Goal: Task Accomplishment & Management: Manage account settings

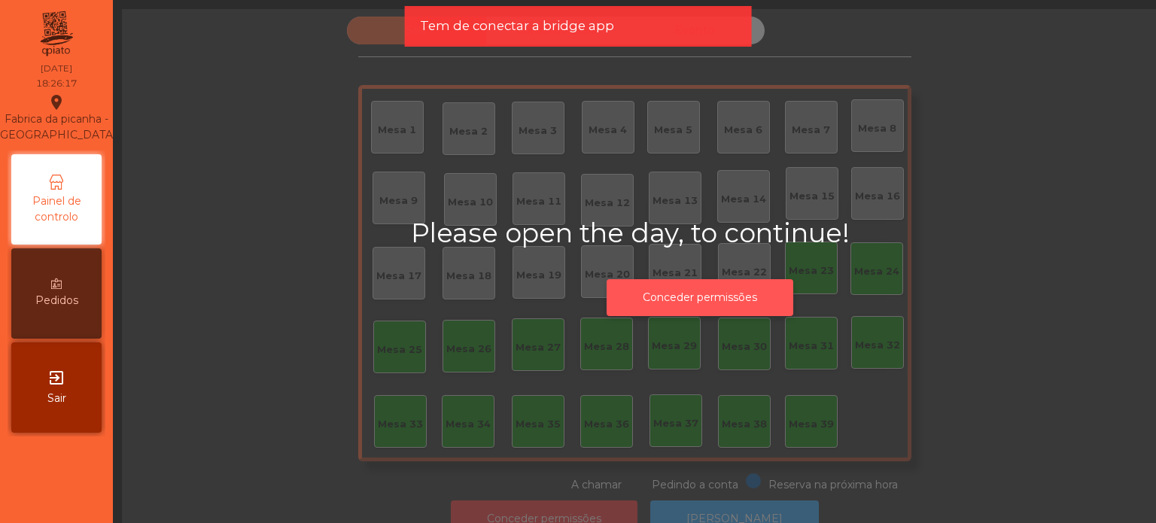
click at [719, 286] on button "Conceder permissões" at bounding box center [699, 297] width 187 height 37
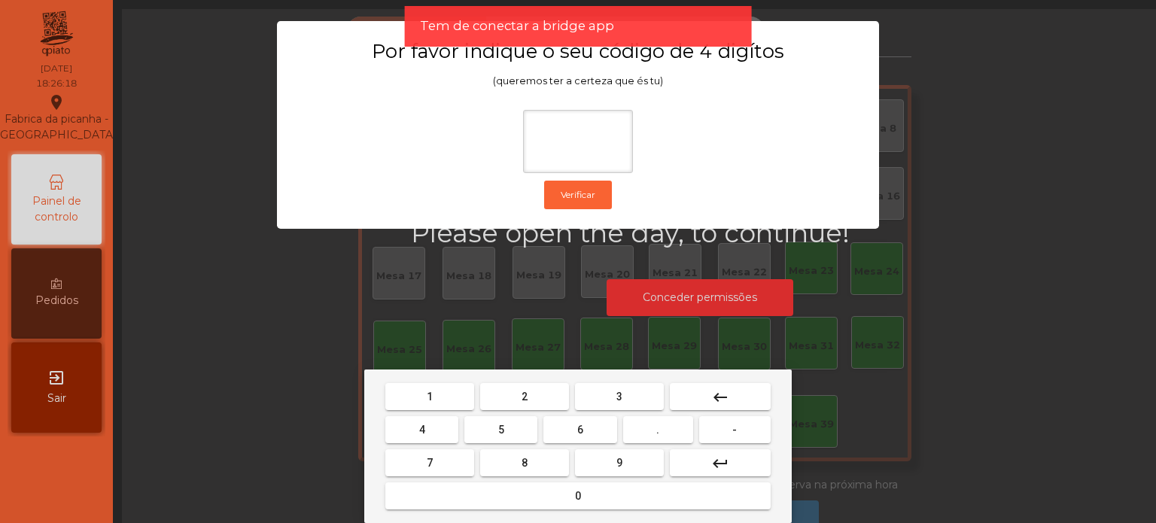
click at [421, 387] on button "1" at bounding box center [429, 396] width 89 height 27
click at [600, 401] on button "3" at bounding box center [619, 396] width 89 height 27
click at [491, 436] on button "5" at bounding box center [500, 429] width 73 height 27
click at [433, 497] on button "0" at bounding box center [577, 495] width 385 height 27
type input "****"
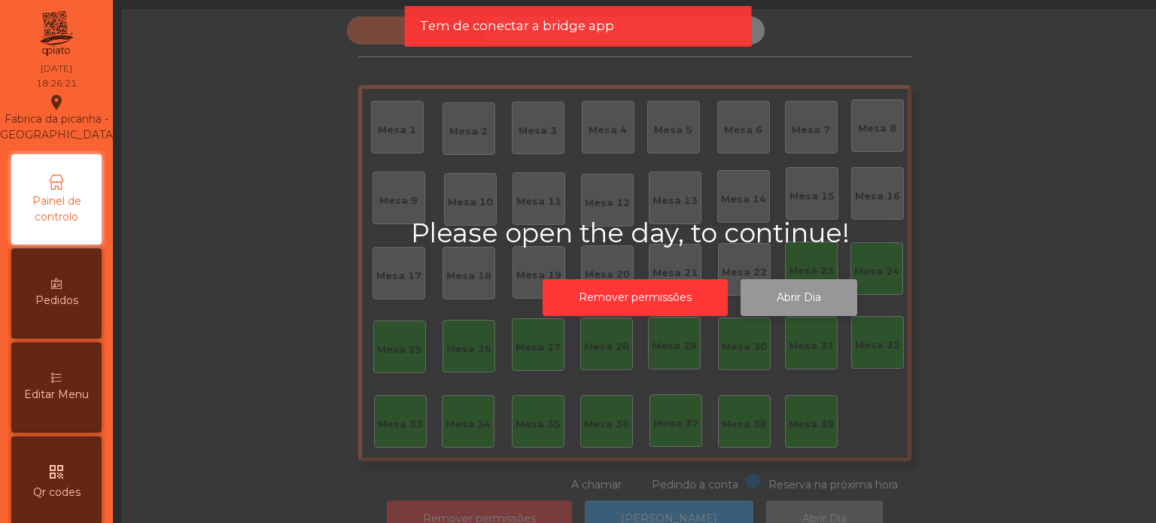
click at [783, 313] on button "Abrir Dia" at bounding box center [798, 297] width 117 height 37
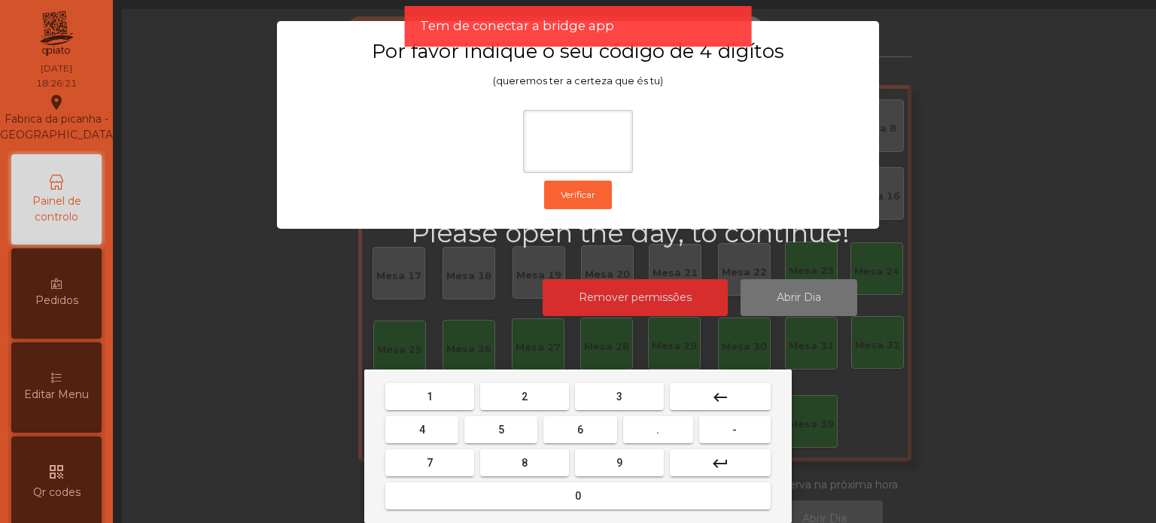
click at [409, 404] on button "1" at bounding box center [429, 396] width 89 height 27
click at [637, 394] on button "3" at bounding box center [619, 396] width 89 height 27
click at [488, 431] on button "5" at bounding box center [500, 429] width 73 height 27
click at [521, 474] on button "8" at bounding box center [524, 462] width 89 height 27
type input "****"
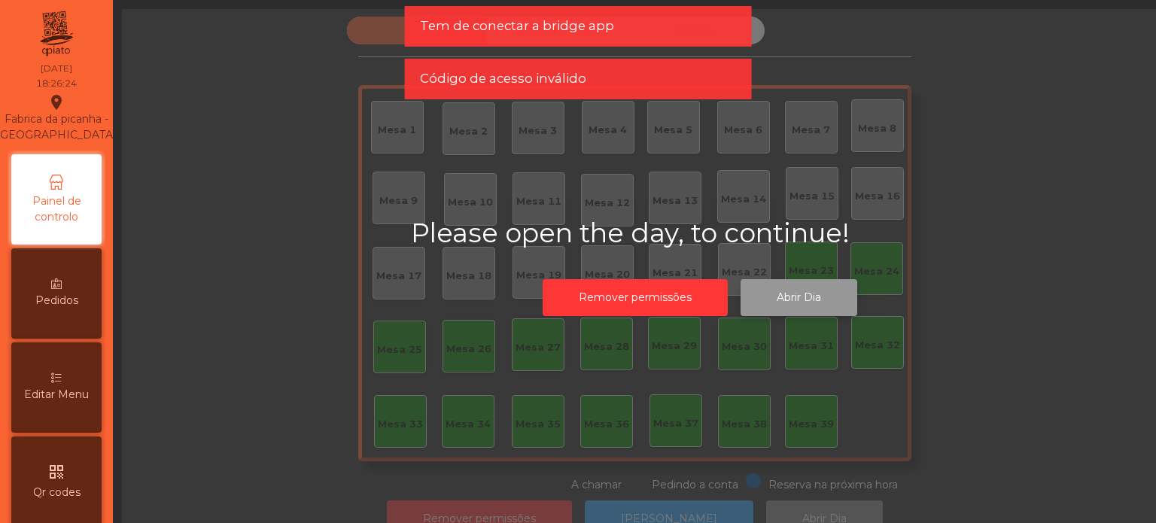
click at [789, 313] on button "Abrir Dia" at bounding box center [798, 297] width 117 height 37
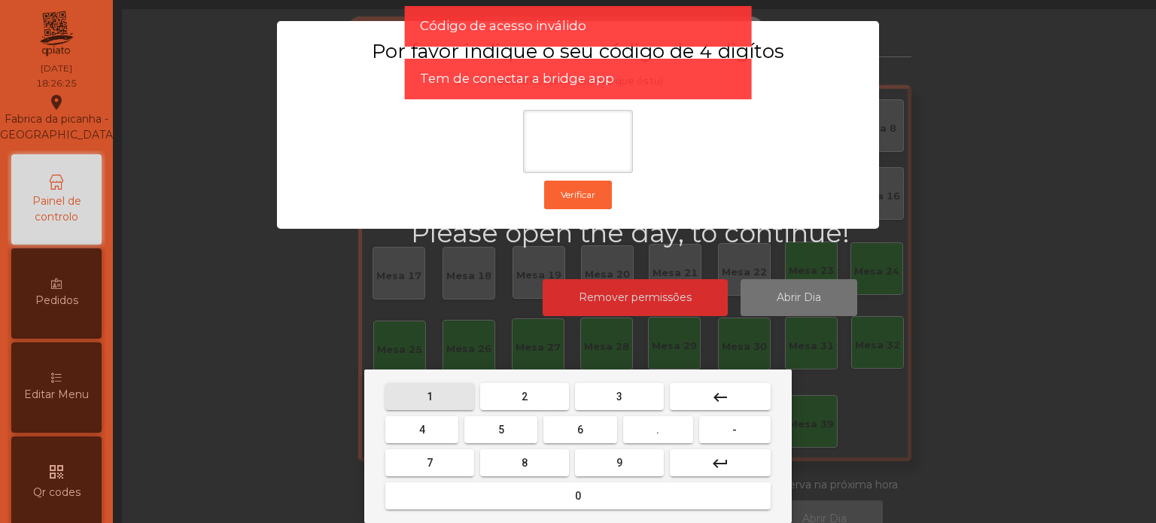
click at [436, 409] on button "1" at bounding box center [429, 396] width 89 height 27
click at [611, 398] on button "3" at bounding box center [619, 396] width 89 height 27
click at [500, 430] on span "5" at bounding box center [501, 430] width 6 height 12
click at [454, 512] on mat-keyboard-key "0" at bounding box center [577, 495] width 391 height 33
click at [550, 494] on button "0" at bounding box center [577, 495] width 385 height 27
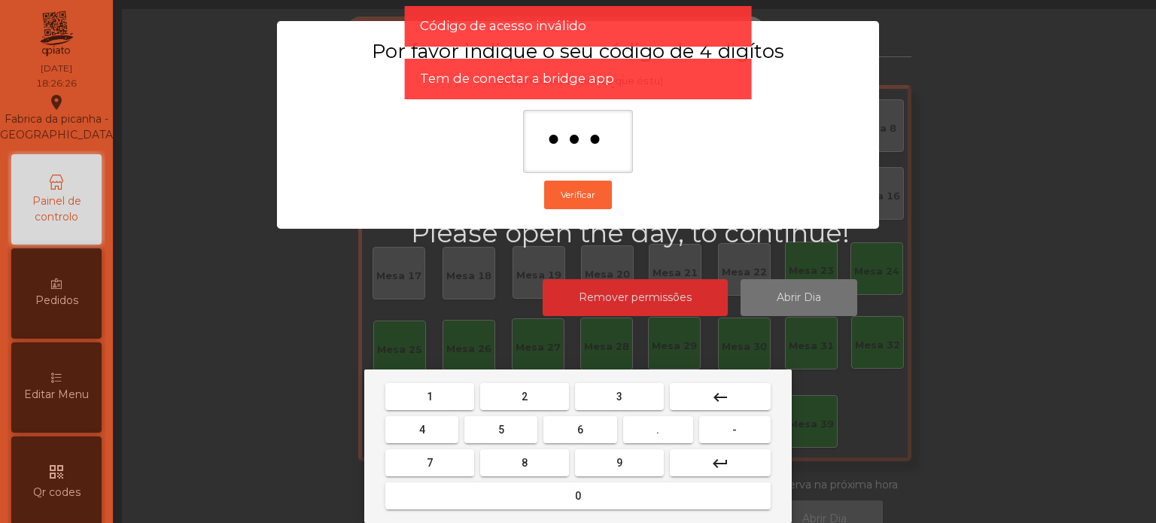
type input "****"
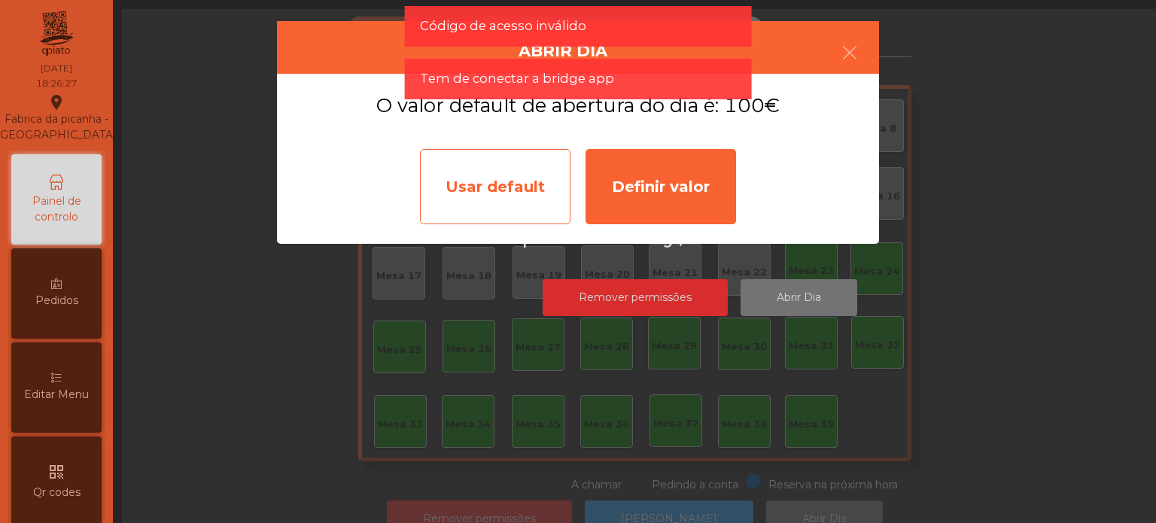
click at [504, 208] on div "Usar default" at bounding box center [495, 186] width 150 height 75
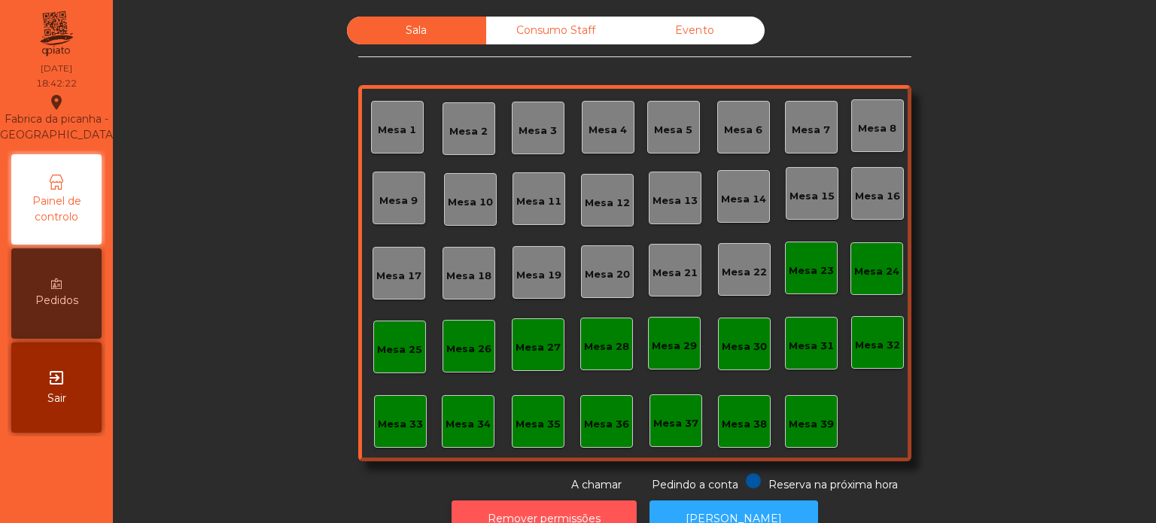
click at [521, 504] on button "Remover permissões" at bounding box center [543, 518] width 185 height 37
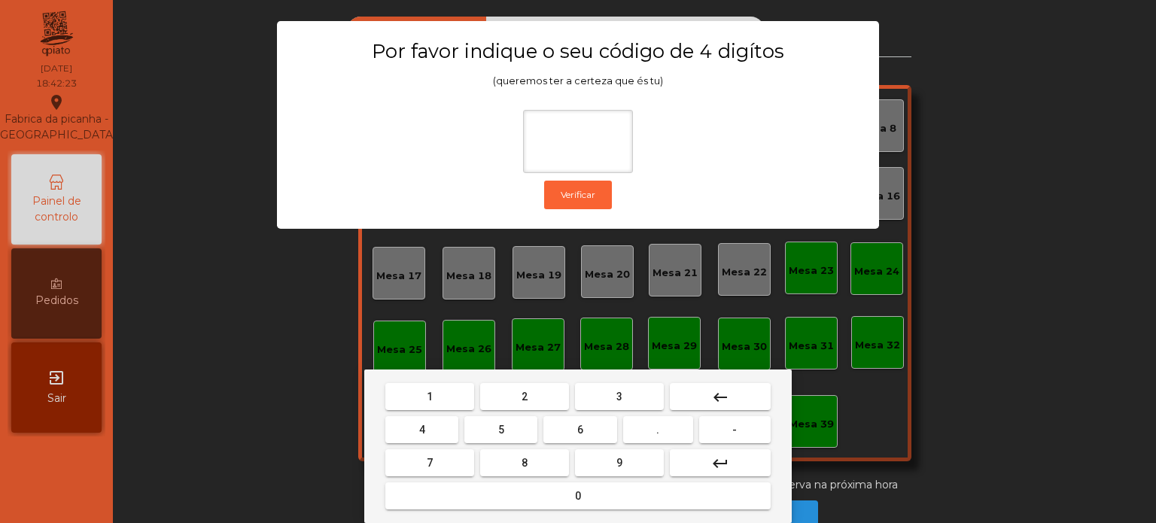
click at [429, 395] on span "1" at bounding box center [430, 397] width 6 height 12
click at [619, 394] on span "3" at bounding box center [619, 397] width 6 height 12
click at [499, 427] on span "5" at bounding box center [501, 430] width 6 height 12
click at [556, 512] on mat-keyboard-key "0" at bounding box center [577, 495] width 391 height 33
click at [494, 493] on button "0" at bounding box center [577, 495] width 385 height 27
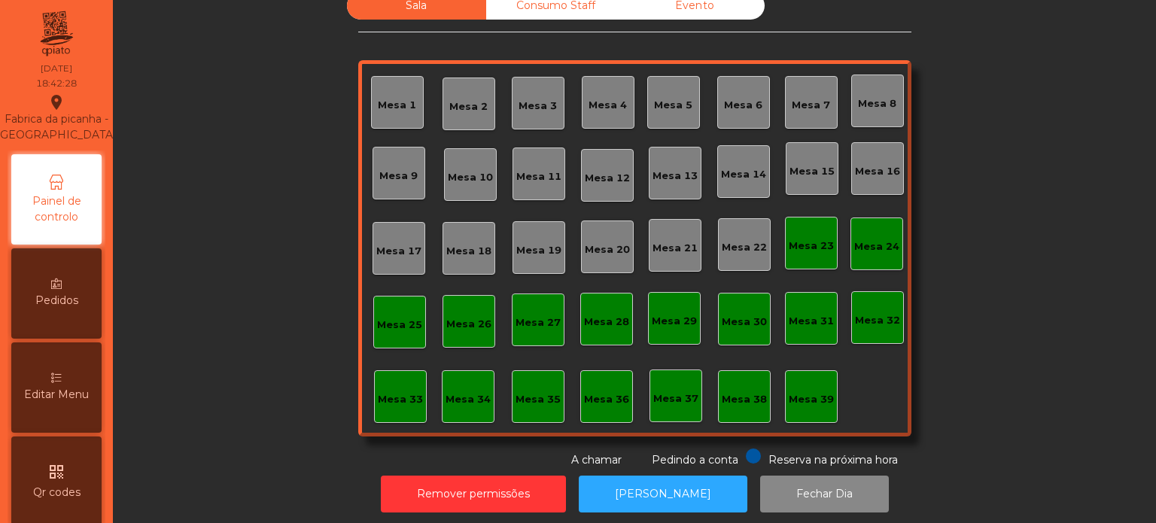
click at [386, 337] on div "Mesa 25" at bounding box center [399, 322] width 53 height 53
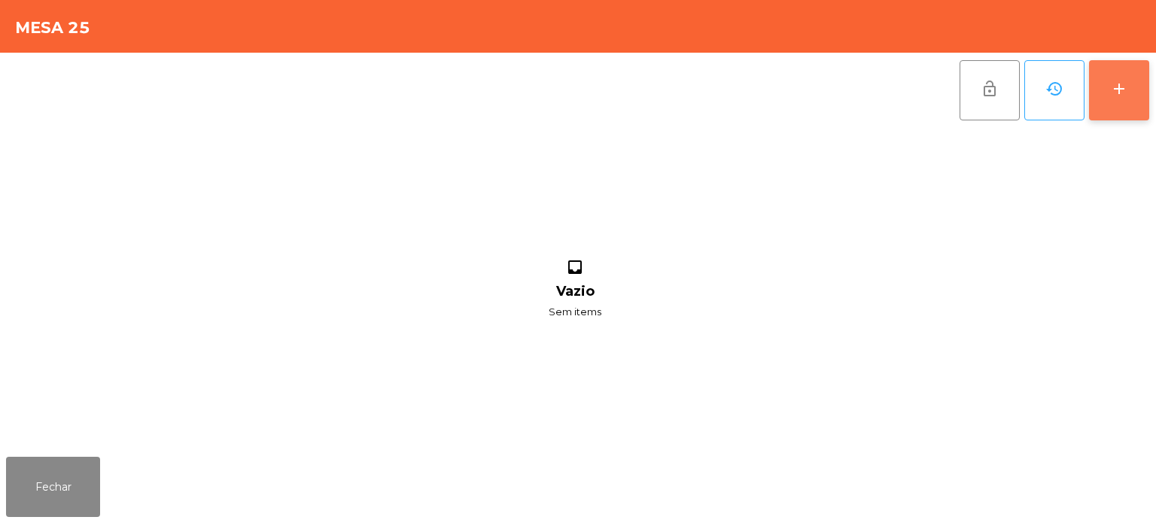
click at [1114, 80] on div "add" at bounding box center [1119, 89] width 18 height 18
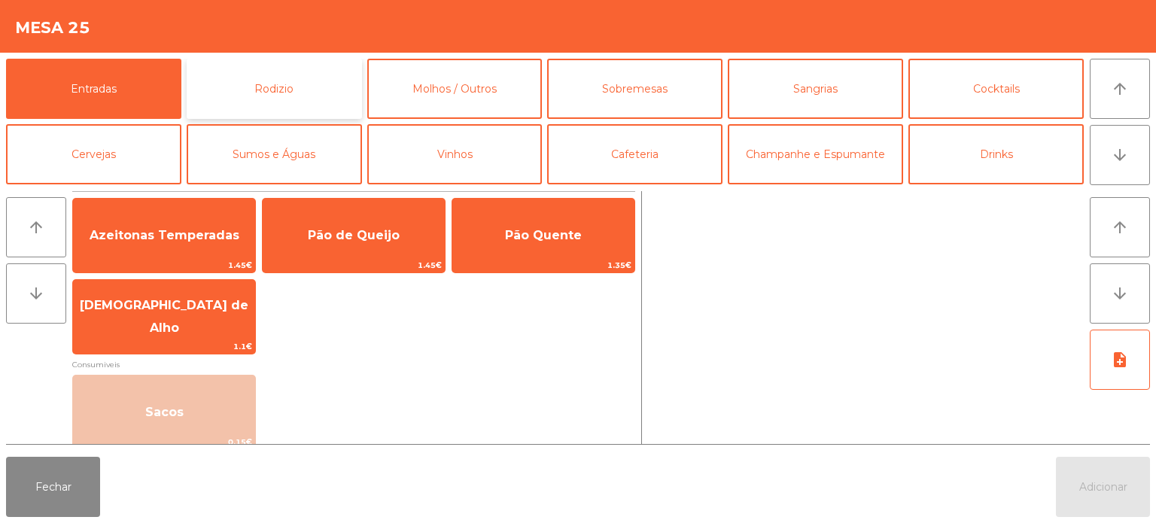
click at [302, 111] on button "Rodizio" at bounding box center [274, 89] width 175 height 60
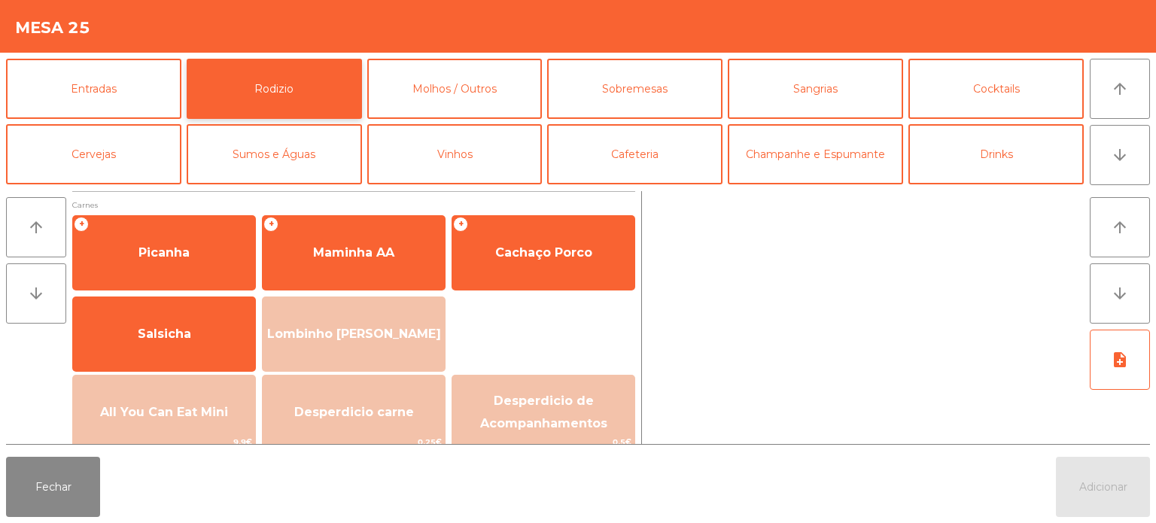
scroll to position [269, 0]
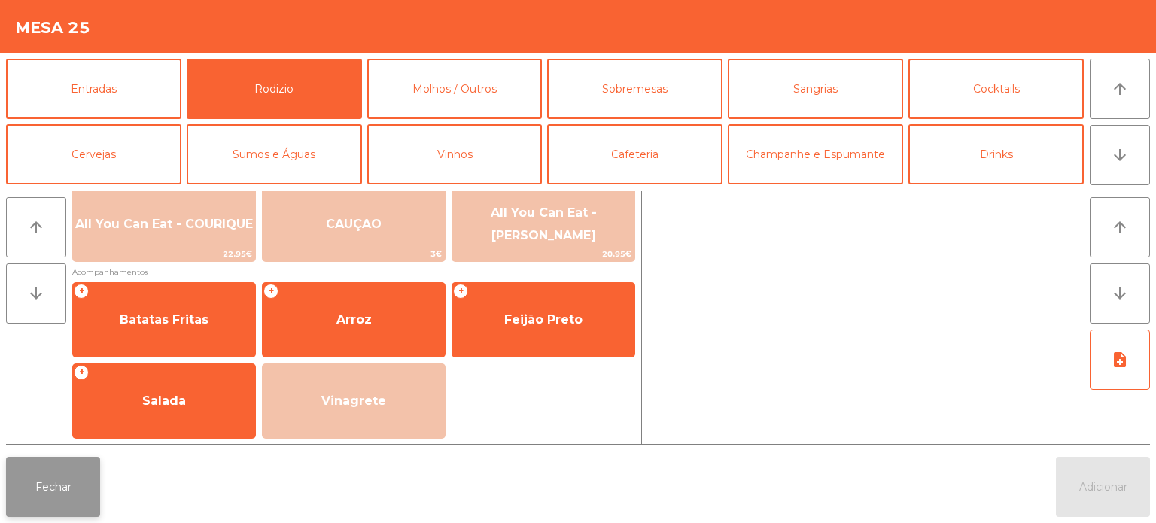
click at [82, 487] on button "Fechar" at bounding box center [53, 487] width 94 height 60
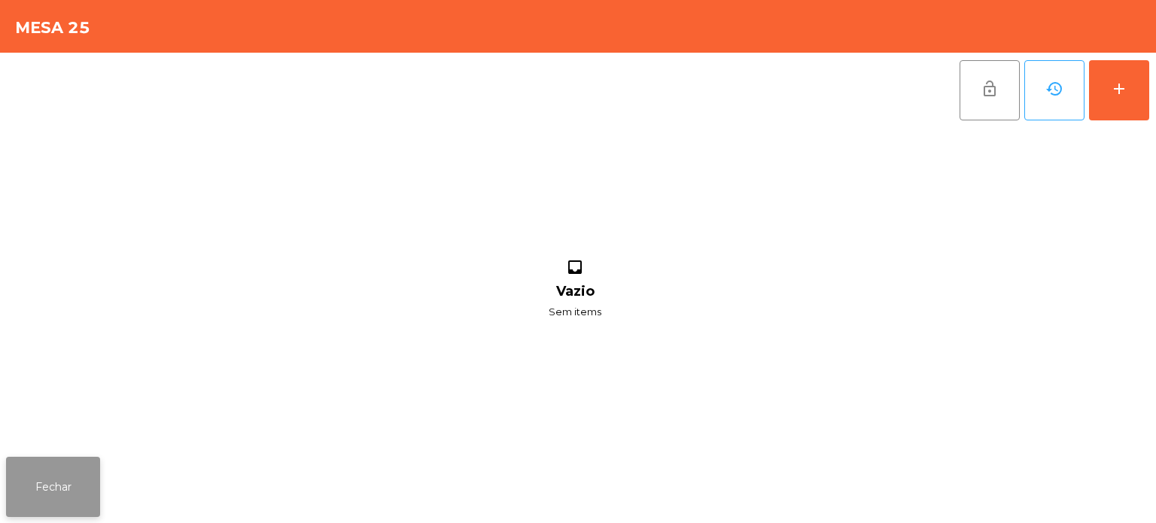
click at [72, 485] on button "Fechar" at bounding box center [53, 487] width 94 height 60
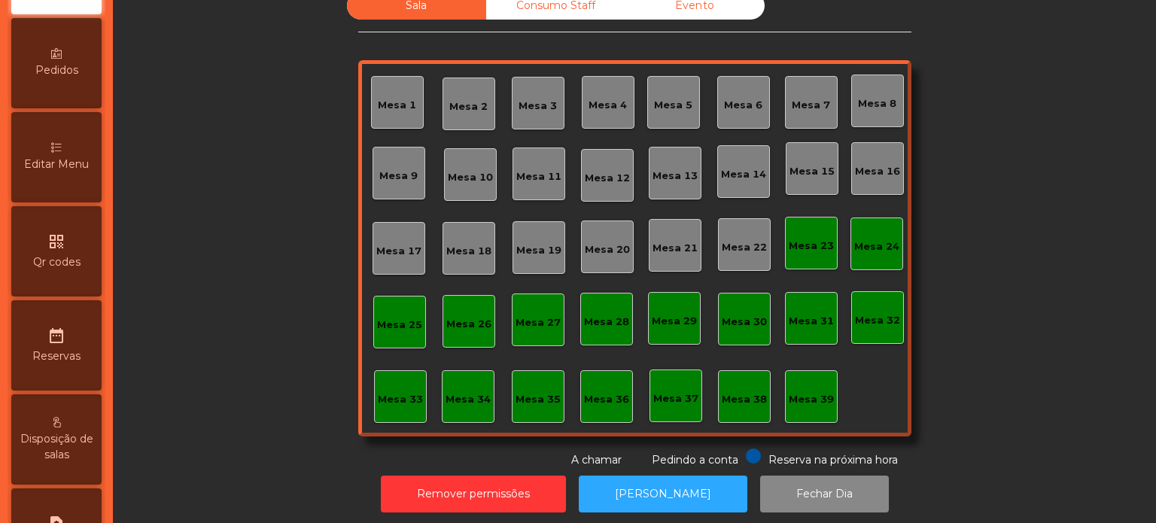
click at [65, 269] on span "Qr codes" at bounding box center [56, 262] width 47 height 16
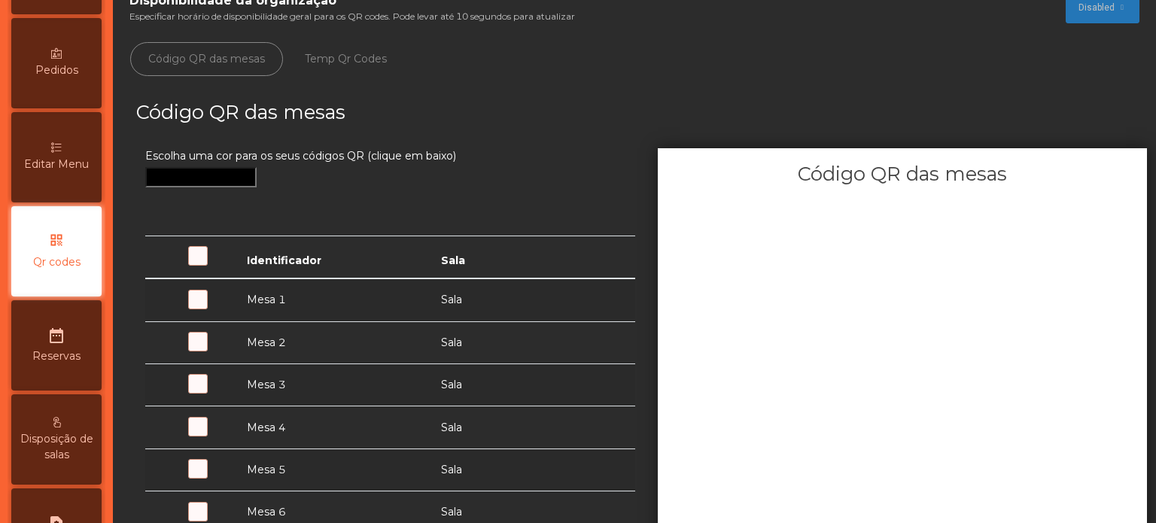
scroll to position [236, 0]
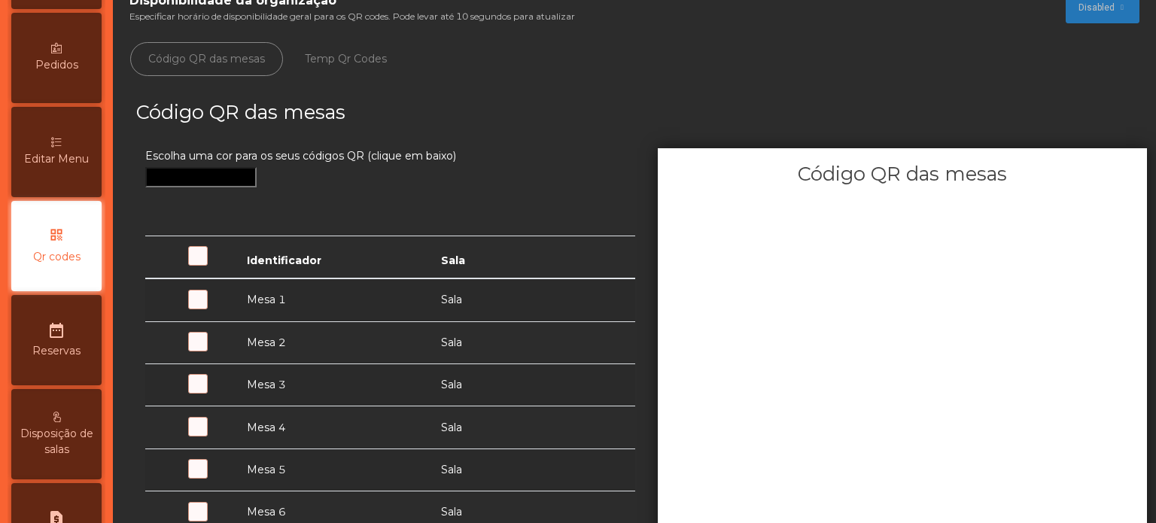
click at [57, 197] on div "Editar Menu" at bounding box center [56, 152] width 90 height 90
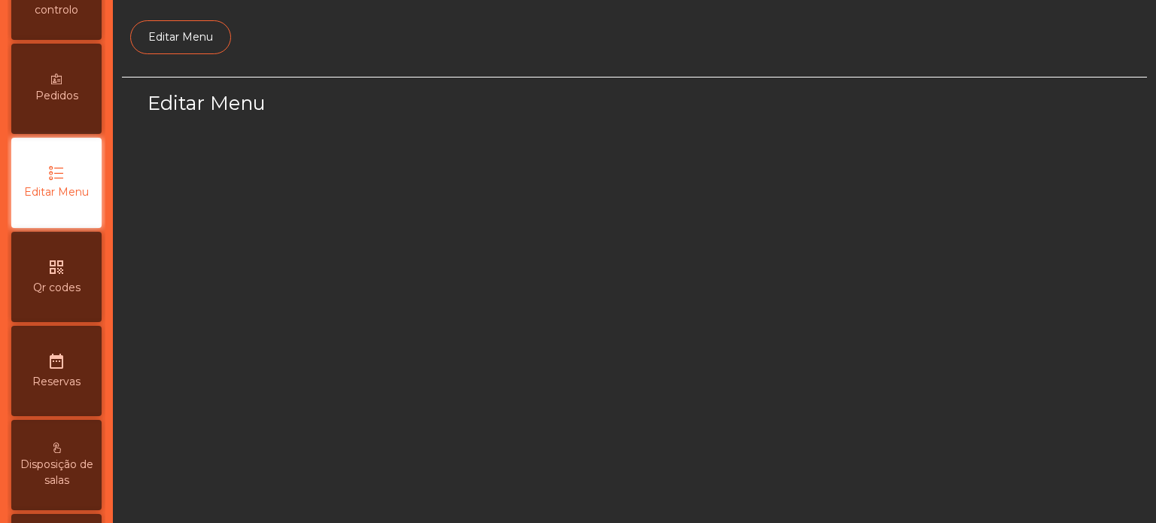
select select "*"
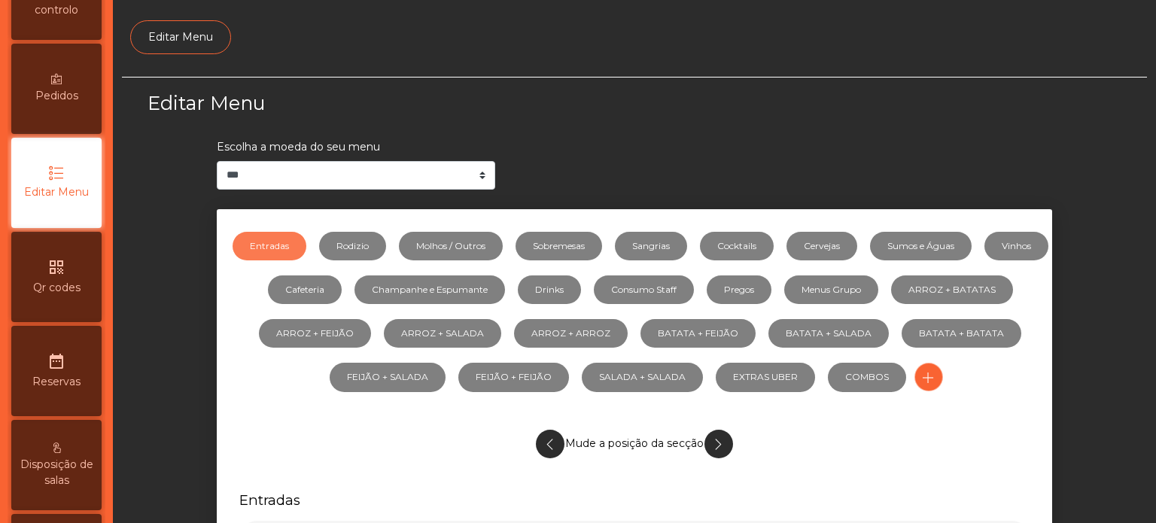
scroll to position [141, 0]
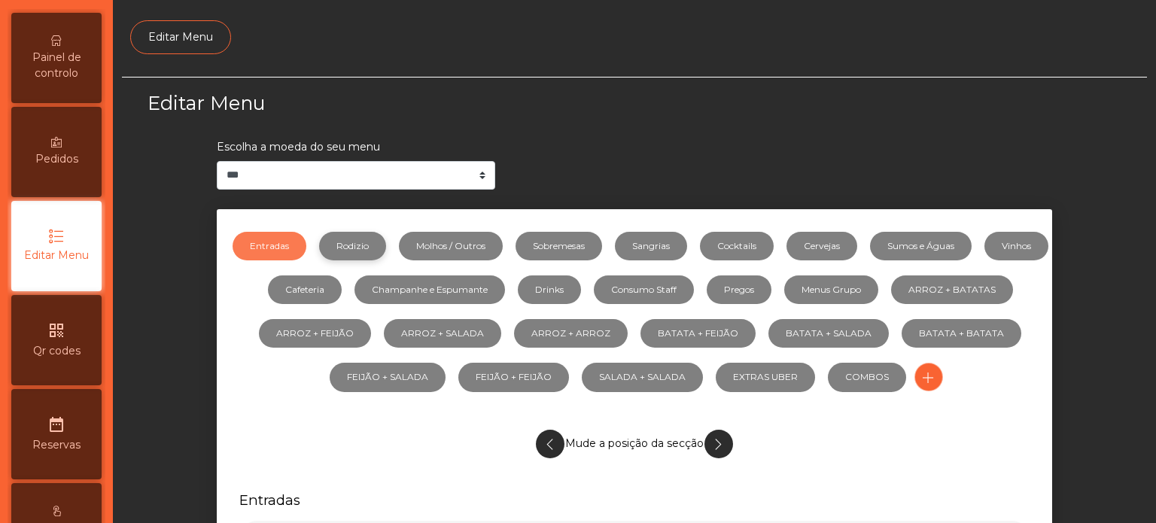
click at [386, 241] on link "Rodizio" at bounding box center [352, 246] width 67 height 29
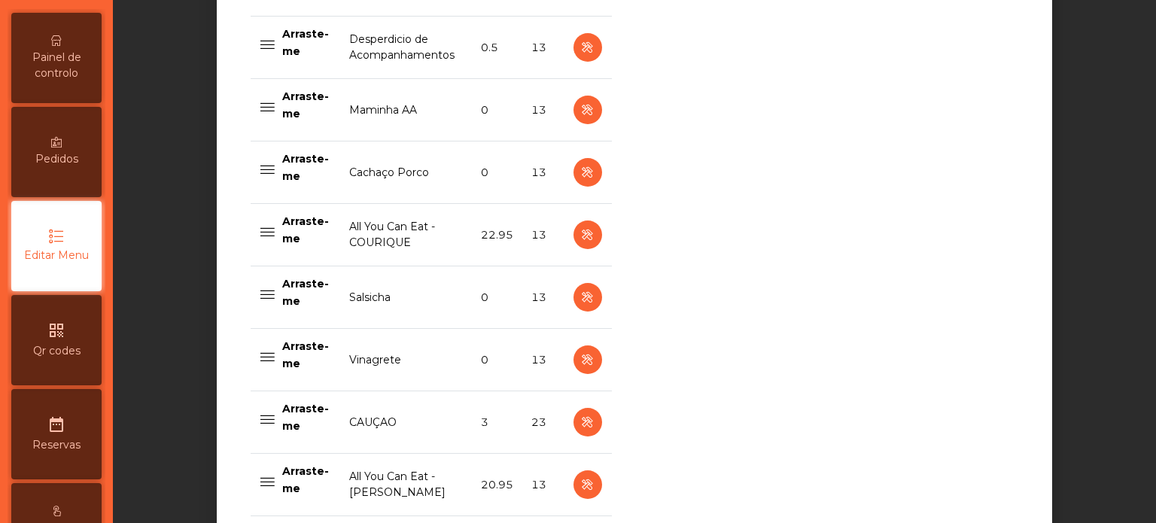
scroll to position [1122, 0]
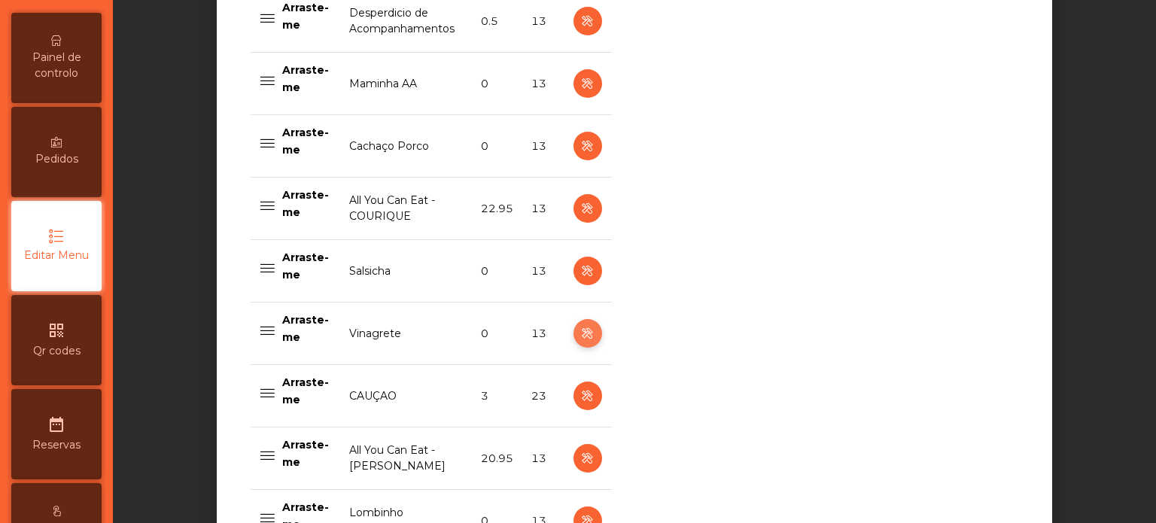
click at [581, 333] on icon "button" at bounding box center [587, 333] width 17 height 19
select select "**"
click at [579, 342] on icon "button" at bounding box center [587, 333] width 17 height 19
click at [582, 328] on icon "button" at bounding box center [587, 333] width 17 height 19
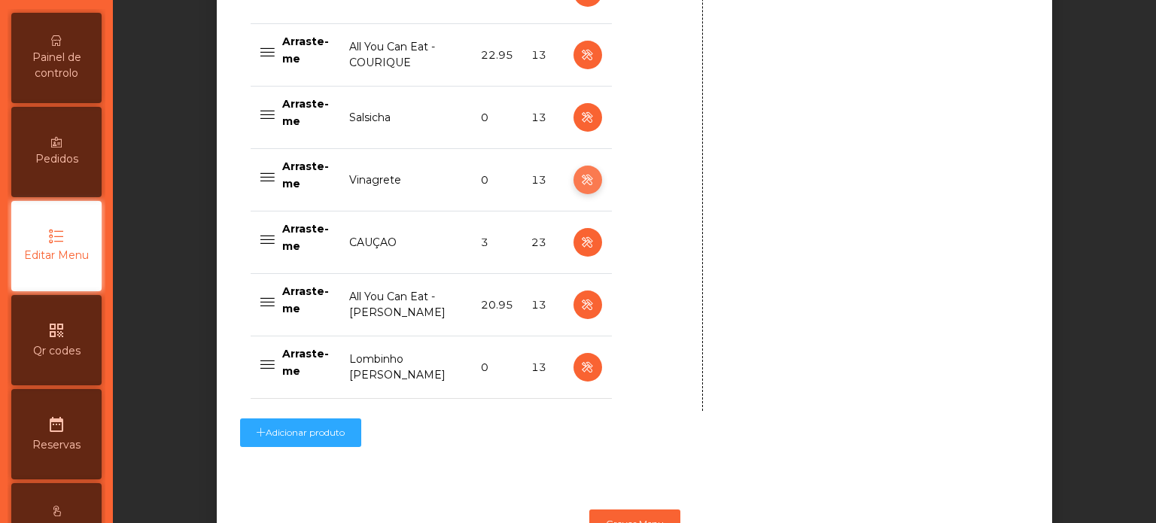
scroll to position [1336, 0]
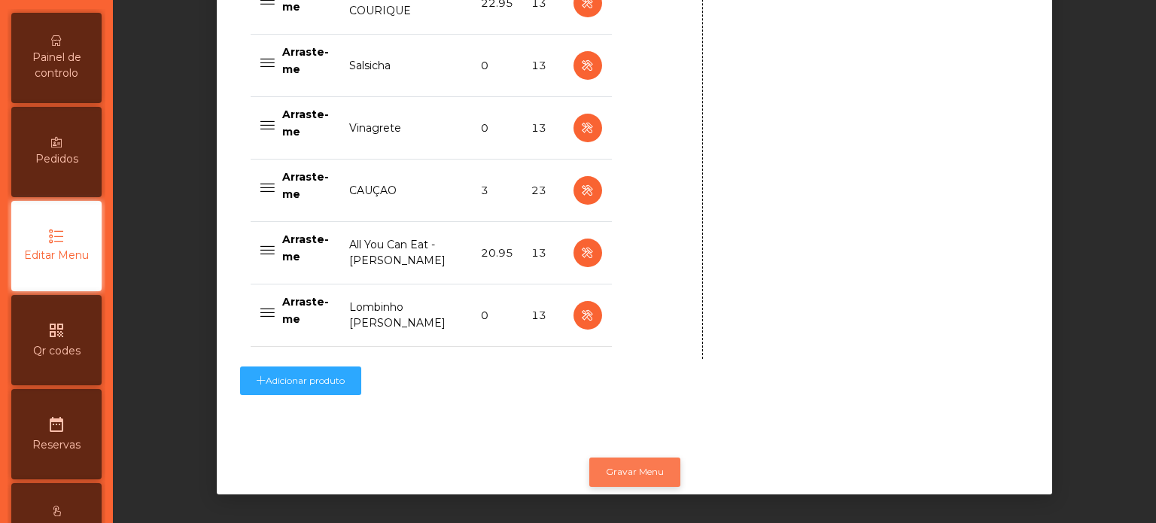
click at [617, 467] on button "Gravar Menu" at bounding box center [634, 471] width 91 height 29
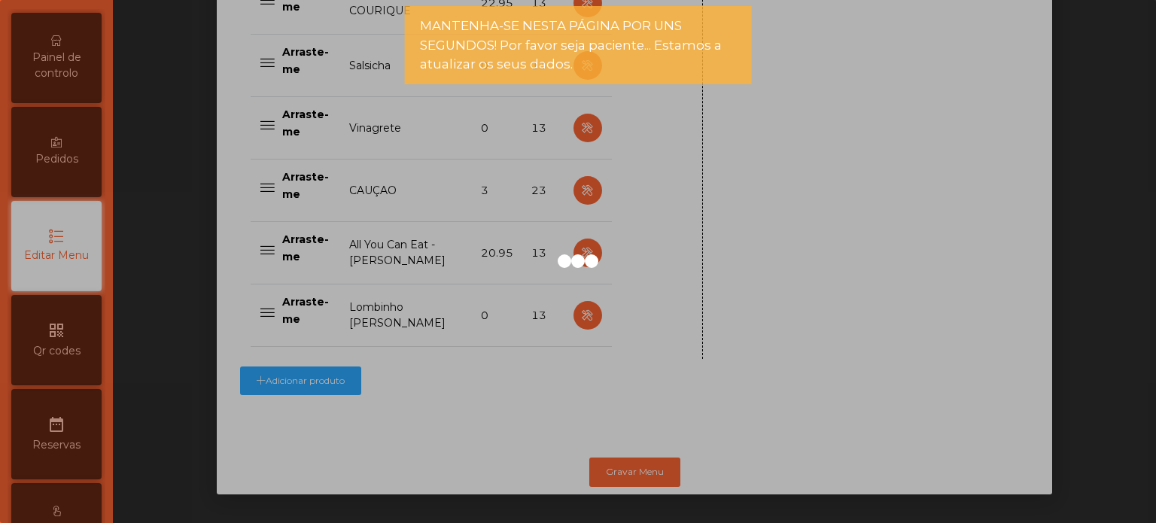
click at [90, 55] on div "Painel de controlo" at bounding box center [56, 58] width 90 height 90
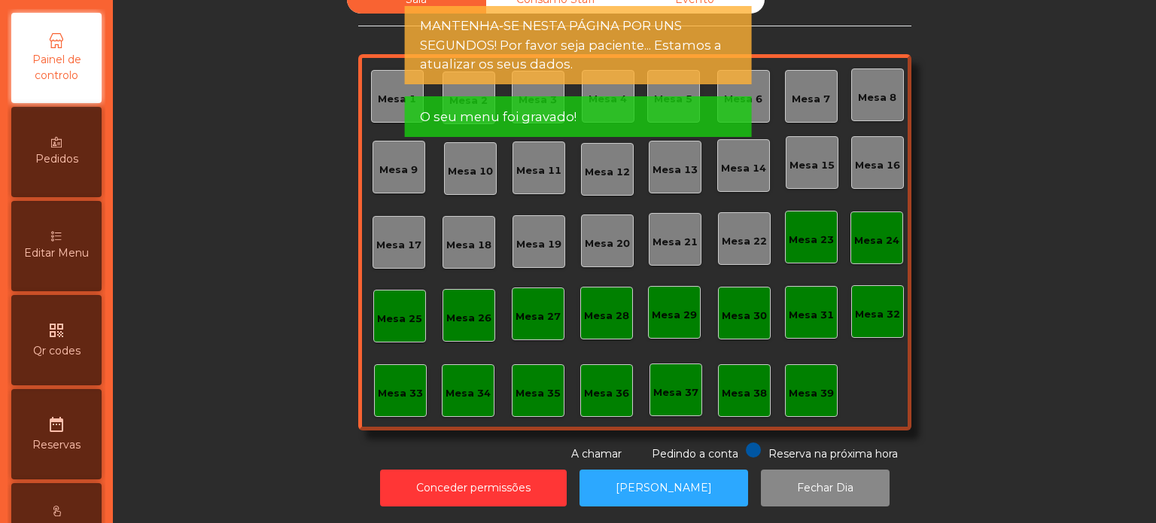
scroll to position [81, 0]
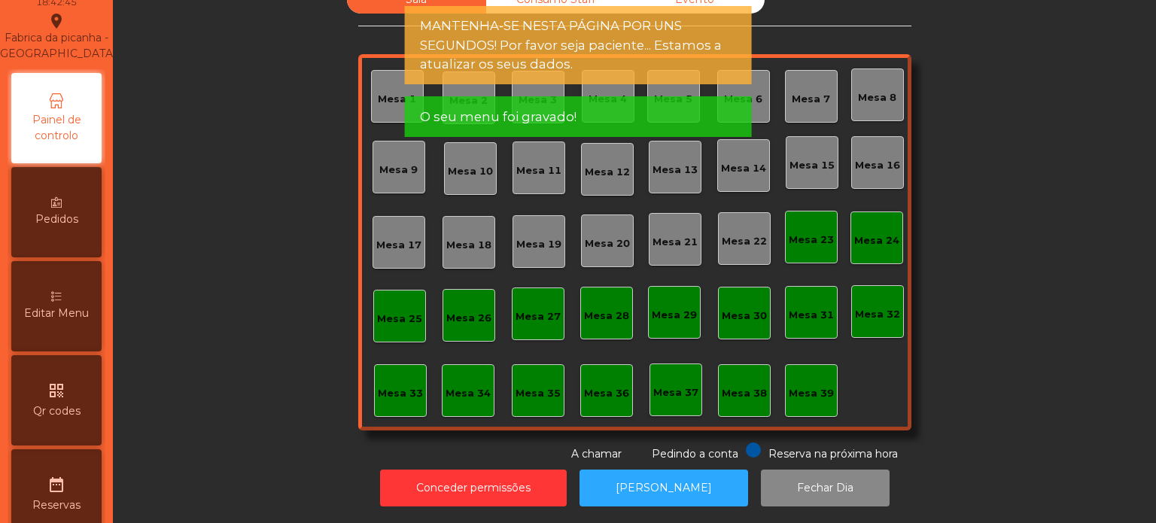
click at [93, 62] on div "Fabrica da picanha - Lisboa location_on" at bounding box center [56, 37] width 120 height 50
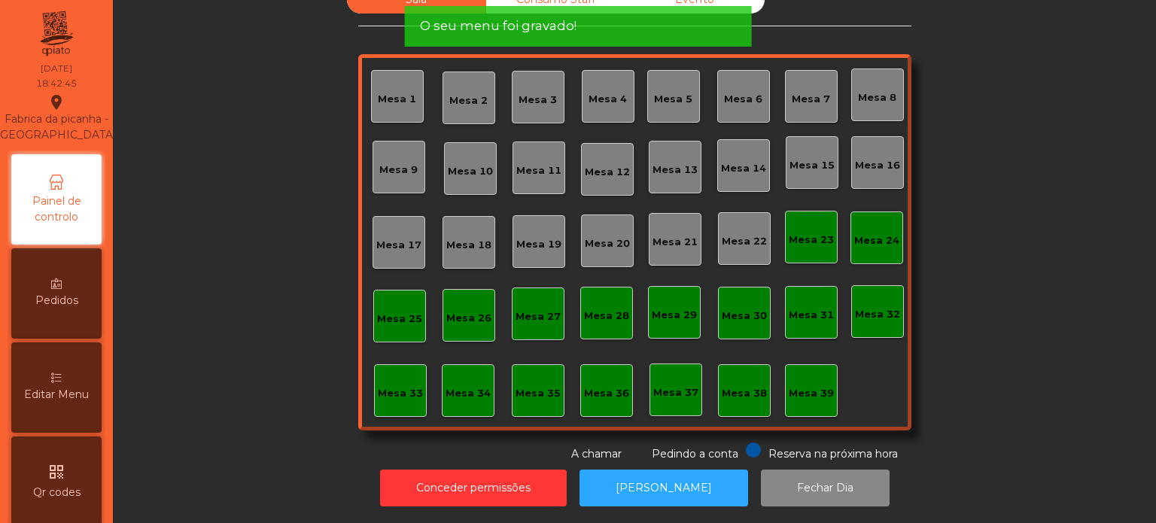
click at [465, 324] on div "Mesa 26" at bounding box center [468, 315] width 53 height 53
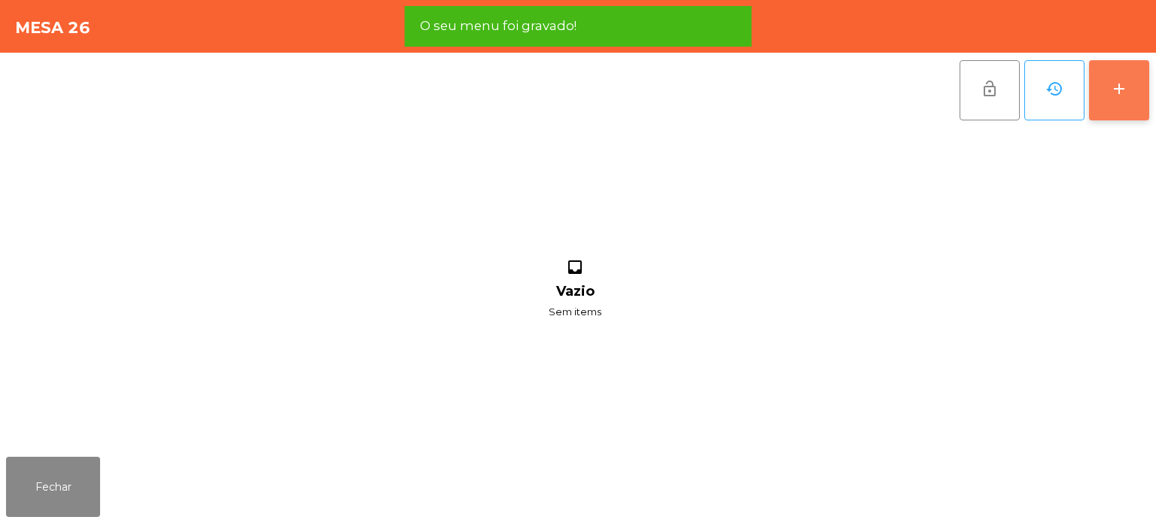
click at [1102, 102] on button "add" at bounding box center [1119, 90] width 60 height 60
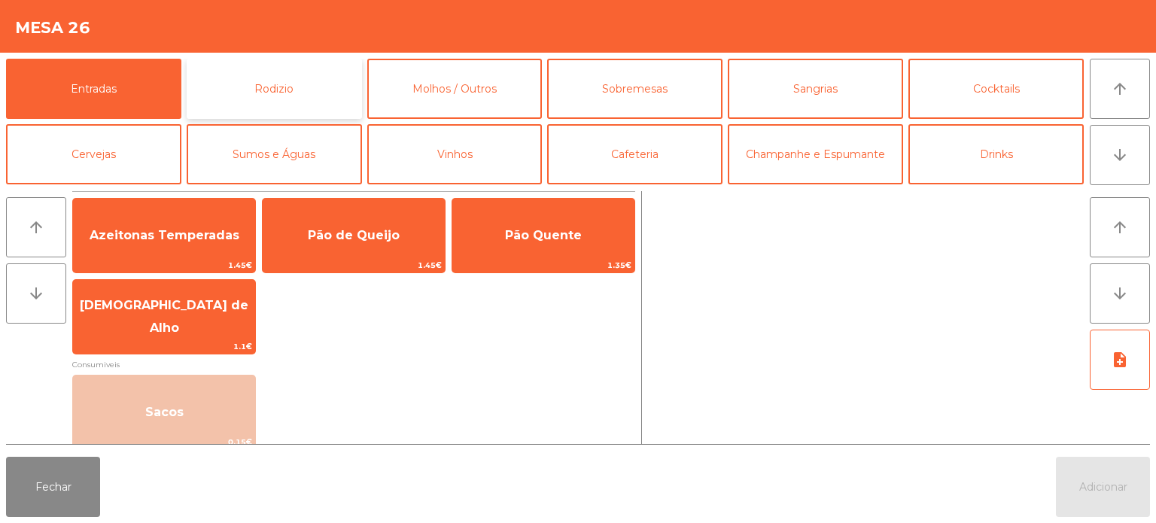
click at [316, 113] on button "Rodizio" at bounding box center [274, 89] width 175 height 60
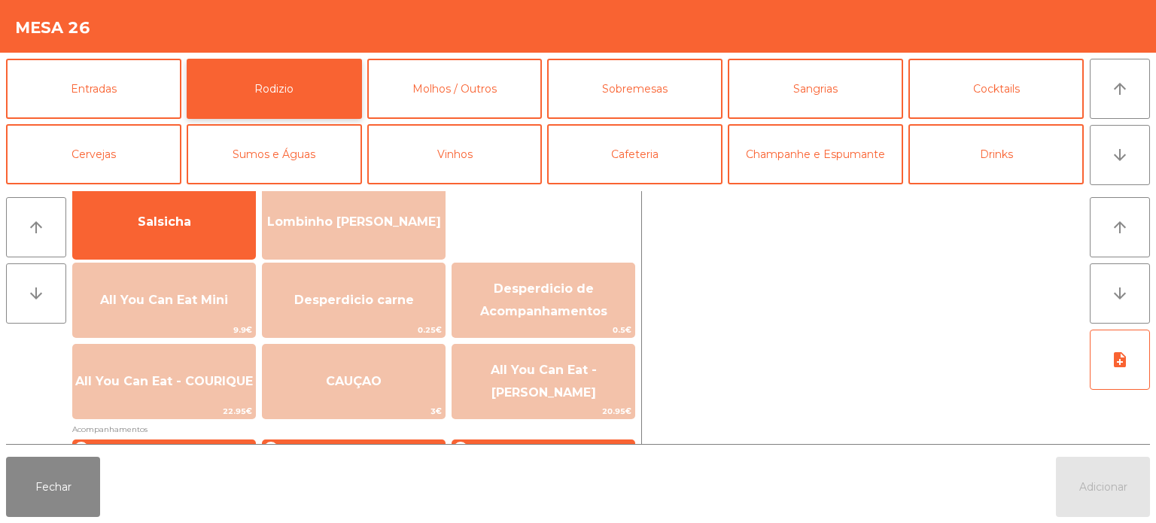
scroll to position [269, 0]
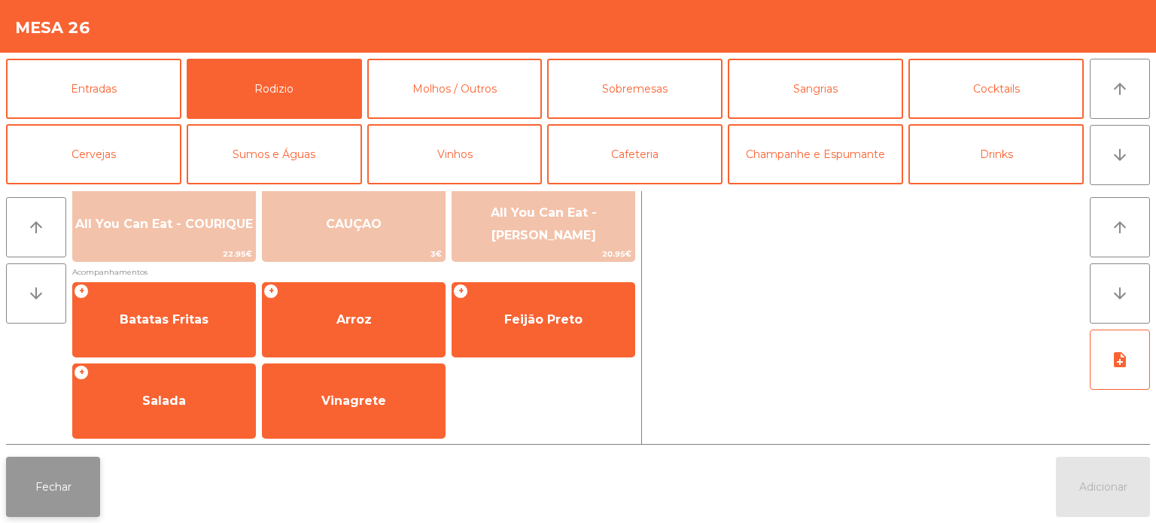
click at [59, 482] on button "Fechar" at bounding box center [53, 487] width 94 height 60
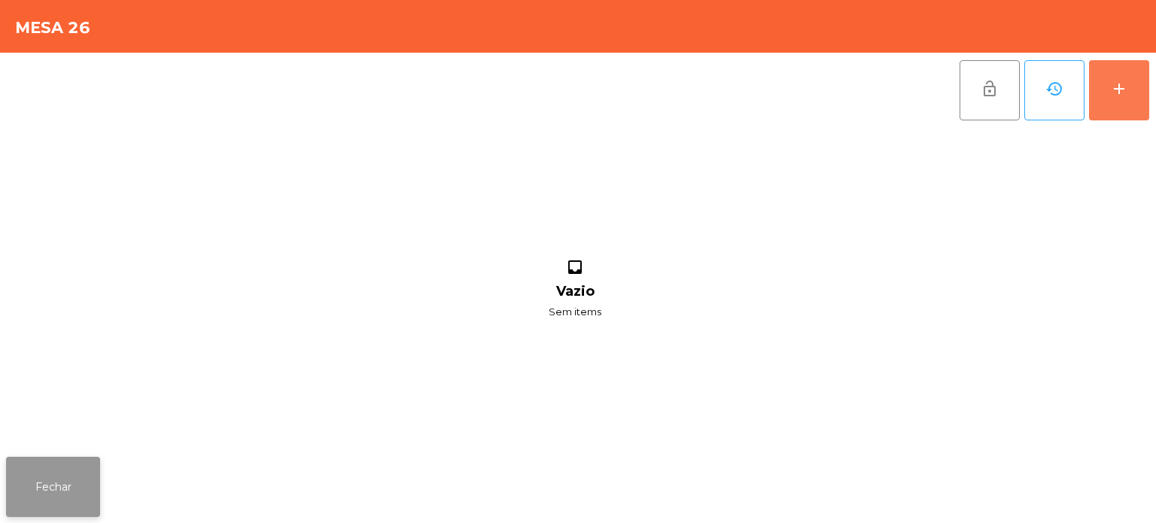
click at [65, 479] on button "Fechar" at bounding box center [53, 487] width 94 height 60
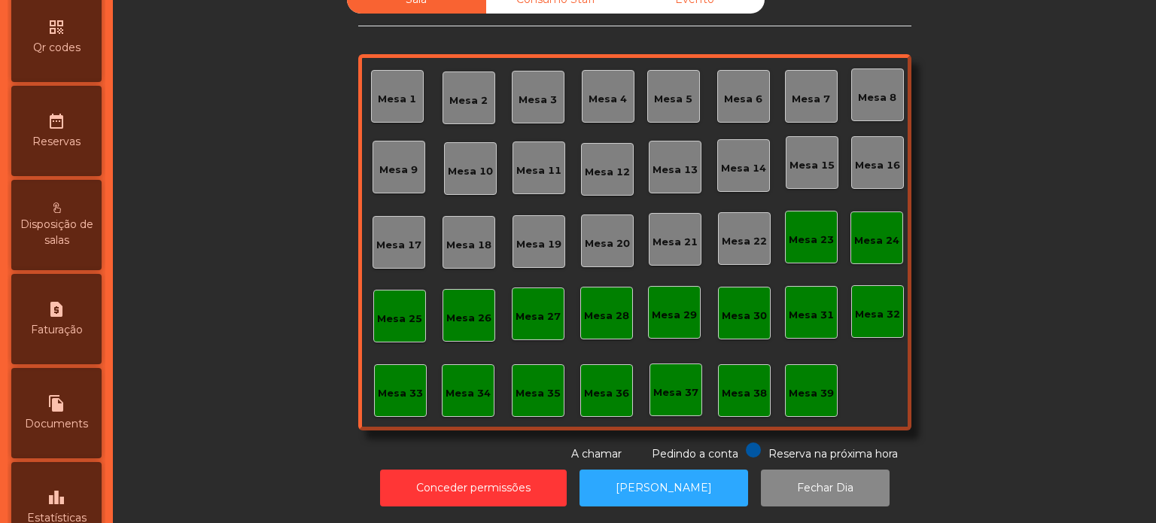
scroll to position [432, 0]
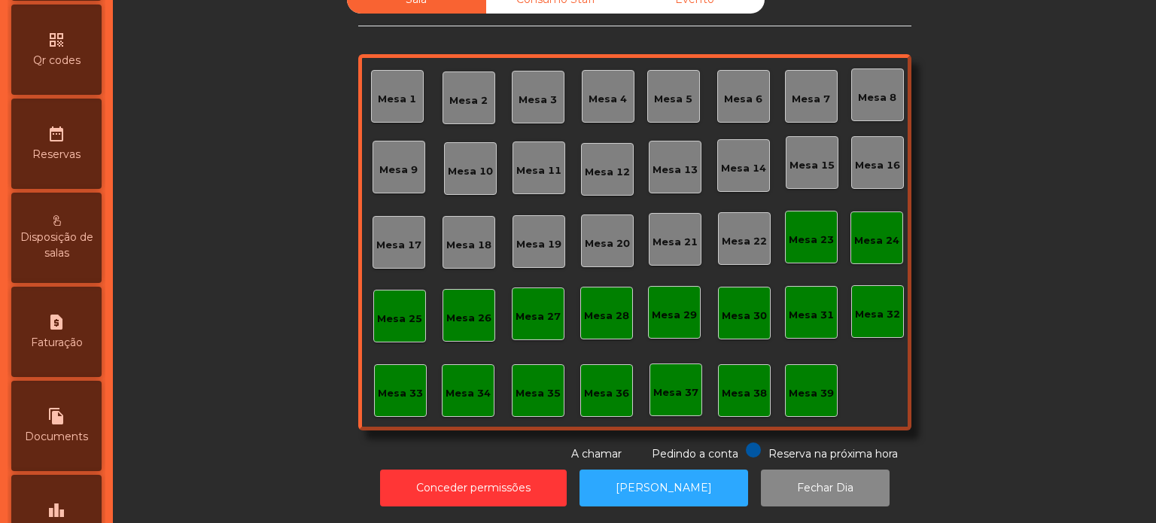
click at [1081, 50] on div "Sala Consumo Staff Evento Mesa 1 Mesa 2 Mesa 3 Mesa 4 Mesa 5 Mesa 6 Mesa 7 Mesa…" at bounding box center [634, 224] width 1002 height 476
click at [785, 214] on div "Mesa 23" at bounding box center [811, 237] width 53 height 53
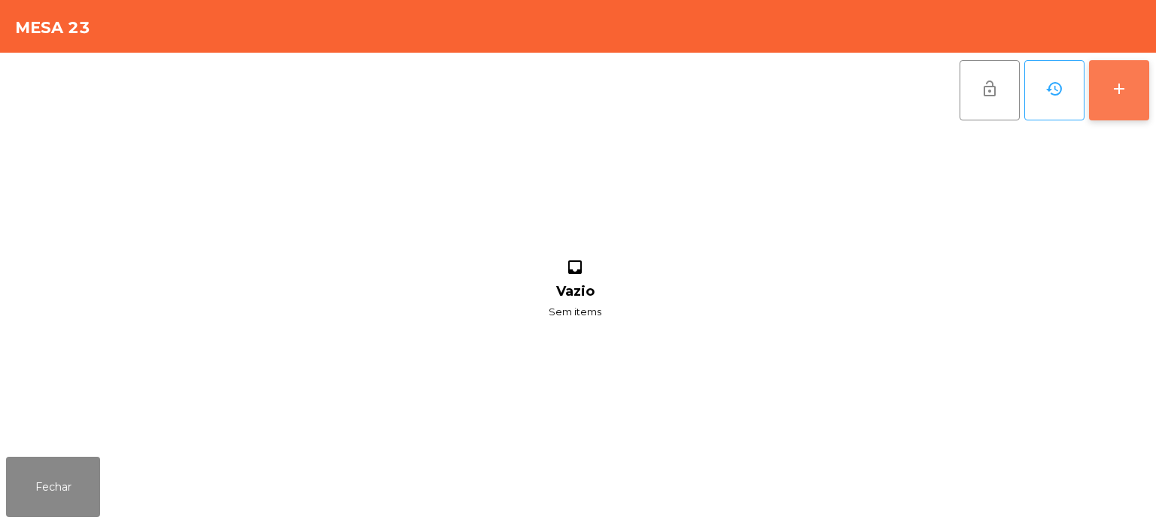
click at [1123, 87] on div "add" at bounding box center [1119, 89] width 18 height 18
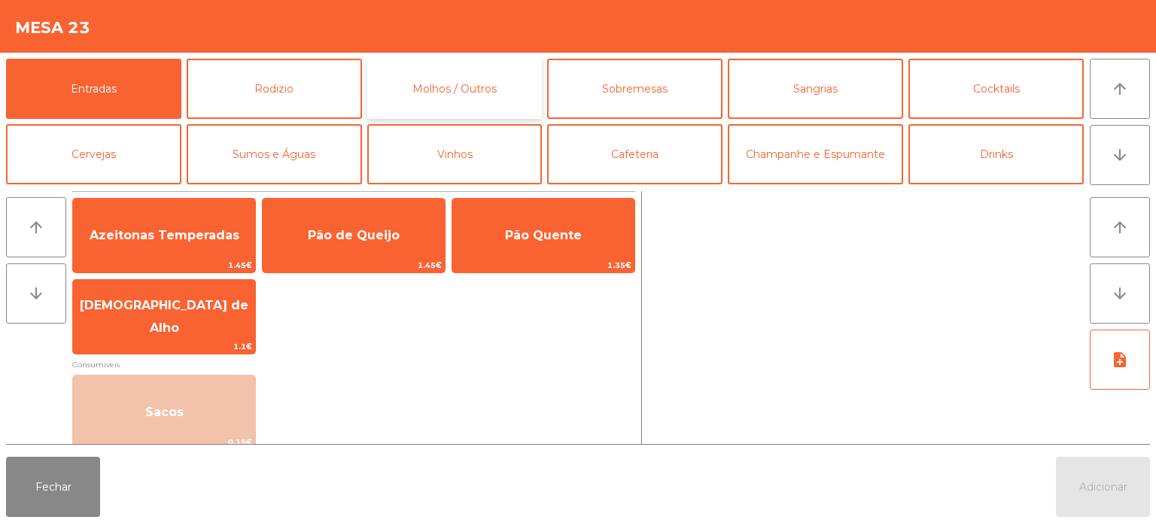
click at [403, 87] on button "Molhos / Outros" at bounding box center [454, 89] width 175 height 60
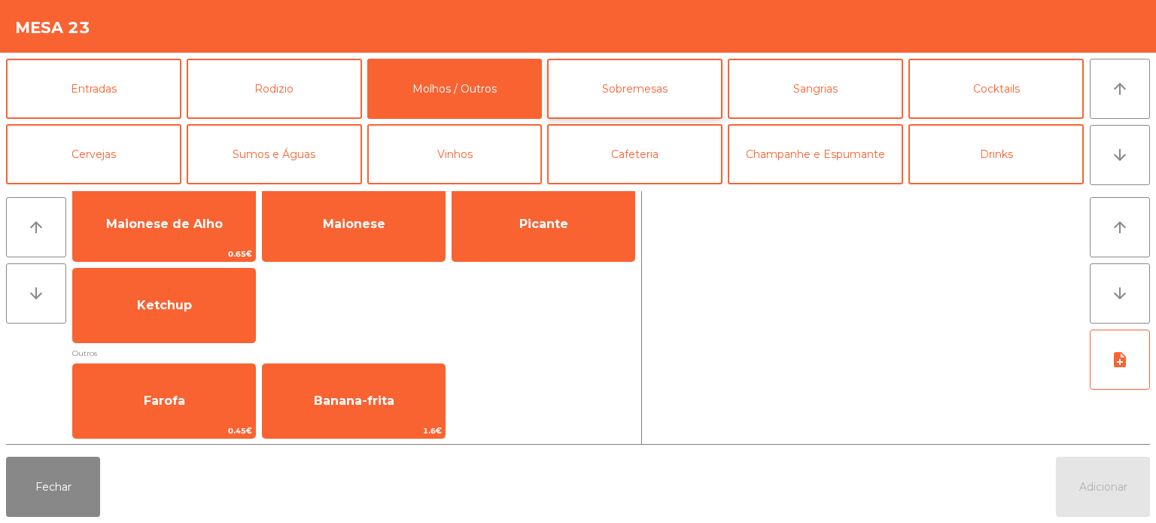
click at [679, 69] on button "Sobremesas" at bounding box center [634, 89] width 175 height 60
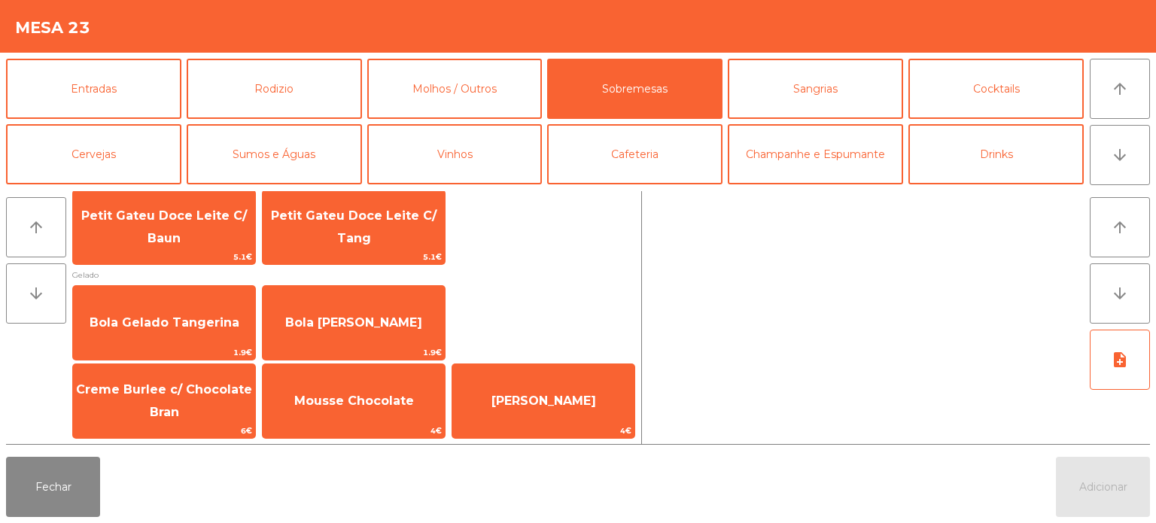
click at [598, 269] on span "Gelado" at bounding box center [353, 275] width 563 height 14
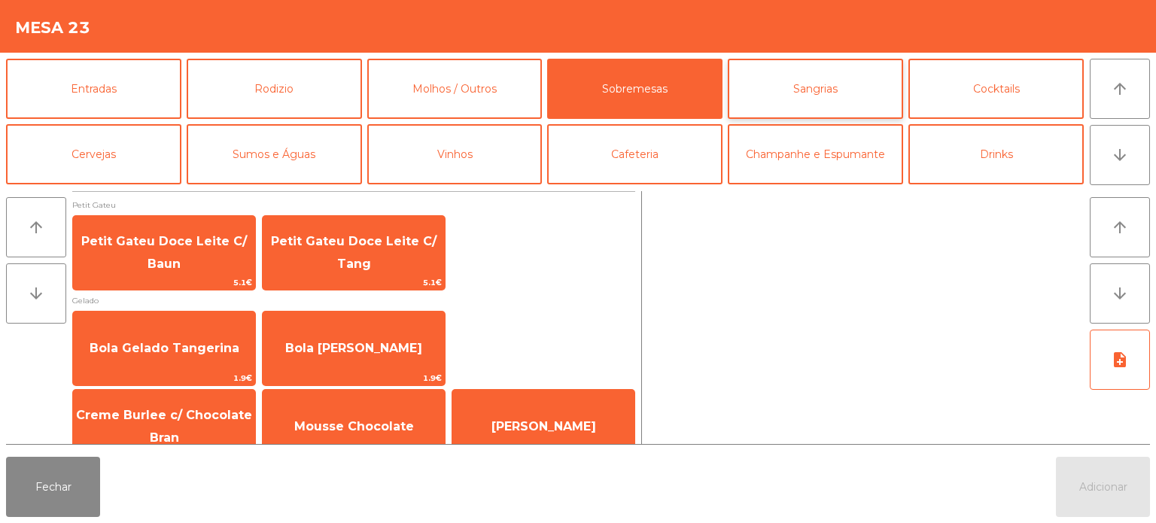
click at [810, 96] on button "Sangrias" at bounding box center [815, 89] width 175 height 60
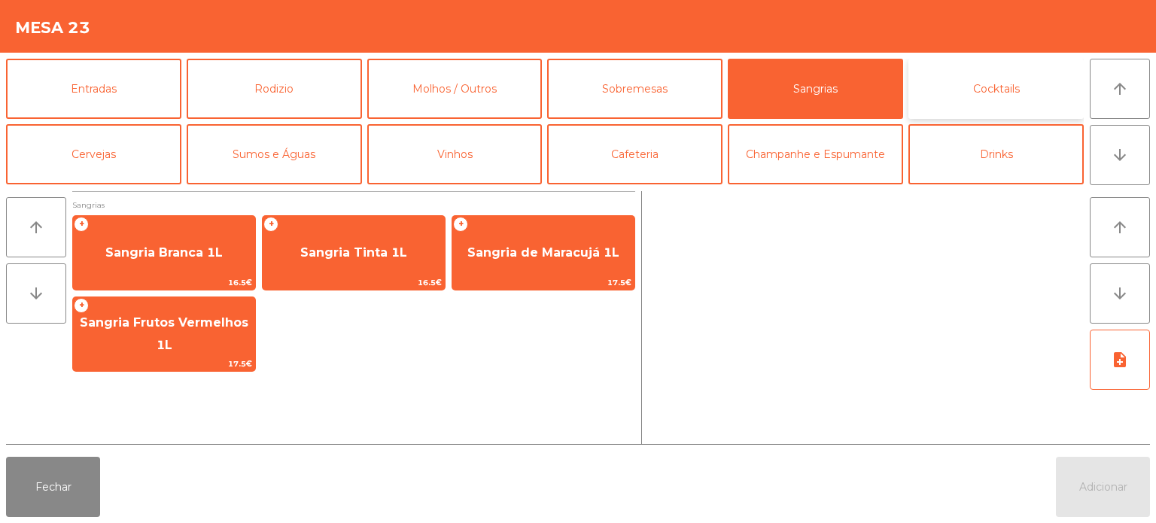
click at [981, 96] on button "Cocktails" at bounding box center [995, 89] width 175 height 60
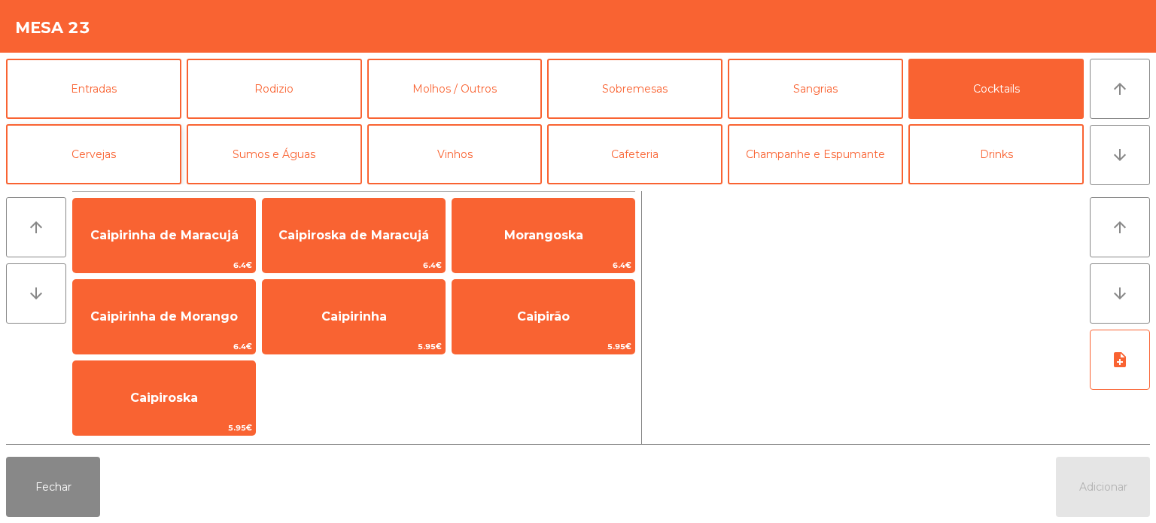
click at [120, 161] on button "Cervejas" at bounding box center [93, 154] width 175 height 60
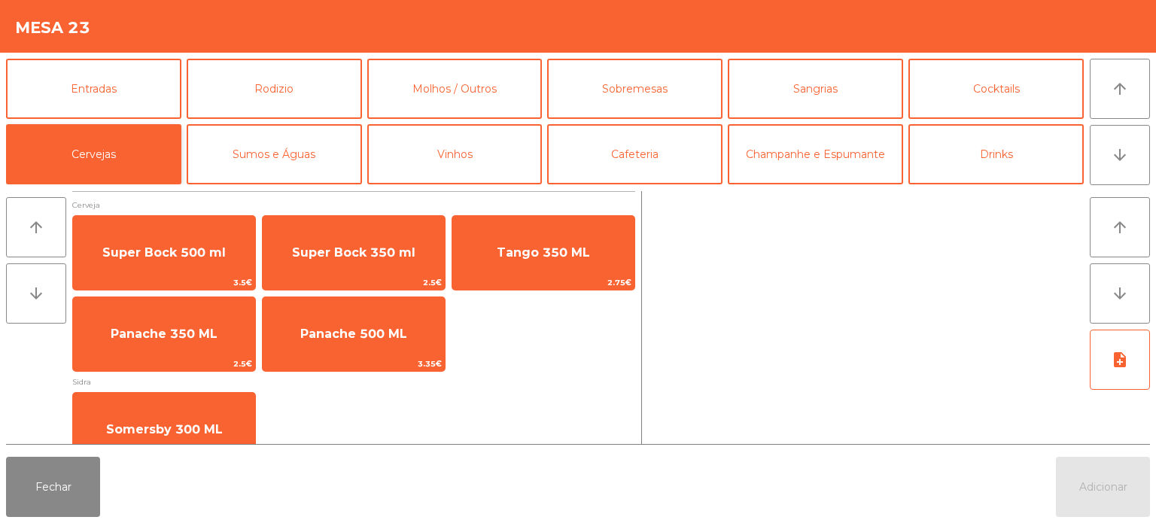
scroll to position [29, 0]
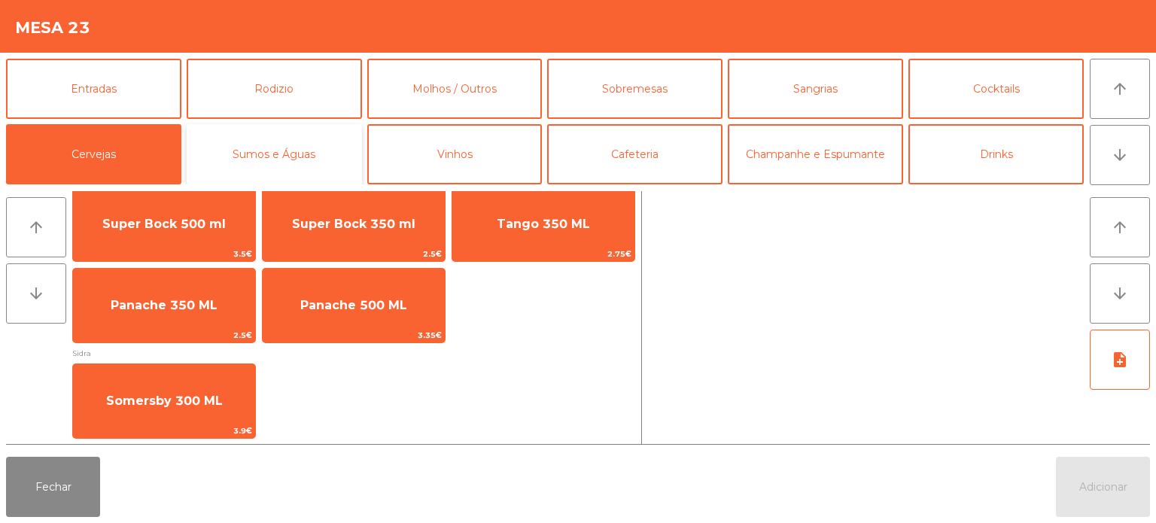
click at [333, 167] on button "Sumos e Águas" at bounding box center [274, 154] width 175 height 60
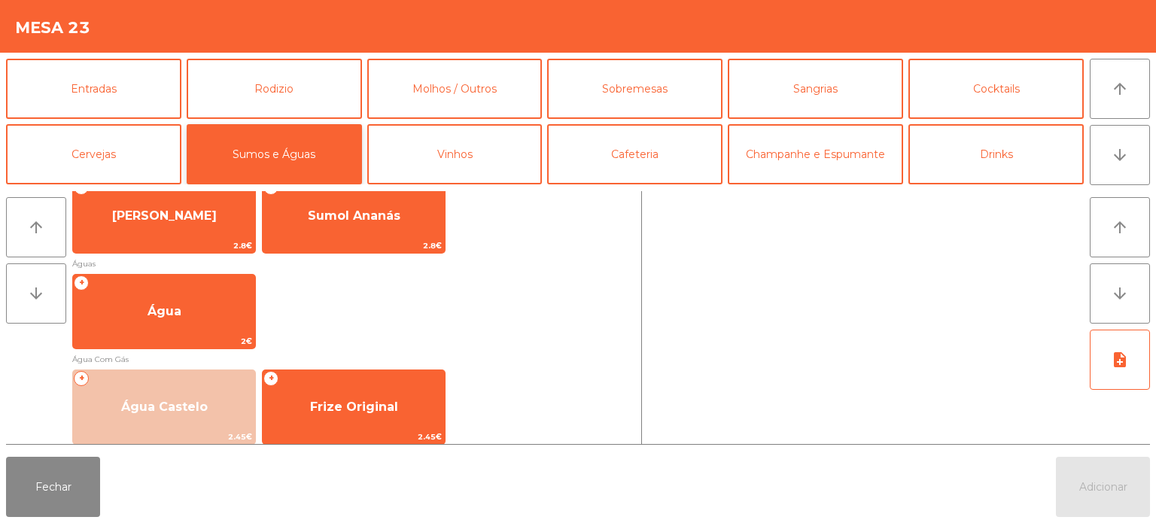
scroll to position [439, 0]
click at [67, 467] on button "Fechar" at bounding box center [53, 487] width 94 height 60
click at [60, 467] on button "Fechar" at bounding box center [53, 487] width 94 height 60
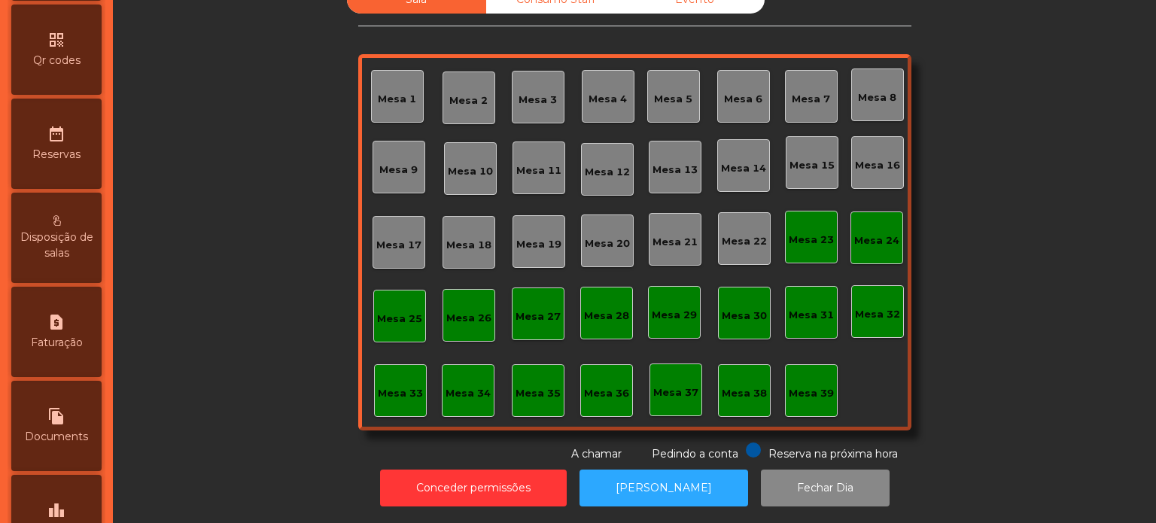
scroll to position [595, 0]
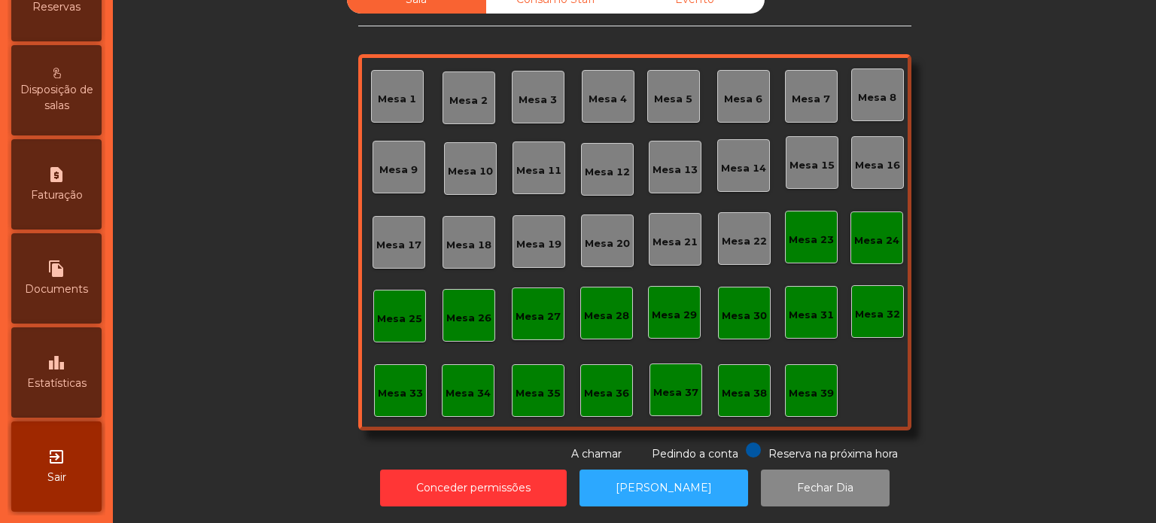
click at [659, 316] on div "Mesa 29" at bounding box center [674, 312] width 53 height 53
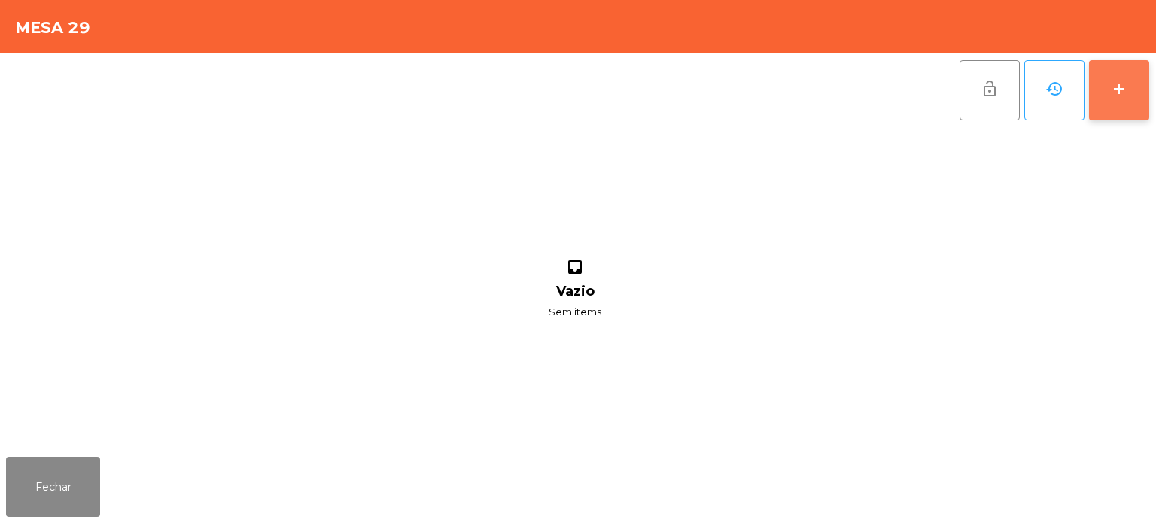
click at [1090, 86] on button "add" at bounding box center [1119, 90] width 60 height 60
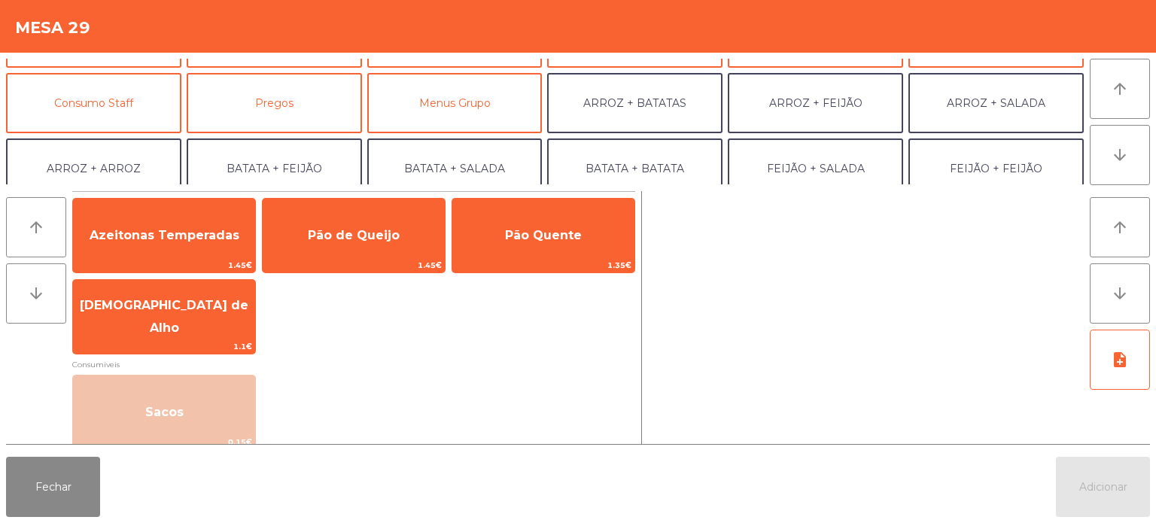
scroll to position [0, 0]
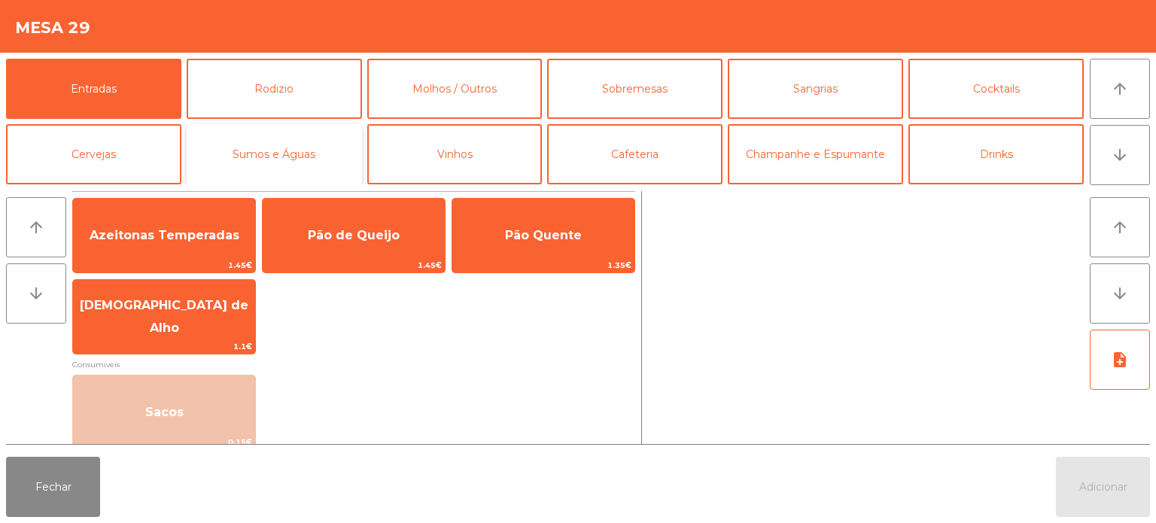
click at [284, 181] on button "Sumos e Águas" at bounding box center [274, 154] width 175 height 60
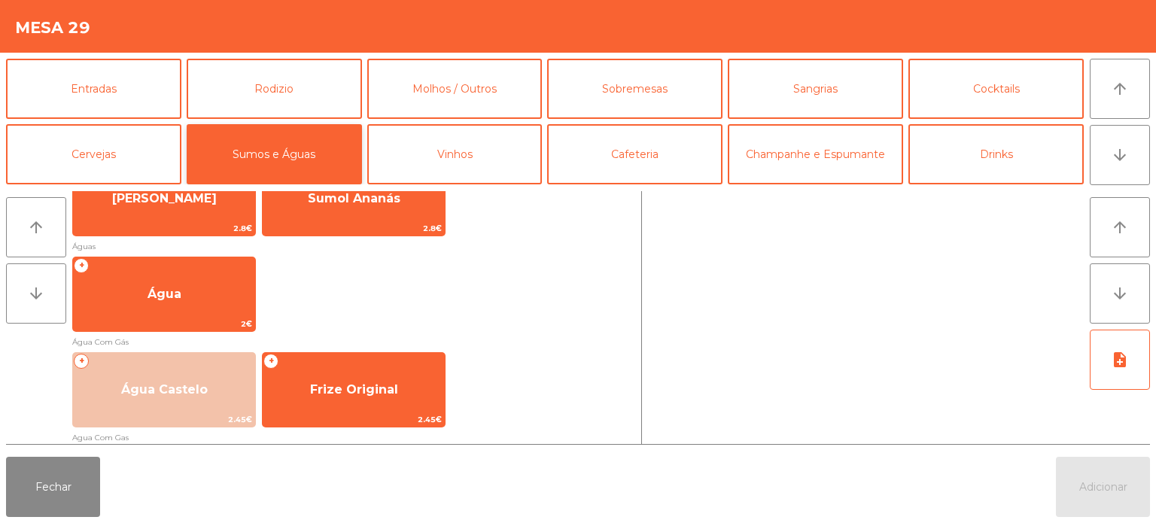
scroll to position [542, 0]
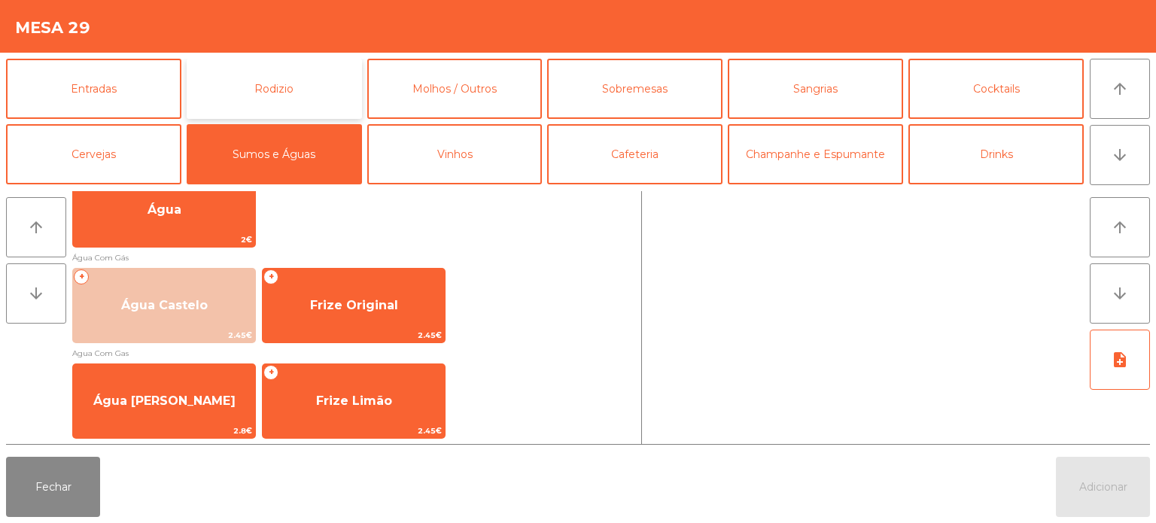
click at [284, 65] on button "Rodizio" at bounding box center [274, 89] width 175 height 60
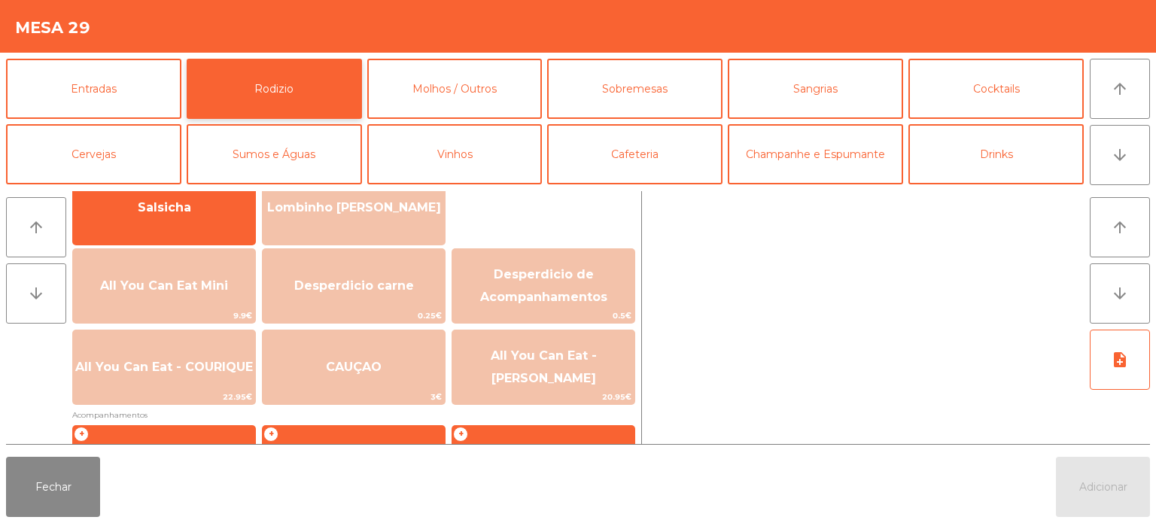
scroll to position [0, 0]
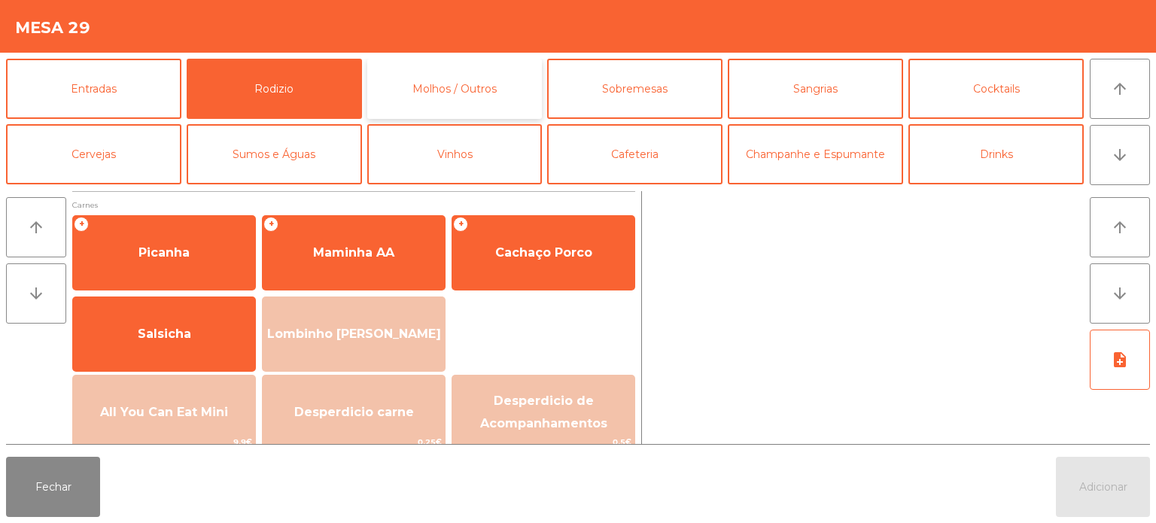
click at [461, 62] on button "Molhos / Outros" at bounding box center [454, 89] width 175 height 60
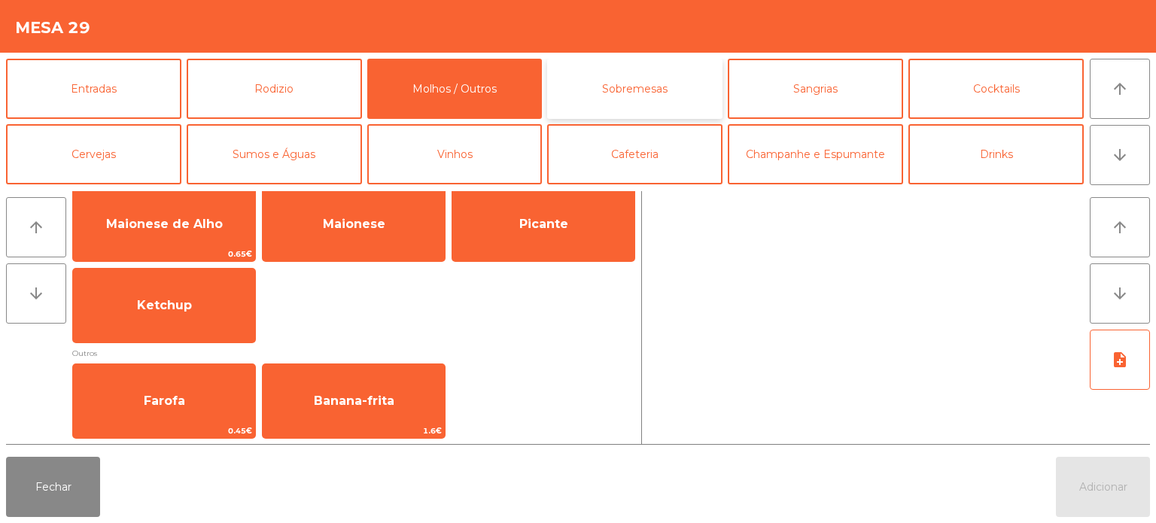
click at [628, 99] on button "Sobremesas" at bounding box center [634, 89] width 175 height 60
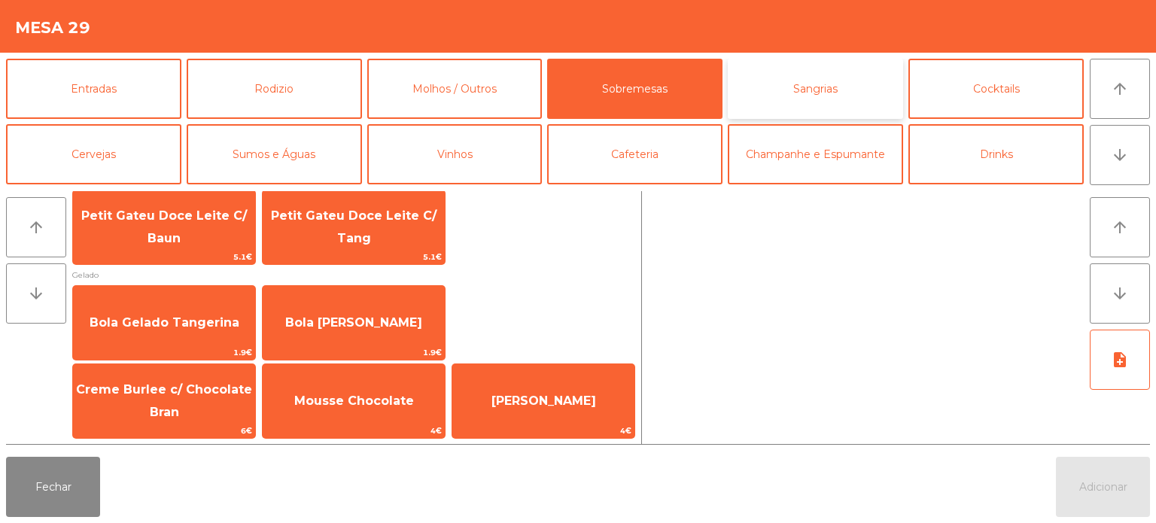
click at [809, 106] on button "Sangrias" at bounding box center [815, 89] width 175 height 60
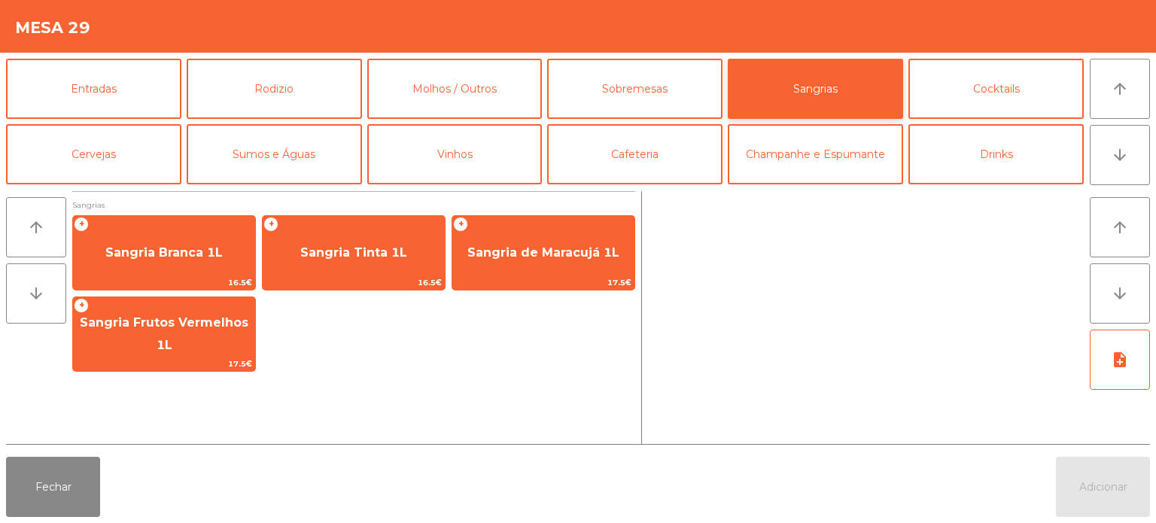
scroll to position [0, 0]
click at [983, 104] on button "Cocktails" at bounding box center [995, 89] width 175 height 60
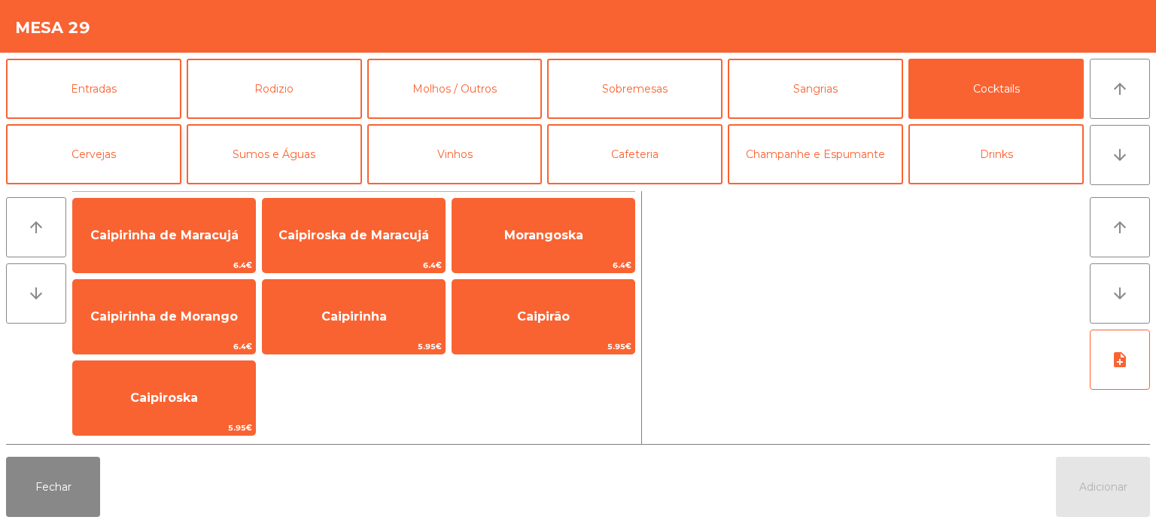
click at [150, 178] on button "Cervejas" at bounding box center [93, 154] width 175 height 60
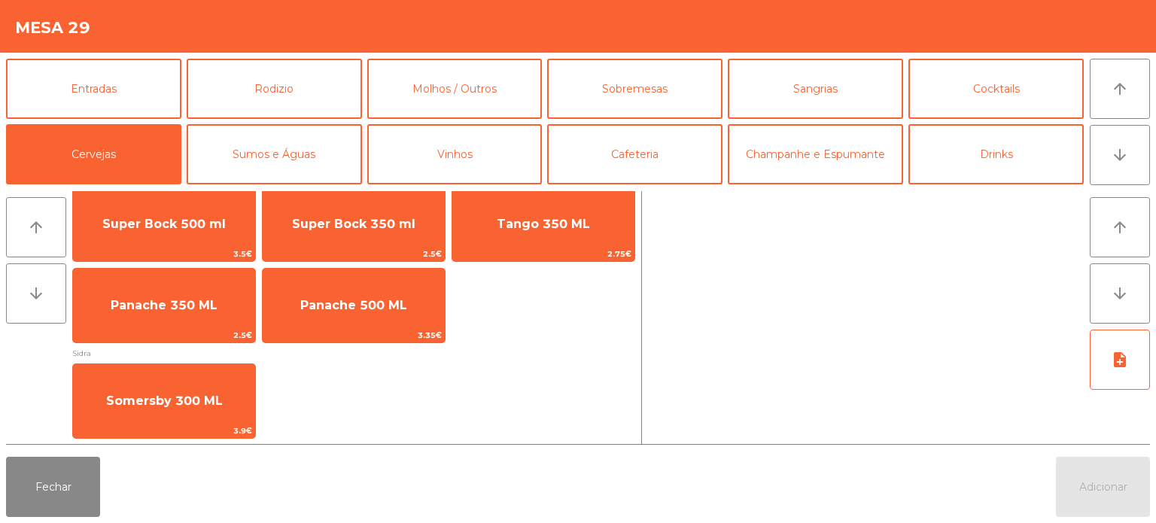
click at [343, 167] on button "Sumos e Águas" at bounding box center [274, 154] width 175 height 60
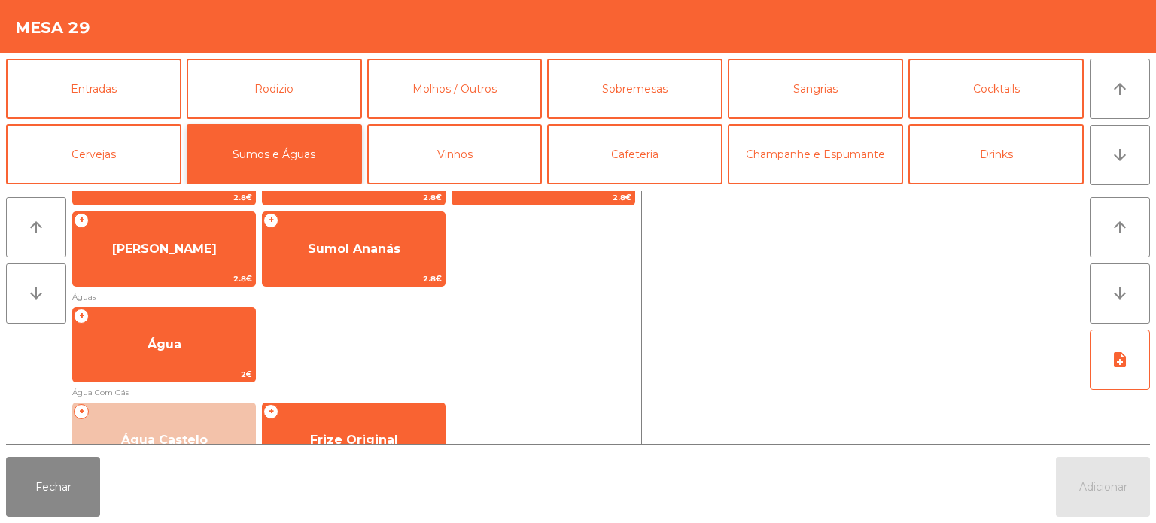
scroll to position [406, 0]
click at [437, 175] on button "Vinhos" at bounding box center [454, 154] width 175 height 60
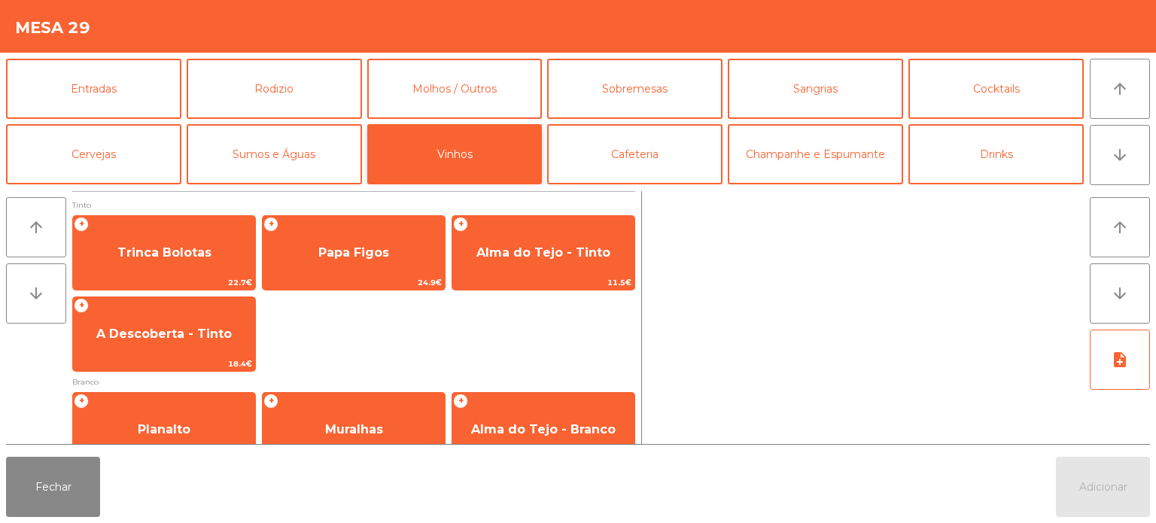
scroll to position [301, 0]
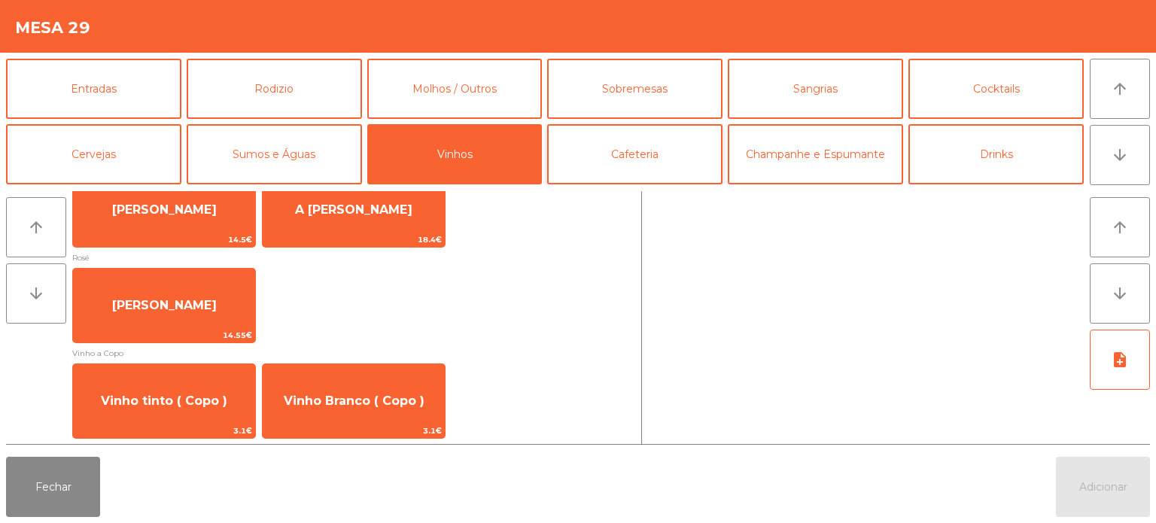
click at [684, 160] on button "Cafeteria" at bounding box center [634, 154] width 175 height 60
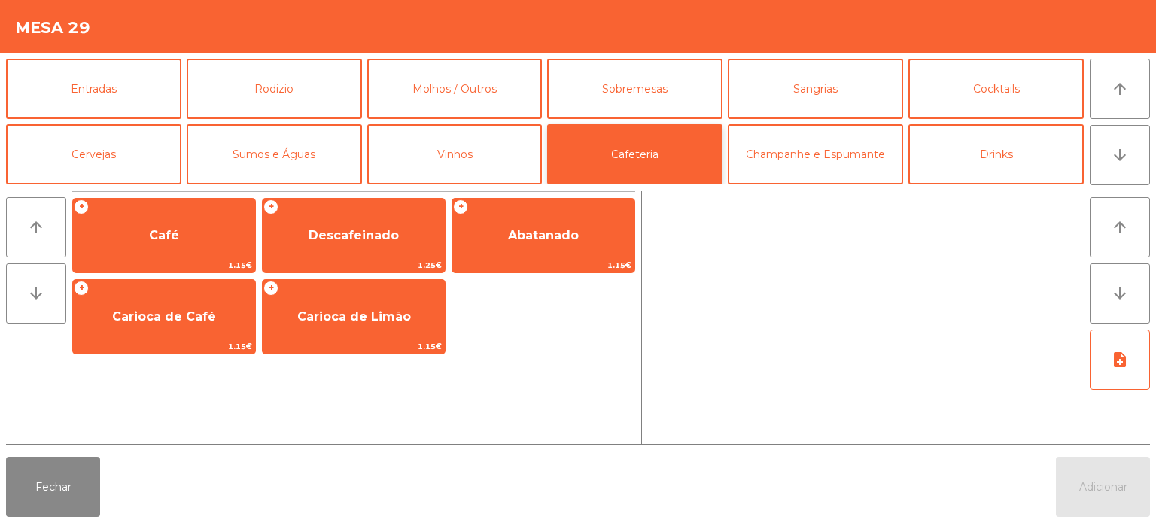
scroll to position [0, 0]
click at [829, 141] on button "Champanhe e Espumante" at bounding box center [815, 154] width 175 height 60
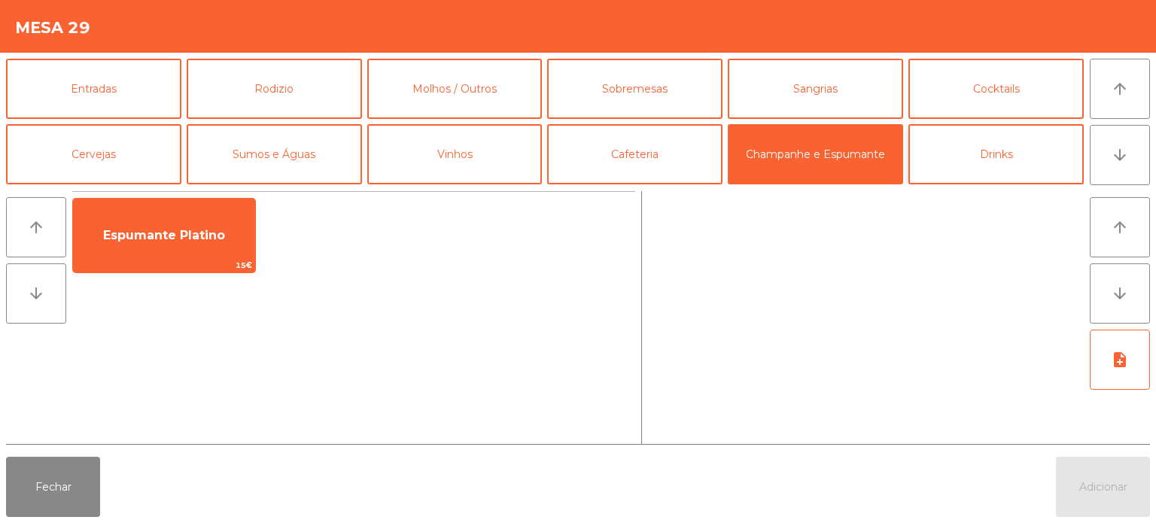
click at [983, 163] on button "Drinks" at bounding box center [995, 154] width 175 height 60
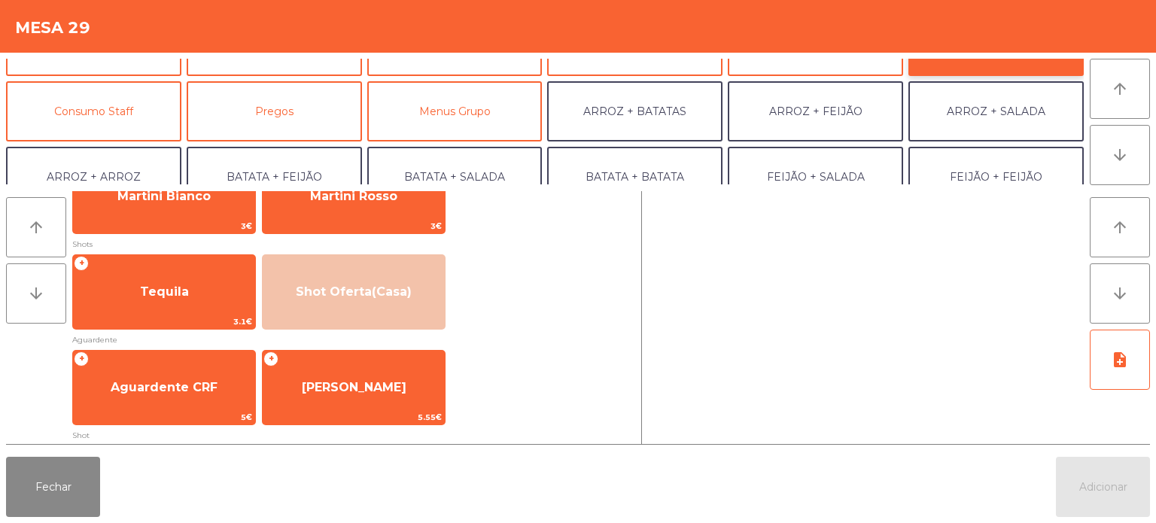
scroll to position [123, 0]
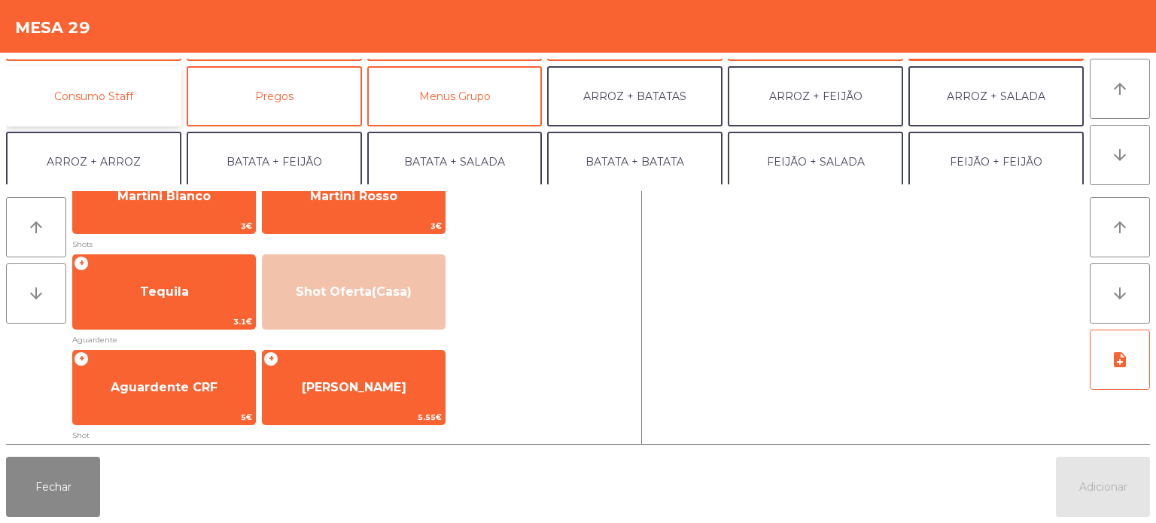
click at [126, 102] on button "Consumo Staff" at bounding box center [93, 96] width 175 height 60
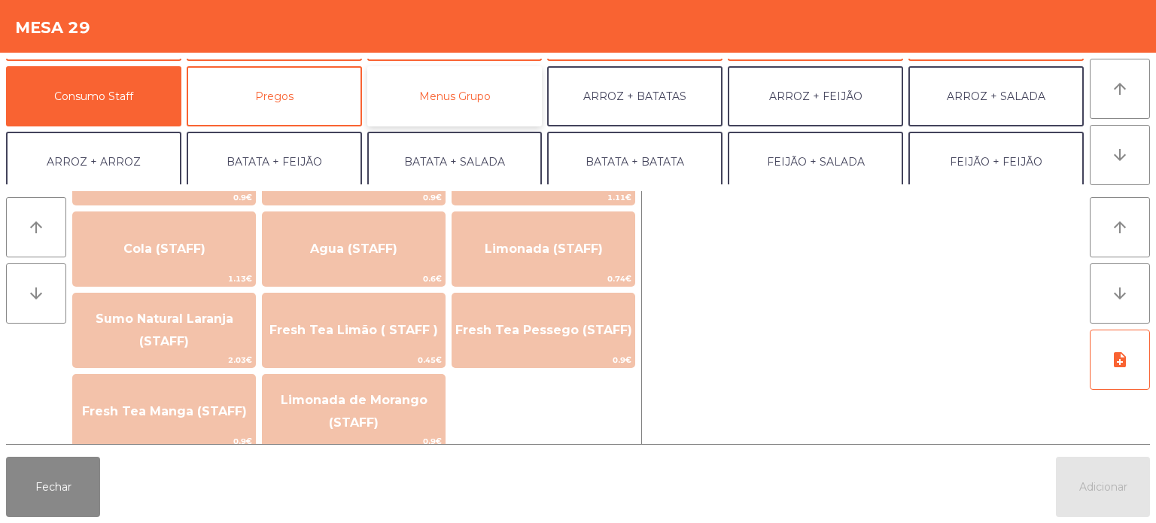
click at [491, 94] on button "Menus Grupo" at bounding box center [454, 96] width 175 height 60
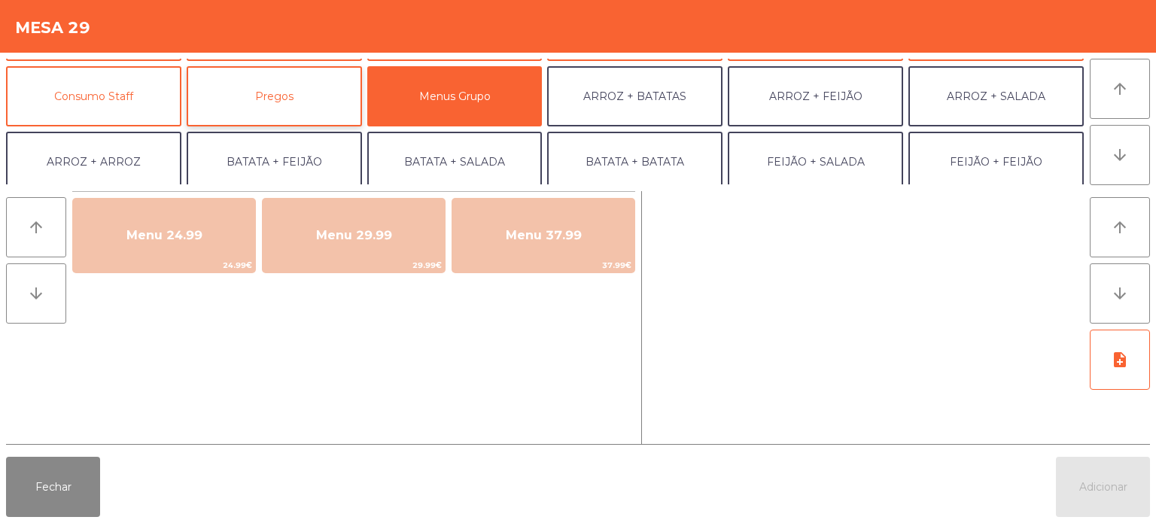
click at [337, 87] on button "Pregos" at bounding box center [274, 96] width 175 height 60
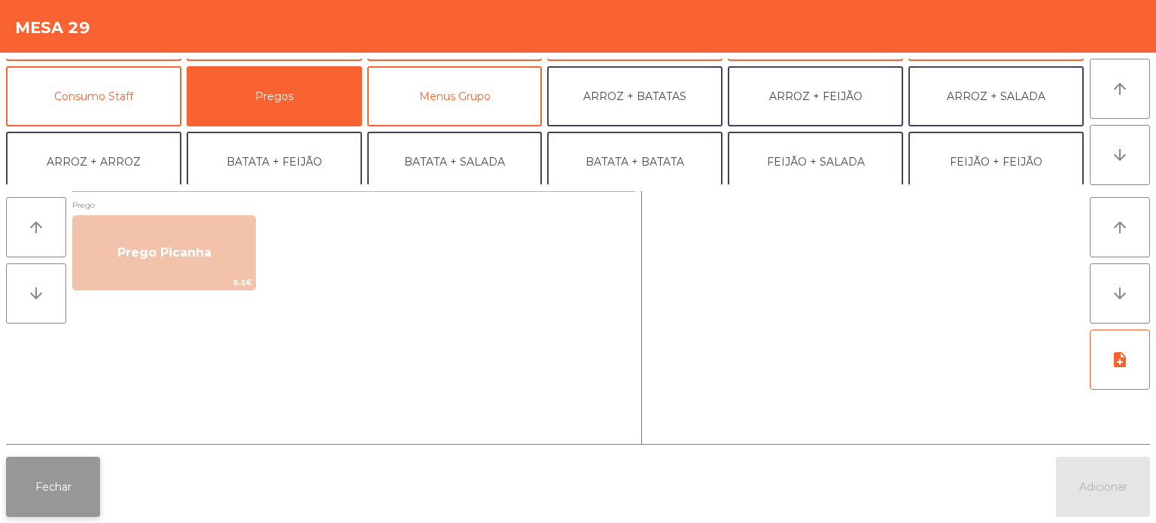
click at [78, 486] on button "Fechar" at bounding box center [53, 487] width 94 height 60
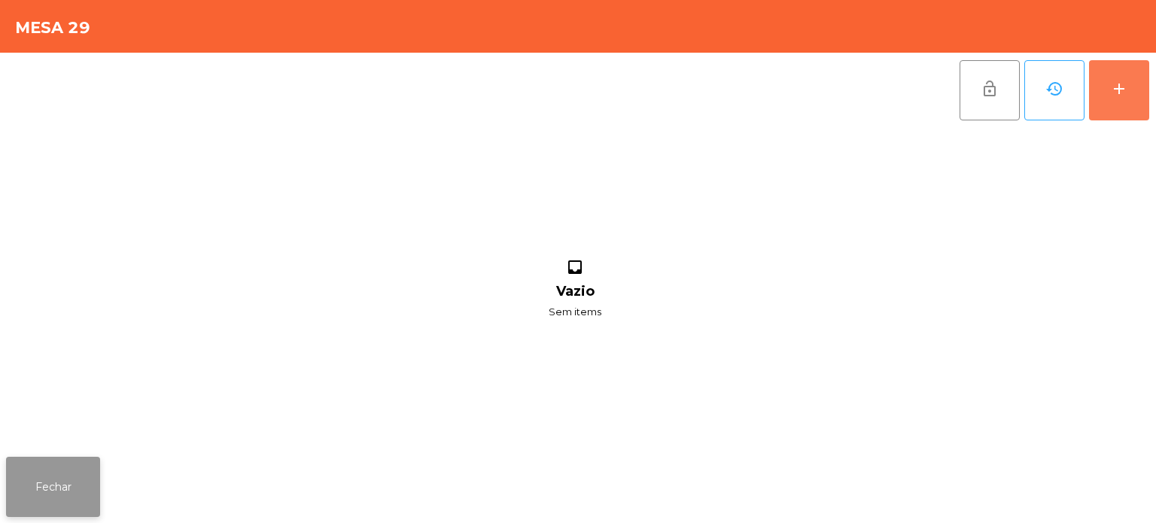
click at [90, 495] on button "Fechar" at bounding box center [53, 487] width 94 height 60
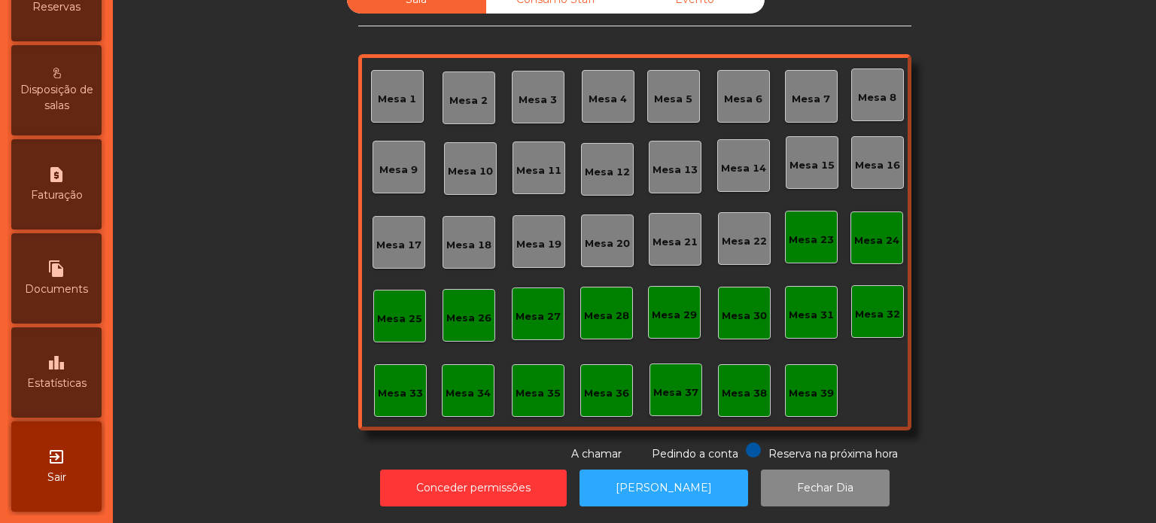
click at [84, 260] on div "file_copy Documents" at bounding box center [56, 278] width 90 height 90
select select "*"
select select "****"
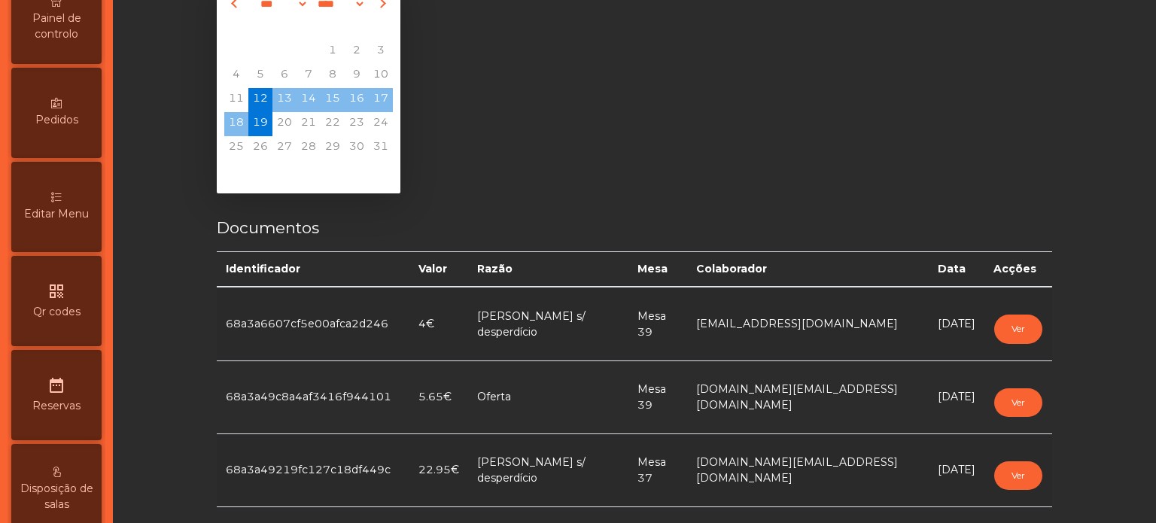
scroll to position [180, 0]
click at [62, 203] on icon at bounding box center [56, 198] width 11 height 11
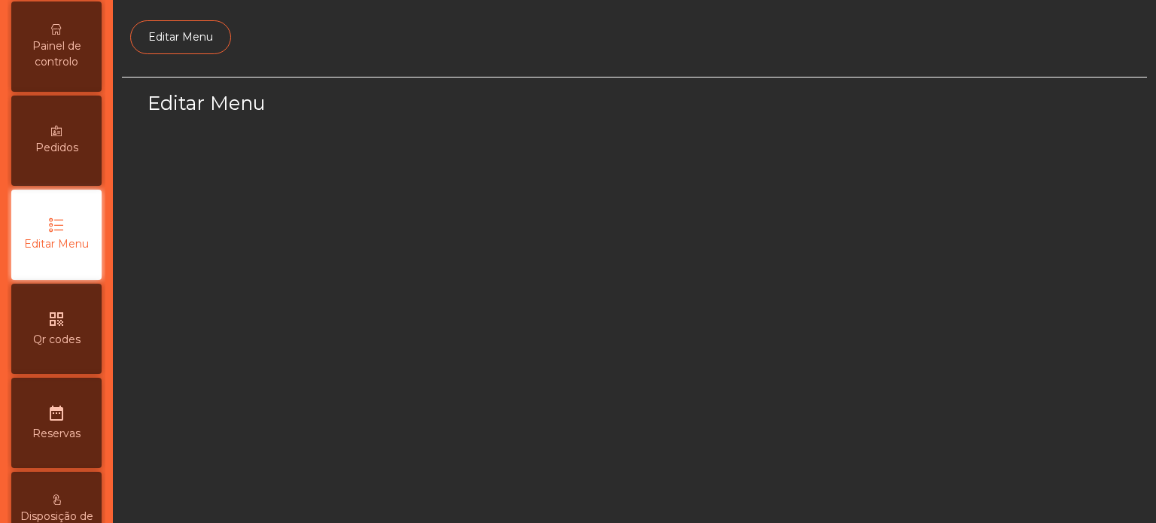
scroll to position [141, 0]
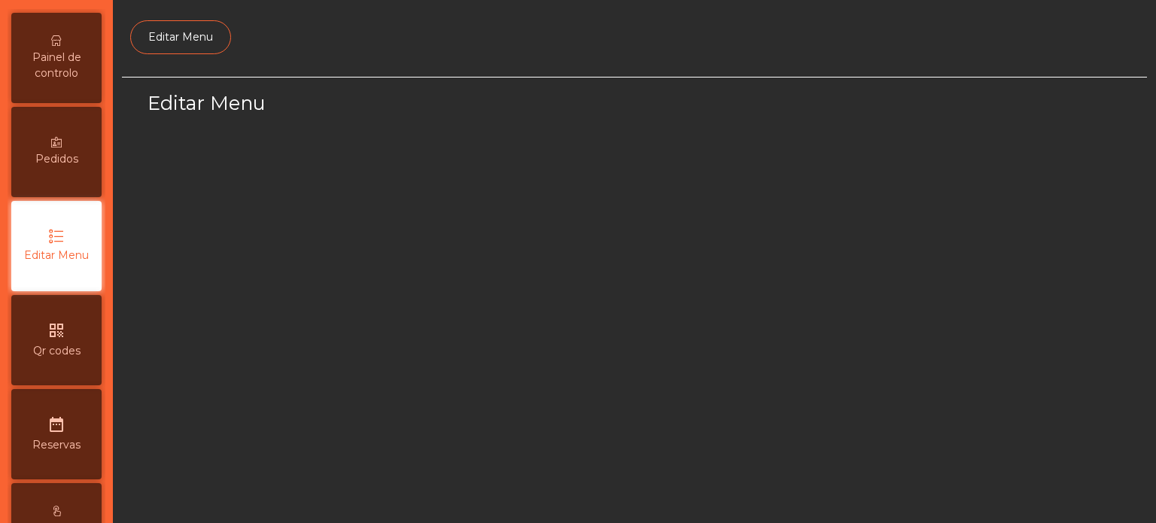
select select "*"
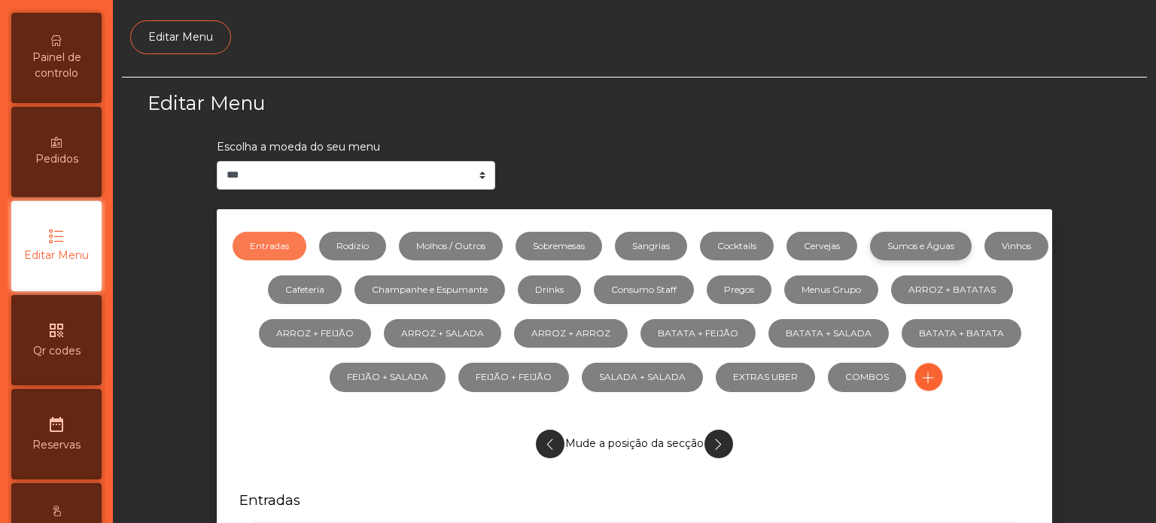
click at [971, 243] on link "Sumos e Águas" at bounding box center [921, 246] width 102 height 29
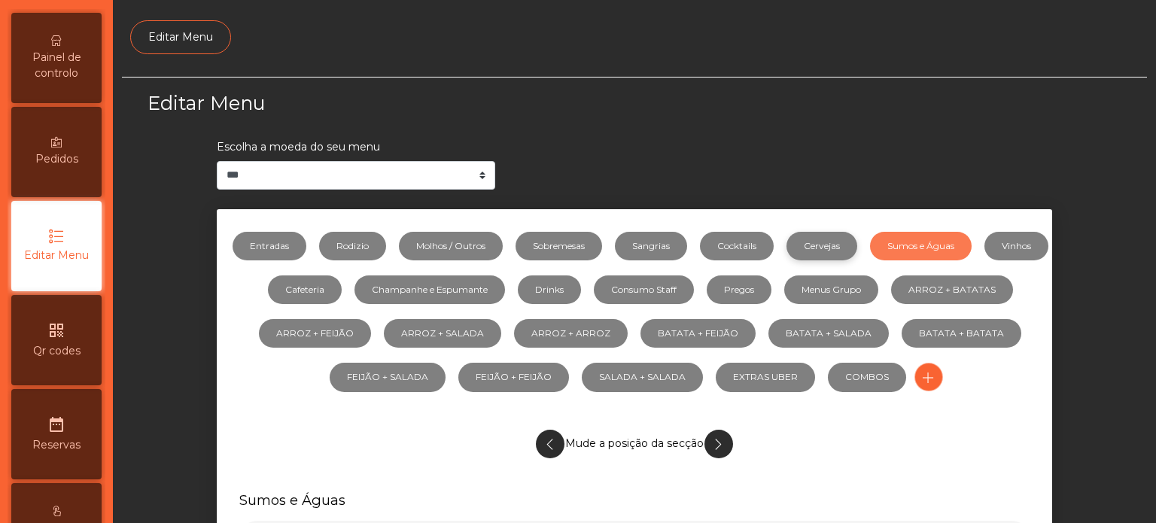
click at [843, 257] on link "Cervejas" at bounding box center [821, 246] width 71 height 29
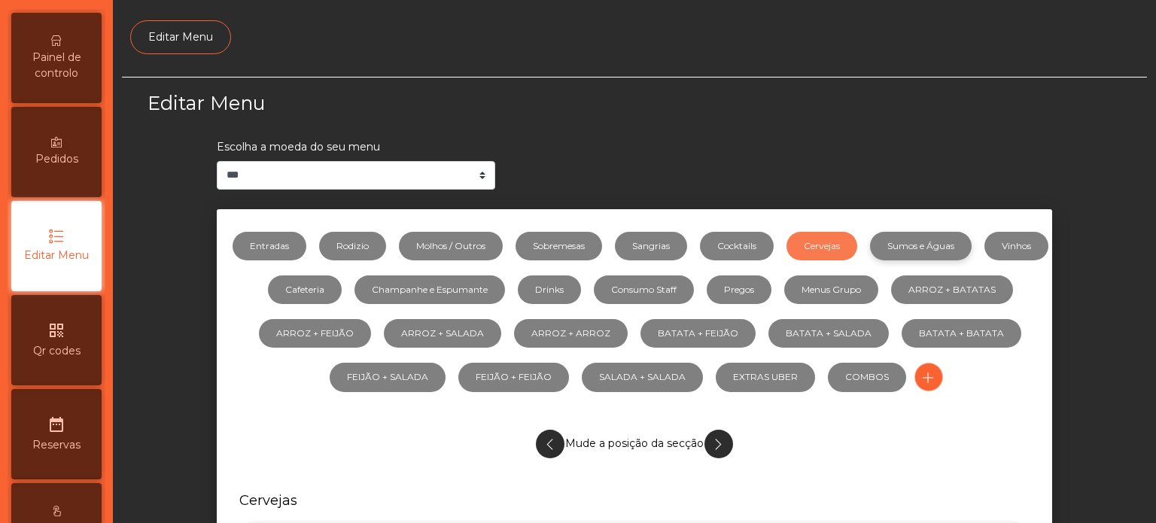
click at [919, 258] on link "Sumos e Águas" at bounding box center [921, 246] width 102 height 29
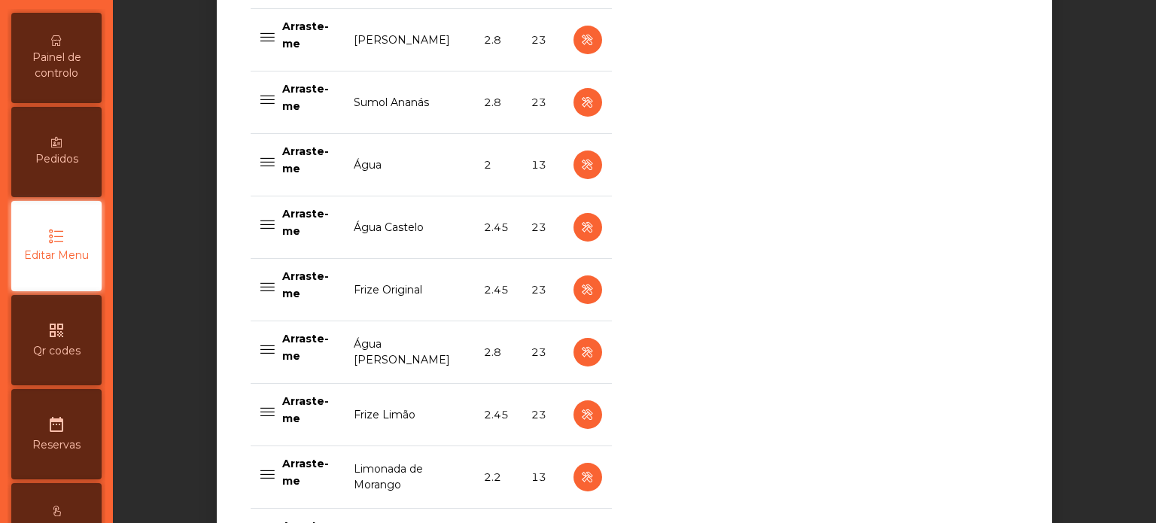
scroll to position [1169, 0]
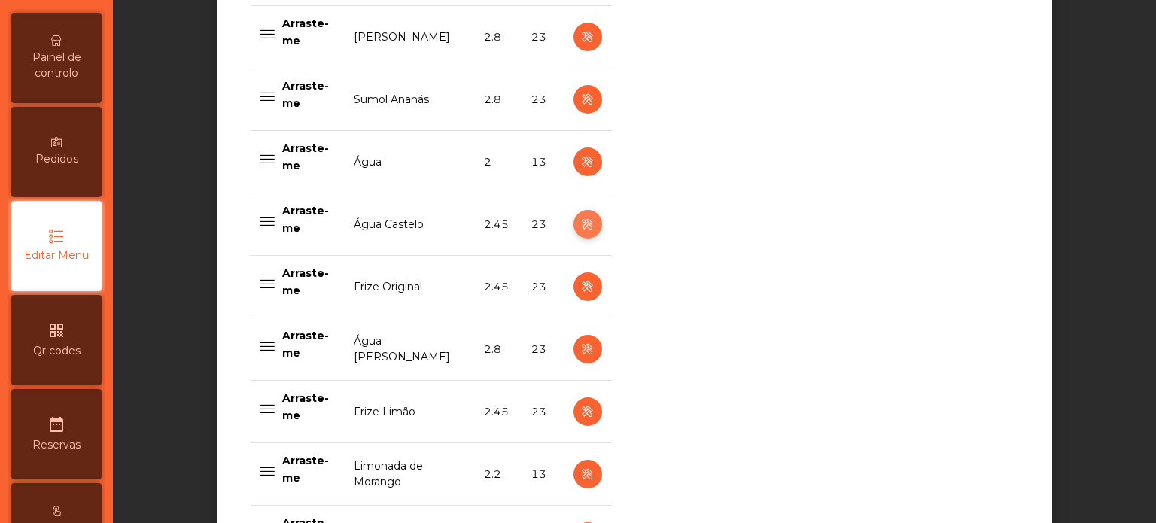
click at [581, 215] on icon "button" at bounding box center [587, 224] width 17 height 19
select select "***"
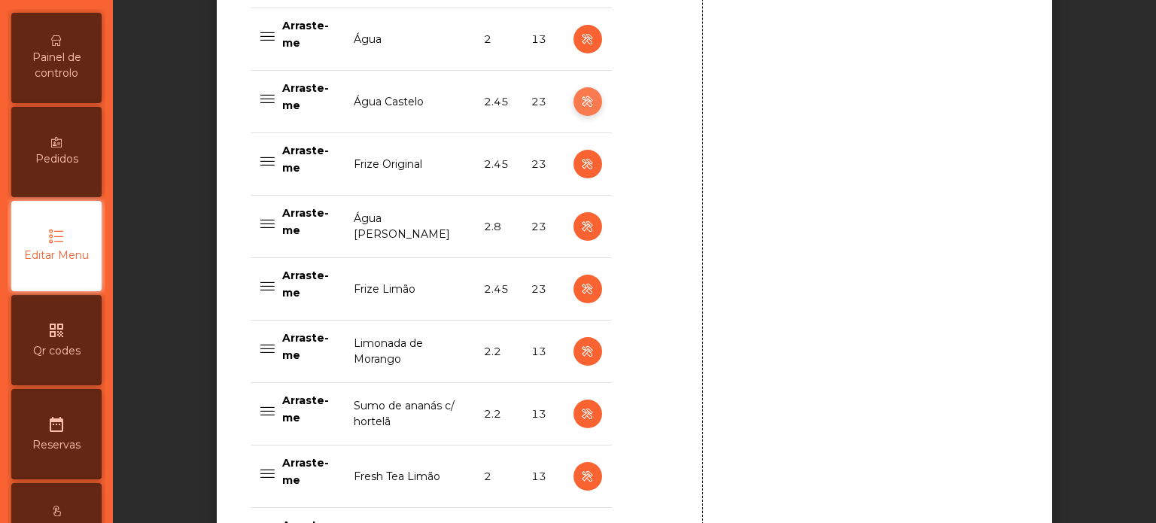
scroll to position [1585, 0]
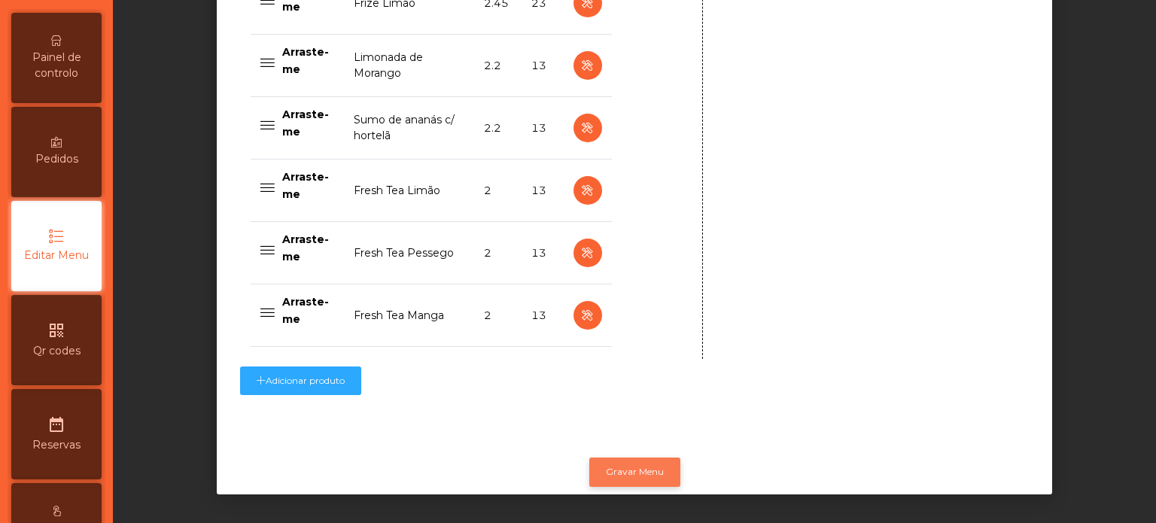
click at [611, 464] on button "Gravar Menu" at bounding box center [634, 471] width 91 height 29
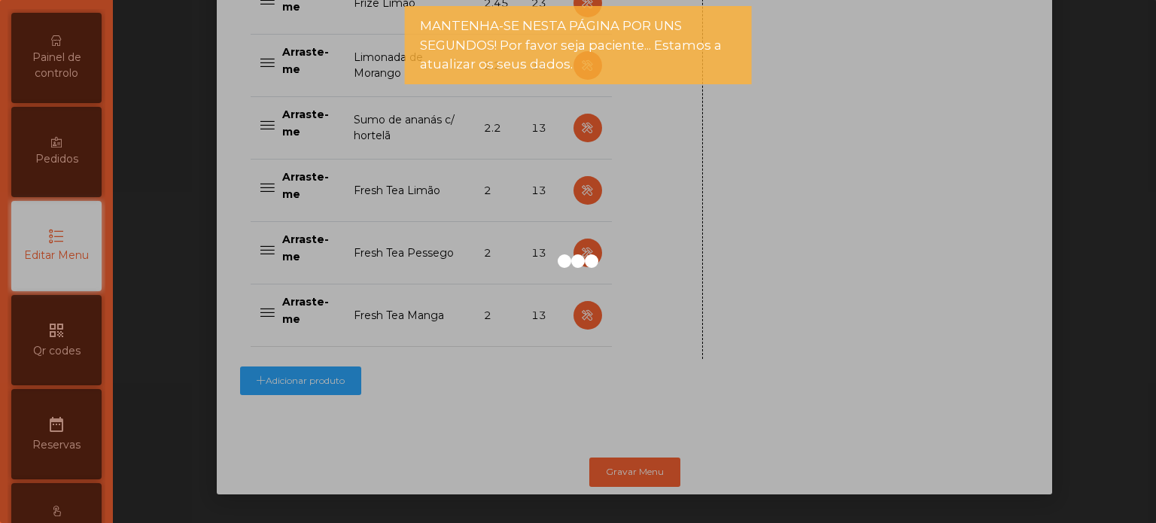
click at [64, 208] on div at bounding box center [578, 261] width 1156 height 523
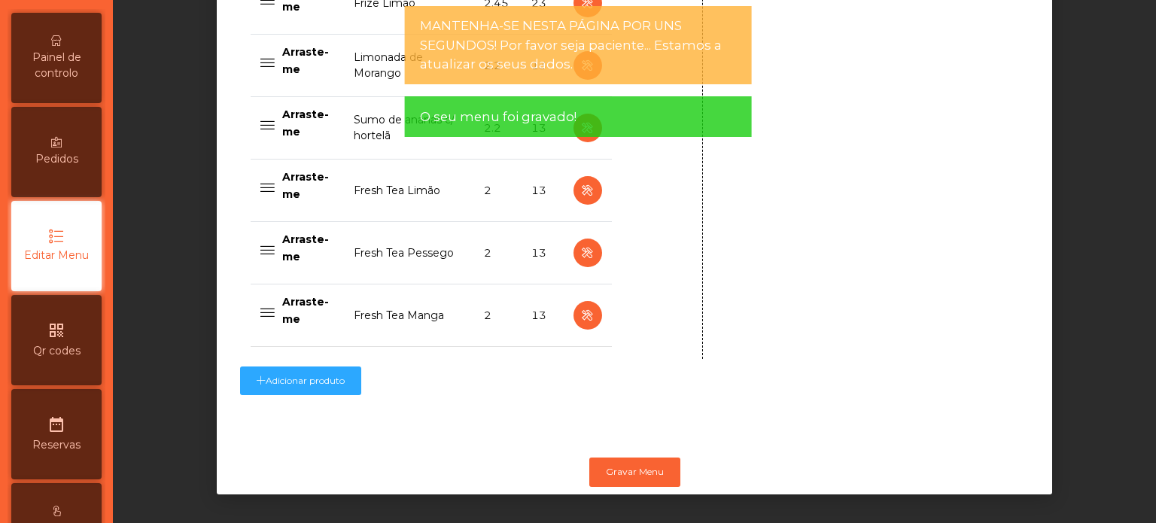
scroll to position [0, 0]
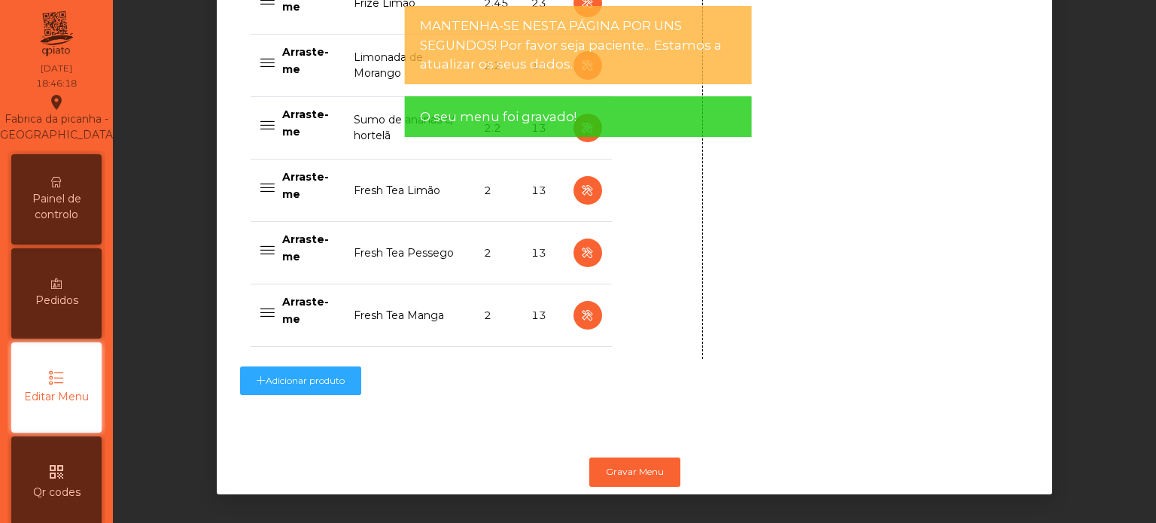
click at [68, 214] on span "Painel de controlo" at bounding box center [56, 207] width 83 height 32
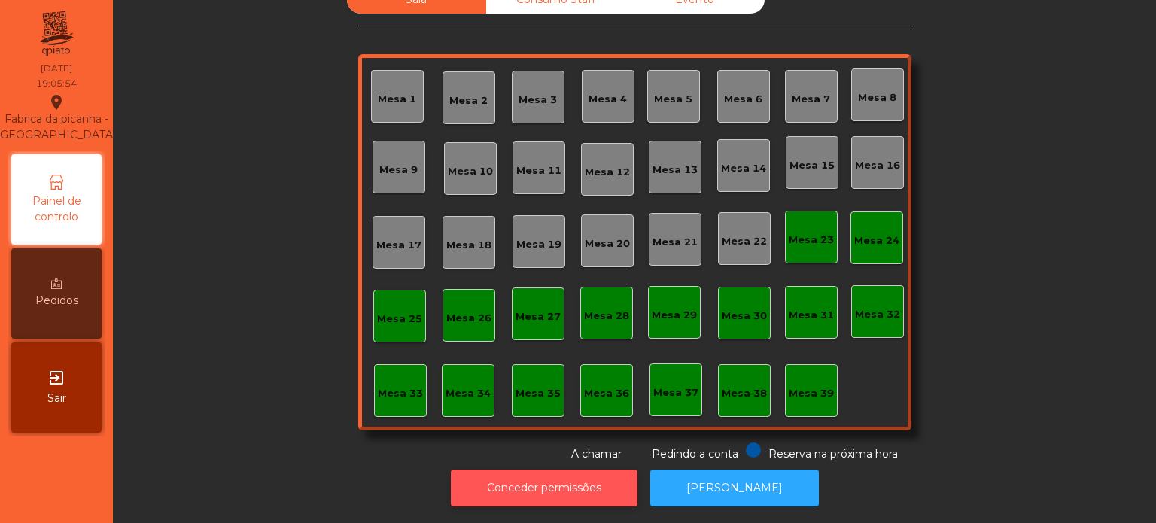
click at [482, 473] on button "Conceder permissões" at bounding box center [544, 488] width 187 height 37
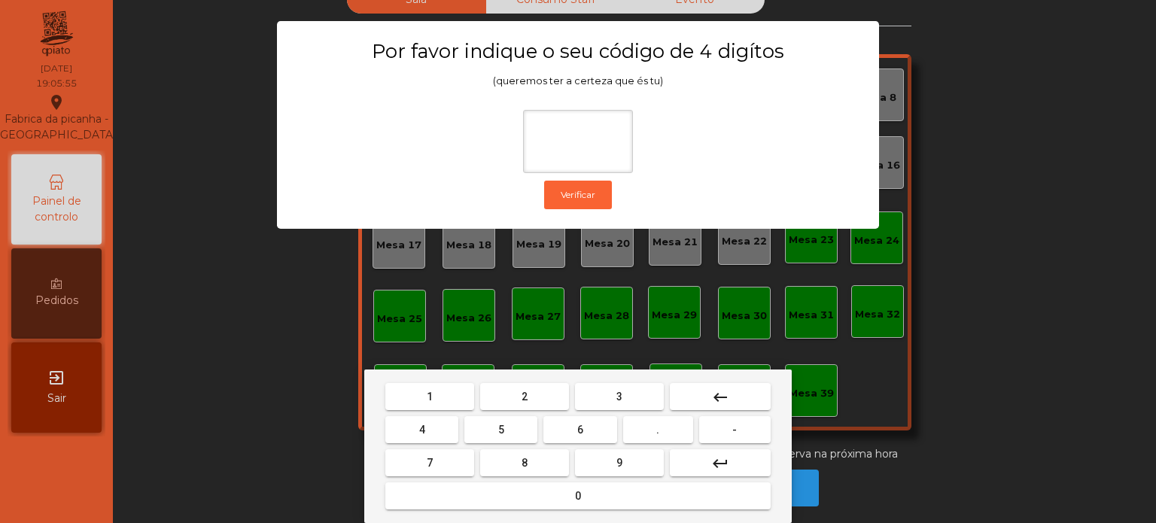
click at [429, 395] on span "1" at bounding box center [430, 397] width 6 height 12
click at [648, 399] on button "3" at bounding box center [619, 396] width 89 height 27
click at [498, 430] on span "5" at bounding box center [501, 430] width 6 height 12
click at [505, 485] on button "0" at bounding box center [577, 495] width 385 height 27
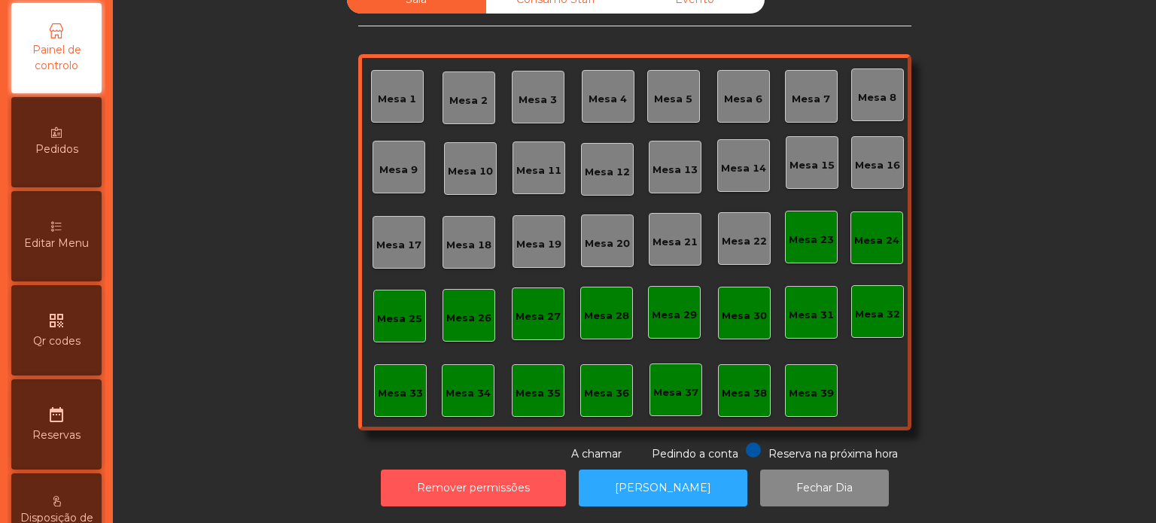
scroll to position [159, 0]
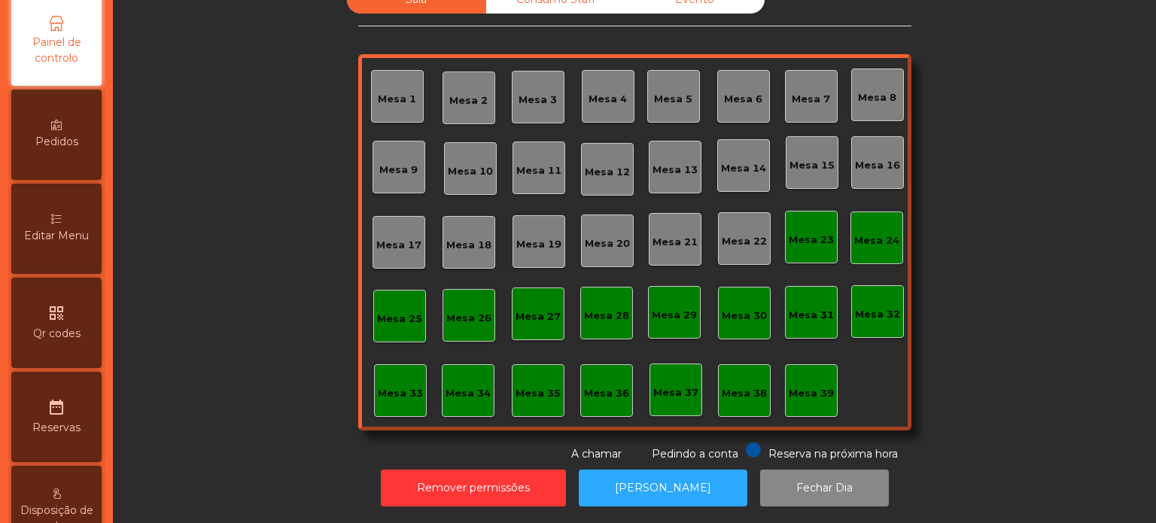
click at [83, 230] on div "Editar Menu" at bounding box center [56, 229] width 90 height 90
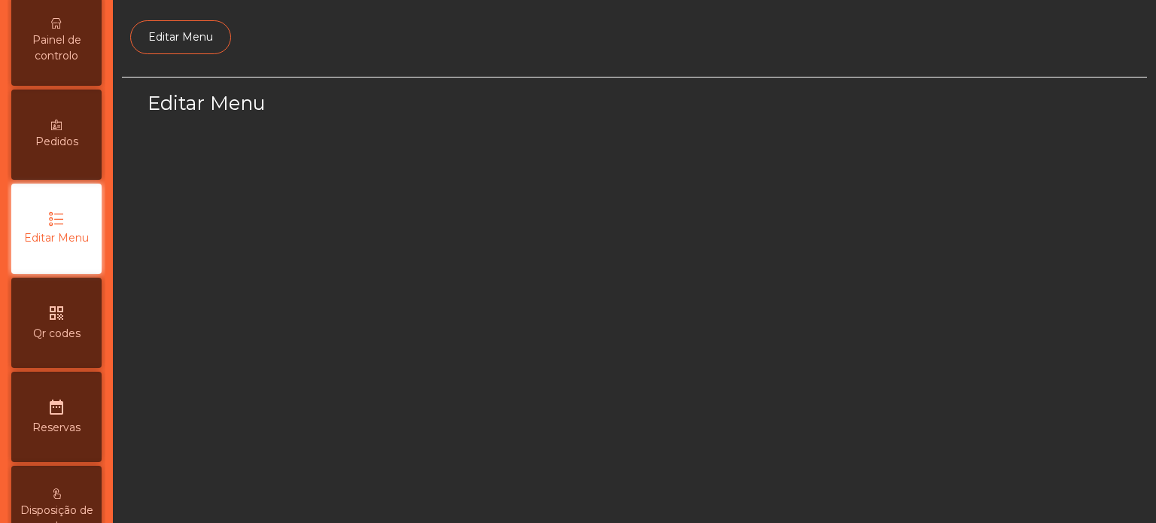
scroll to position [141, 0]
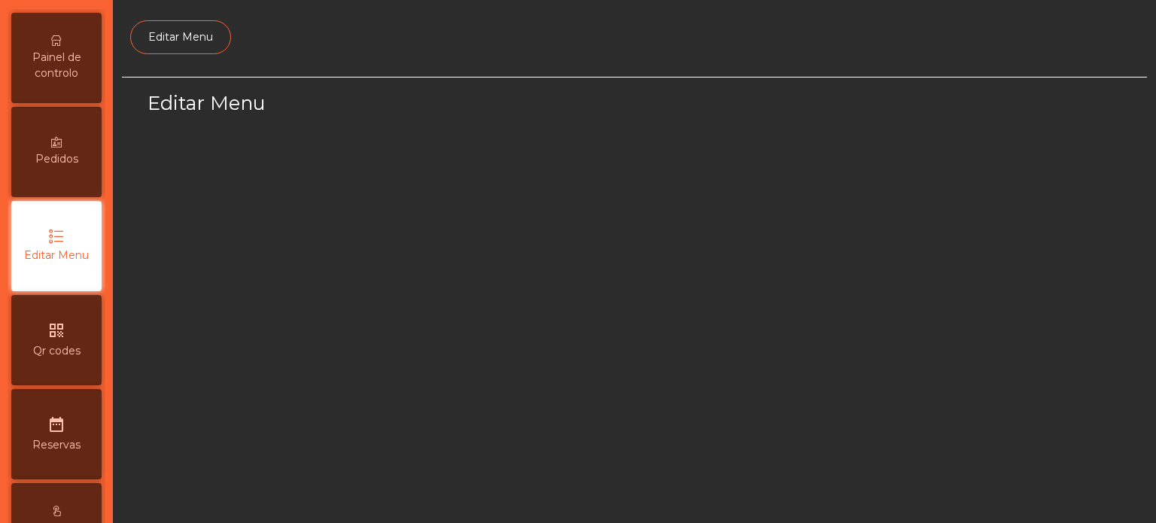
select select "*"
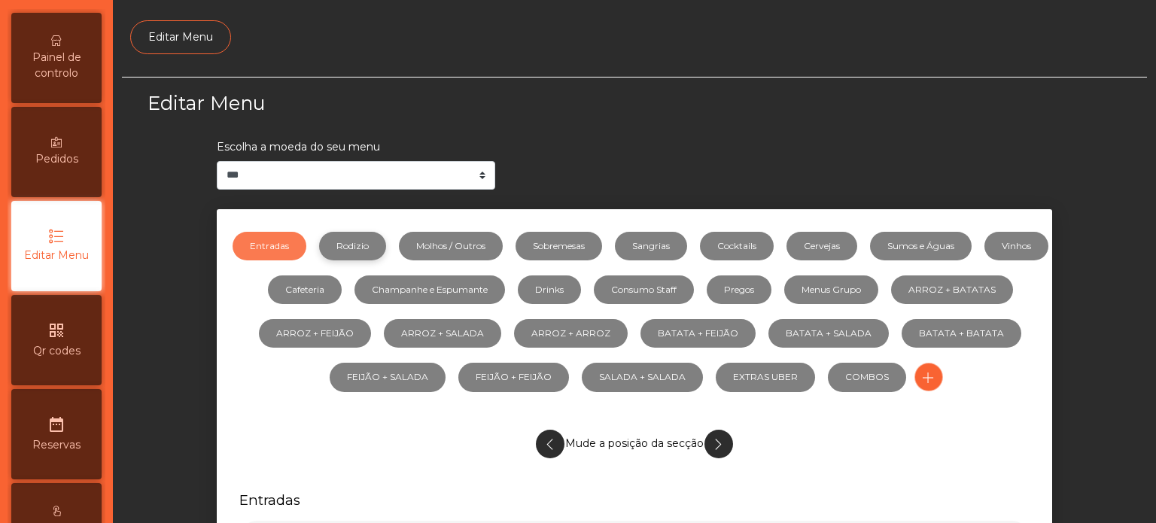
click at [380, 241] on link "Rodizio" at bounding box center [352, 246] width 67 height 29
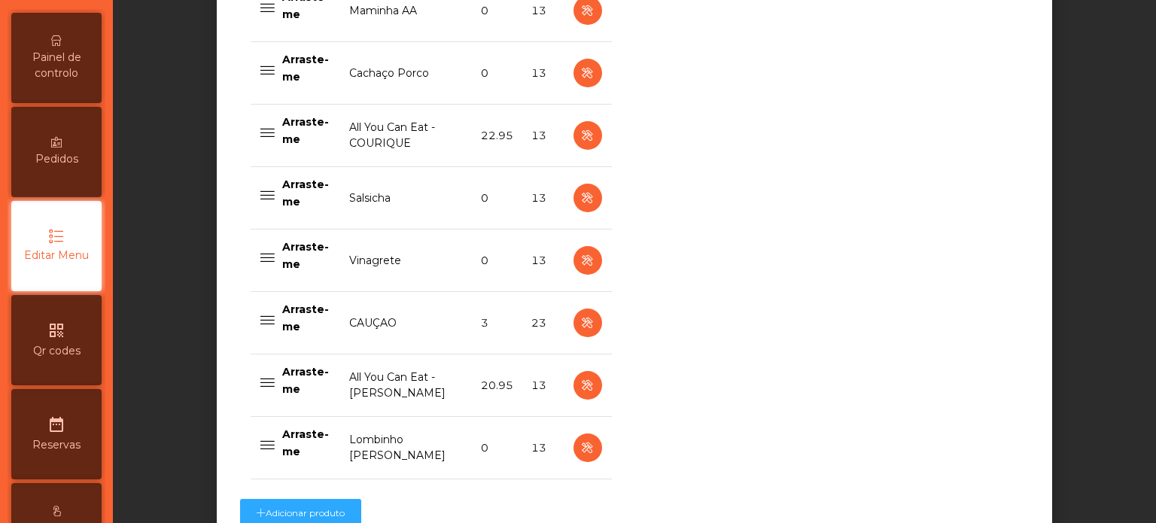
scroll to position [1210, 0]
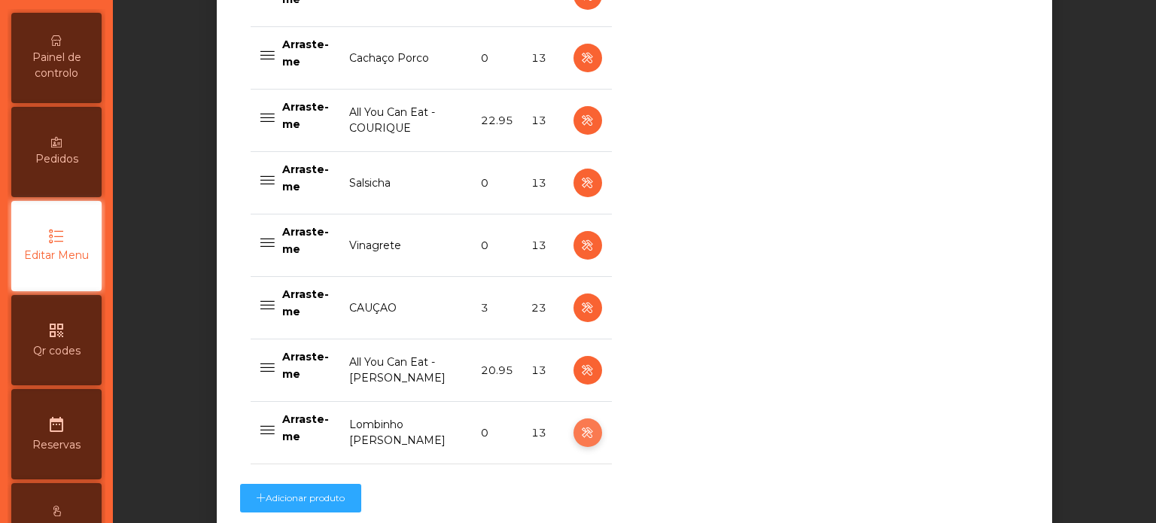
click at [579, 436] on icon "button" at bounding box center [587, 433] width 17 height 19
select select "**"
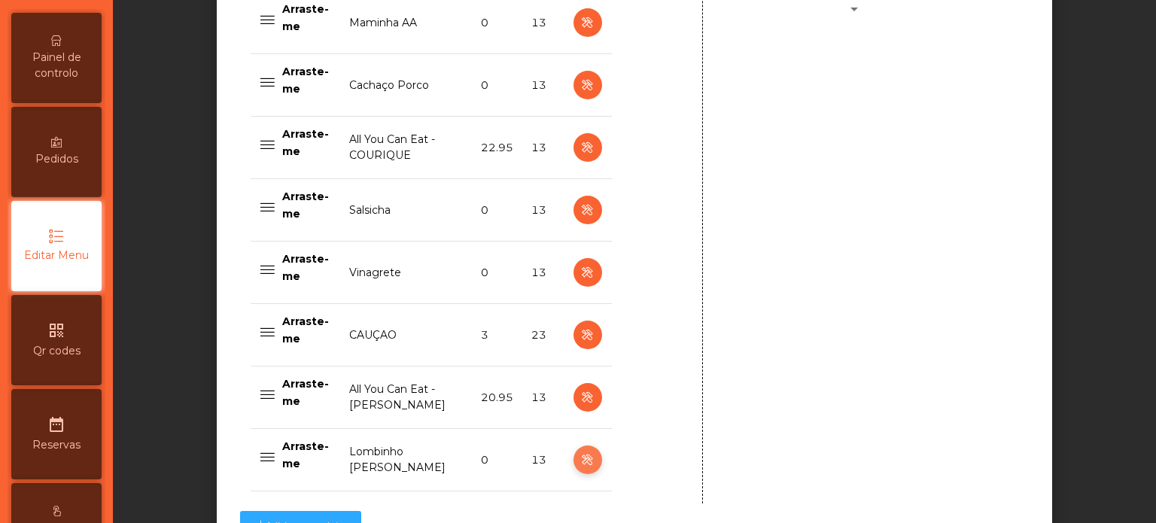
scroll to position [1336, 0]
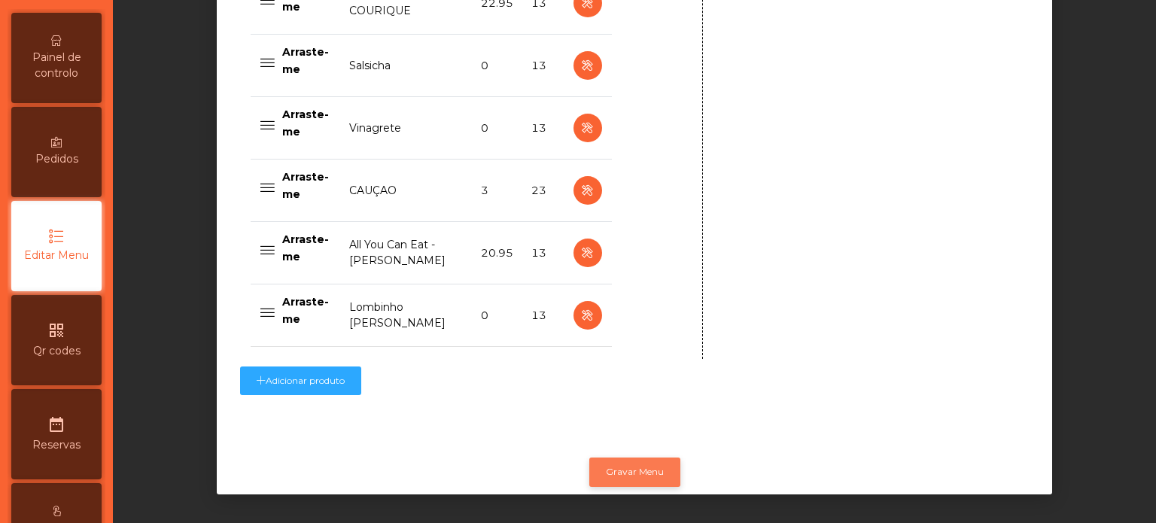
click at [597, 457] on button "Gravar Menu" at bounding box center [634, 471] width 91 height 29
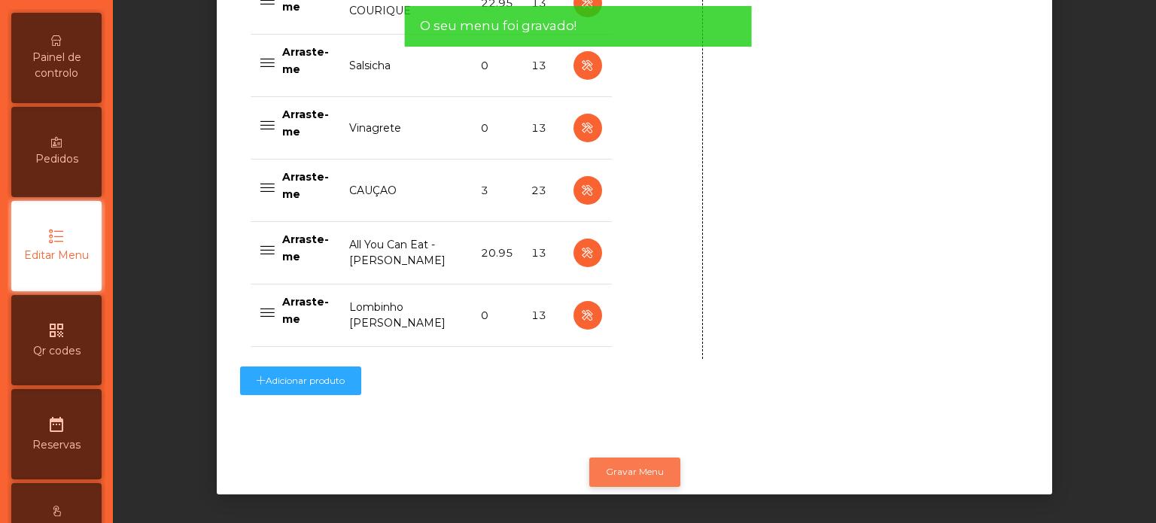
scroll to position [0, 0]
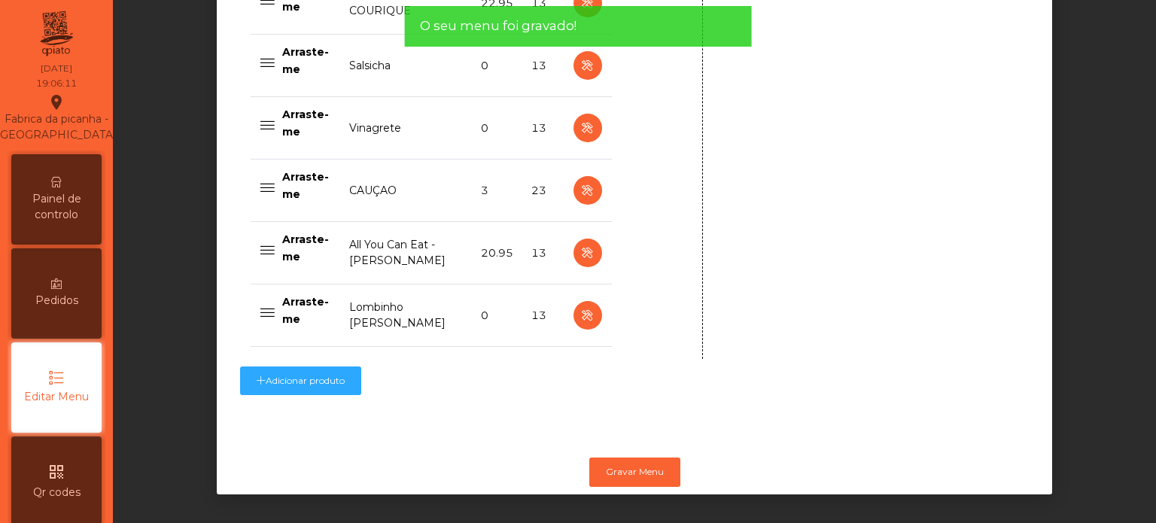
click at [75, 201] on div "Painel de controlo" at bounding box center [56, 199] width 90 height 90
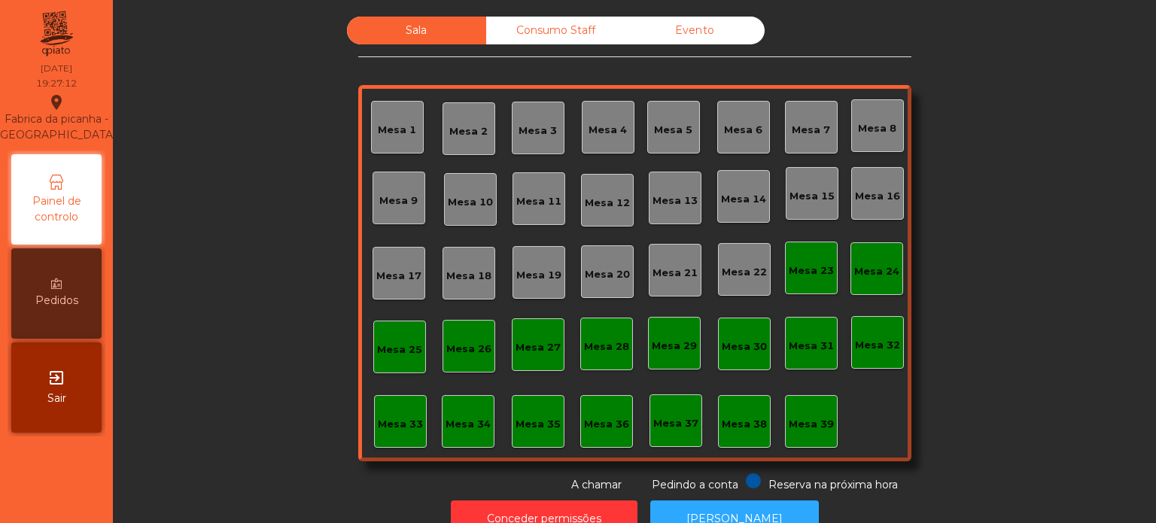
click at [953, 223] on div "Sala Consumo Staff Evento Mesa 1 Mesa 2 Mesa 3 Mesa 4 Mesa 5 Mesa 6 Mesa 7 Mesa…" at bounding box center [634, 255] width 1002 height 476
click at [866, 175] on div "Mesa 16" at bounding box center [877, 193] width 53 height 53
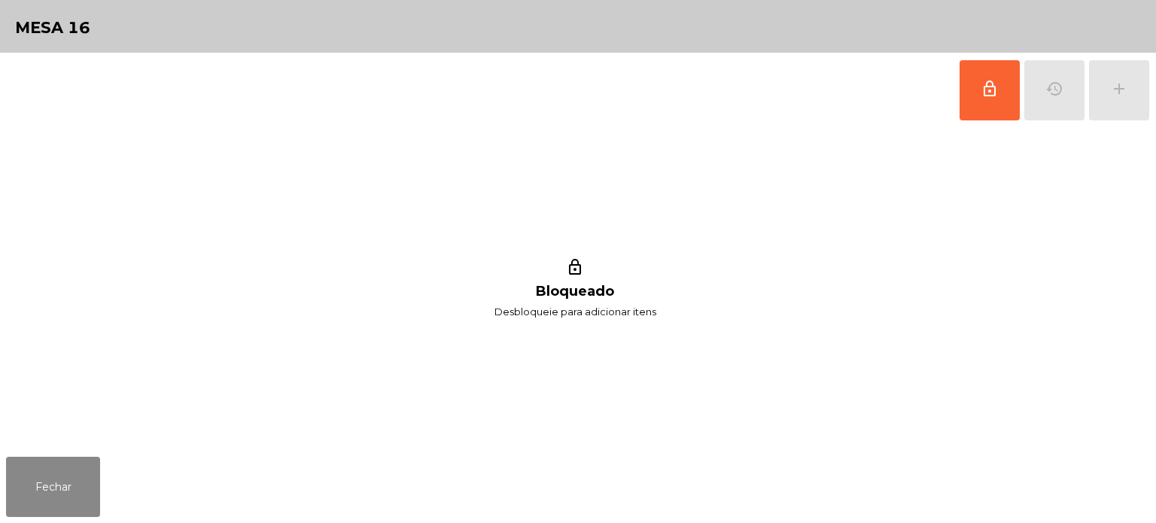
click at [1051, 83] on div "lock_outline history add" at bounding box center [1054, 90] width 191 height 75
click at [964, 91] on button "lock_outline" at bounding box center [989, 90] width 60 height 60
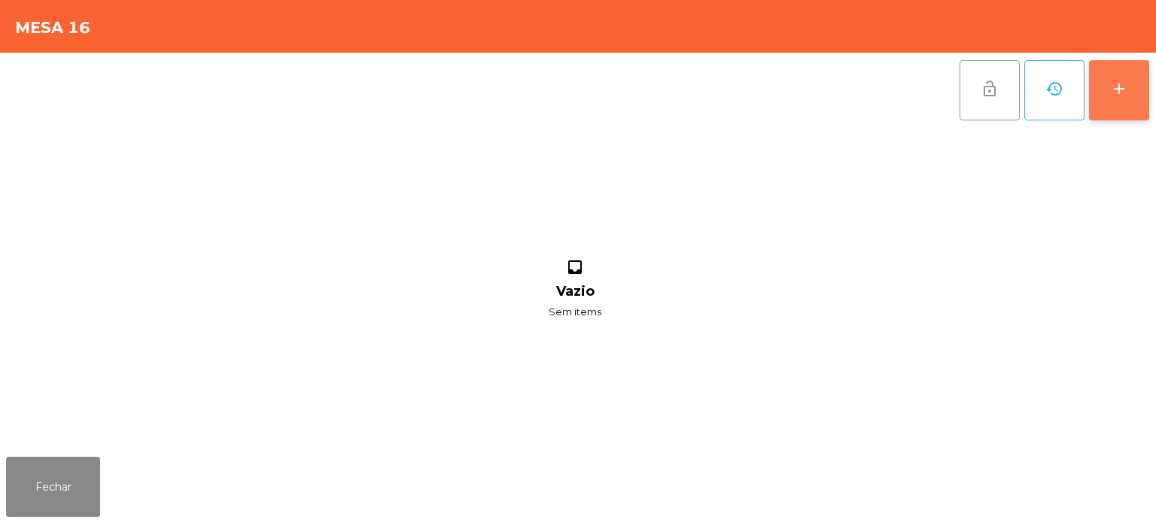
click at [1107, 87] on button "add" at bounding box center [1119, 90] width 60 height 60
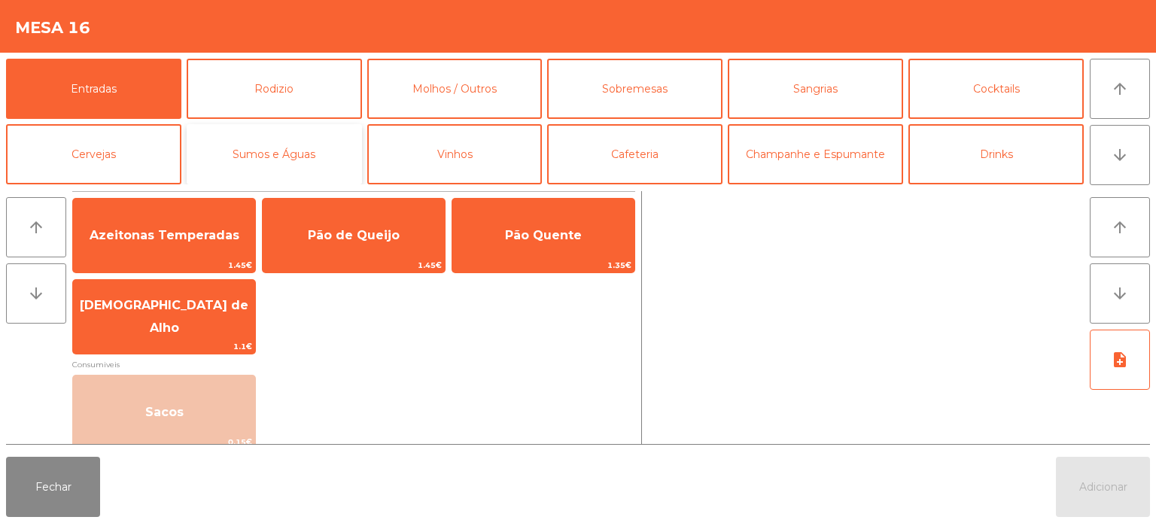
click at [284, 129] on button "Sumos e Águas" at bounding box center [274, 154] width 175 height 60
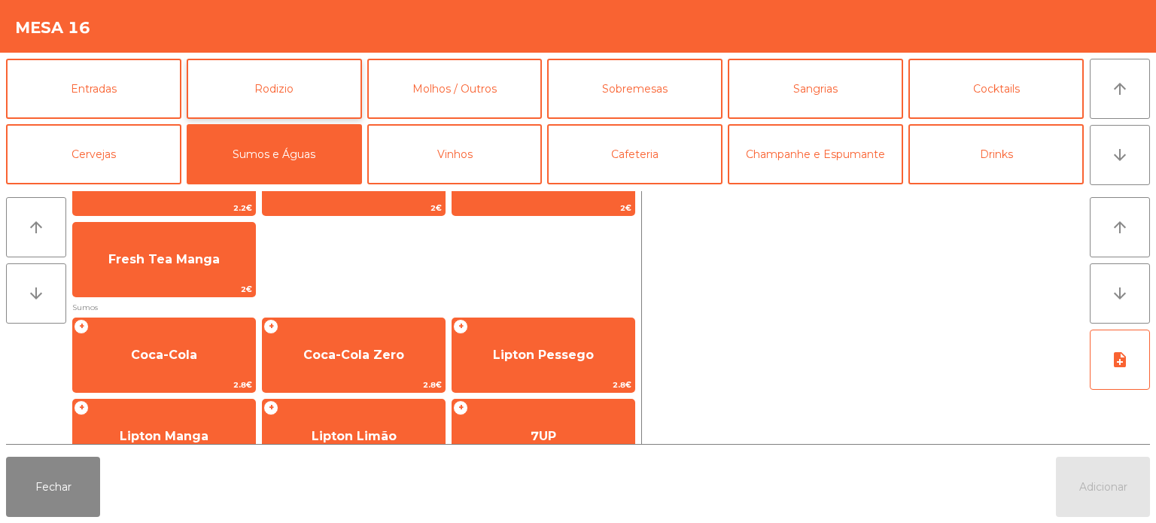
click at [330, 114] on button "Rodizio" at bounding box center [274, 89] width 175 height 60
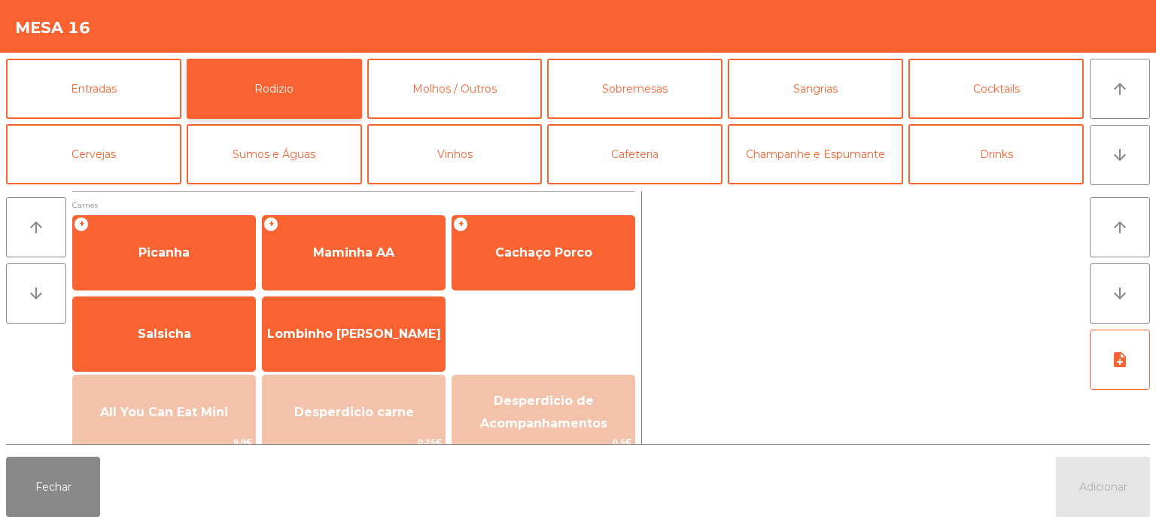
scroll to position [74, 0]
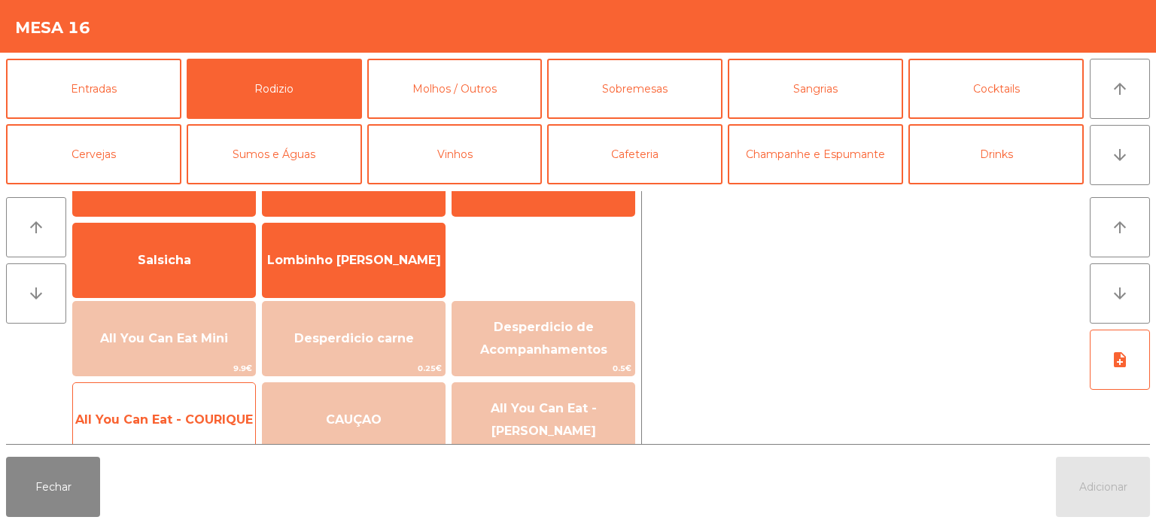
click at [169, 430] on span "All You Can Eat - COURIQUE" at bounding box center [164, 420] width 182 height 41
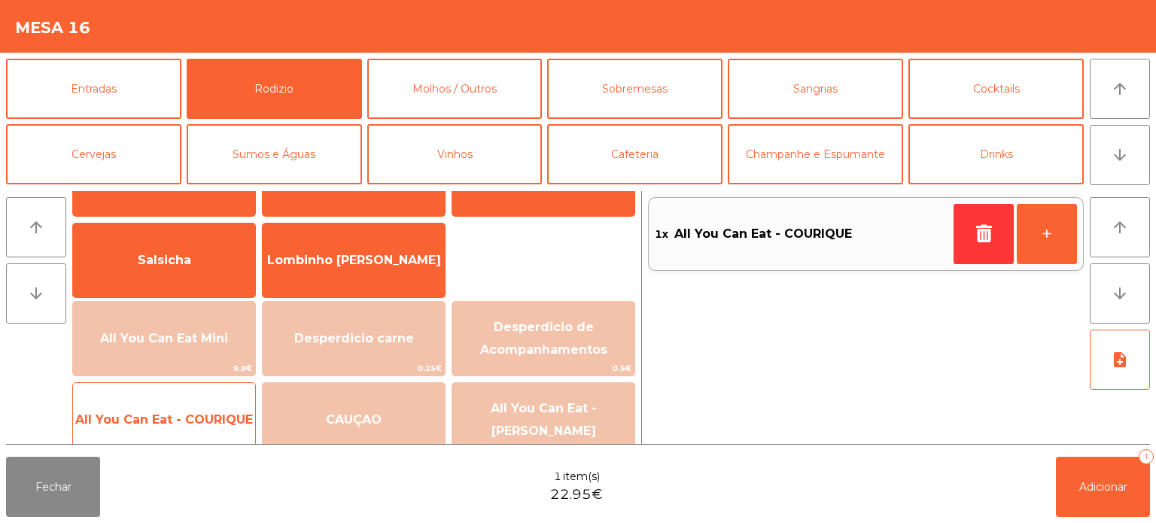
click at [169, 416] on span "All You Can Eat - COURIQUE" at bounding box center [164, 419] width 178 height 14
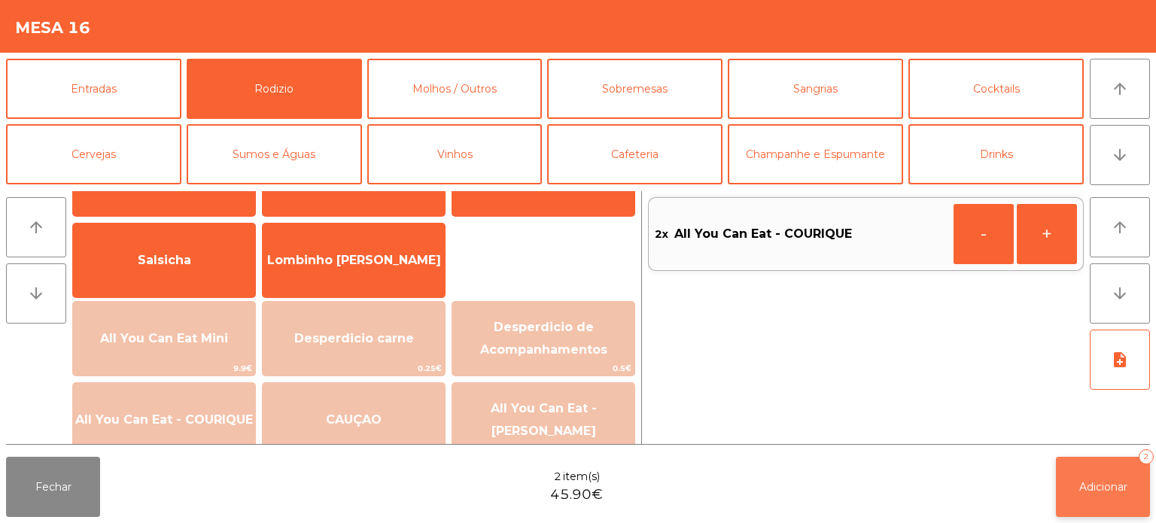
click at [1117, 470] on button "Adicionar 2" at bounding box center [1103, 487] width 94 height 60
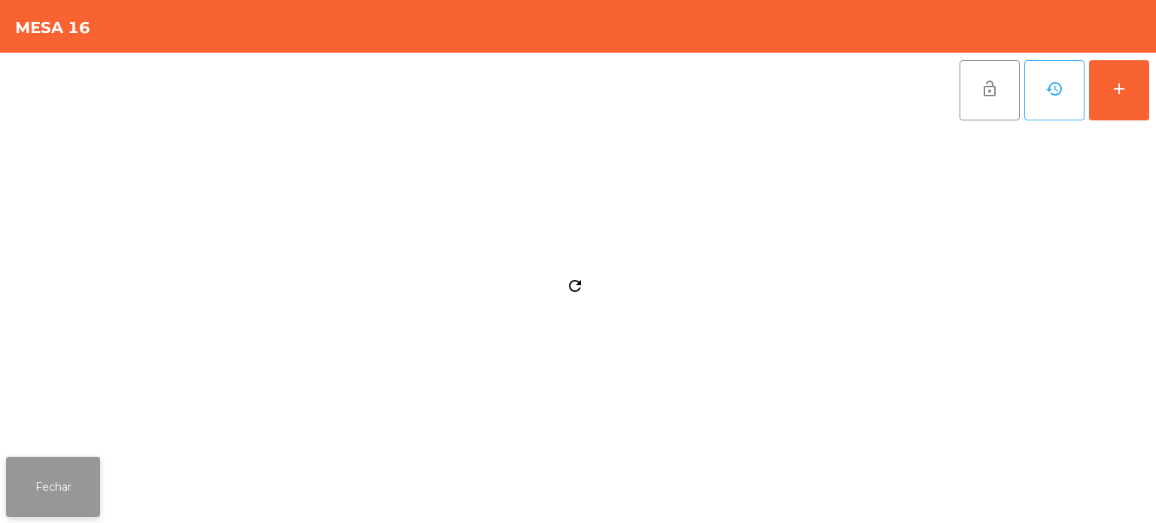
click at [75, 481] on button "Fechar" at bounding box center [53, 487] width 94 height 60
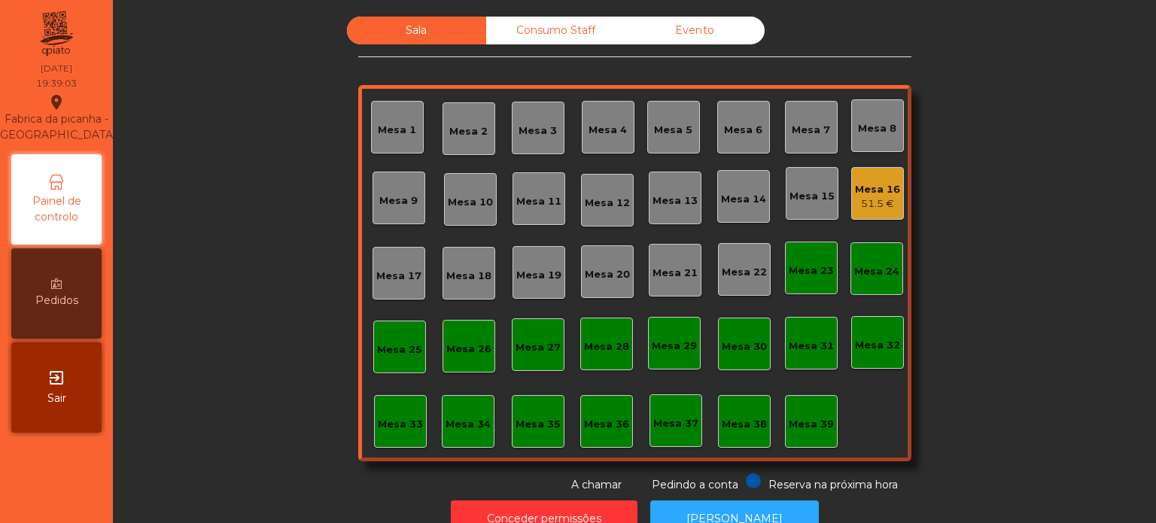
click at [963, 180] on div "Sala Consumo Staff Evento Mesa 1 Mesa 2 Mesa 3 Mesa 4 Mesa 5 Mesa 6 Mesa 7 Mesa…" at bounding box center [634, 255] width 1002 height 476
click at [956, 213] on div "Sala Consumo Staff Evento Mesa 1 Mesa 2 Mesa 3 Mesa 4 Mesa 5 Mesa 6 Mesa 7 Mesa…" at bounding box center [634, 255] width 1002 height 476
click at [259, 179] on div "Sala Consumo Staff Evento Mesa 1 Mesa 2 Mesa 3 Mesa 4 Mesa 5 Mesa 6 Mesa 7 Mesa…" at bounding box center [634, 255] width 1002 height 476
click at [876, 196] on div "51.5 €" at bounding box center [877, 203] width 45 height 15
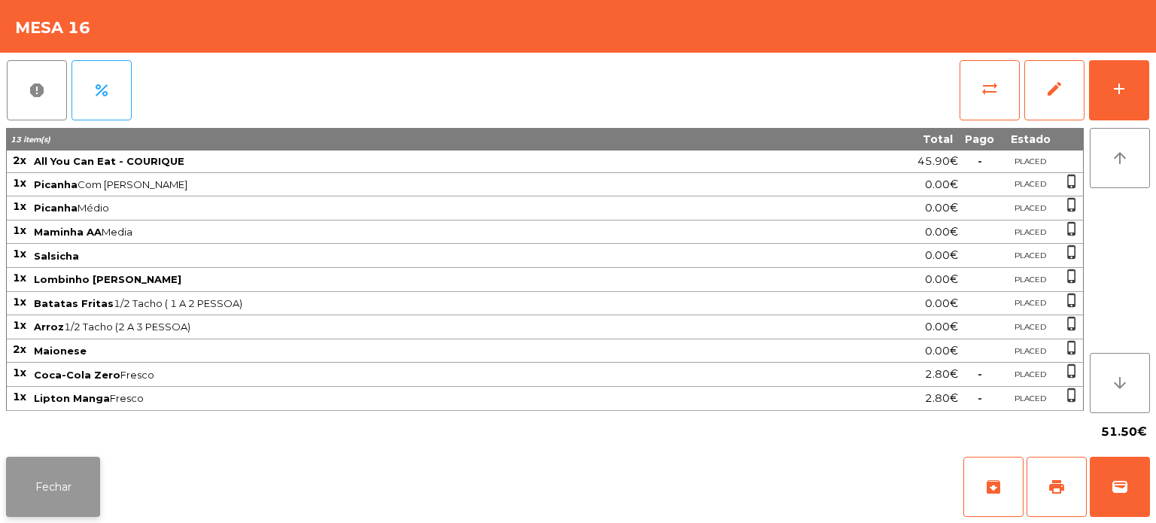
click at [69, 482] on button "Fechar" at bounding box center [53, 487] width 94 height 60
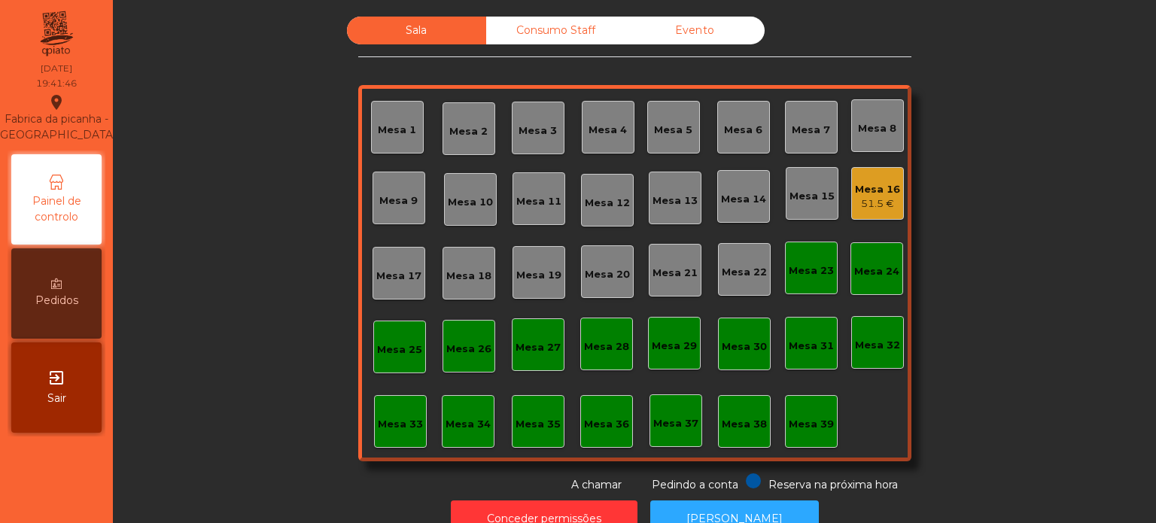
click at [872, 208] on div "51.5 €" at bounding box center [877, 203] width 45 height 15
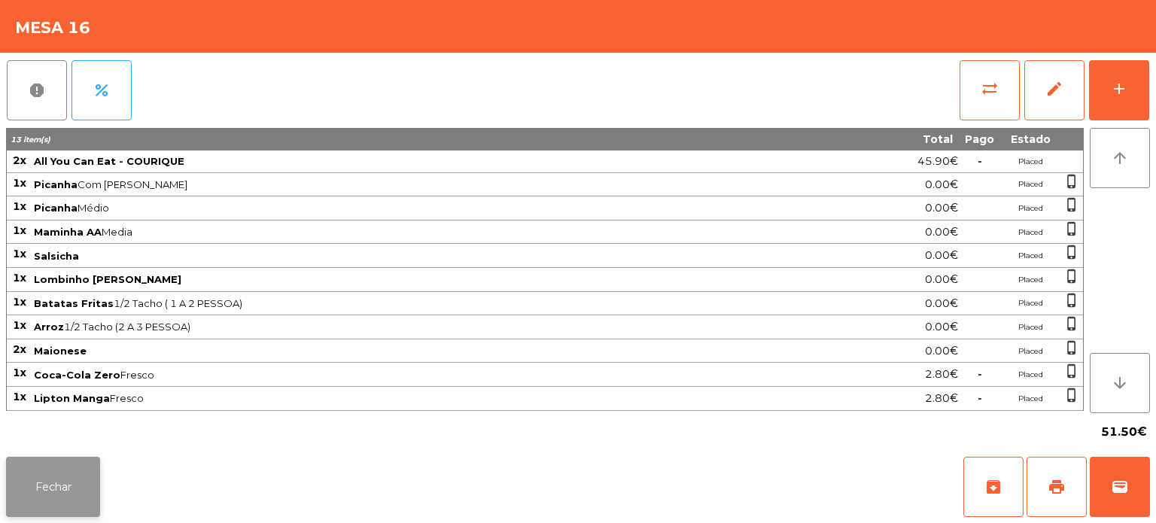
click at [59, 486] on button "Fechar" at bounding box center [53, 487] width 94 height 60
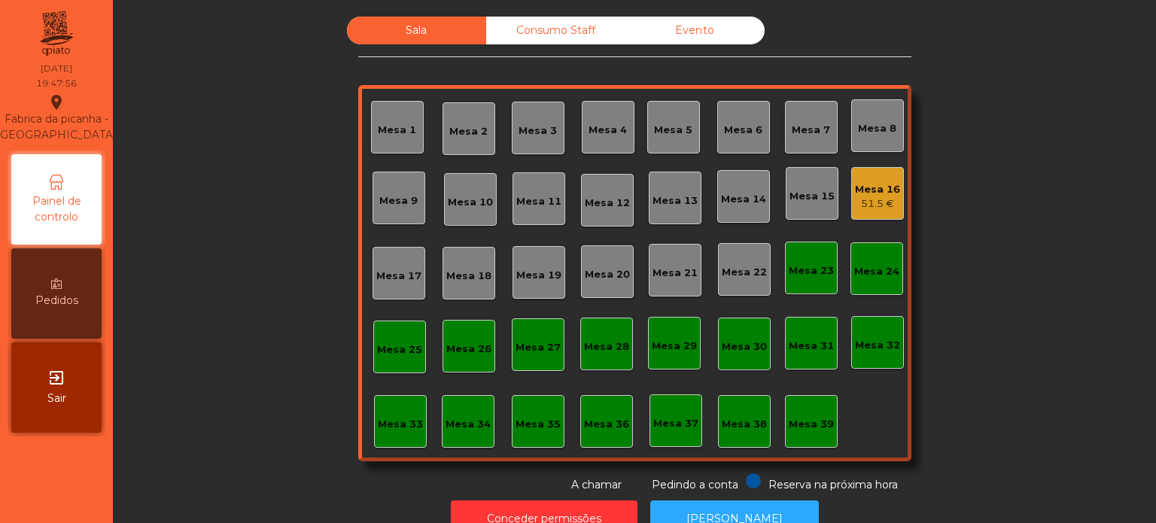
click at [671, 126] on div "Mesa 5" at bounding box center [673, 130] width 38 height 15
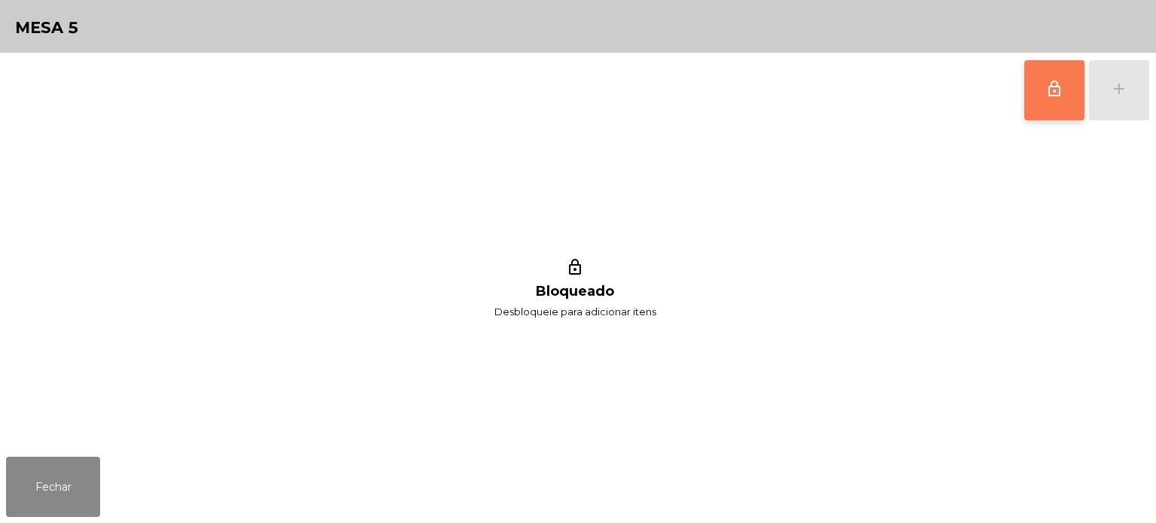
click at [1029, 84] on button "lock_outline" at bounding box center [1054, 90] width 60 height 60
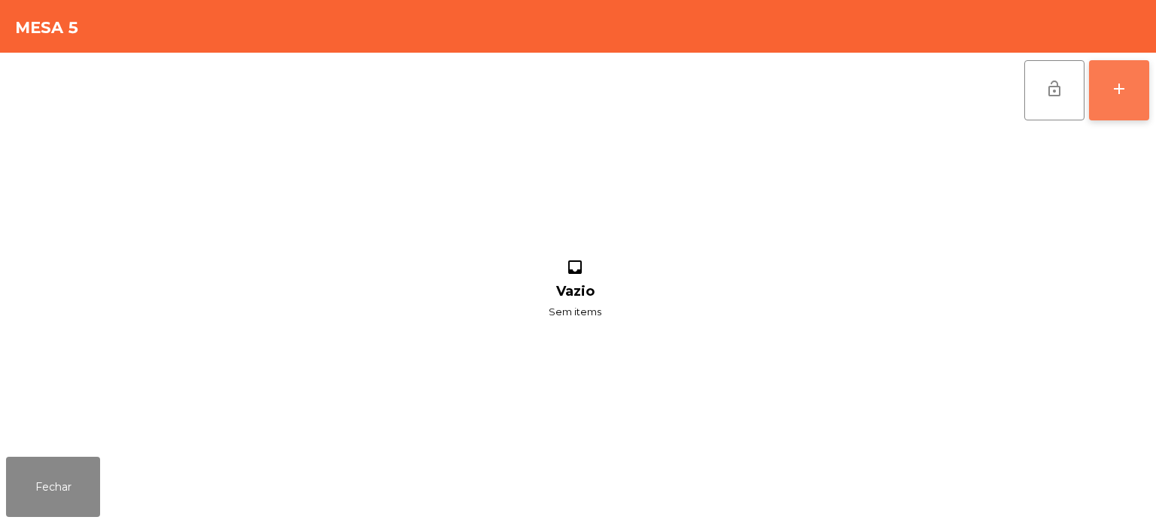
click at [1107, 90] on button "add" at bounding box center [1119, 90] width 60 height 60
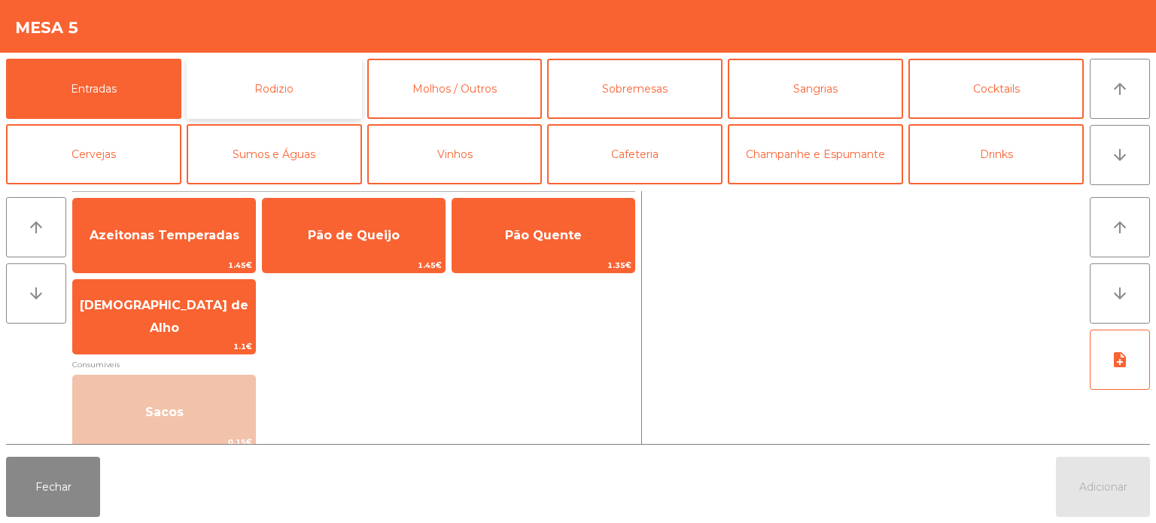
click at [275, 99] on button "Rodizio" at bounding box center [274, 89] width 175 height 60
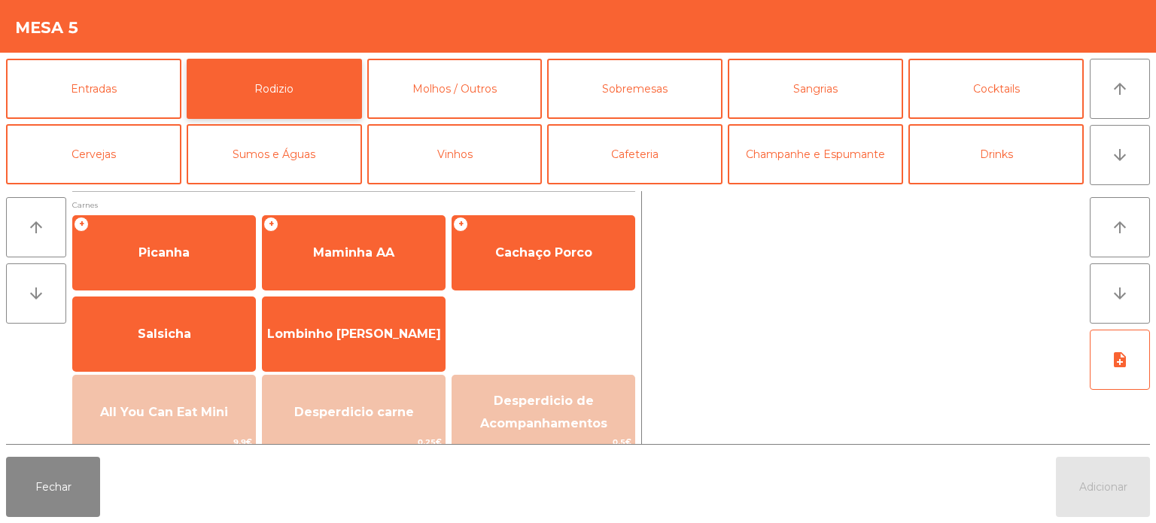
scroll to position [108, 0]
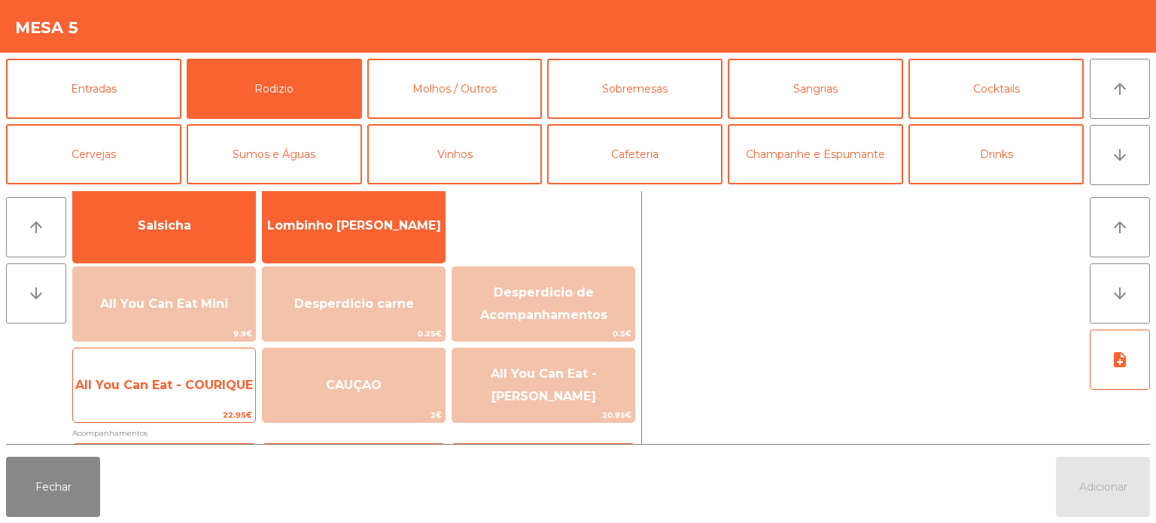
click at [206, 394] on span "All You Can Eat - COURIQUE" at bounding box center [164, 385] width 182 height 41
click at [203, 397] on span "All You Can Eat - COURIQUE" at bounding box center [164, 385] width 182 height 41
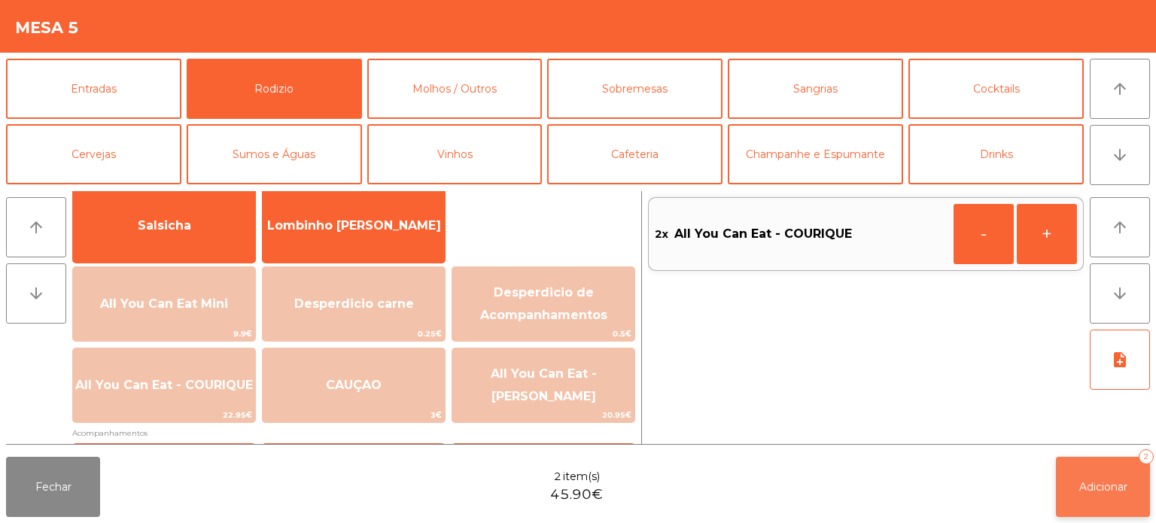
click at [1084, 497] on button "Adicionar 2" at bounding box center [1103, 487] width 94 height 60
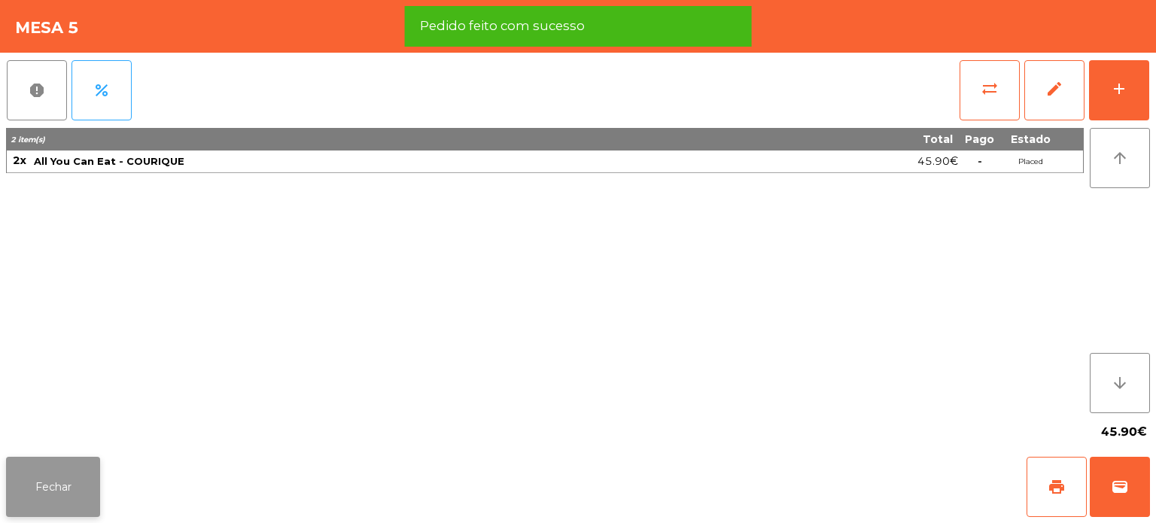
click at [50, 464] on button "Fechar" at bounding box center [53, 487] width 94 height 60
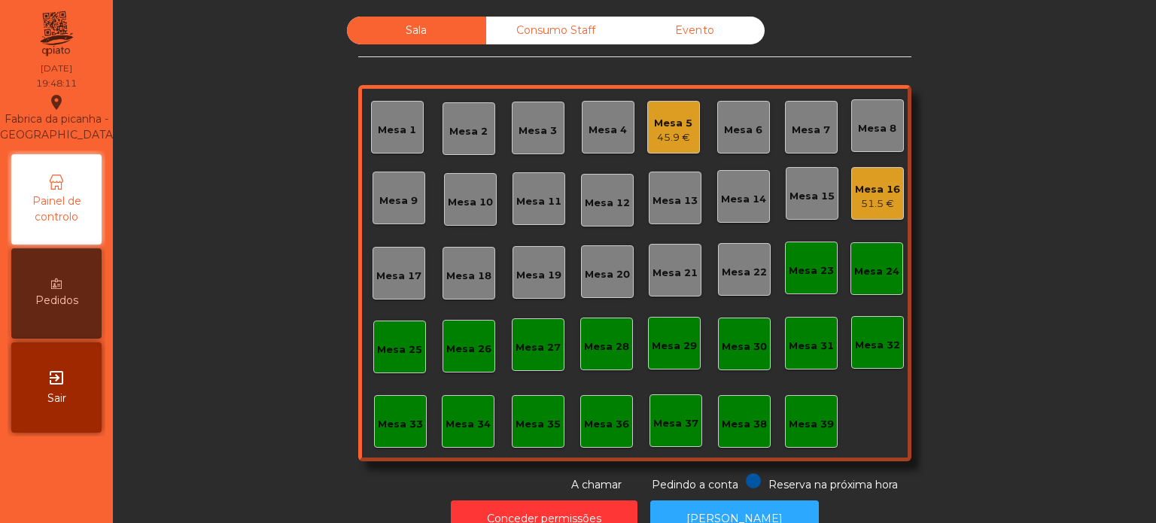
click at [742, 109] on div "Mesa 6" at bounding box center [743, 127] width 53 height 53
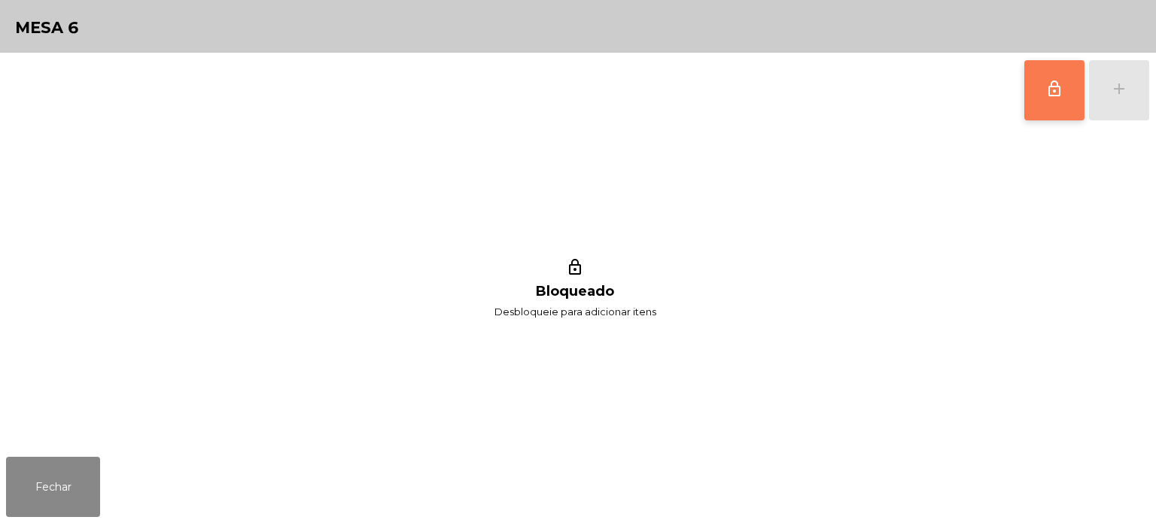
click at [1026, 104] on button "lock_outline" at bounding box center [1054, 90] width 60 height 60
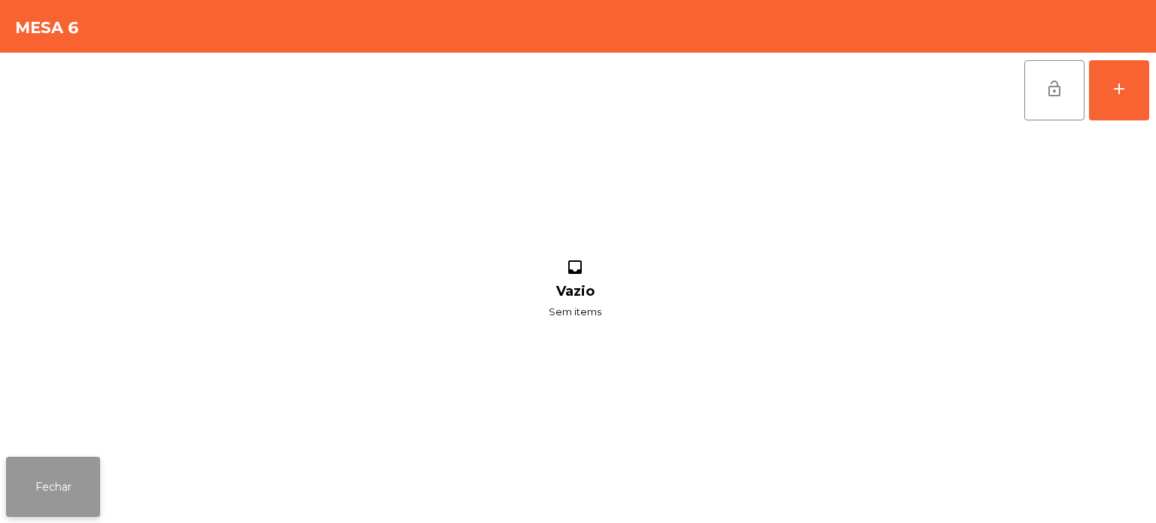
click at [73, 489] on button "Fechar" at bounding box center [53, 487] width 94 height 60
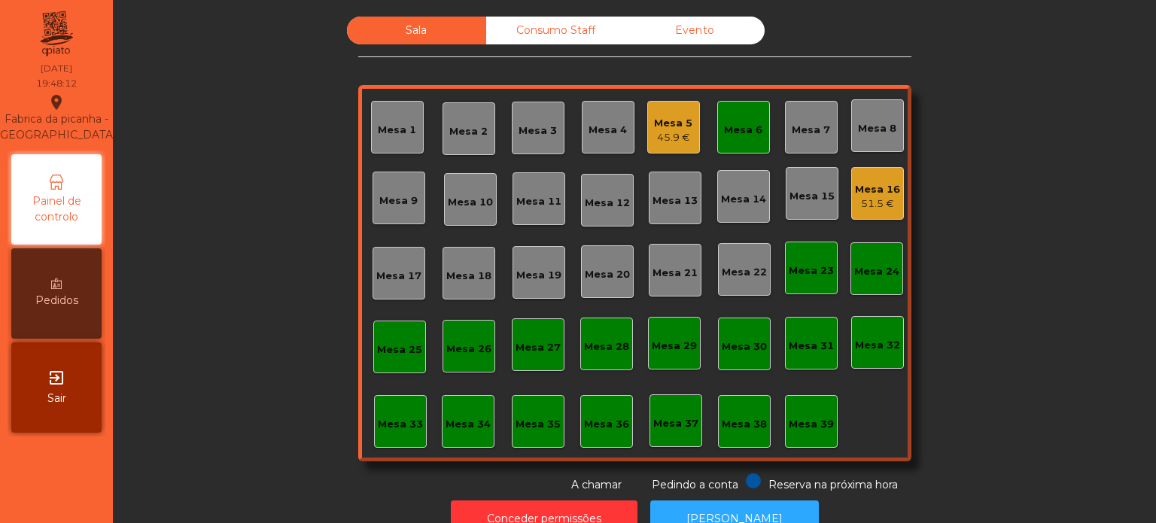
click at [675, 114] on div "Mesa 5 45.9 €" at bounding box center [673, 127] width 38 height 35
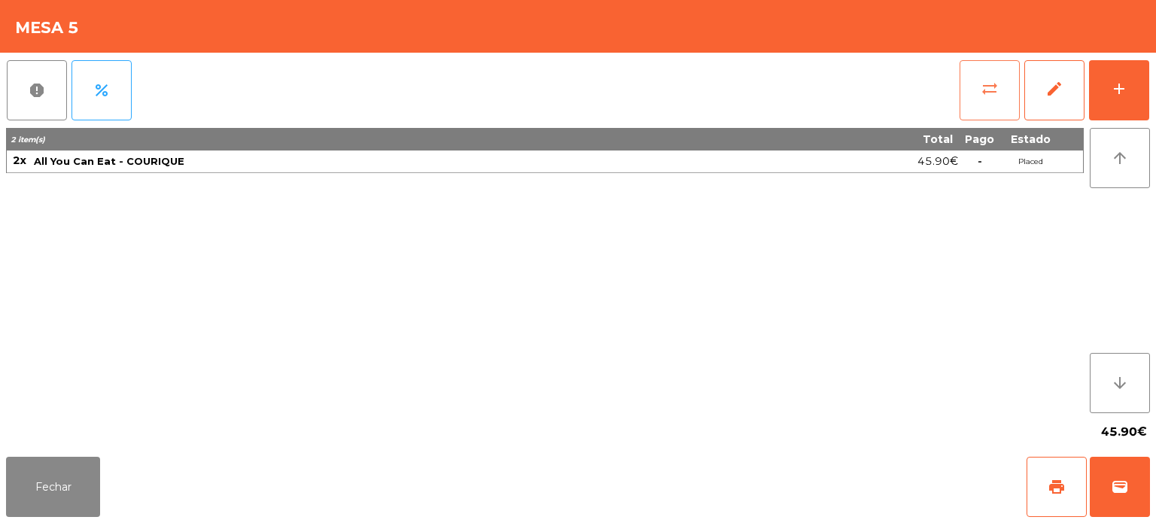
click at [990, 86] on span "sync_alt" at bounding box center [989, 89] width 18 height 18
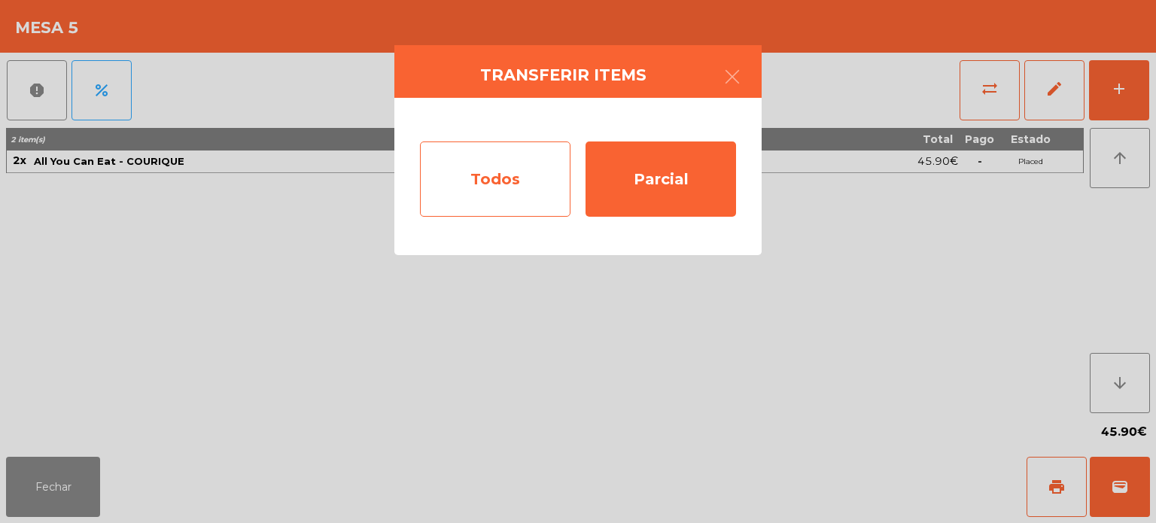
click at [479, 181] on div "Todos" at bounding box center [495, 178] width 150 height 75
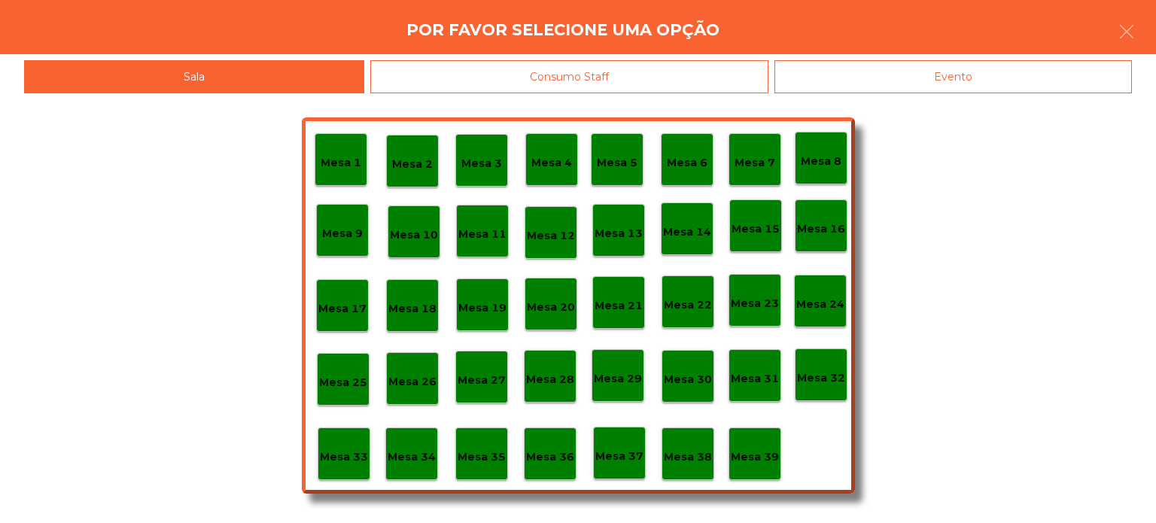
click at [689, 159] on p "Mesa 6" at bounding box center [687, 162] width 41 height 17
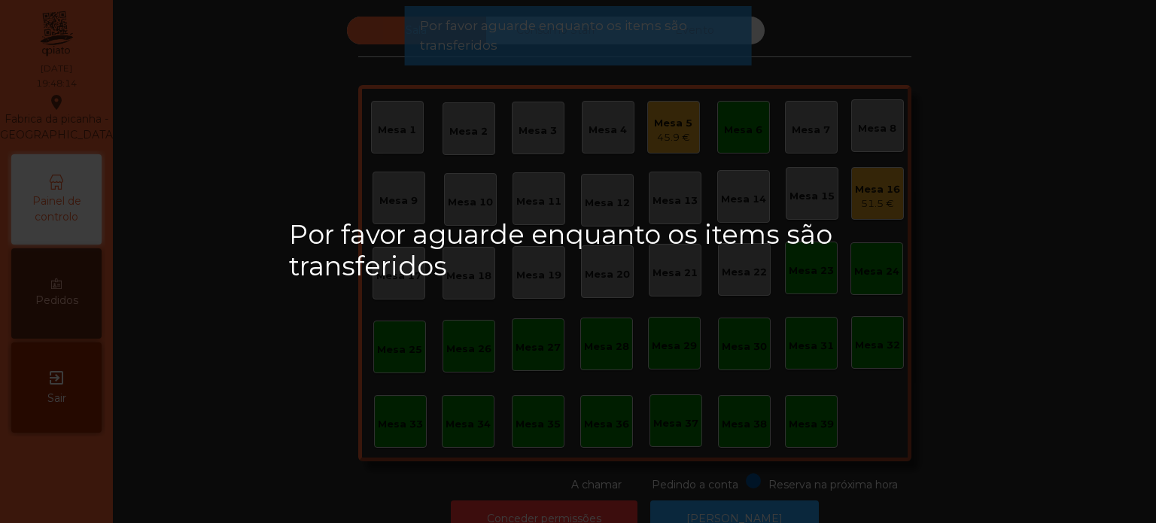
click at [668, 137] on div "Mesa 5 45.9 €" at bounding box center [673, 127] width 53 height 53
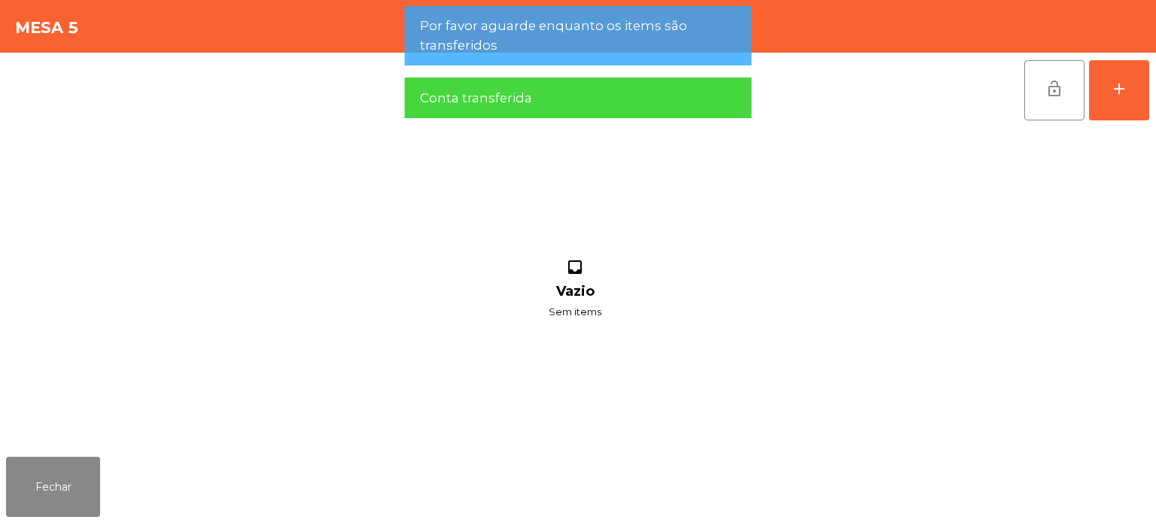
click at [1065, 96] on button "lock_open" at bounding box center [1054, 90] width 60 height 60
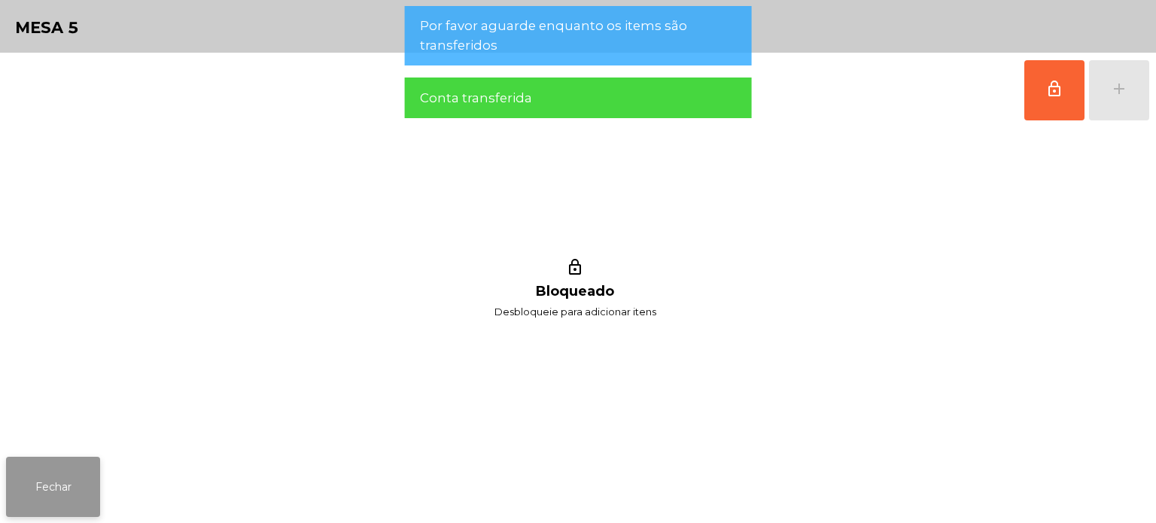
click at [90, 459] on button "Fechar" at bounding box center [53, 487] width 94 height 60
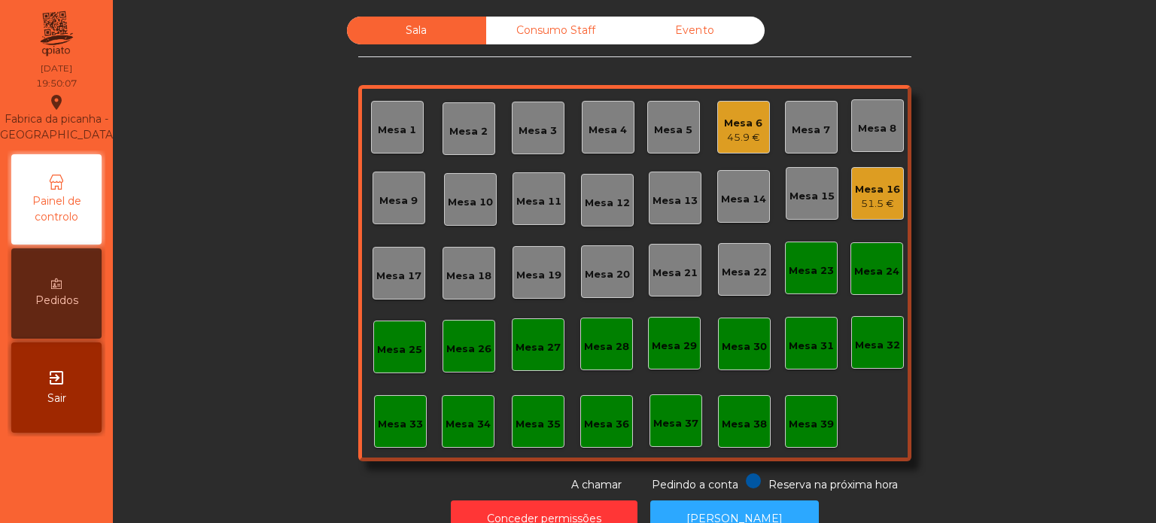
click at [410, 438] on div "Mesa 33" at bounding box center [400, 421] width 53 height 53
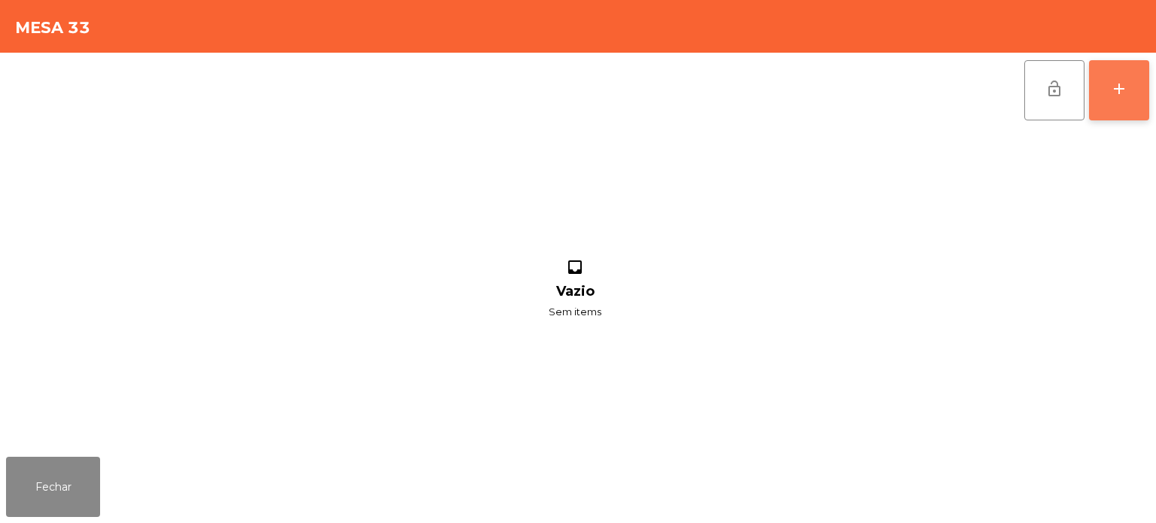
click at [1114, 119] on button "add" at bounding box center [1119, 90] width 60 height 60
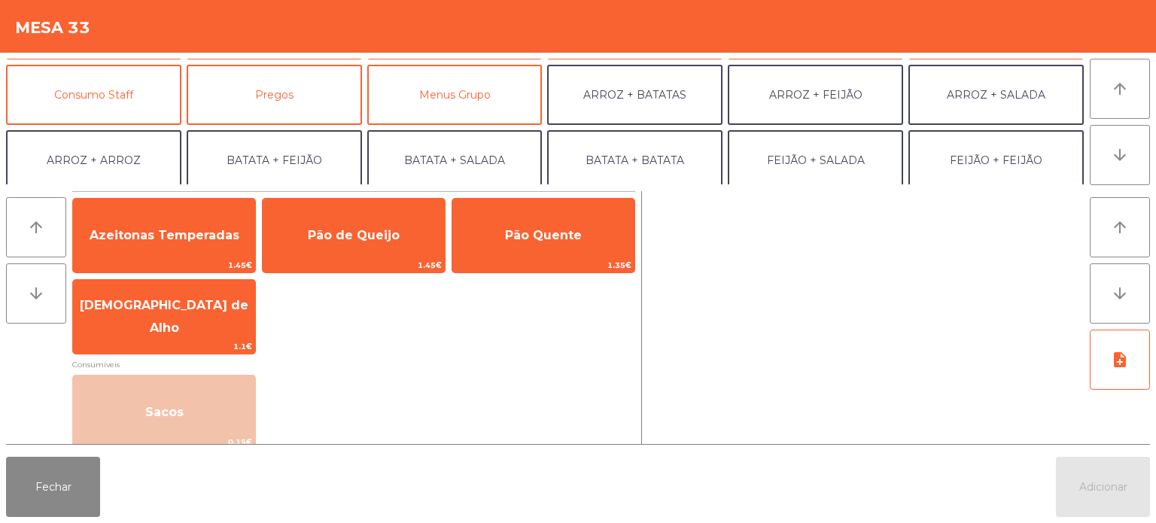
scroll to position [126, 0]
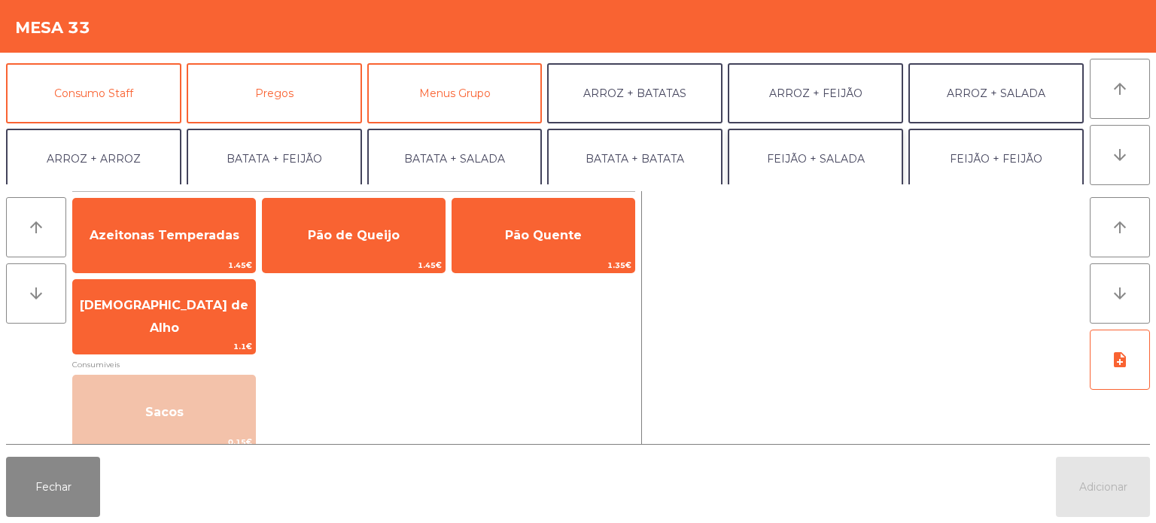
click at [863, 135] on button "FEIJÃO + SALADA" at bounding box center [815, 159] width 175 height 60
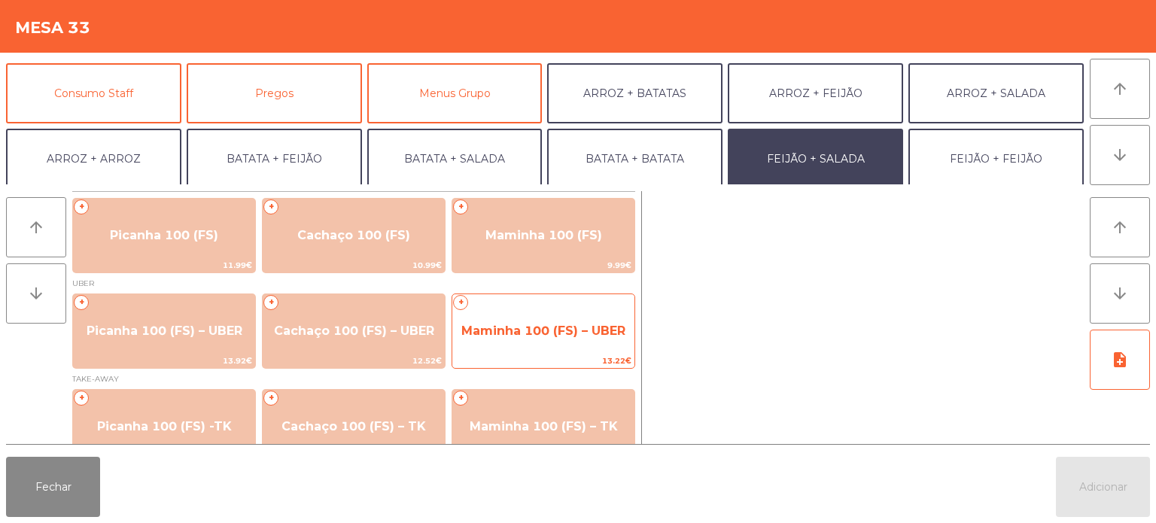
click at [529, 324] on span "Maminha 100 (FS) – UBER" at bounding box center [543, 331] width 164 height 14
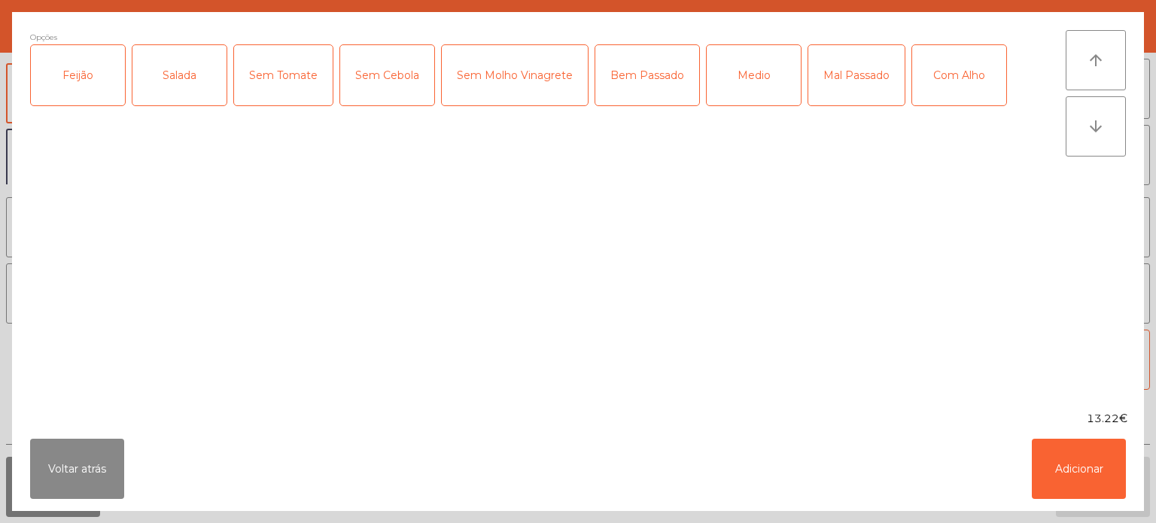
click at [110, 90] on div "Feijão" at bounding box center [78, 75] width 94 height 60
click at [190, 74] on div "Salada" at bounding box center [179, 75] width 94 height 60
click at [746, 70] on div "Medio" at bounding box center [754, 75] width 94 height 60
click at [922, 72] on div "Com Alho" at bounding box center [959, 75] width 94 height 60
click at [1076, 470] on button "Adicionar" at bounding box center [1079, 469] width 94 height 60
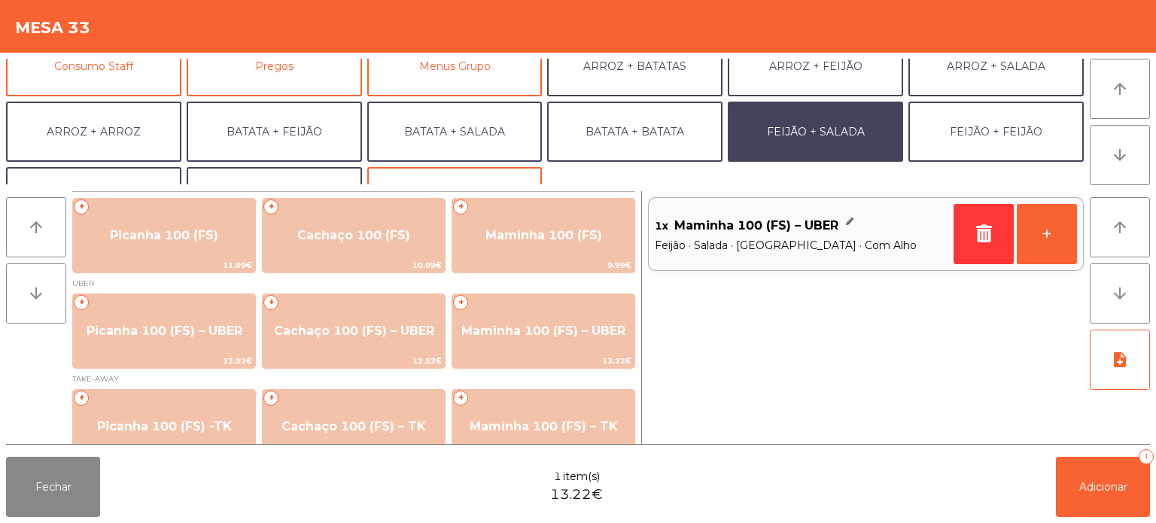
scroll to position [150, 0]
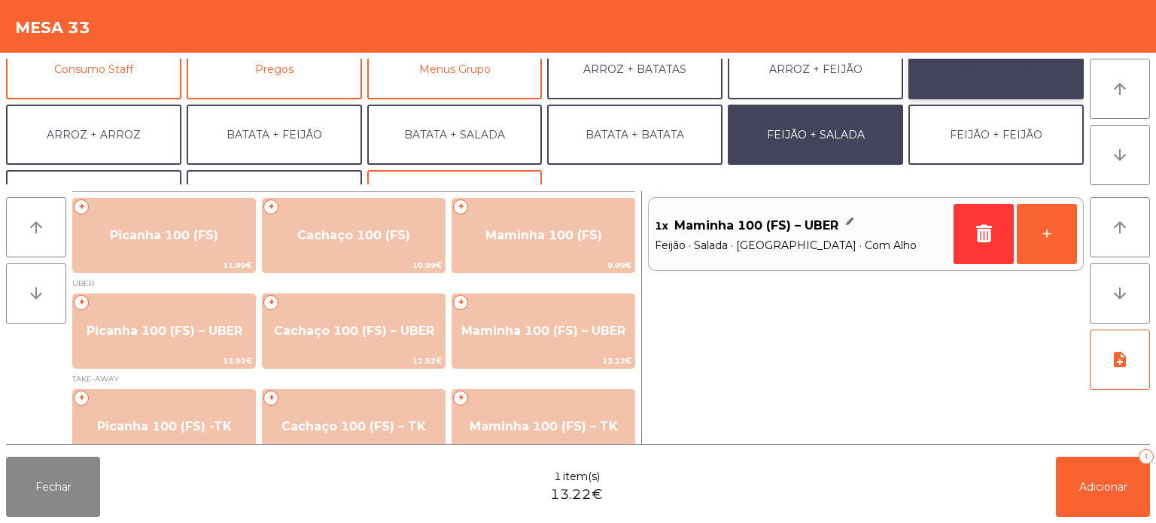
click at [1011, 87] on button "ARROZ + SALADA" at bounding box center [995, 69] width 175 height 60
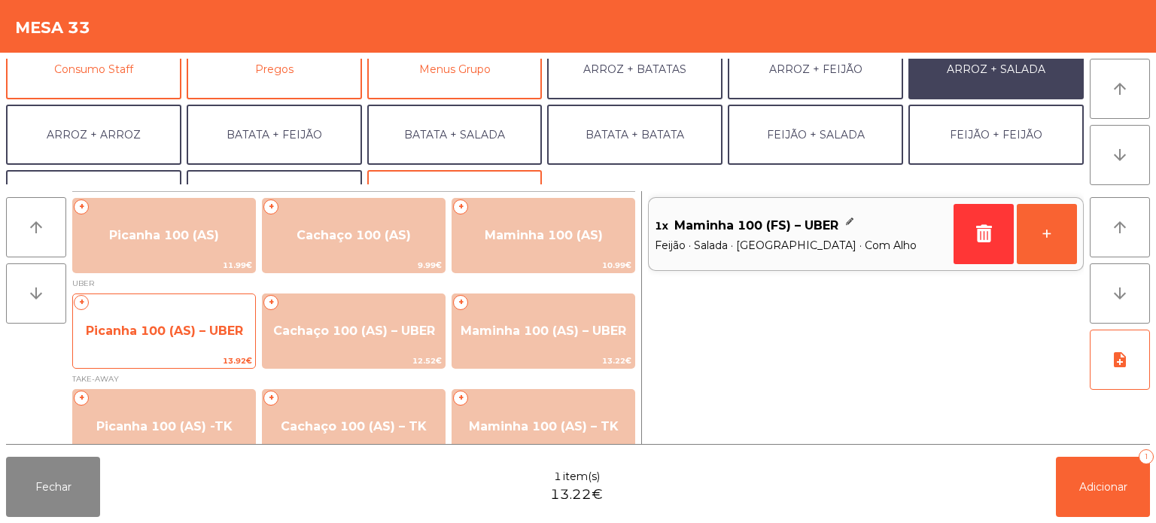
click at [187, 340] on span "Picanha 100 (AS) – UBER" at bounding box center [164, 331] width 182 height 41
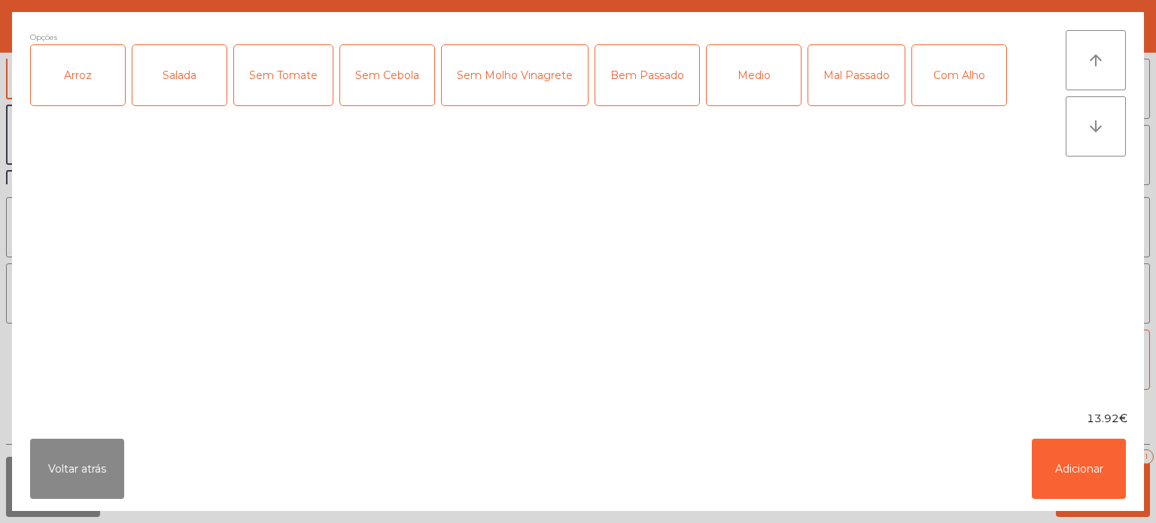
click at [94, 78] on div "Arroz" at bounding box center [78, 75] width 94 height 60
click at [174, 71] on div "Salada" at bounding box center [179, 75] width 94 height 60
click at [843, 86] on div "Mal Passado" at bounding box center [856, 75] width 96 height 60
click at [972, 82] on div "Com Alho" at bounding box center [959, 75] width 94 height 60
click at [1071, 466] on button "Adicionar" at bounding box center [1079, 469] width 94 height 60
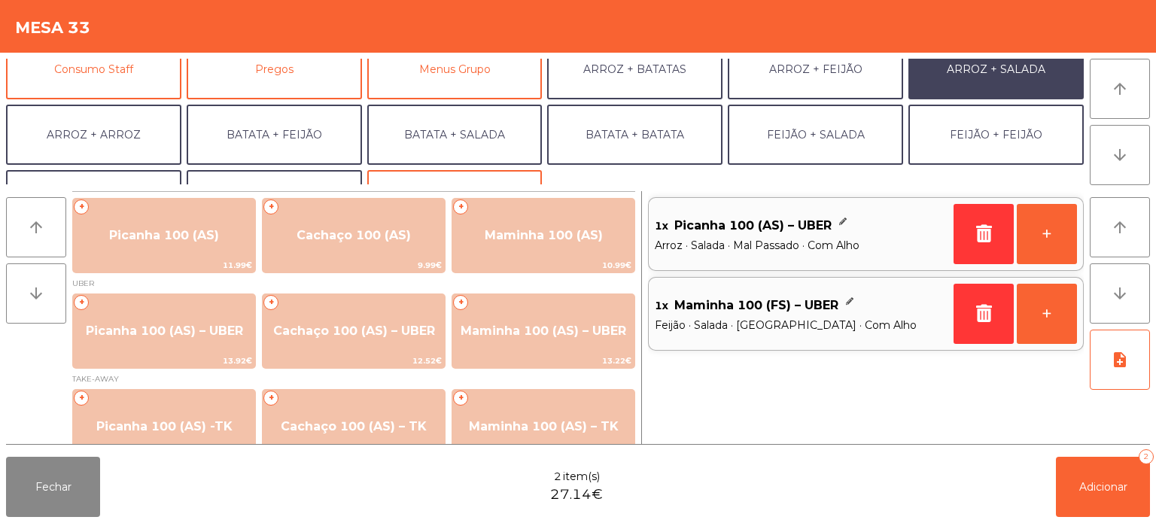
scroll to position [196, 0]
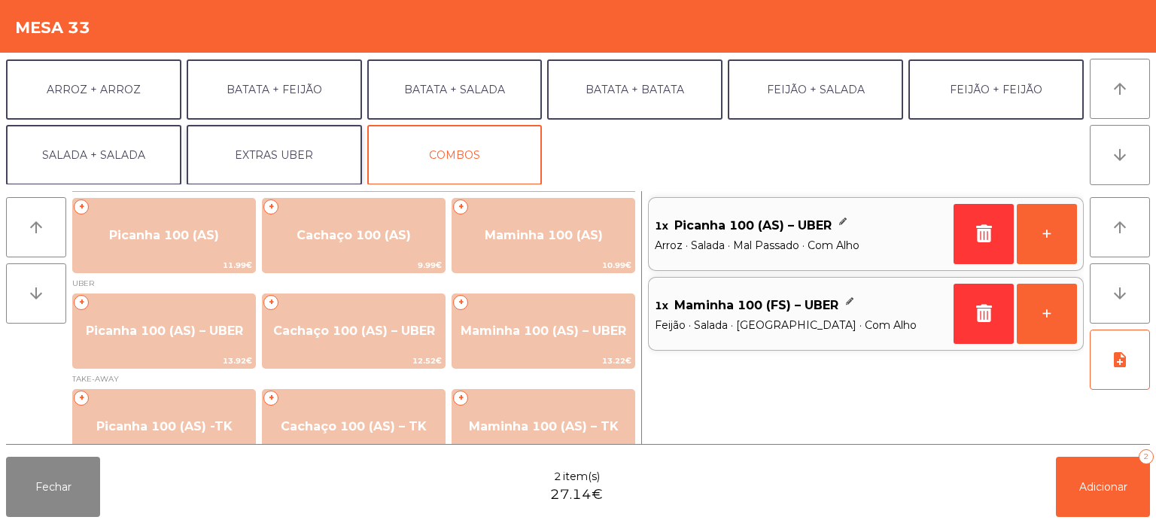
click at [280, 154] on button "EXTRAS UBER" at bounding box center [274, 155] width 175 height 60
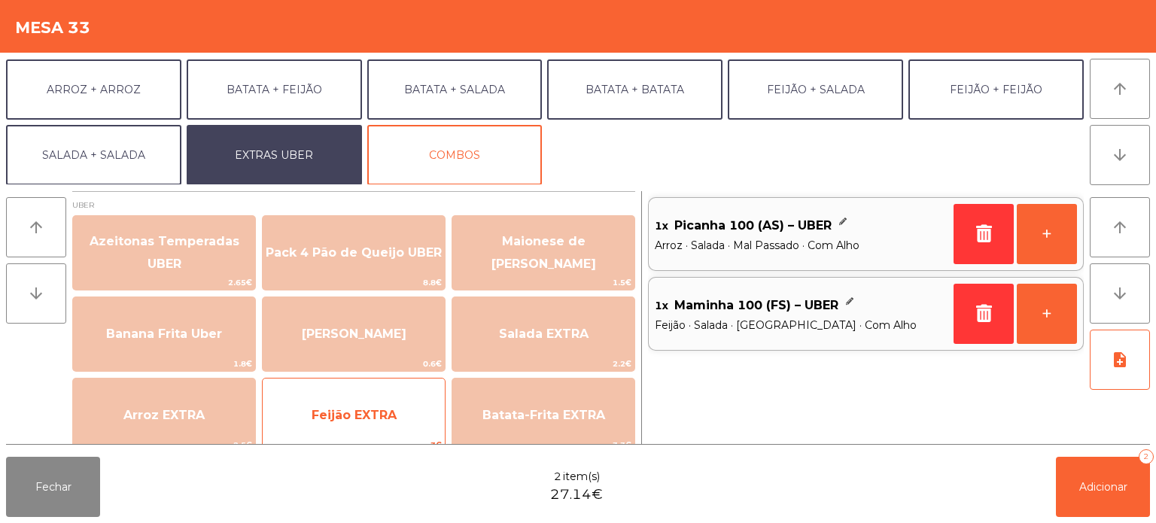
click at [381, 422] on span "Feijão EXTRA" at bounding box center [354, 415] width 182 height 41
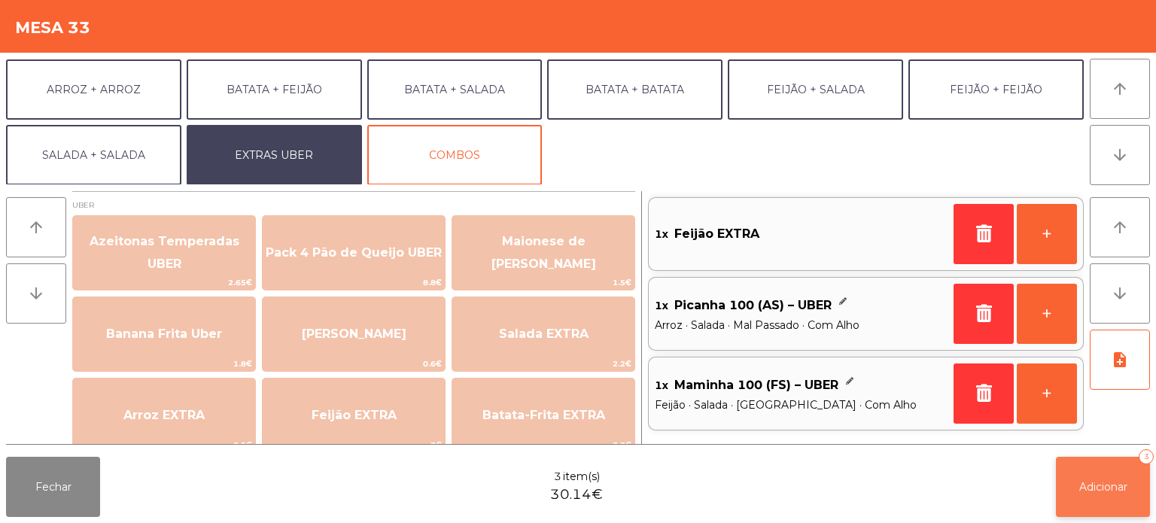
click at [1080, 489] on span "Adicionar" at bounding box center [1103, 487] width 48 height 14
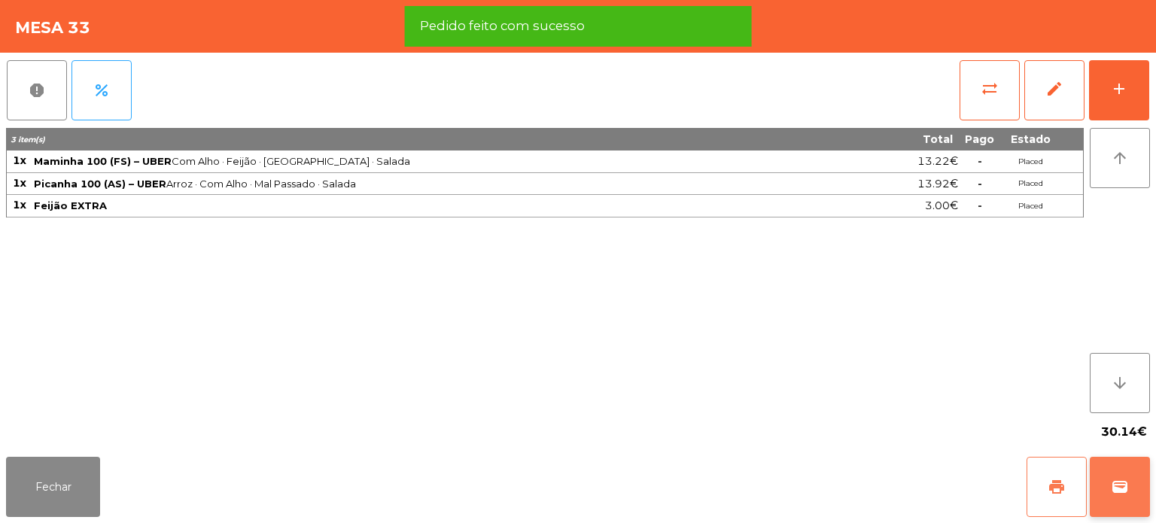
click at [1046, 467] on button "print" at bounding box center [1056, 487] width 60 height 60
click at [1126, 484] on span "wallet" at bounding box center [1120, 487] width 18 height 18
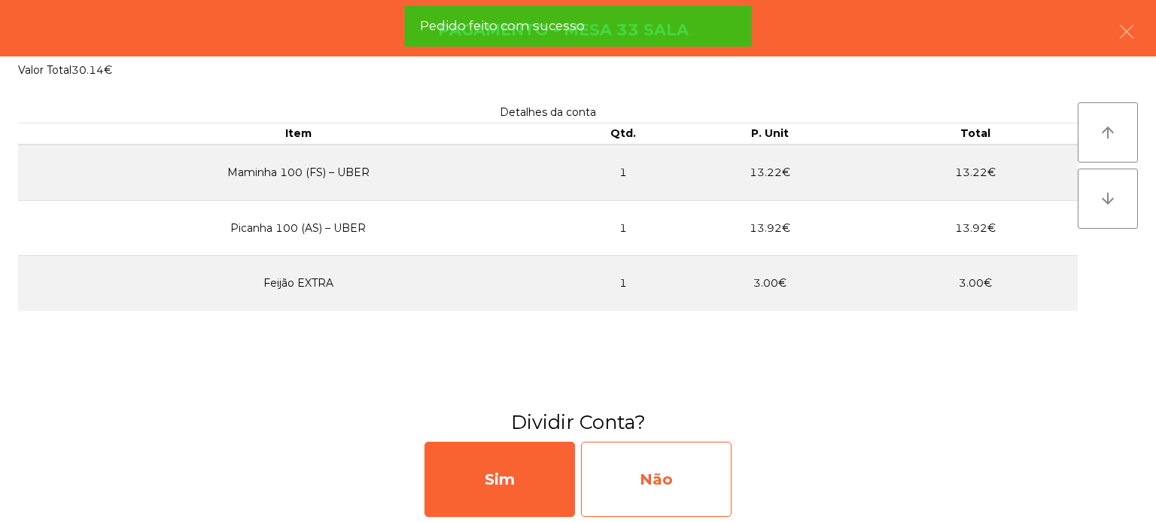
click at [656, 486] on div "Não" at bounding box center [656, 479] width 150 height 75
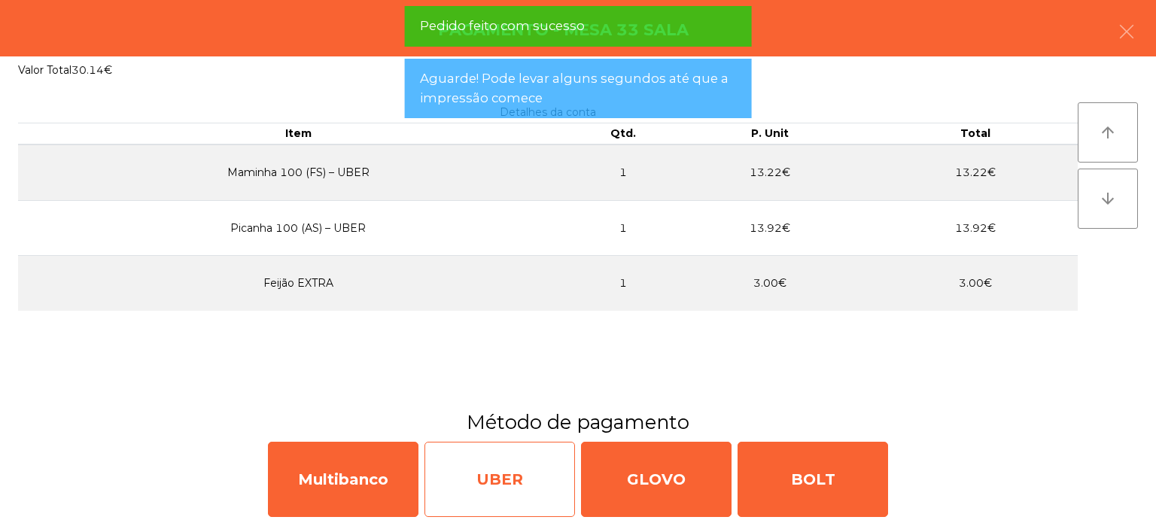
click at [503, 476] on div "UBER" at bounding box center [499, 479] width 150 height 75
select select "**"
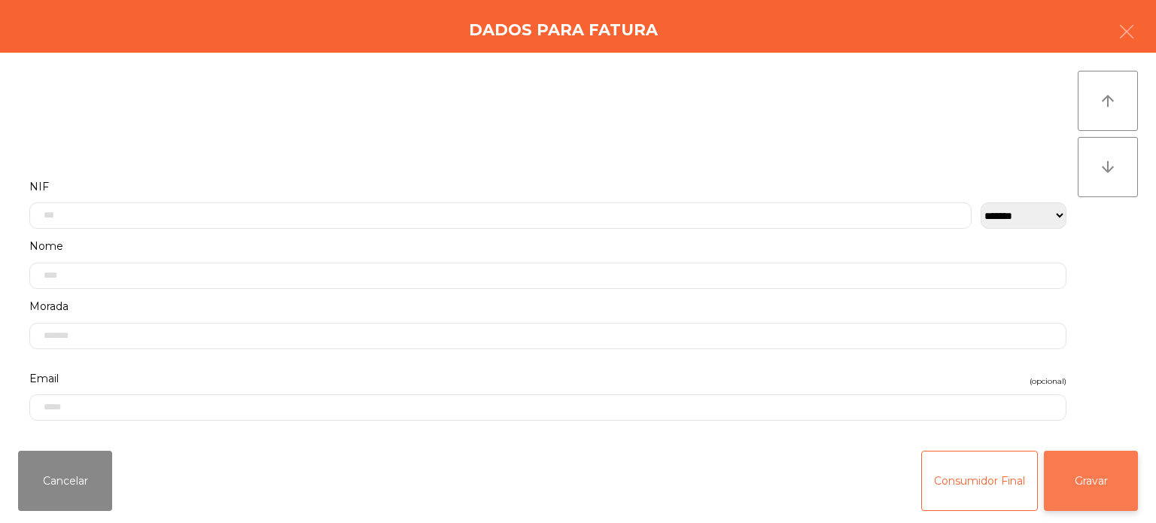
click at [1094, 492] on button "Gravar" at bounding box center [1091, 481] width 94 height 60
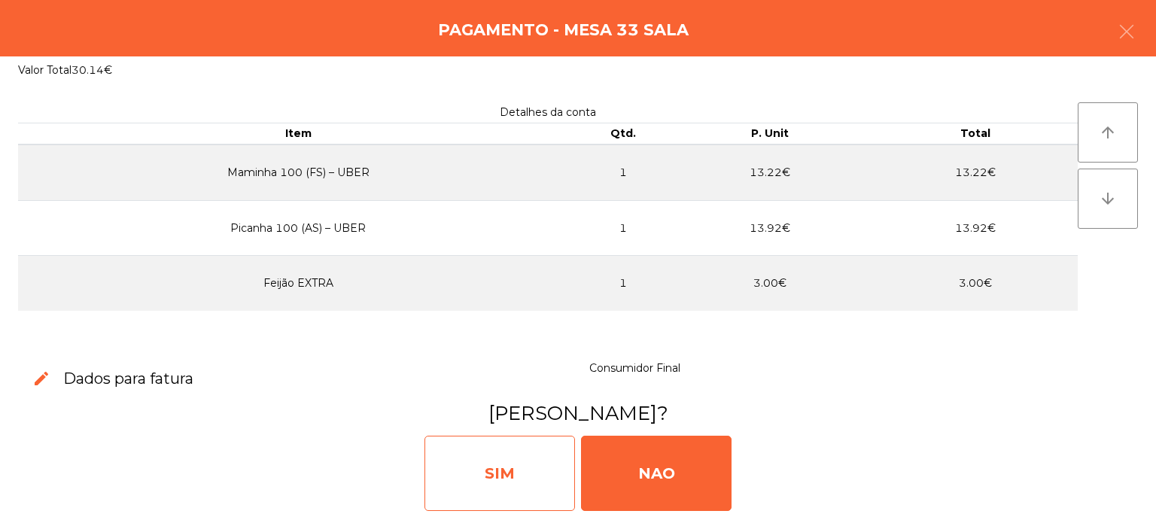
click at [471, 467] on div "SIM" at bounding box center [499, 473] width 150 height 75
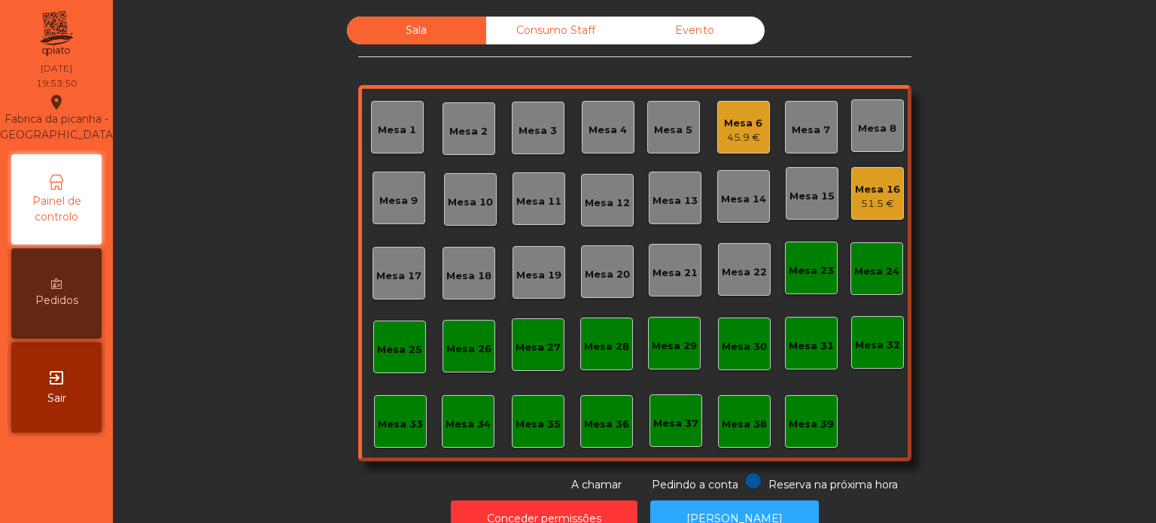
click at [484, 351] on div "Mesa 26" at bounding box center [468, 349] width 45 height 15
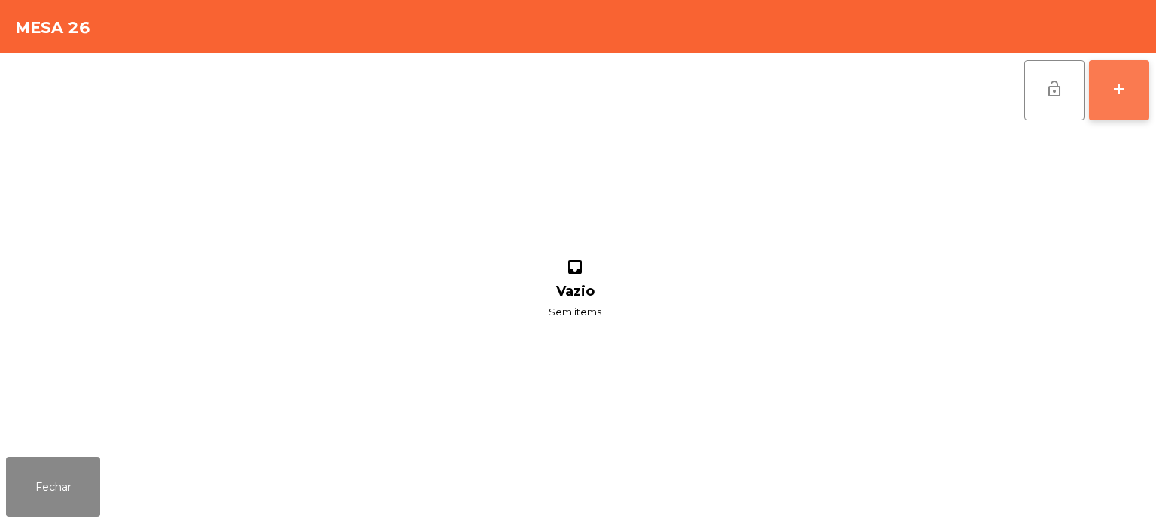
click at [1123, 94] on div "add" at bounding box center [1119, 89] width 18 height 18
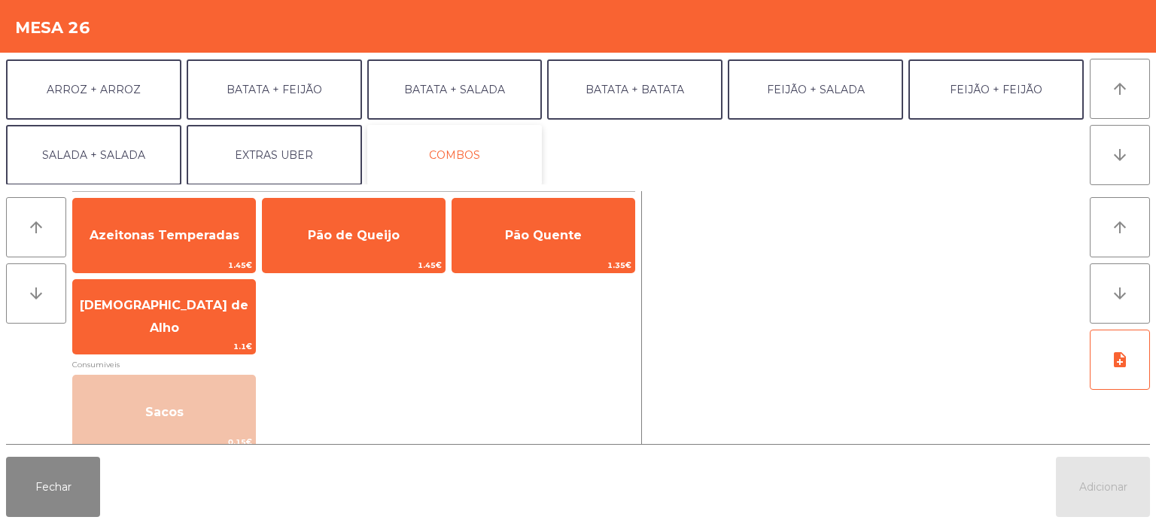
click at [367, 155] on button "COMBOS" at bounding box center [454, 155] width 175 height 60
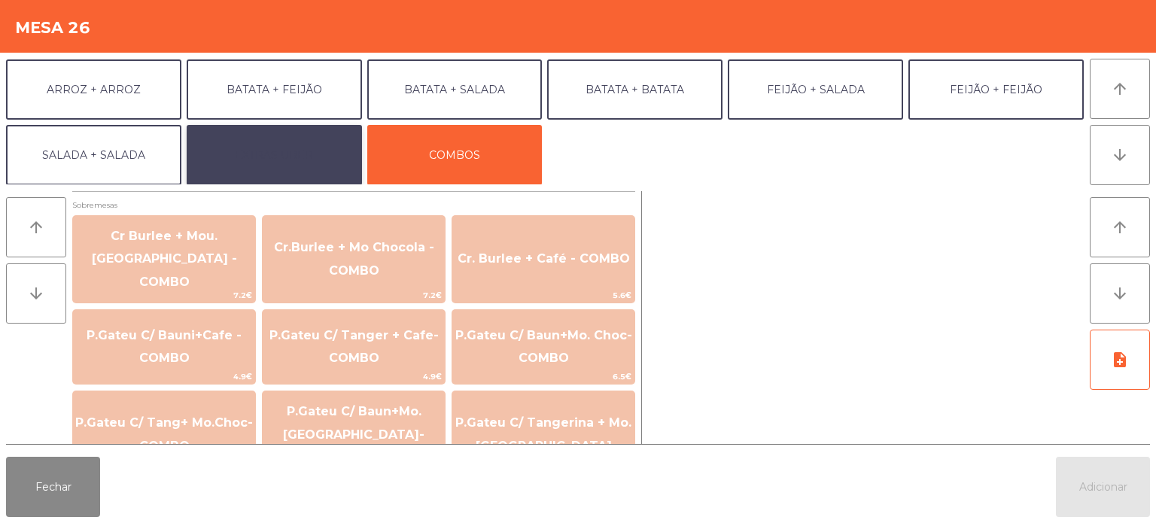
click at [313, 163] on button "EXTRAS UBER" at bounding box center [274, 155] width 175 height 60
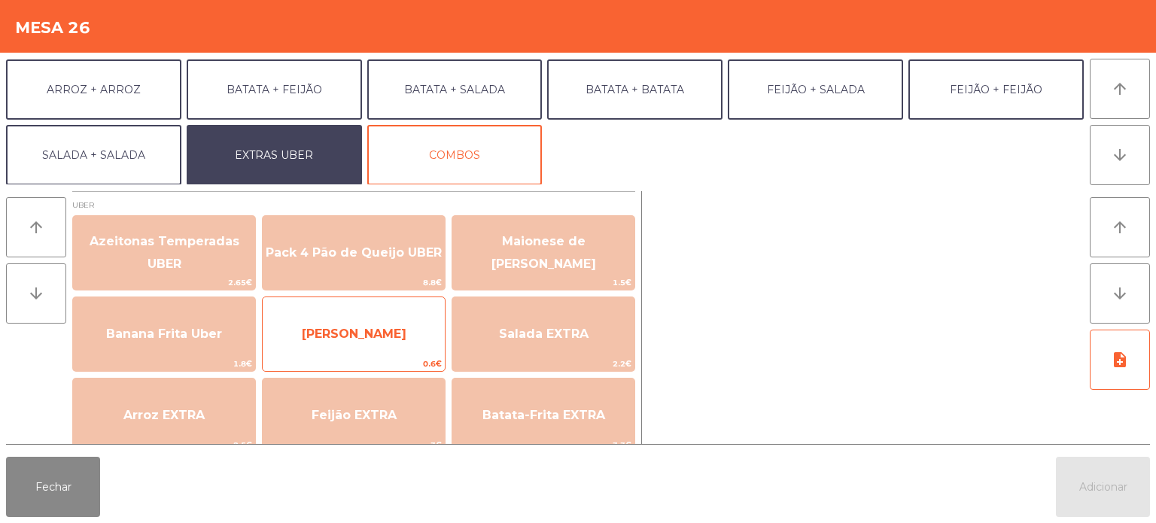
click at [357, 342] on span "[PERSON_NAME]" at bounding box center [354, 334] width 182 height 41
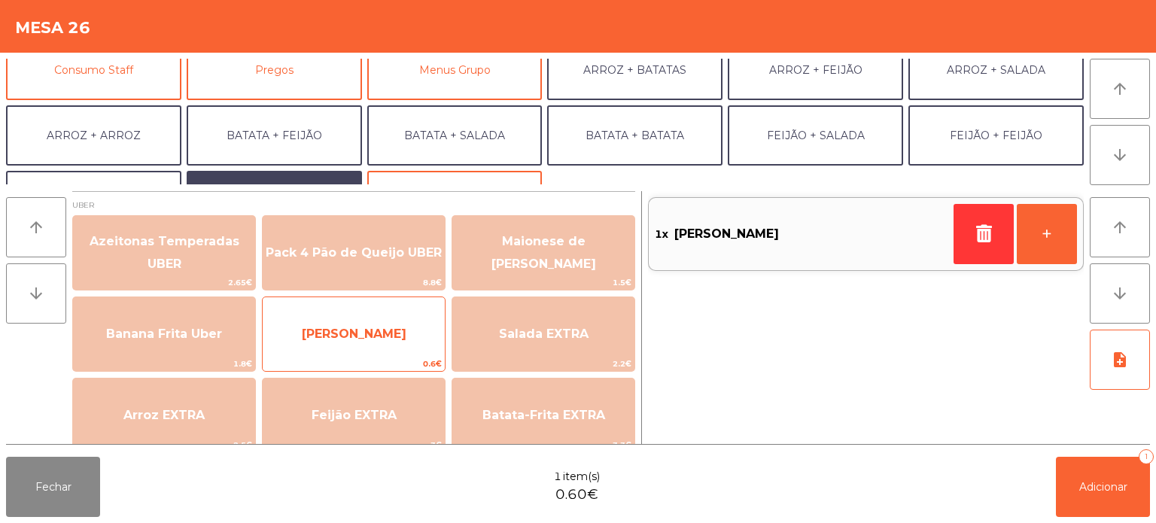
scroll to position [150, 0]
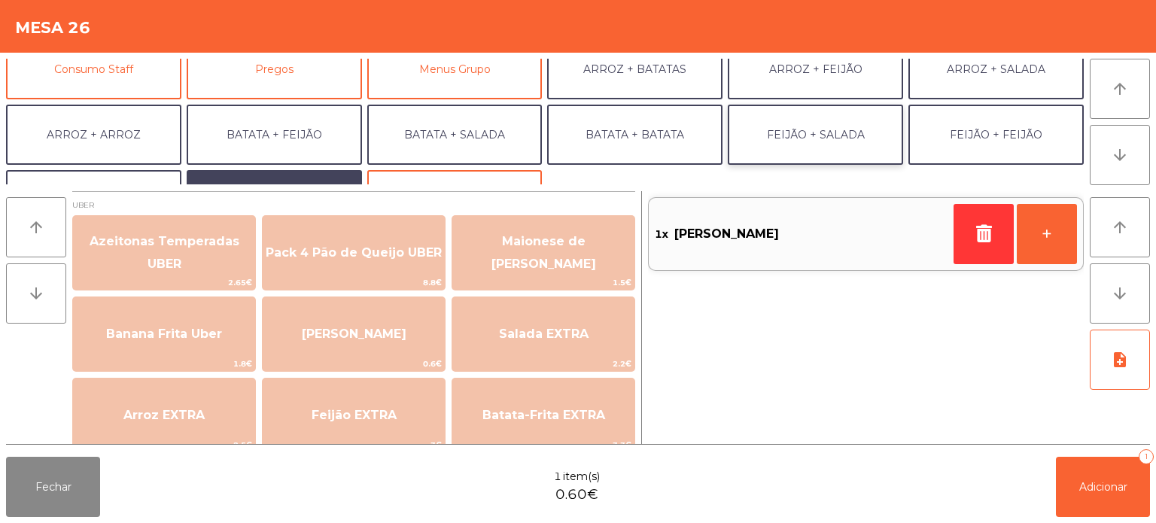
click at [834, 150] on button "FEIJÃO + SALADA" at bounding box center [815, 135] width 175 height 60
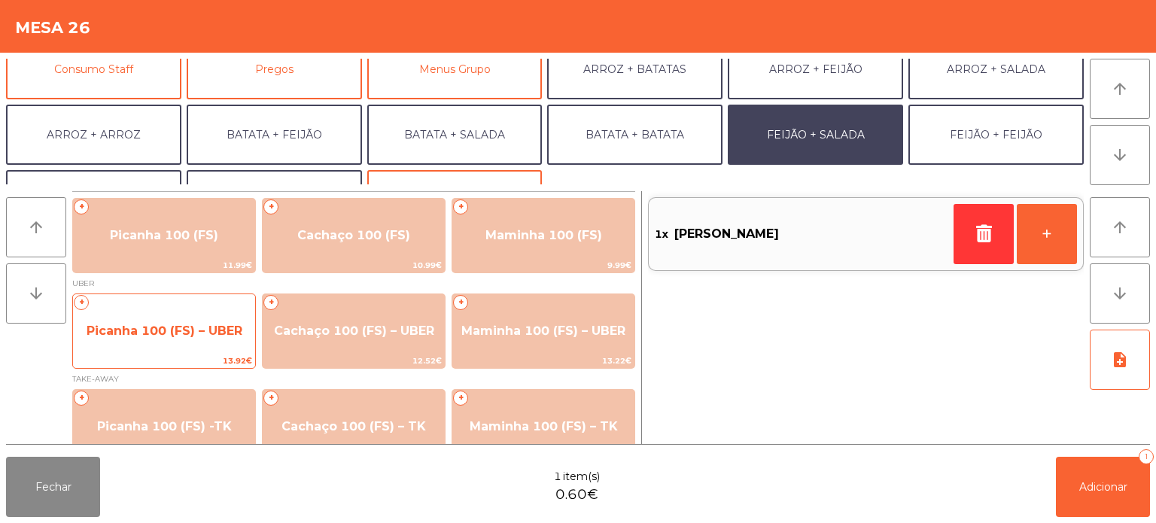
click at [175, 330] on span "Picanha 100 (FS) – UBER" at bounding box center [165, 331] width 156 height 14
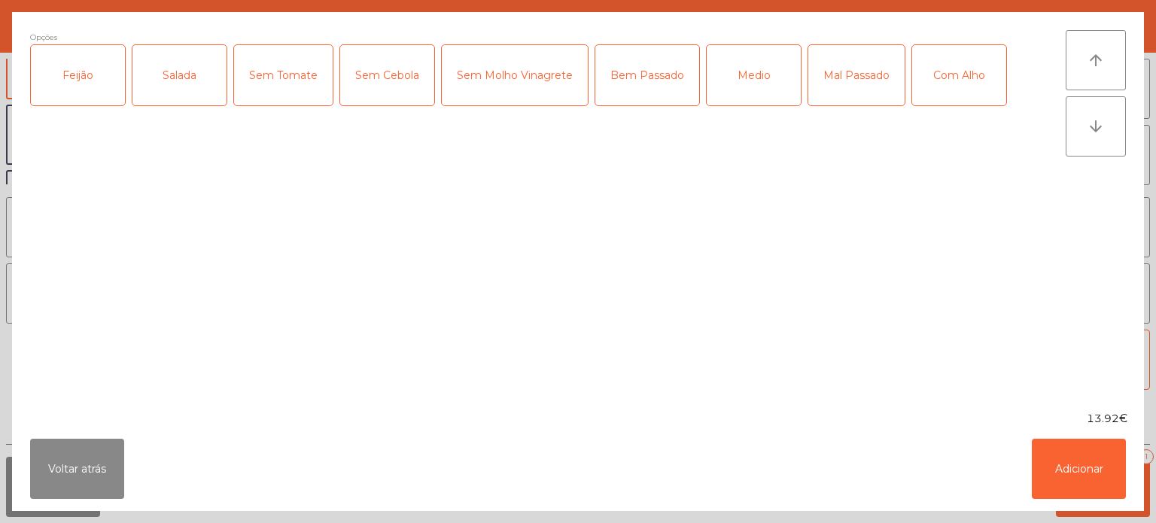
click at [109, 93] on div "Feijão" at bounding box center [78, 75] width 94 height 60
click at [182, 66] on div "Salada" at bounding box center [179, 75] width 94 height 60
click at [853, 78] on div "Mal Passado" at bounding box center [856, 75] width 96 height 60
click at [943, 83] on div "Com Alho" at bounding box center [959, 75] width 94 height 60
click at [1114, 443] on button "Adicionar" at bounding box center [1079, 469] width 94 height 60
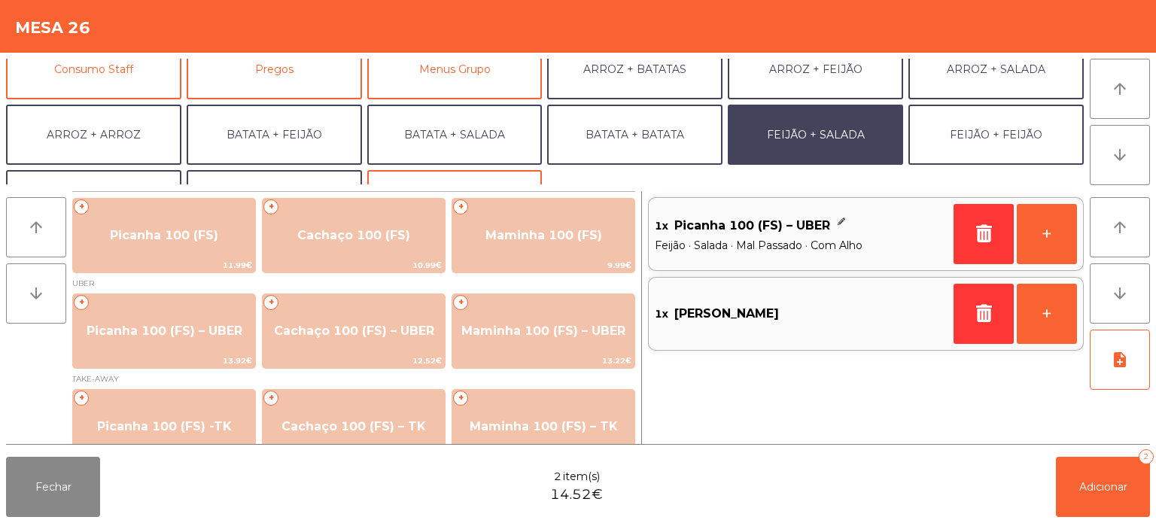
click at [1103, 442] on div "arrow_upward arrow_downward note_add" at bounding box center [1117, 317] width 66 height 253
click at [1097, 491] on span "Adicionar" at bounding box center [1103, 487] width 48 height 14
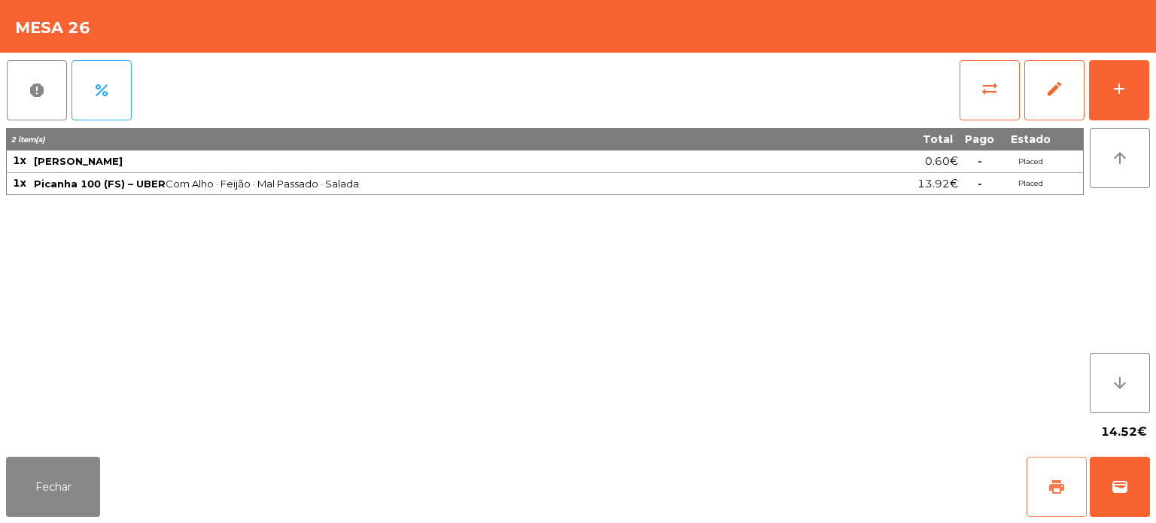
click at [1051, 470] on button "print" at bounding box center [1056, 487] width 60 height 60
click at [1093, 491] on button "wallet" at bounding box center [1120, 487] width 60 height 60
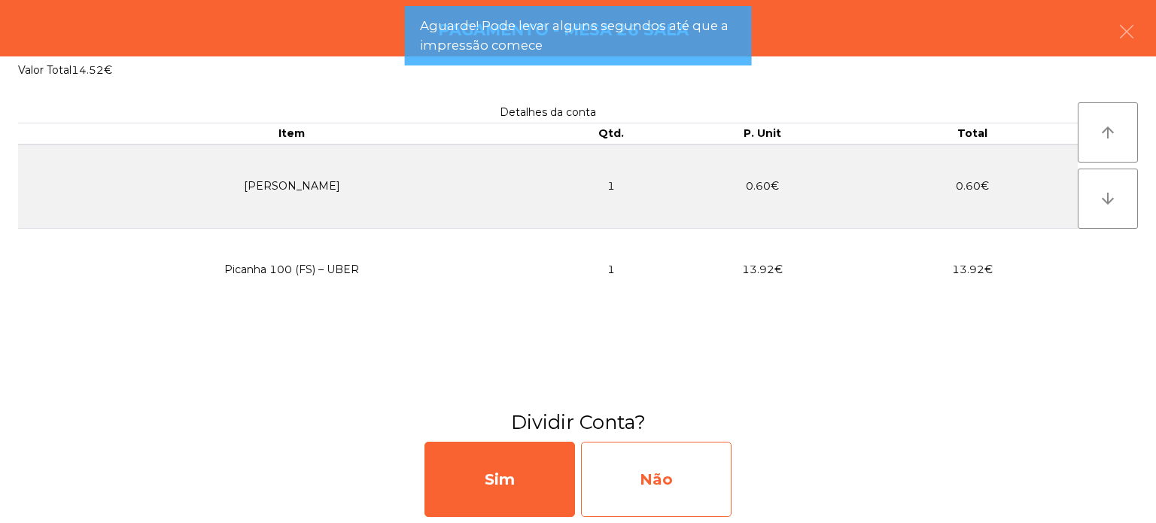
click at [667, 464] on div "Não" at bounding box center [656, 479] width 150 height 75
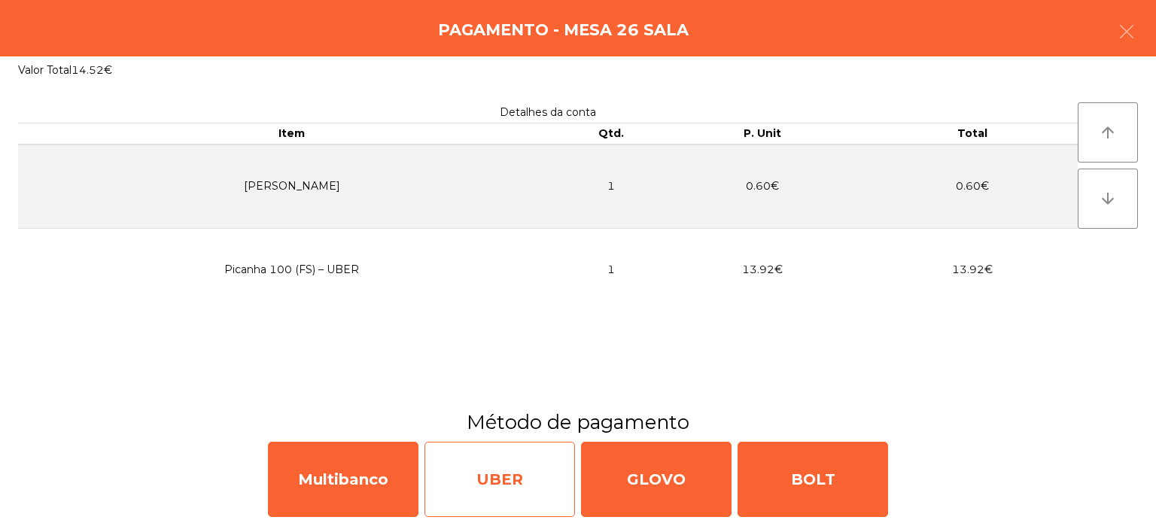
click at [524, 479] on div "UBER" at bounding box center [499, 479] width 150 height 75
select select "**"
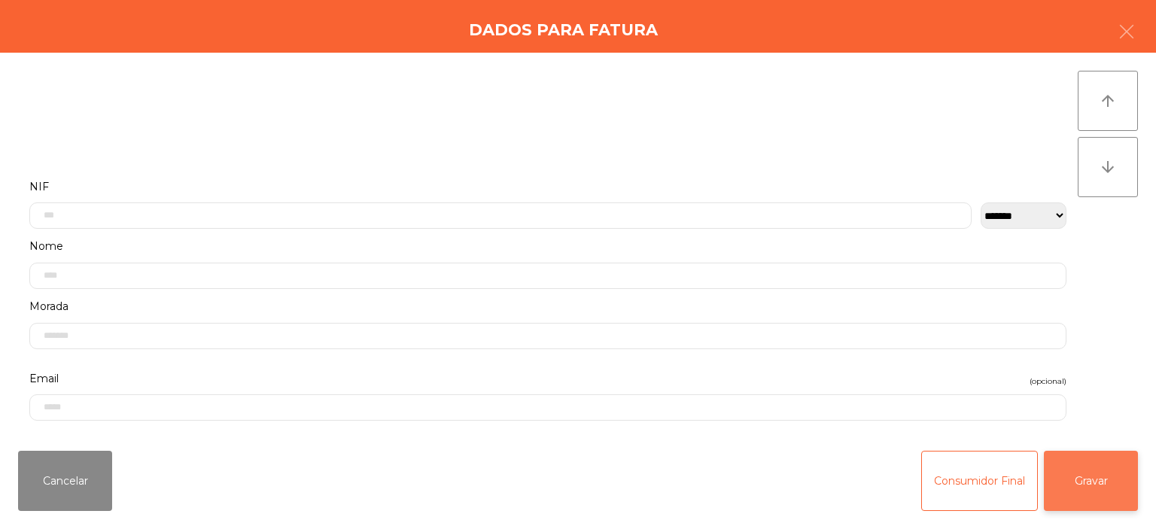
click at [1094, 475] on button "Gravar" at bounding box center [1091, 481] width 94 height 60
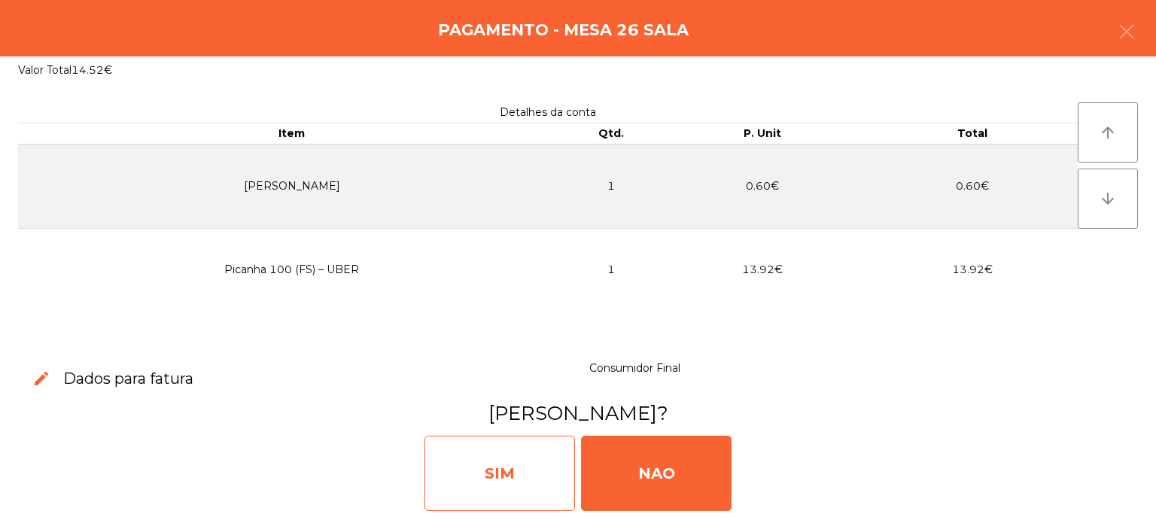
click at [478, 475] on div "SIM" at bounding box center [499, 473] width 150 height 75
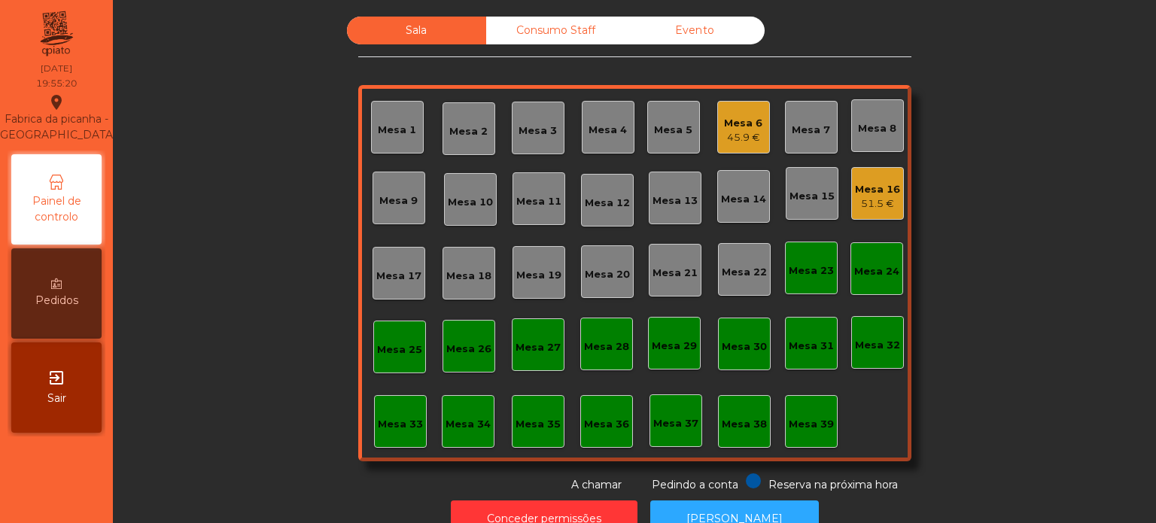
click at [870, 202] on div "51.5 €" at bounding box center [877, 203] width 45 height 15
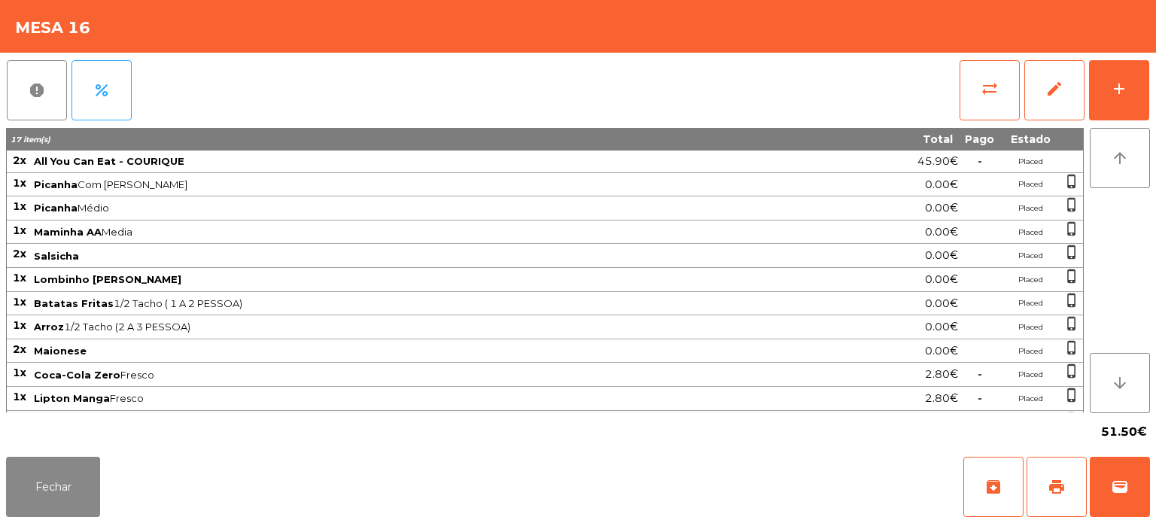
scroll to position [63, 0]
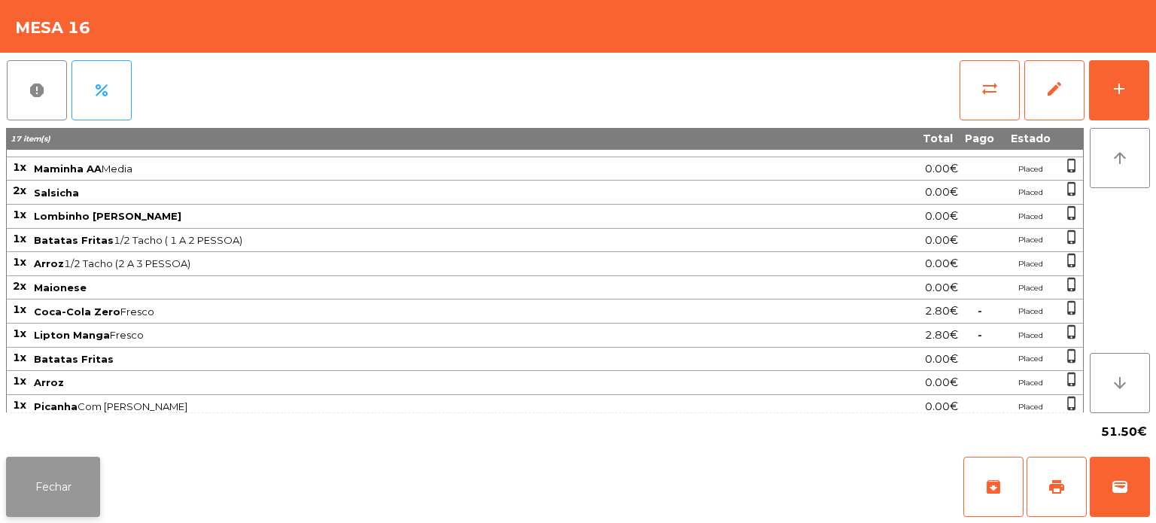
click at [64, 473] on button "Fechar" at bounding box center [53, 487] width 94 height 60
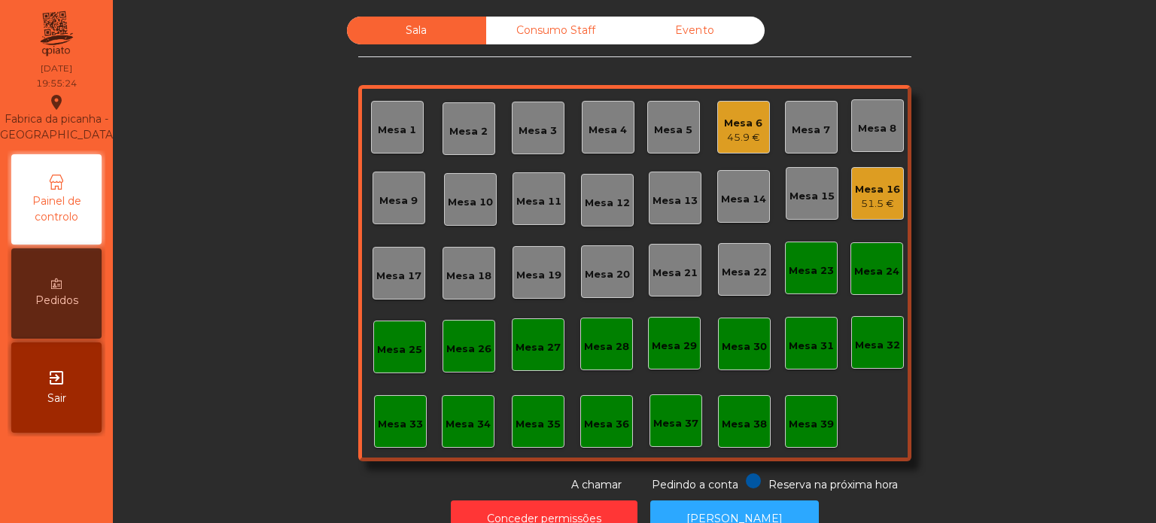
click at [734, 119] on div "Mesa 6" at bounding box center [743, 123] width 38 height 15
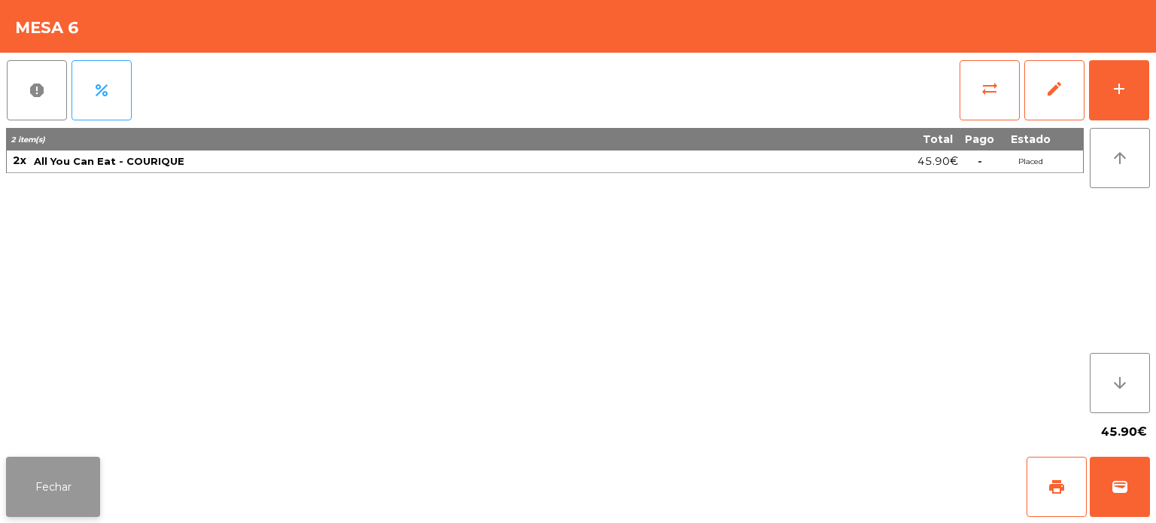
click at [67, 481] on button "Fechar" at bounding box center [53, 487] width 94 height 60
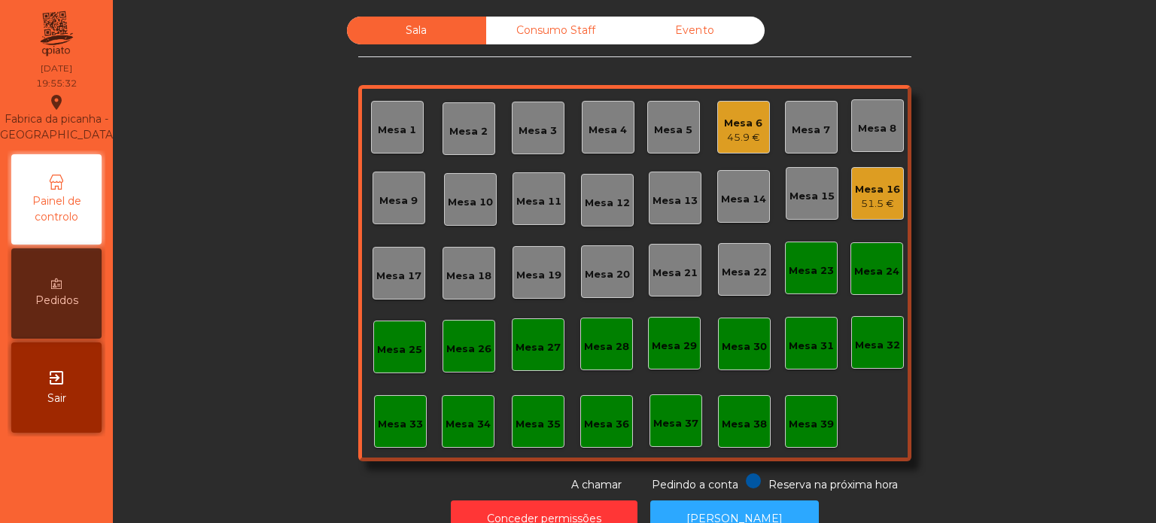
click at [409, 433] on div "Mesa 33" at bounding box center [400, 421] width 53 height 53
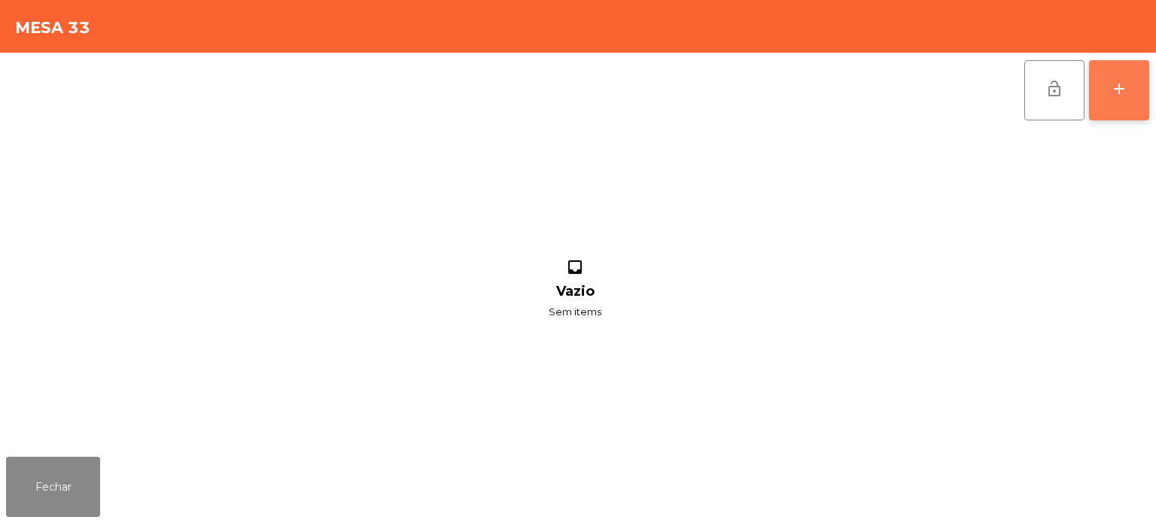
click at [1099, 94] on button "add" at bounding box center [1119, 90] width 60 height 60
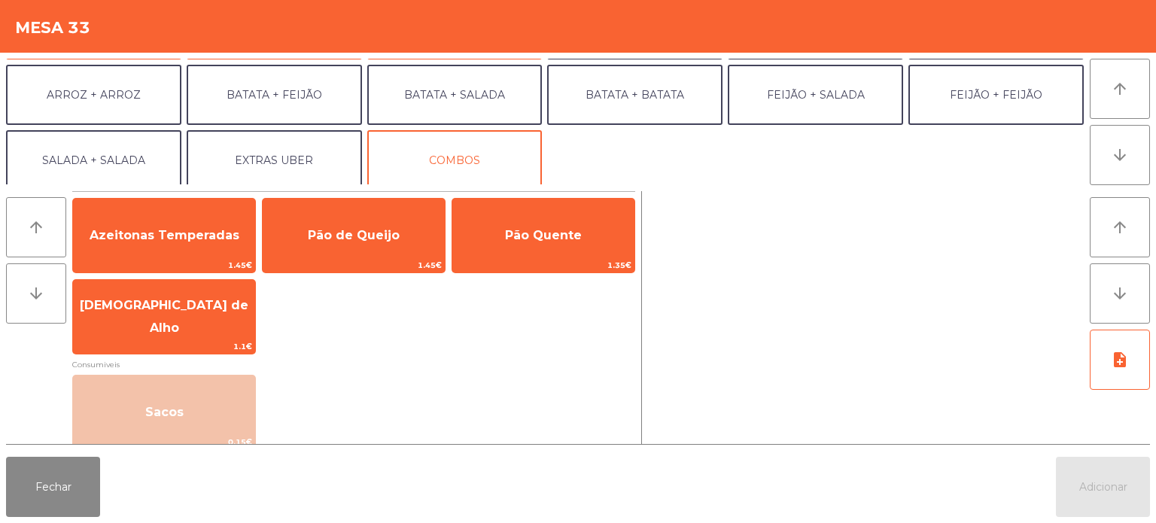
scroll to position [196, 0]
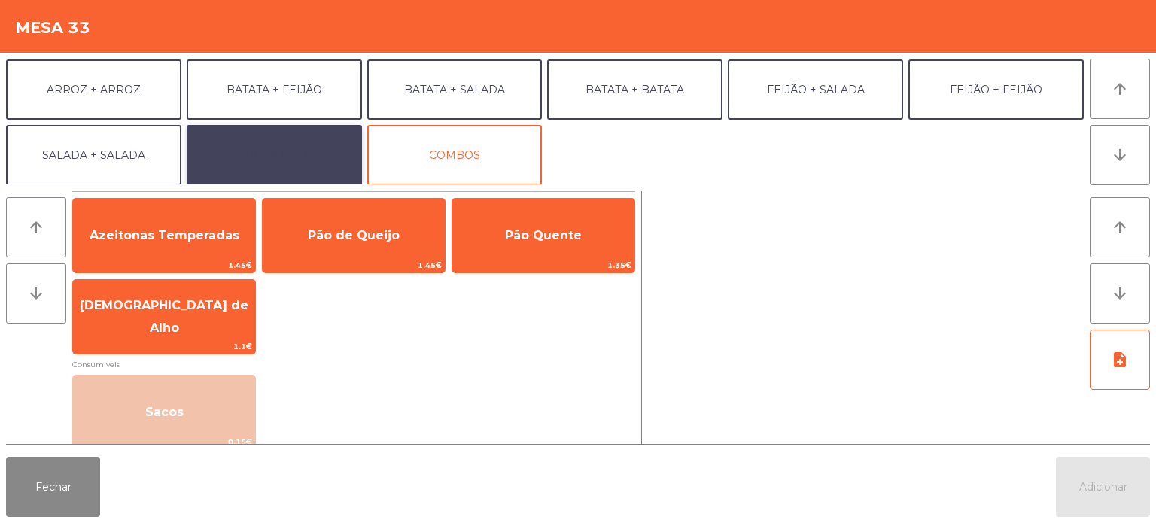
click at [299, 147] on button "EXTRAS UBER" at bounding box center [274, 155] width 175 height 60
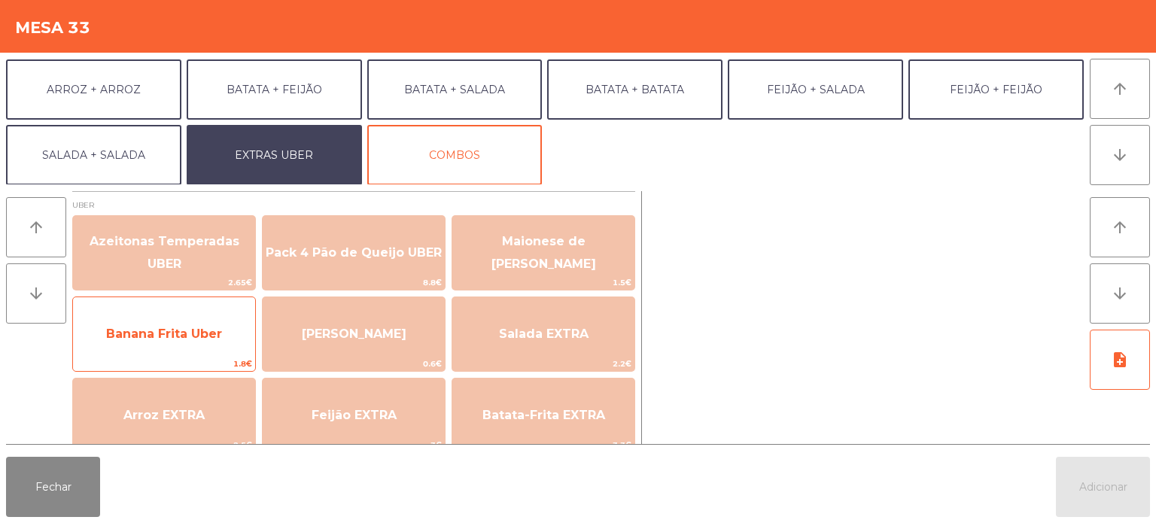
click at [182, 357] on span "1.8€" at bounding box center [164, 364] width 182 height 14
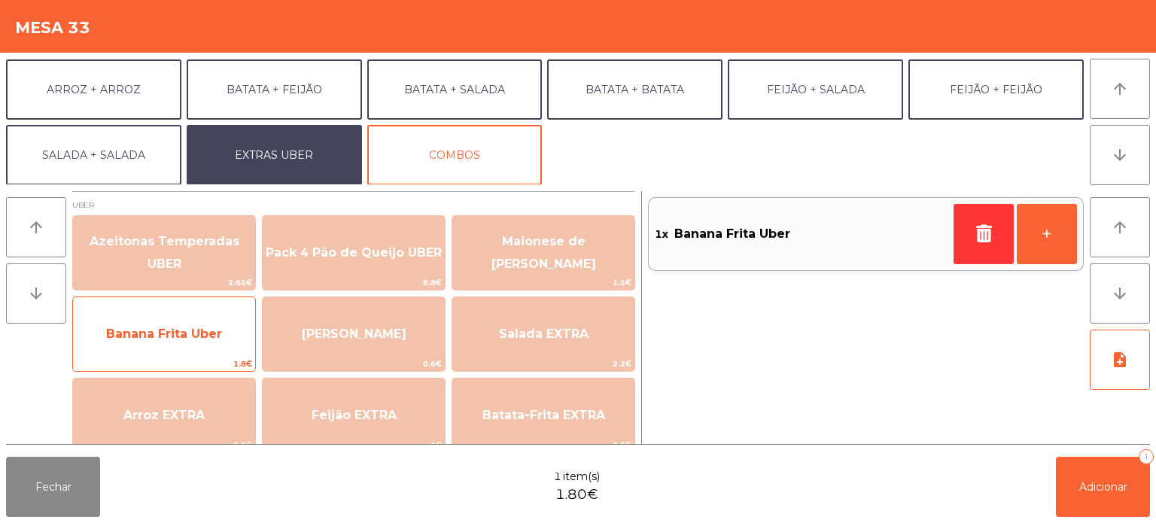
click at [185, 352] on span "Banana Frita Uber" at bounding box center [164, 334] width 182 height 41
click at [196, 354] on span "Banana Frita Uber" at bounding box center [164, 334] width 182 height 41
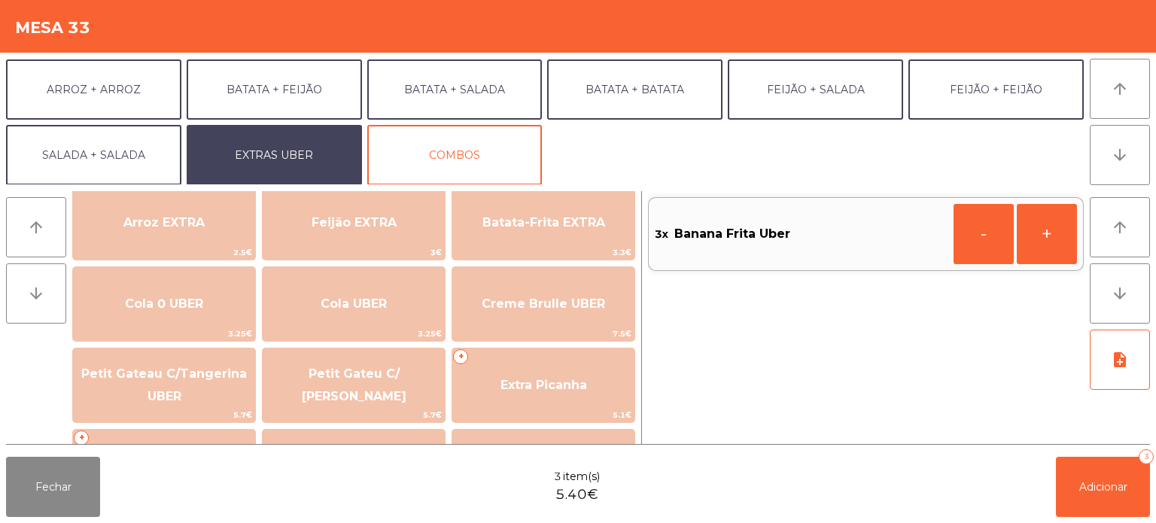
scroll to position [195, 0]
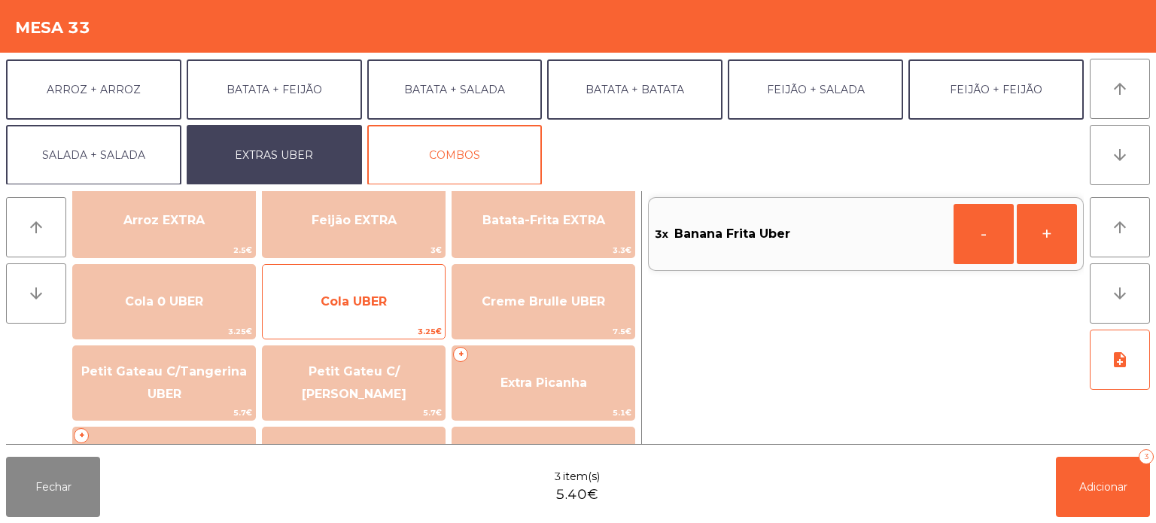
click at [345, 308] on span "Cola UBER" at bounding box center [354, 301] width 66 height 14
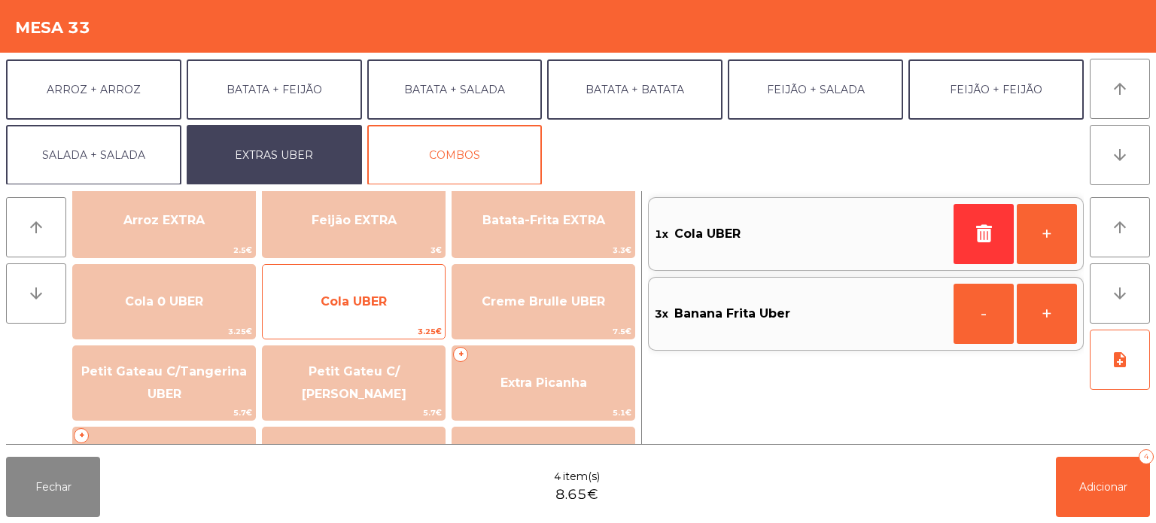
click at [352, 309] on span "Cola UBER" at bounding box center [354, 301] width 182 height 41
click at [349, 315] on span "Cola UBER" at bounding box center [354, 301] width 182 height 41
click at [354, 300] on span "Cola UBER" at bounding box center [354, 301] width 66 height 14
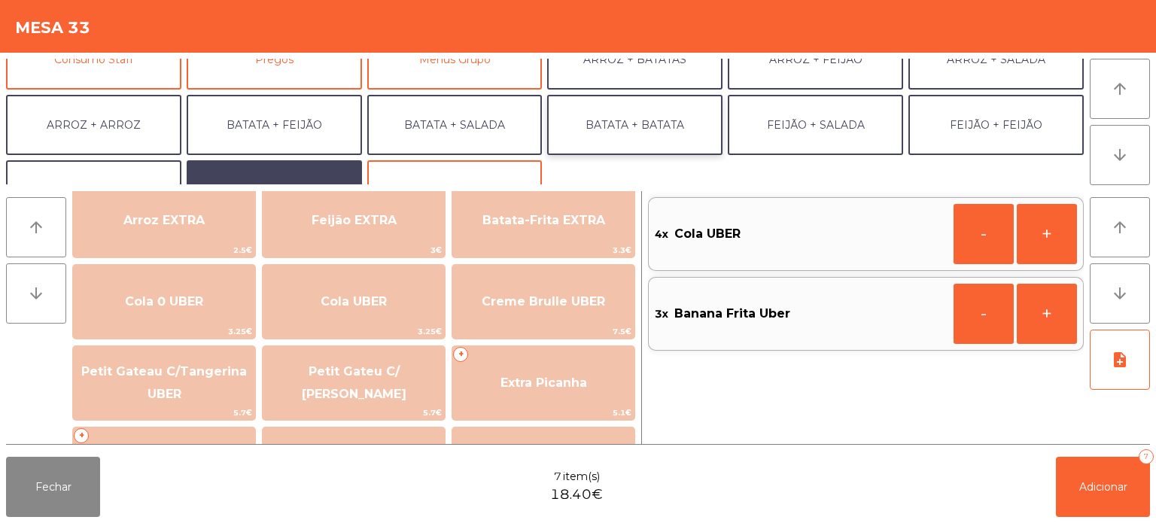
click at [651, 119] on button "BATATA + BATATA" at bounding box center [634, 125] width 175 height 60
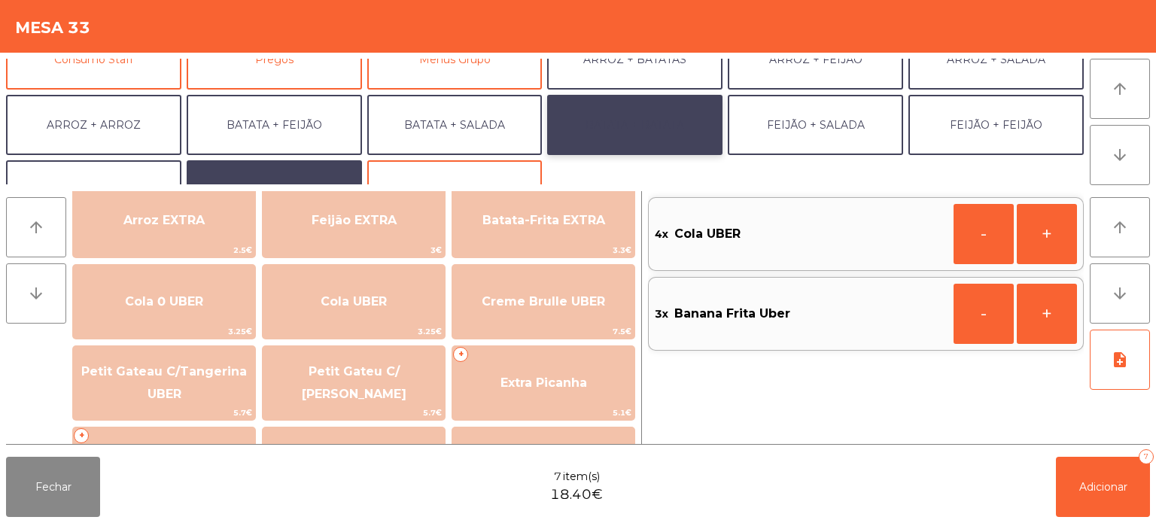
scroll to position [26, 0]
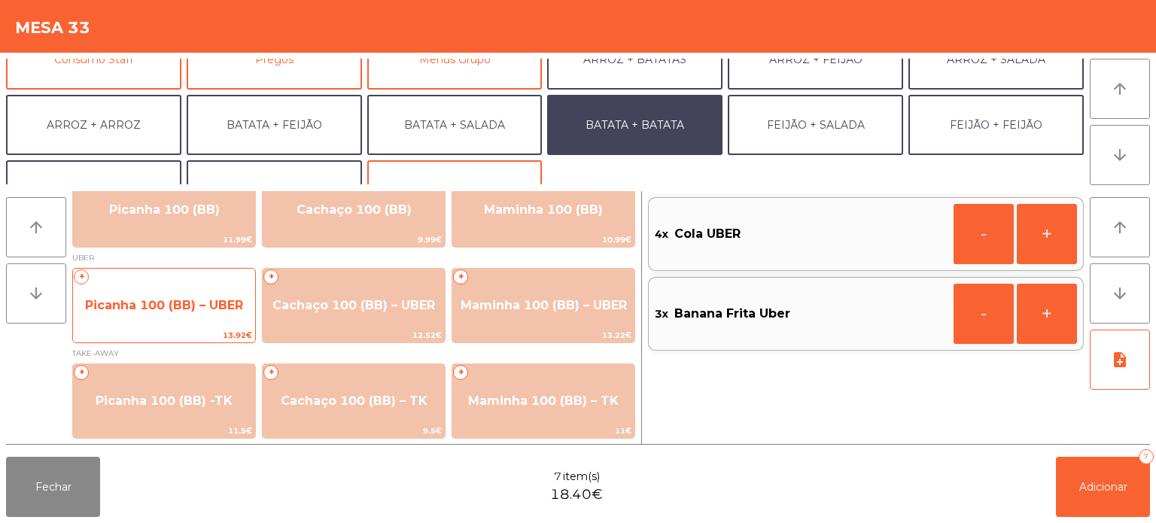
click at [142, 312] on span "Picanha 100 (BB) – UBER" at bounding box center [164, 305] width 182 height 41
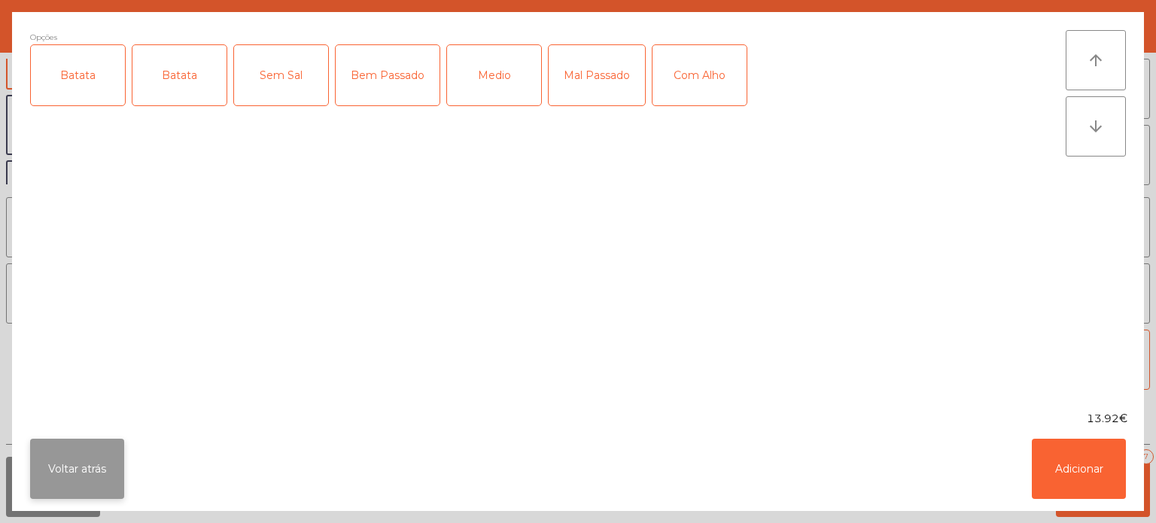
click at [123, 497] on button "Voltar atrás" at bounding box center [77, 469] width 94 height 60
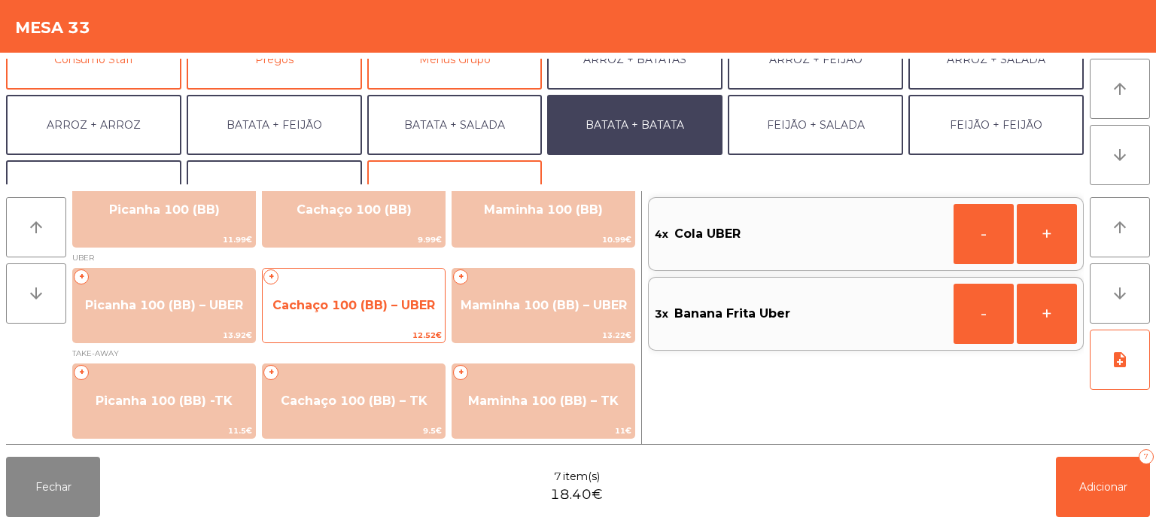
click at [380, 314] on span "Cachaço 100 (BB) – UBER" at bounding box center [354, 305] width 182 height 41
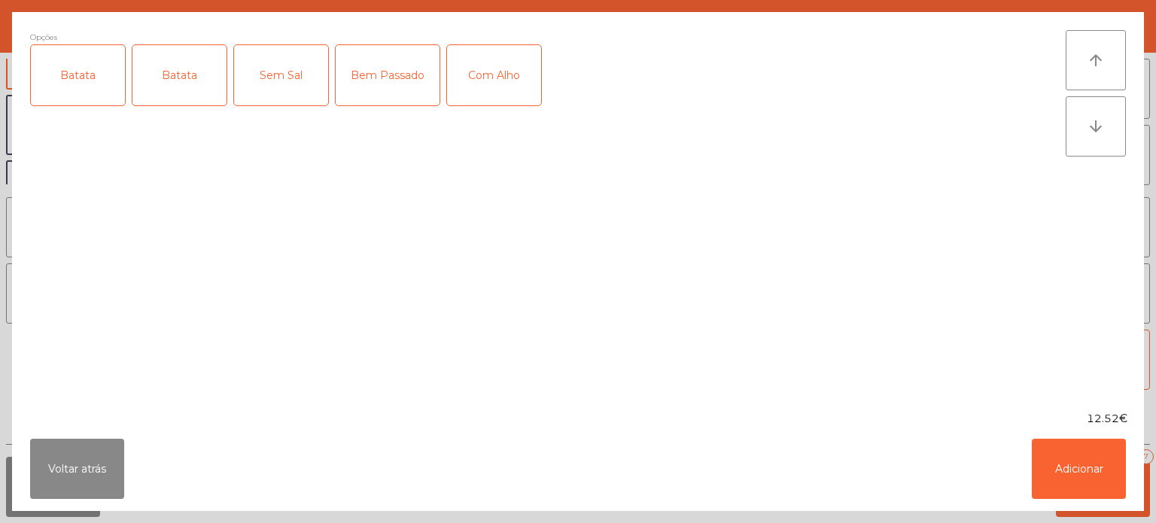
click at [75, 78] on div "Batata" at bounding box center [78, 75] width 94 height 60
click at [157, 60] on div "Batata" at bounding box center [179, 75] width 94 height 60
click at [183, 87] on div "Batata" at bounding box center [179, 75] width 94 height 60
click at [500, 63] on div "Com Alho" at bounding box center [494, 75] width 94 height 60
click at [1075, 469] on button "Adicionar" at bounding box center [1079, 469] width 94 height 60
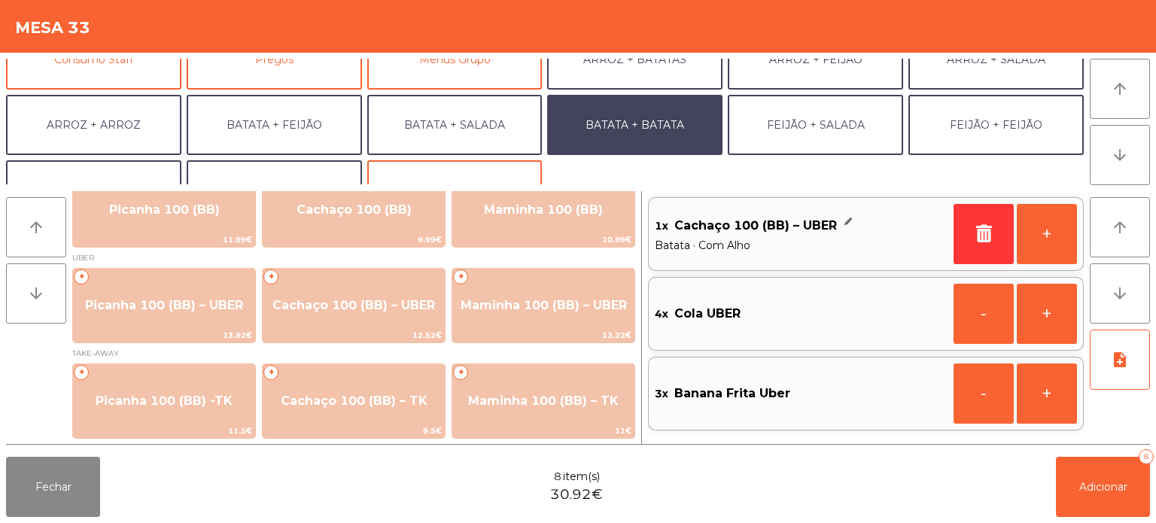
scroll to position [196, 0]
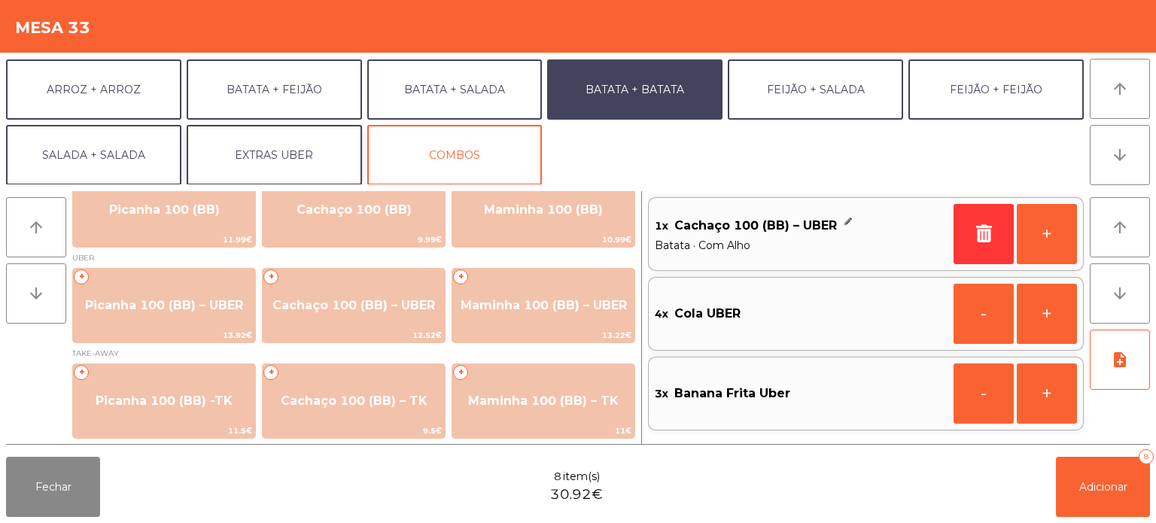
click at [291, 138] on button "EXTRAS UBER" at bounding box center [274, 155] width 175 height 60
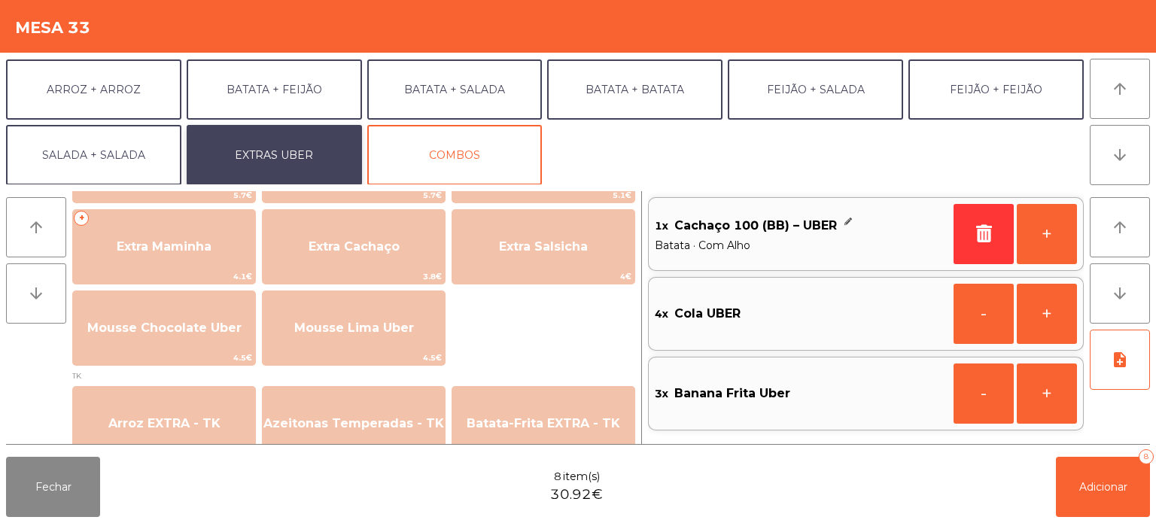
scroll to position [412, 0]
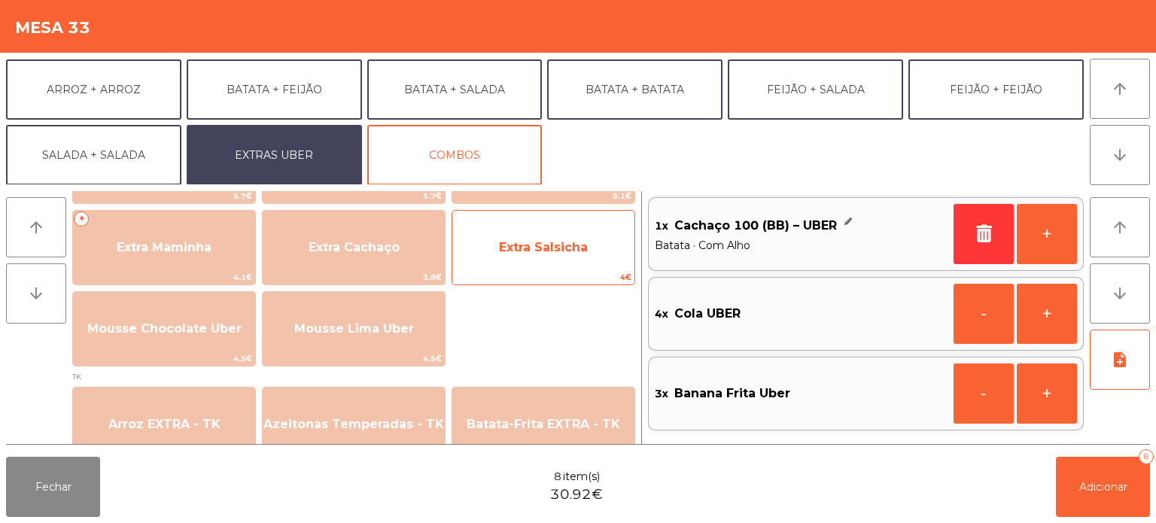
click at [570, 254] on span "Extra Salsicha" at bounding box center [543, 247] width 89 height 14
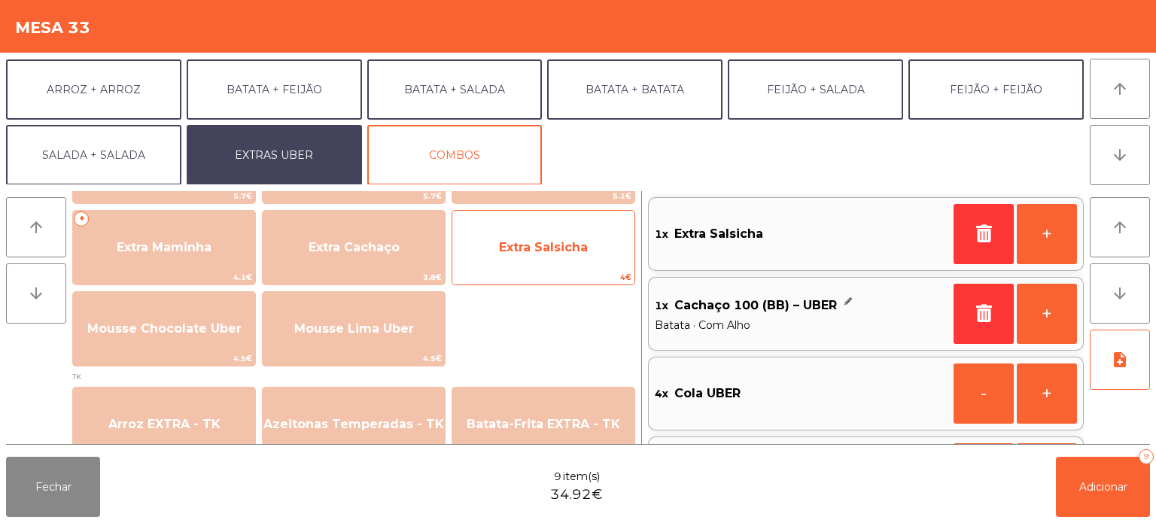
scroll to position [160, 0]
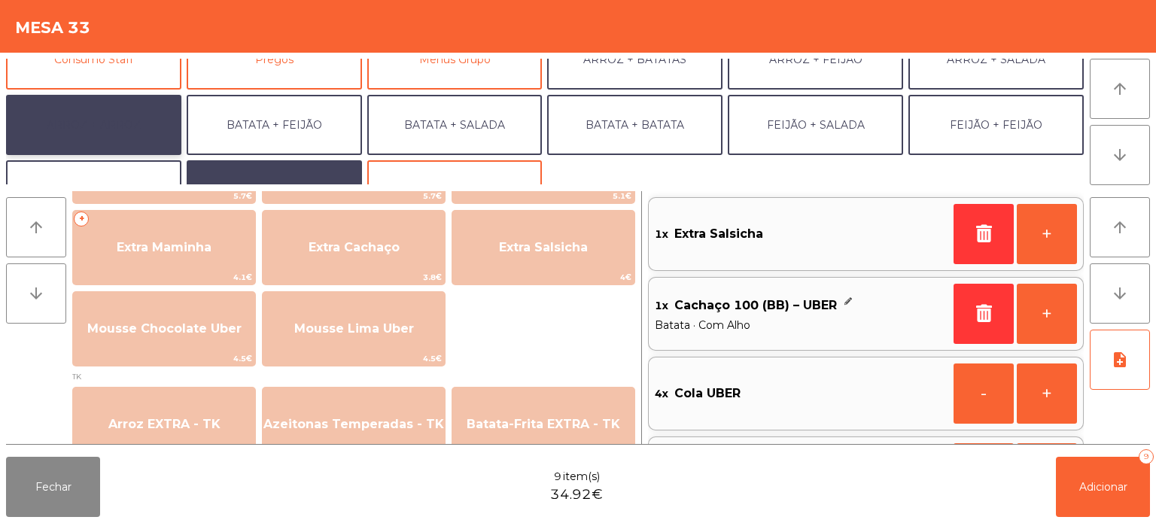
click at [112, 122] on button "ARROZ + ARROZ" at bounding box center [93, 125] width 175 height 60
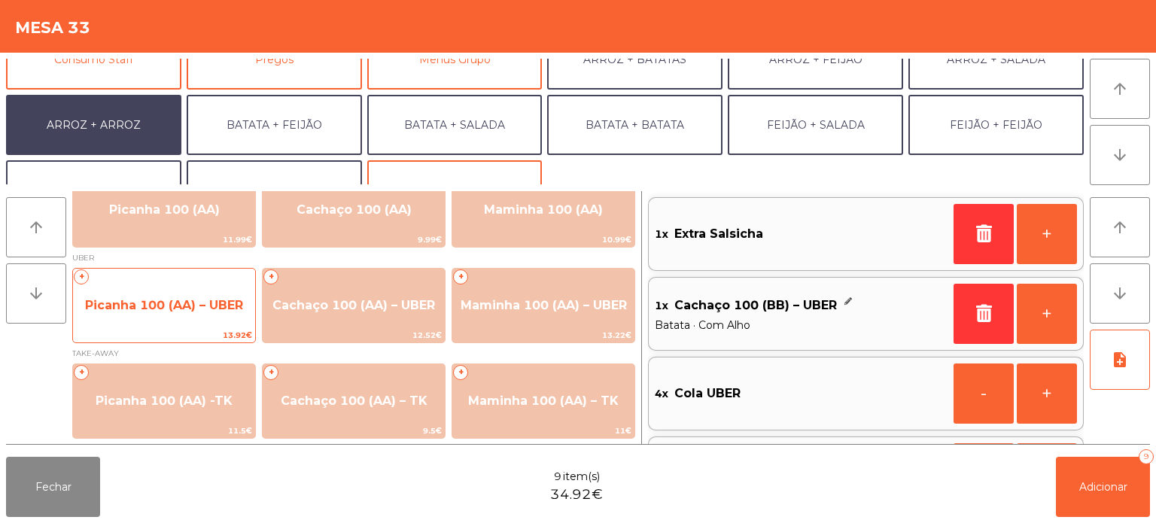
click at [160, 315] on span "Picanha 100 (AA) – UBER" at bounding box center [164, 305] width 182 height 41
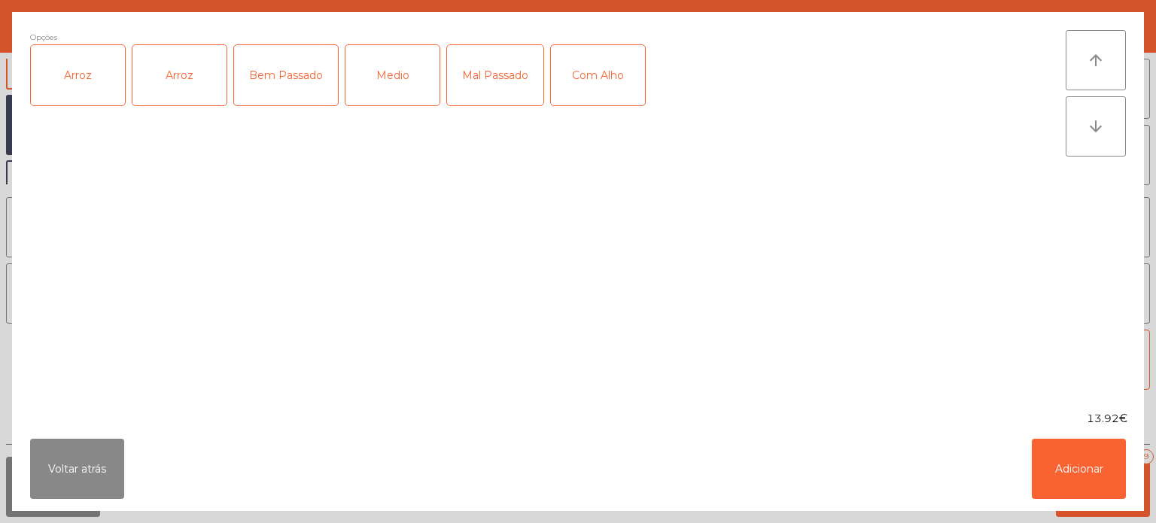
click at [99, 69] on div "Arroz" at bounding box center [78, 75] width 94 height 60
click at [186, 57] on div "Arroz" at bounding box center [179, 75] width 94 height 60
click at [102, 96] on div "Arroz" at bounding box center [78, 75] width 94 height 60
click at [502, 72] on div "Mal Passado" at bounding box center [495, 75] width 96 height 60
click at [596, 45] on div "Com Alho" at bounding box center [598, 75] width 94 height 60
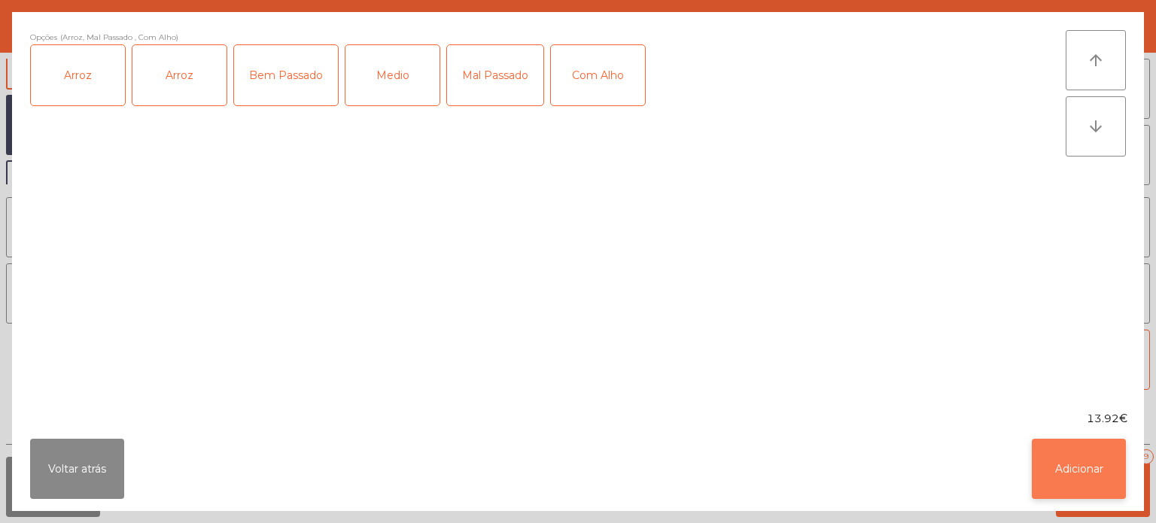
click at [1114, 444] on button "Adicionar" at bounding box center [1079, 469] width 94 height 60
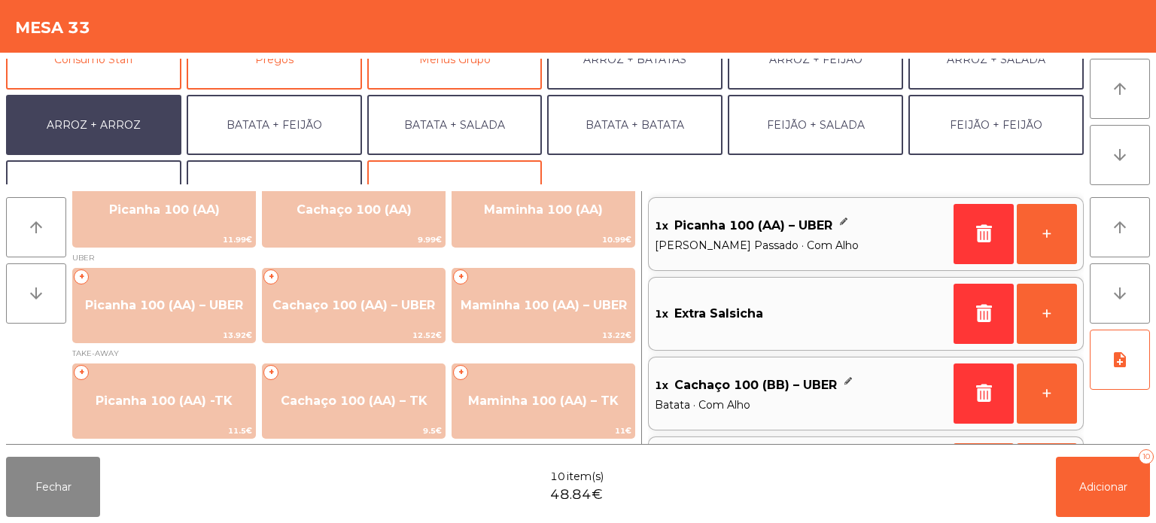
scroll to position [6, 0]
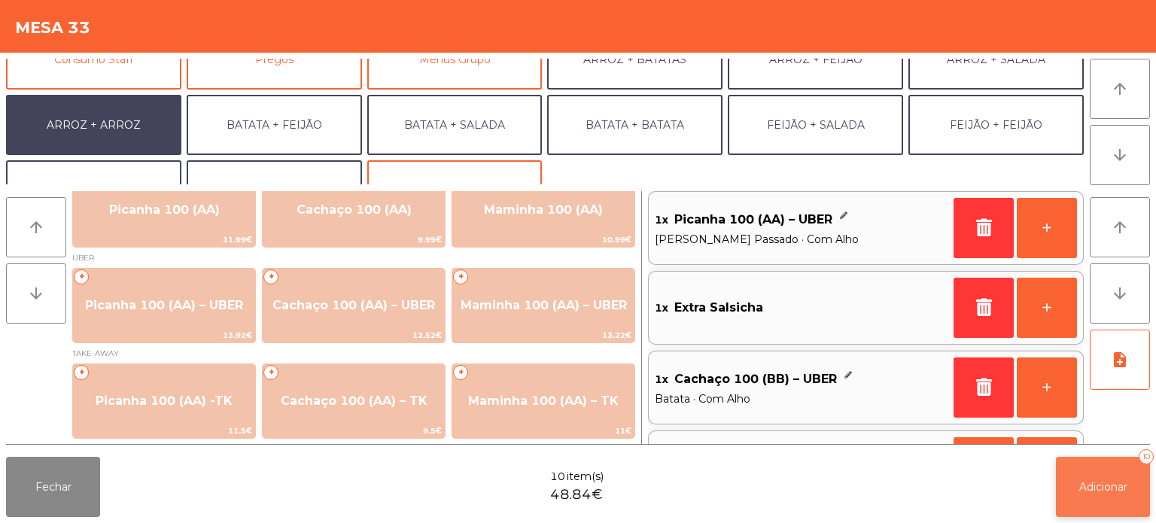
click at [1102, 497] on button "Adicionar 10" at bounding box center [1103, 487] width 94 height 60
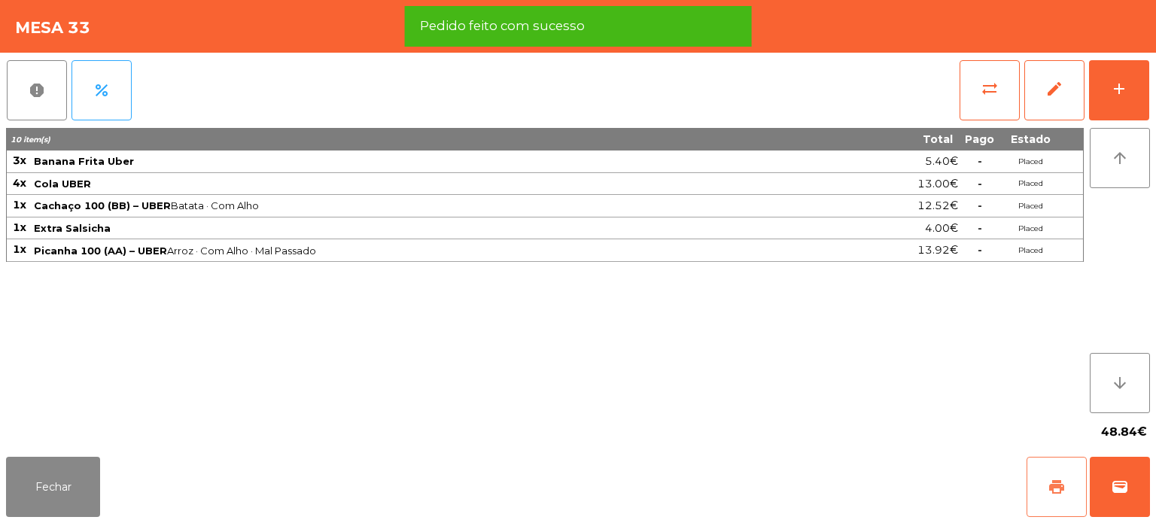
click at [1044, 491] on button "print" at bounding box center [1056, 487] width 60 height 60
click at [1133, 500] on button "wallet" at bounding box center [1120, 487] width 60 height 60
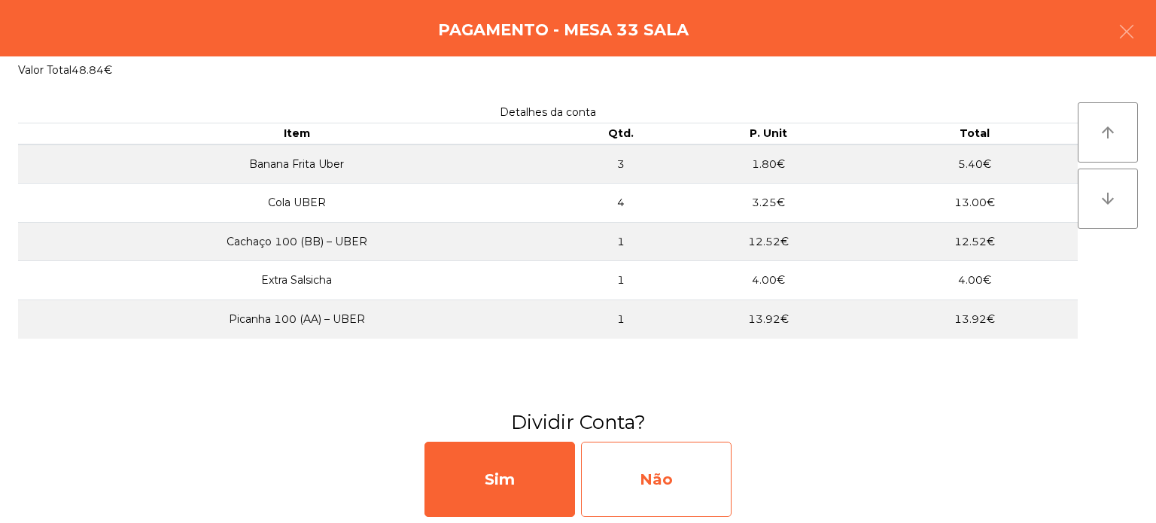
click at [659, 458] on div "Não" at bounding box center [656, 479] width 150 height 75
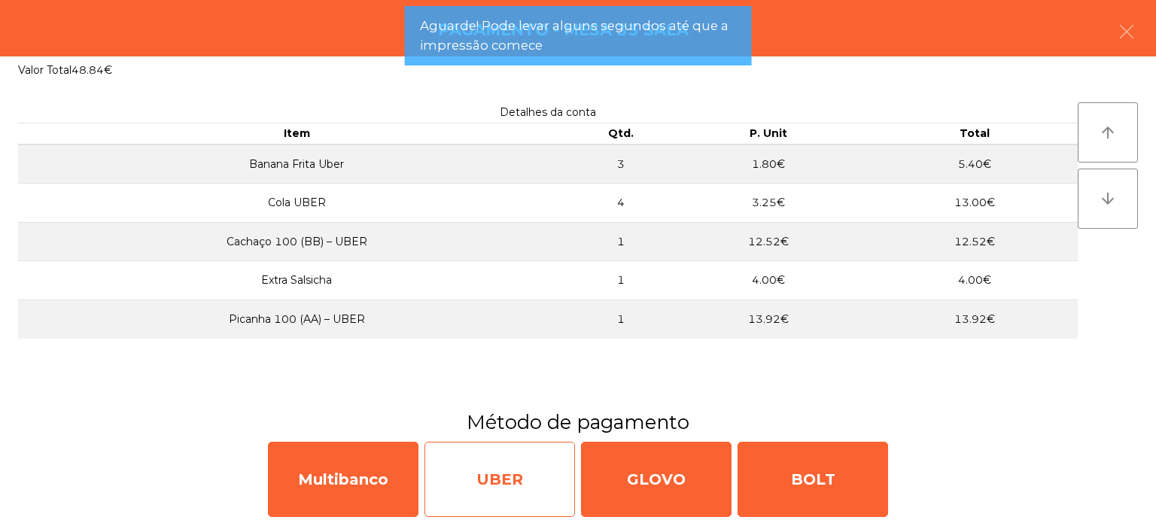
click at [508, 460] on div "UBER" at bounding box center [499, 479] width 150 height 75
select select "**"
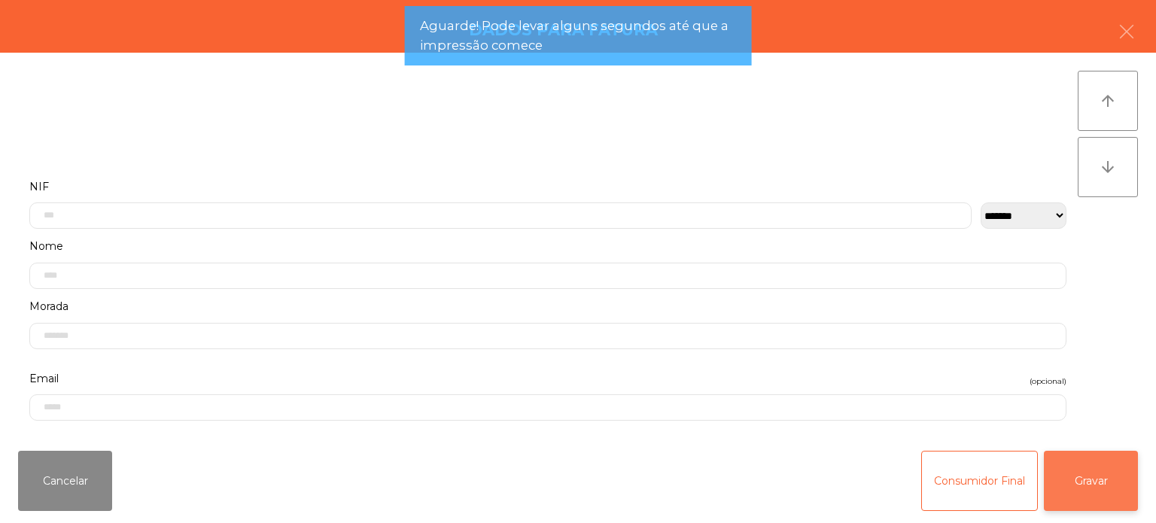
click at [1102, 487] on button "Gravar" at bounding box center [1091, 481] width 94 height 60
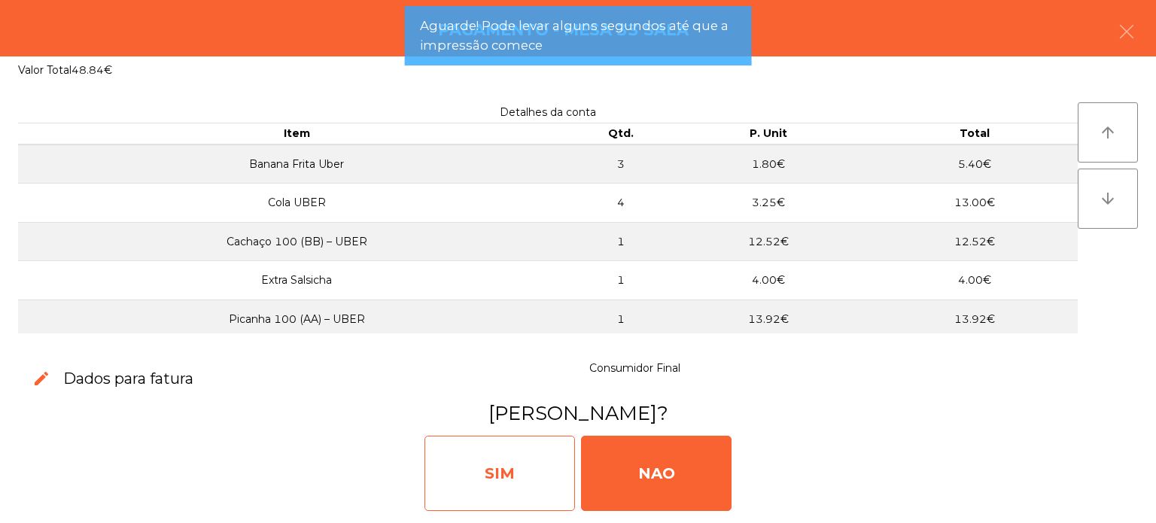
click at [476, 449] on div "SIM" at bounding box center [499, 473] width 150 height 75
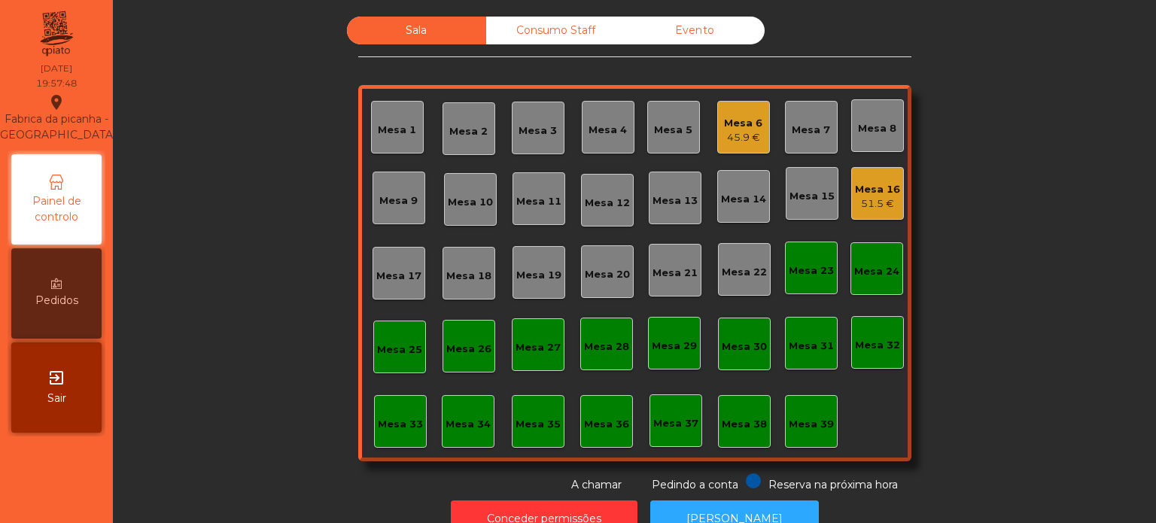
click at [537, 123] on div "Mesa 3" at bounding box center [537, 130] width 38 height 15
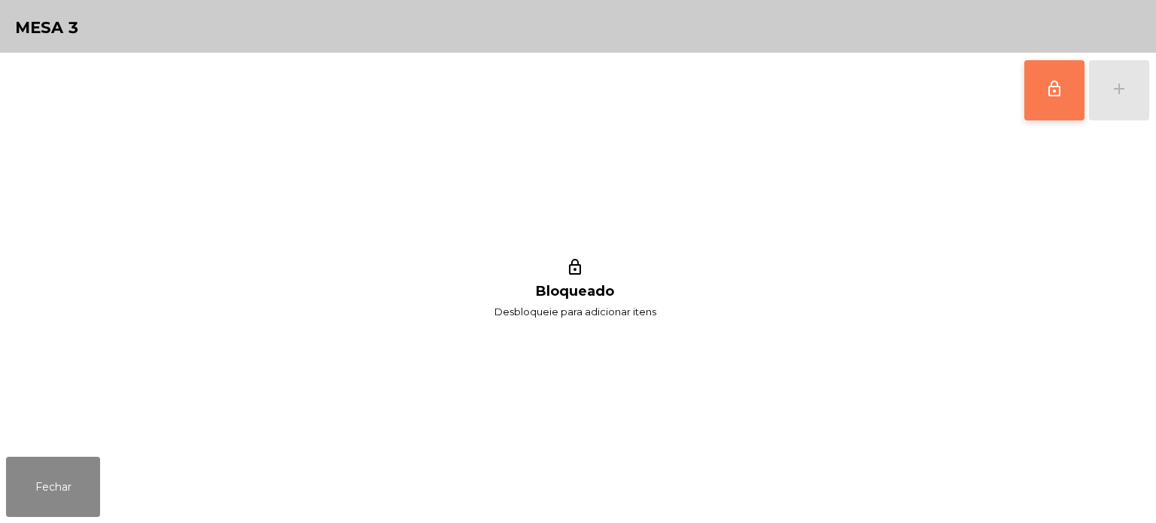
click at [1043, 102] on button "lock_outline" at bounding box center [1054, 90] width 60 height 60
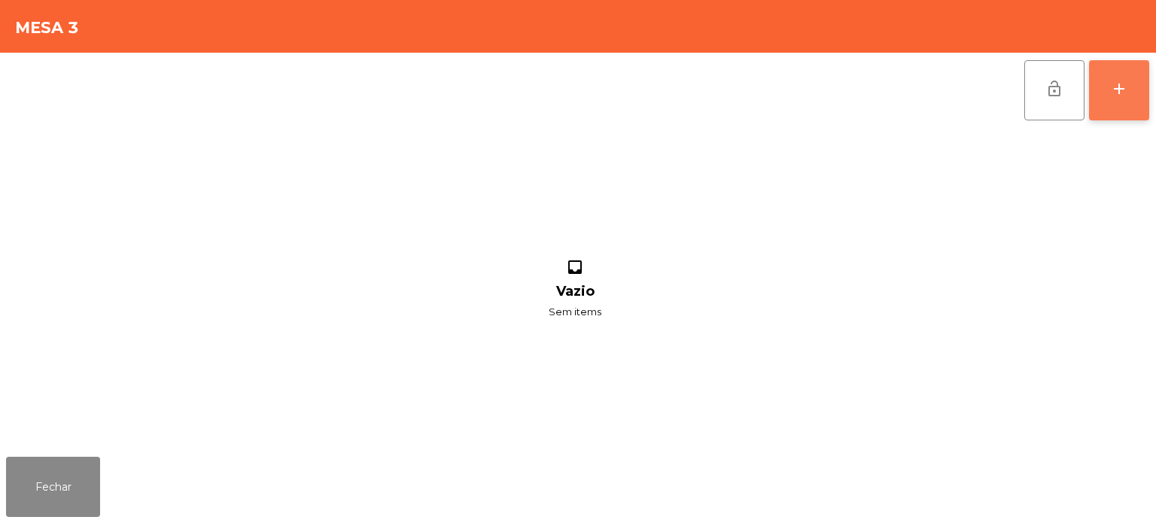
click at [1117, 74] on button "add" at bounding box center [1119, 90] width 60 height 60
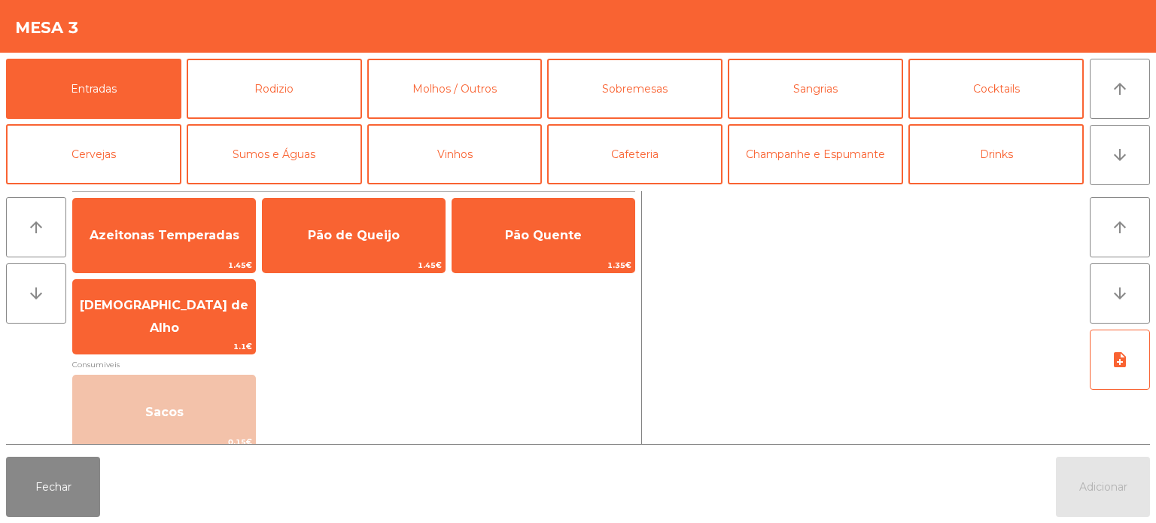
click at [287, 45] on div "Mesa 3" at bounding box center [578, 26] width 1156 height 53
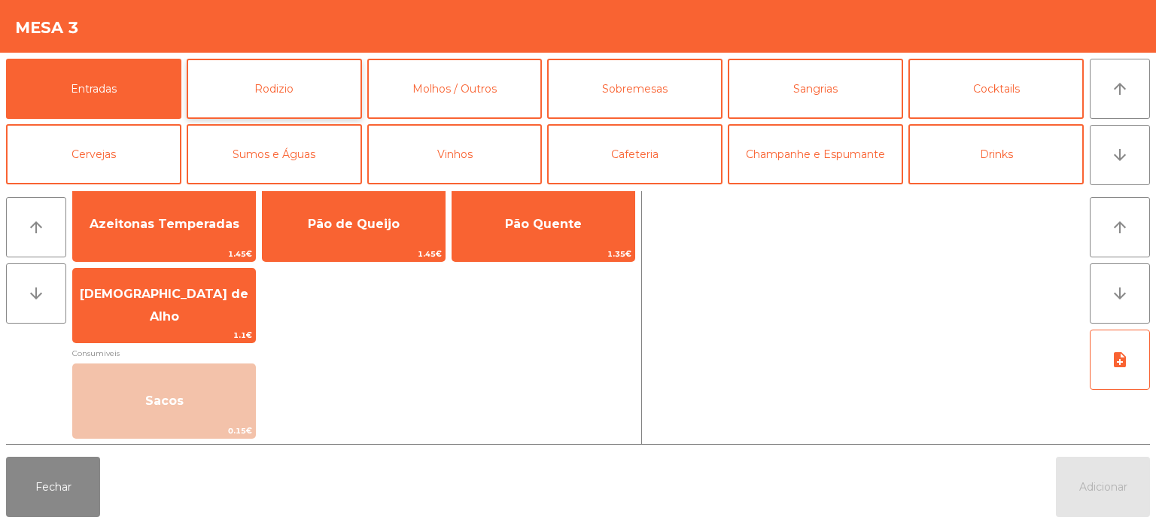
click at [322, 102] on button "Rodizio" at bounding box center [274, 89] width 175 height 60
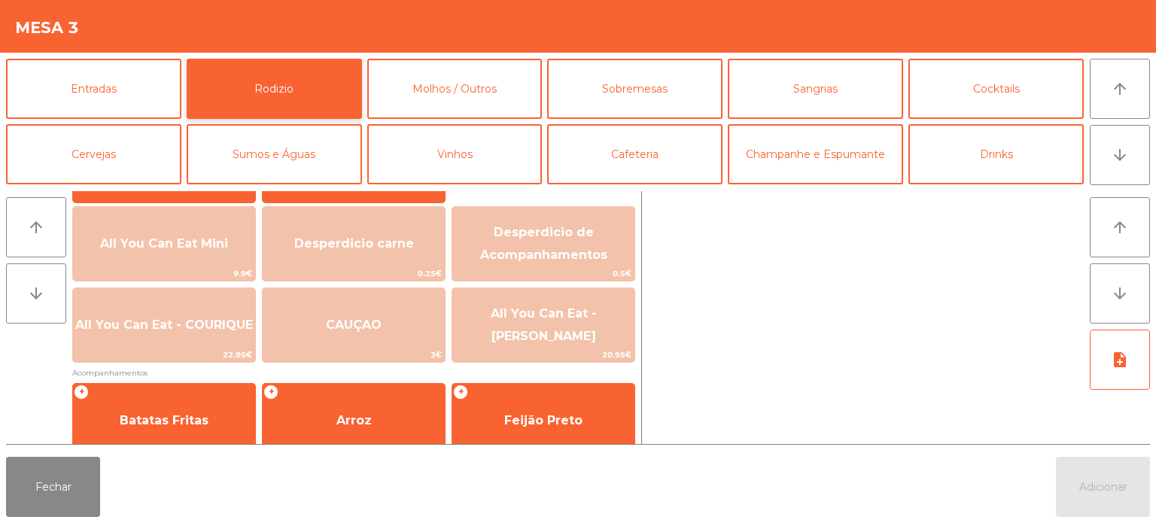
scroll to position [172, 0]
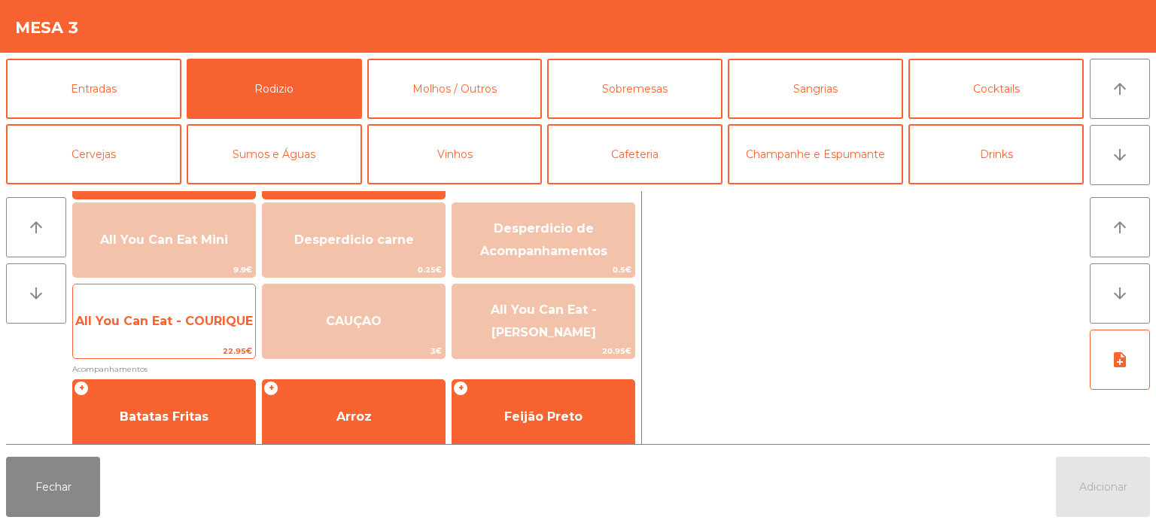
click at [164, 322] on span "All You Can Eat - COURIQUE" at bounding box center [164, 321] width 178 height 14
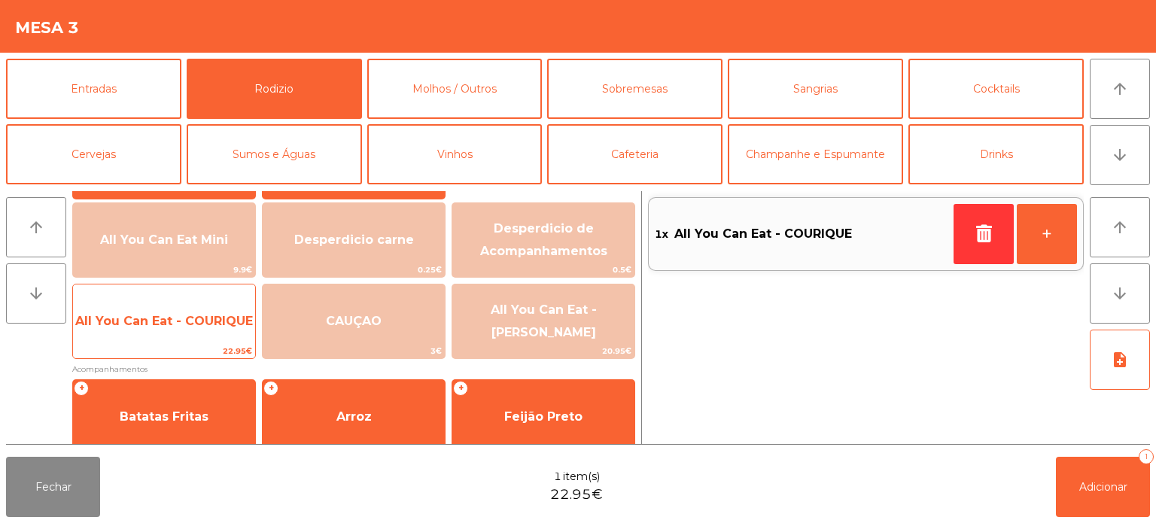
click at [187, 305] on span "All You Can Eat - COURIQUE" at bounding box center [164, 321] width 182 height 41
click at [196, 315] on span "All You Can Eat - COURIQUE" at bounding box center [164, 321] width 178 height 14
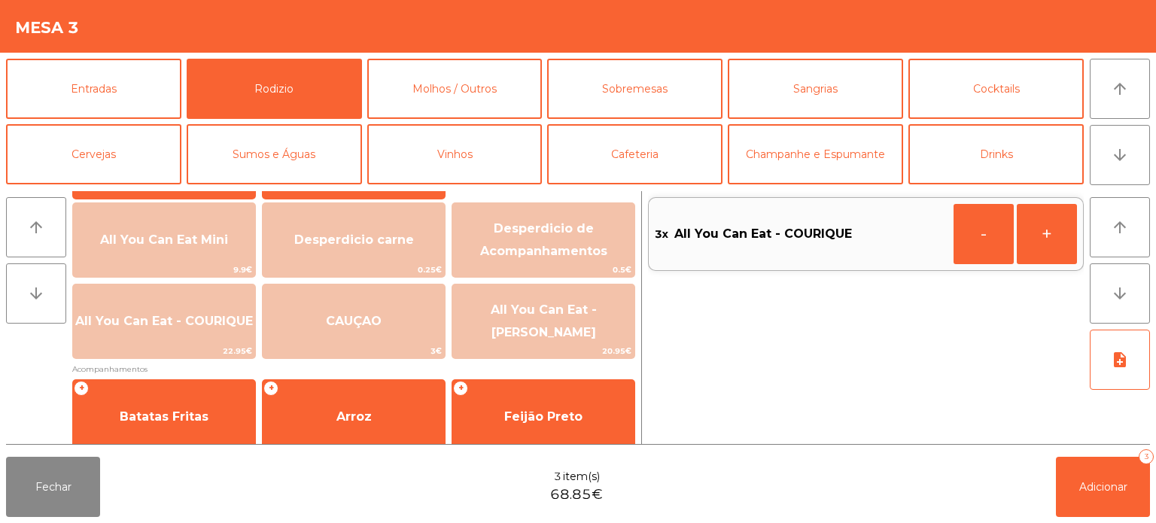
click at [1041, 470] on div "Fechar 3 item(s) 68.85€ Adicionar 3" at bounding box center [578, 487] width 1156 height 72
click at [115, 491] on div "Fechar 3 item(s) 68.85€ Adicionar 3" at bounding box center [578, 487] width 1156 height 72
click at [1088, 482] on span "Adicionar" at bounding box center [1103, 487] width 48 height 14
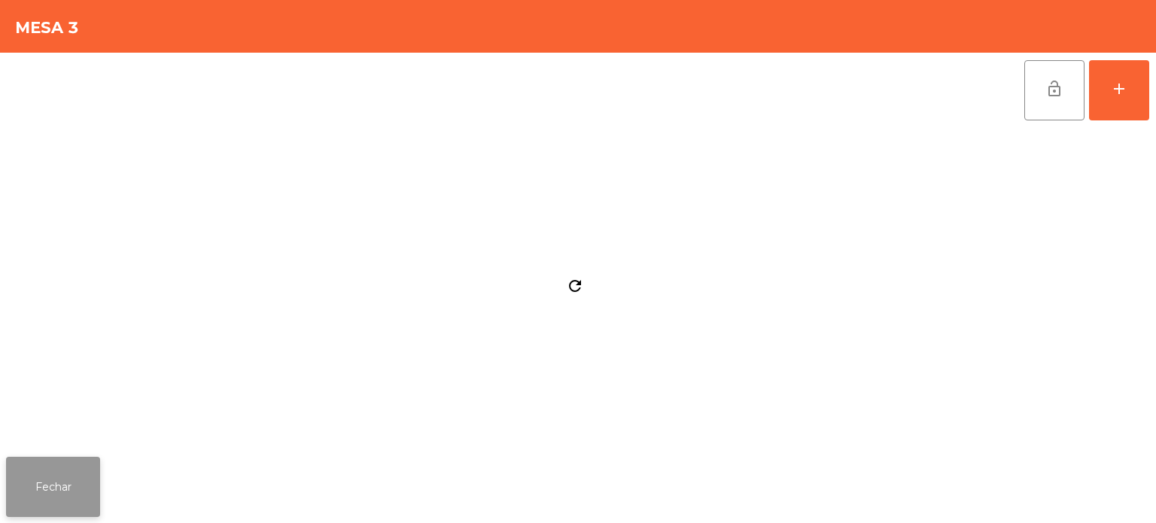
click at [71, 470] on button "Fechar" at bounding box center [53, 487] width 94 height 60
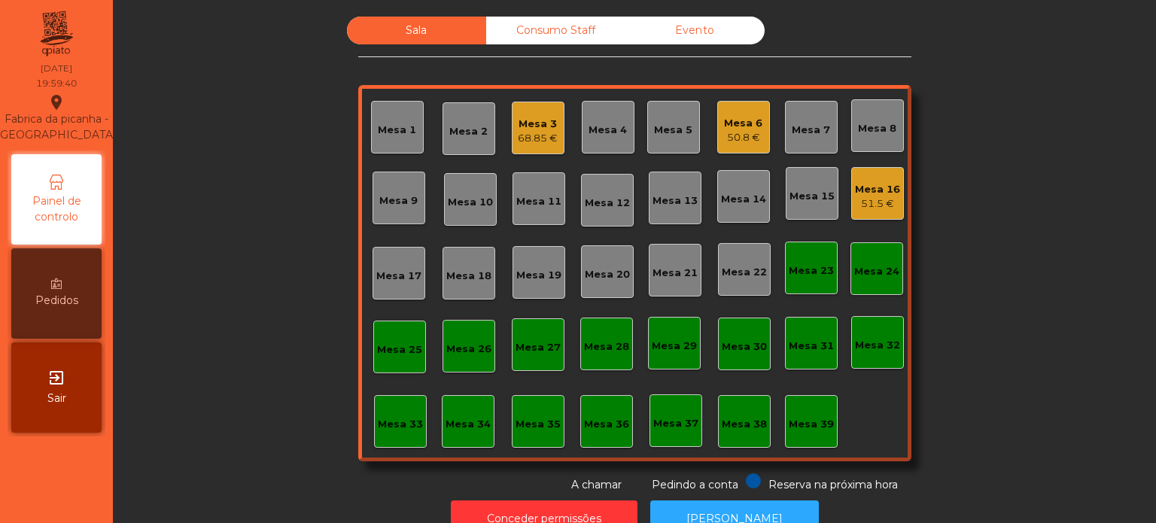
click at [751, 204] on div "Mesa 14" at bounding box center [743, 199] width 45 height 15
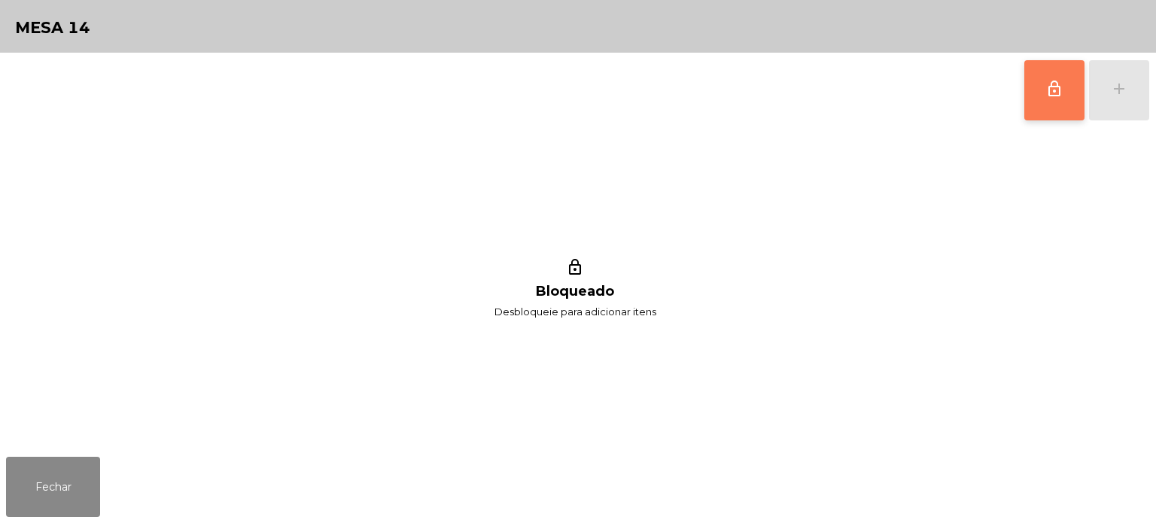
click at [1064, 104] on button "lock_outline" at bounding box center [1054, 90] width 60 height 60
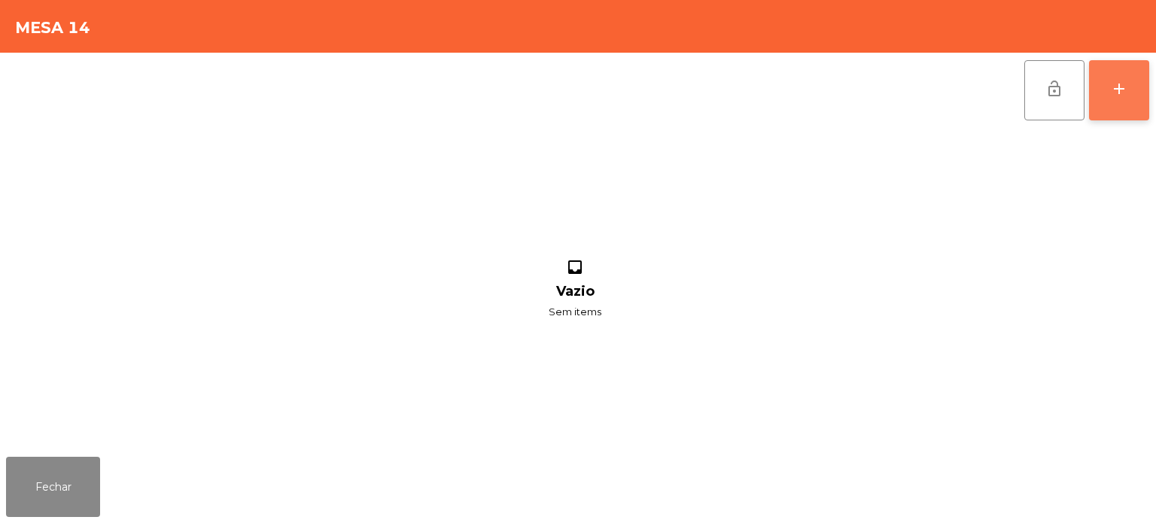
click at [1114, 91] on div "add" at bounding box center [1119, 89] width 18 height 18
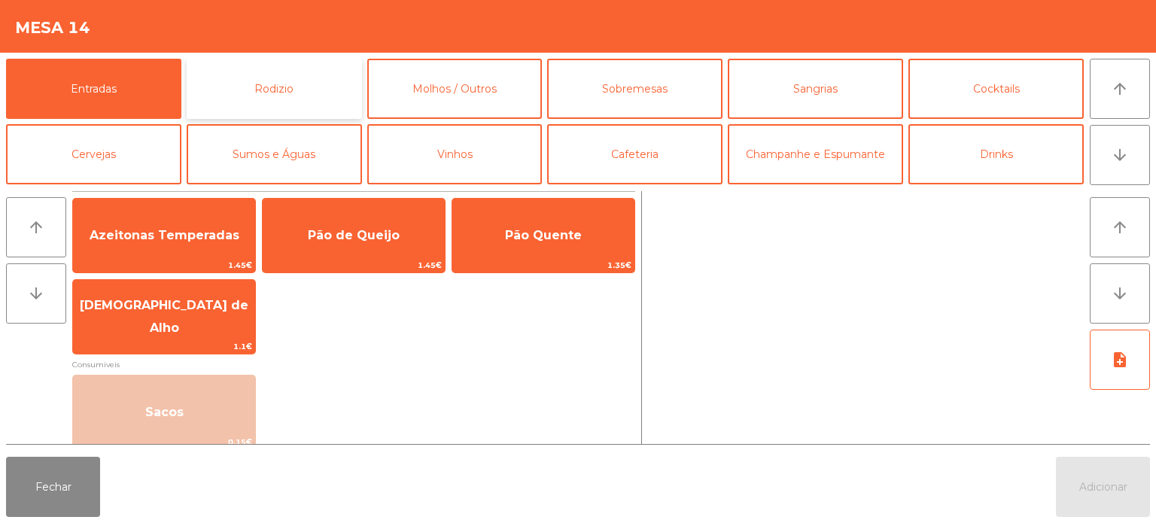
click at [295, 84] on button "Rodizio" at bounding box center [274, 89] width 175 height 60
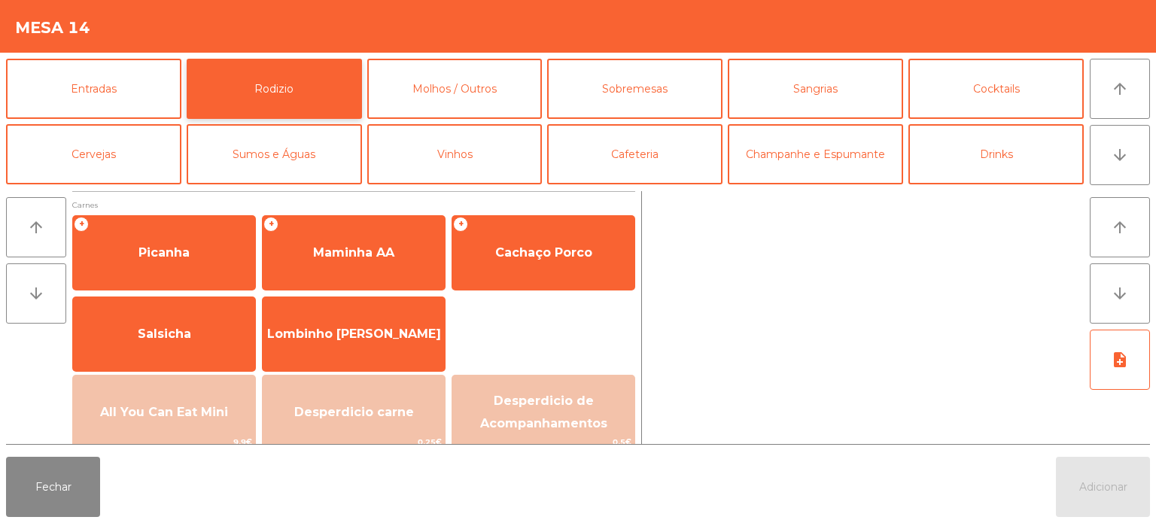
scroll to position [135, 0]
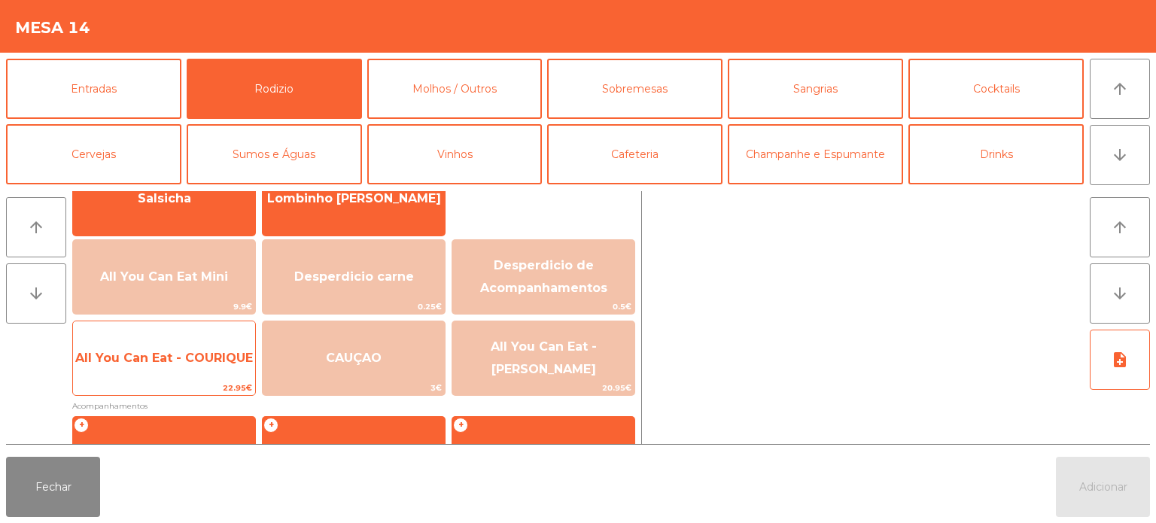
click at [184, 370] on span "All You Can Eat - COURIQUE" at bounding box center [164, 358] width 182 height 41
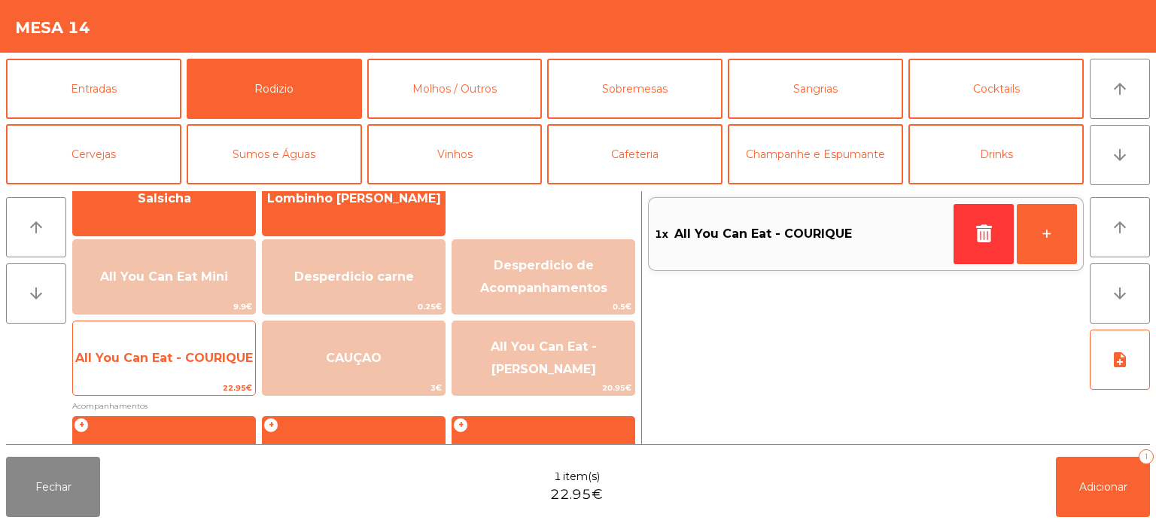
click at [187, 354] on span "All You Can Eat - COURIQUE" at bounding box center [164, 358] width 178 height 14
click at [195, 361] on span "All You Can Eat - COURIQUE" at bounding box center [164, 358] width 178 height 14
click at [199, 375] on span "All You Can Eat - COURIQUE" at bounding box center [164, 358] width 182 height 41
click at [205, 369] on span "All You Can Eat - COURIQUE" at bounding box center [164, 358] width 182 height 41
click at [199, 373] on span "All You Can Eat - COURIQUE" at bounding box center [164, 358] width 182 height 41
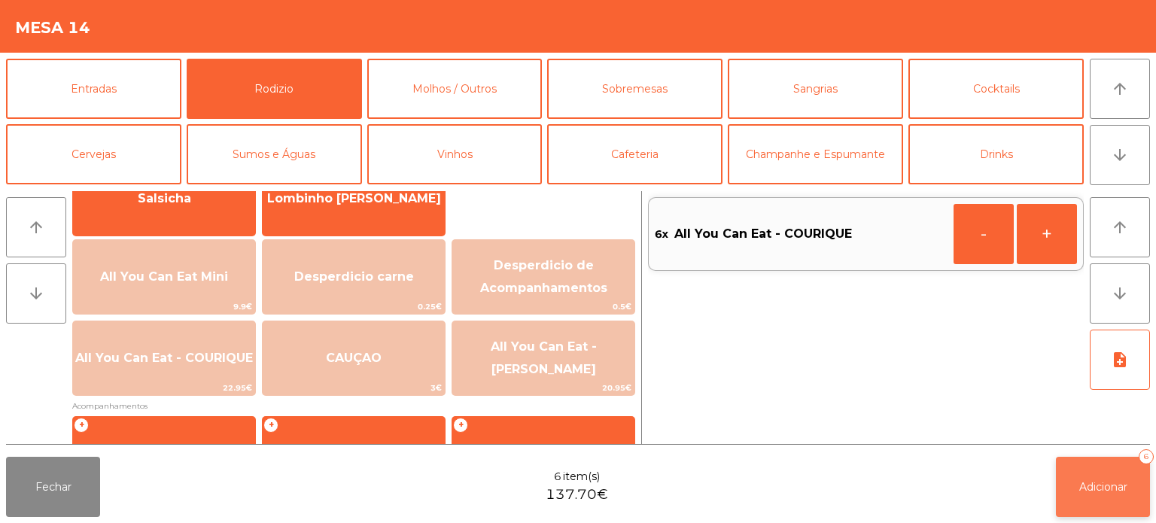
click at [1118, 497] on button "Adicionar 6" at bounding box center [1103, 487] width 94 height 60
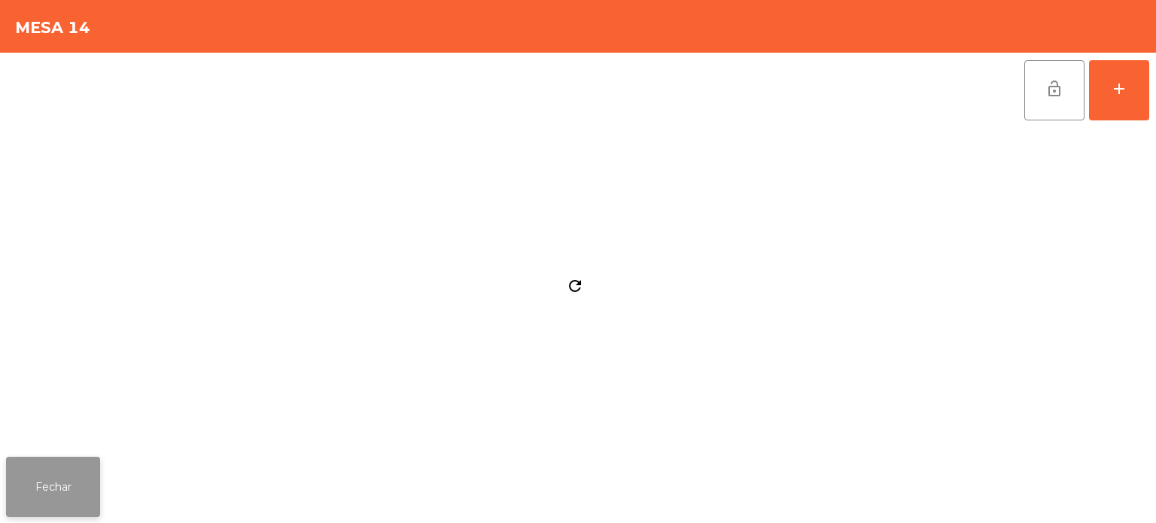
click at [23, 473] on button "Fechar" at bounding box center [53, 487] width 94 height 60
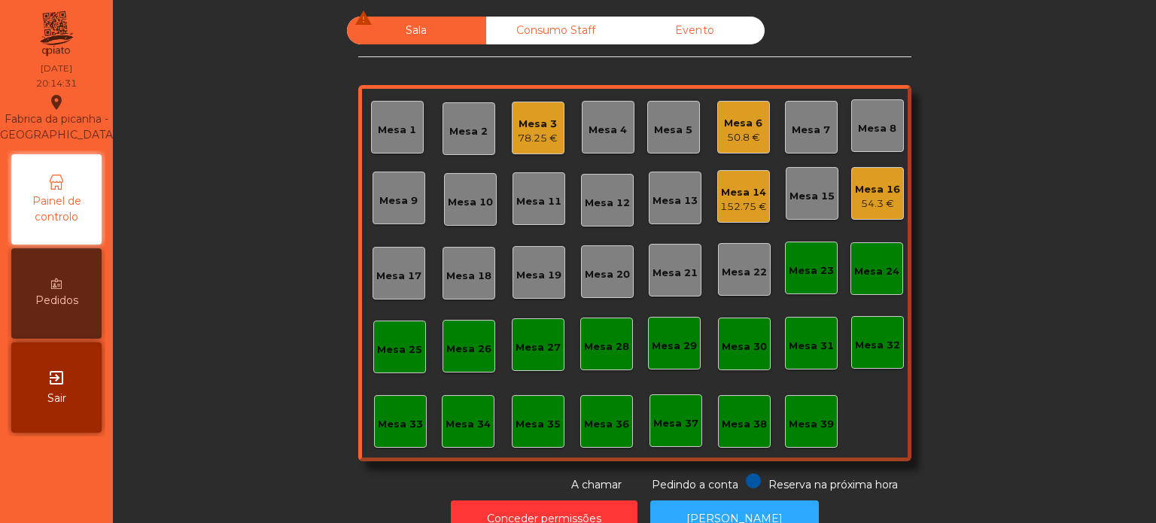
click at [889, 214] on div "Mesa 16 54.3 €" at bounding box center [877, 193] width 53 height 53
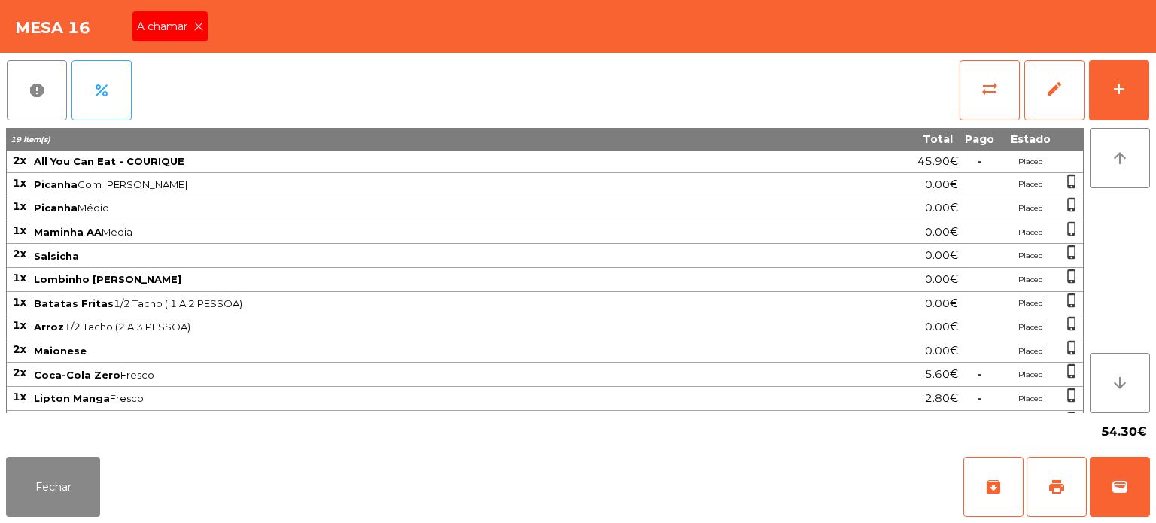
click at [184, 58] on div "report percent sync_alt edit add" at bounding box center [578, 90] width 1144 height 75
click at [189, 26] on span "A chamar" at bounding box center [165, 27] width 56 height 16
click at [66, 480] on button "Fechar" at bounding box center [53, 487] width 94 height 60
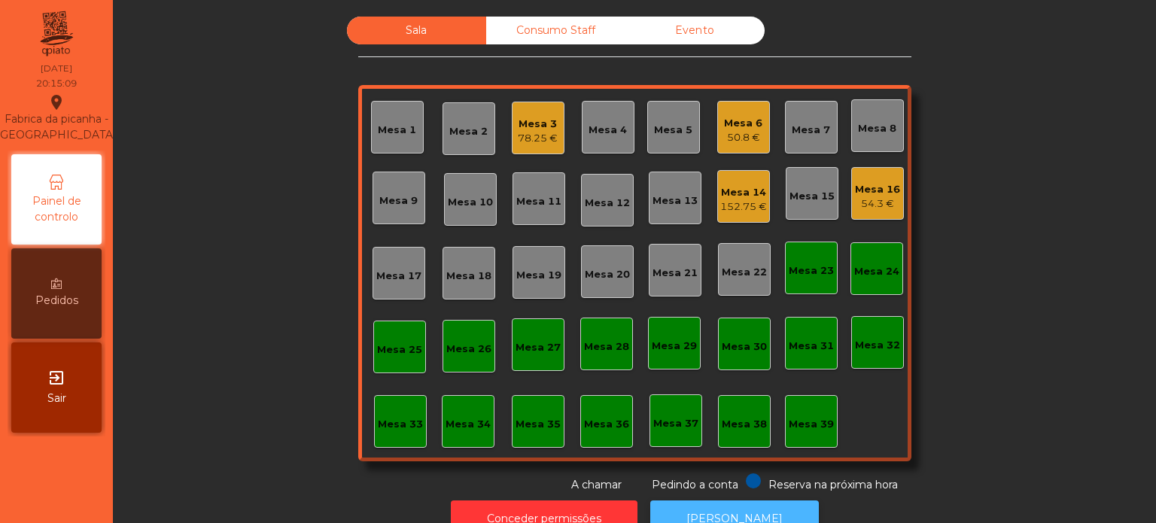
click at [717, 500] on button "[PERSON_NAME]" at bounding box center [734, 518] width 169 height 37
click at [889, 167] on div "Mesa 16 54.3 €" at bounding box center [877, 193] width 53 height 53
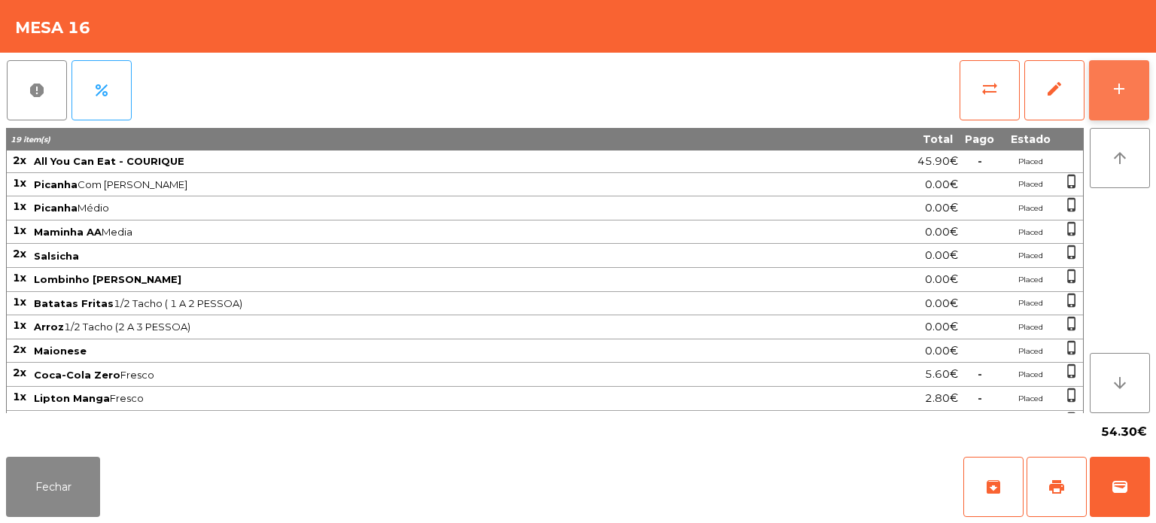
click at [1137, 66] on button "add" at bounding box center [1119, 90] width 60 height 60
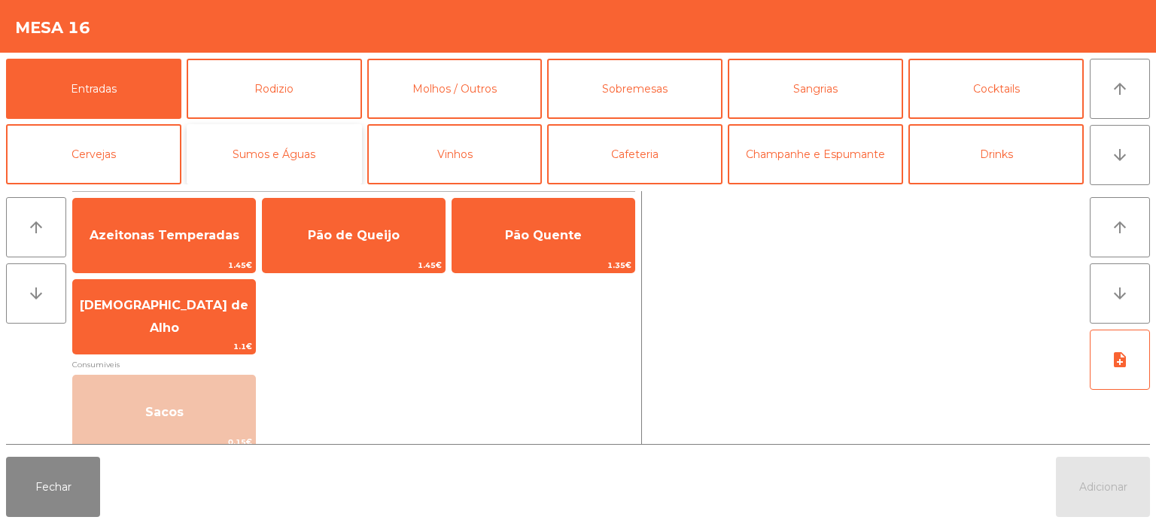
click at [264, 131] on button "Sumos e Águas" at bounding box center [274, 154] width 175 height 60
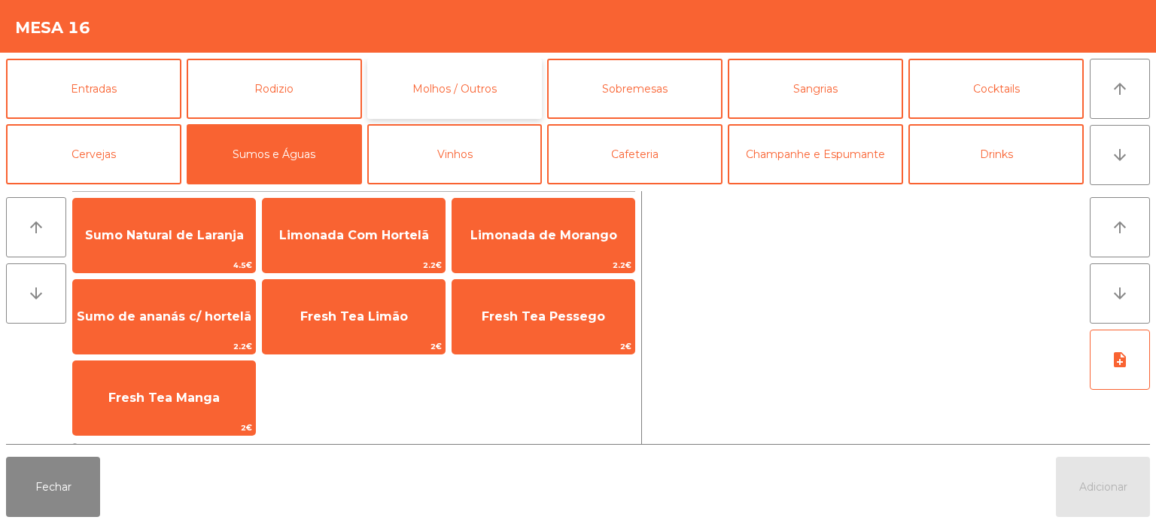
click at [494, 82] on button "Molhos / Outros" at bounding box center [454, 89] width 175 height 60
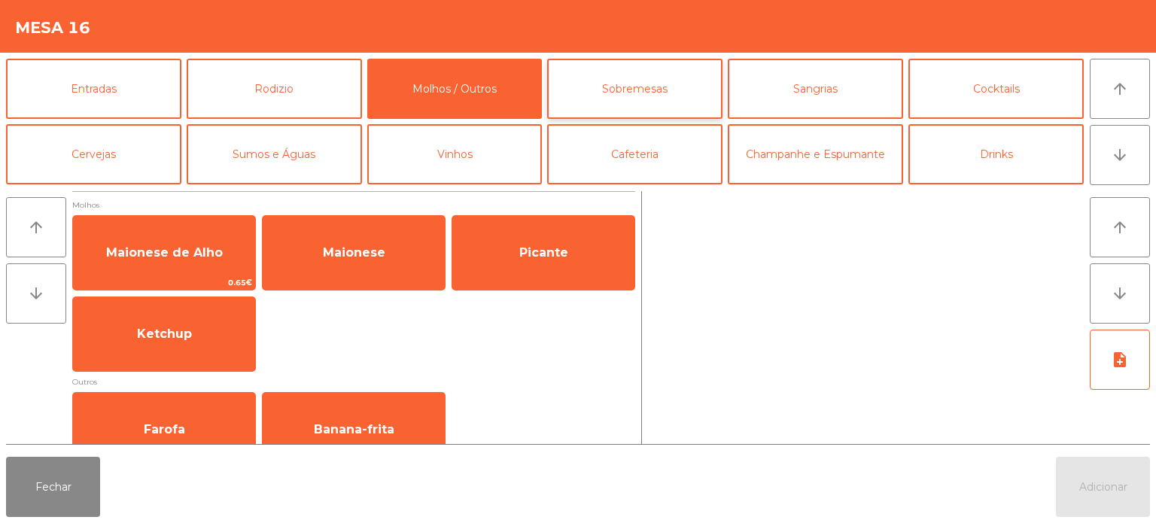
click at [685, 81] on button "Sobremesas" at bounding box center [634, 89] width 175 height 60
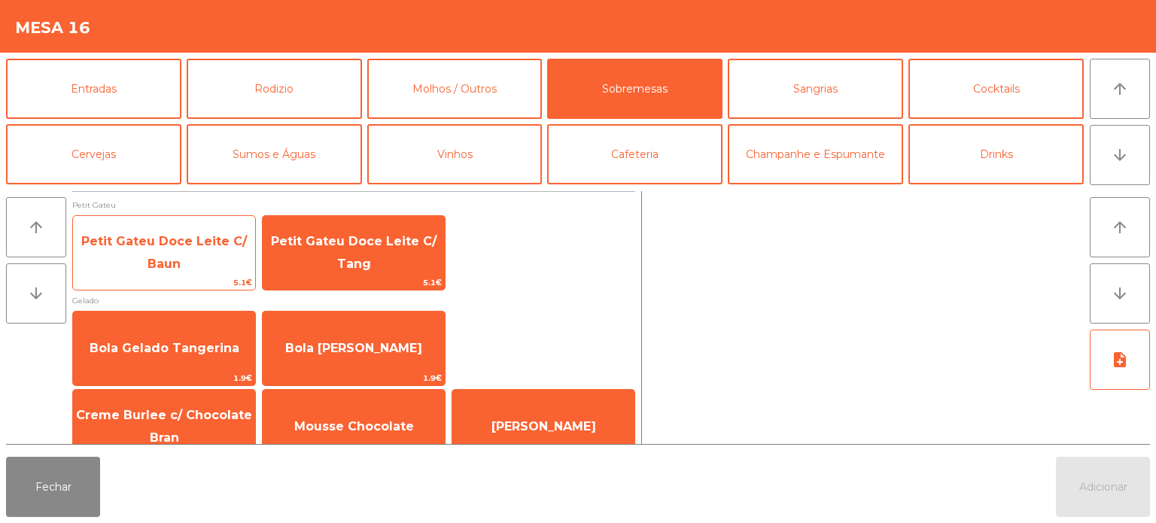
click at [211, 247] on span "Petit Gateu Doce Leite C/ Baun" at bounding box center [164, 252] width 166 height 37
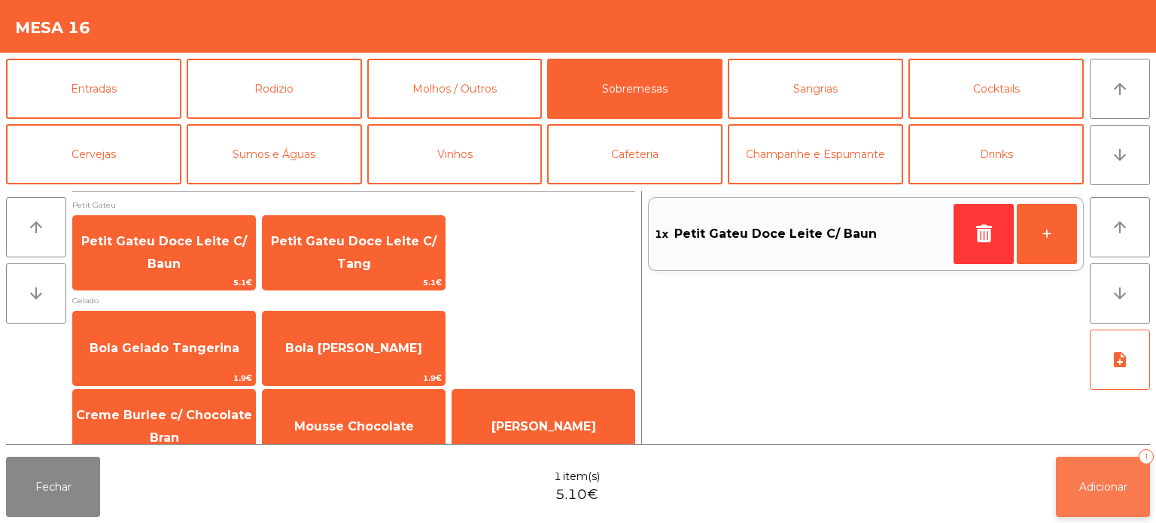
click at [1083, 495] on button "Adicionar 1" at bounding box center [1103, 487] width 94 height 60
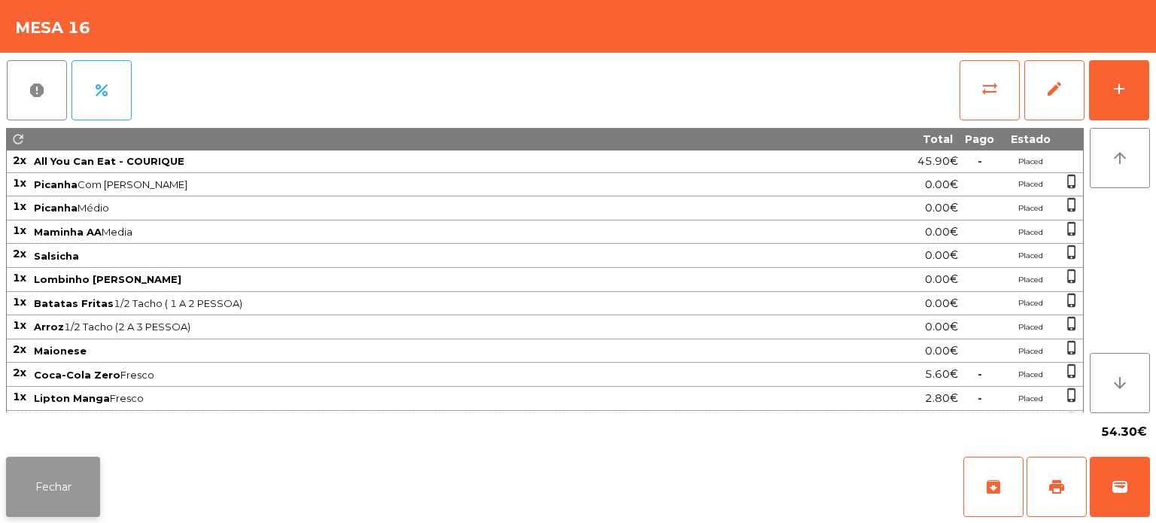
click at [46, 485] on button "Fechar" at bounding box center [53, 487] width 94 height 60
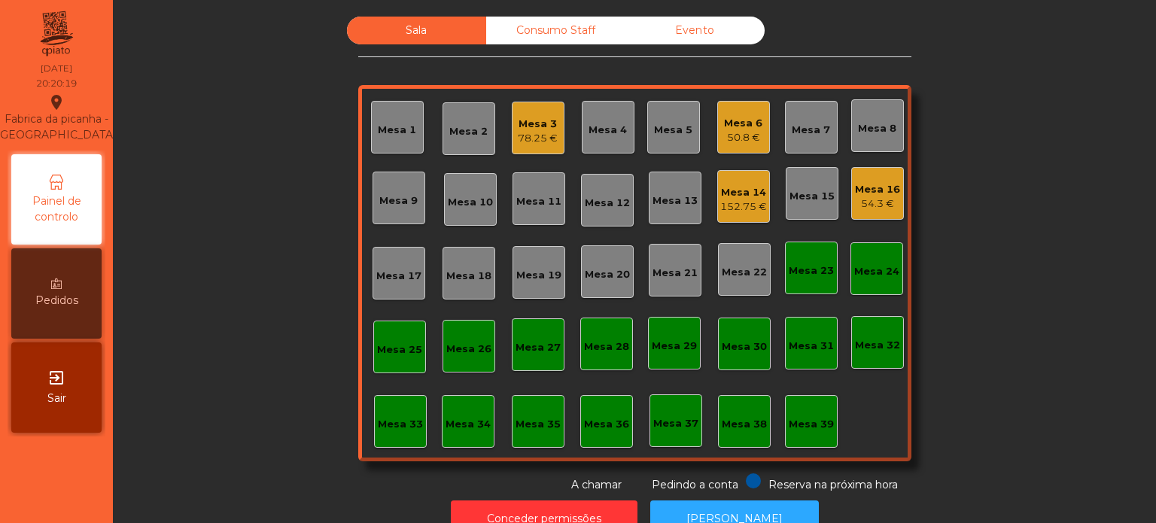
click at [853, 171] on div "Mesa 16 54.3 €" at bounding box center [877, 193] width 53 height 53
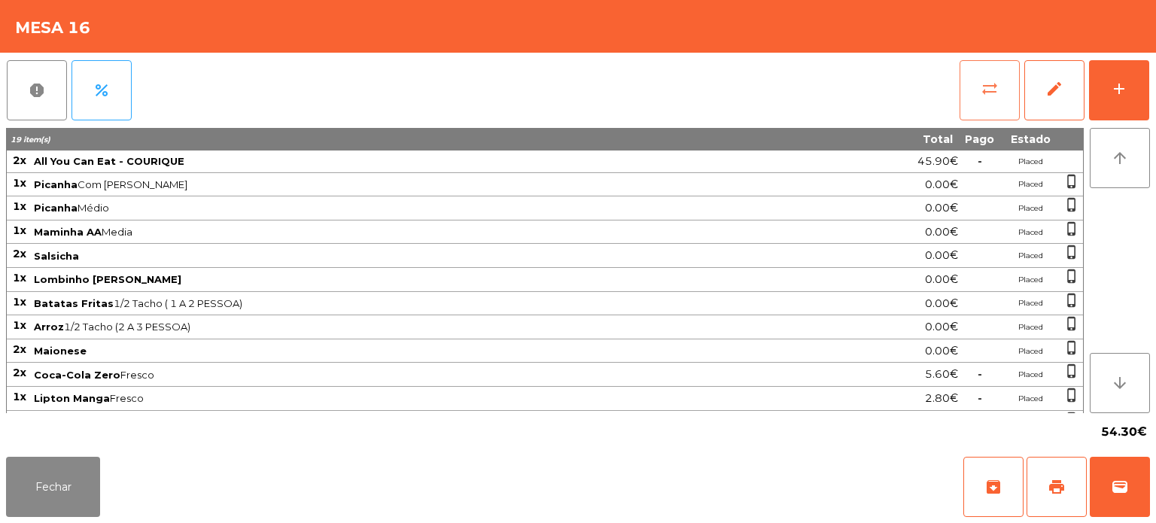
click at [972, 75] on button "sync_alt" at bounding box center [989, 90] width 60 height 60
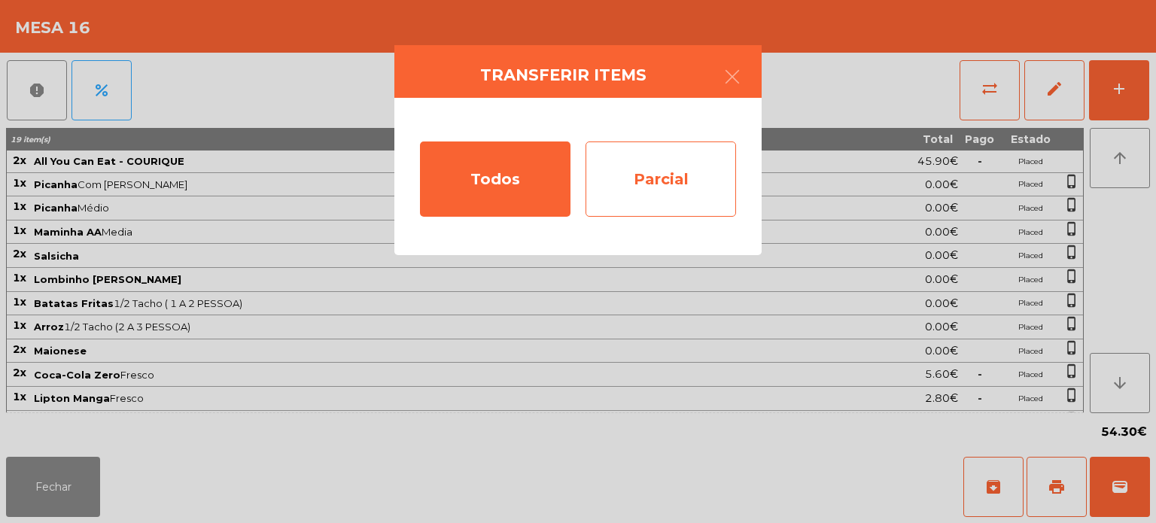
click at [686, 169] on div "Parcial" at bounding box center [660, 178] width 150 height 75
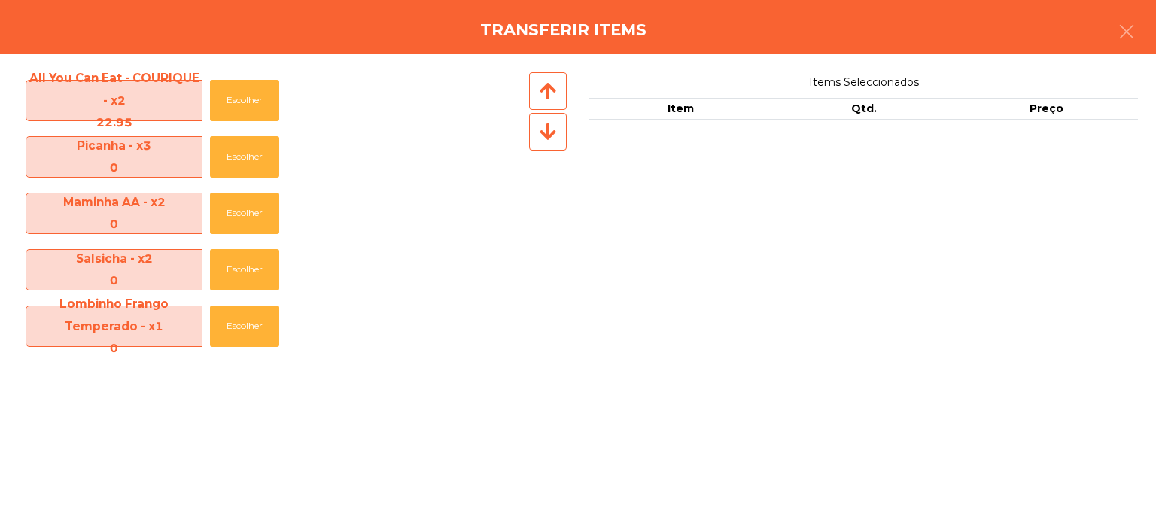
scroll to position [278, 0]
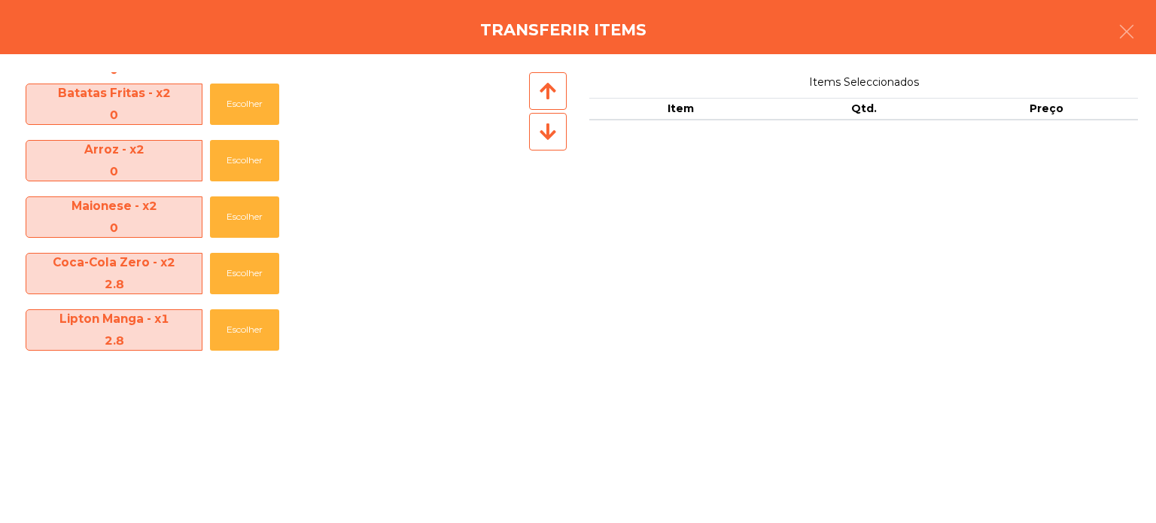
click at [1151, 26] on div "Transferir items" at bounding box center [578, 27] width 1156 height 54
click at [1127, 23] on icon "button" at bounding box center [1126, 32] width 18 height 18
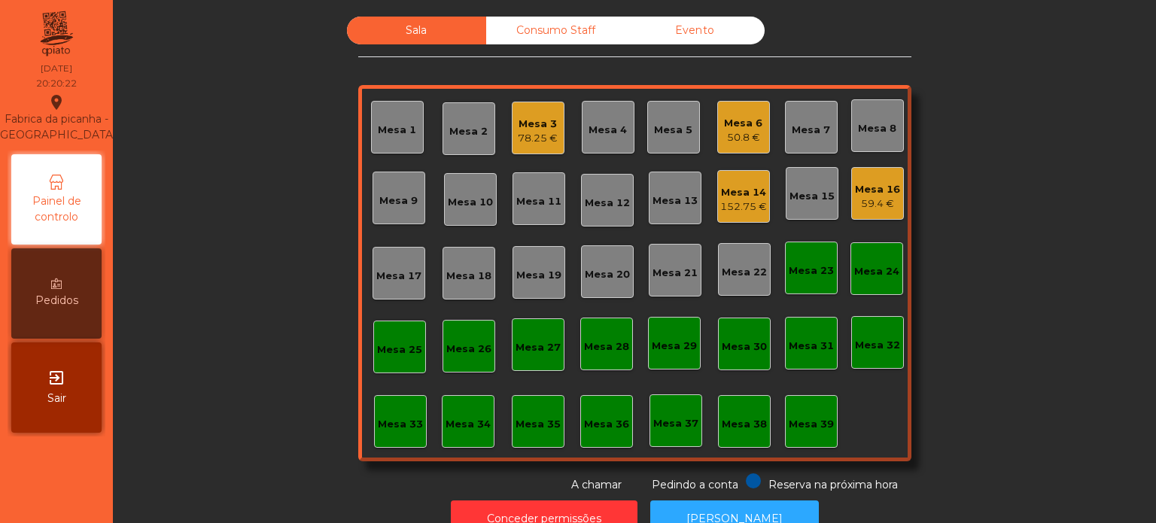
click at [874, 185] on div "Mesa 16" at bounding box center [877, 189] width 45 height 15
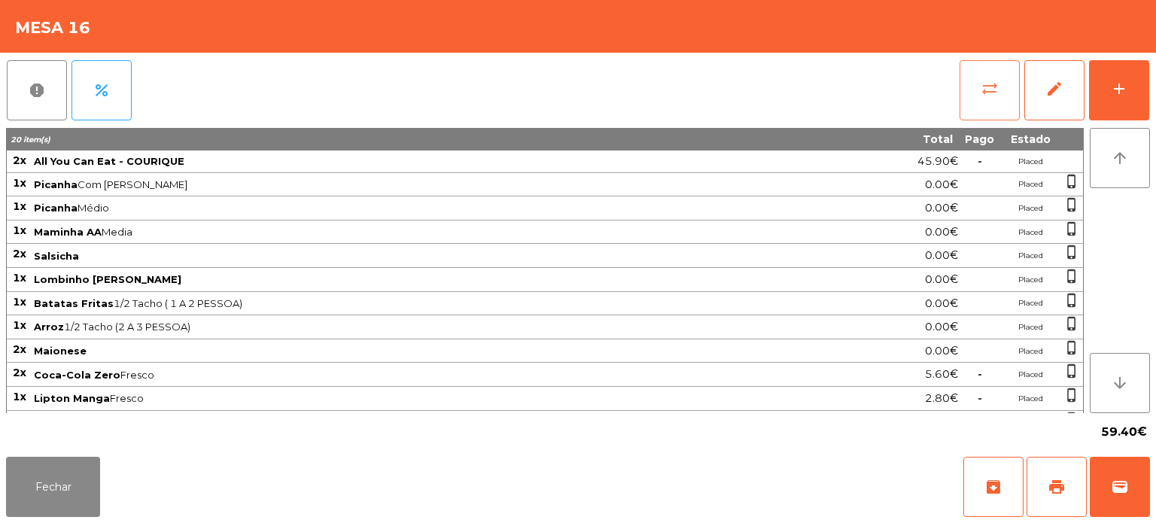
click at [968, 87] on button "sync_alt" at bounding box center [989, 90] width 60 height 60
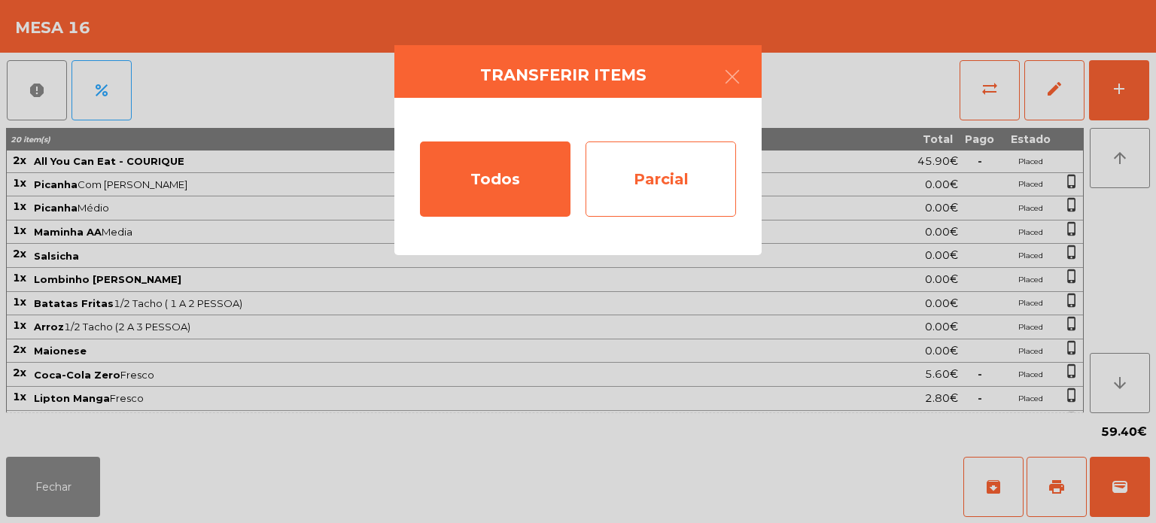
click at [609, 192] on div "Parcial" at bounding box center [660, 178] width 150 height 75
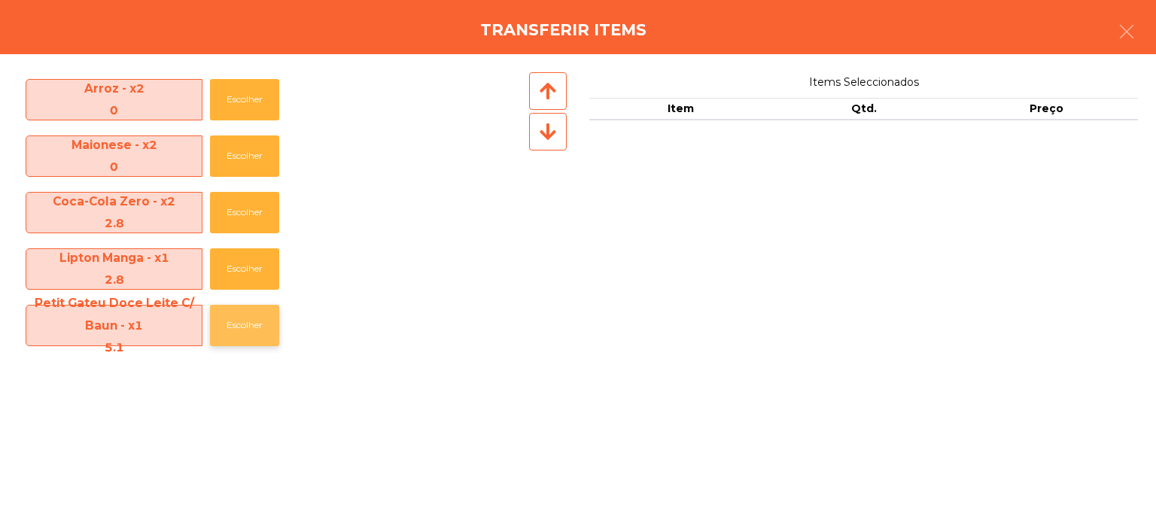
click at [245, 326] on button "Escolher" at bounding box center [244, 325] width 69 height 41
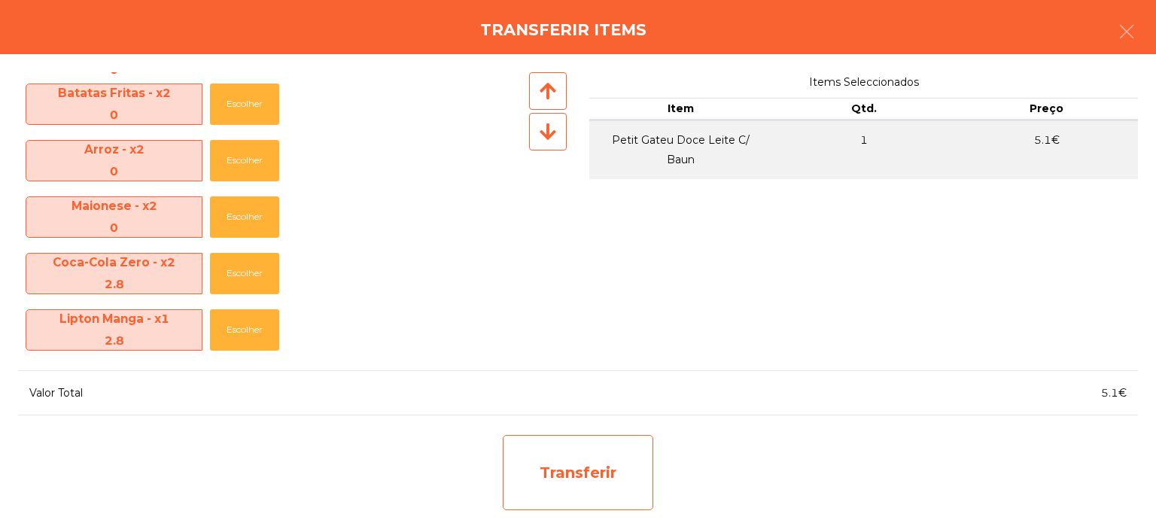
click at [593, 457] on div "Transferir" at bounding box center [578, 472] width 150 height 75
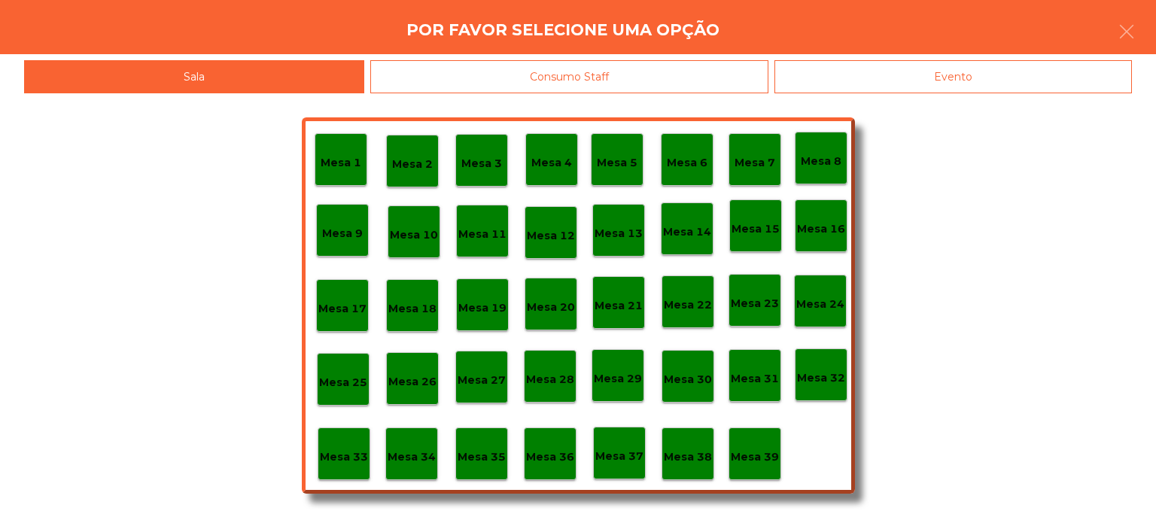
click at [731, 441] on div "Mesa 39" at bounding box center [754, 453] width 53 height 53
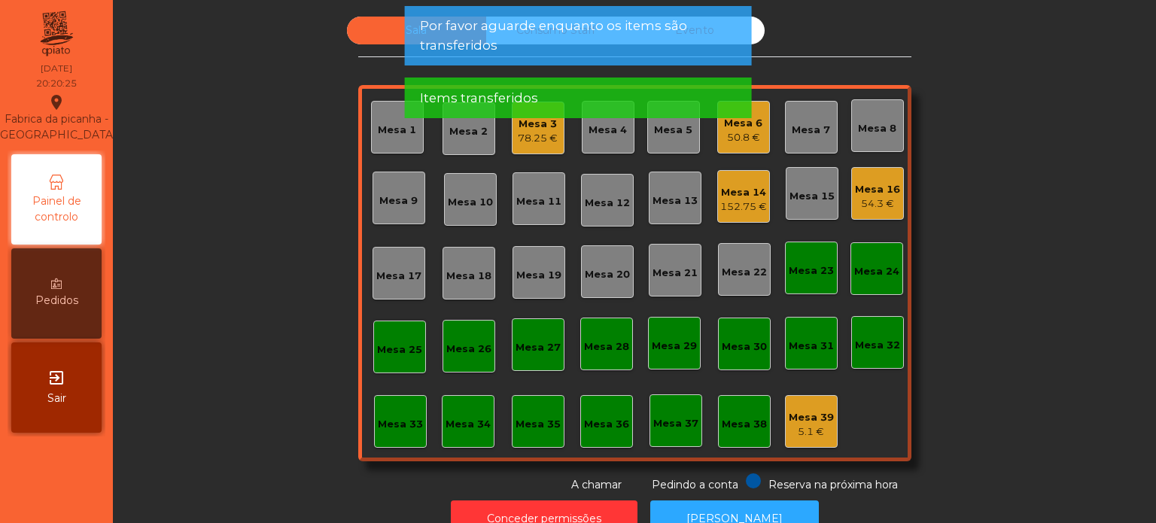
click at [556, 68] on app-alert "Por favor aguarde enquanto os items são transferidos Items transferidos" at bounding box center [578, 68] width 347 height 124
click at [540, 105] on div "Items transferidos" at bounding box center [578, 98] width 317 height 19
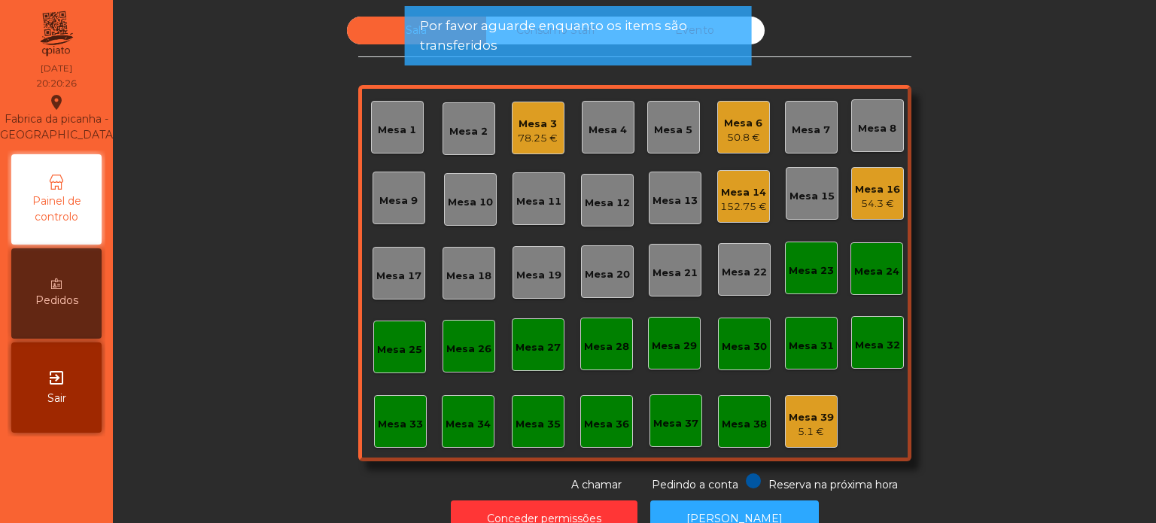
click at [545, 127] on app-alert "Por favor aguarde enquanto os items são transferidos Items transferidos" at bounding box center [578, 68] width 347 height 124
click at [527, 141] on div "78.25 €" at bounding box center [538, 138] width 40 height 15
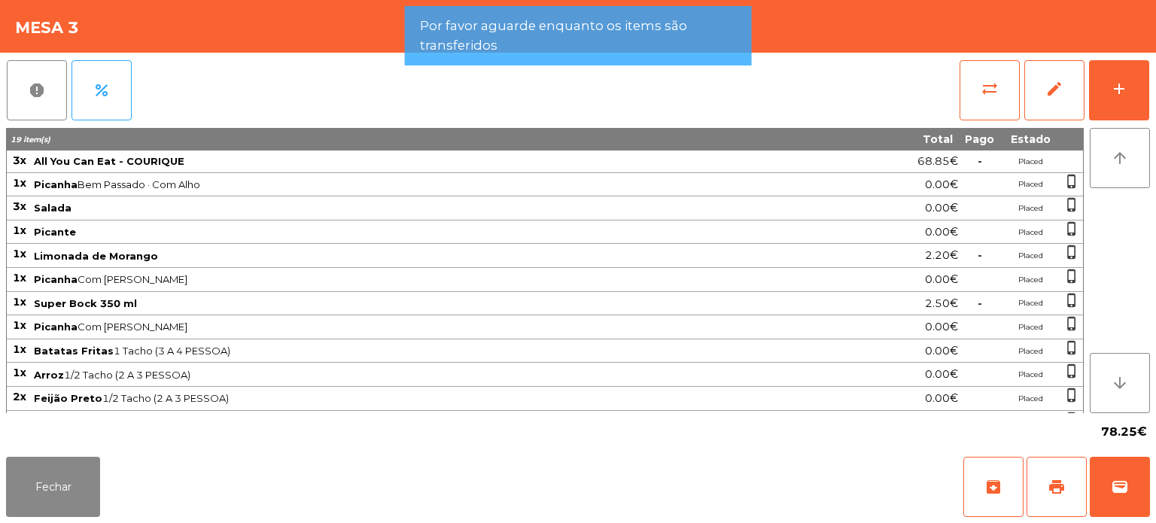
scroll to position [62, 0]
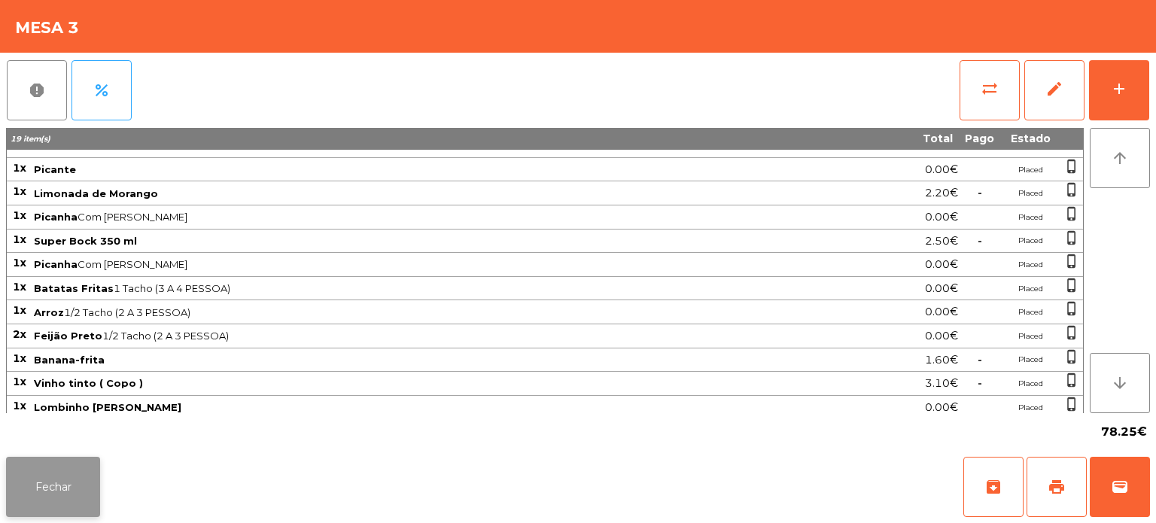
click at [87, 476] on button "Fechar" at bounding box center [53, 487] width 94 height 60
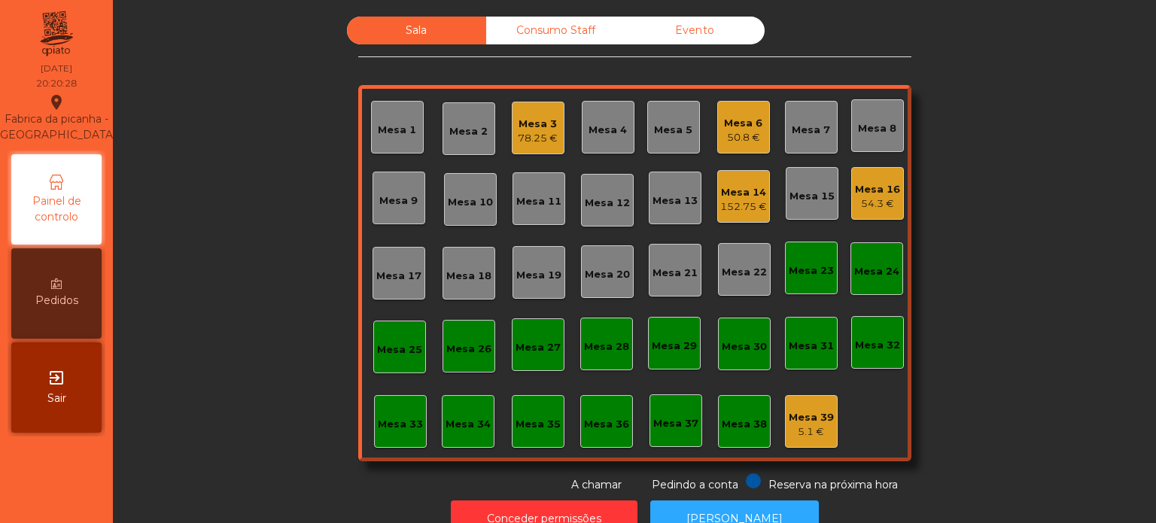
click at [724, 138] on div "50.8 €" at bounding box center [743, 137] width 38 height 15
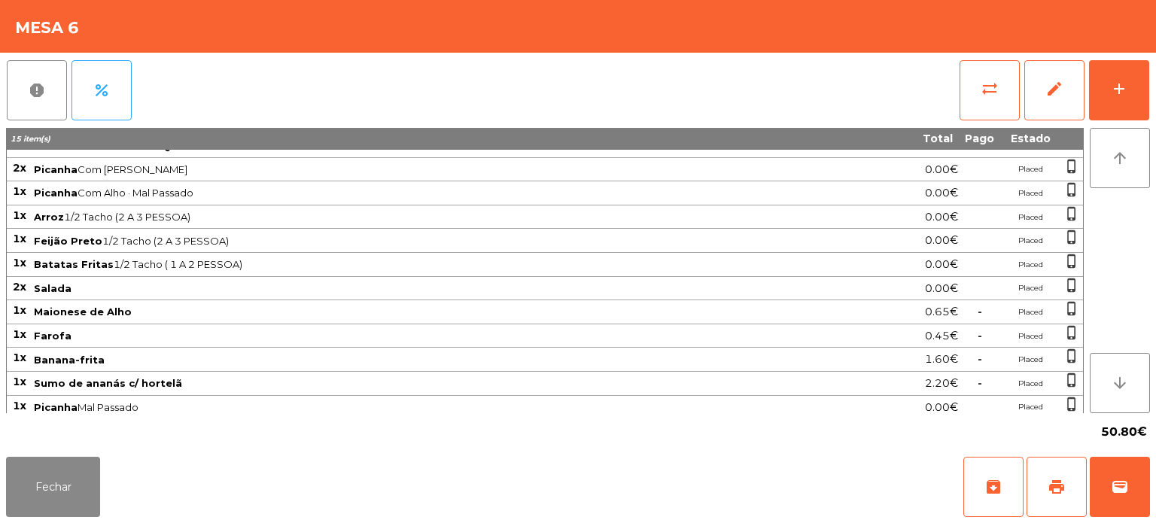
scroll to position [0, 0]
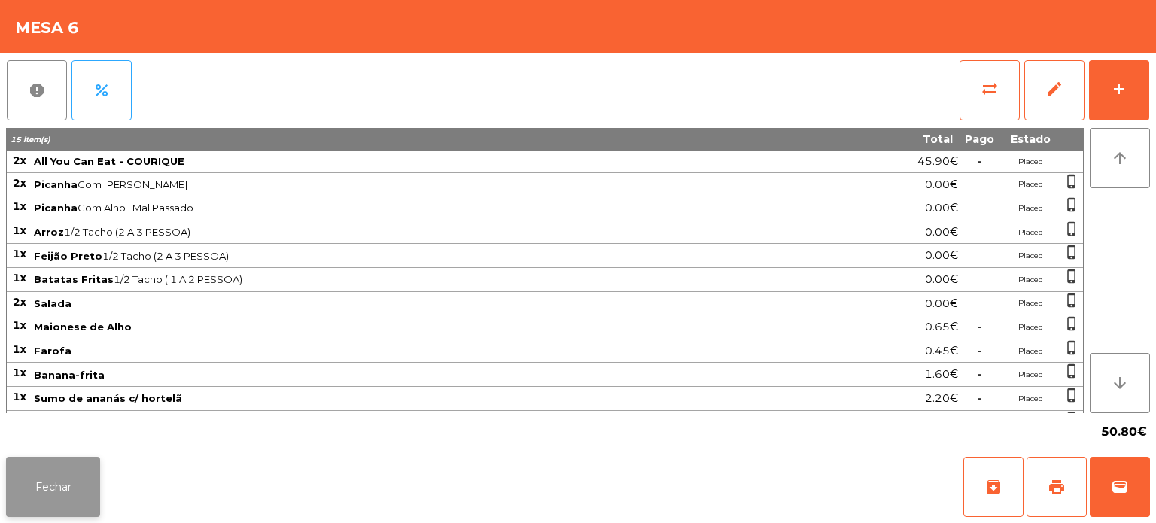
click at [59, 466] on button "Fechar" at bounding box center [53, 487] width 94 height 60
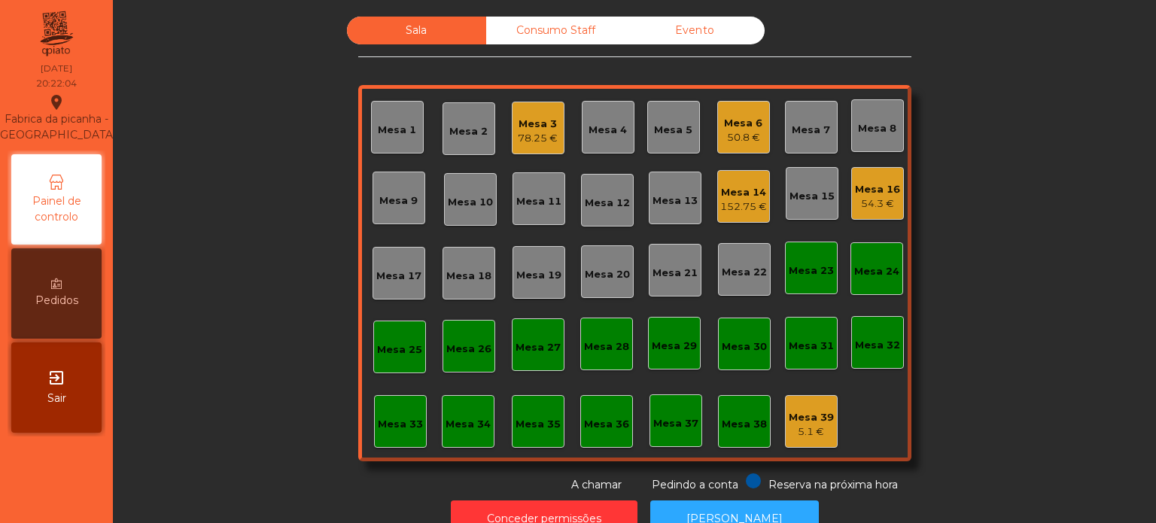
click at [862, 178] on div "Mesa 16 54.3 €" at bounding box center [877, 193] width 45 height 35
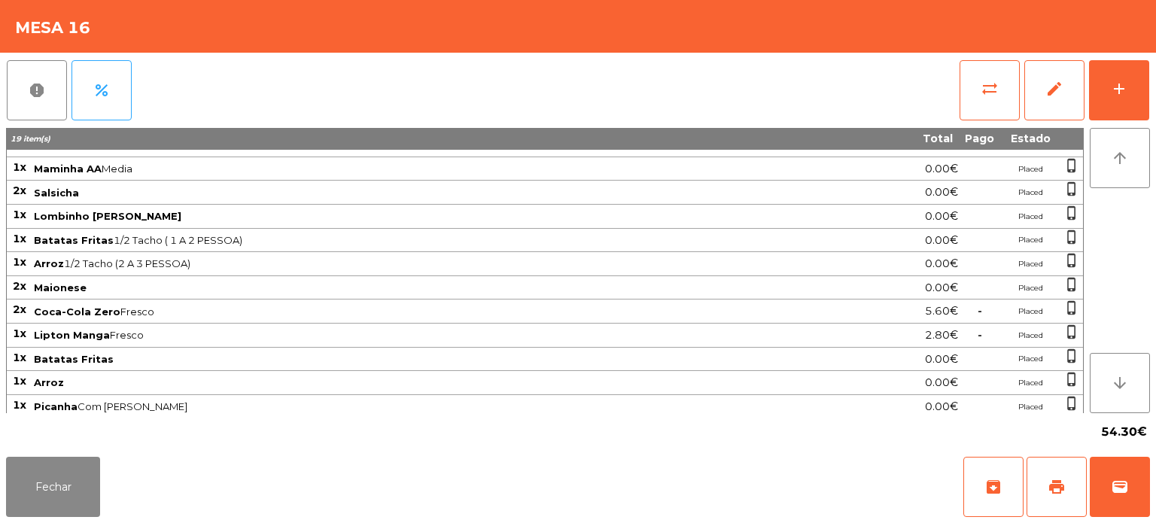
scroll to position [85, 0]
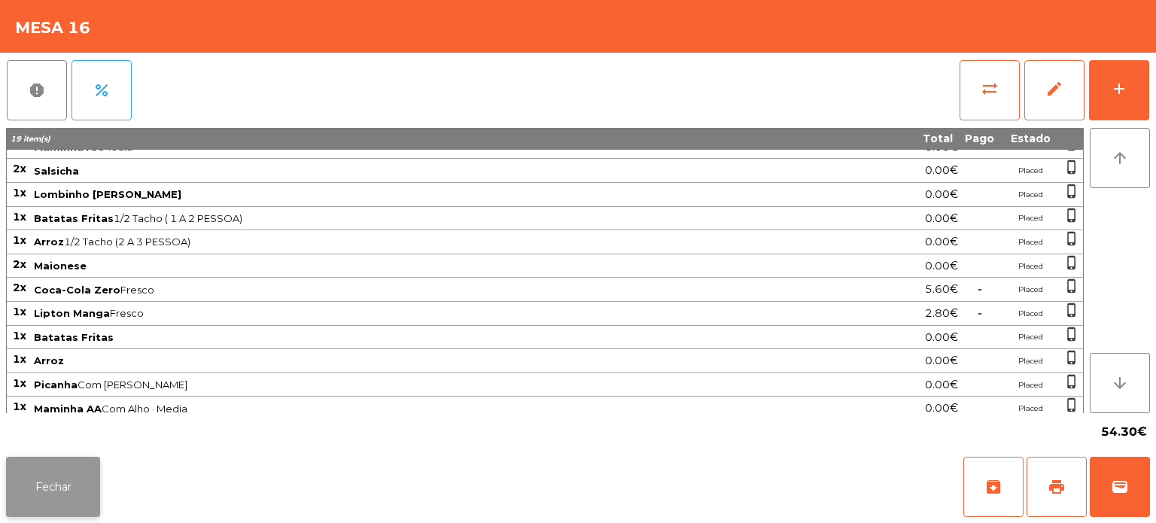
click at [87, 465] on button "Fechar" at bounding box center [53, 487] width 94 height 60
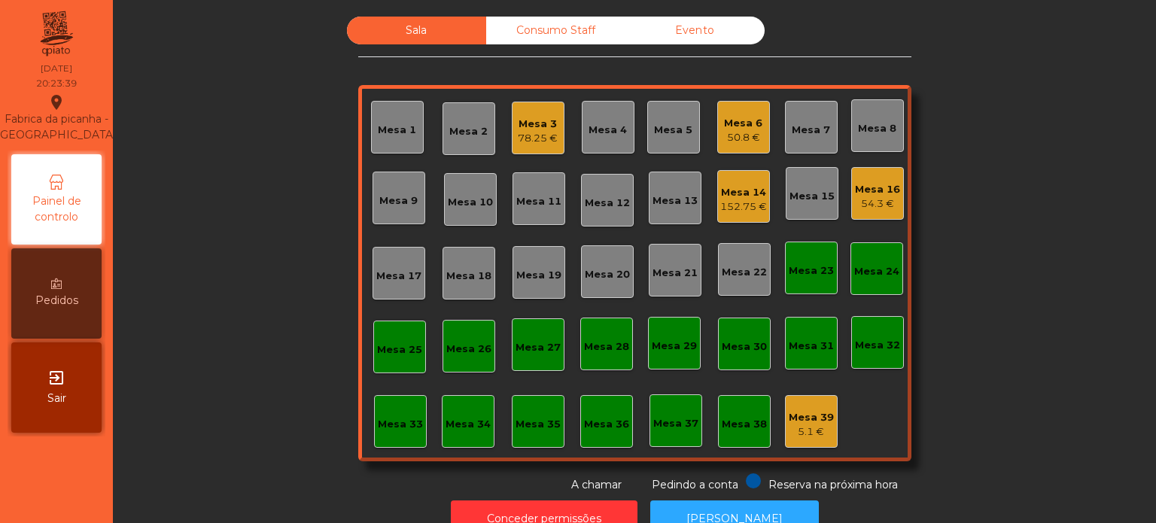
click at [542, 129] on div "Mesa 3" at bounding box center [538, 124] width 40 height 15
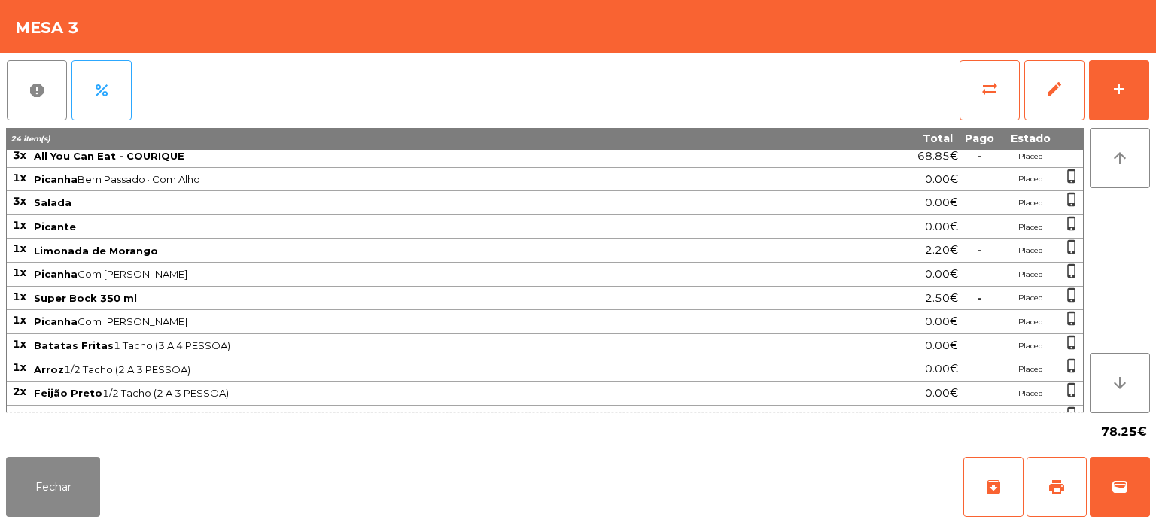
scroll to position [0, 0]
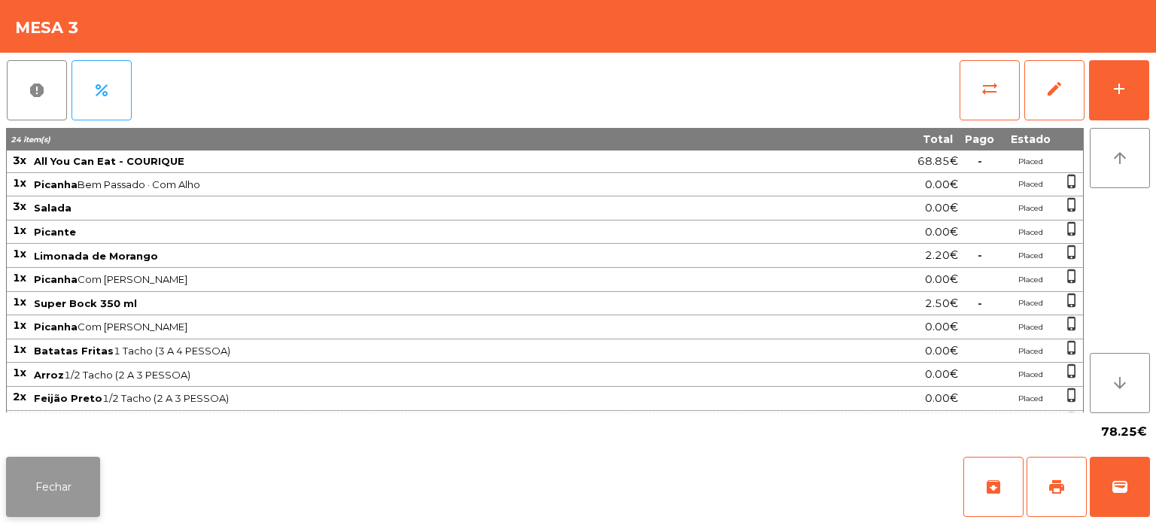
click at [65, 468] on button "Fechar" at bounding box center [53, 487] width 94 height 60
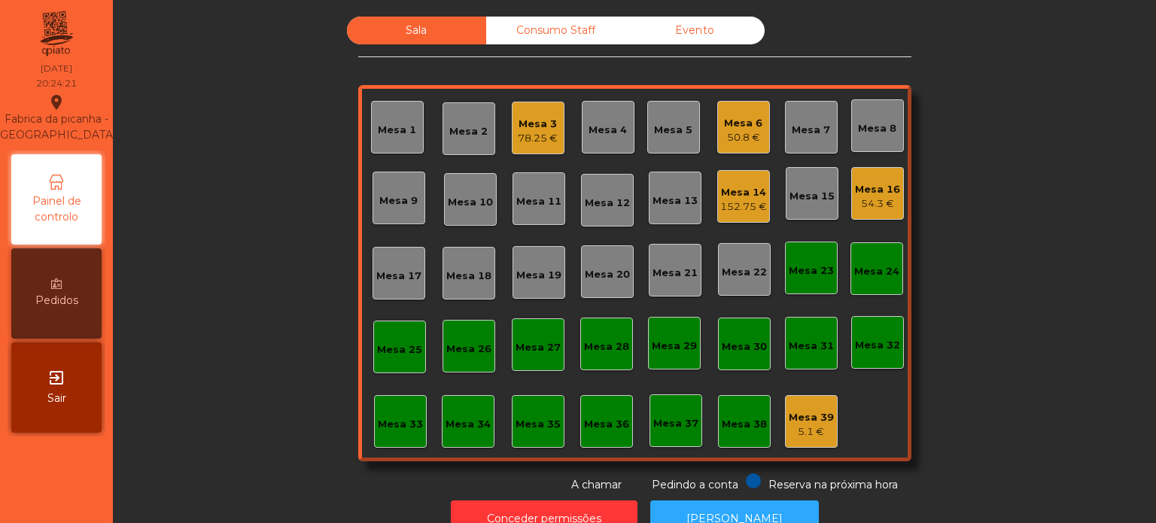
click at [895, 207] on div "Mesa 16 54.3 €" at bounding box center [877, 193] width 53 height 53
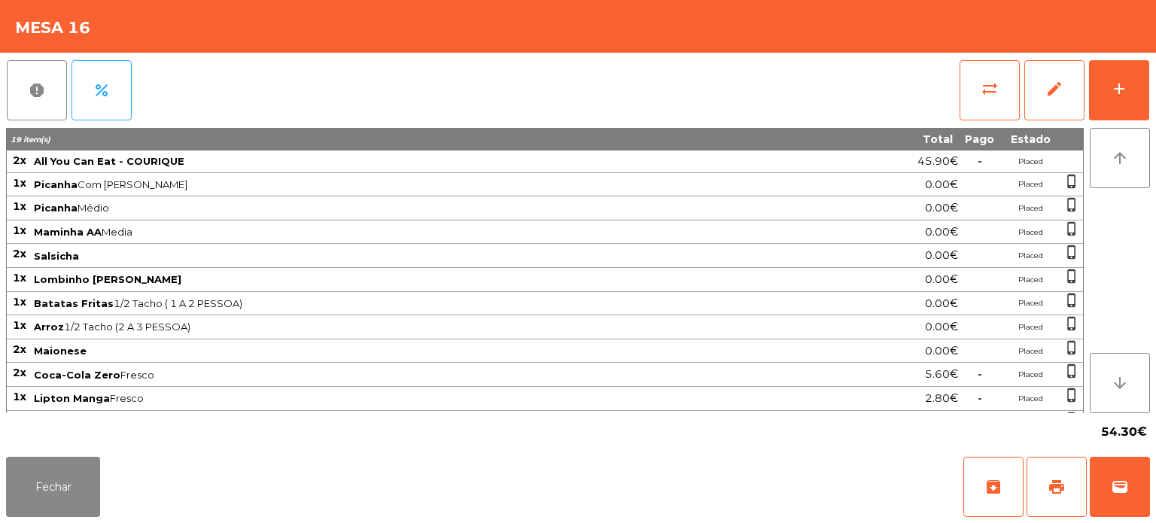
click at [721, 321] on span "Arroz 1/2 Tacho (2 A 3 PESSOA)" at bounding box center [418, 327] width 769 height 12
click at [71, 474] on button "Fechar" at bounding box center [53, 487] width 94 height 60
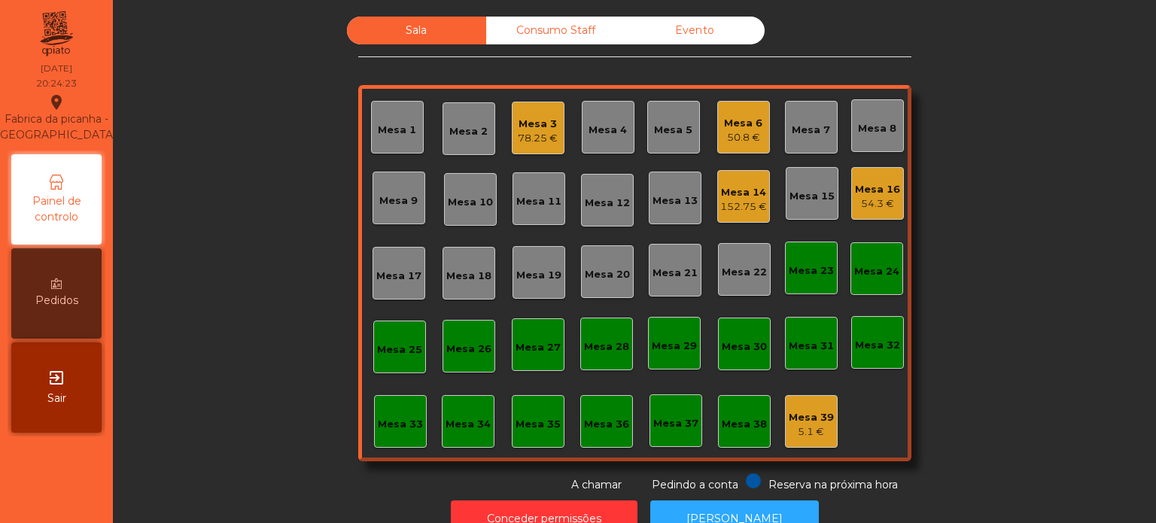
click at [825, 439] on div "Mesa 39 5.1 €" at bounding box center [811, 421] width 53 height 53
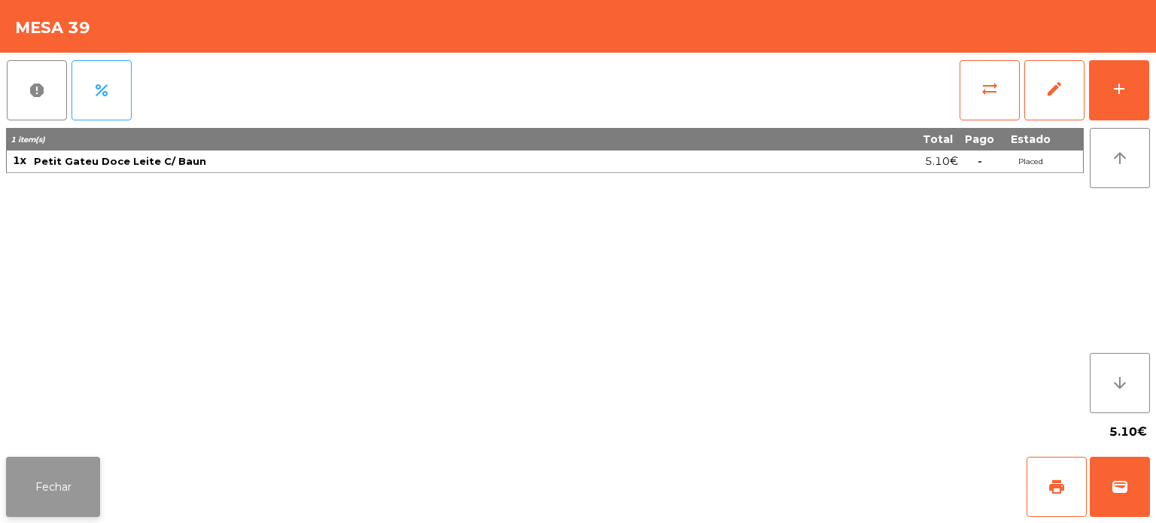
click at [74, 476] on button "Fechar" at bounding box center [53, 487] width 94 height 60
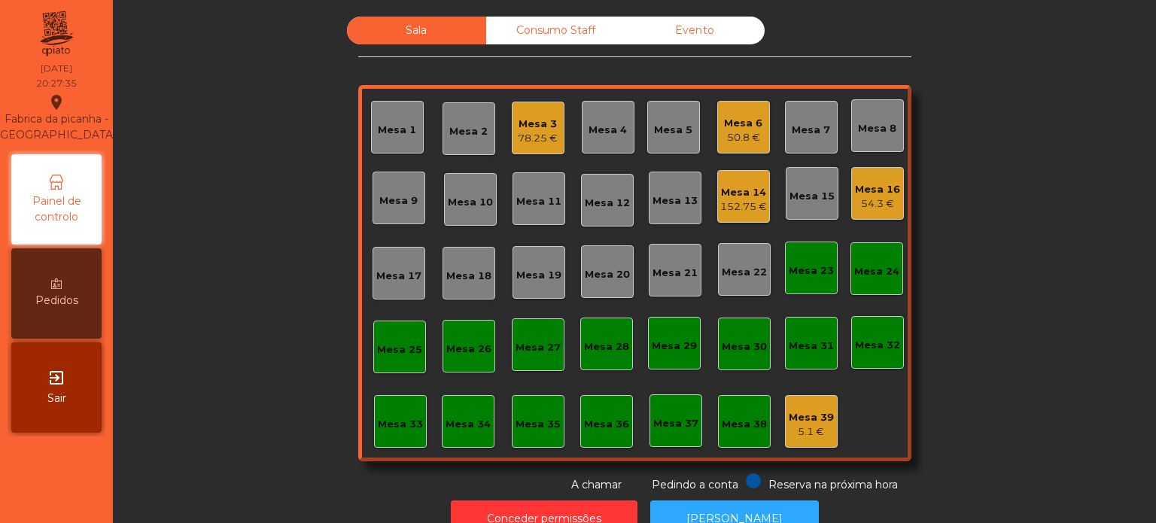
click at [588, 135] on div "Mesa 4" at bounding box center [607, 130] width 38 height 15
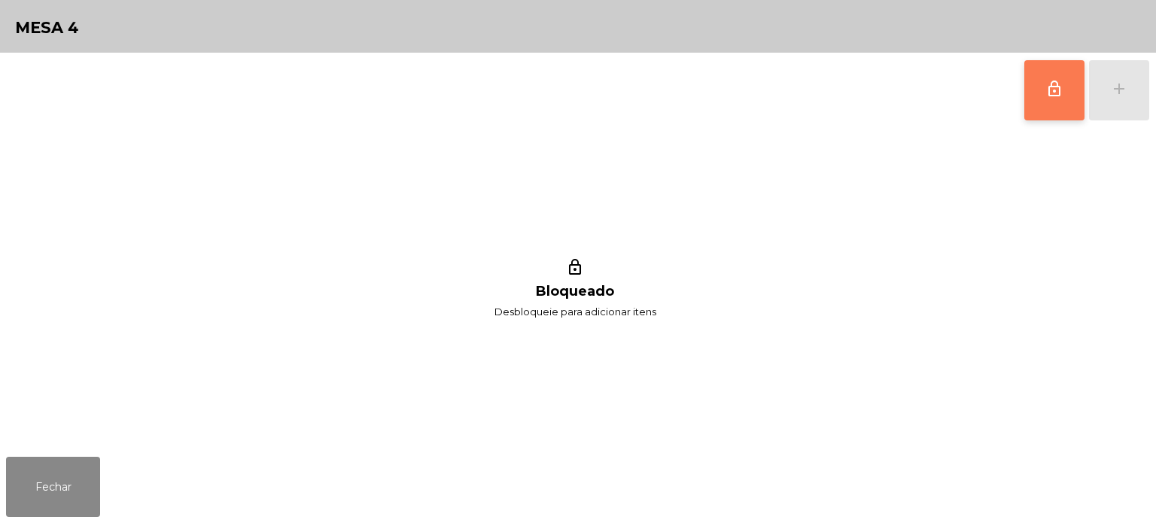
click at [1059, 105] on button "lock_outline" at bounding box center [1054, 90] width 60 height 60
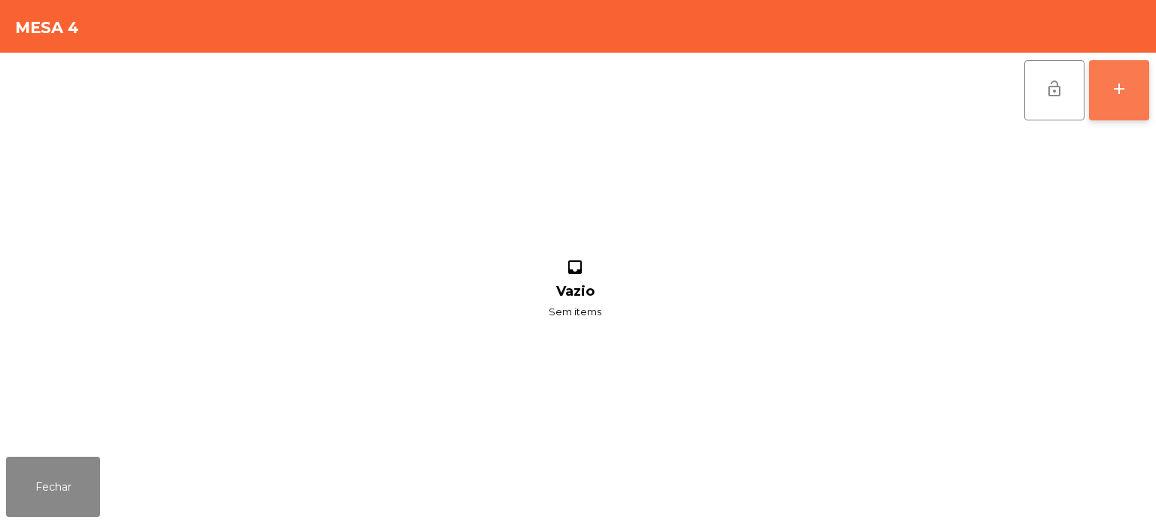
click at [1126, 105] on button "add" at bounding box center [1119, 90] width 60 height 60
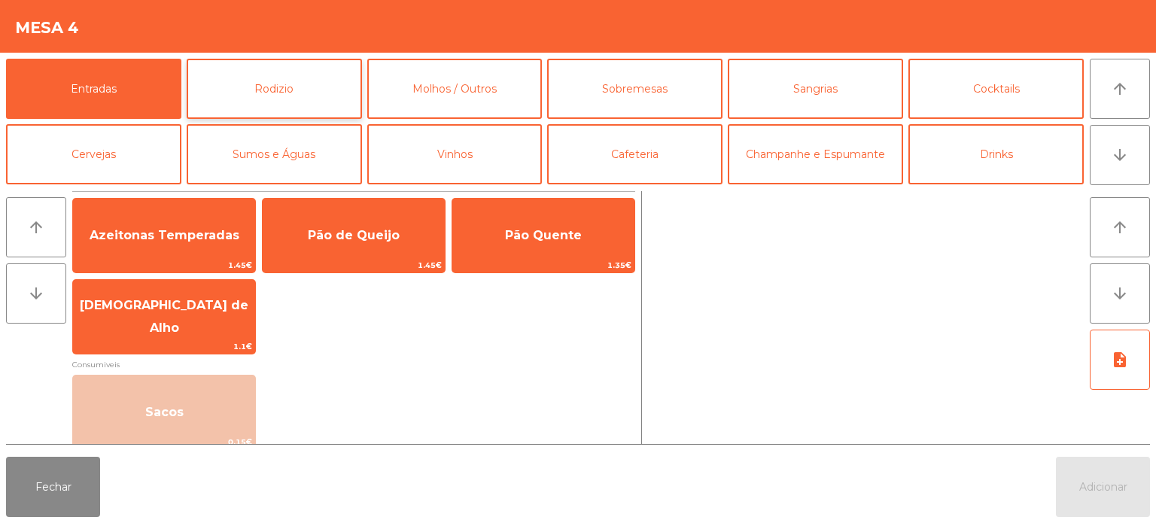
click at [284, 83] on button "Rodizio" at bounding box center [274, 89] width 175 height 60
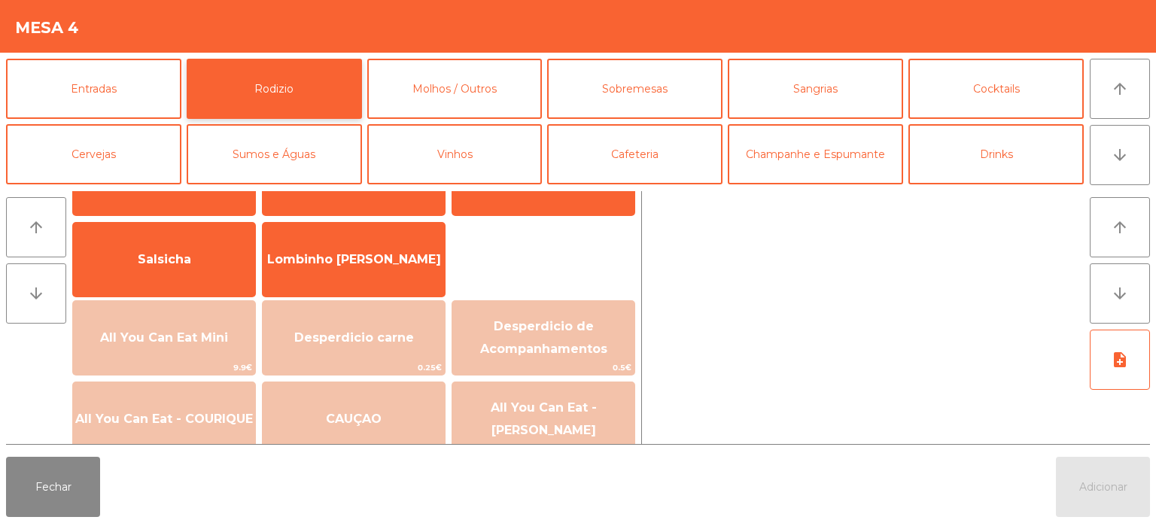
scroll to position [76, 0]
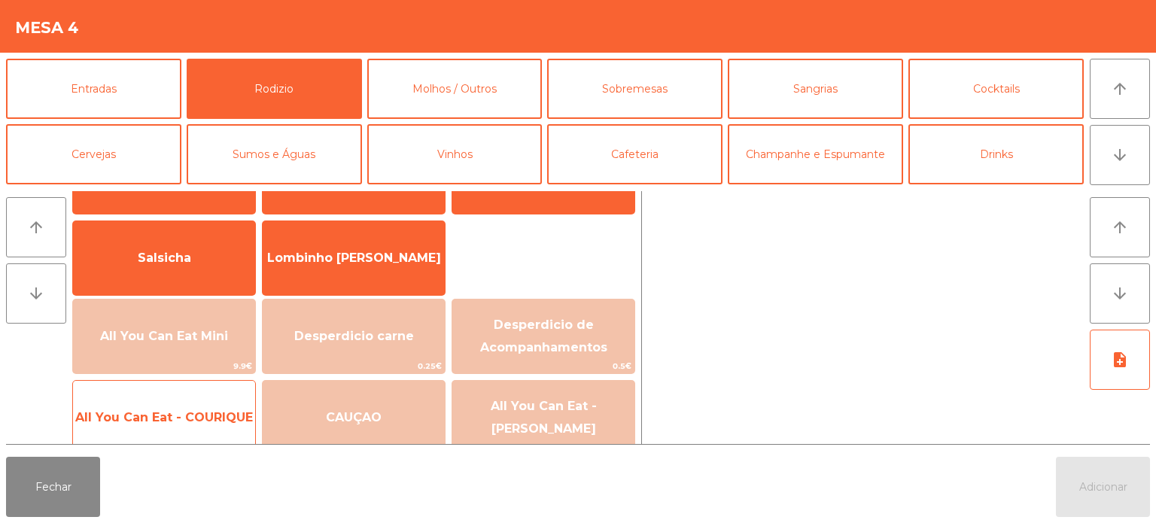
click at [188, 400] on span "All You Can Eat - COURIQUE" at bounding box center [164, 417] width 182 height 41
click at [191, 406] on span "All You Can Eat - COURIQUE" at bounding box center [164, 417] width 182 height 41
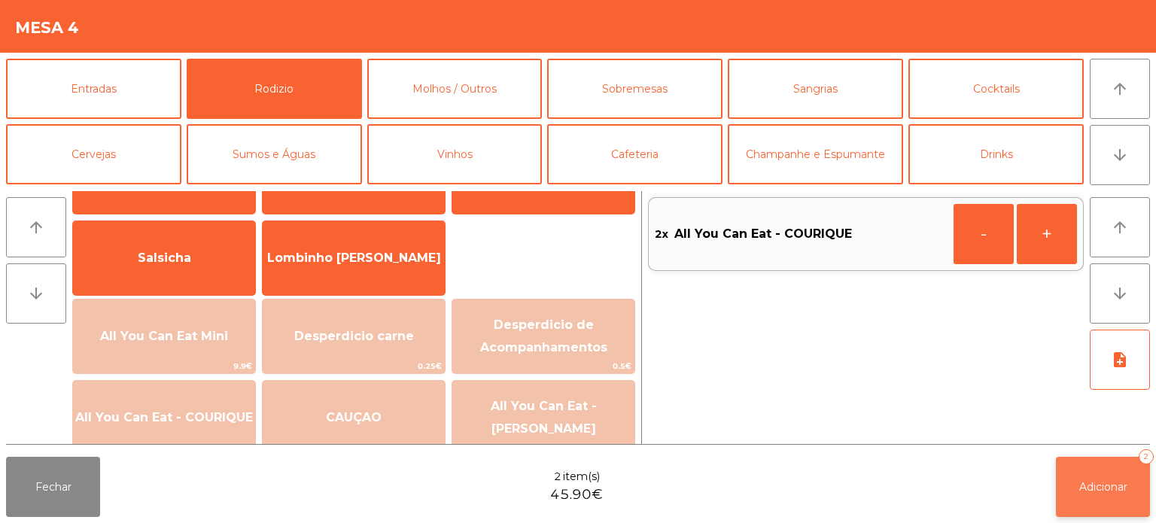
click at [1090, 481] on span "Adicionar" at bounding box center [1103, 487] width 48 height 14
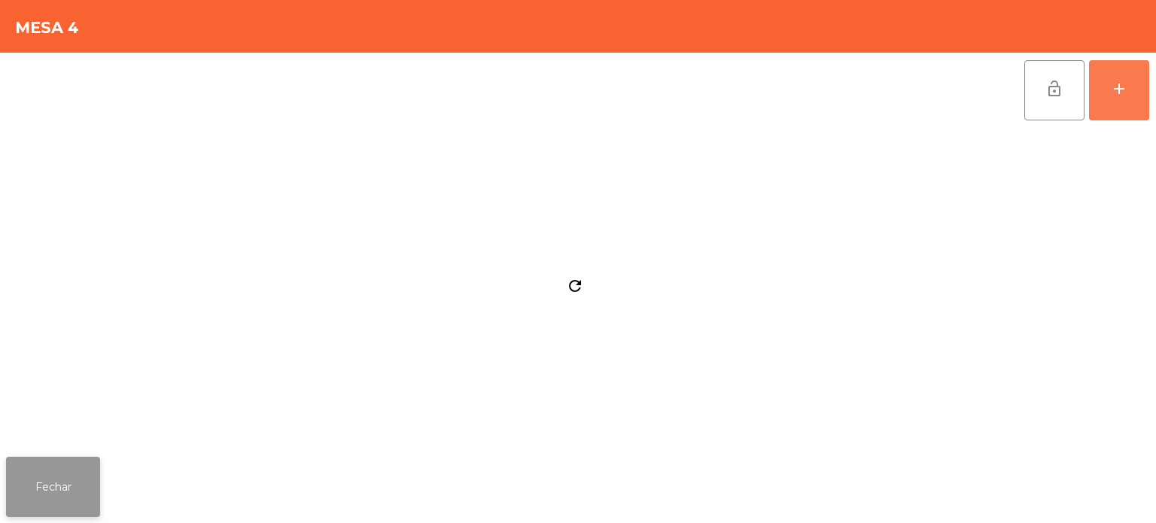
click at [67, 479] on button "Fechar" at bounding box center [53, 487] width 94 height 60
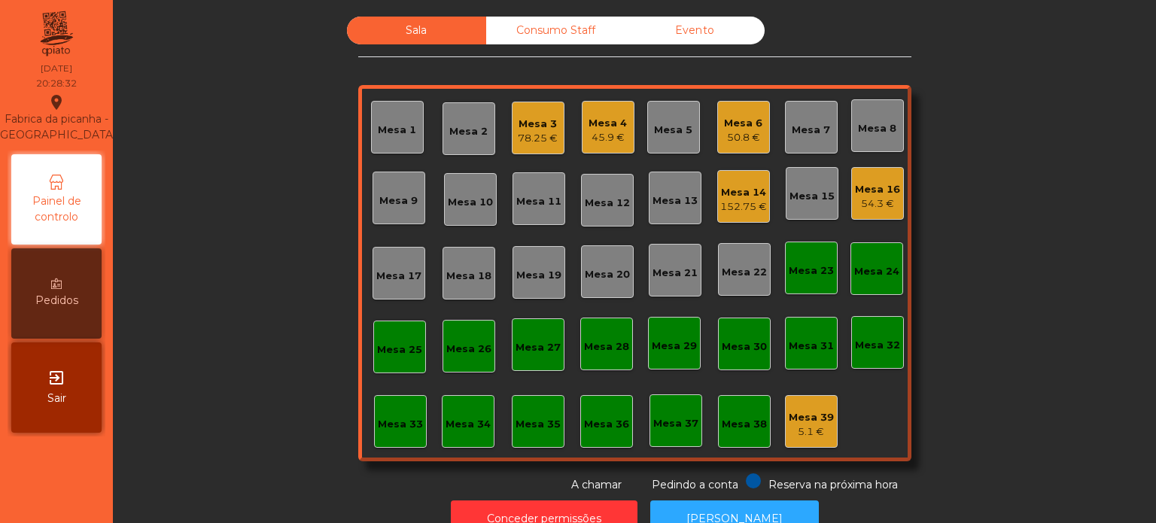
click at [740, 116] on div "Mesa 6" at bounding box center [743, 123] width 38 height 15
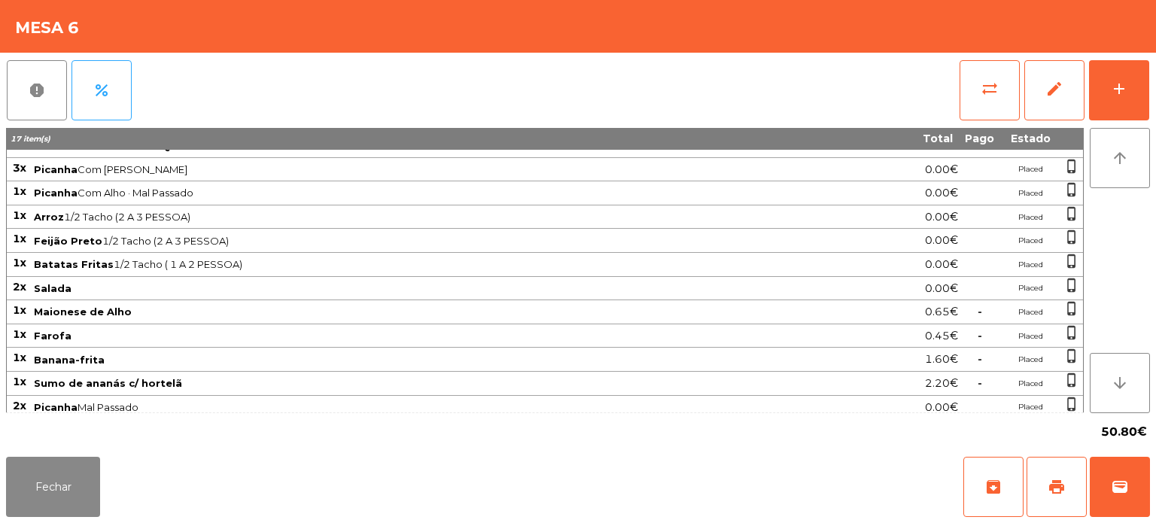
scroll to position [0, 0]
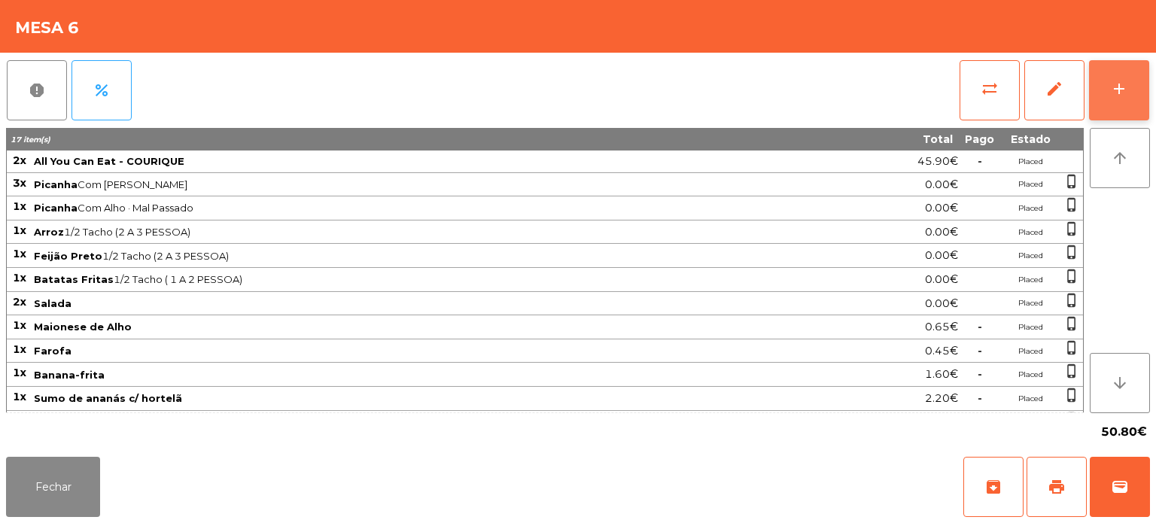
click at [1117, 69] on button "add" at bounding box center [1119, 90] width 60 height 60
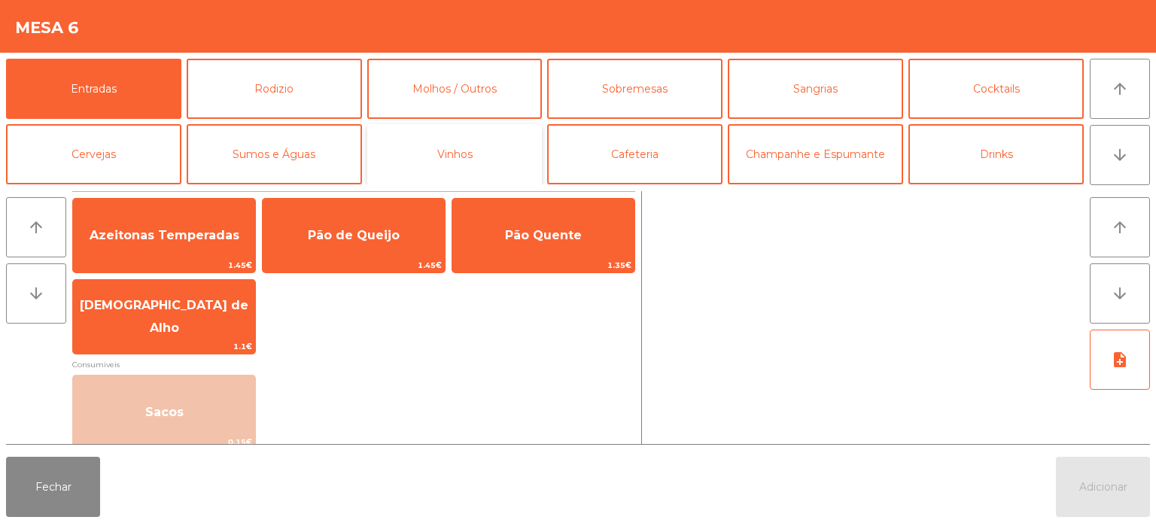
click at [470, 176] on button "Vinhos" at bounding box center [454, 154] width 175 height 60
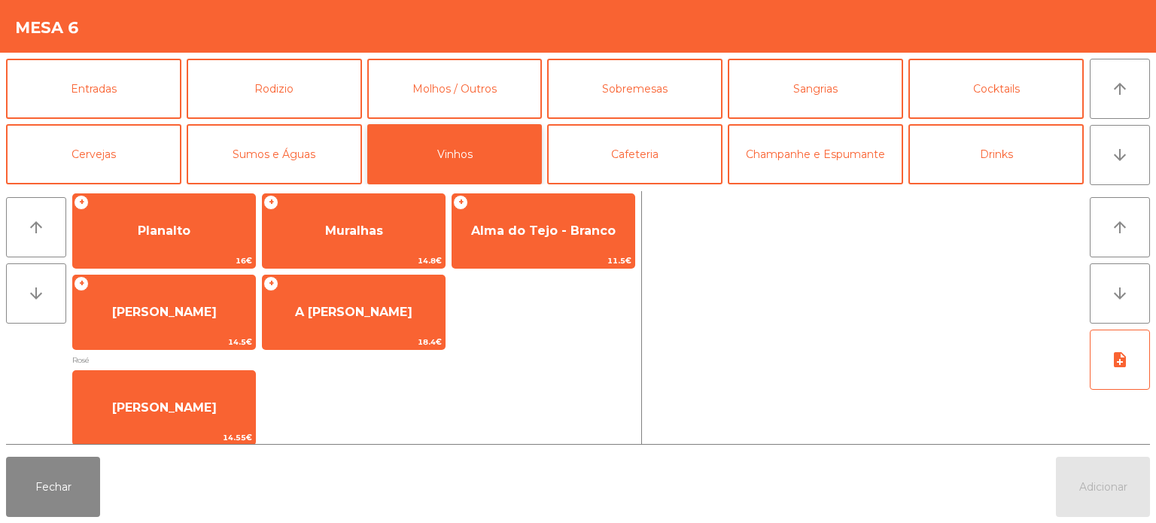
scroll to position [301, 0]
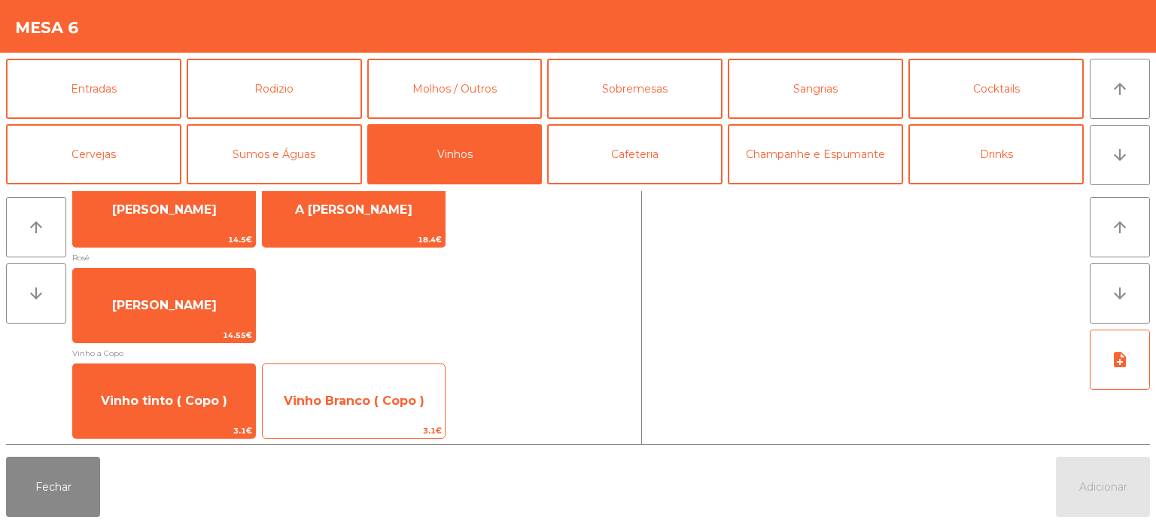
click at [385, 409] on span "Vinho Branco ( Copo )" at bounding box center [354, 401] width 182 height 41
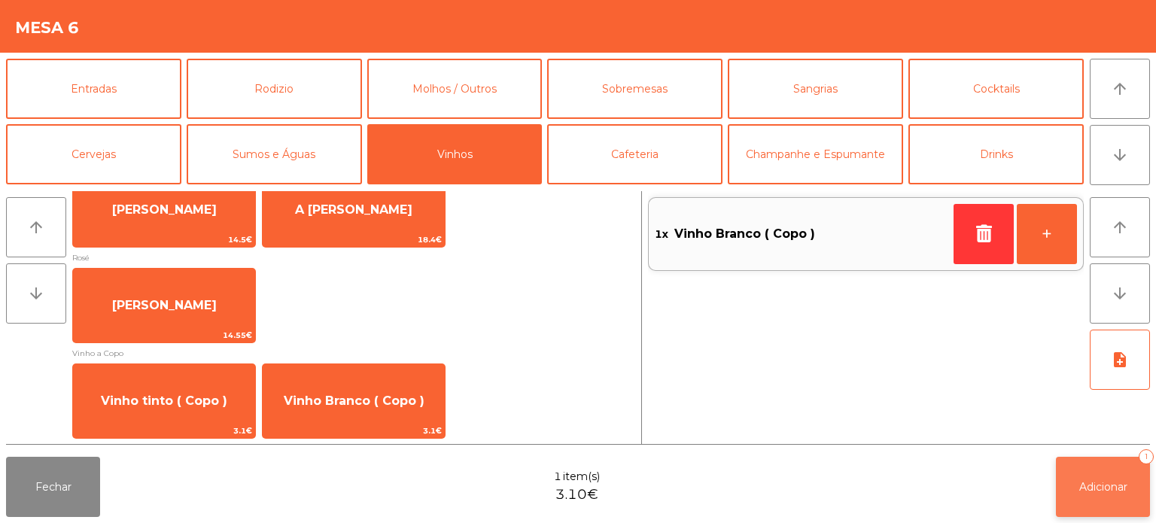
click at [1103, 484] on span "Adicionar" at bounding box center [1103, 487] width 48 height 14
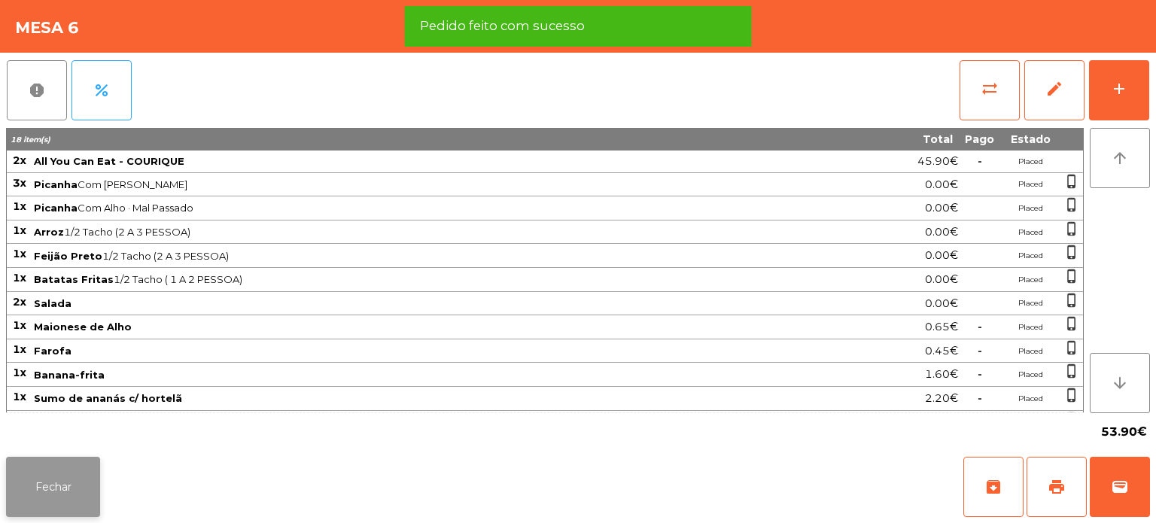
click at [38, 497] on button "Fechar" at bounding box center [53, 487] width 94 height 60
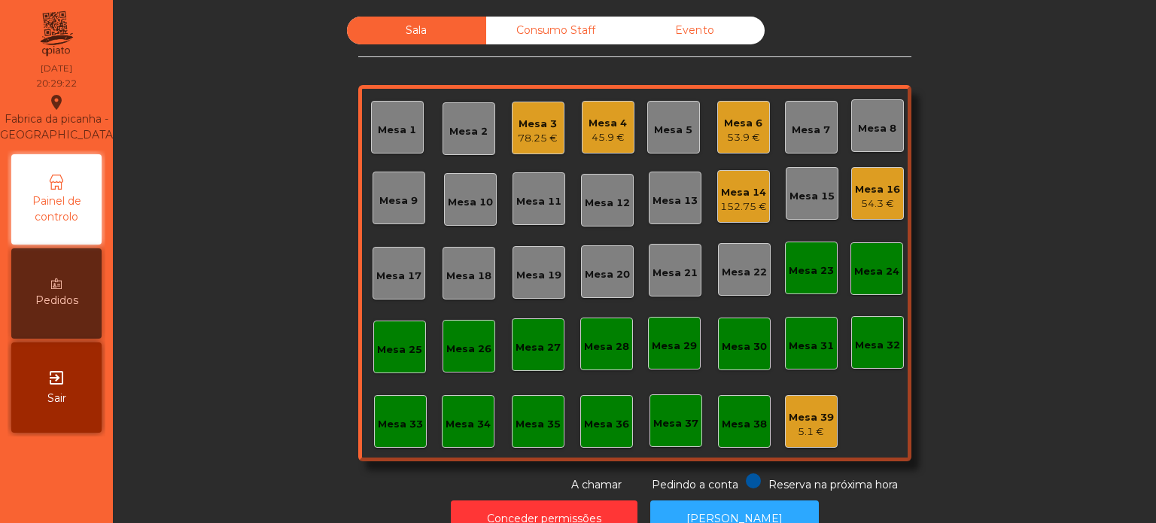
click at [741, 178] on div "Mesa 14 152.75 €" at bounding box center [743, 196] width 53 height 53
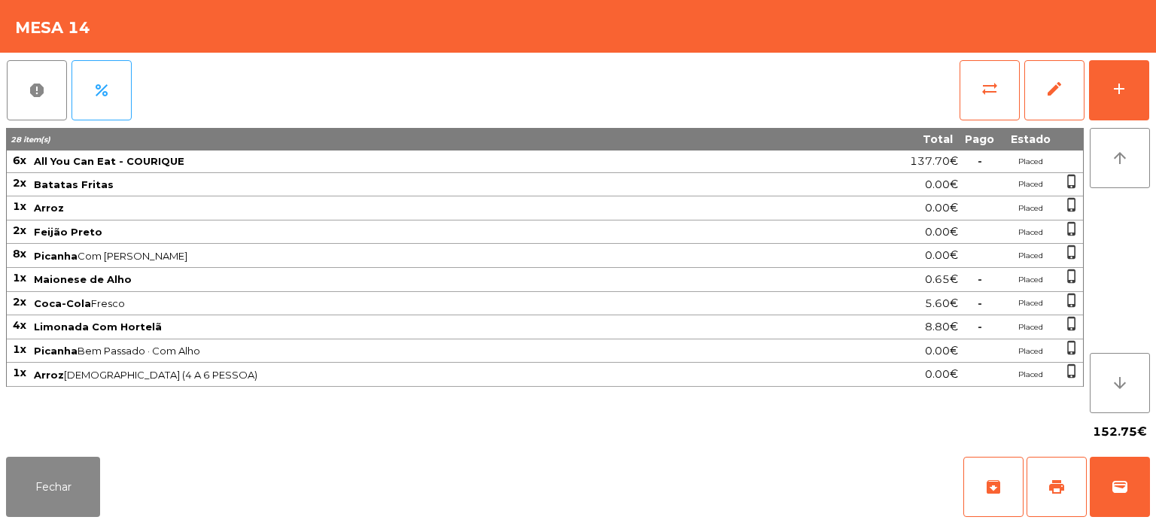
click at [616, 321] on span "Limonada Com Hortelã" at bounding box center [412, 327] width 757 height 12
click at [92, 464] on button "Fechar" at bounding box center [53, 487] width 94 height 60
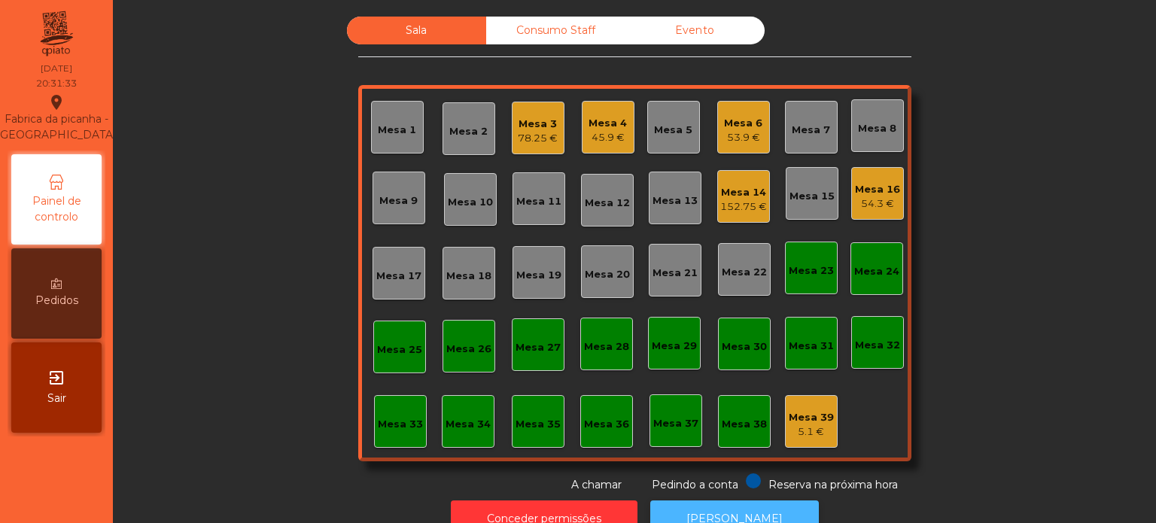
click at [701, 504] on button "[PERSON_NAME]" at bounding box center [734, 518] width 169 height 37
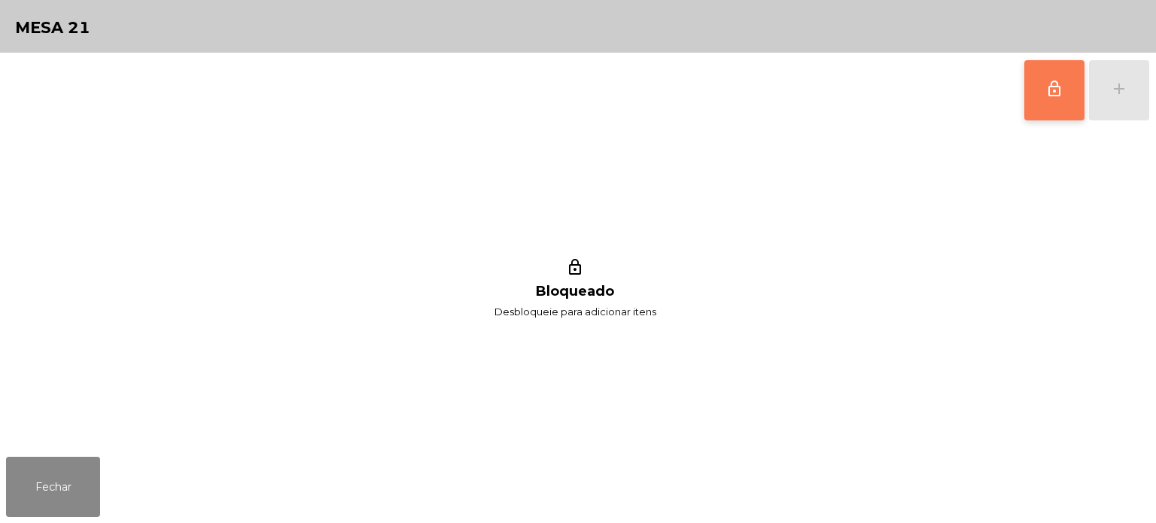
click at [1056, 80] on span "lock_outline" at bounding box center [1054, 89] width 18 height 18
click at [1105, 82] on button "add" at bounding box center [1119, 90] width 60 height 60
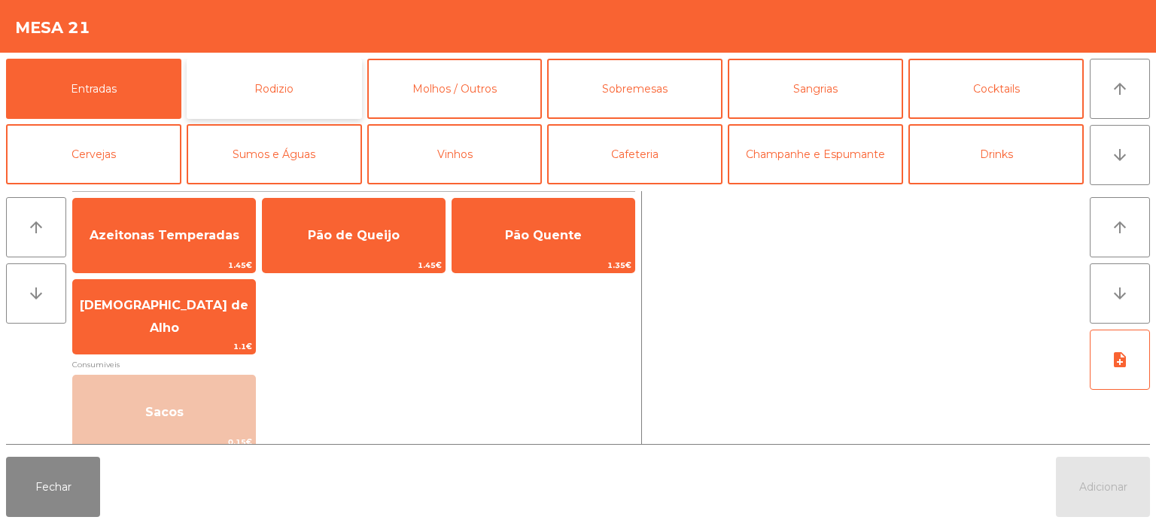
click at [354, 96] on button "Rodizio" at bounding box center [274, 89] width 175 height 60
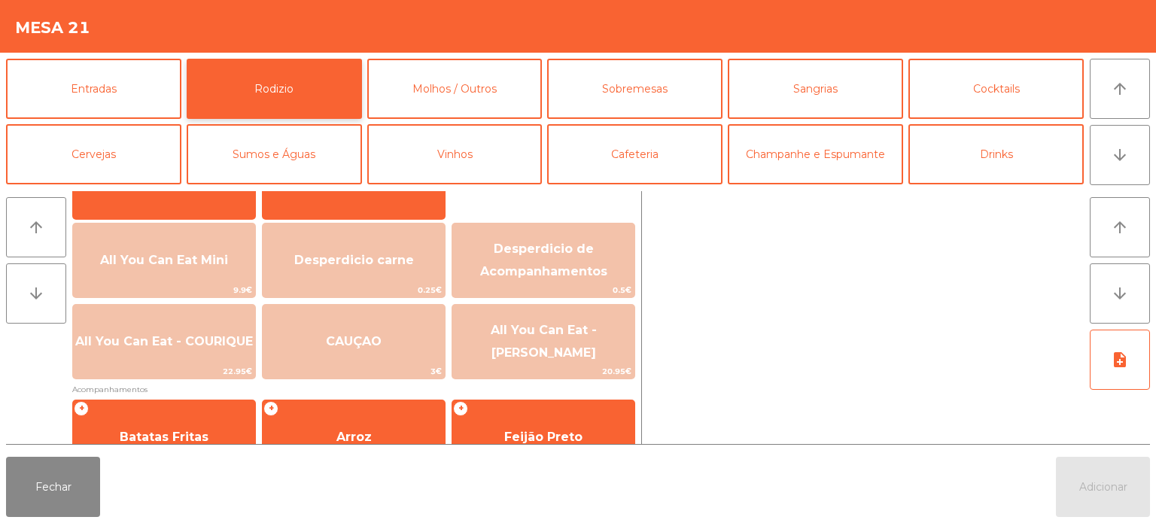
scroll to position [153, 0]
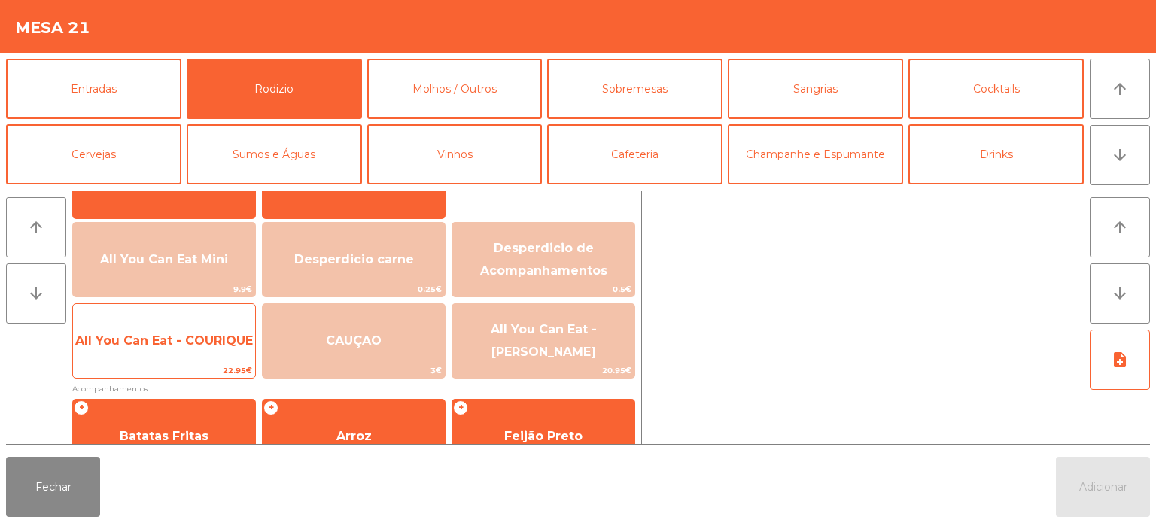
click at [202, 340] on span "All You Can Eat - COURIQUE" at bounding box center [164, 340] width 178 height 14
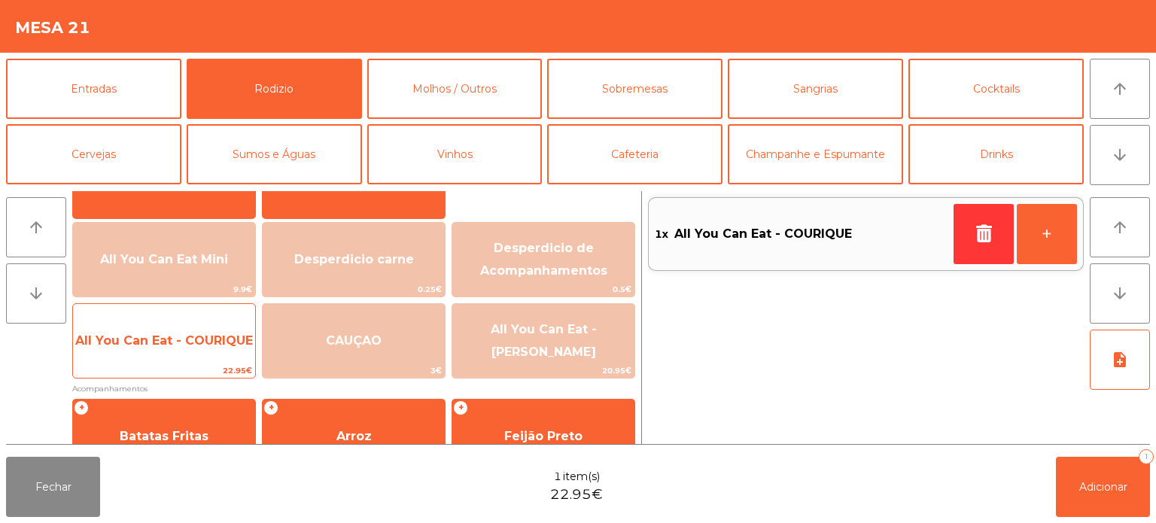
click at [201, 343] on span "All You Can Eat - COURIQUE" at bounding box center [164, 340] width 178 height 14
click at [205, 340] on span "All You Can Eat - COURIQUE" at bounding box center [164, 340] width 178 height 14
click at [202, 339] on span "All You Can Eat - COURIQUE" at bounding box center [164, 340] width 178 height 14
click at [190, 354] on span "All You Can Eat - COURIQUE" at bounding box center [164, 341] width 182 height 41
click at [189, 330] on span "All You Can Eat - COURIQUE" at bounding box center [164, 341] width 182 height 41
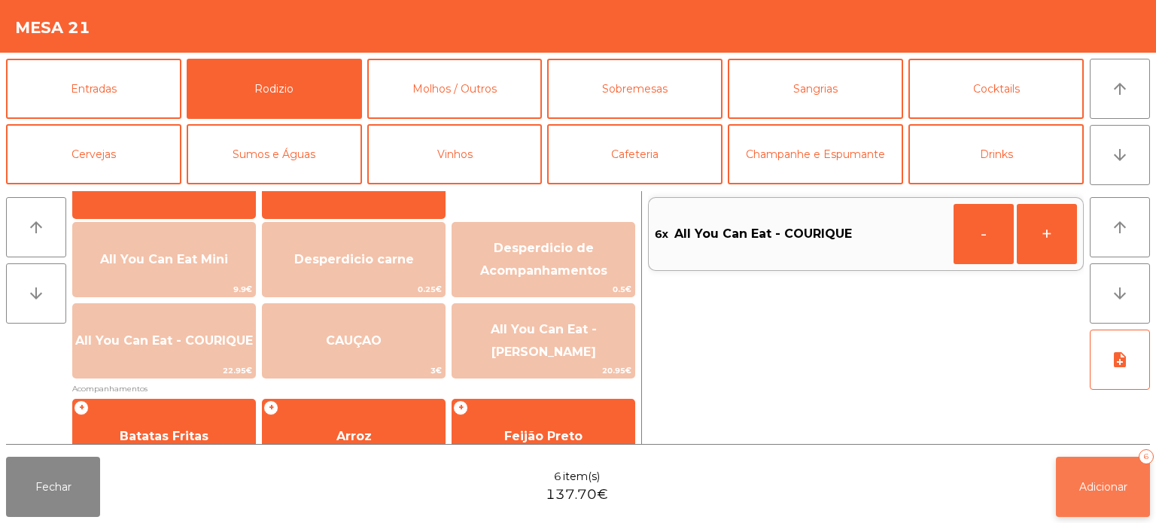
click at [1079, 489] on span "Adicionar" at bounding box center [1103, 487] width 48 height 14
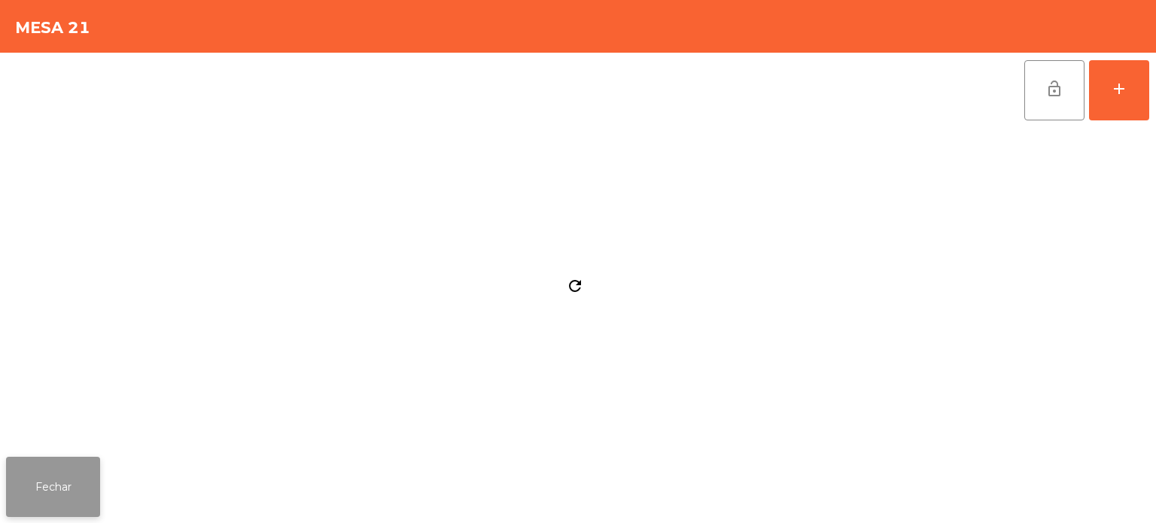
click at [71, 457] on button "Fechar" at bounding box center [53, 487] width 94 height 60
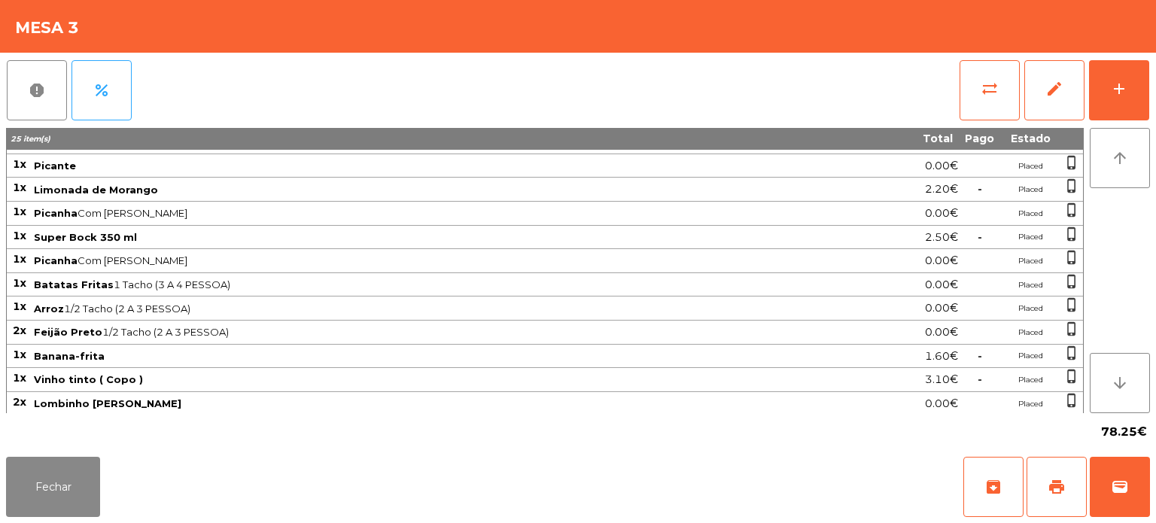
scroll to position [156, 0]
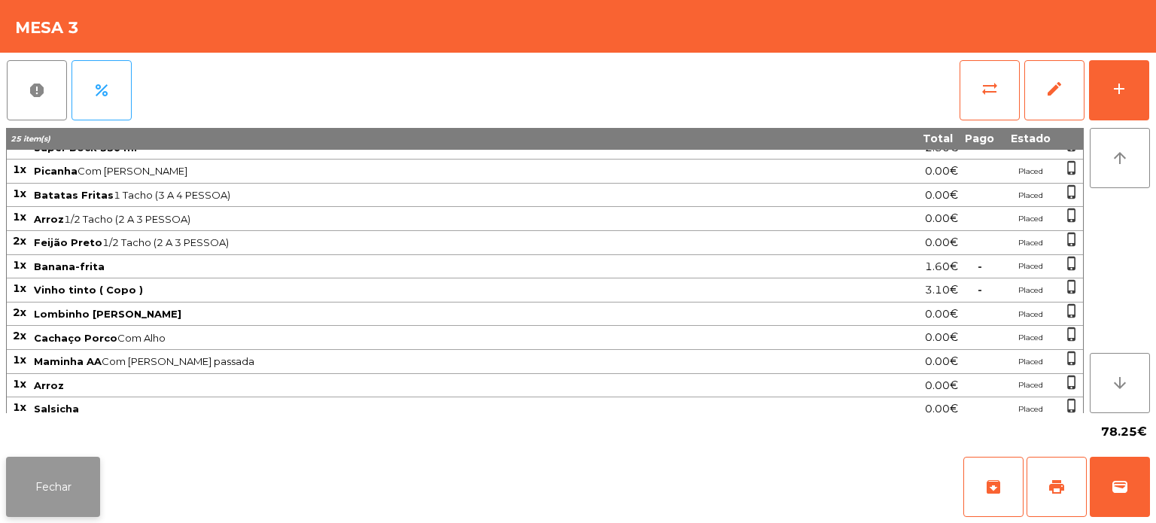
click at [72, 461] on button "Fechar" at bounding box center [53, 487] width 94 height 60
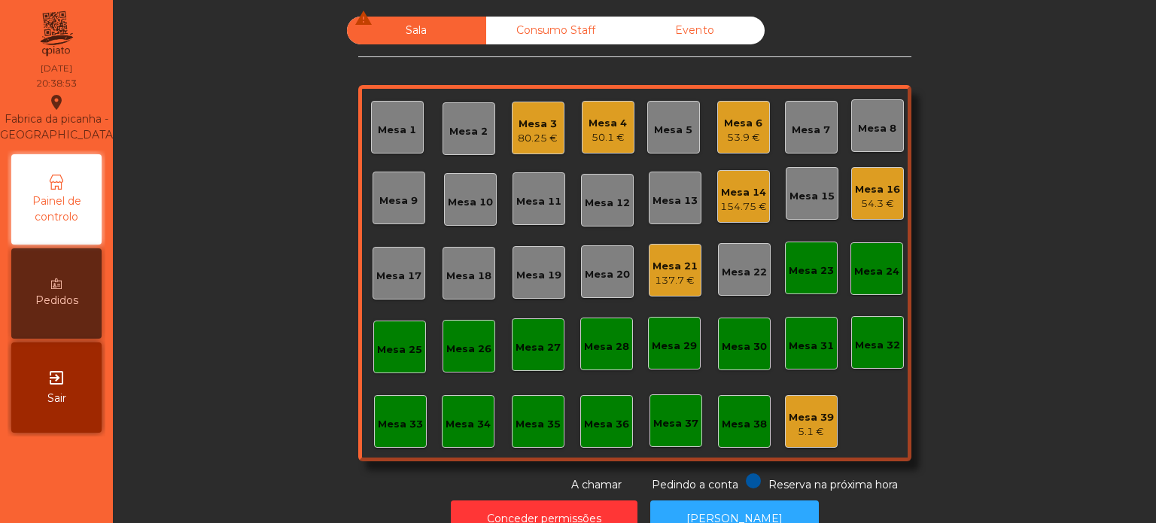
click at [865, 173] on div "Mesa 16 54.3 €" at bounding box center [877, 193] width 53 height 53
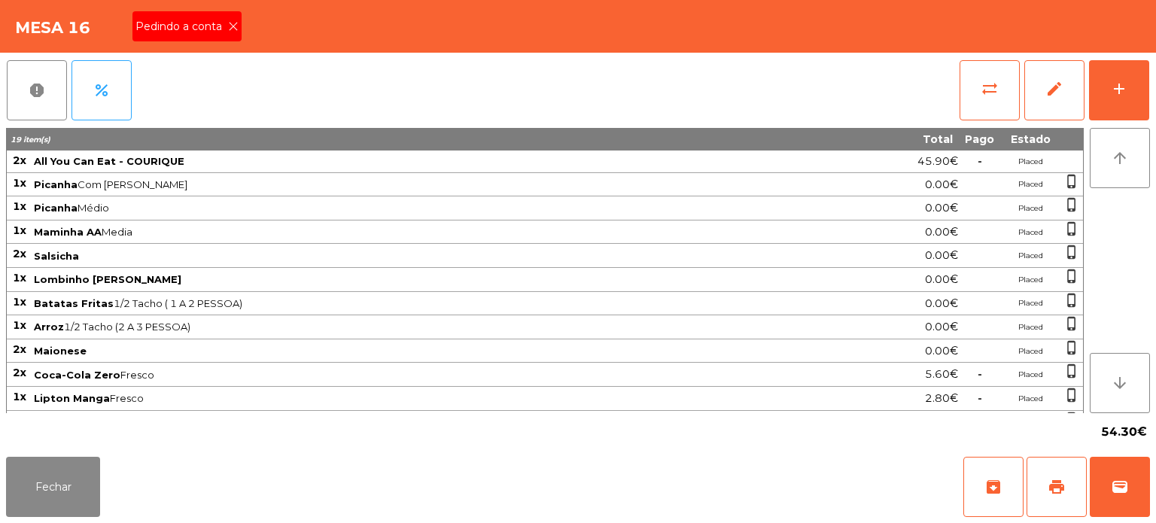
click at [207, 20] on span "Pedindo a conta" at bounding box center [181, 27] width 93 height 16
click at [1036, 488] on button "print" at bounding box center [1056, 487] width 60 height 60
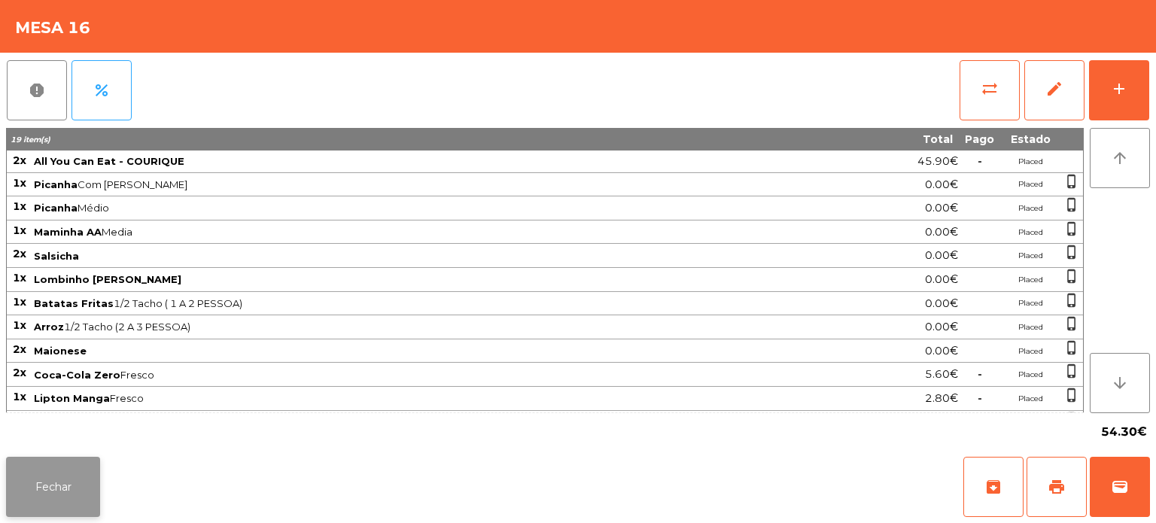
click at [79, 472] on button "Fechar" at bounding box center [53, 487] width 94 height 60
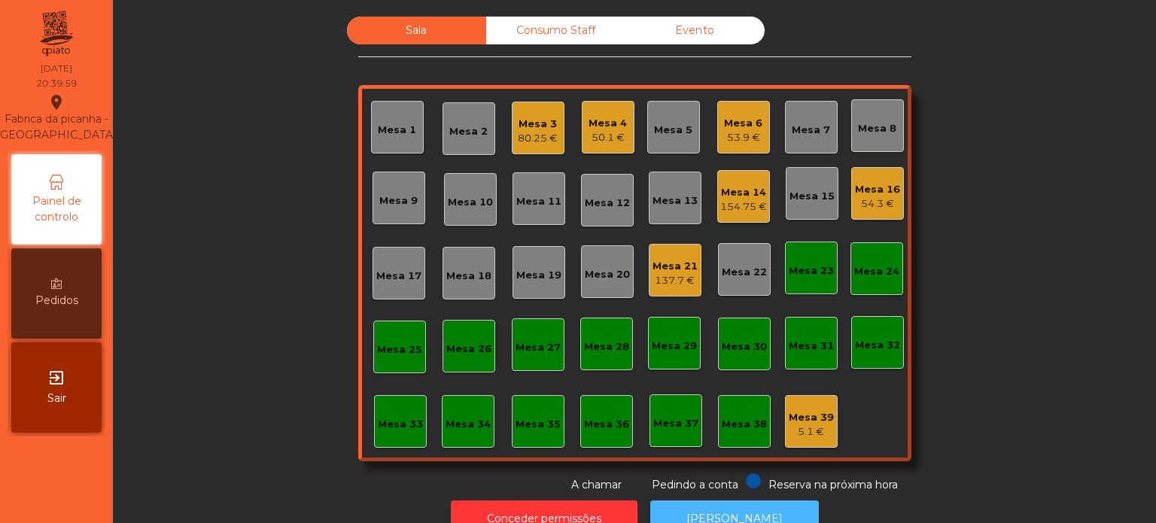
click at [743, 505] on button "[PERSON_NAME]" at bounding box center [734, 518] width 169 height 37
click at [874, 211] on div "Mesa 16 54.3 €" at bounding box center [877, 193] width 53 height 53
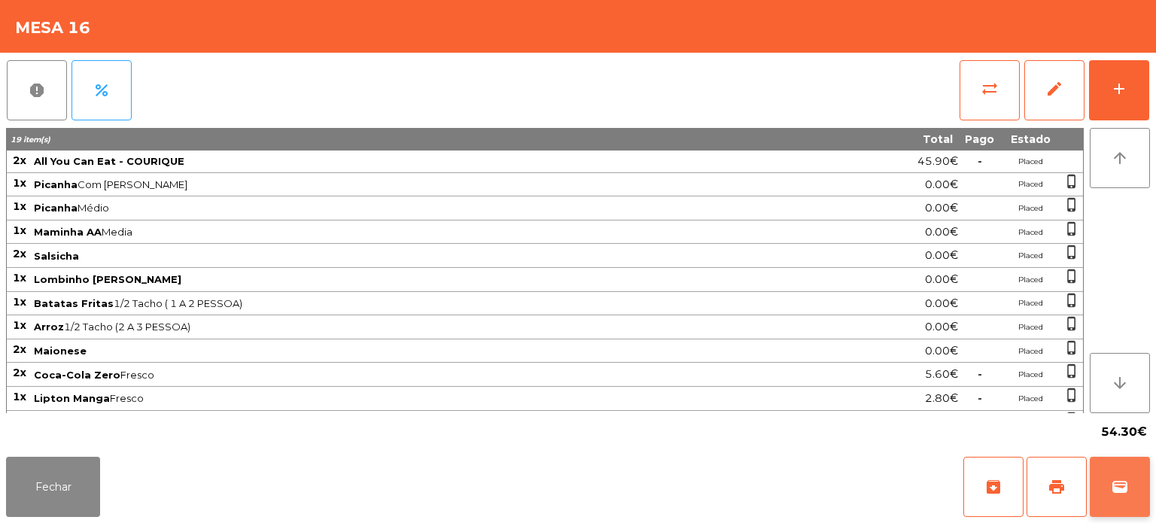
click at [1146, 491] on button "wallet" at bounding box center [1120, 487] width 60 height 60
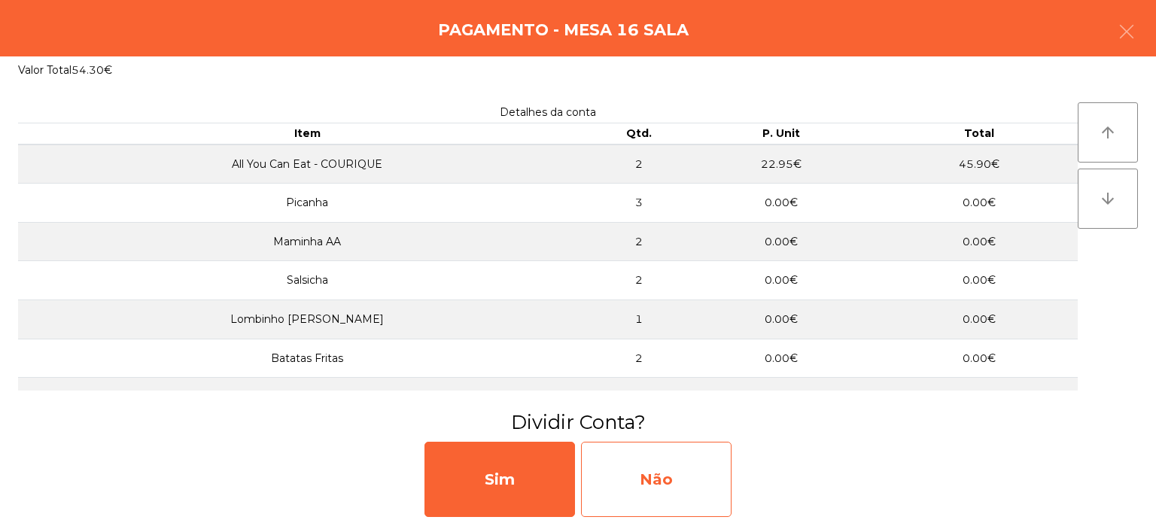
click at [659, 473] on div "Não" at bounding box center [656, 479] width 150 height 75
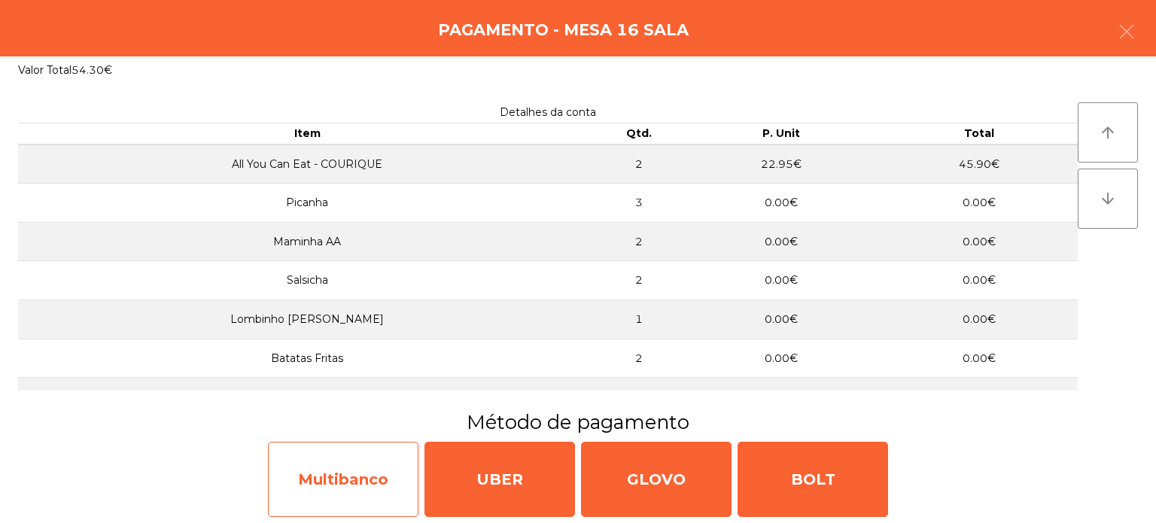
click at [360, 484] on div "Multibanco" at bounding box center [343, 479] width 150 height 75
select select "**"
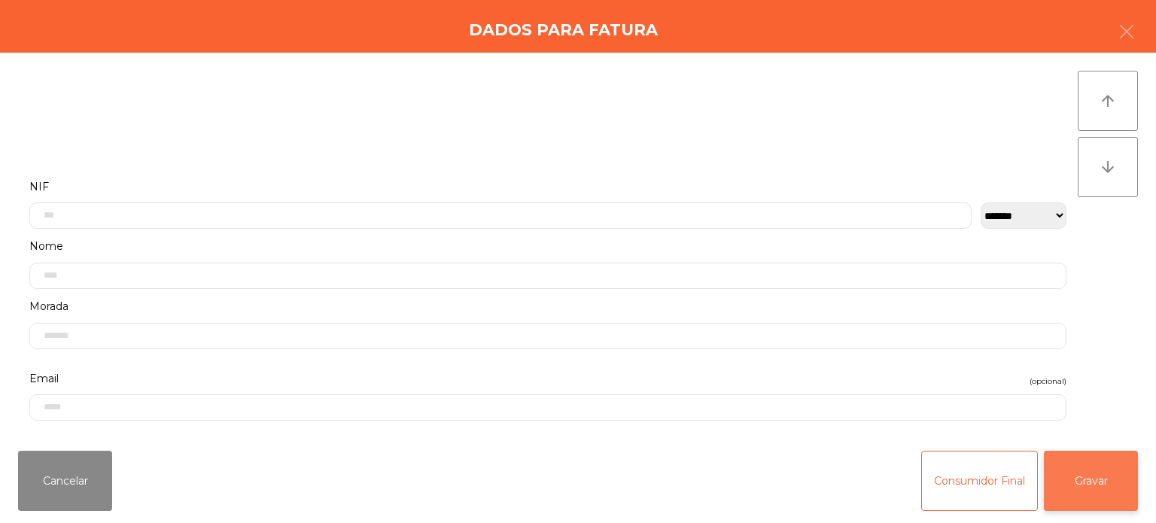
click at [1102, 500] on button "Gravar" at bounding box center [1091, 481] width 94 height 60
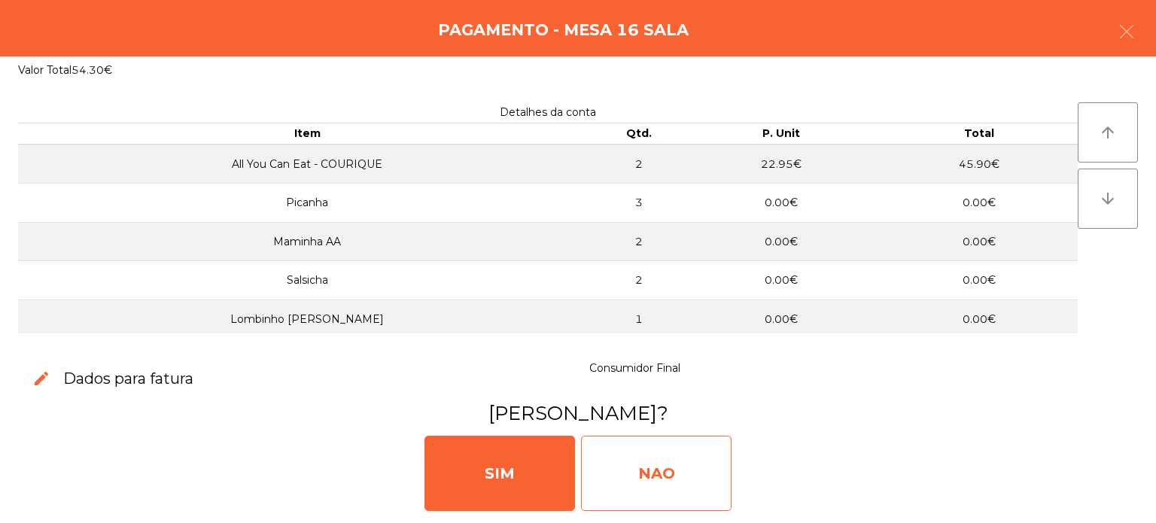
click at [606, 462] on div "NAO" at bounding box center [656, 473] width 150 height 75
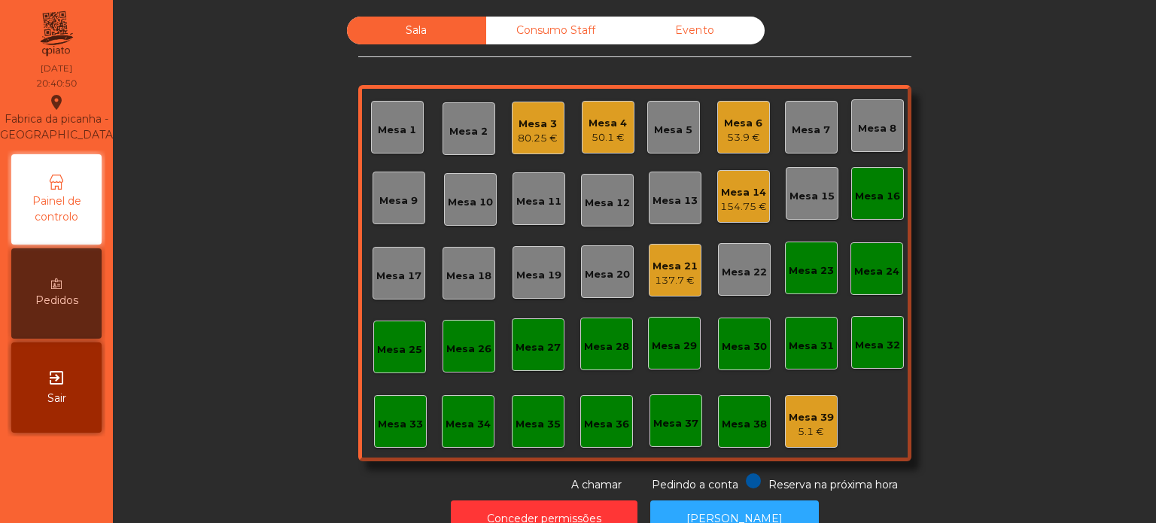
click at [861, 217] on div "Mesa 16" at bounding box center [877, 193] width 53 height 53
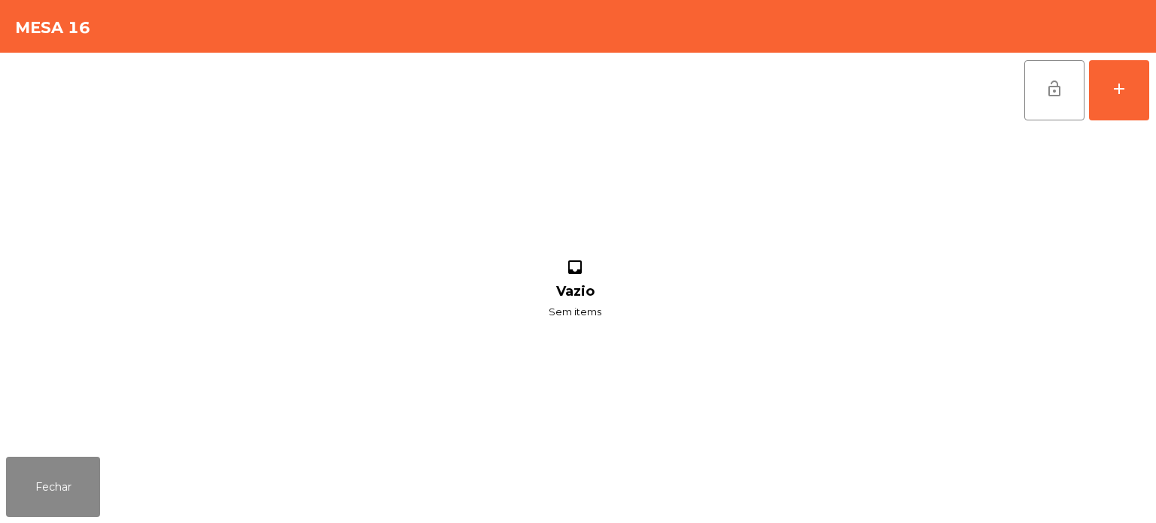
click at [1030, 93] on button "lock_open" at bounding box center [1054, 90] width 60 height 60
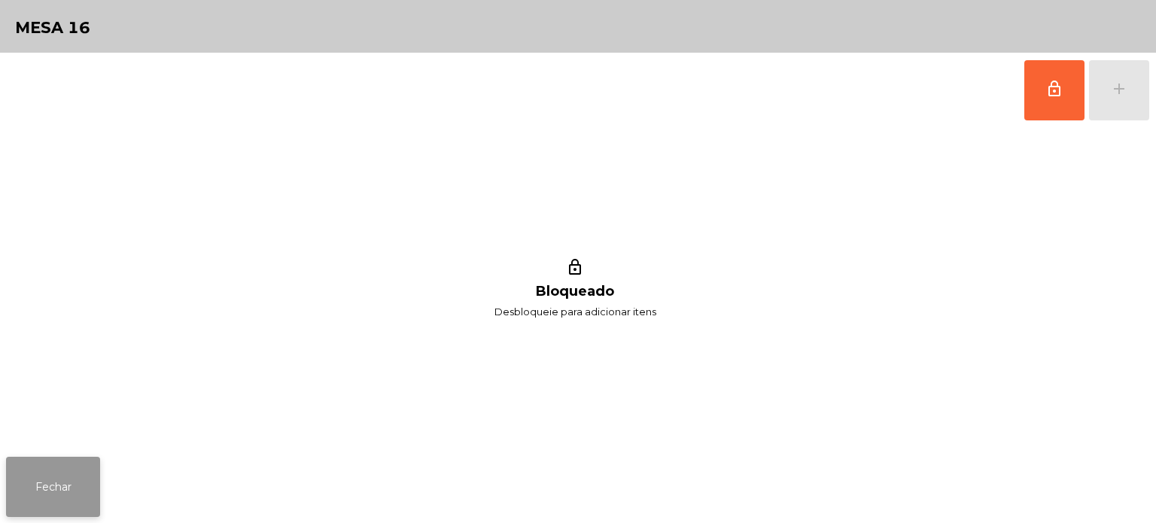
click at [84, 483] on button "Fechar" at bounding box center [53, 487] width 94 height 60
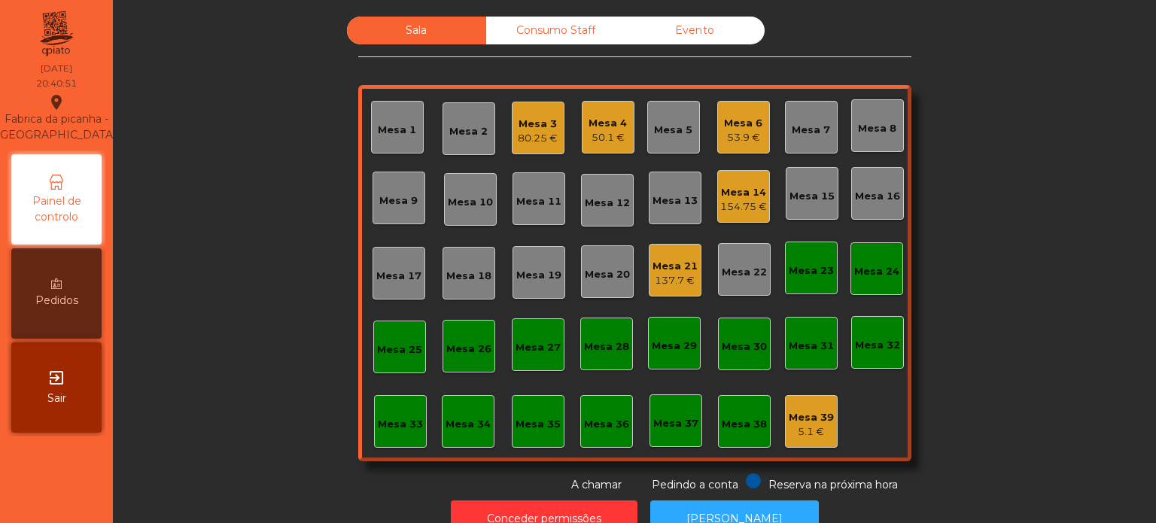
click at [554, 34] on div "Consumo Staff" at bounding box center [555, 31] width 139 height 28
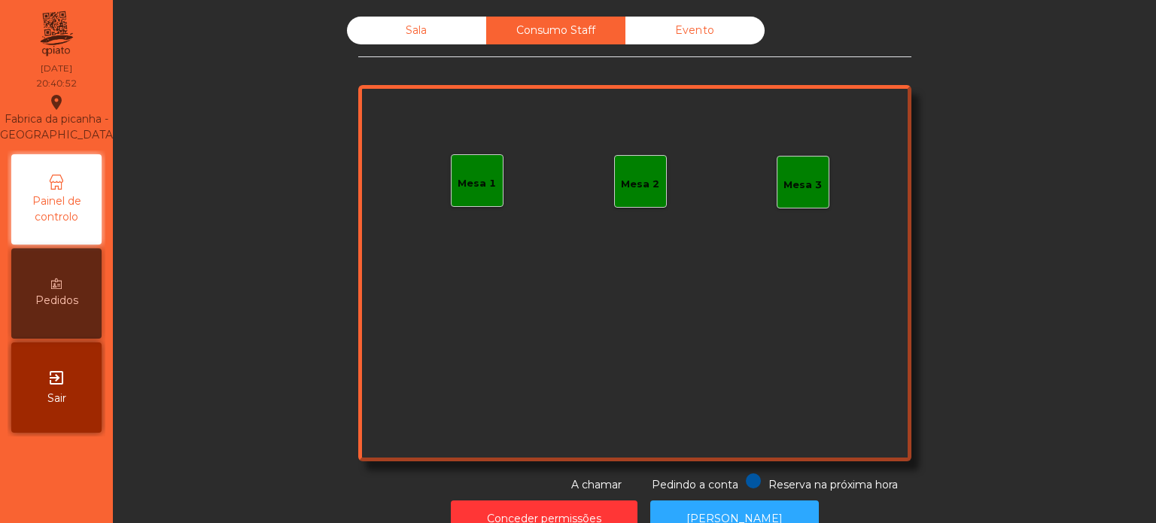
click at [716, 42] on div "Evento" at bounding box center [694, 31] width 139 height 28
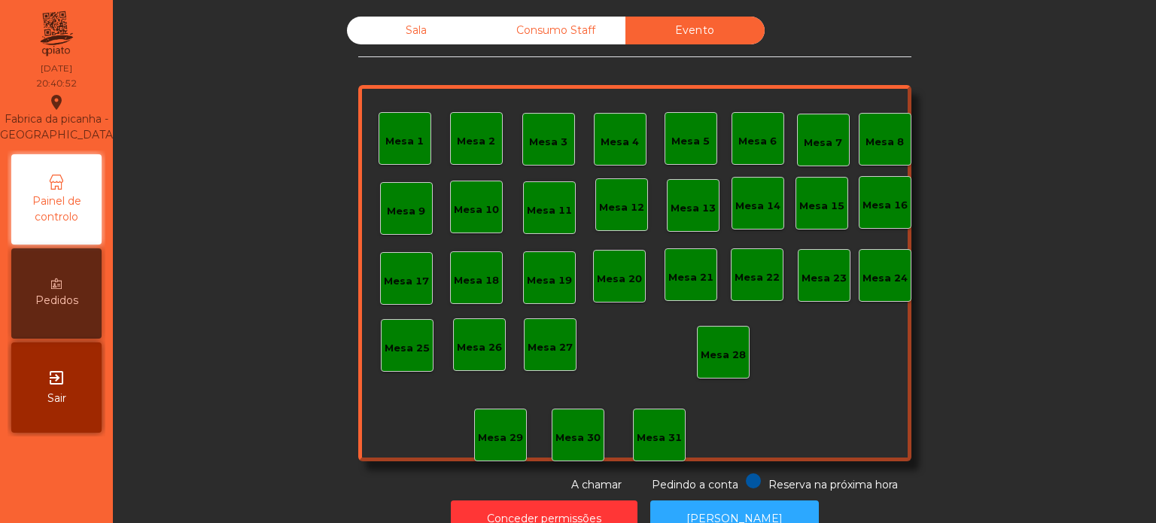
click at [433, 26] on div "Sala" at bounding box center [416, 31] width 139 height 28
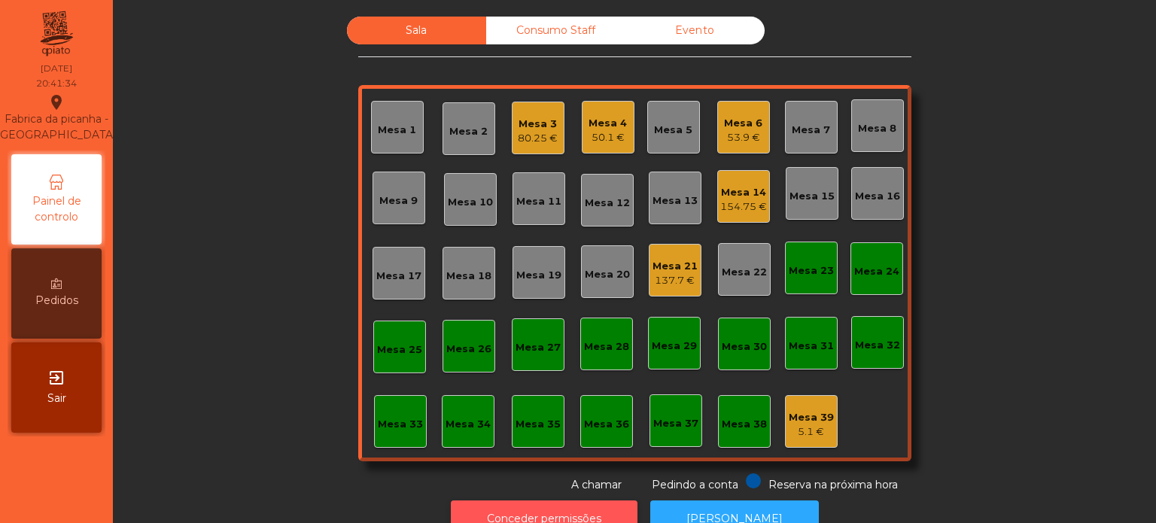
click at [589, 505] on button "Conceder permissões" at bounding box center [544, 518] width 187 height 37
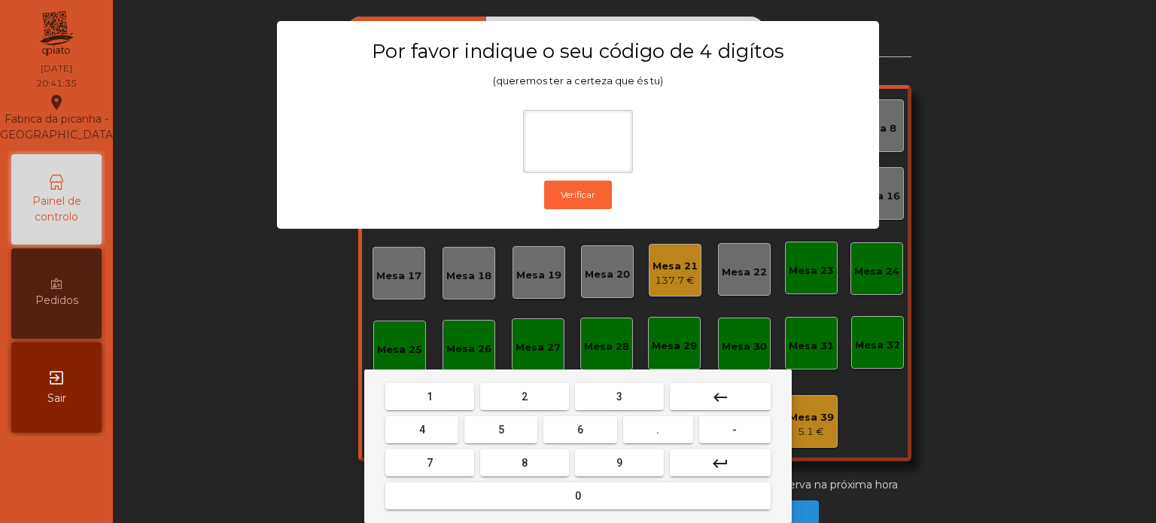
click at [408, 394] on button "1" at bounding box center [429, 396] width 89 height 27
click at [602, 406] on button "3" at bounding box center [619, 396] width 89 height 27
click at [488, 436] on button "5" at bounding box center [500, 429] width 73 height 27
click at [494, 502] on button "0" at bounding box center [577, 495] width 385 height 27
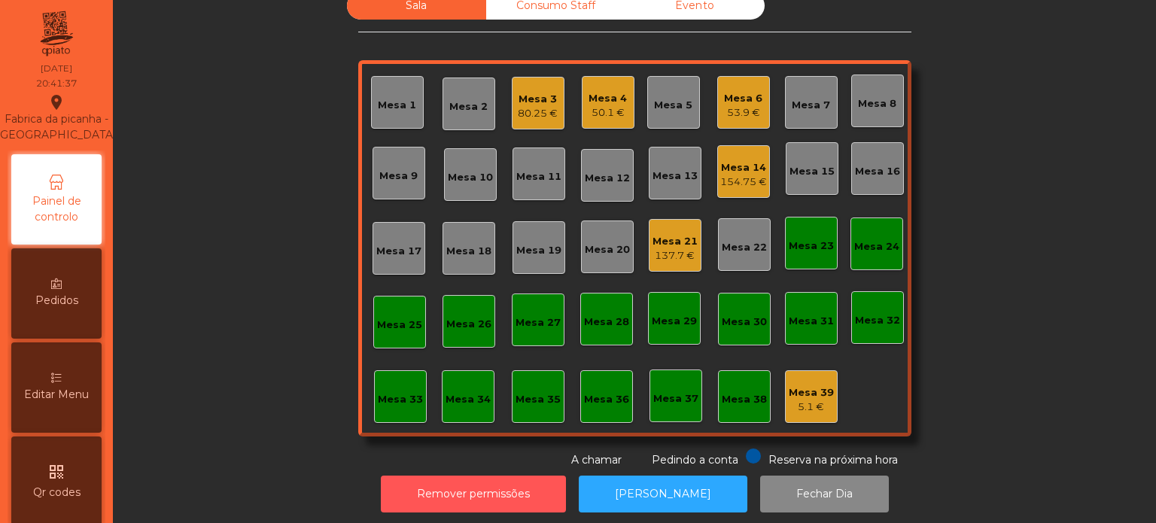
scroll to position [81, 0]
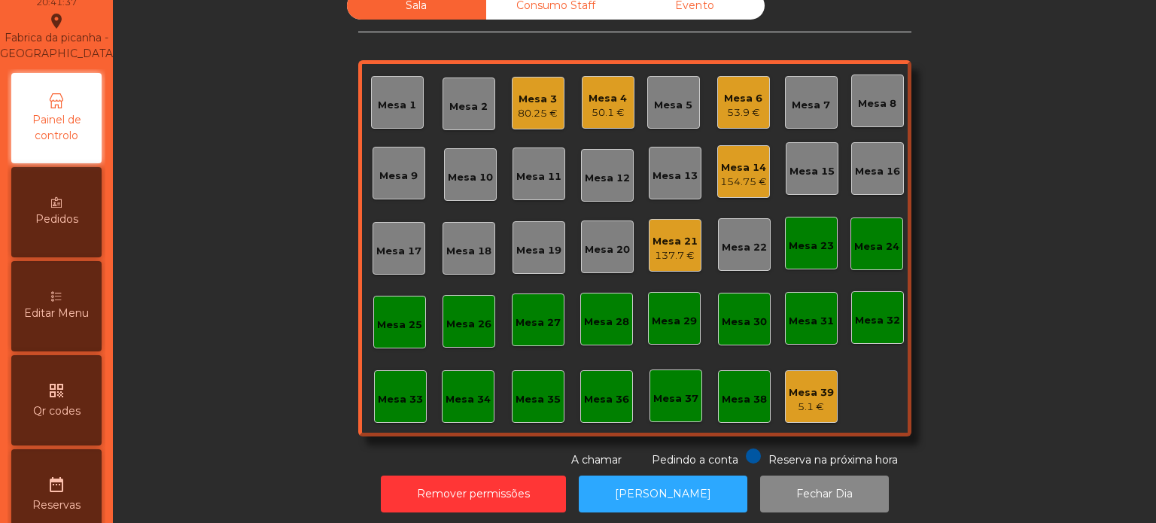
click at [44, 321] on span "Editar Menu" at bounding box center [56, 314] width 65 height 16
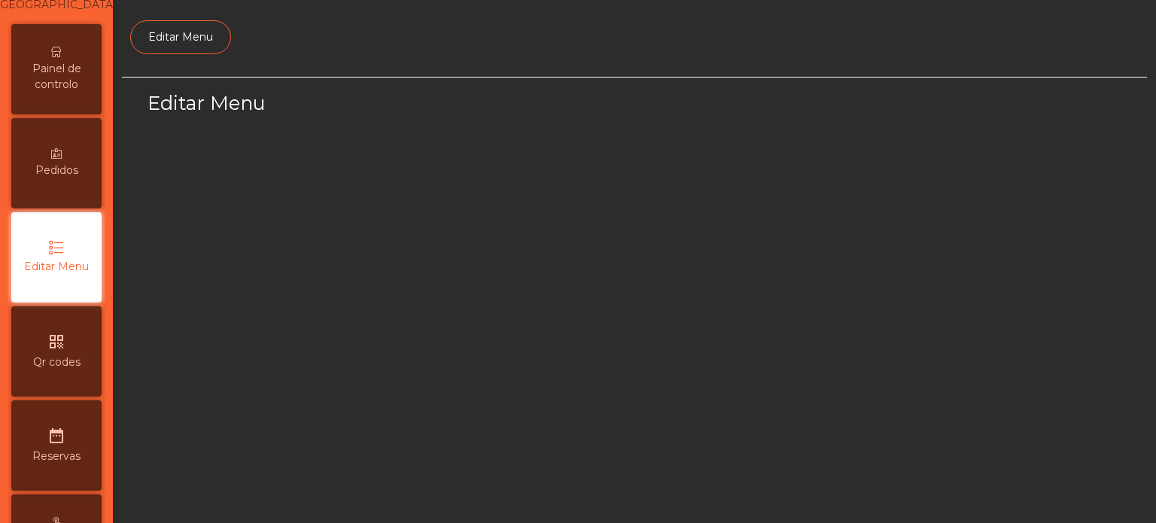
scroll to position [141, 0]
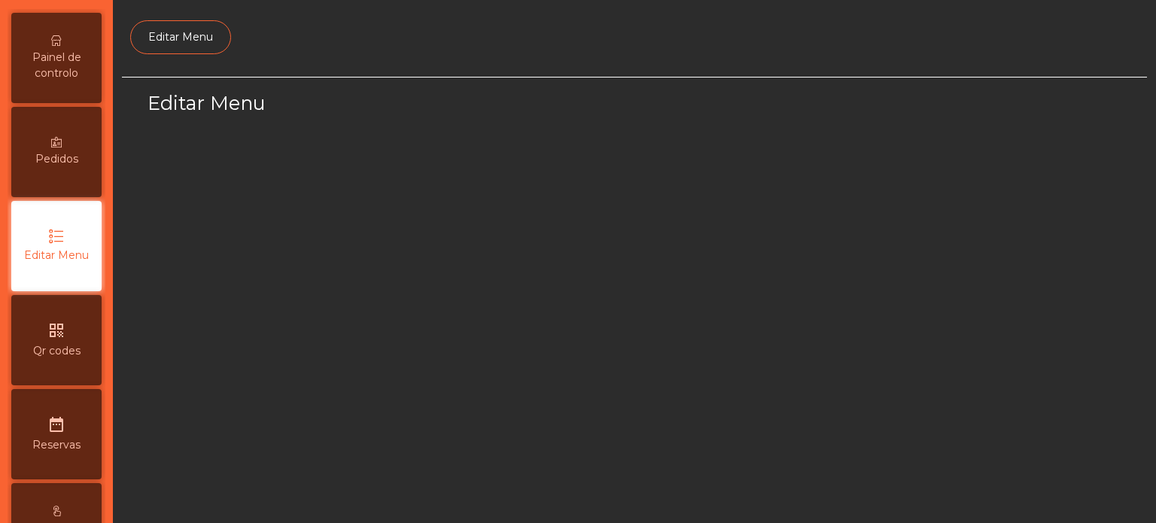
select select "*"
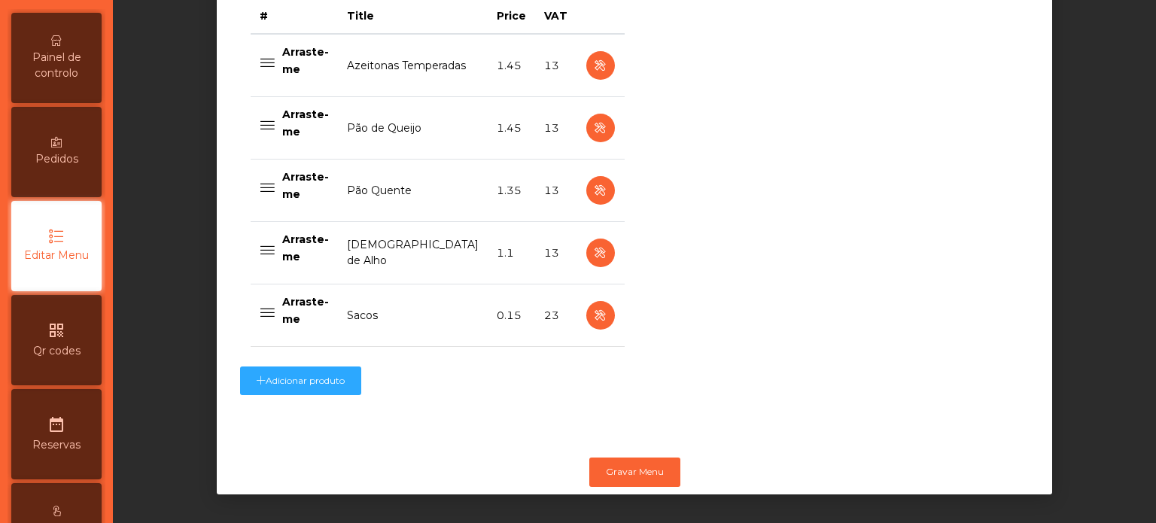
scroll to position [649, 0]
click at [591, 244] on icon "button" at bounding box center [599, 253] width 17 height 19
select select "**"
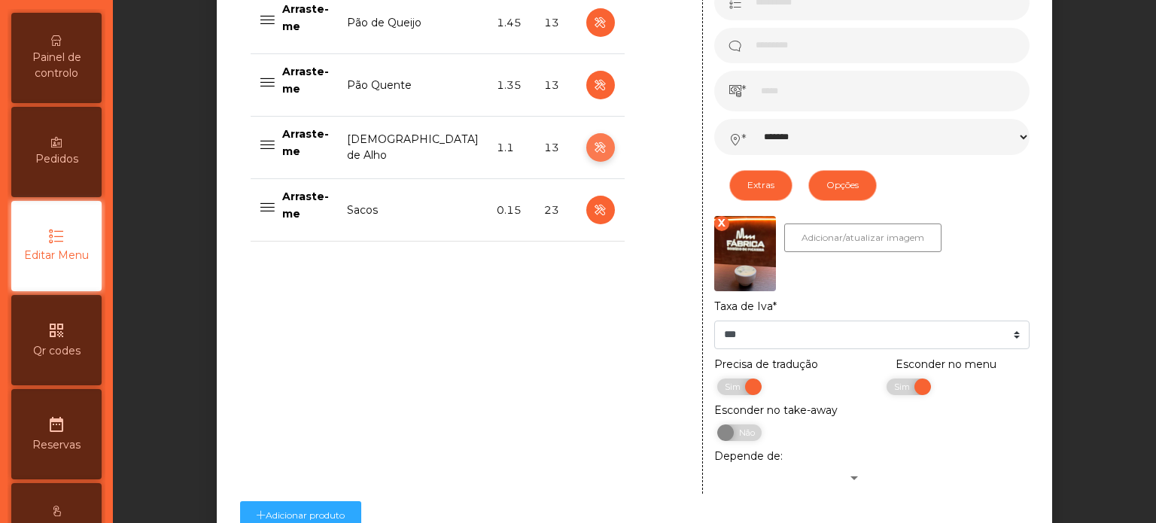
scroll to position [897, 0]
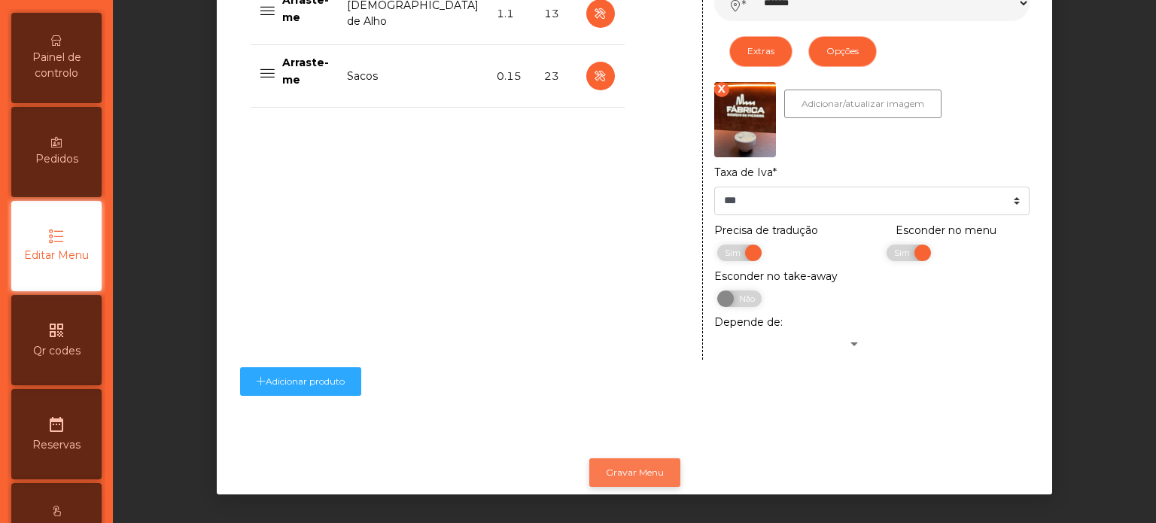
click at [629, 464] on button "Gravar Menu" at bounding box center [634, 472] width 91 height 29
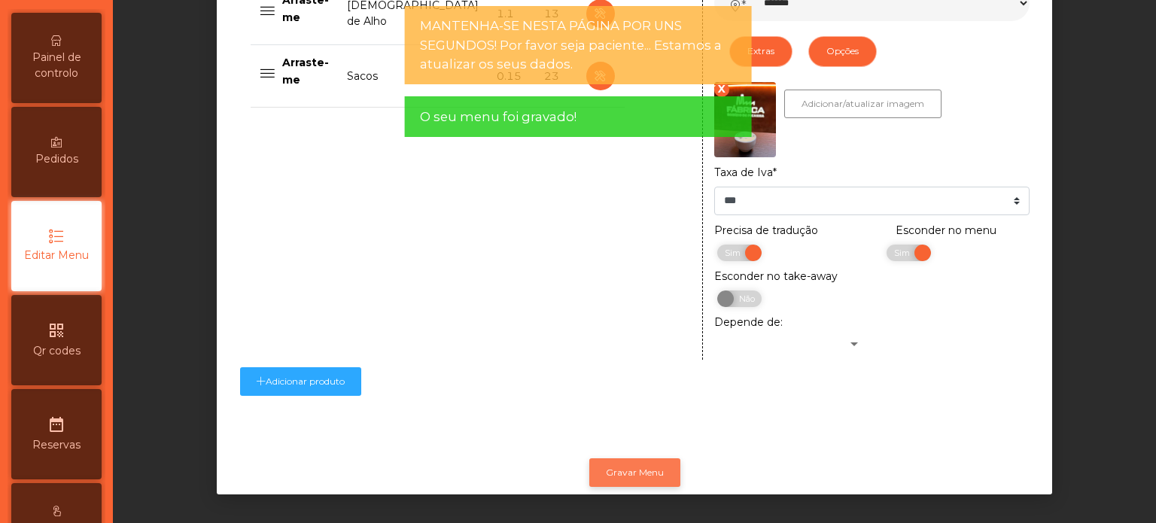
scroll to position [0, 0]
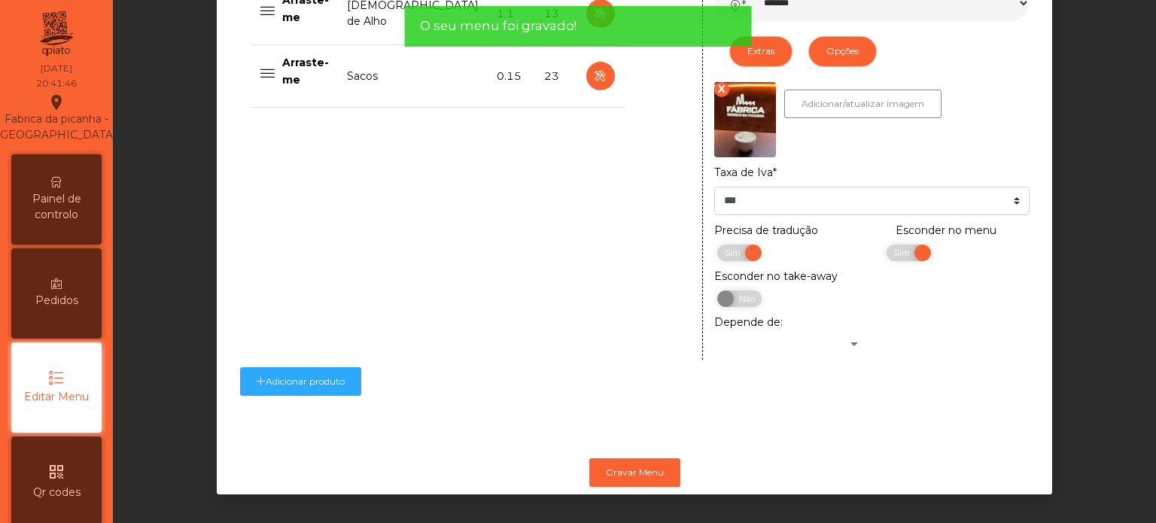
click at [71, 187] on div "Painel de controlo" at bounding box center [56, 199] width 90 height 90
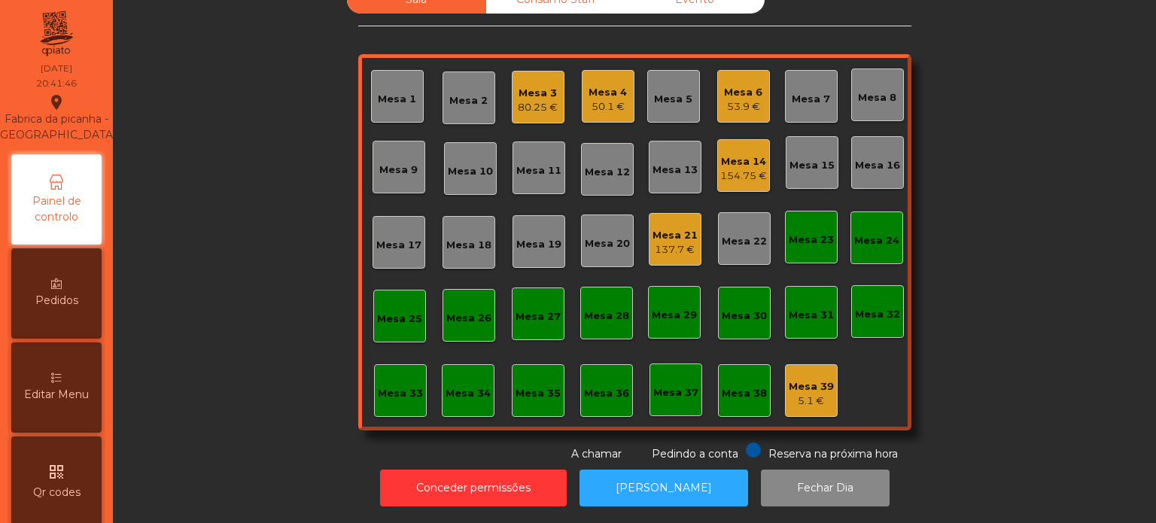
scroll to position [41, 0]
click at [599, 99] on div "50.1 €" at bounding box center [607, 106] width 38 height 15
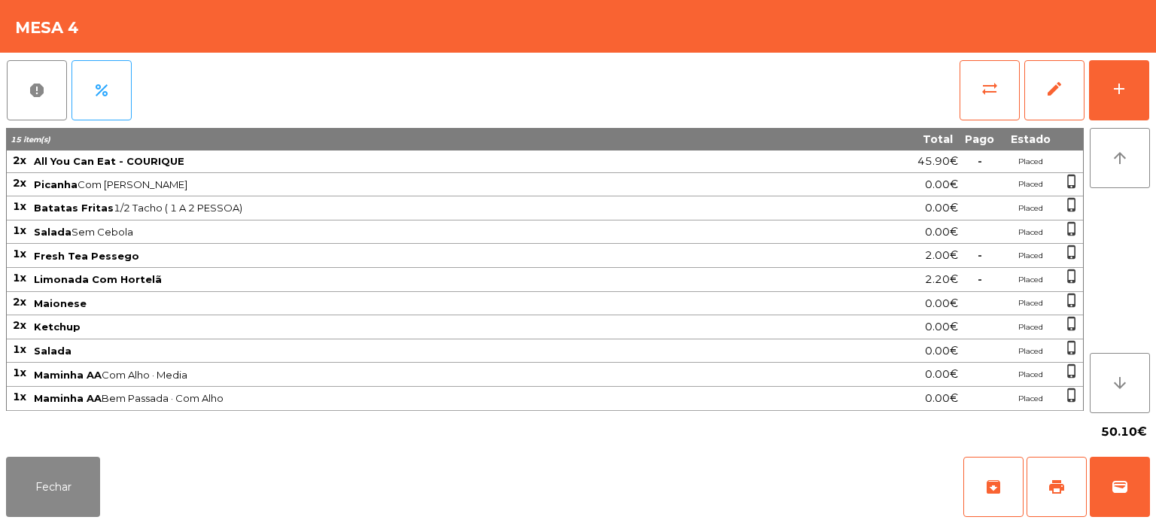
click at [65, 439] on div "50.10€" at bounding box center [578, 432] width 1144 height 38
click at [90, 463] on button "Fechar" at bounding box center [53, 487] width 94 height 60
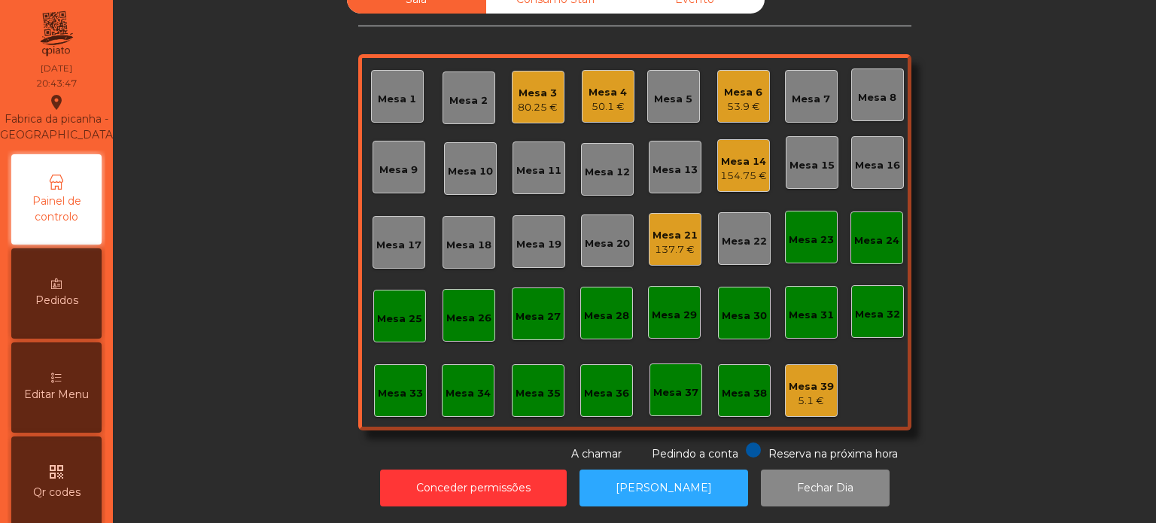
click at [727, 178] on div "Mesa 14 154.75 €" at bounding box center [743, 165] width 53 height 53
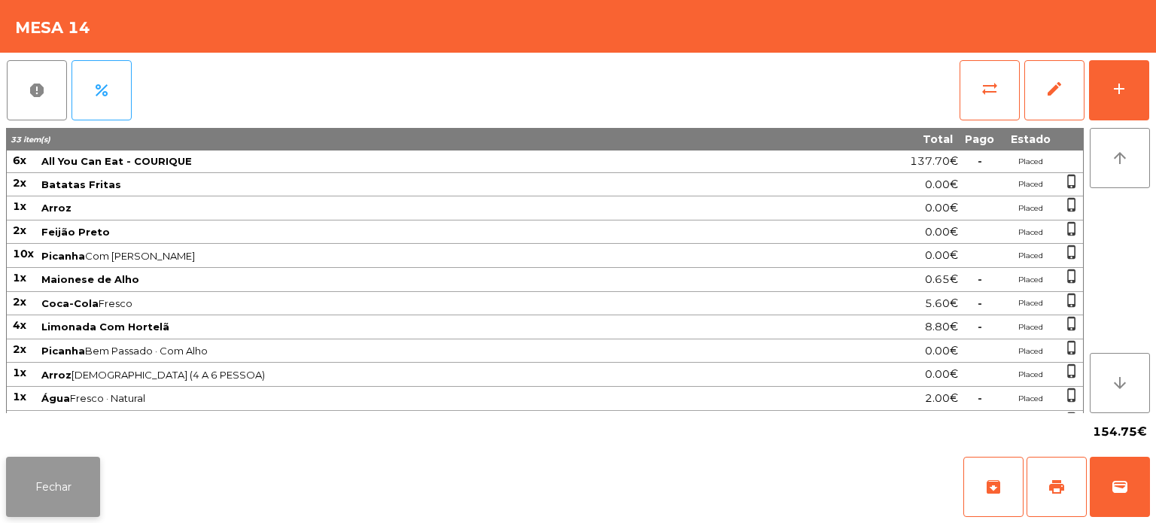
click at [52, 494] on button "Fechar" at bounding box center [53, 487] width 94 height 60
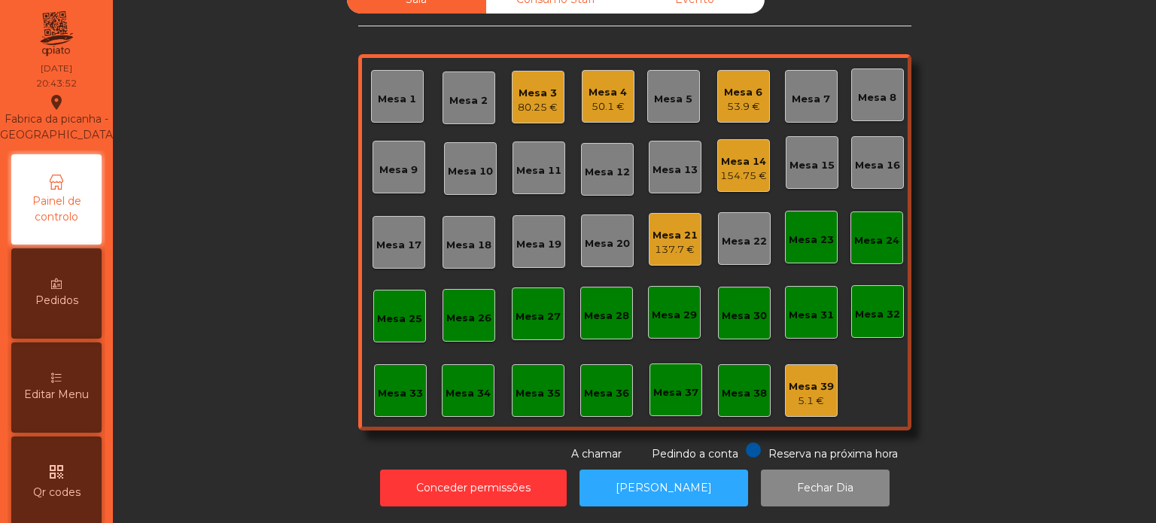
click at [993, 302] on div "Sala Consumo Staff Evento Mesa 1 Mesa 2 Mesa 3 80.25 € Mesa 4 50.1 € Mesa 5 Mes…" at bounding box center [634, 224] width 1002 height 476
click at [546, 100] on div "80.25 €" at bounding box center [538, 107] width 40 height 15
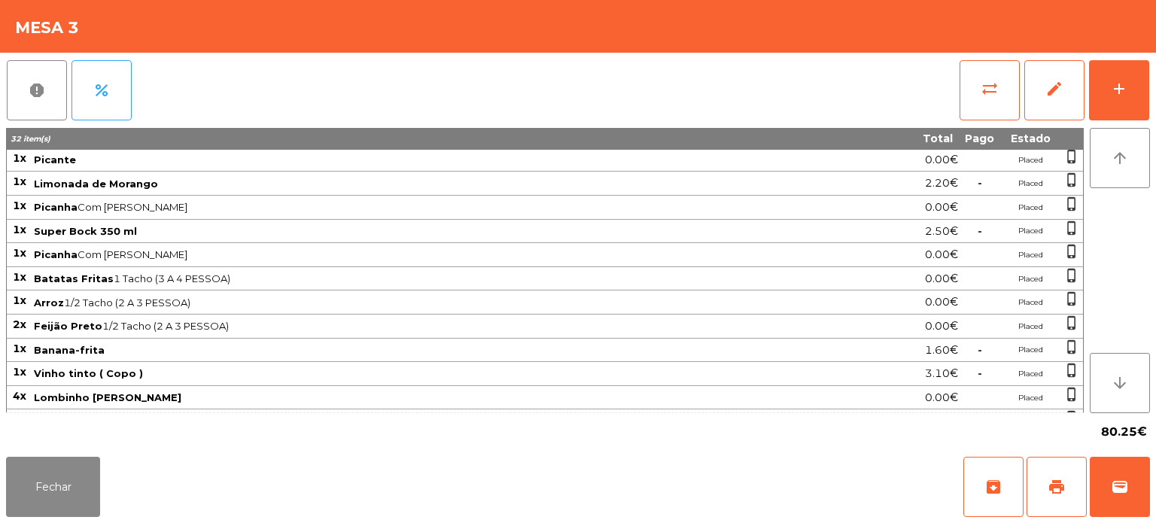
scroll to position [0, 0]
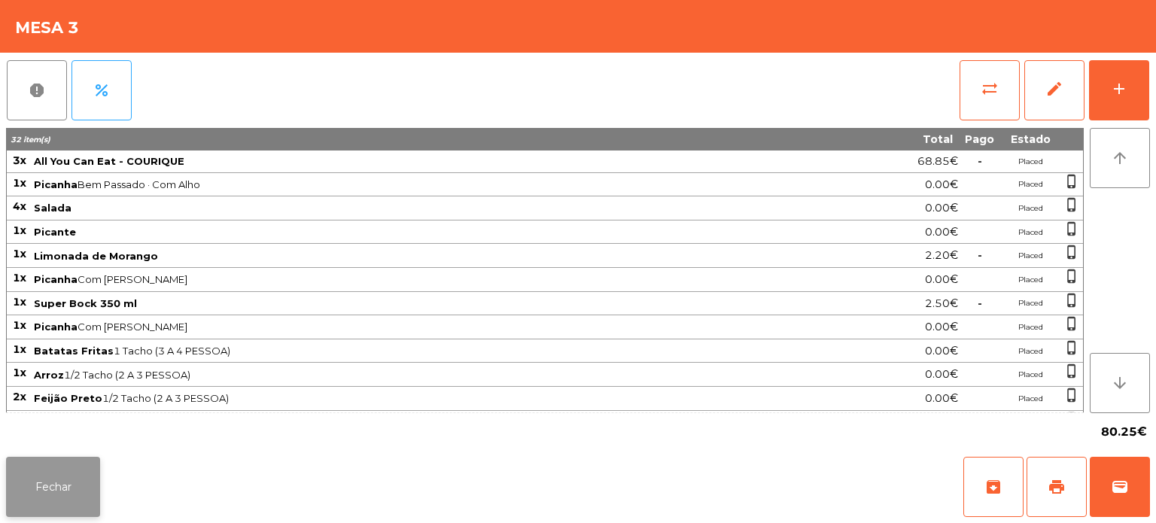
click at [69, 488] on button "Fechar" at bounding box center [53, 487] width 94 height 60
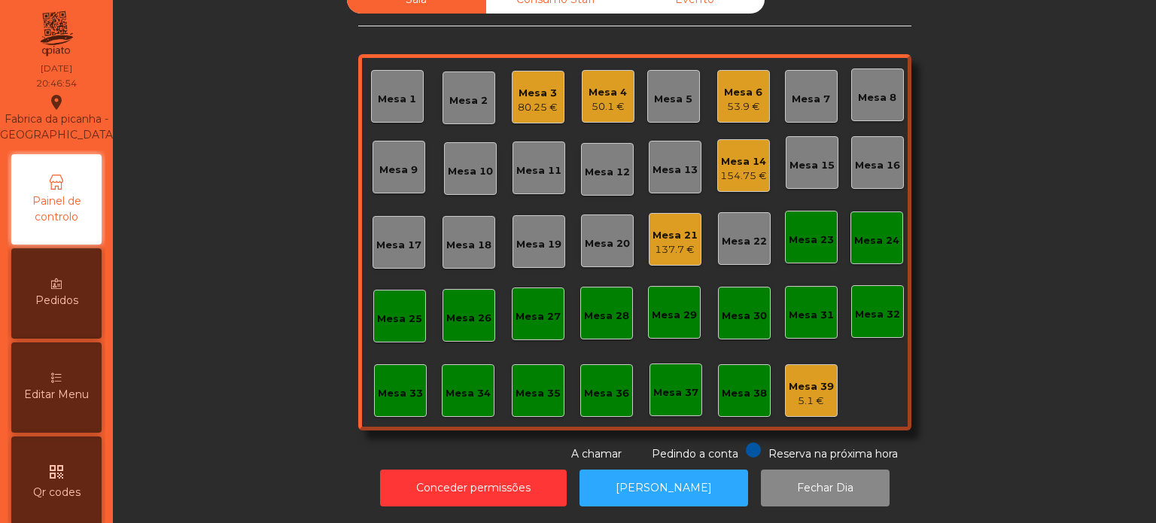
click at [596, 99] on div "50.1 €" at bounding box center [607, 106] width 38 height 15
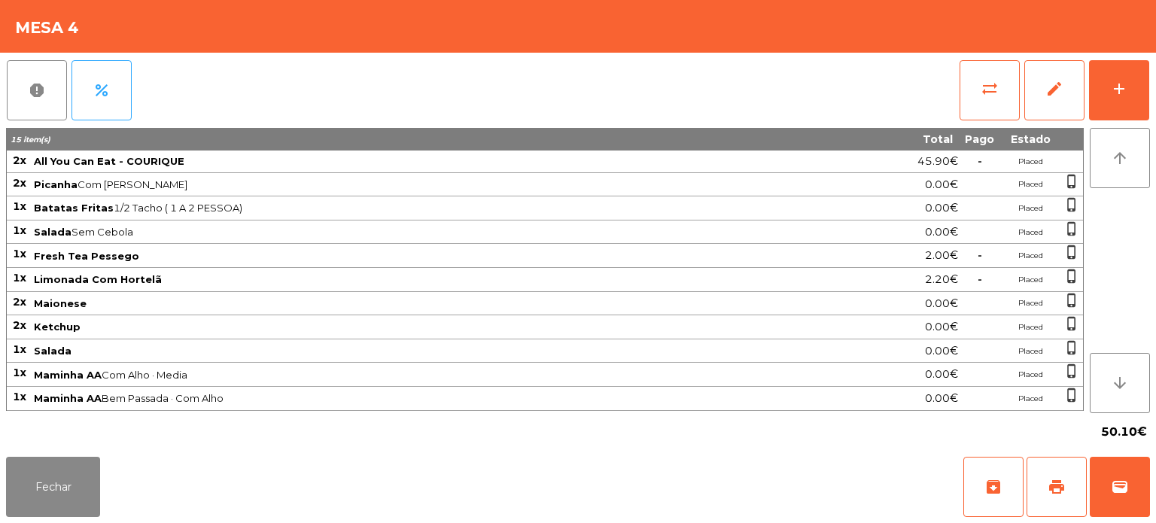
click at [295, 328] on span "Ketchup" at bounding box center [418, 327] width 769 height 12
click at [97, 503] on button "Fechar" at bounding box center [53, 487] width 94 height 60
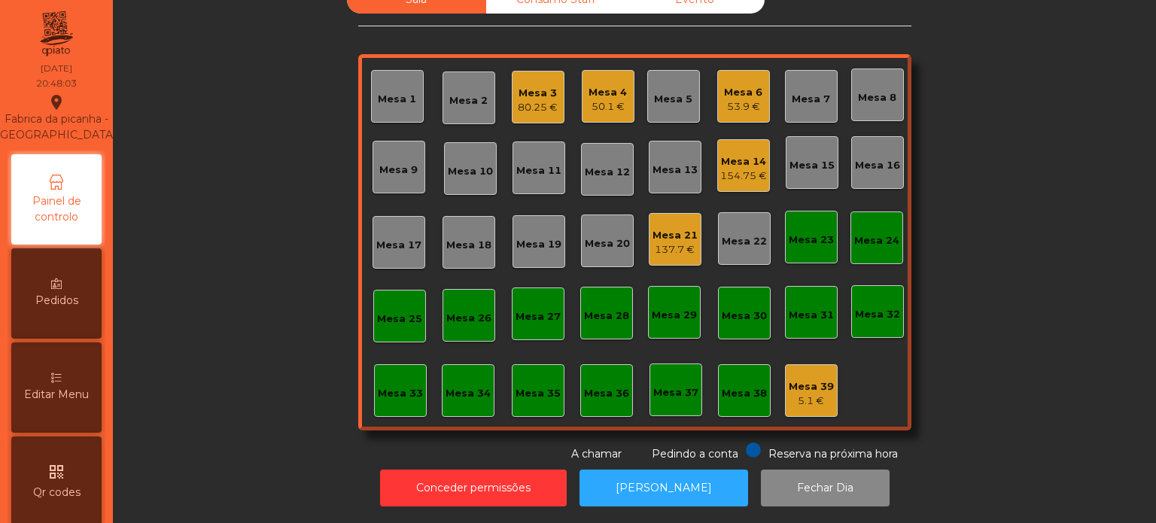
click at [589, 106] on div "Mesa 4 50.1 €" at bounding box center [608, 96] width 53 height 53
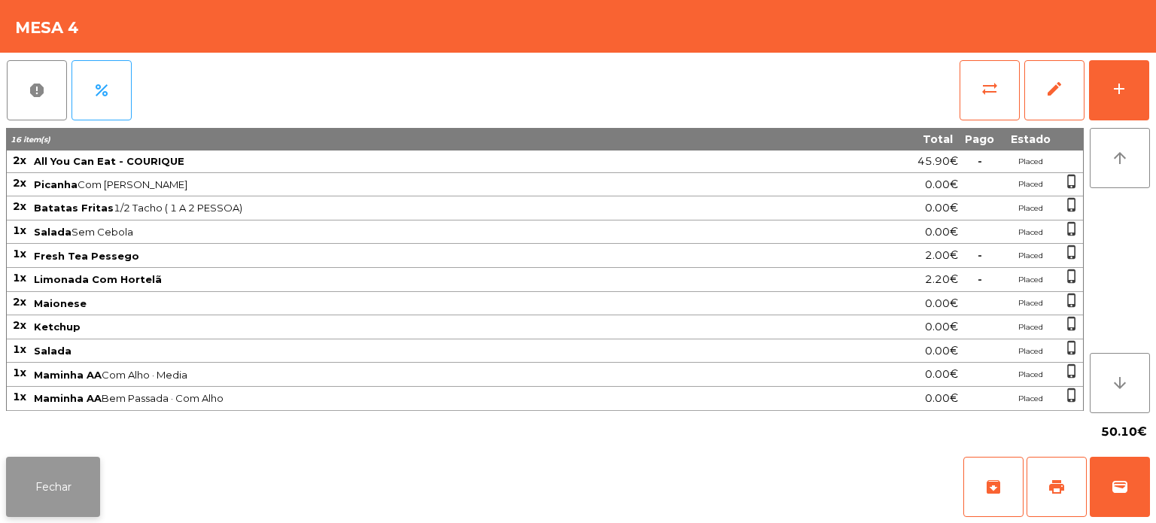
click at [44, 488] on button "Fechar" at bounding box center [53, 487] width 94 height 60
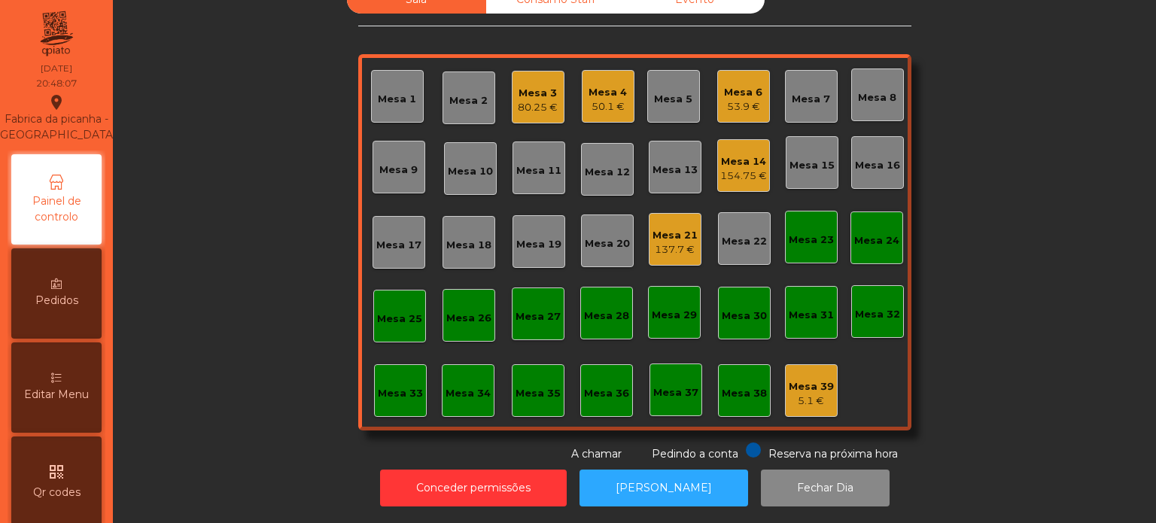
click at [617, 102] on div "50.1 €" at bounding box center [607, 106] width 38 height 15
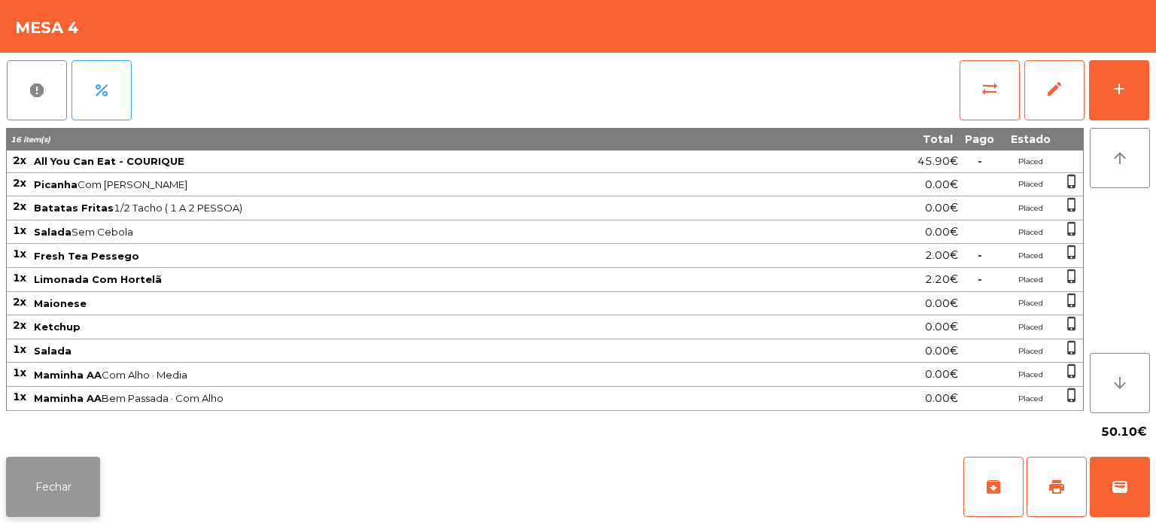
click at [74, 486] on button "Fechar" at bounding box center [53, 487] width 94 height 60
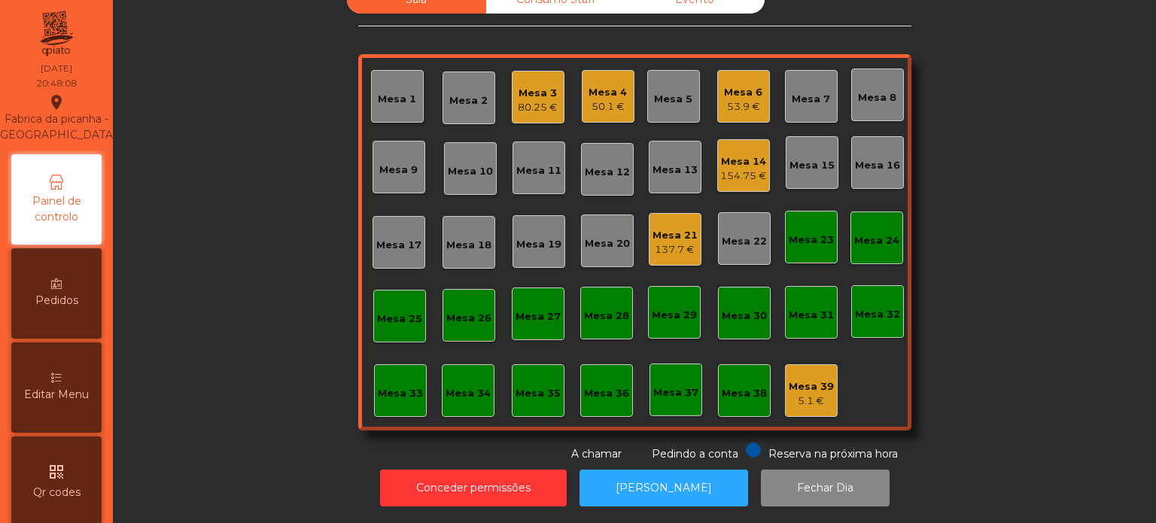
click at [556, 93] on div "Mesa 3 80.25 €" at bounding box center [538, 97] width 53 height 53
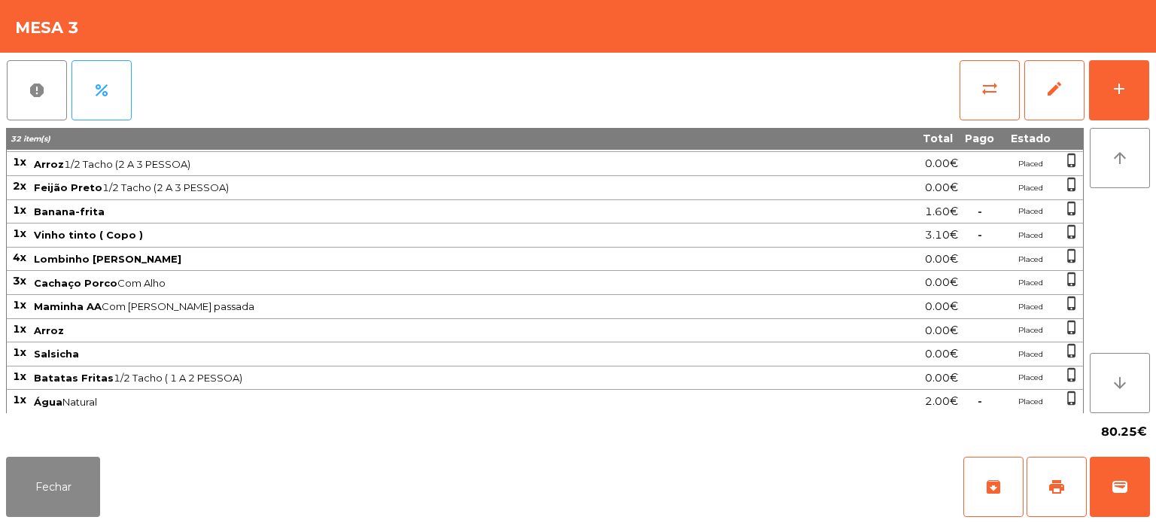
scroll to position [217, 0]
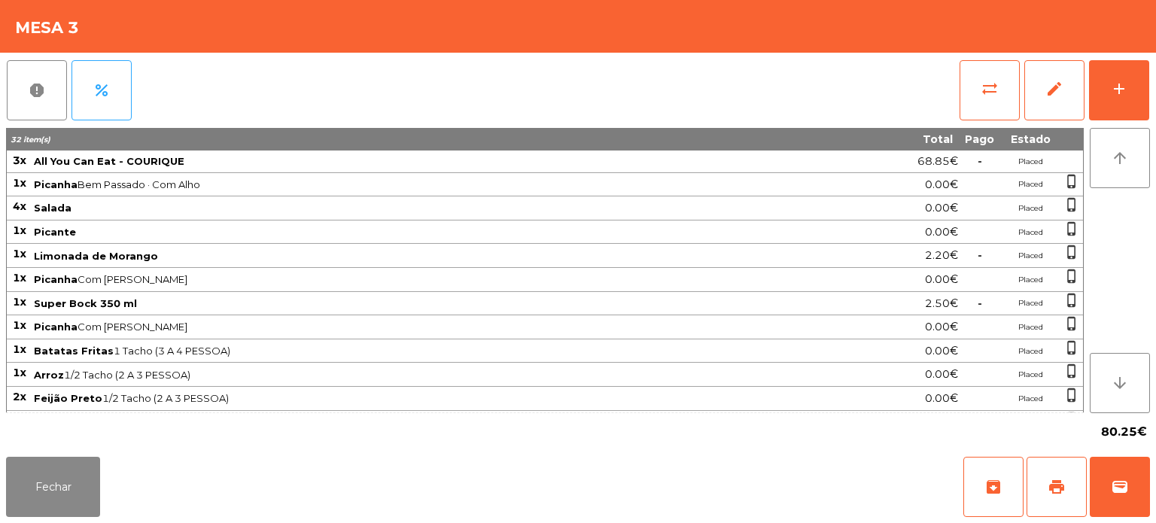
scroll to position [217, 0]
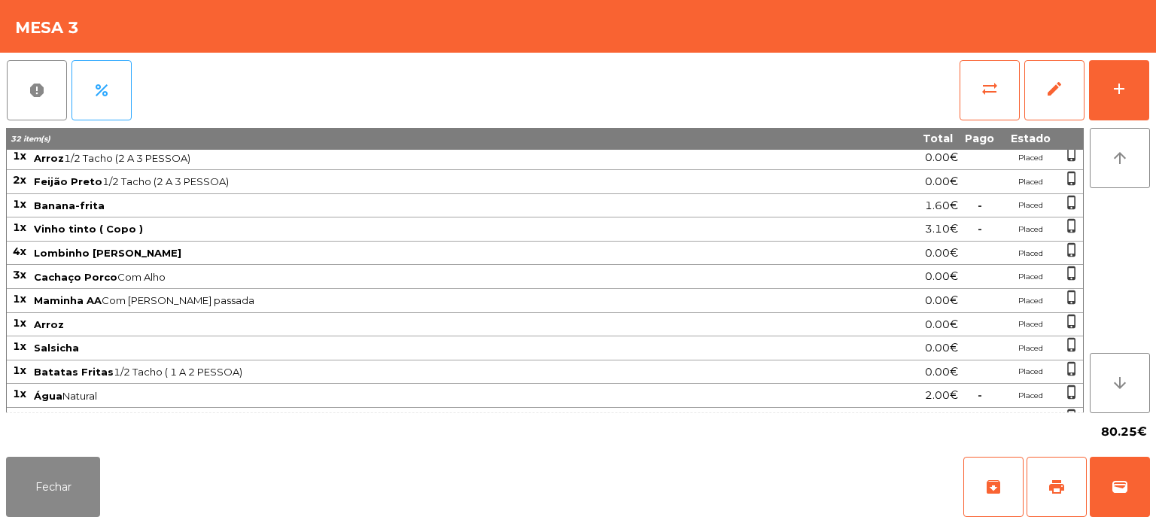
click at [94, 520] on div "Fechar archive print wallet" at bounding box center [578, 487] width 1156 height 72
click at [79, 467] on button "Fechar" at bounding box center [53, 487] width 94 height 60
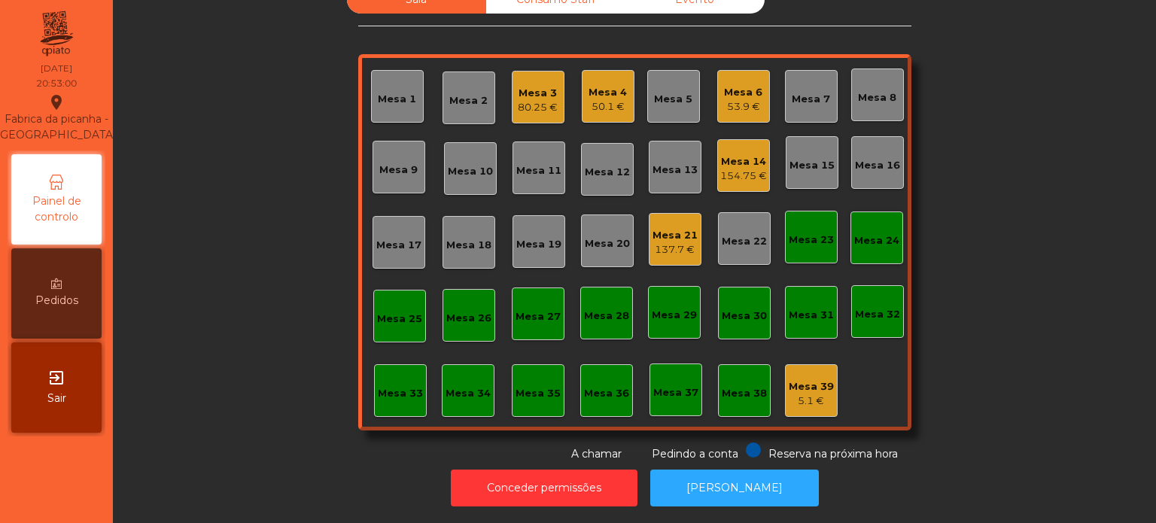
click at [731, 79] on div "Mesa 6 53.9 €" at bounding box center [743, 96] width 38 height 35
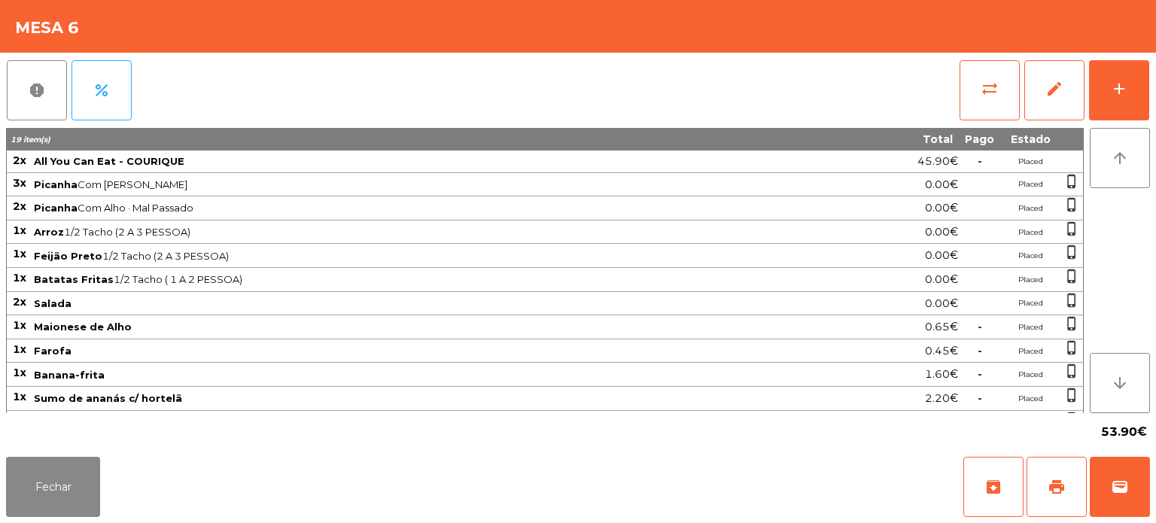
click at [702, 106] on div "report percent sync_alt edit add" at bounding box center [578, 90] width 1144 height 75
click at [68, 494] on button "Fechar" at bounding box center [53, 487] width 94 height 60
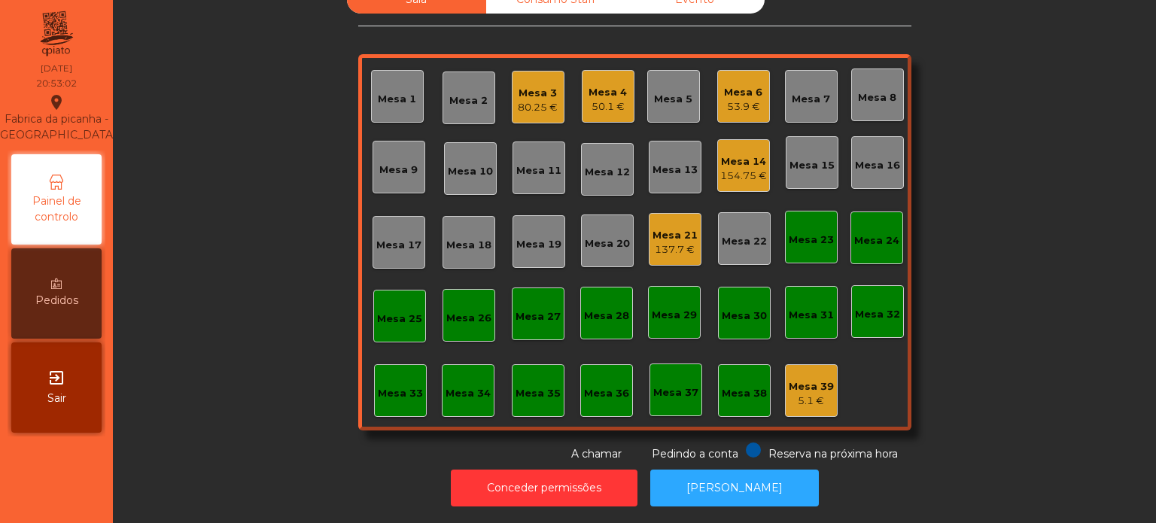
click at [728, 87] on div "Mesa 6" at bounding box center [743, 92] width 38 height 15
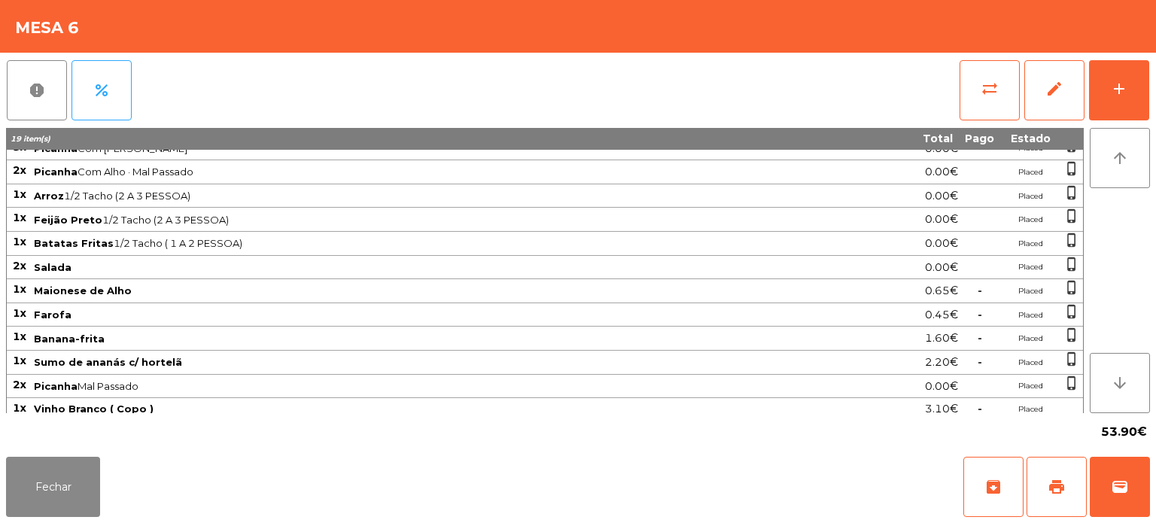
scroll to position [38, 0]
click at [39, 488] on button "Fechar" at bounding box center [53, 487] width 94 height 60
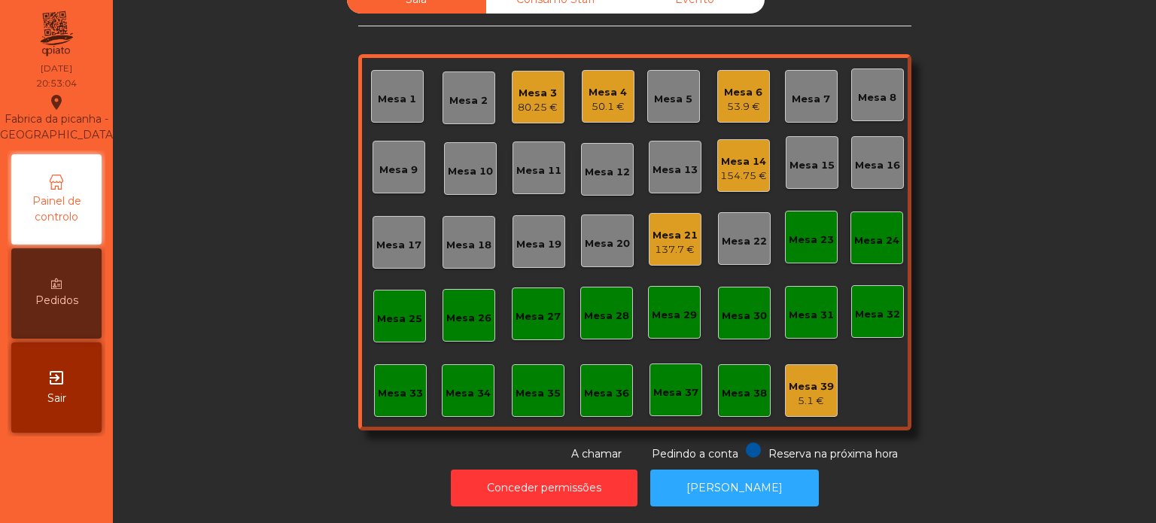
click at [723, 169] on div "154.75 €" at bounding box center [743, 176] width 47 height 15
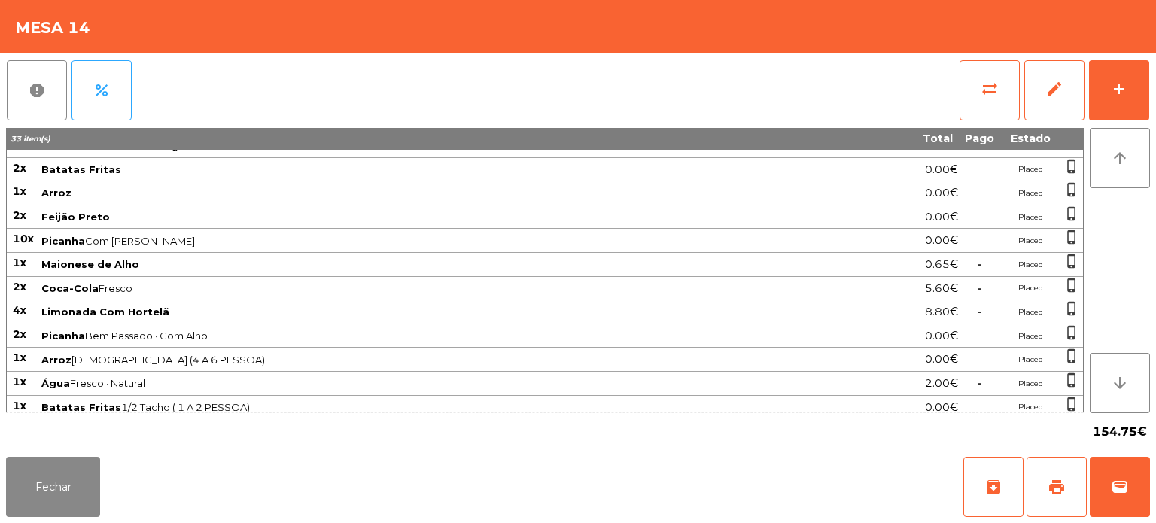
scroll to position [0, 0]
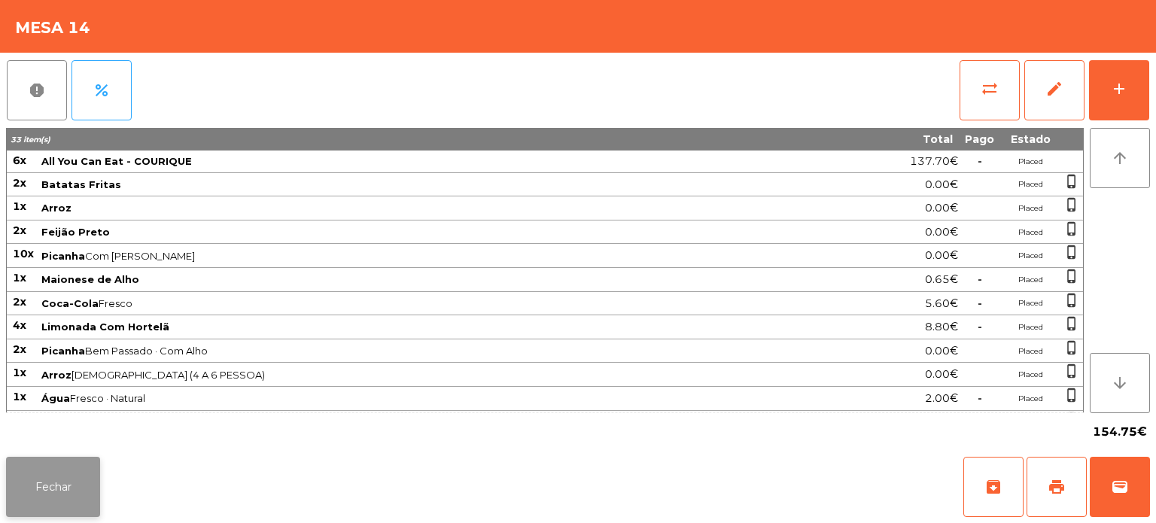
click at [75, 494] on button "Fechar" at bounding box center [53, 487] width 94 height 60
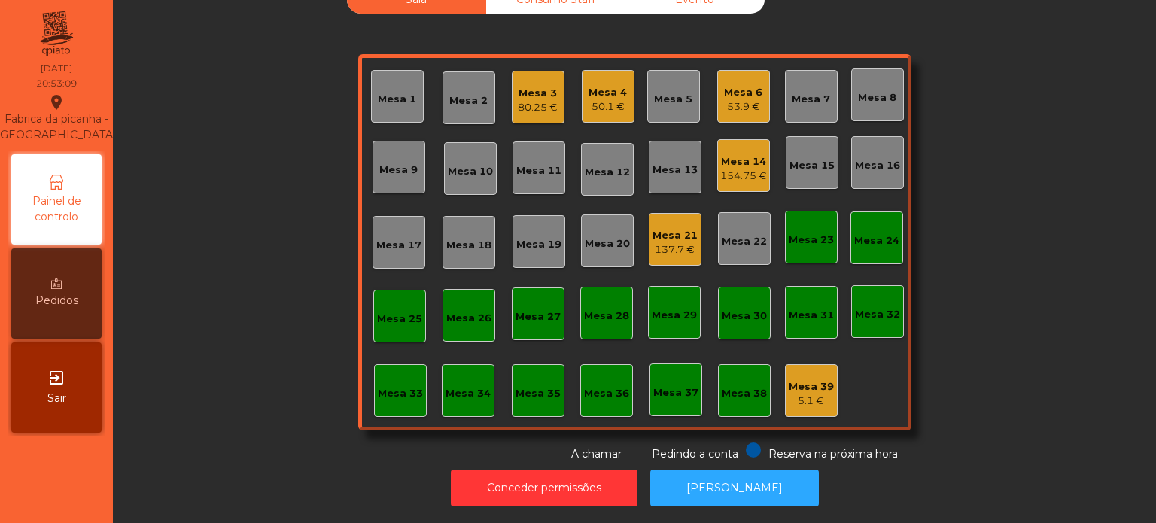
click at [518, 100] on div "80.25 €" at bounding box center [538, 107] width 40 height 15
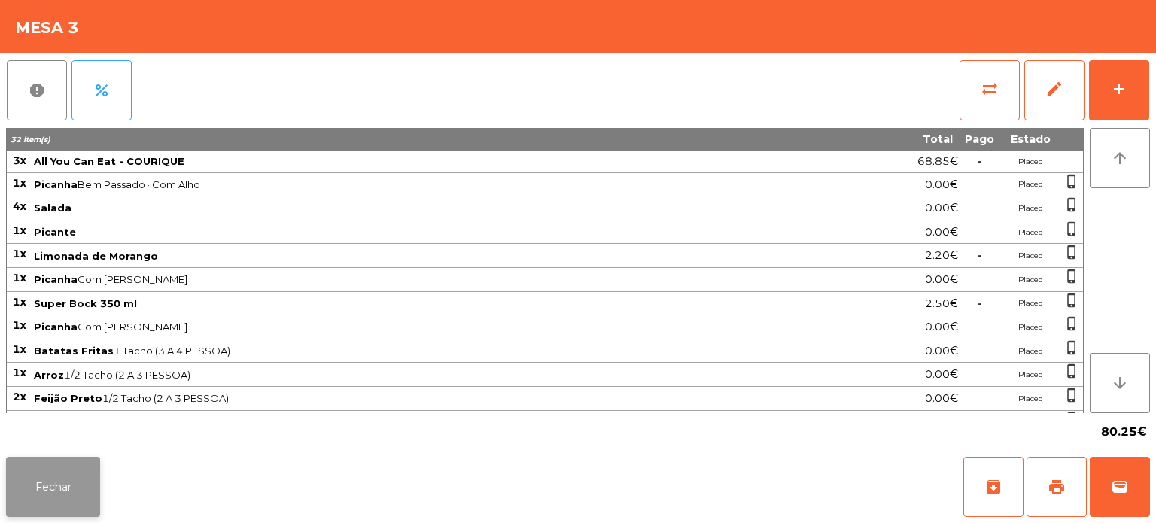
click at [42, 495] on button "Fechar" at bounding box center [53, 487] width 94 height 60
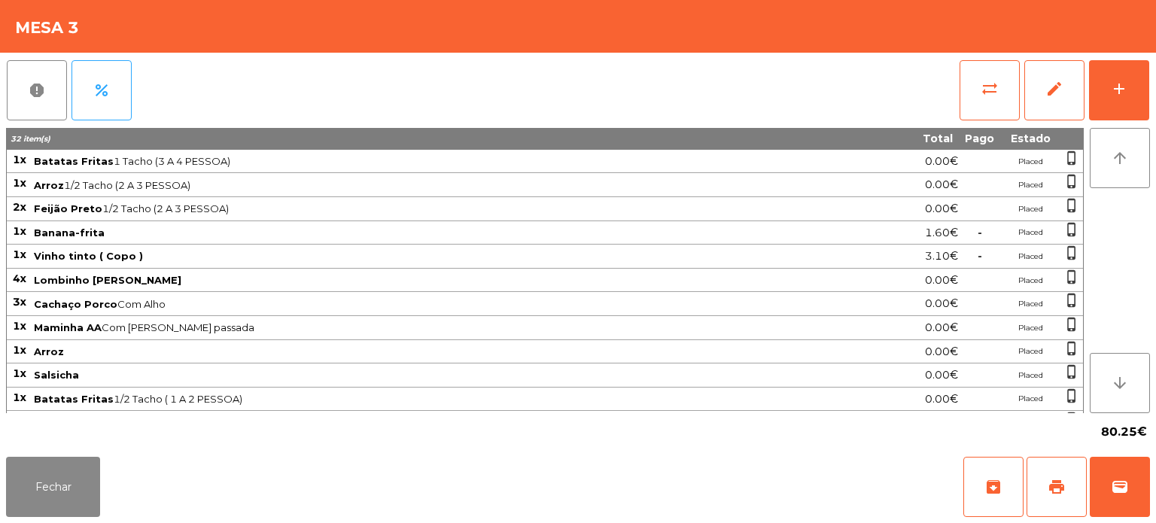
scroll to position [226, 0]
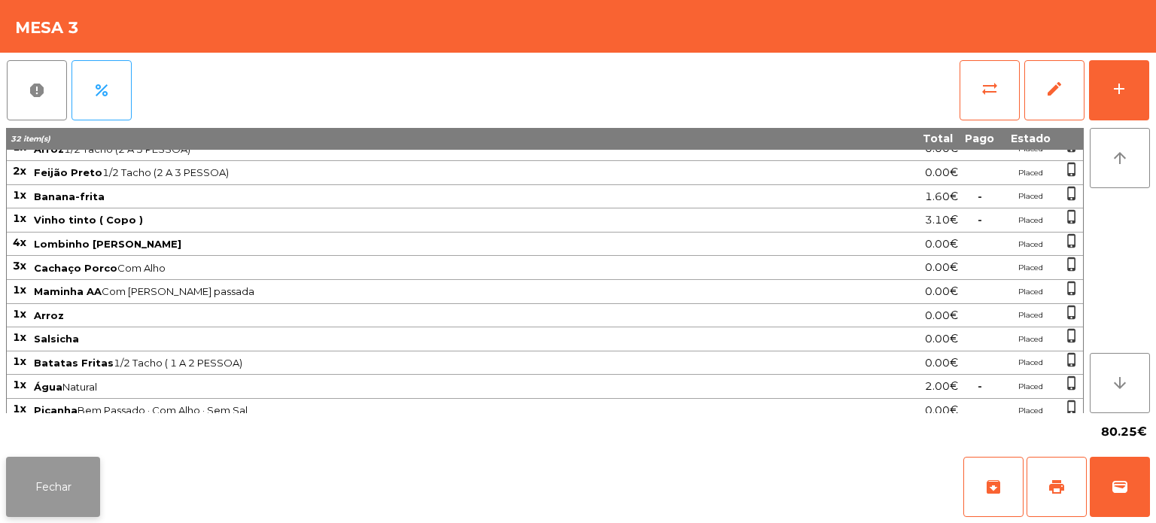
click at [60, 488] on button "Fechar" at bounding box center [53, 487] width 94 height 60
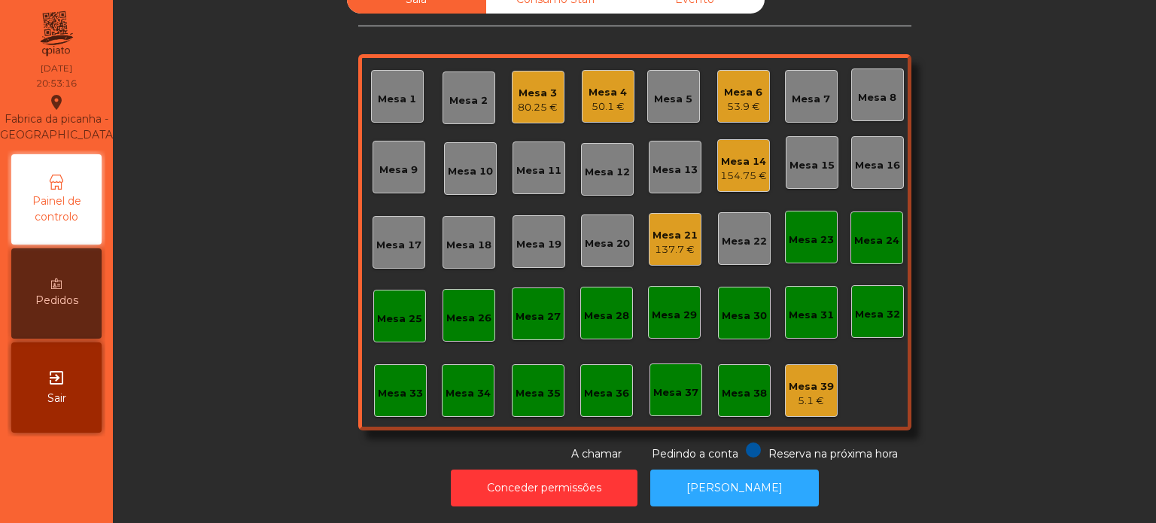
click at [740, 87] on div "Mesa 6" at bounding box center [743, 92] width 38 height 15
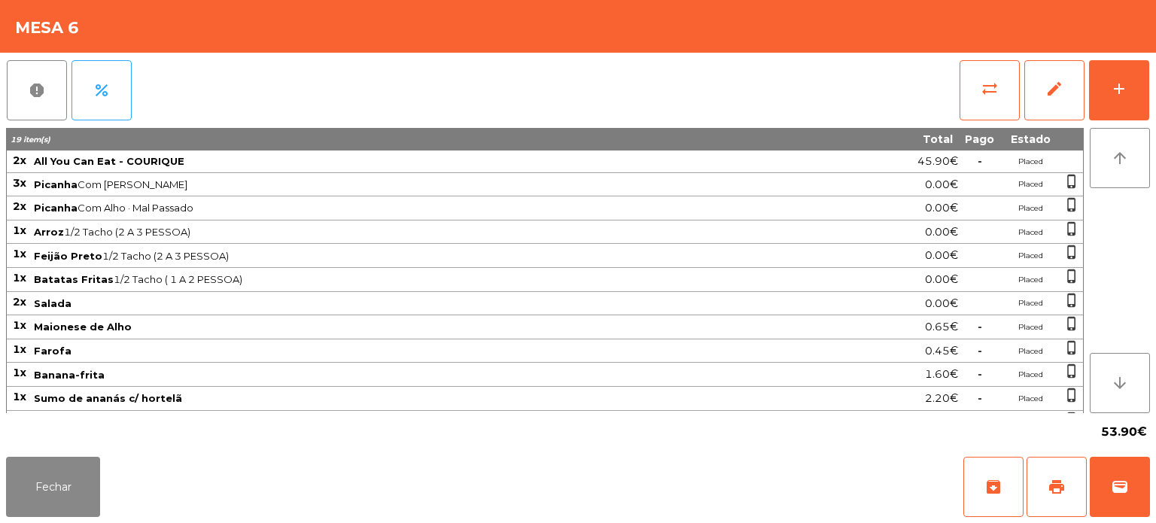
scroll to position [38, 0]
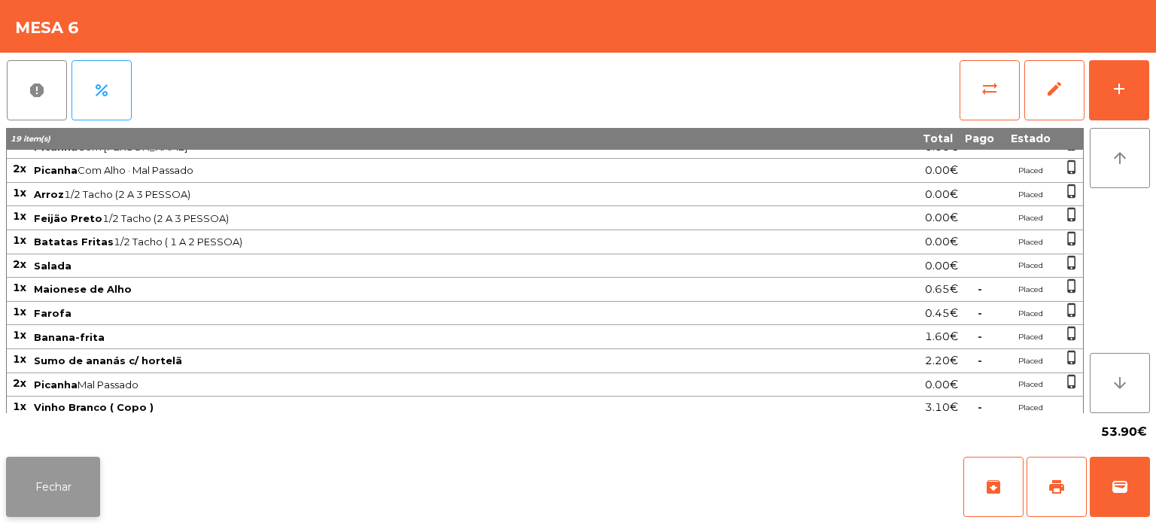
click at [90, 461] on button "Fechar" at bounding box center [53, 487] width 94 height 60
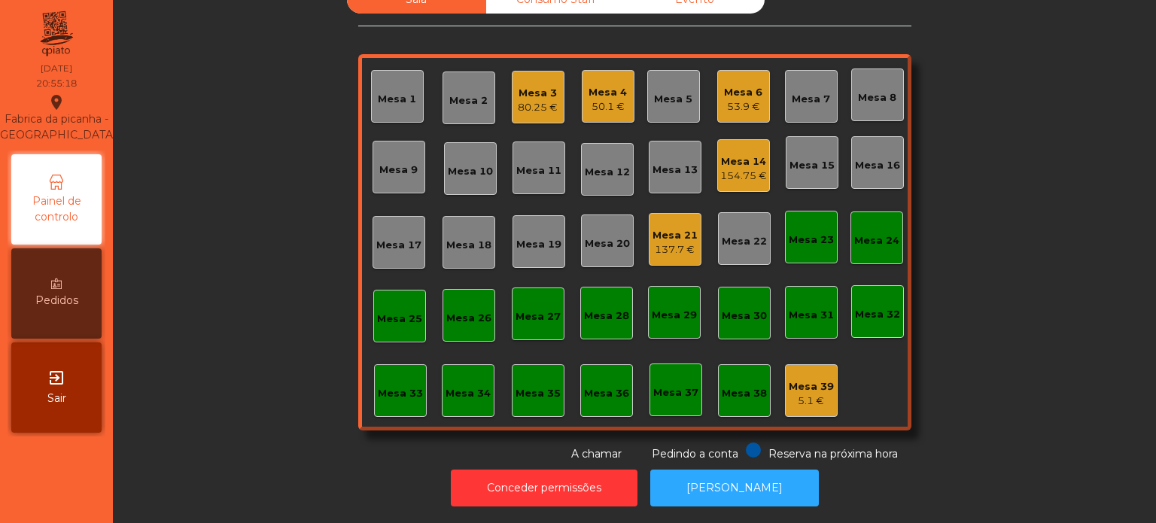
click at [738, 169] on div "154.75 €" at bounding box center [743, 176] width 47 height 15
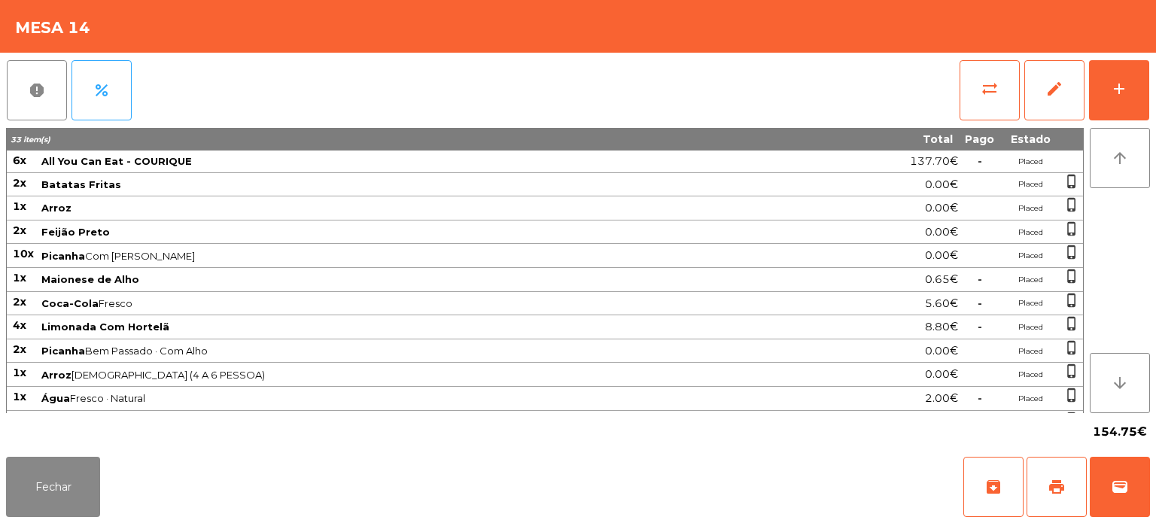
scroll to position [15, 0]
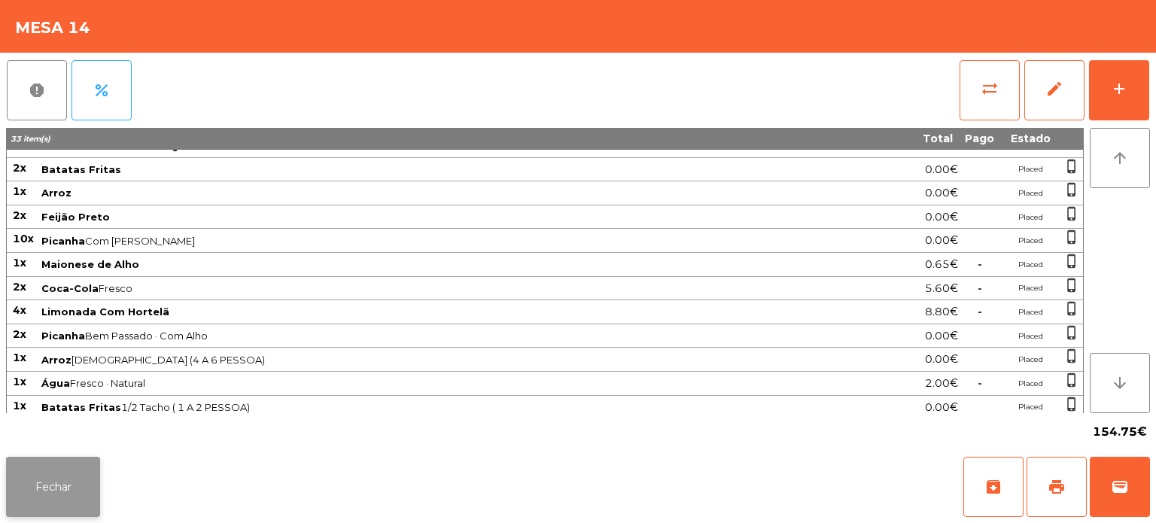
click at [54, 468] on button "Fechar" at bounding box center [53, 487] width 94 height 60
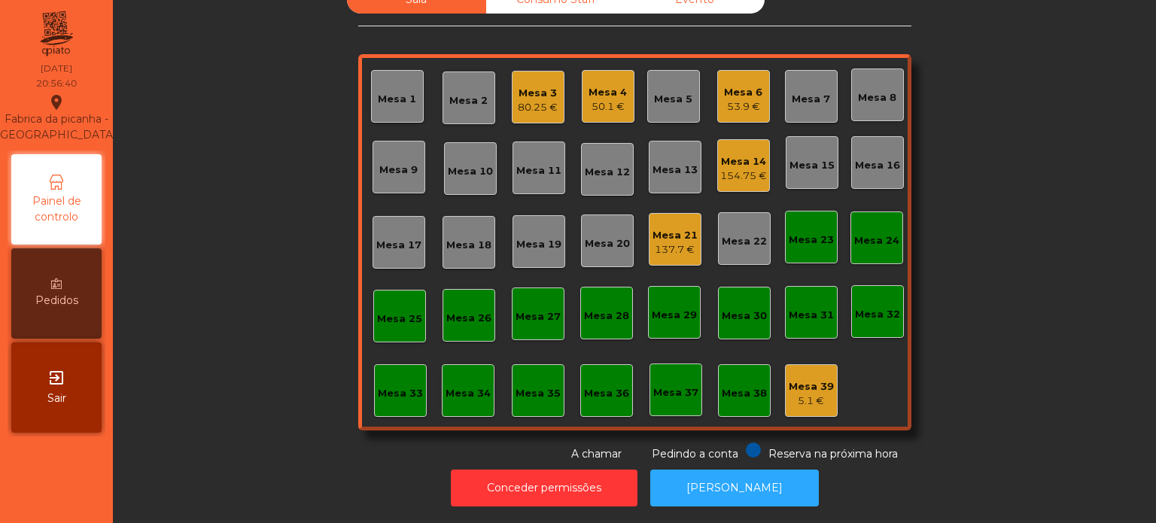
click at [743, 169] on div "154.75 €" at bounding box center [743, 176] width 47 height 15
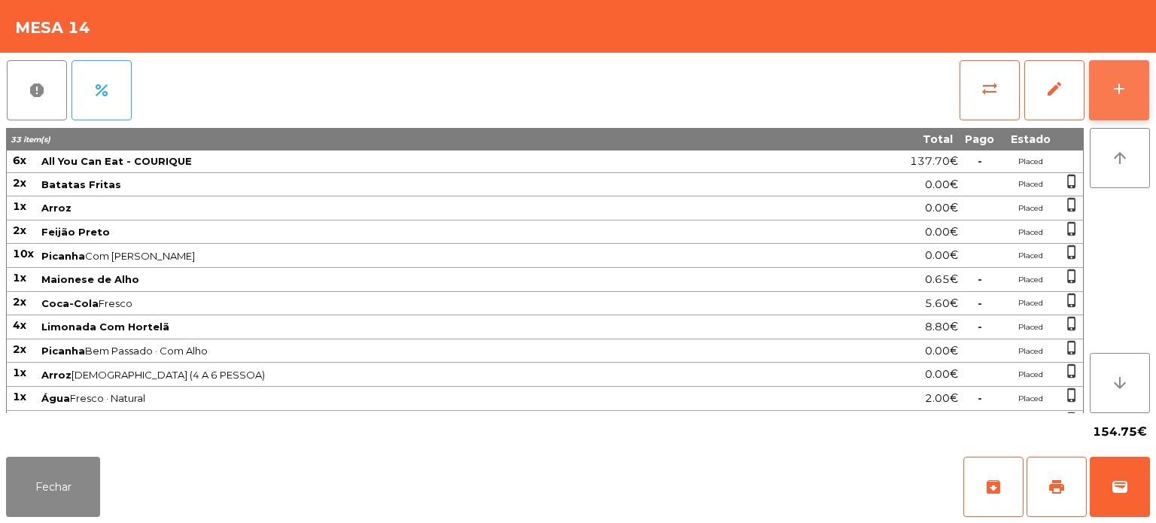
click at [1112, 96] on div "add" at bounding box center [1119, 89] width 18 height 18
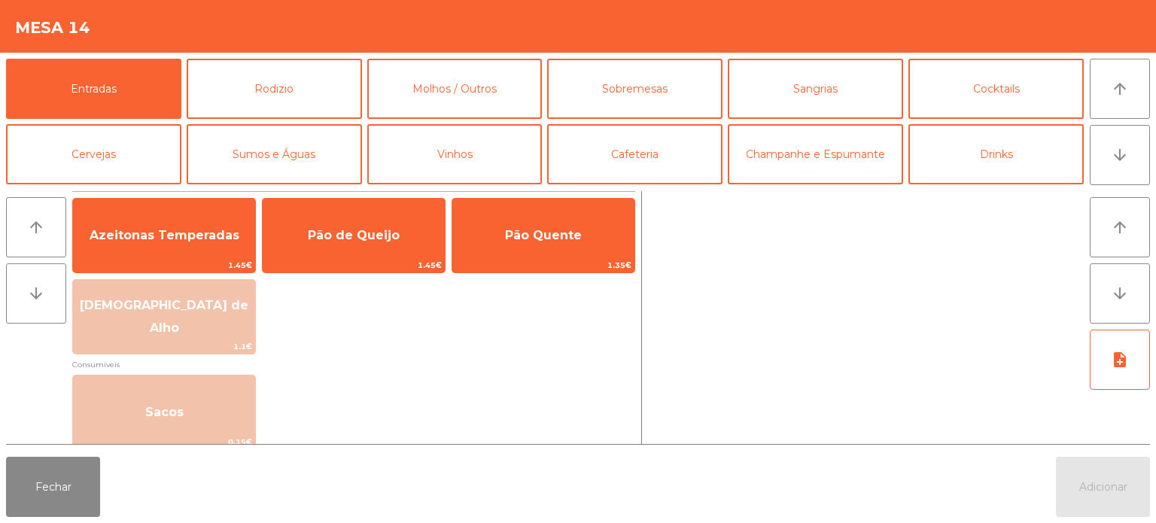
scroll to position [11, 0]
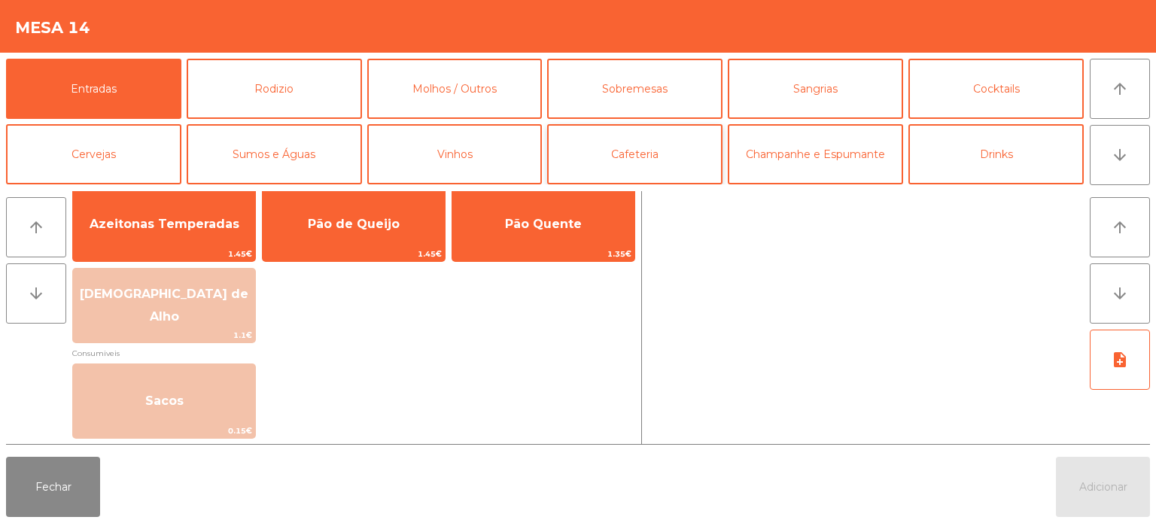
click at [632, 150] on button "Cafeteria" at bounding box center [634, 154] width 175 height 60
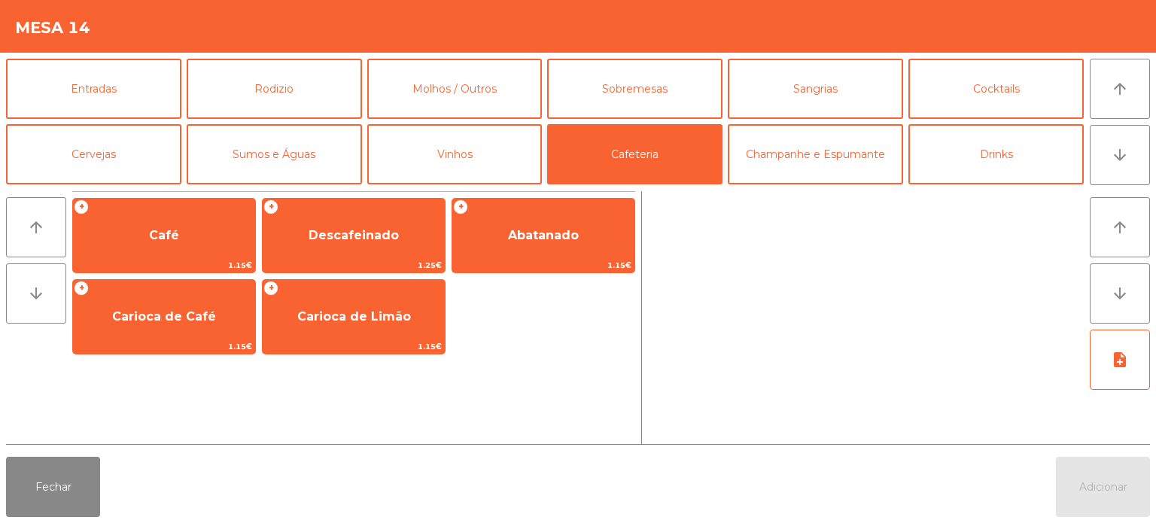
scroll to position [0, 0]
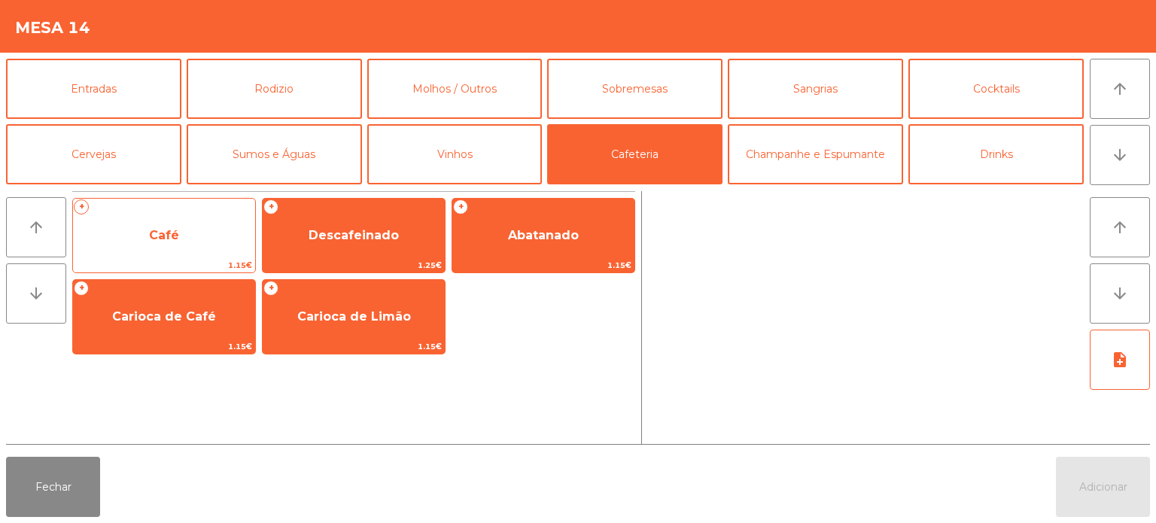
click at [155, 233] on span "Café" at bounding box center [164, 235] width 30 height 14
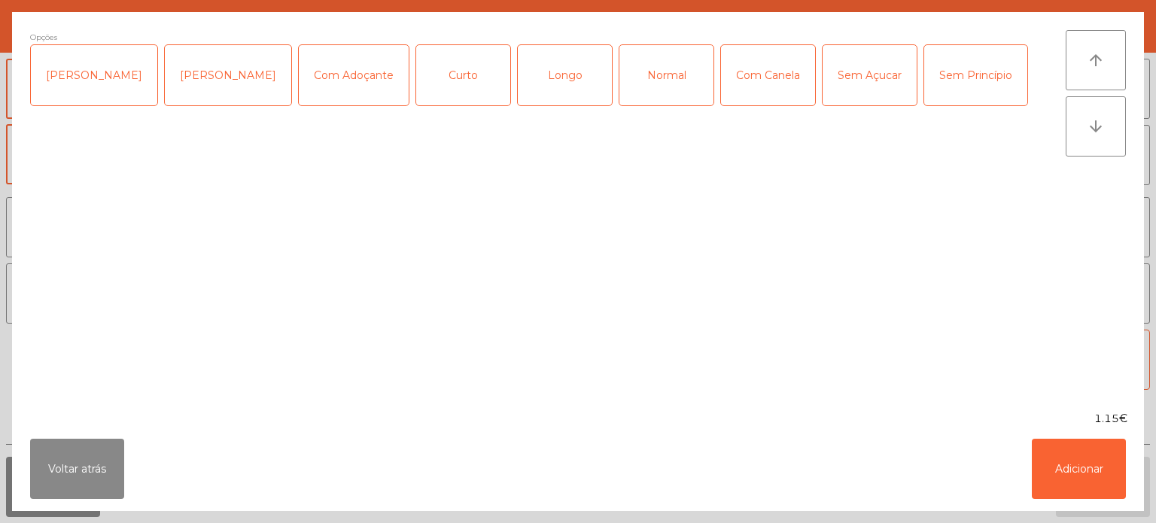
click at [461, 74] on div "Curto" at bounding box center [463, 75] width 94 height 60
click at [442, 75] on div "Curto" at bounding box center [463, 75] width 94 height 60
click at [642, 81] on div "Normal" at bounding box center [666, 75] width 94 height 60
click at [71, 91] on div "[PERSON_NAME]" at bounding box center [94, 75] width 126 height 60
click at [1053, 463] on button "Adicionar" at bounding box center [1079, 469] width 94 height 60
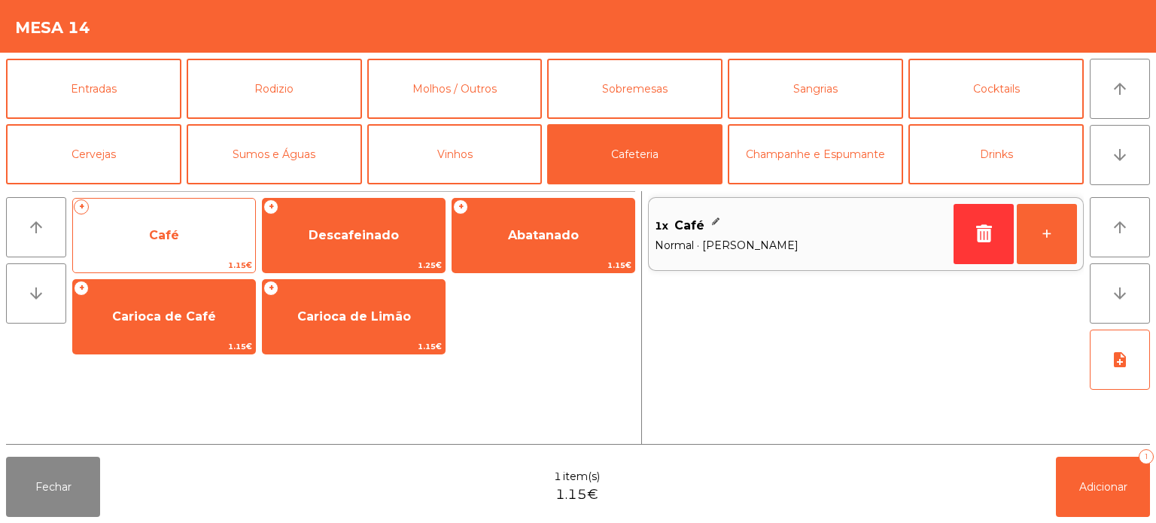
click at [177, 239] on span "Café" at bounding box center [164, 235] width 30 height 14
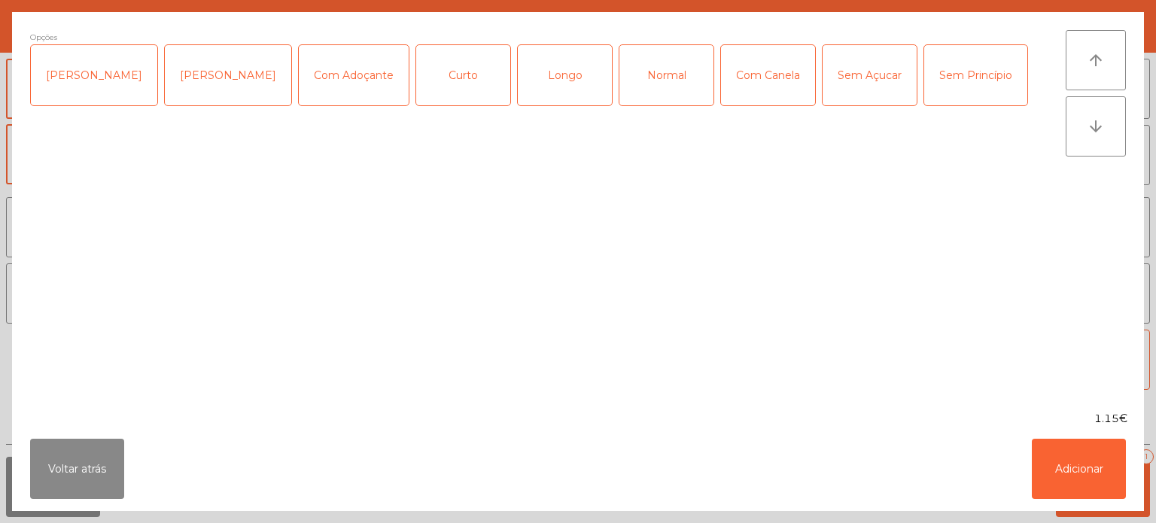
click at [437, 76] on div "Curto" at bounding box center [463, 75] width 94 height 60
click at [327, 72] on div "Com Adoçante" at bounding box center [354, 75] width 110 height 60
click at [1091, 463] on button "Adicionar" at bounding box center [1079, 469] width 94 height 60
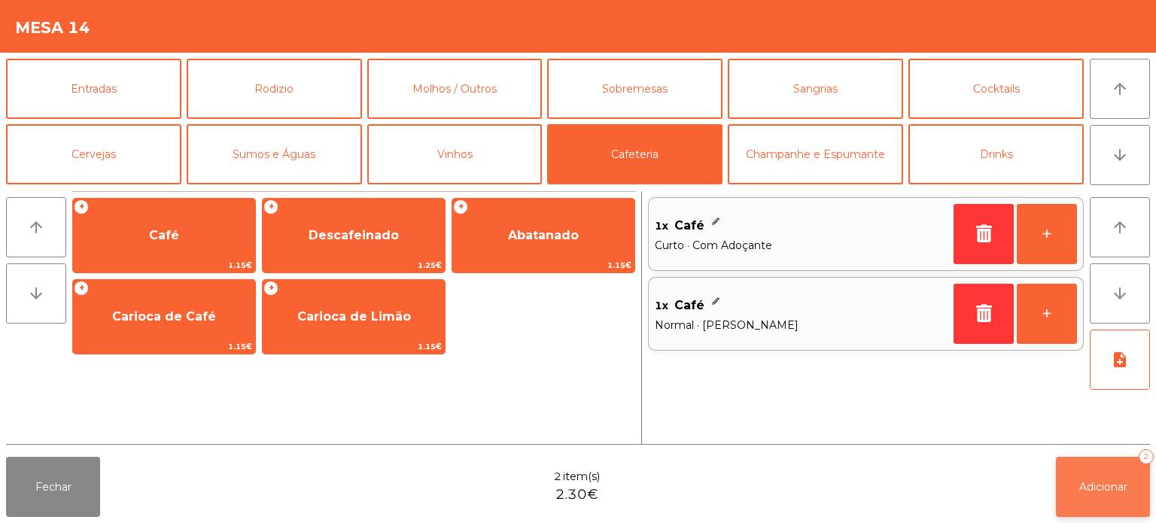
click at [1089, 489] on span "Adicionar" at bounding box center [1103, 487] width 48 height 14
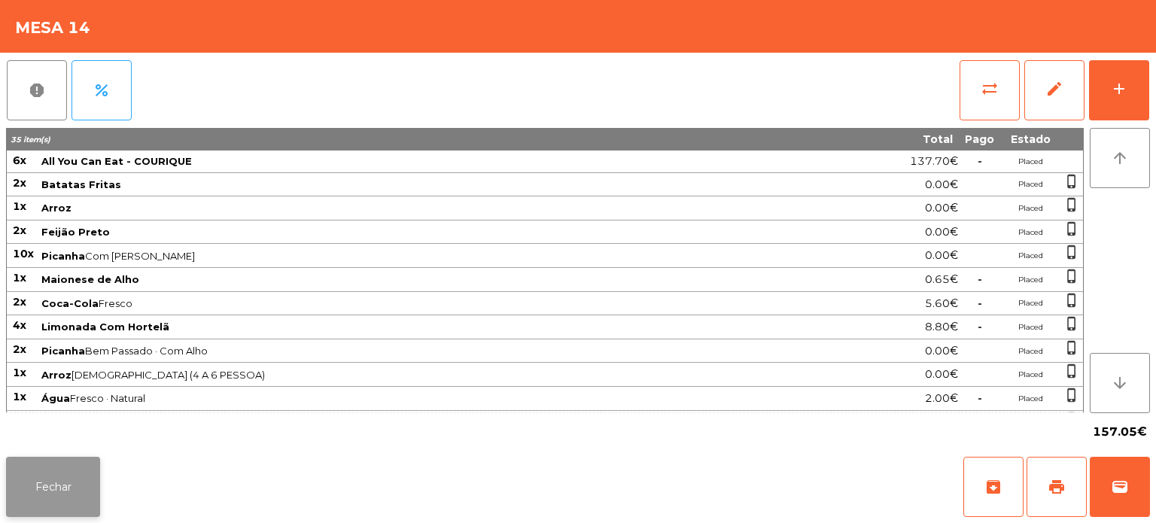
click at [58, 493] on button "Fechar" at bounding box center [53, 487] width 94 height 60
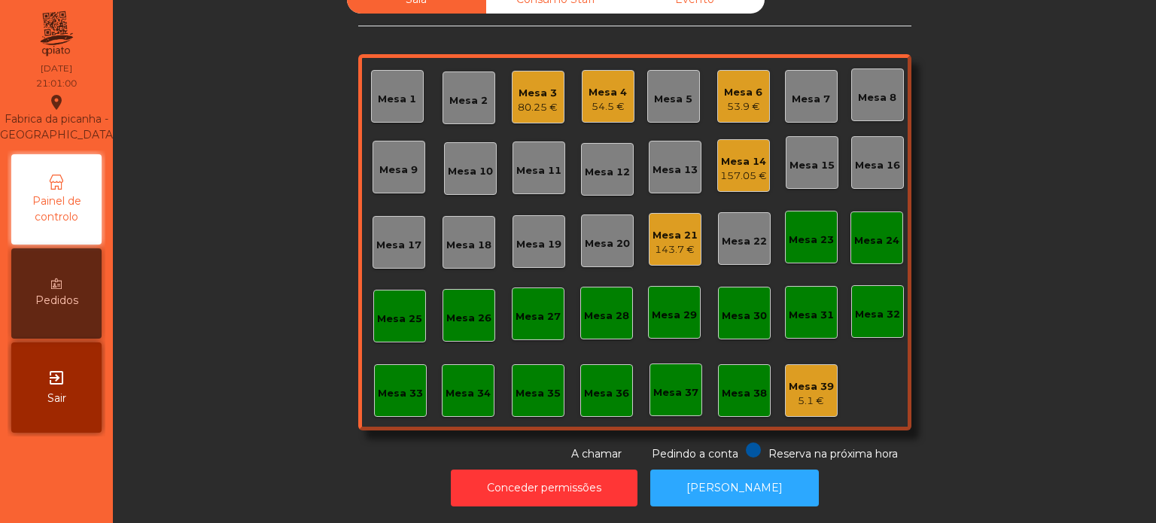
click at [680, 242] on div "143.7 €" at bounding box center [674, 249] width 45 height 15
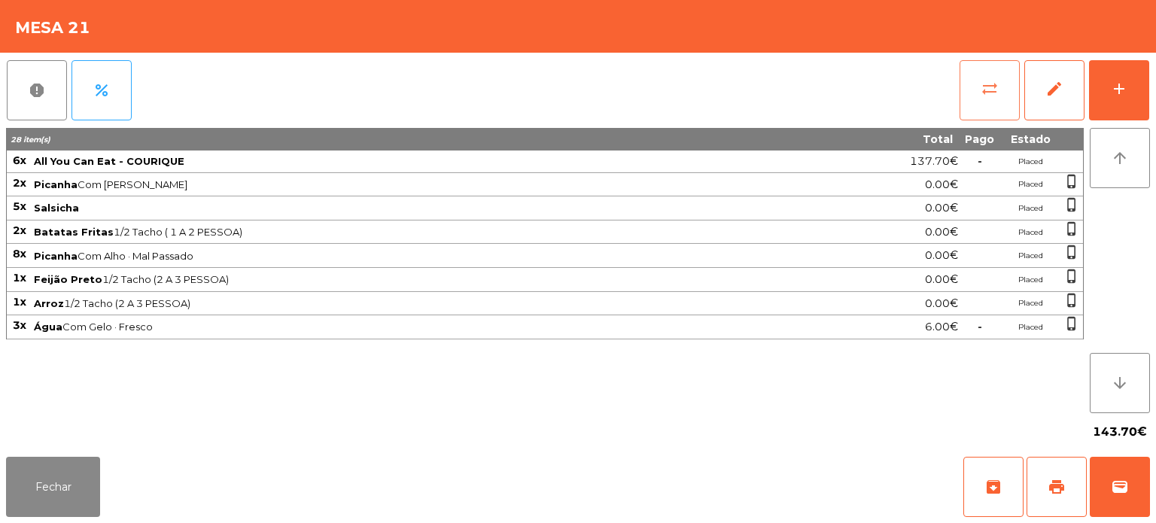
click at [963, 77] on button "sync_alt" at bounding box center [989, 90] width 60 height 60
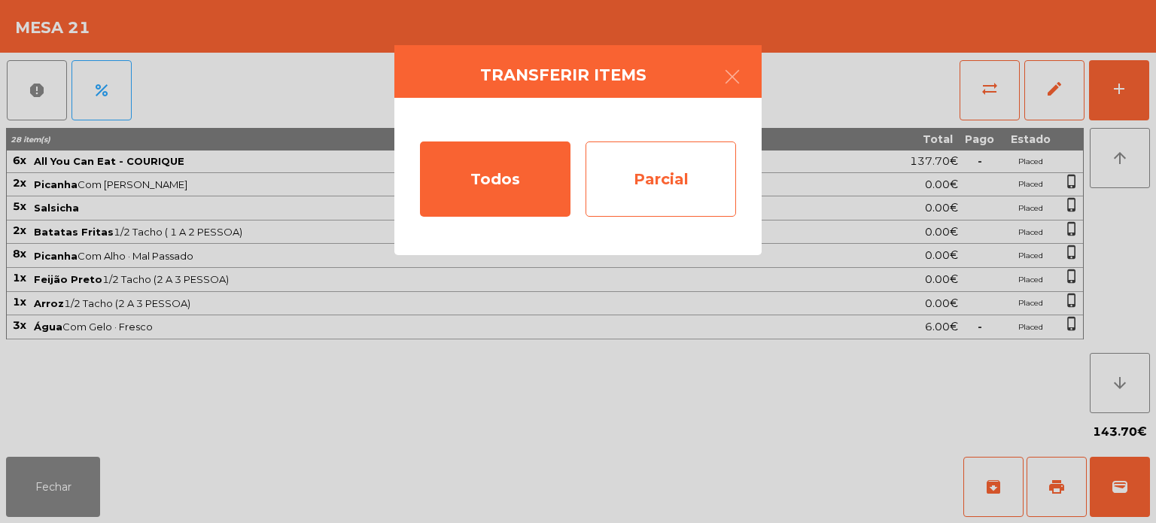
click at [670, 184] on div "Parcial" at bounding box center [660, 178] width 150 height 75
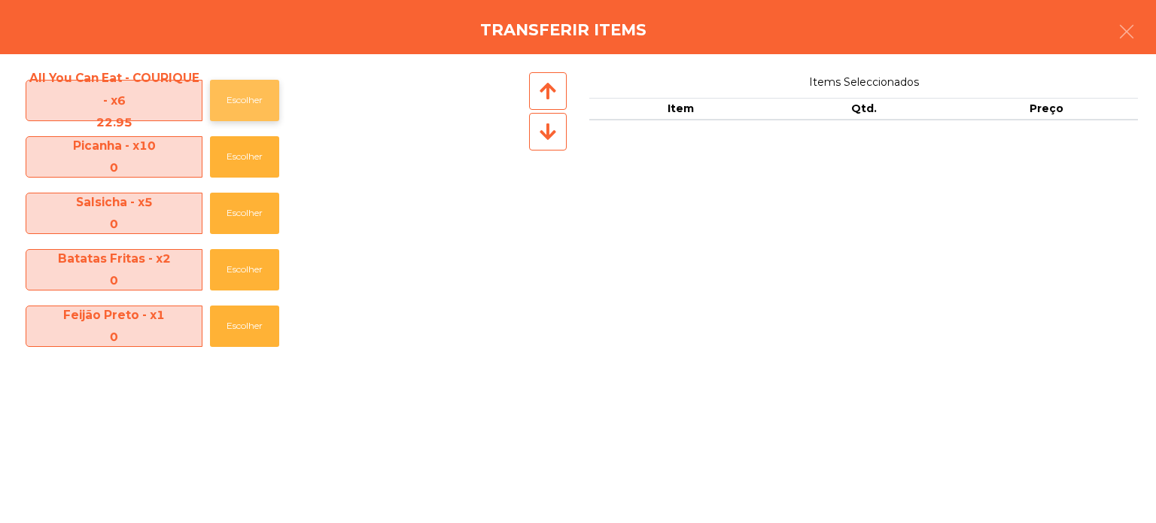
click at [245, 84] on button "Escolher" at bounding box center [244, 100] width 69 height 41
click at [230, 102] on button "Escolher" at bounding box center [244, 100] width 69 height 41
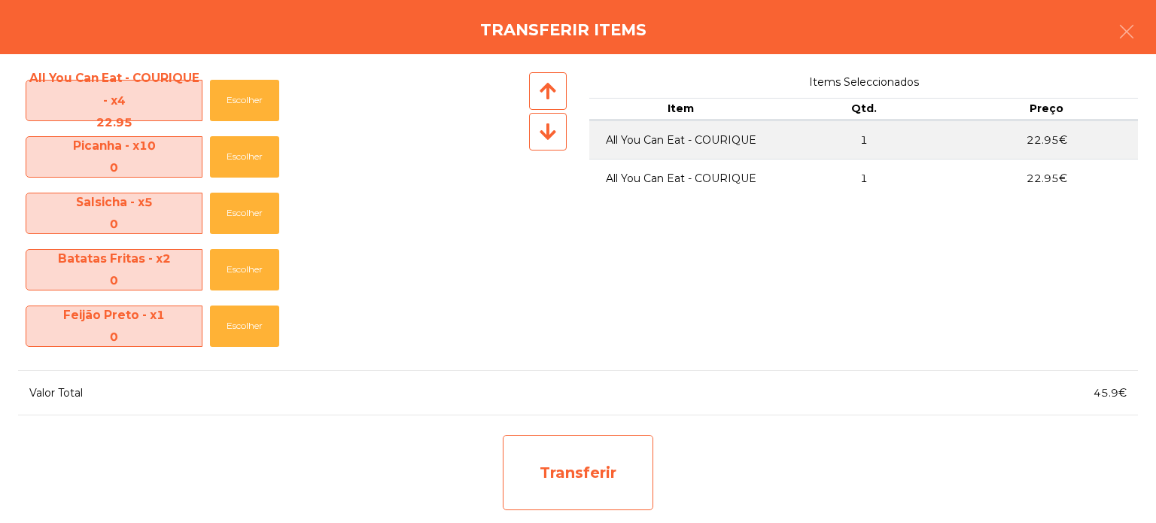
click at [607, 462] on div "Transferir" at bounding box center [578, 472] width 150 height 75
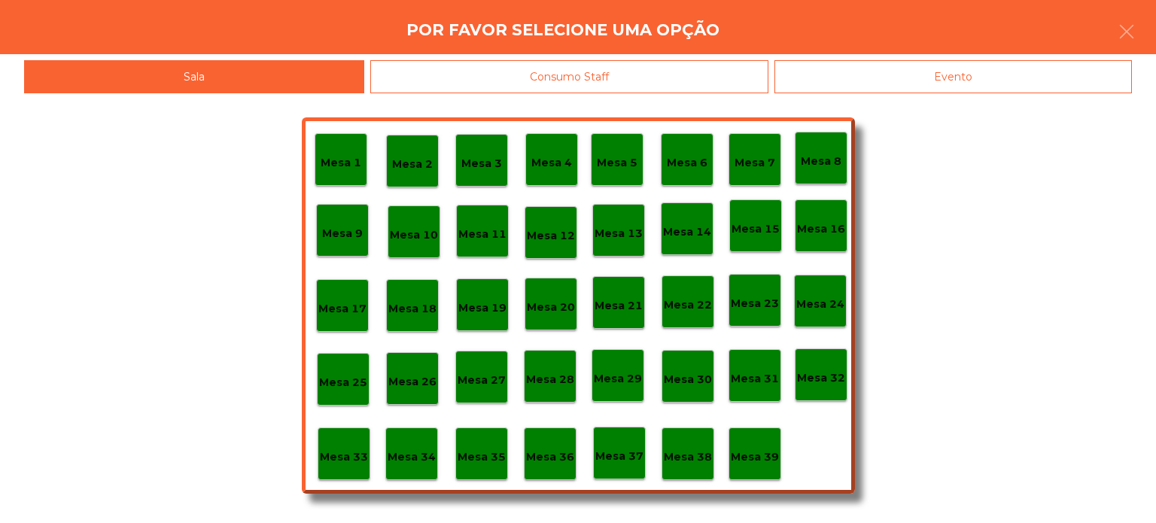
click at [602, 468] on div "Mesa 37" at bounding box center [619, 453] width 53 height 53
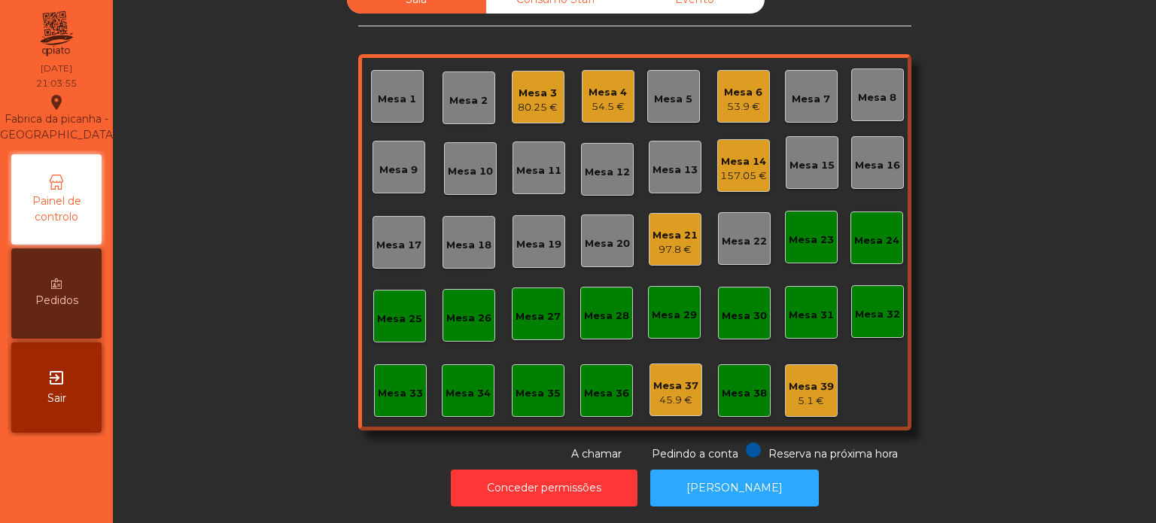
click at [748, 139] on div "Mesa 14 157.05 €" at bounding box center [743, 165] width 53 height 53
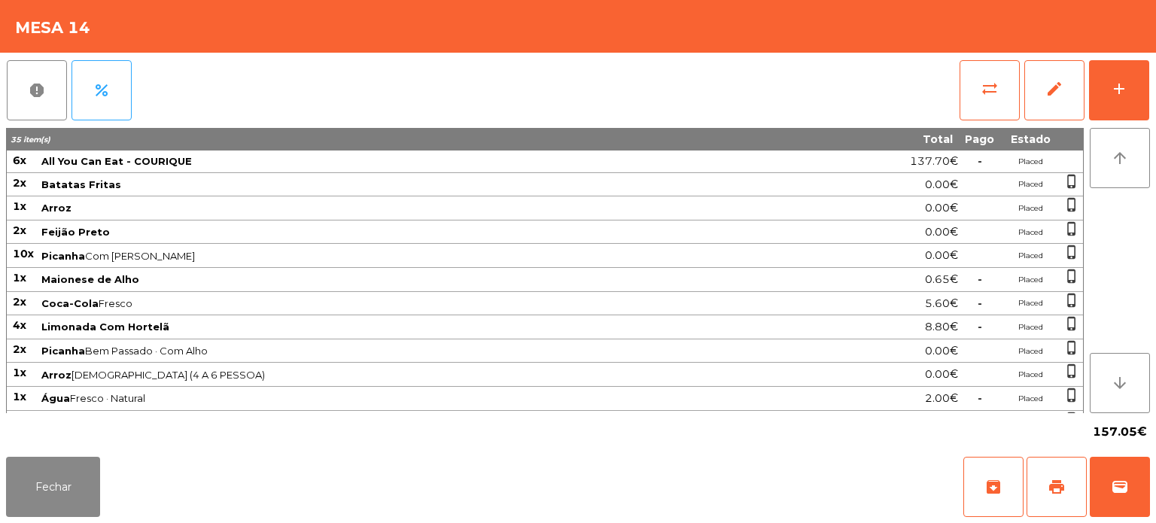
scroll to position [60, 0]
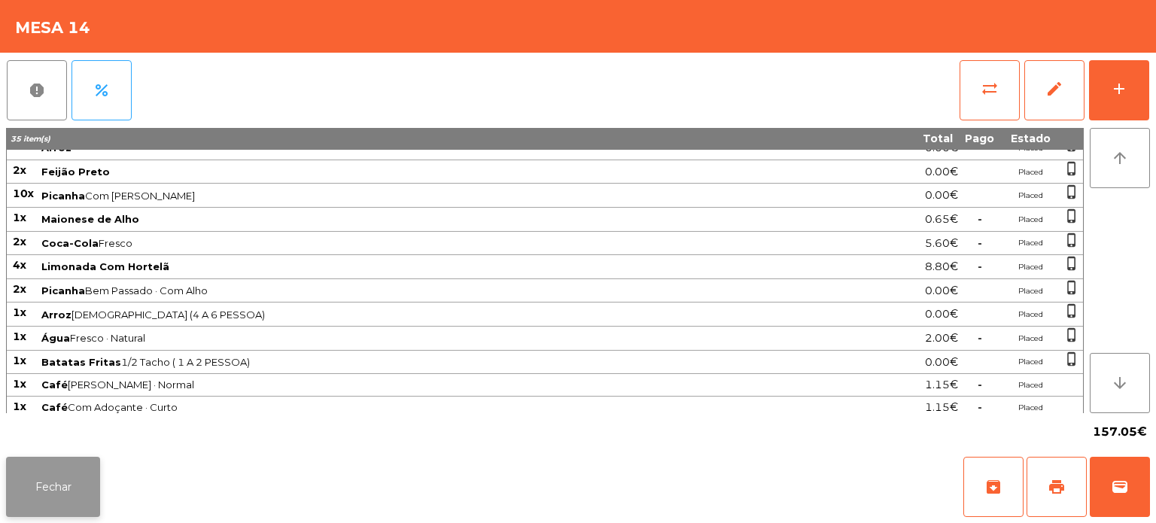
click at [61, 482] on button "Fechar" at bounding box center [53, 487] width 94 height 60
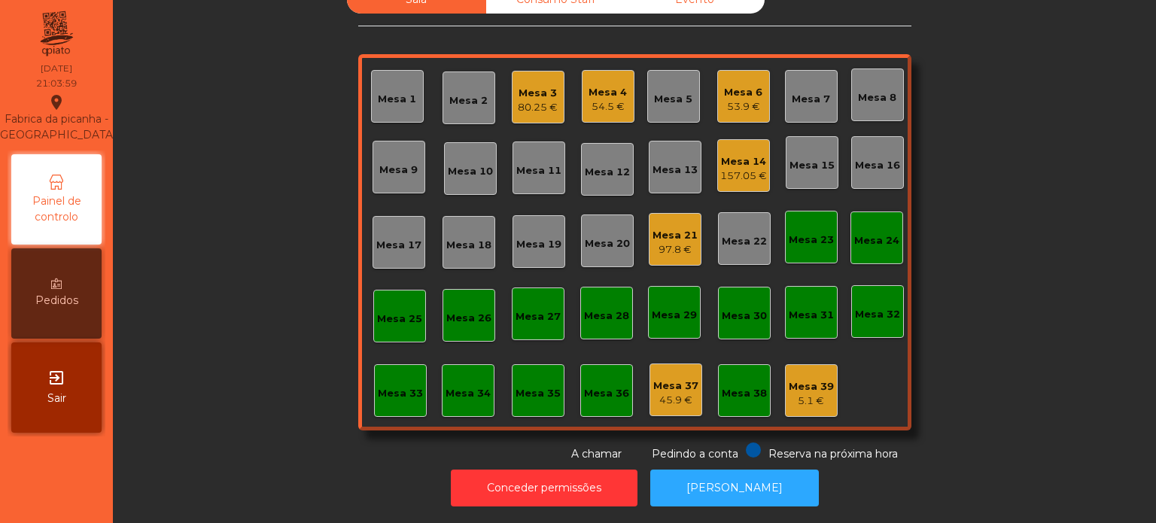
click at [747, 99] on div "53.9 €" at bounding box center [743, 106] width 38 height 15
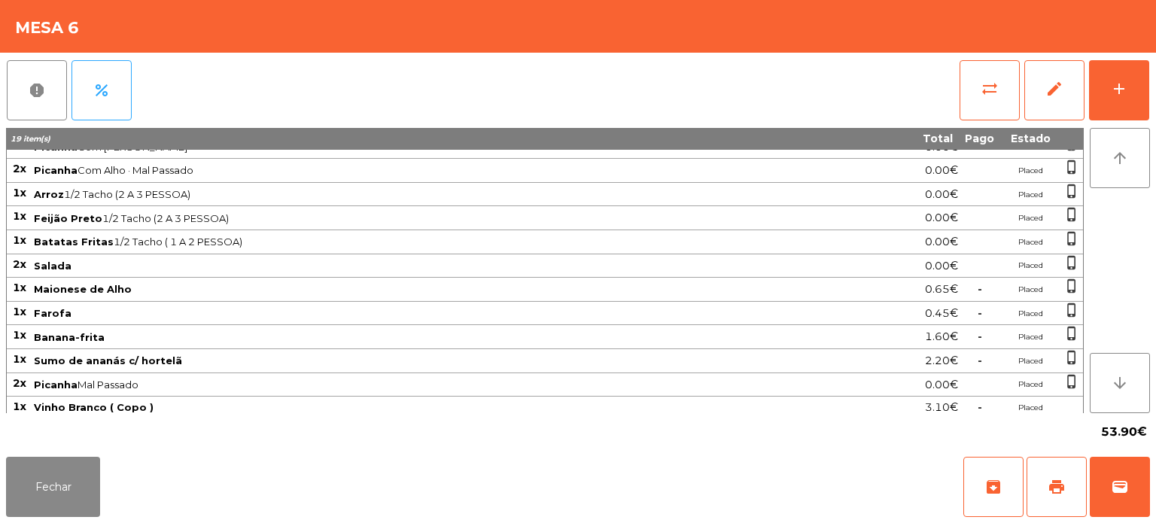
scroll to position [0, 0]
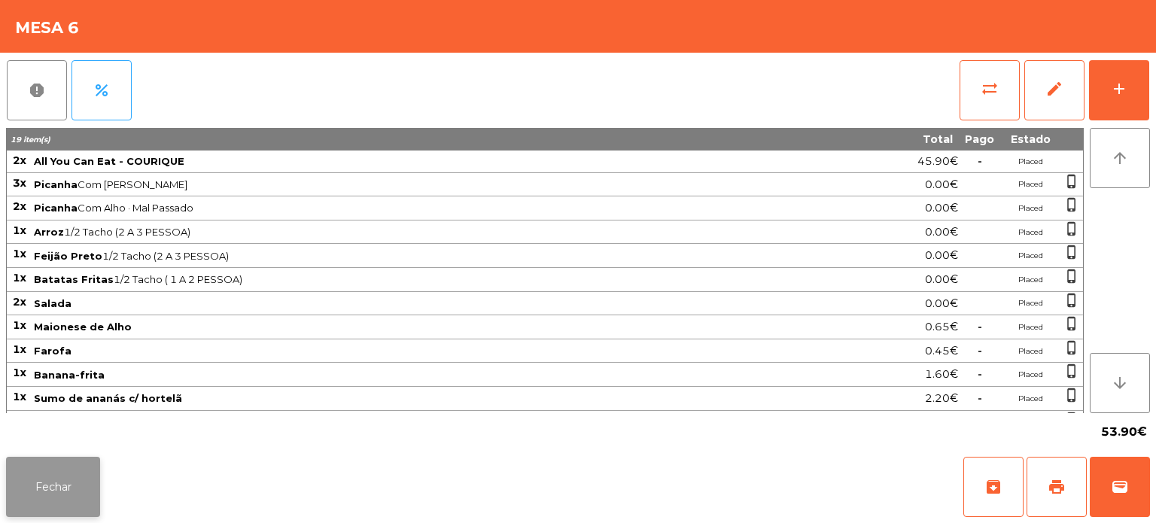
click at [71, 482] on button "Fechar" at bounding box center [53, 487] width 94 height 60
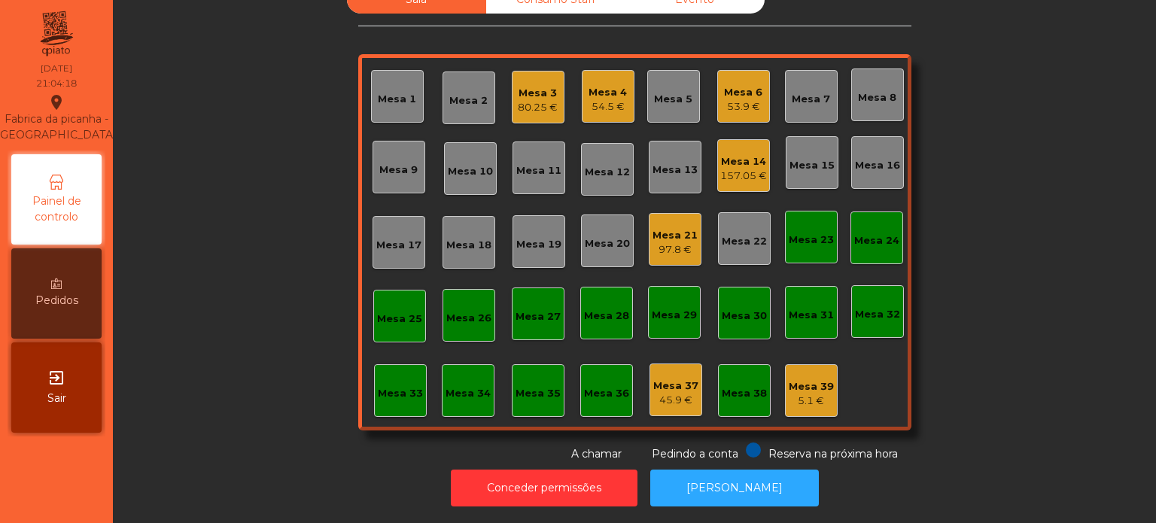
click at [717, 177] on div "Mesa 14 157.05 €" at bounding box center [743, 165] width 53 height 53
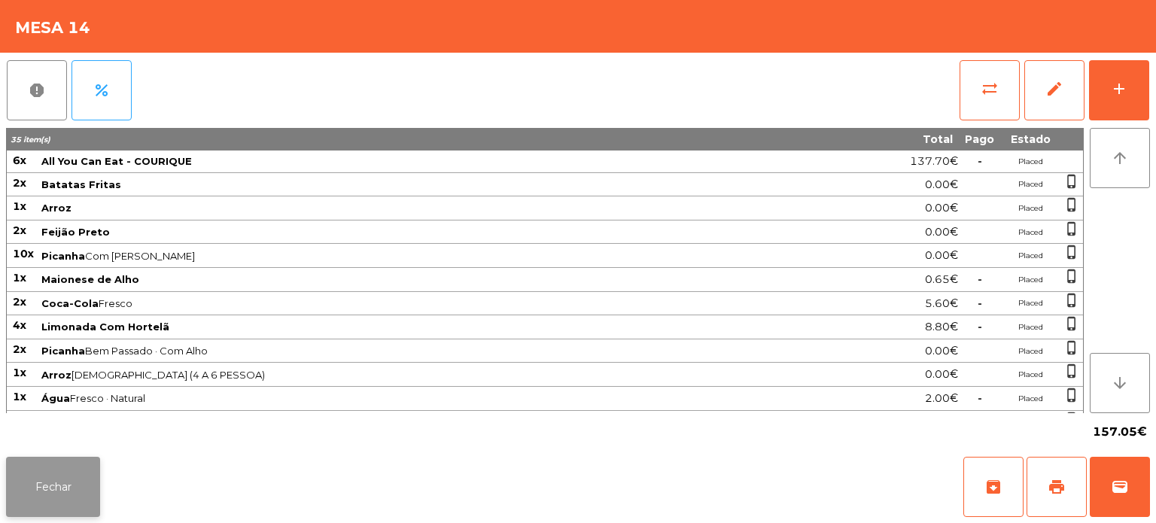
click at [79, 457] on button "Fechar" at bounding box center [53, 487] width 94 height 60
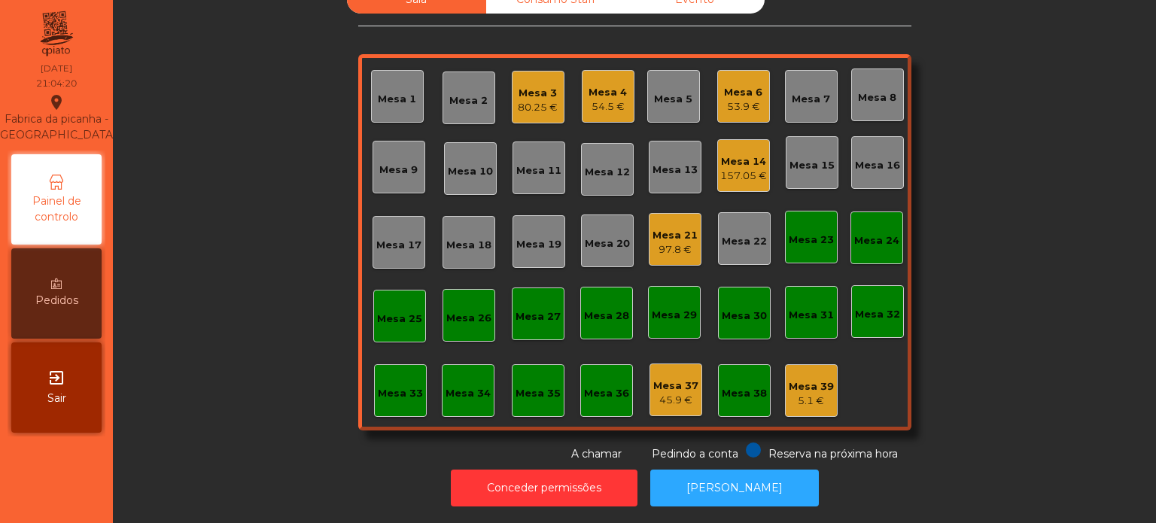
click at [663, 242] on div "97.8 €" at bounding box center [674, 249] width 45 height 15
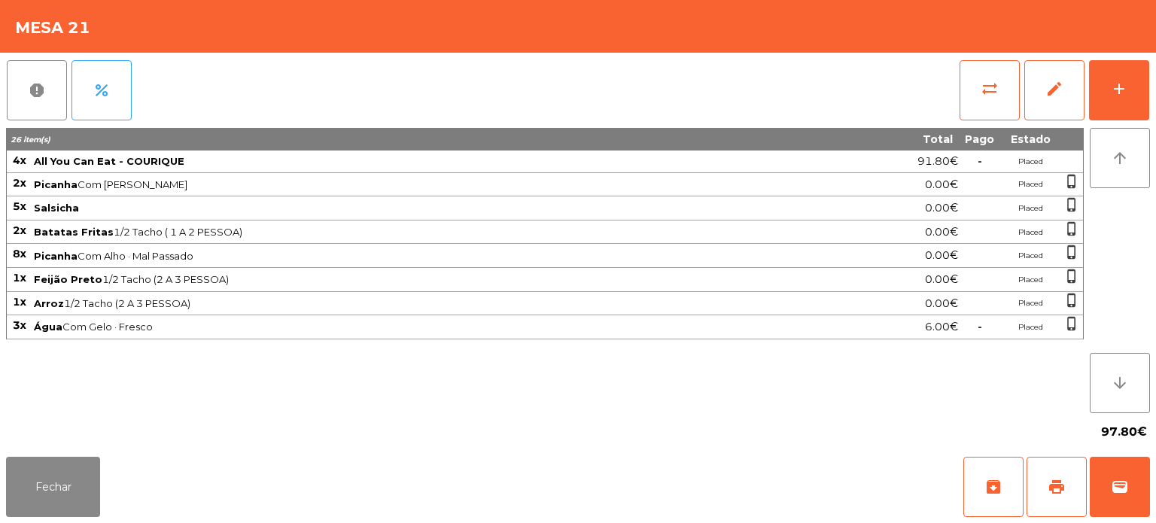
click at [1151, 85] on div "report percent sync_alt edit add 26 item(s) Total Pago Estado 4x All You Can Ea…" at bounding box center [578, 252] width 1156 height 398
click at [123, 120] on button "percent" at bounding box center [101, 90] width 60 height 60
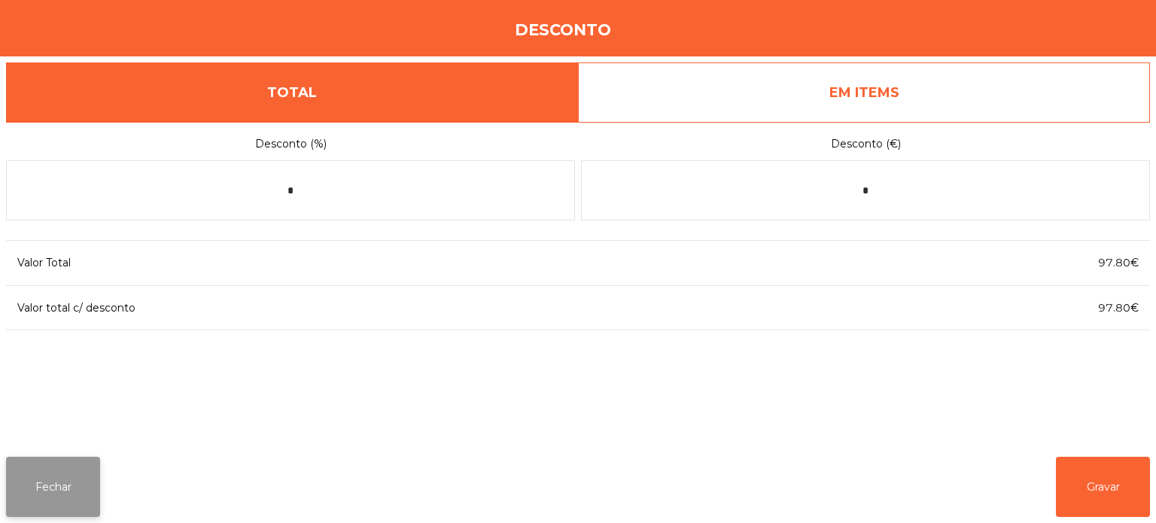
click at [62, 491] on button "Fechar" at bounding box center [53, 487] width 94 height 60
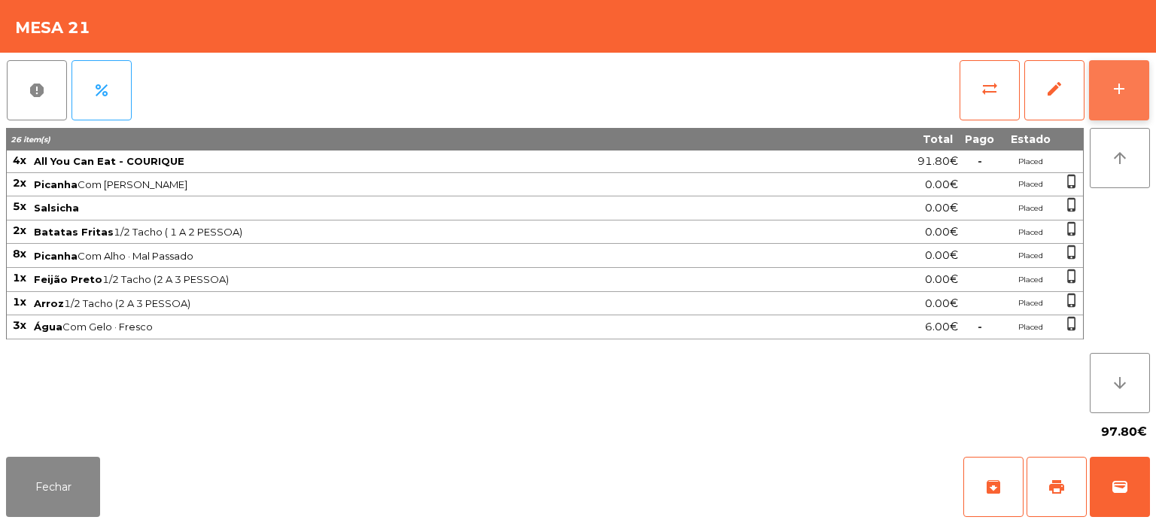
click at [1116, 90] on div "add" at bounding box center [1119, 89] width 18 height 18
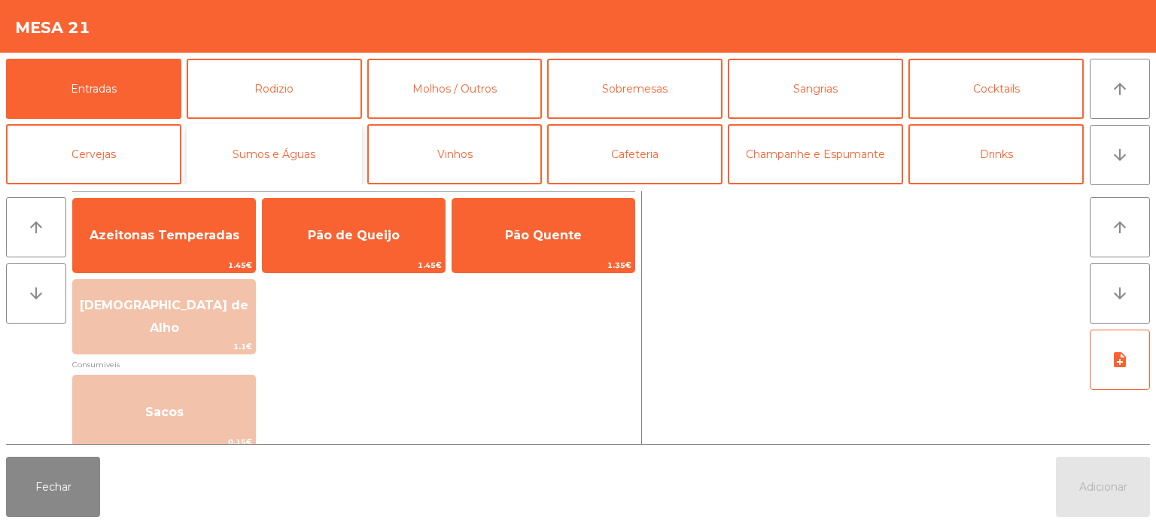
click at [296, 164] on button "Sumos e Águas" at bounding box center [274, 154] width 175 height 60
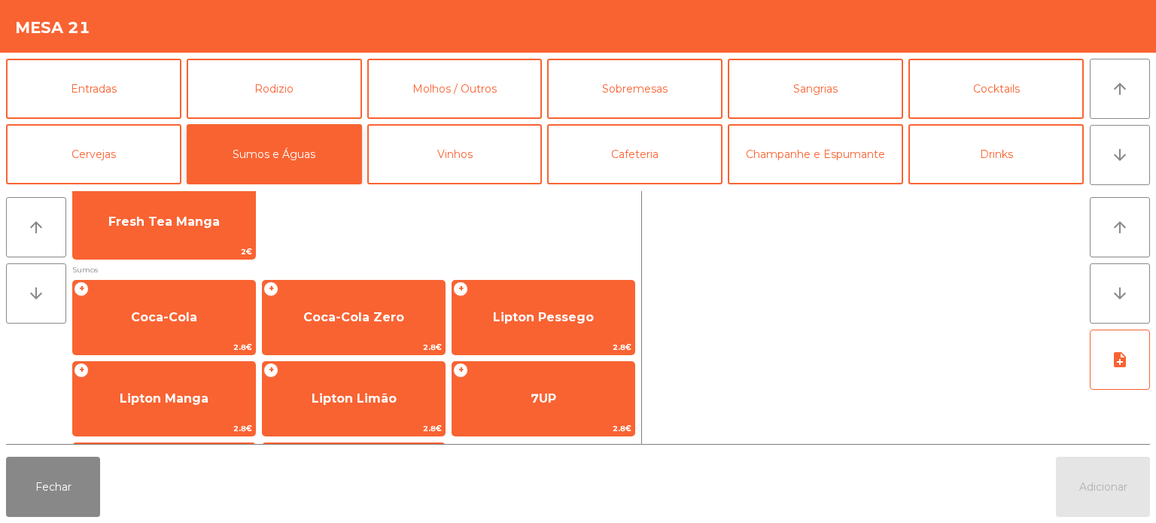
scroll to position [250, 0]
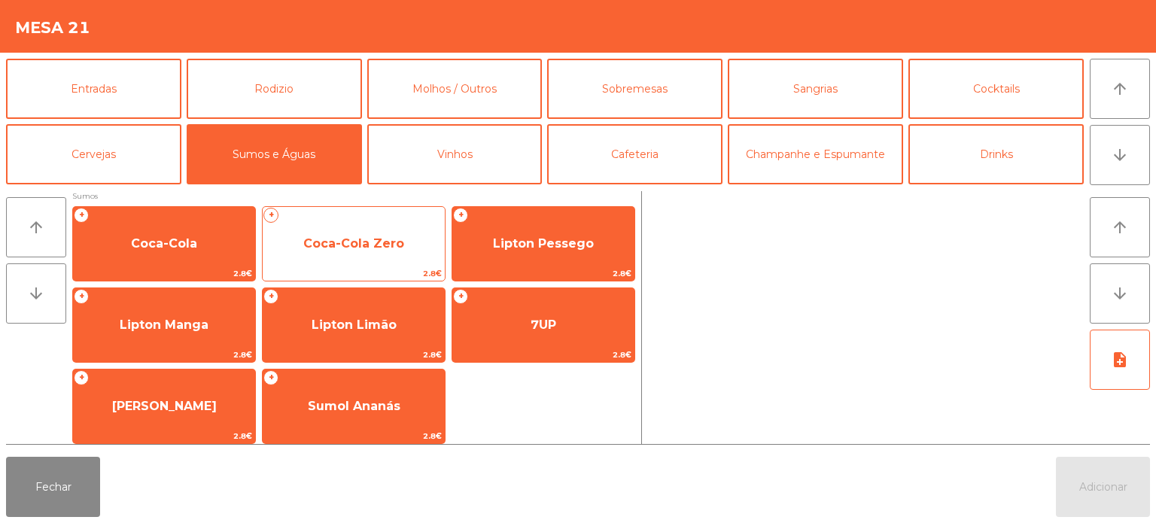
click at [371, 257] on span "Coca-Cola Zero" at bounding box center [354, 243] width 182 height 41
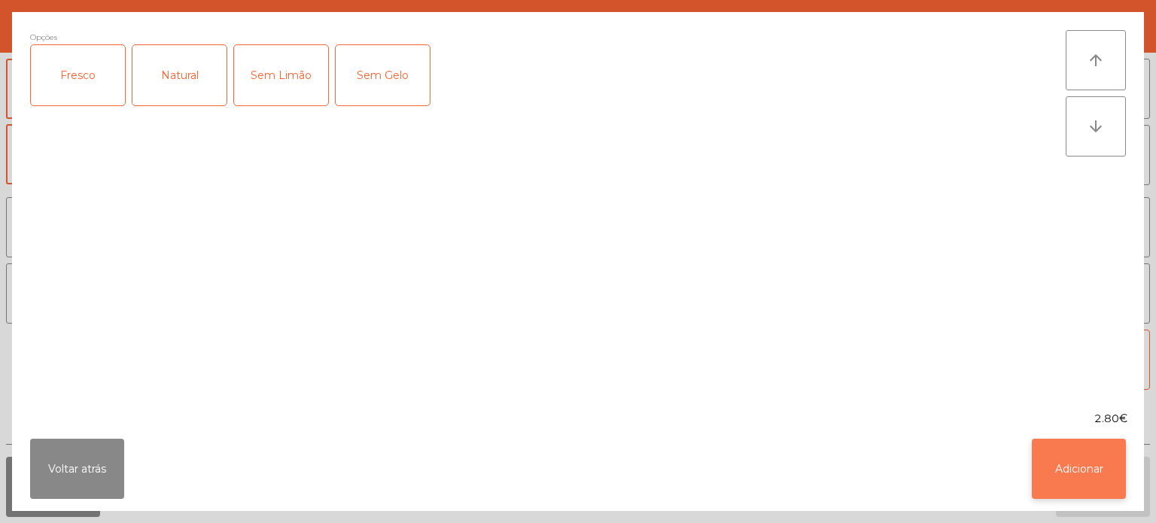
click at [1096, 462] on button "Adicionar" at bounding box center [1079, 469] width 94 height 60
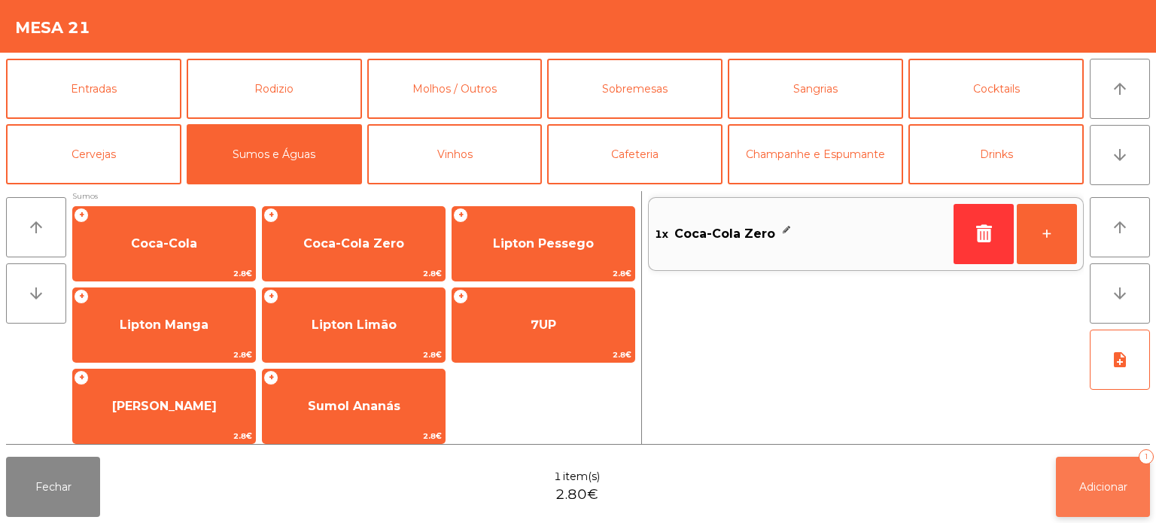
click at [1098, 471] on button "Adicionar 1" at bounding box center [1103, 487] width 94 height 60
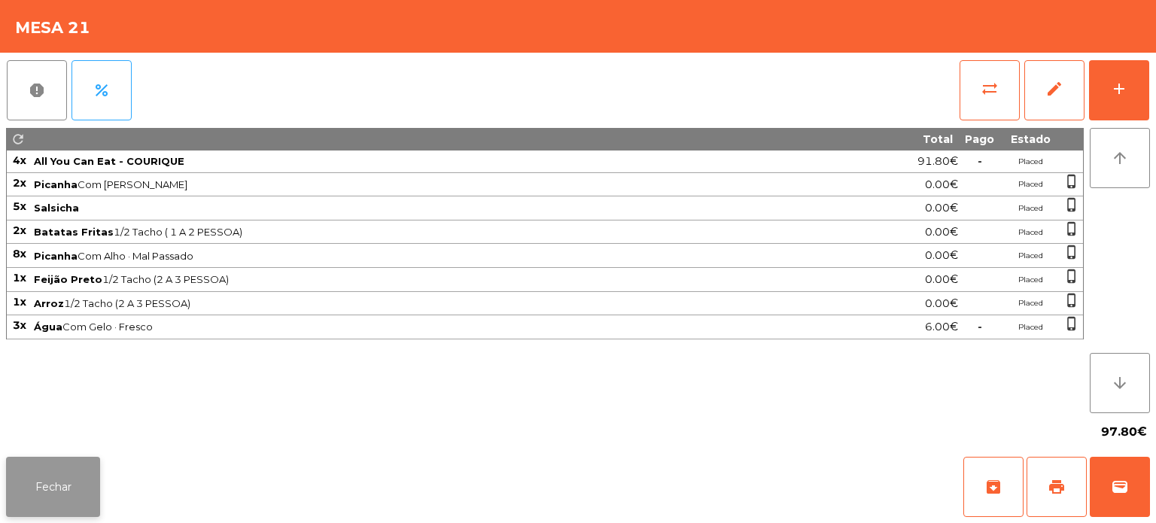
click at [63, 506] on button "Fechar" at bounding box center [53, 487] width 94 height 60
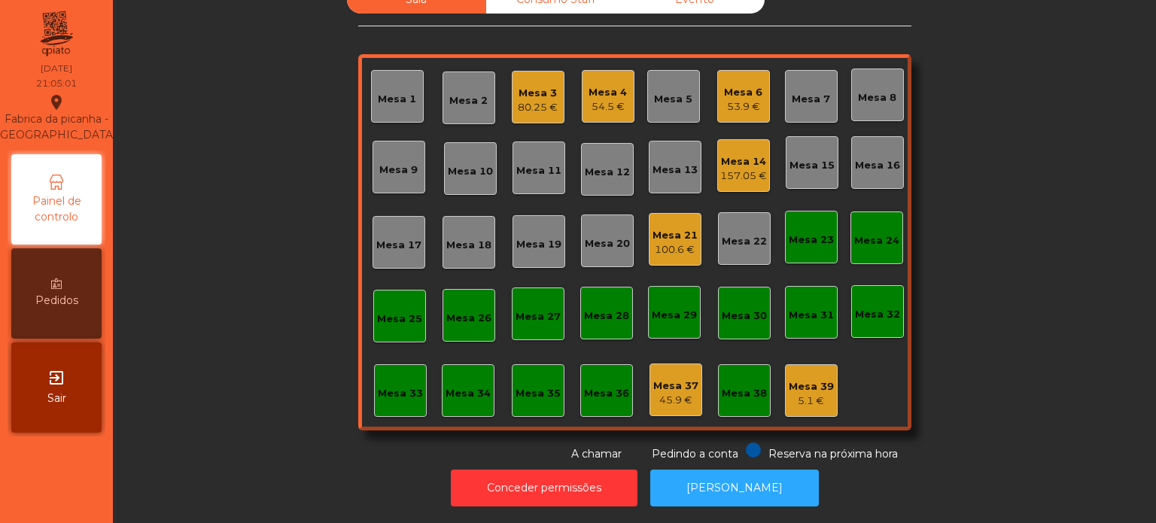
click at [746, 154] on div "Mesa 14" at bounding box center [743, 161] width 47 height 15
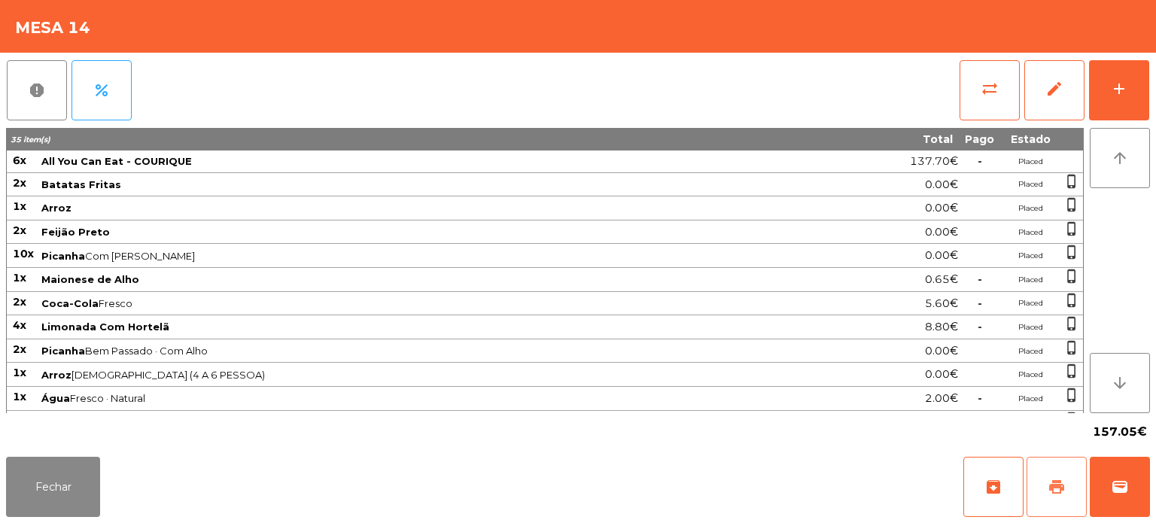
click at [1033, 493] on button "print" at bounding box center [1056, 487] width 60 height 60
click at [45, 494] on button "Fechar" at bounding box center [53, 487] width 94 height 60
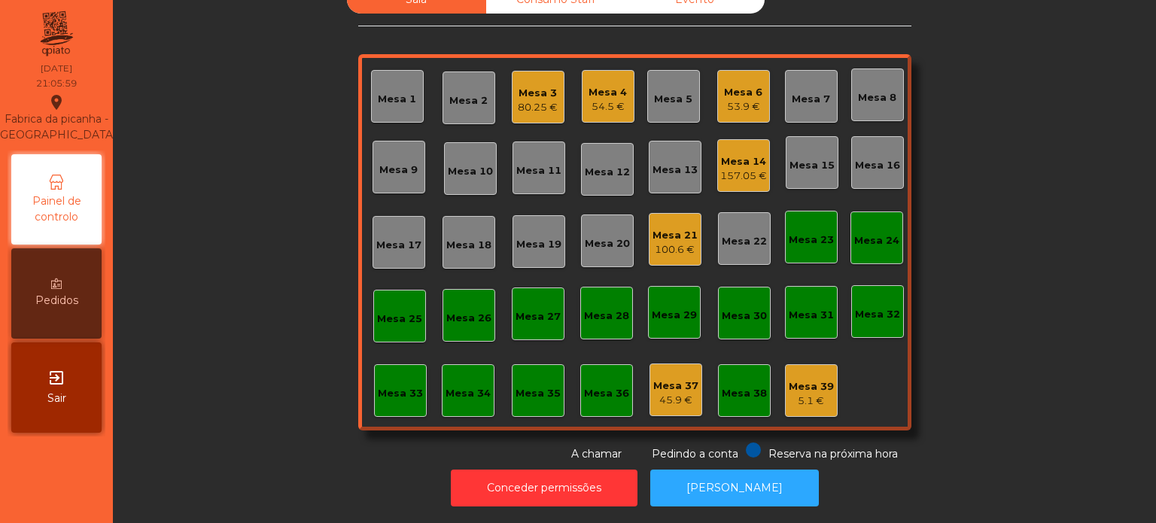
click at [754, 154] on div "Mesa 14" at bounding box center [743, 161] width 47 height 15
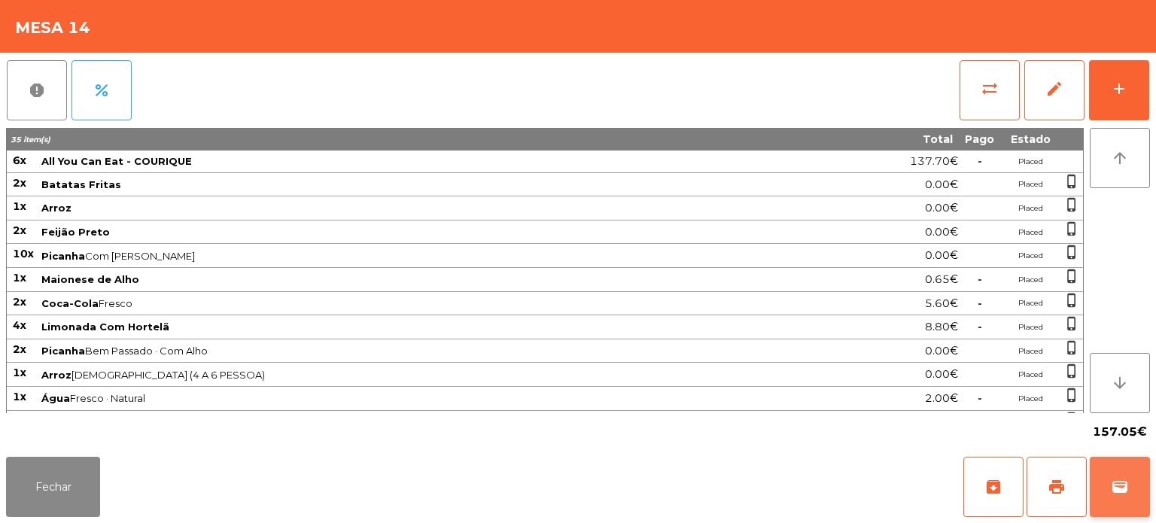
click at [1120, 466] on button "wallet" at bounding box center [1120, 487] width 60 height 60
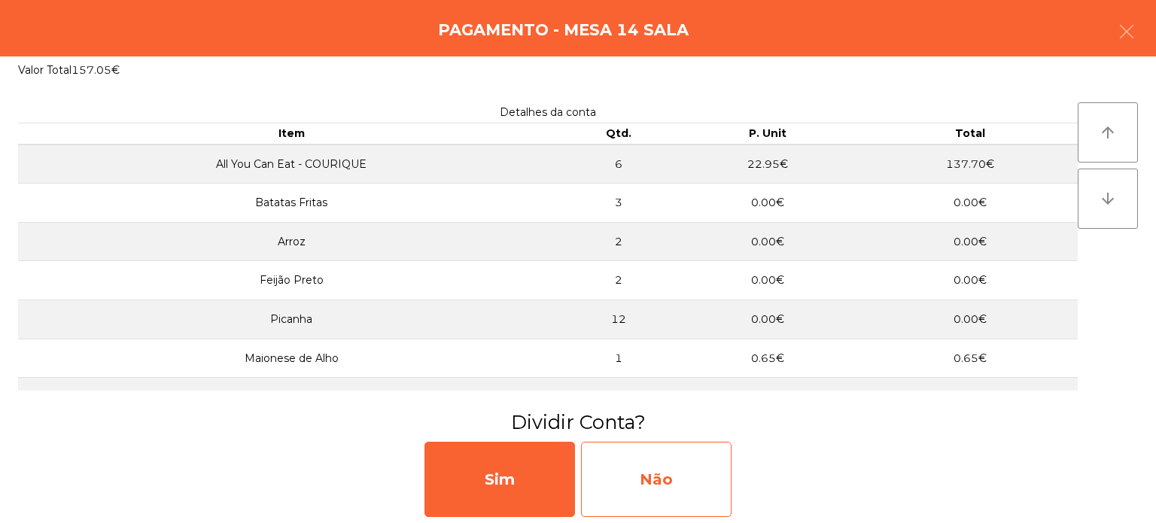
click at [695, 459] on div "Não" at bounding box center [656, 479] width 150 height 75
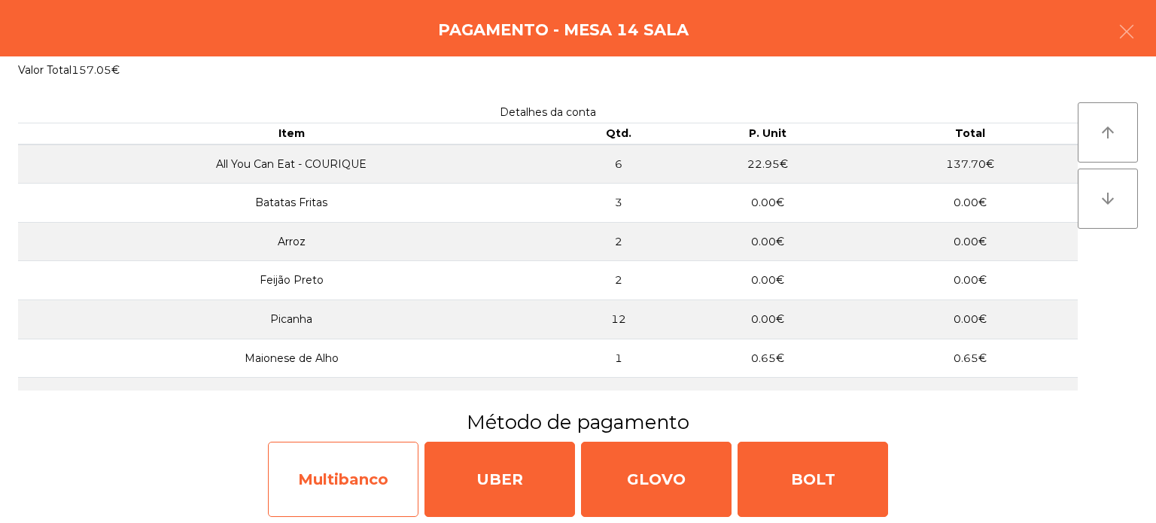
click at [342, 479] on div "Multibanco" at bounding box center [343, 479] width 150 height 75
select select "**"
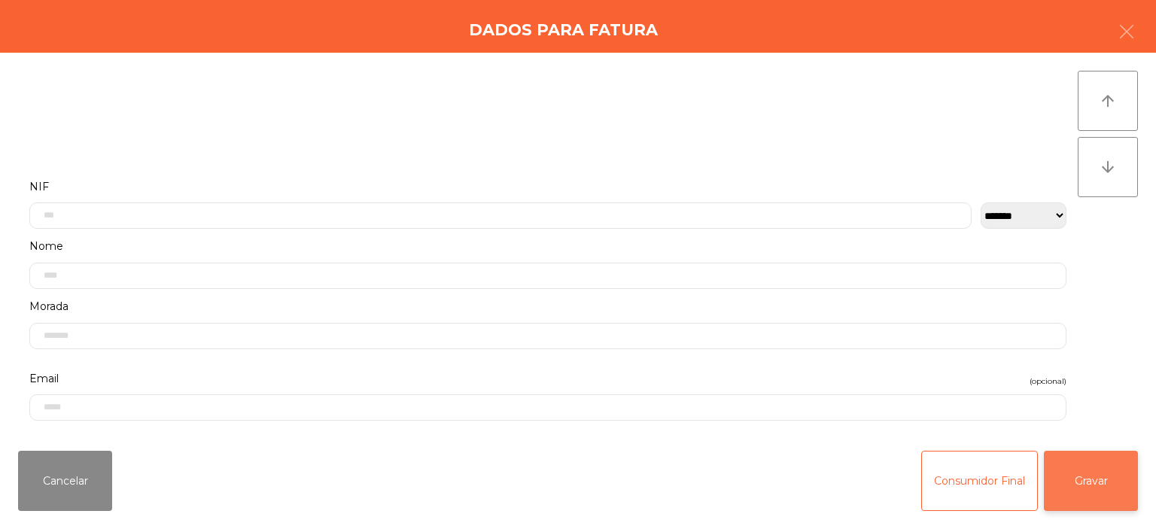
click at [1047, 463] on button "Gravar" at bounding box center [1091, 481] width 94 height 60
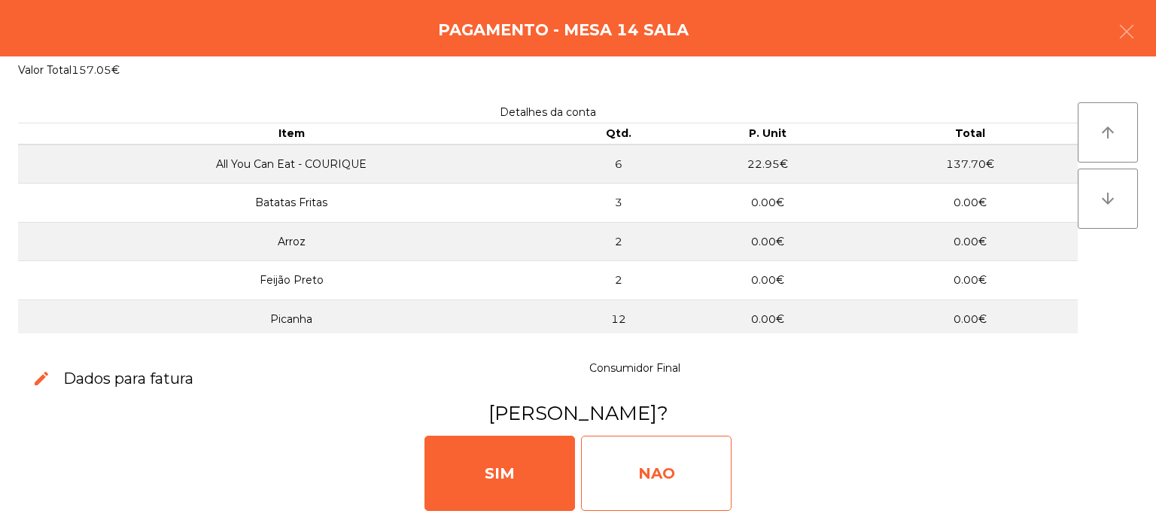
click at [635, 455] on div "NAO" at bounding box center [656, 473] width 150 height 75
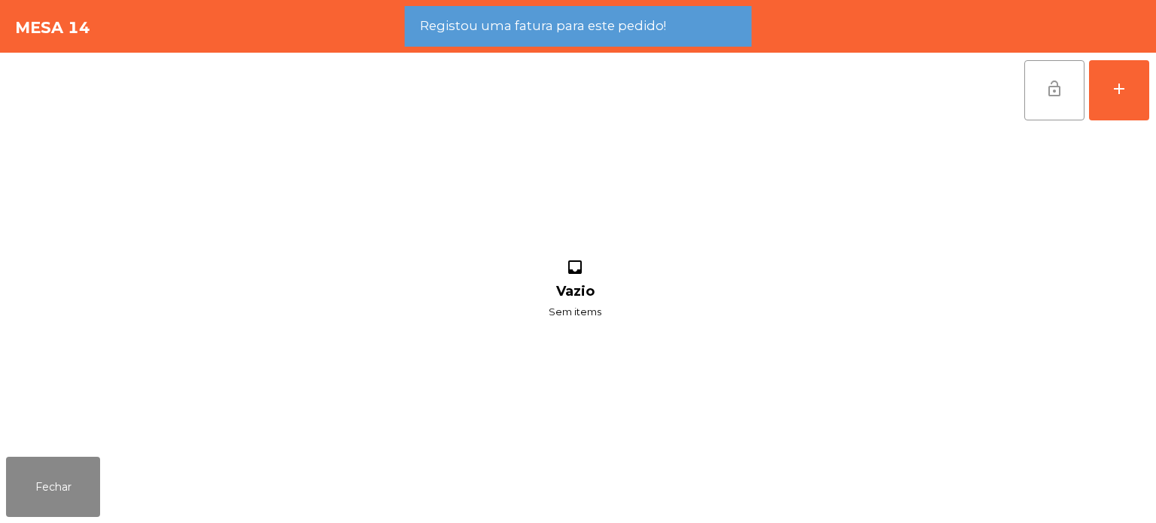
click at [1057, 96] on span "lock_open" at bounding box center [1054, 89] width 18 height 18
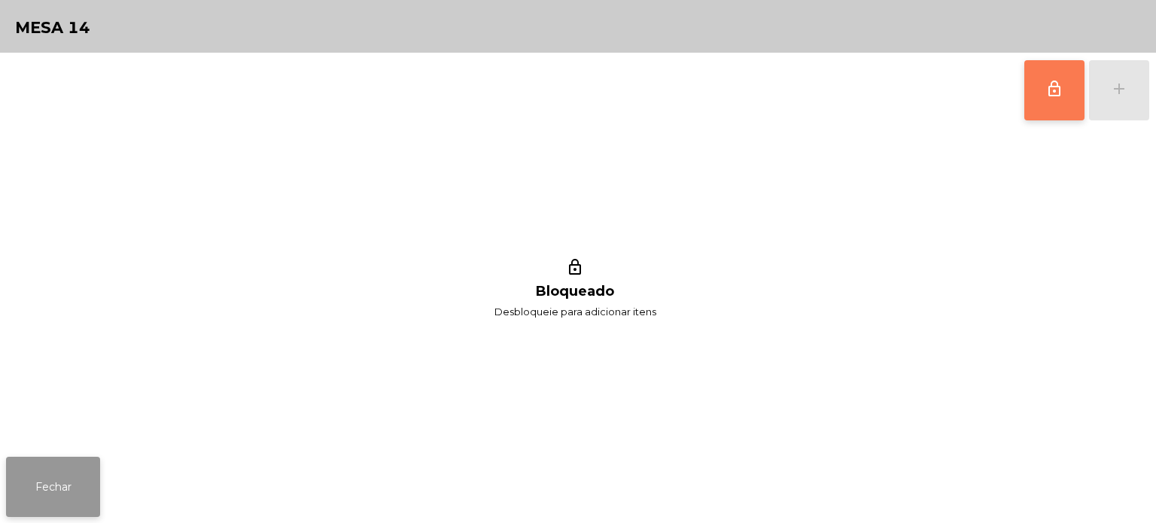
click at [48, 502] on button "Fechar" at bounding box center [53, 487] width 94 height 60
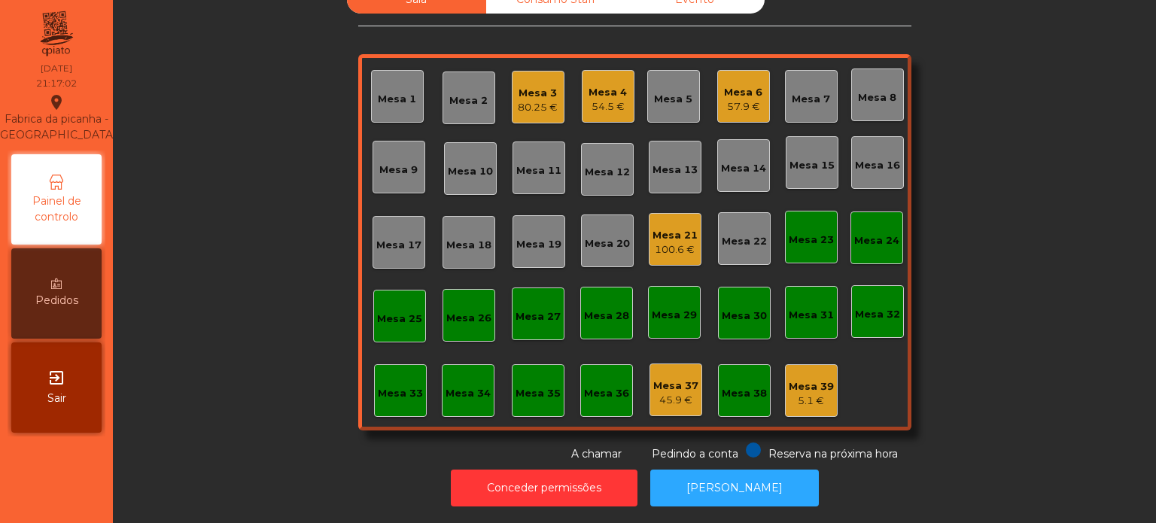
click at [524, 100] on div "80.25 €" at bounding box center [538, 107] width 40 height 15
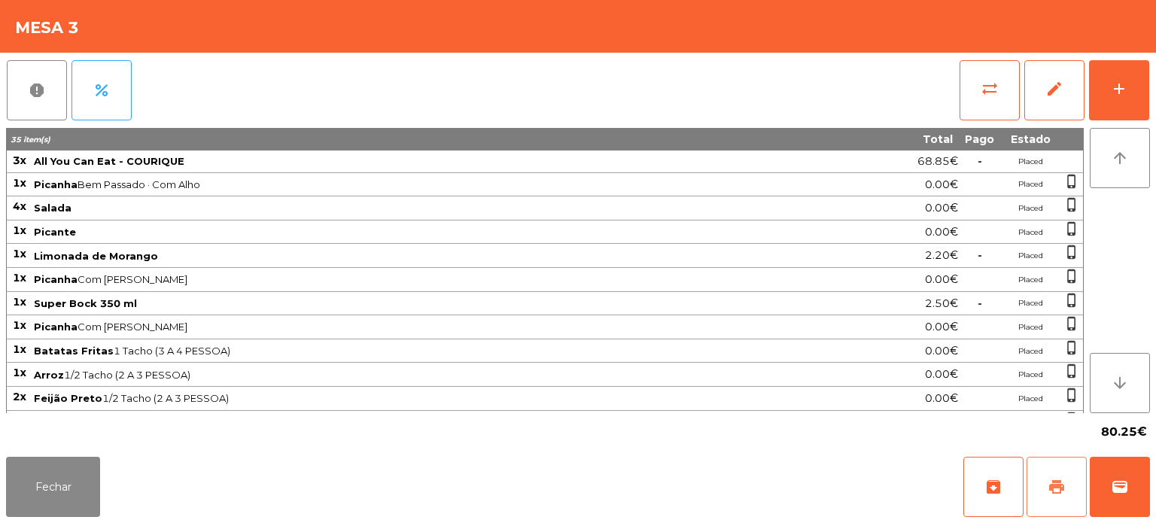
click at [1043, 505] on button "print" at bounding box center [1056, 487] width 60 height 60
click at [46, 485] on button "Fechar" at bounding box center [53, 487] width 94 height 60
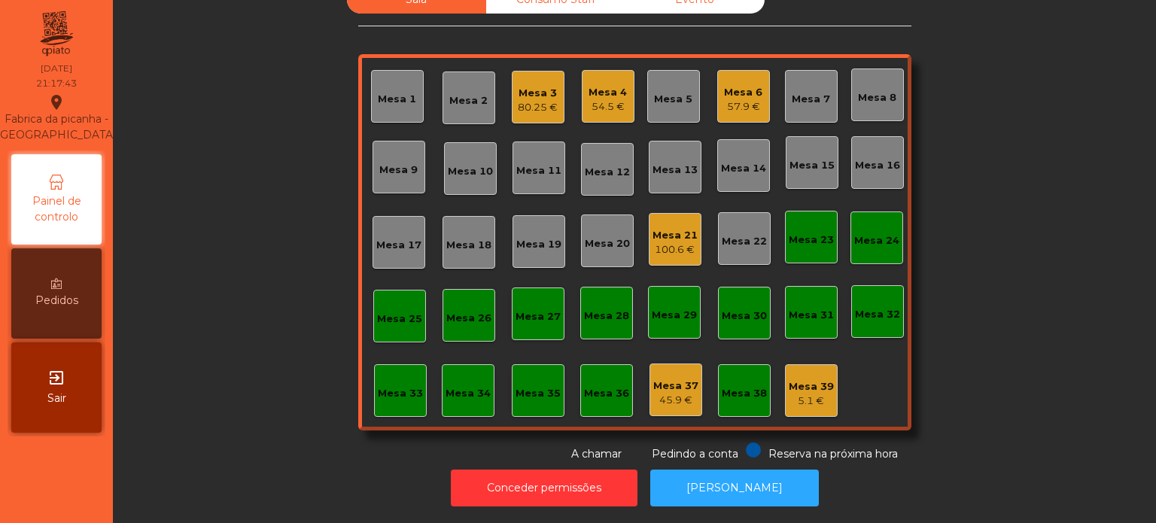
click at [518, 108] on div "Mesa 3 80.25 €" at bounding box center [538, 97] width 53 height 53
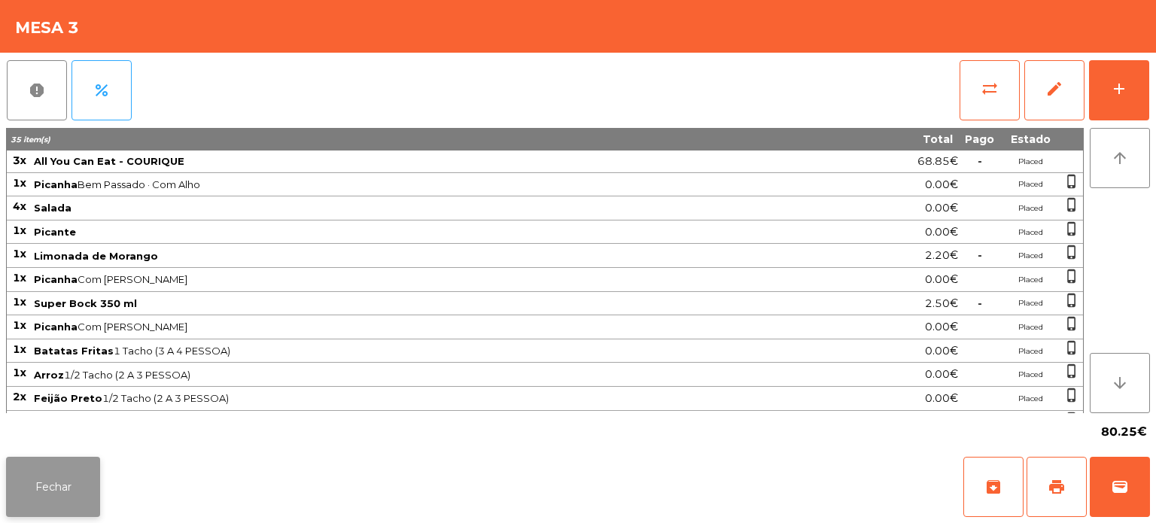
click at [52, 503] on button "Fechar" at bounding box center [53, 487] width 94 height 60
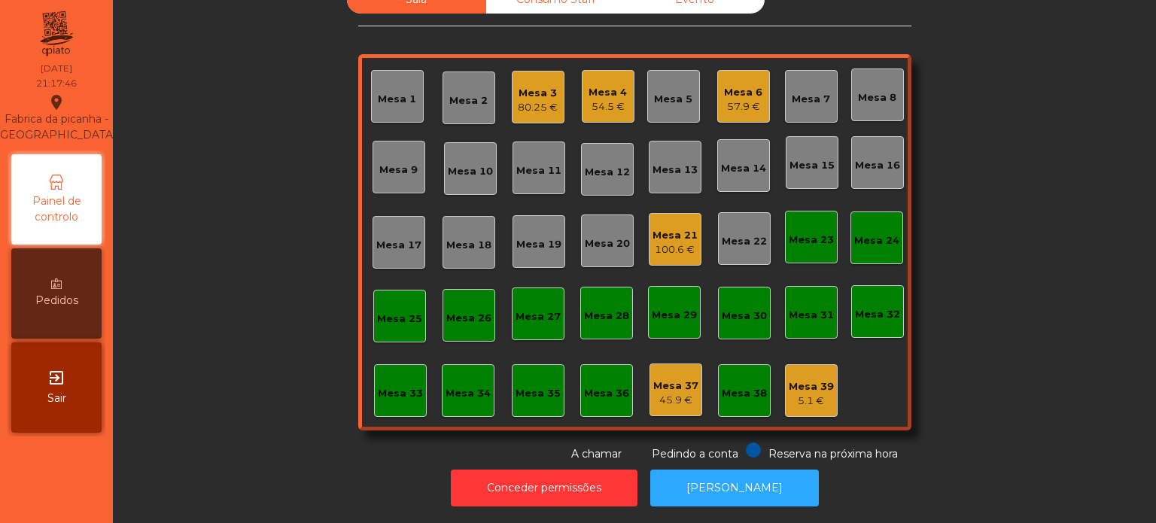
click at [536, 86] on div "Mesa 3" at bounding box center [538, 93] width 40 height 15
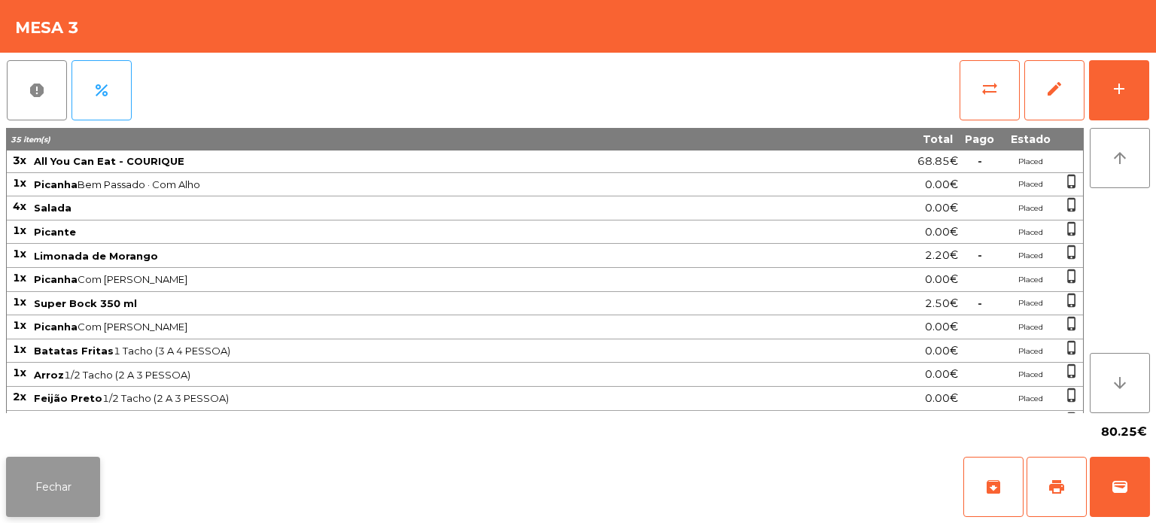
click at [69, 473] on button "Fechar" at bounding box center [53, 487] width 94 height 60
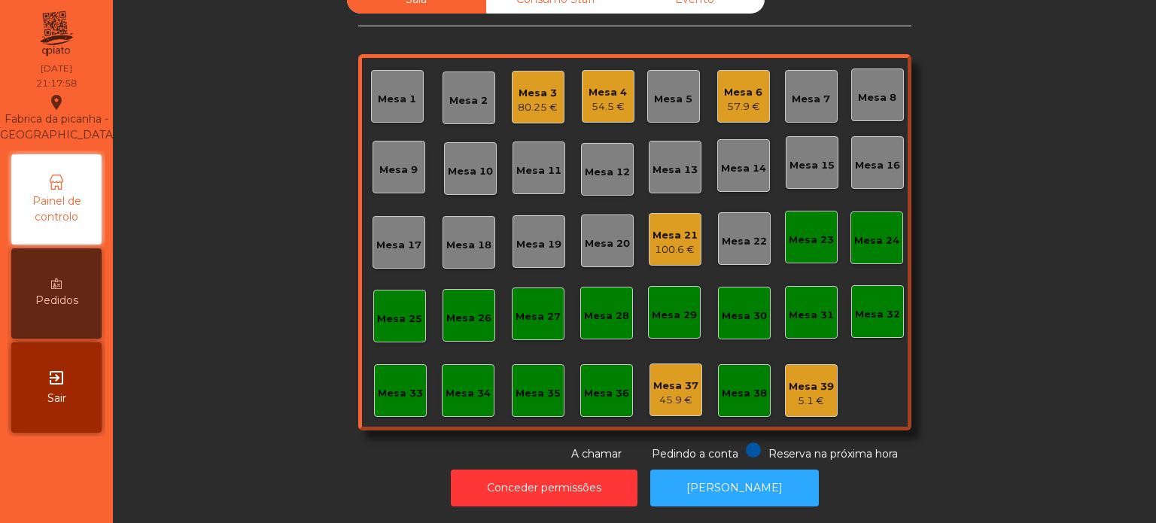
click at [536, 80] on div "Mesa 3 80.25 €" at bounding box center [538, 97] width 40 height 35
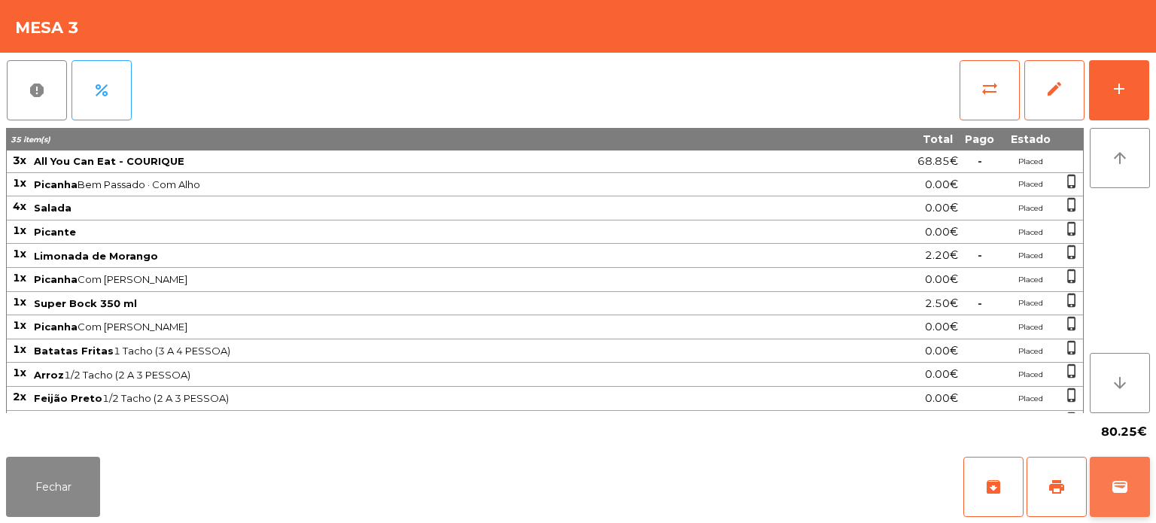
click at [1098, 487] on button "wallet" at bounding box center [1120, 487] width 60 height 60
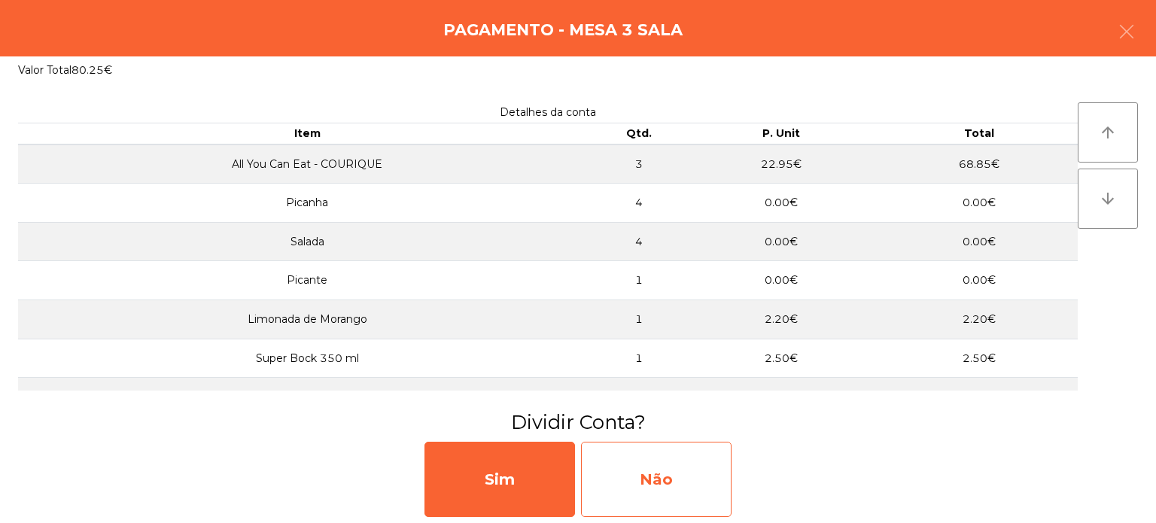
click at [686, 497] on div "Não" at bounding box center [656, 479] width 150 height 75
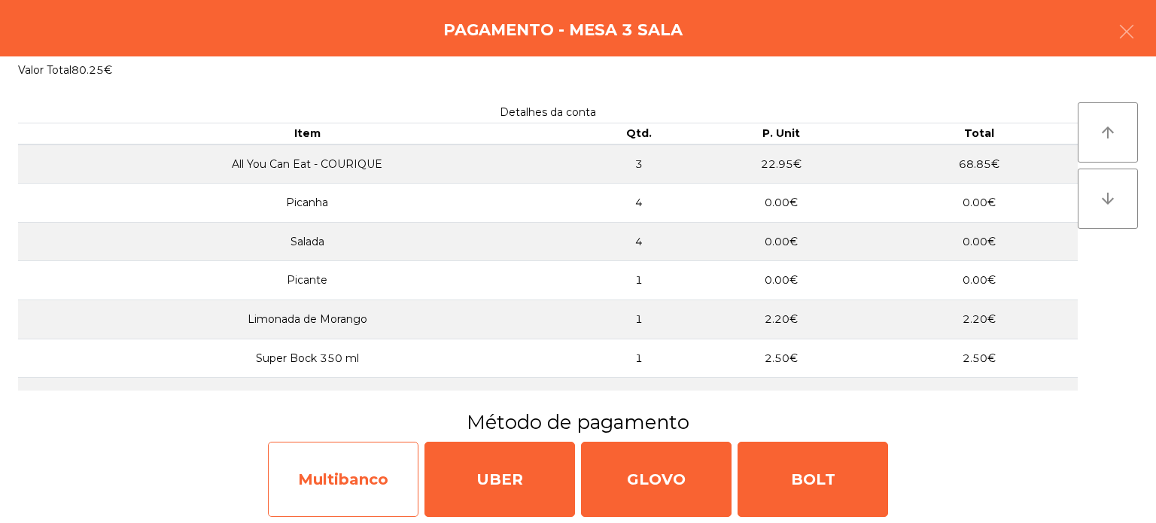
click at [370, 491] on div "Multibanco" at bounding box center [343, 479] width 150 height 75
select select "**"
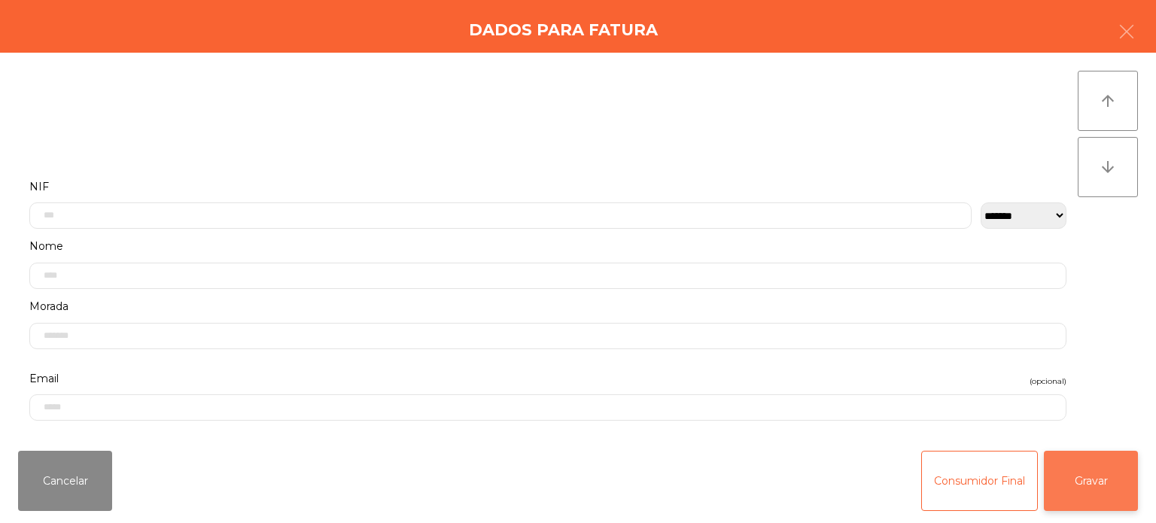
click at [1105, 494] on button "Gravar" at bounding box center [1091, 481] width 94 height 60
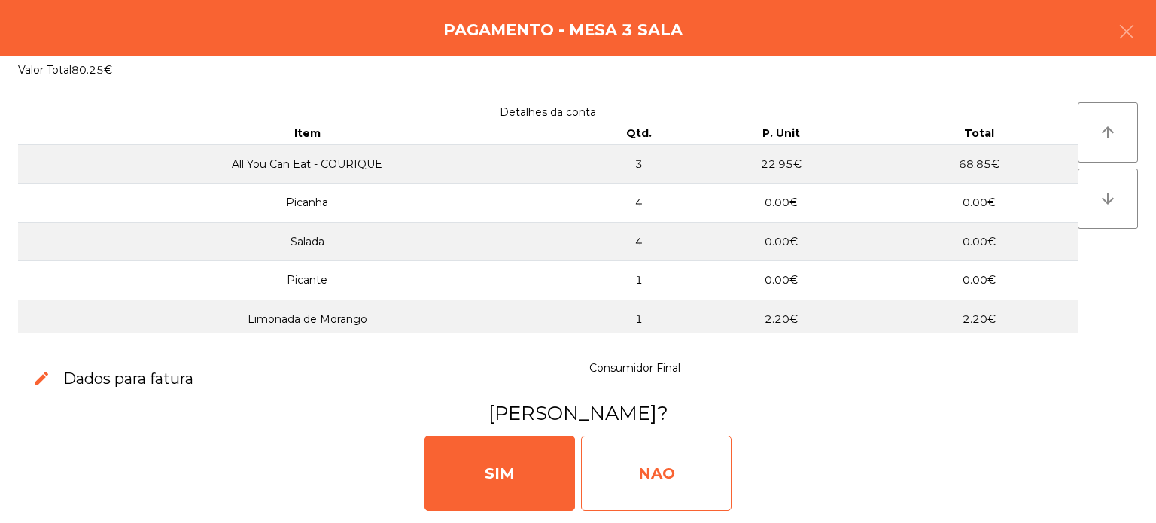
click at [641, 470] on div "NAO" at bounding box center [656, 473] width 150 height 75
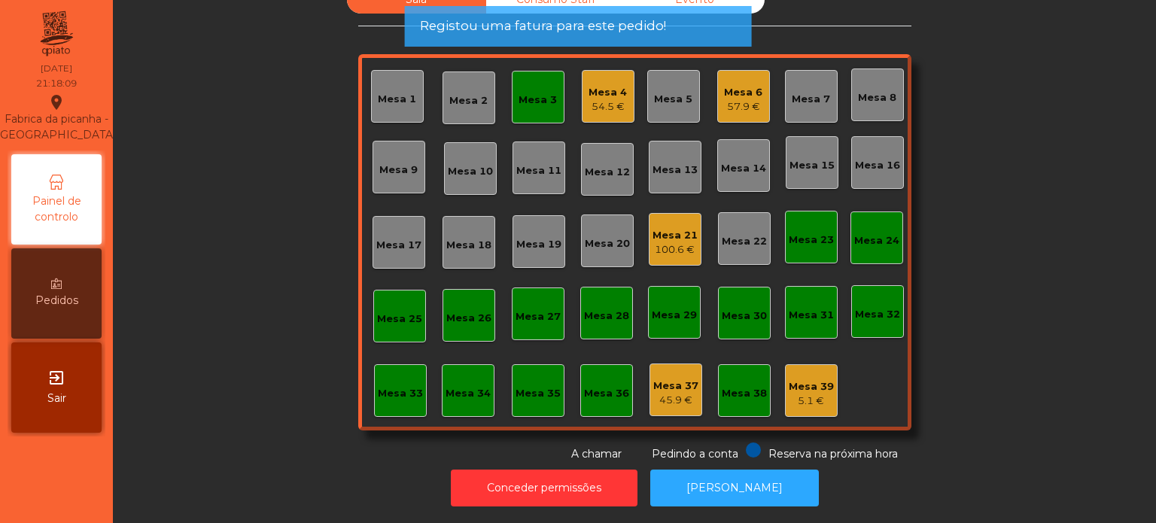
click at [540, 99] on div "Mesa 3" at bounding box center [538, 97] width 53 height 53
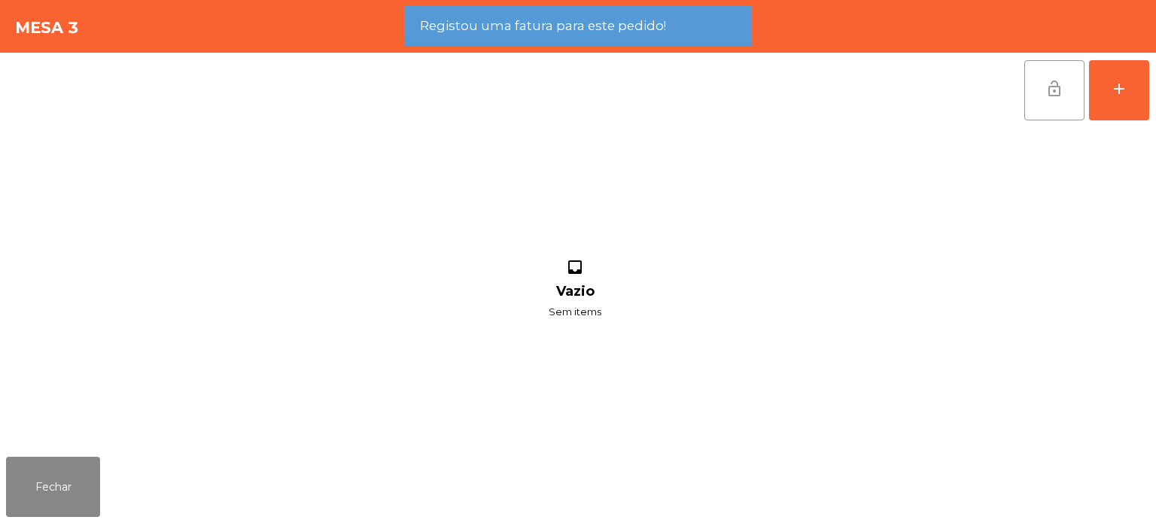
click at [1030, 104] on button "lock_open" at bounding box center [1054, 90] width 60 height 60
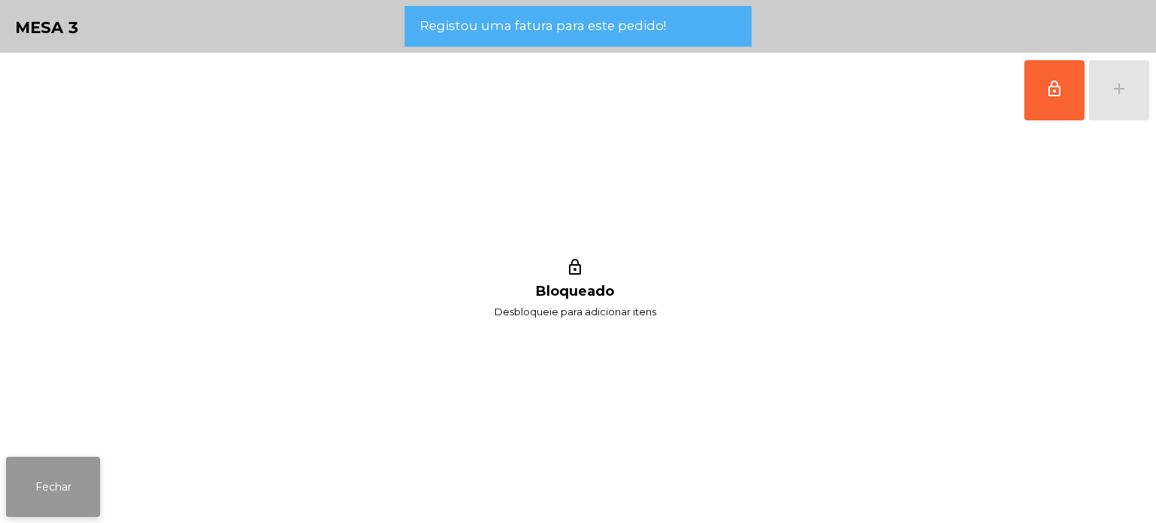
click at [54, 500] on button "Fechar" at bounding box center [53, 487] width 94 height 60
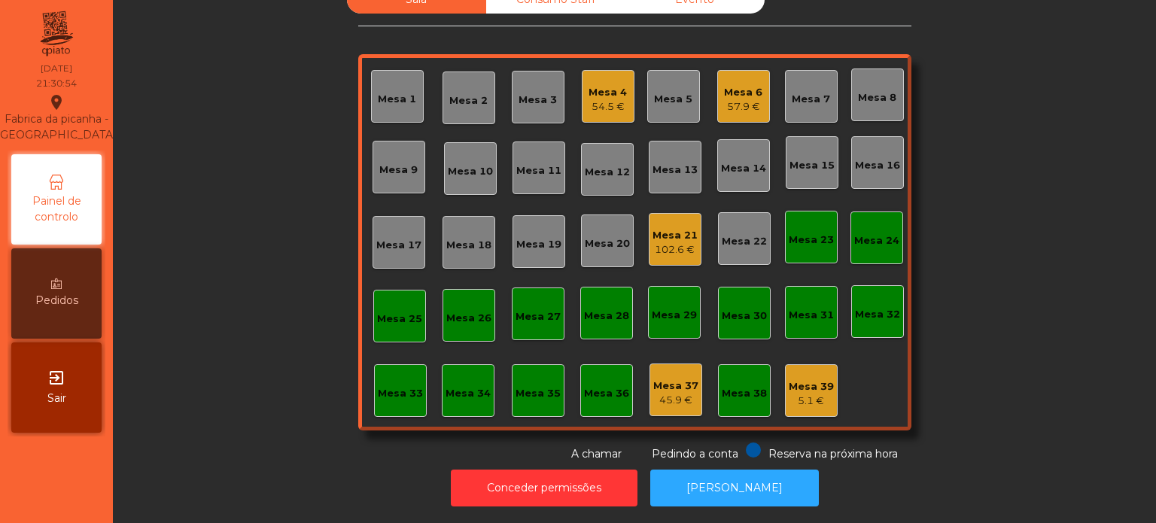
click at [411, 364] on div "Mesa 33" at bounding box center [400, 390] width 53 height 53
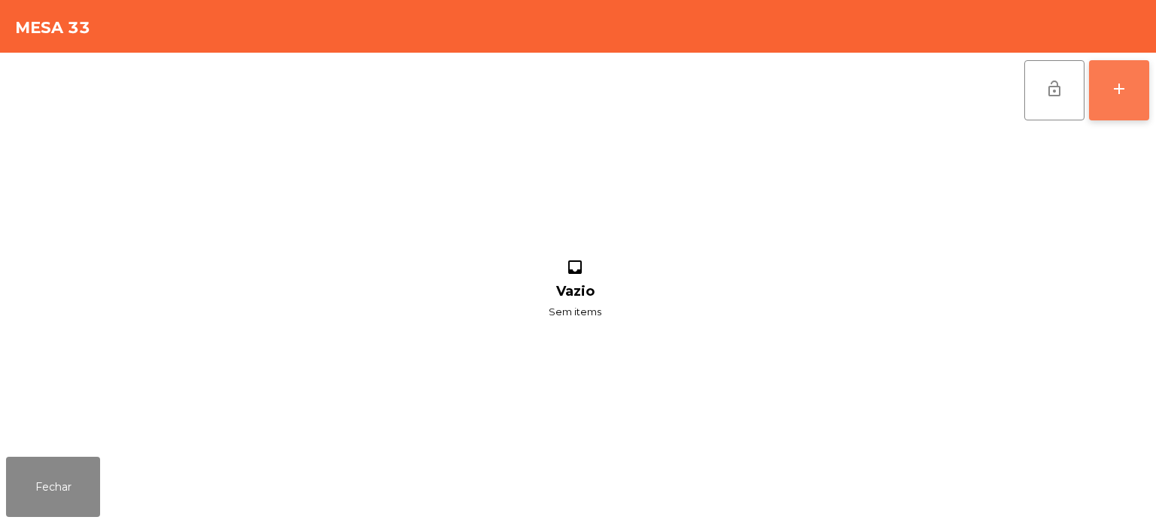
click at [1121, 66] on button "add" at bounding box center [1119, 90] width 60 height 60
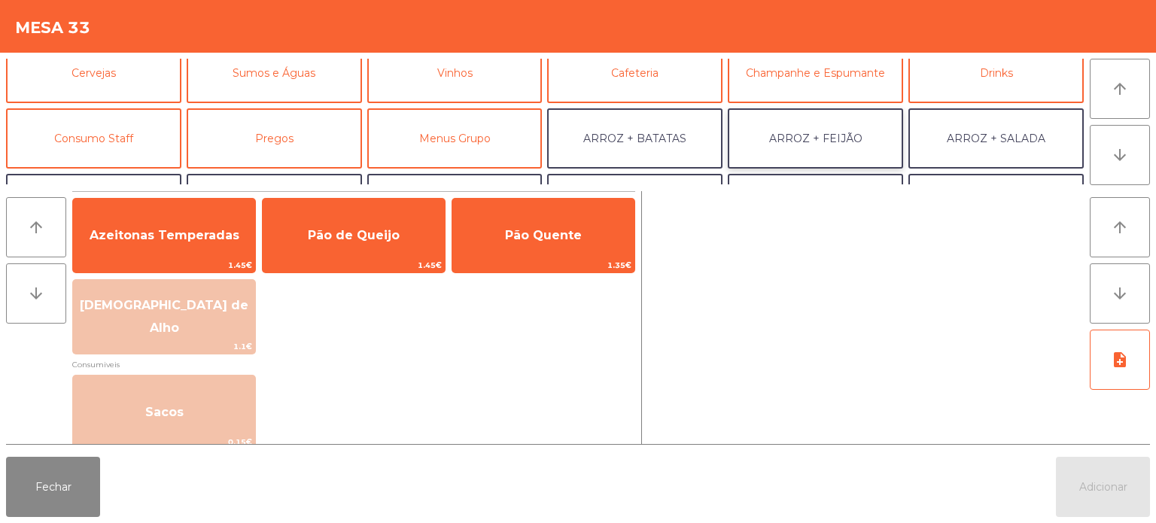
click at [868, 117] on button "ARROZ + FEIJÃO" at bounding box center [815, 138] width 175 height 60
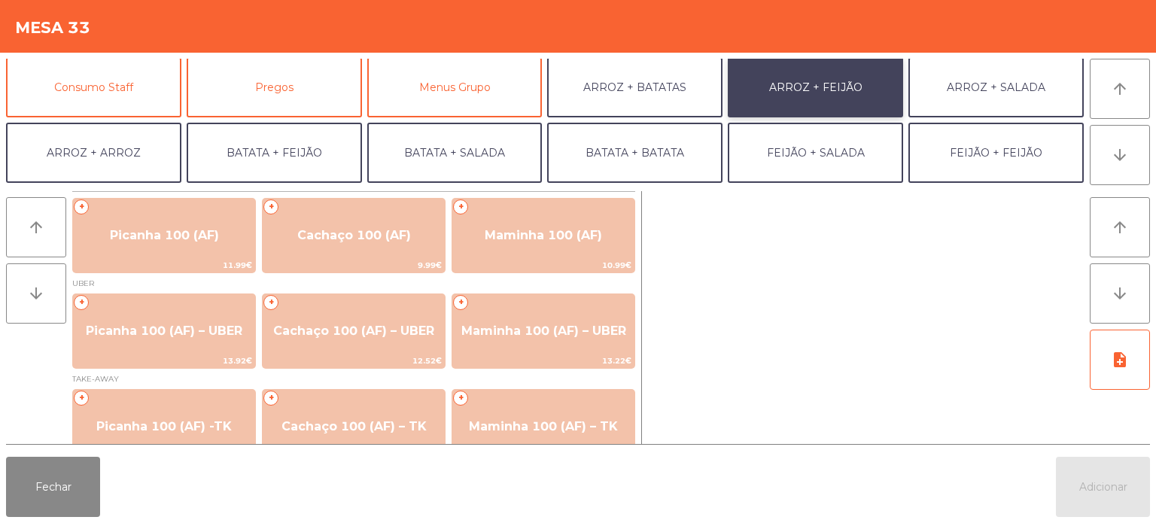
scroll to position [117, 0]
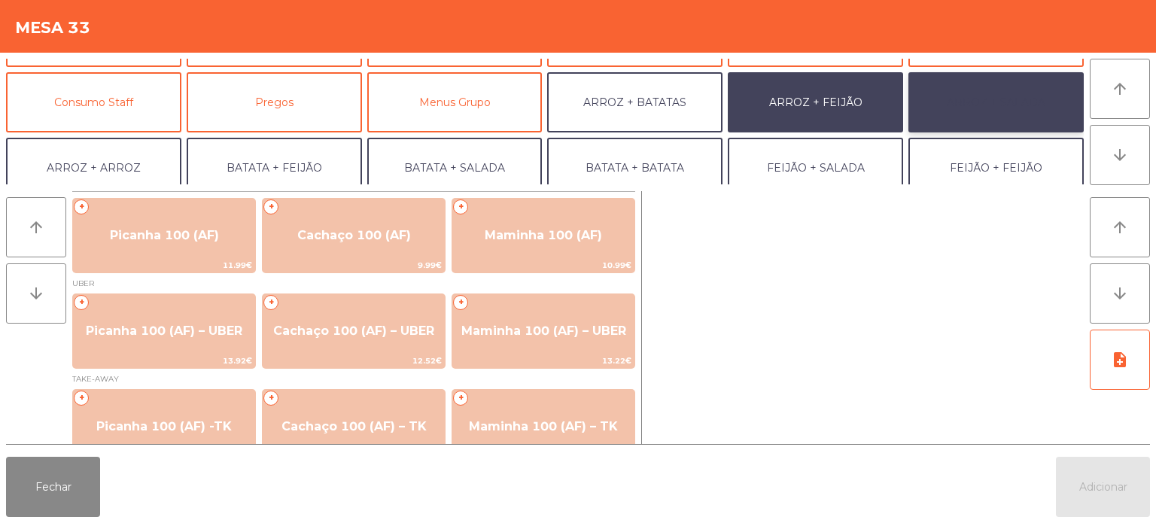
click at [981, 98] on button "ARROZ + SALADA" at bounding box center [995, 102] width 175 height 60
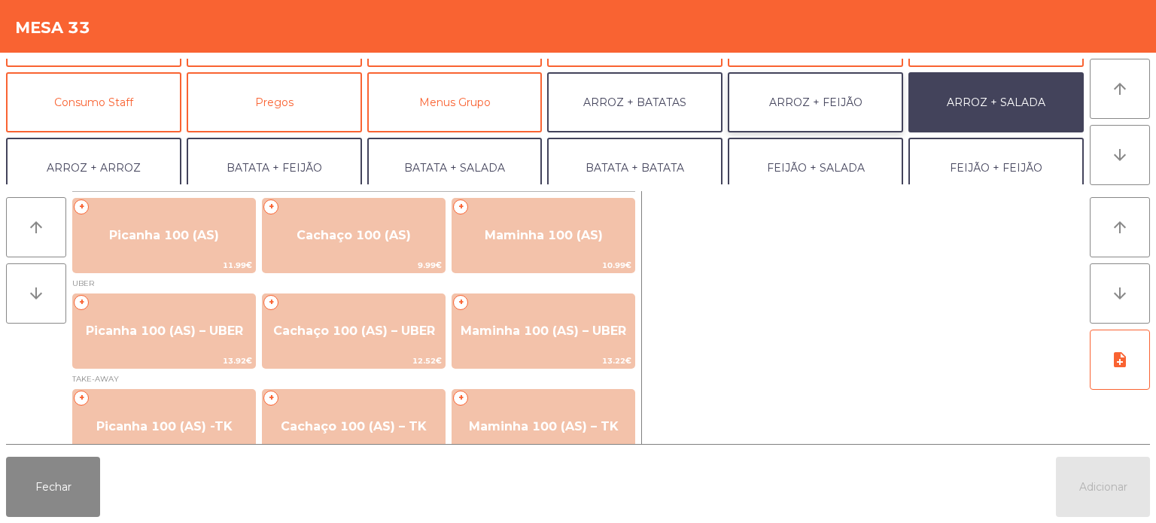
click at [829, 93] on button "ARROZ + FEIJÃO" at bounding box center [815, 102] width 175 height 60
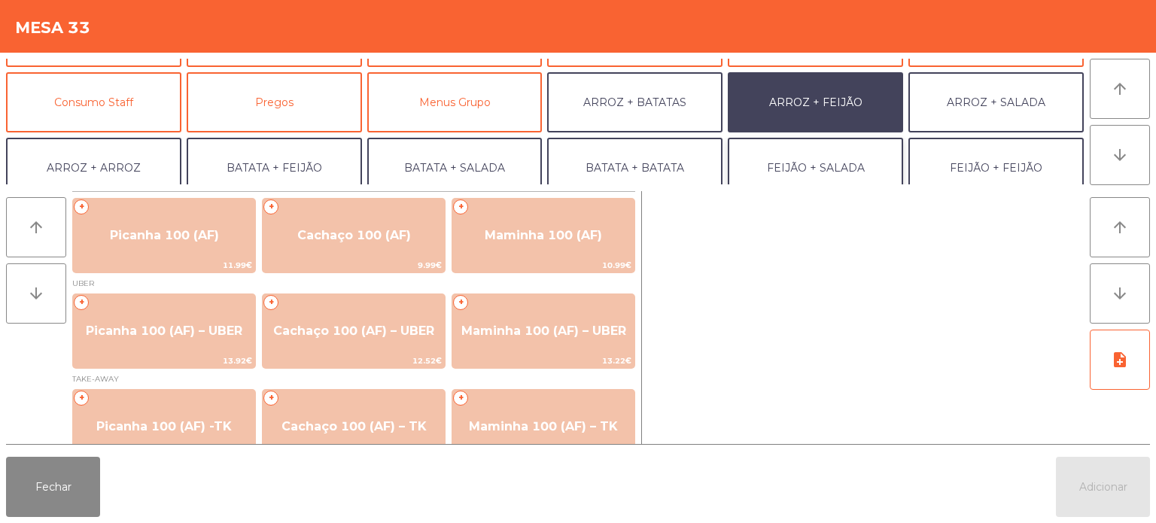
click at [875, 154] on button "FEIJÃO + SALADA" at bounding box center [815, 168] width 175 height 60
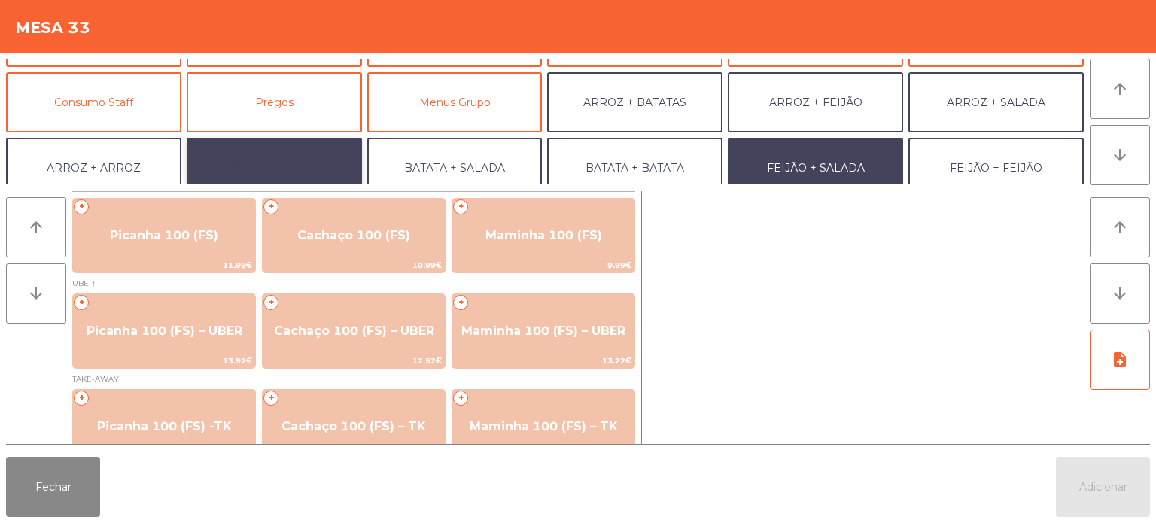
click at [291, 144] on button "BATATA + FEIJÃO" at bounding box center [274, 168] width 175 height 60
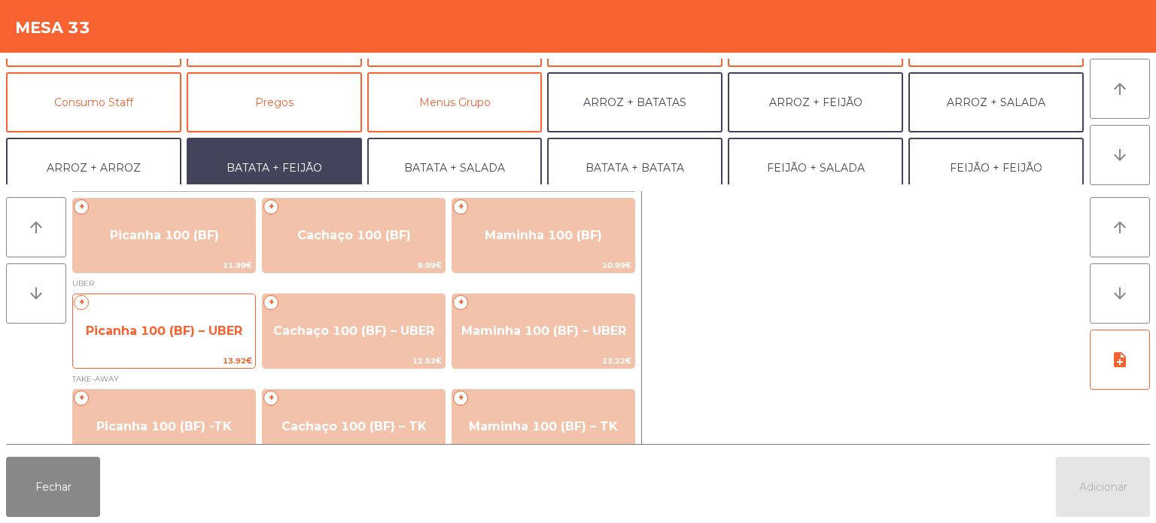
click at [154, 328] on span "Picanha 100 (BF) – UBER" at bounding box center [164, 331] width 157 height 14
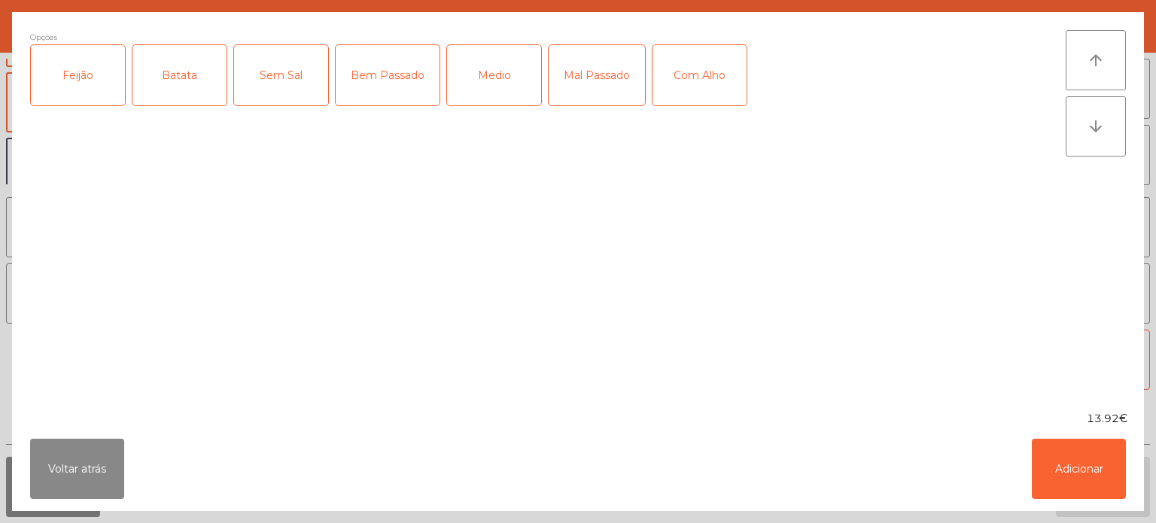
click at [99, 78] on div "Feijão" at bounding box center [78, 75] width 94 height 60
click at [173, 70] on div "Batata" at bounding box center [179, 75] width 94 height 60
click at [400, 65] on div "Bem Passado" at bounding box center [388, 75] width 104 height 60
click at [1042, 470] on button "Adicionar" at bounding box center [1079, 469] width 94 height 60
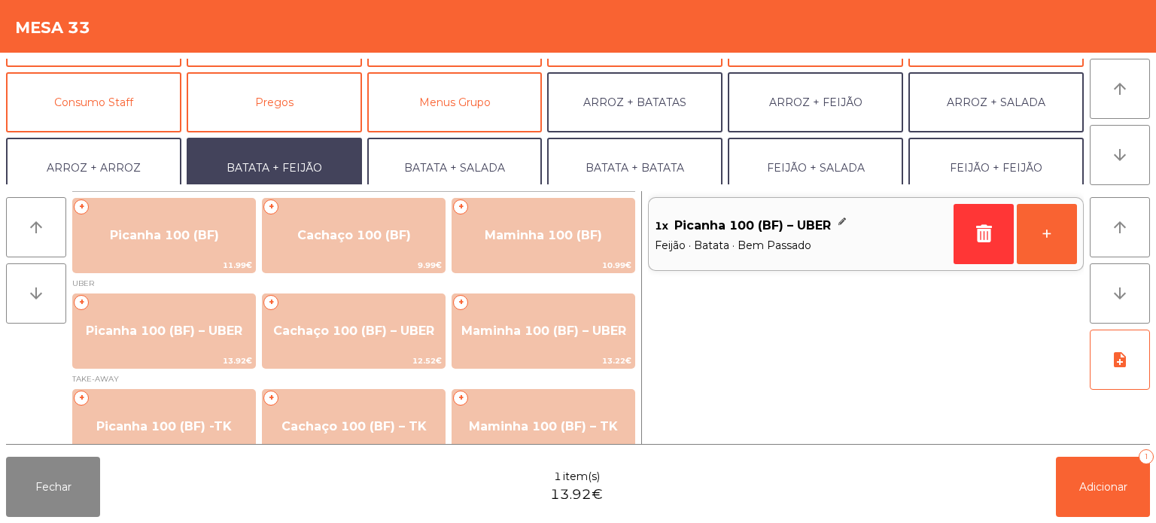
scroll to position [196, 0]
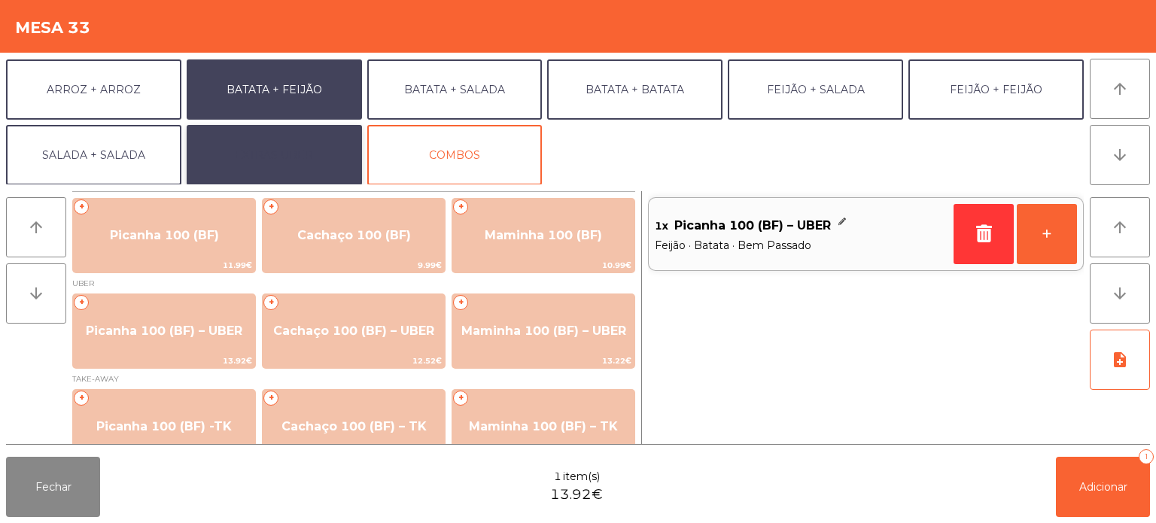
click at [295, 135] on button "EXTRAS UBER" at bounding box center [274, 155] width 175 height 60
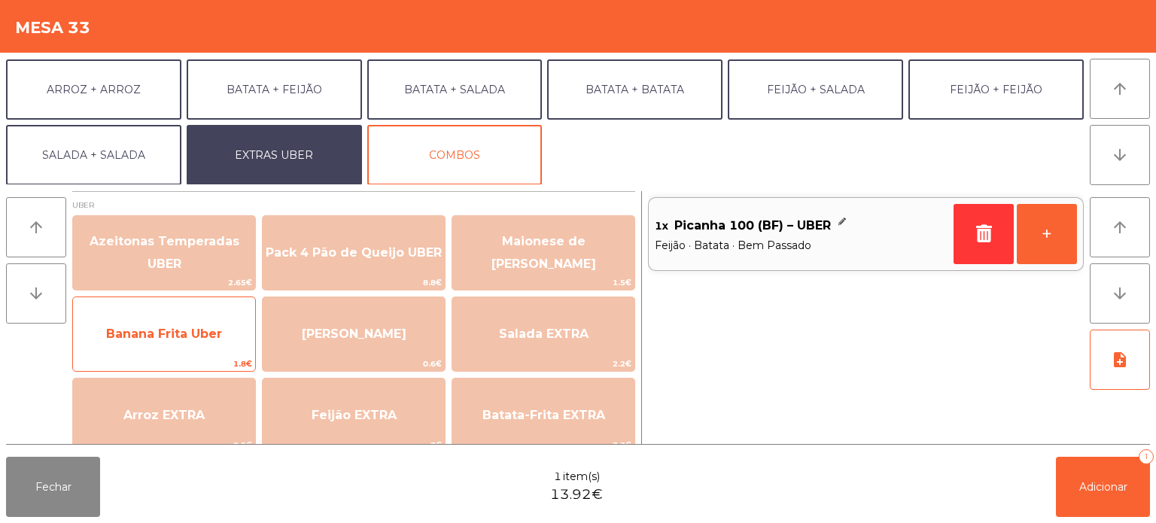
click at [184, 338] on span "Banana Frita Uber" at bounding box center [164, 334] width 116 height 14
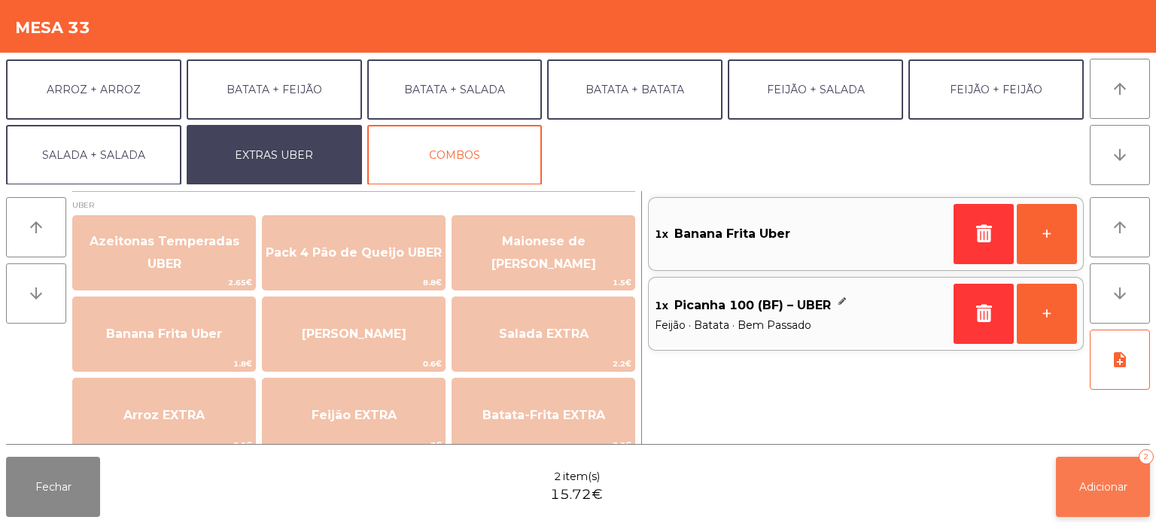
click at [1135, 510] on button "Adicionar 2" at bounding box center [1103, 487] width 94 height 60
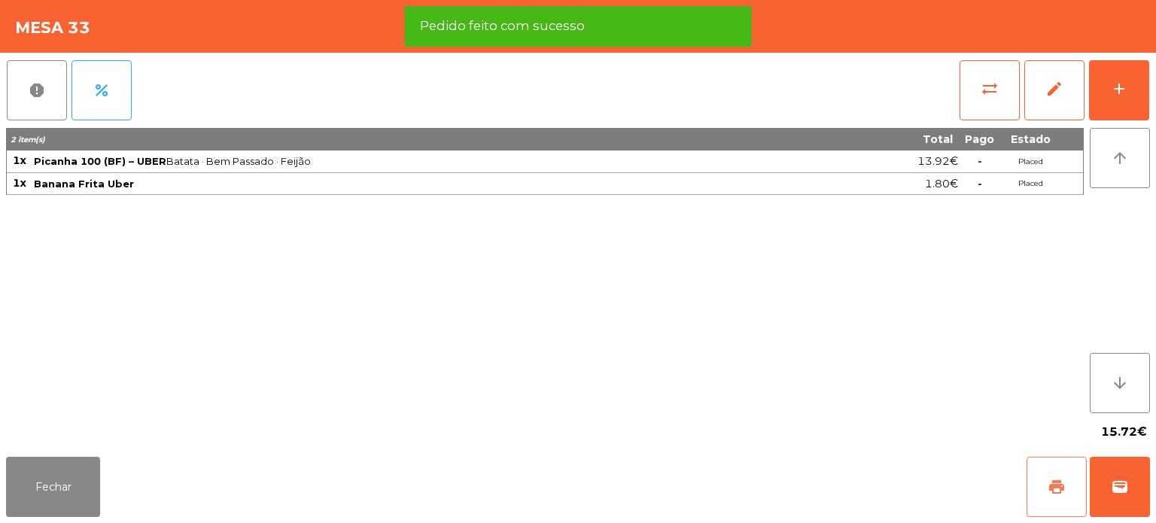
click at [1041, 488] on button "print" at bounding box center [1056, 487] width 60 height 60
click at [1120, 482] on span "wallet" at bounding box center [1120, 487] width 18 height 18
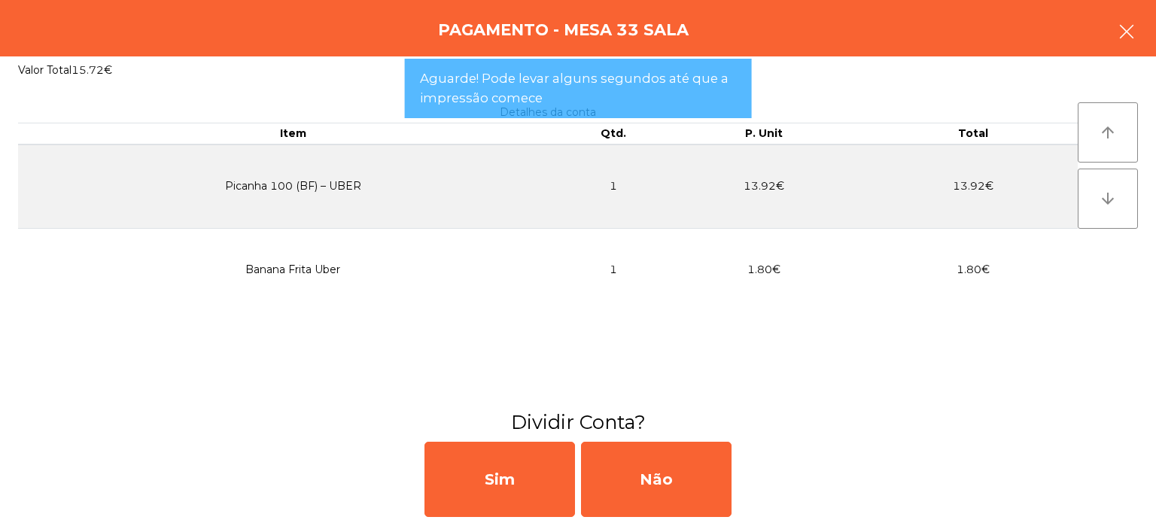
click at [1130, 55] on button "button" at bounding box center [1126, 33] width 42 height 45
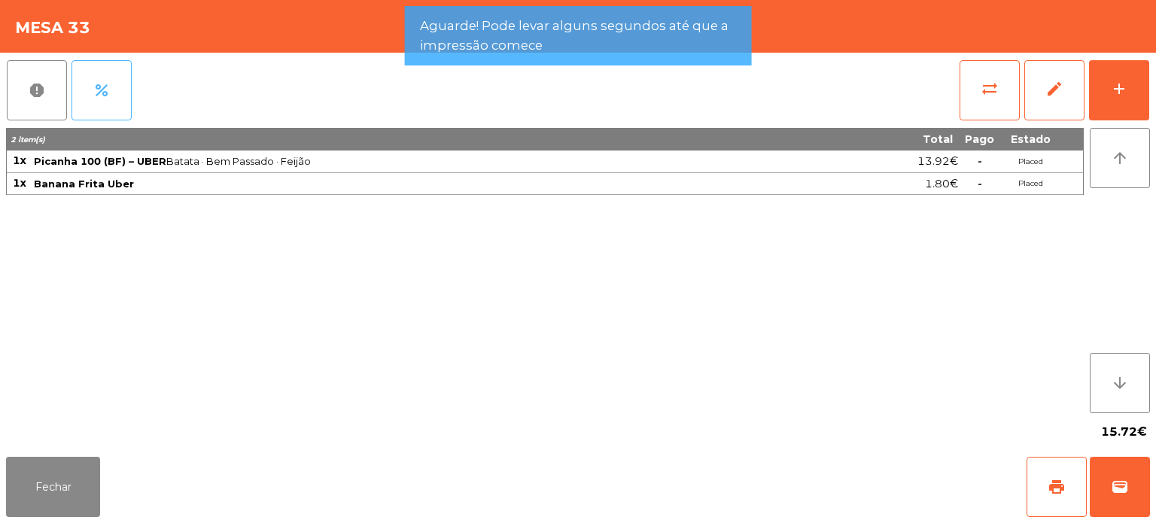
click at [90, 90] on button "percent" at bounding box center [101, 90] width 60 height 60
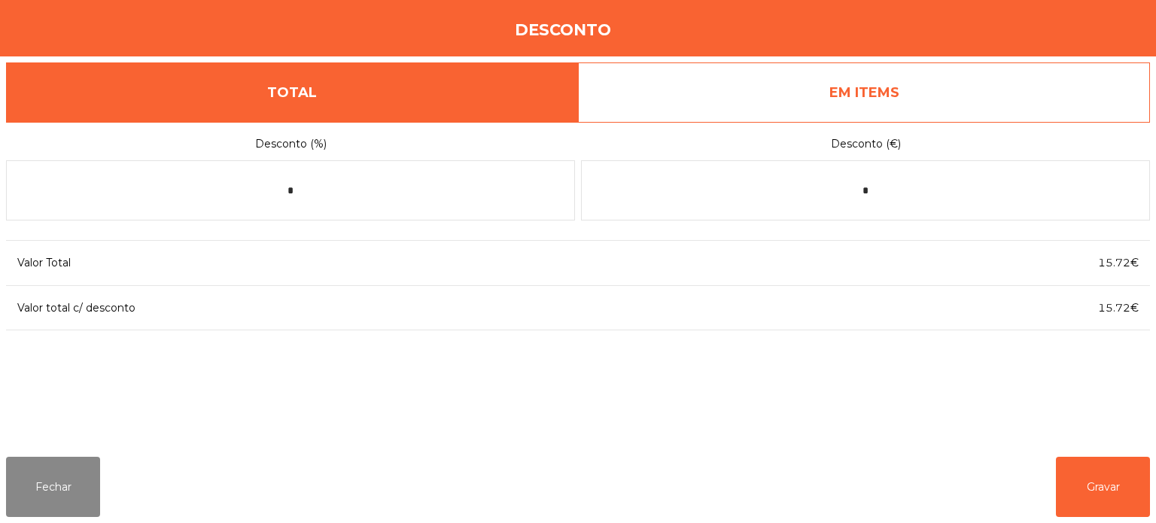
click at [873, 68] on link "EM ITEMS" at bounding box center [864, 92] width 572 height 60
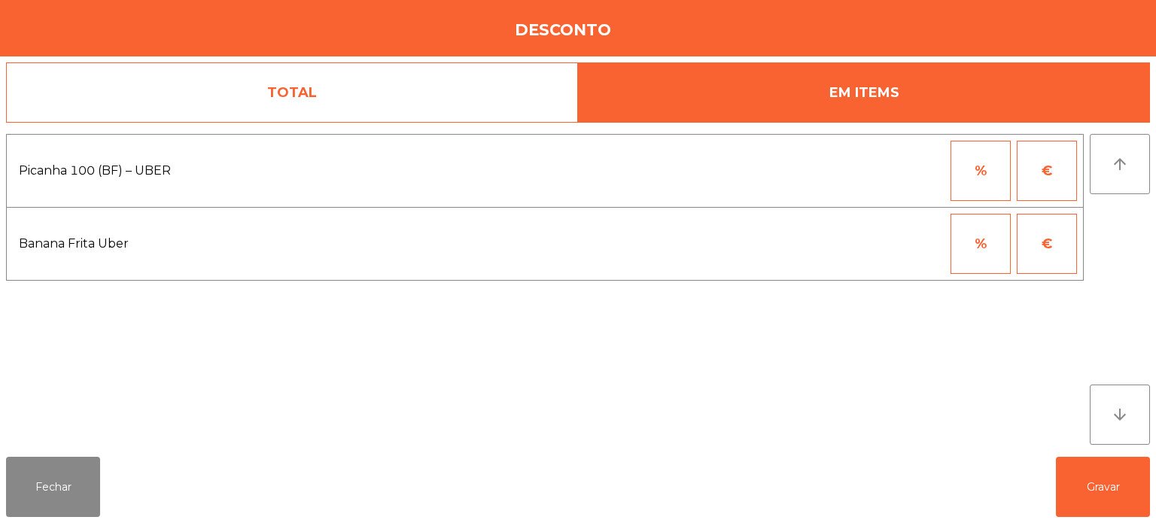
click at [1050, 256] on button "€" at bounding box center [1047, 244] width 60 height 60
click at [893, 248] on input "*" at bounding box center [906, 244] width 75 height 60
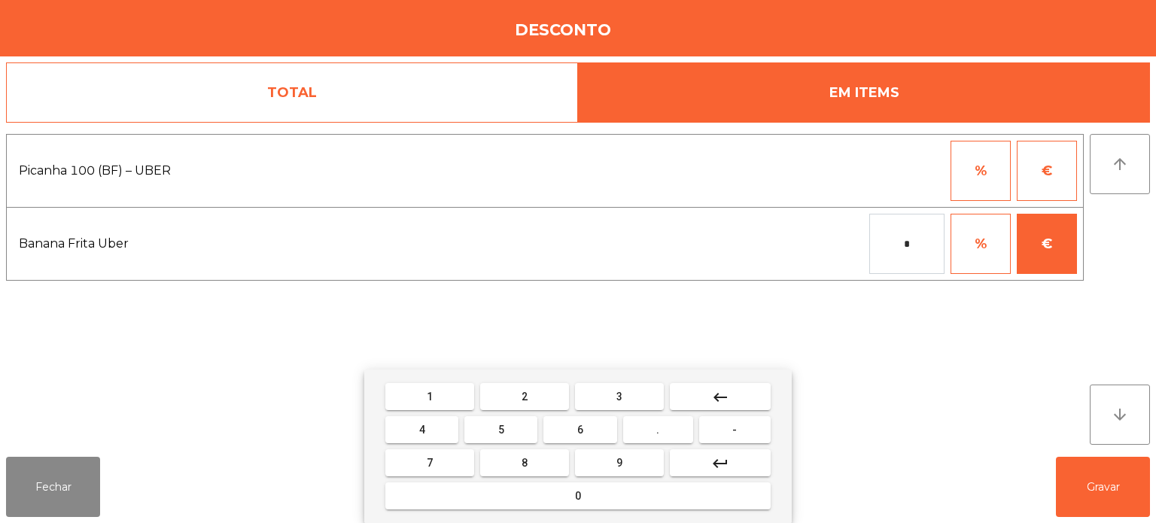
click at [662, 442] on button "." at bounding box center [658, 429] width 70 height 27
click at [614, 409] on button "3" at bounding box center [619, 396] width 89 height 27
click at [727, 408] on button "keyboard_backspace" at bounding box center [720, 396] width 101 height 27
click at [724, 408] on button "keyboard_backspace" at bounding box center [720, 396] width 101 height 27
click at [570, 494] on button "0" at bounding box center [577, 495] width 385 height 27
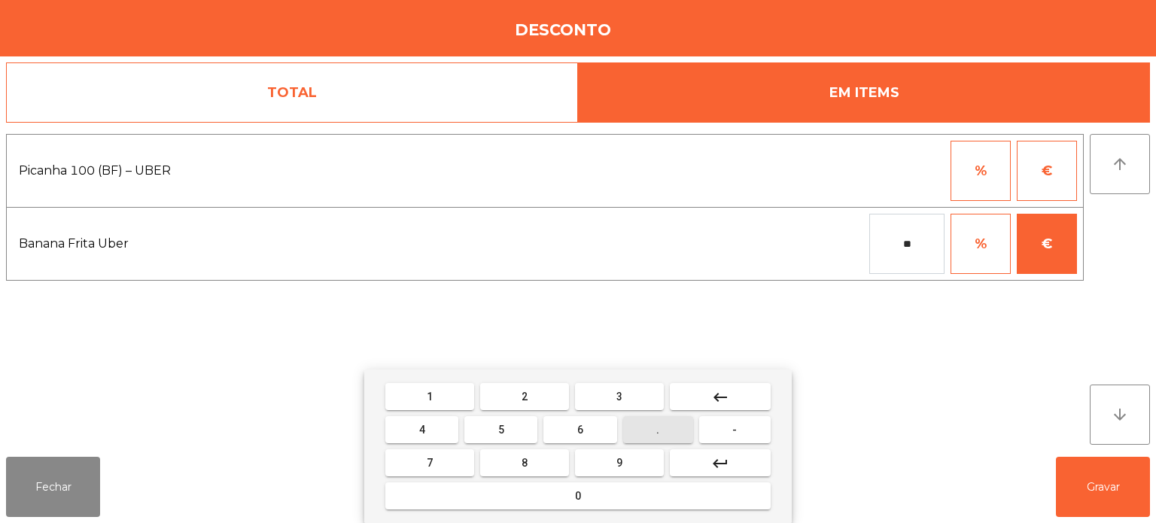
click at [661, 441] on button "." at bounding box center [658, 429] width 70 height 27
click at [619, 397] on span "3" at bounding box center [619, 397] width 6 height 12
type input "****"
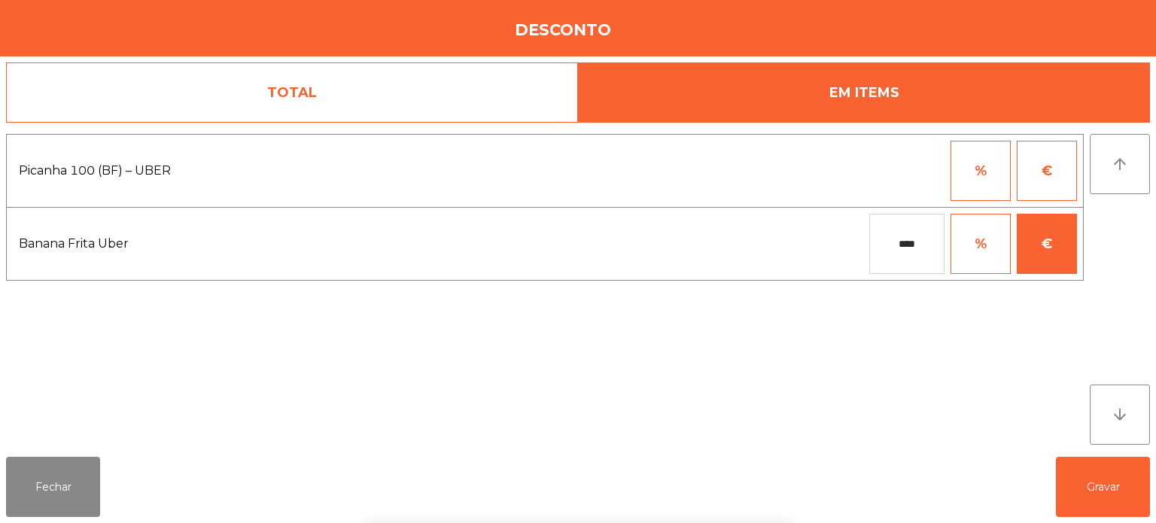
click at [1056, 482] on div "1 2 3 keyboard_backspace 4 5 6 . - 7 8 9 keyboard_return 0" at bounding box center [578, 446] width 1156 height 154
click at [1090, 488] on div "1 2 3 keyboard_backspace 4 5 6 . - 7 8 9 keyboard_return 0" at bounding box center [578, 446] width 1156 height 154
click at [1092, 468] on button "Gravar" at bounding box center [1103, 487] width 94 height 60
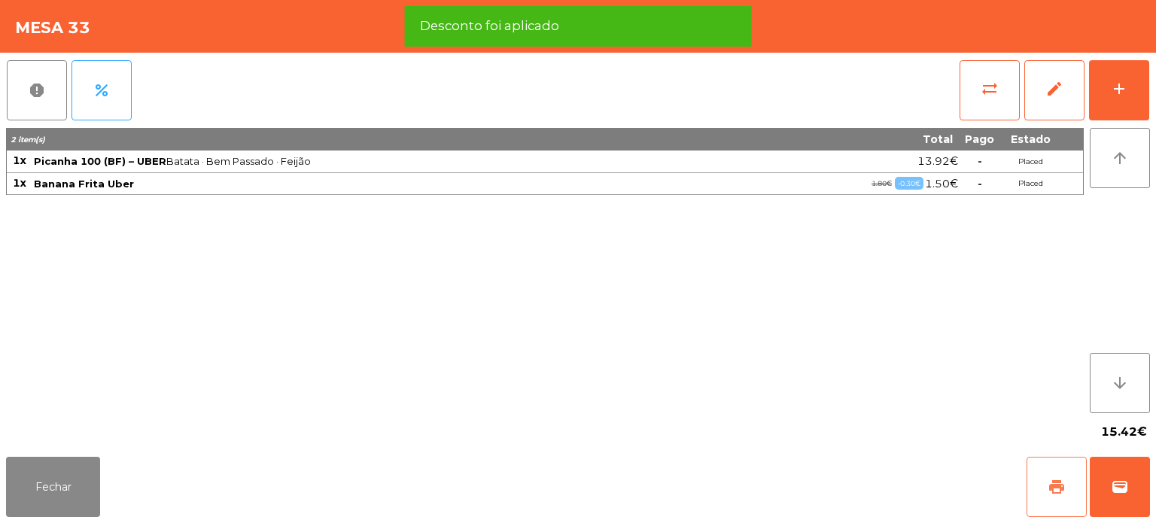
click at [1043, 482] on button "print" at bounding box center [1056, 487] width 60 height 60
click at [1114, 478] on span "wallet" at bounding box center [1120, 487] width 18 height 18
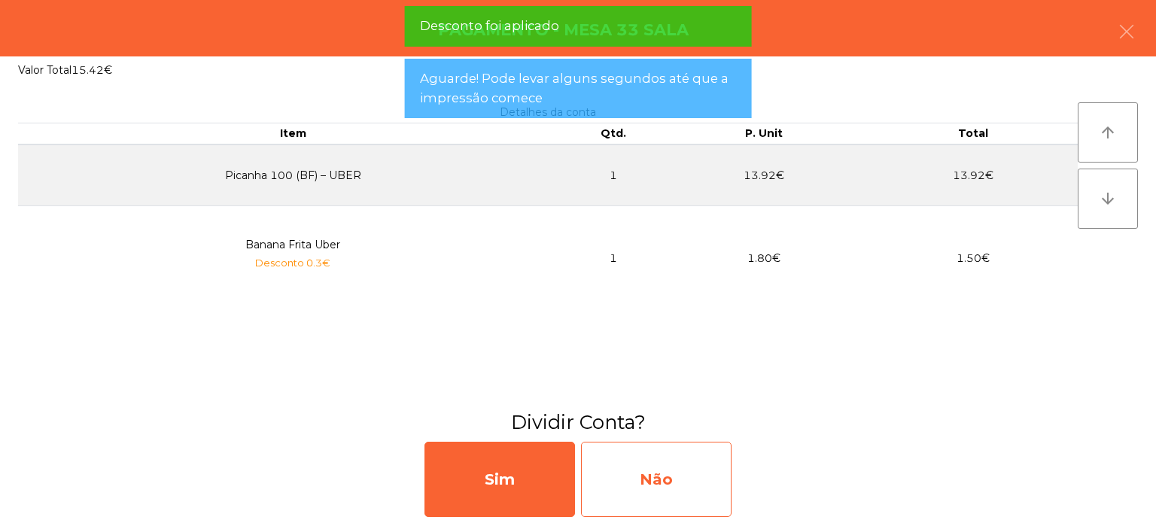
click at [658, 468] on div "Não" at bounding box center [656, 479] width 150 height 75
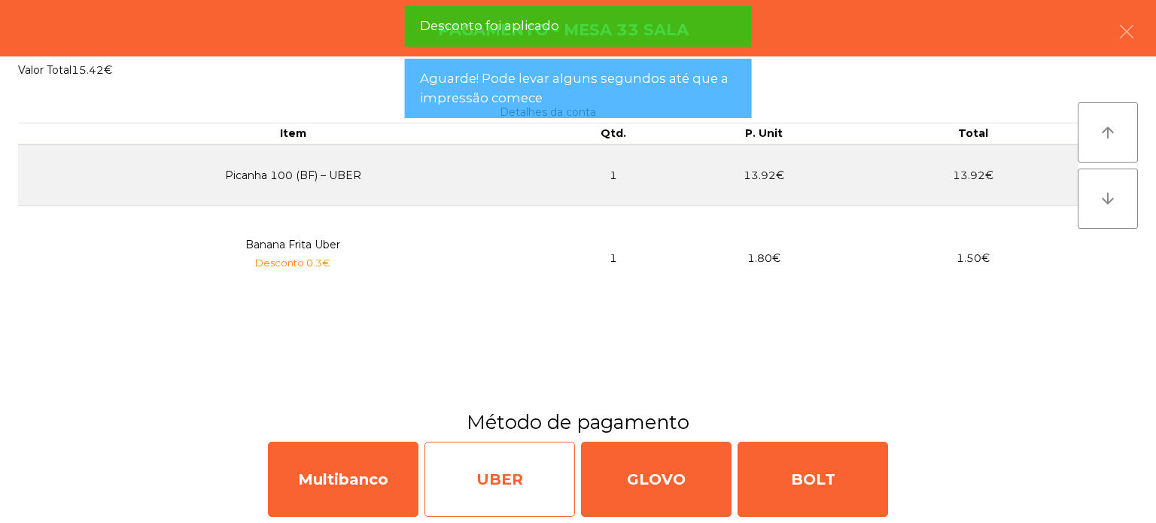
click at [515, 471] on div "UBER" at bounding box center [499, 479] width 150 height 75
select select "**"
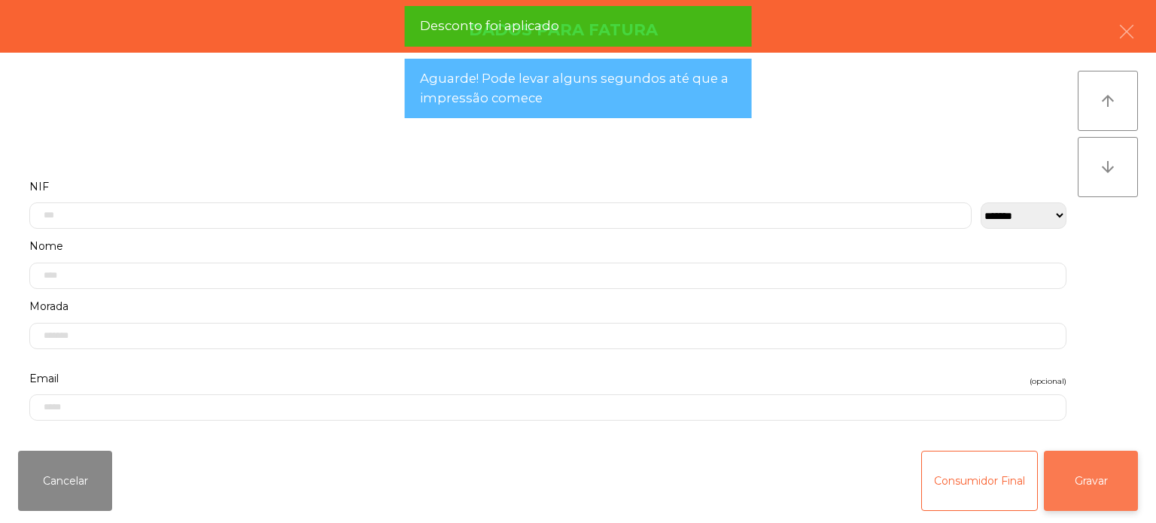
click at [1103, 470] on button "Gravar" at bounding box center [1091, 481] width 94 height 60
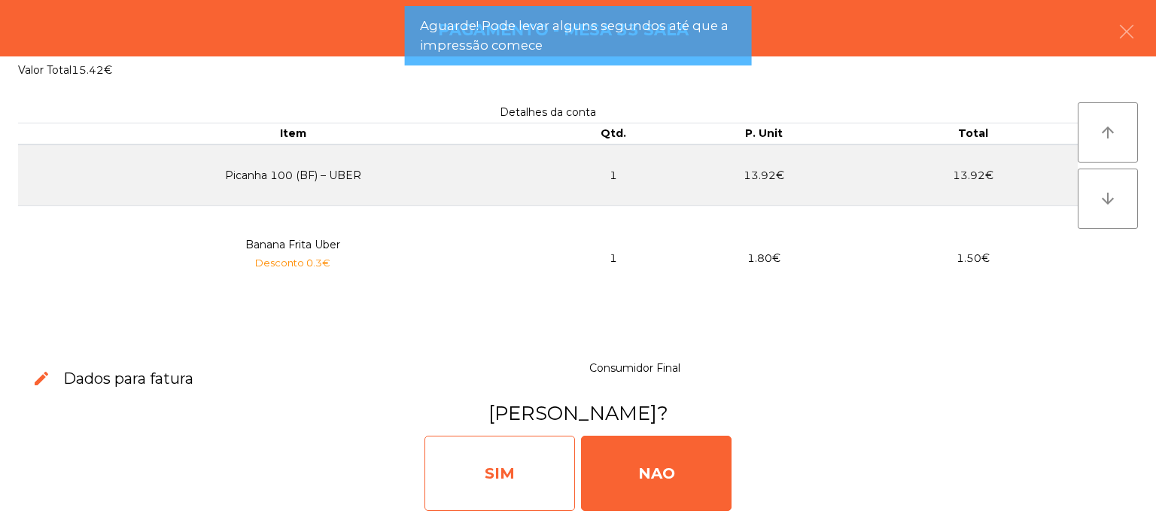
click at [516, 497] on div "SIM" at bounding box center [499, 473] width 150 height 75
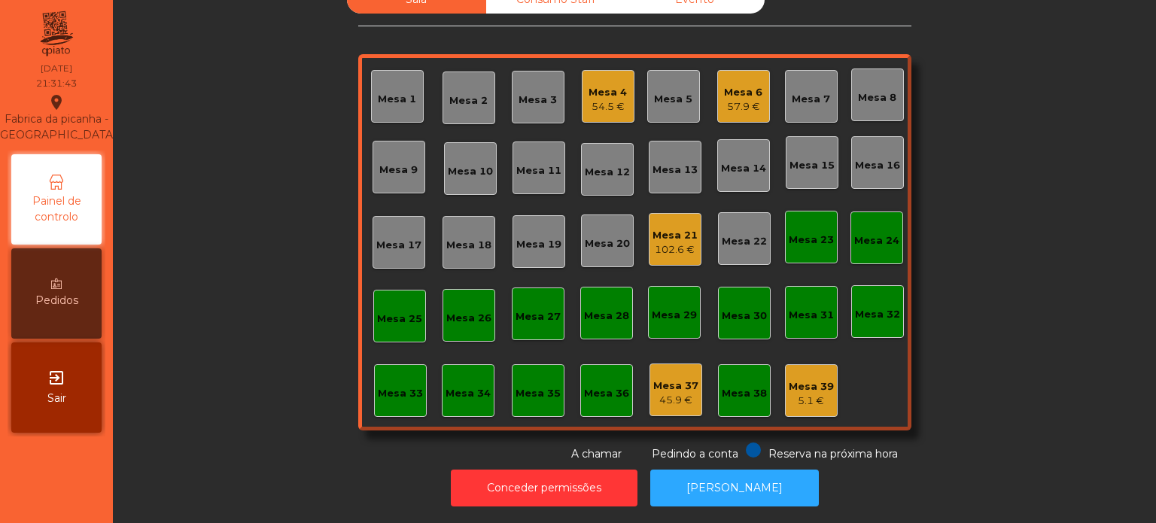
click at [374, 364] on div "Mesa 33" at bounding box center [400, 390] width 53 height 53
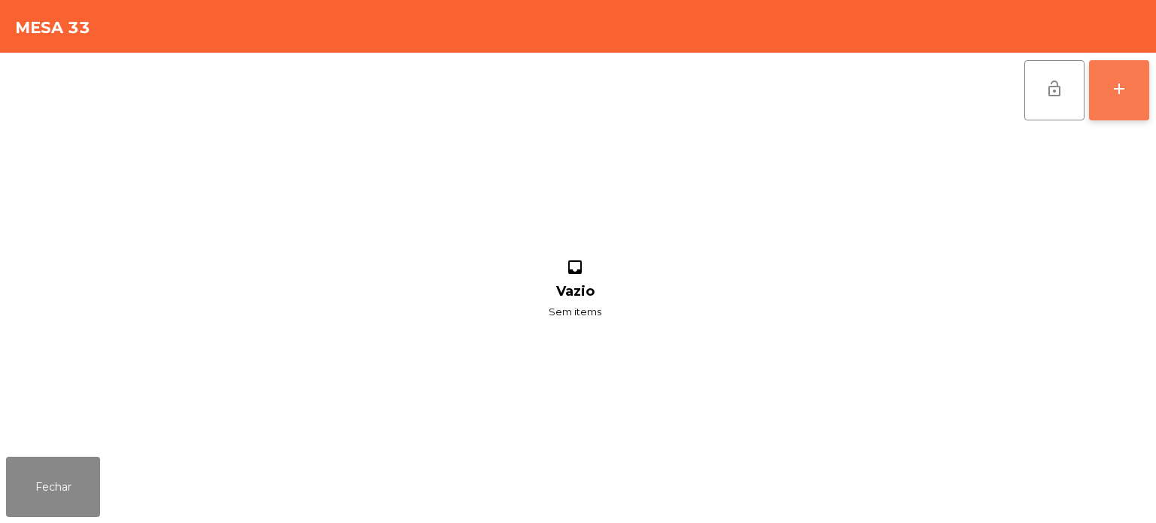
click at [1113, 92] on div "add" at bounding box center [1119, 89] width 18 height 18
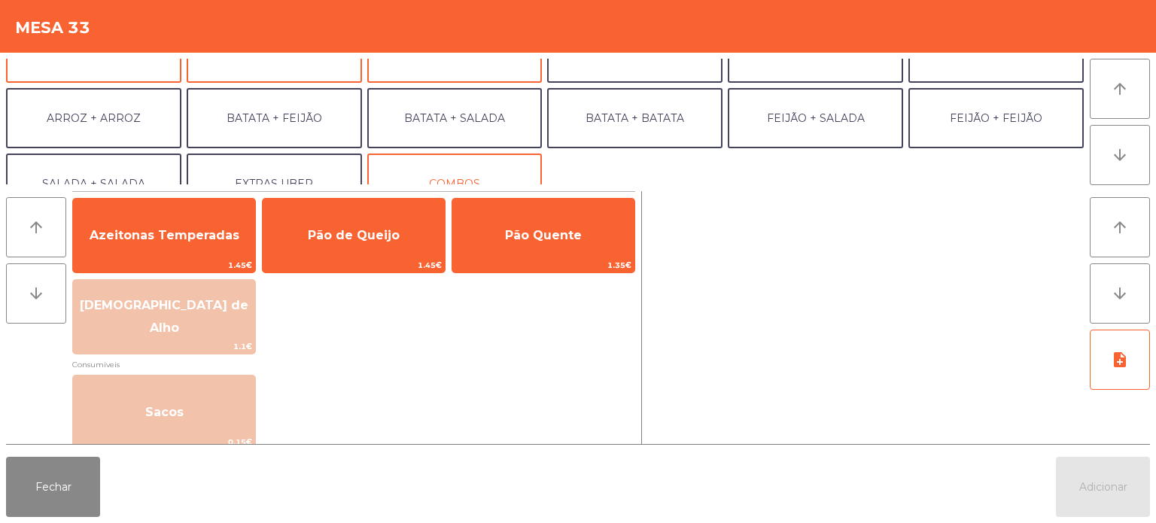
scroll to position [172, 0]
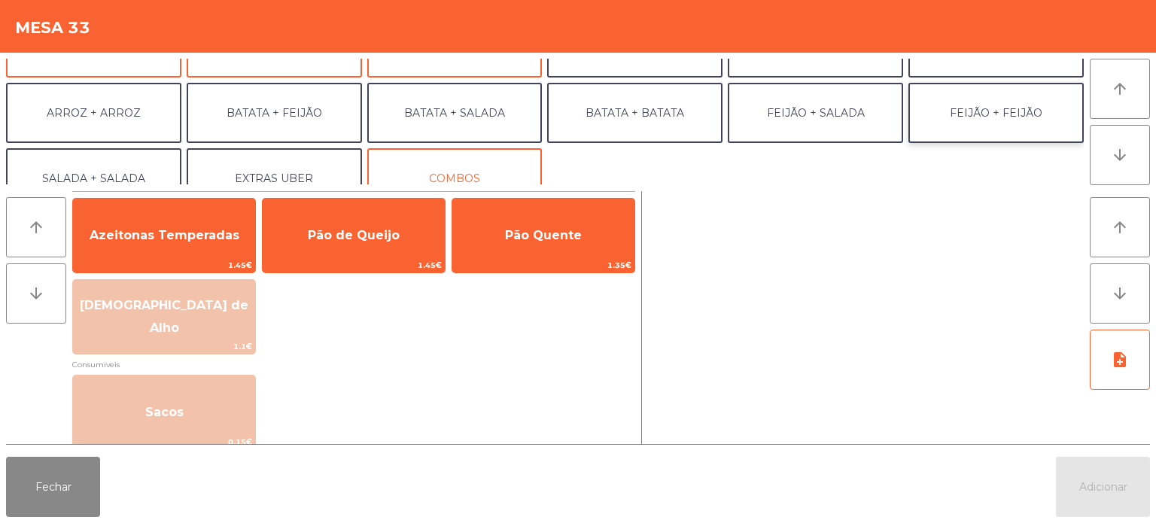
click at [996, 114] on button "FEIJÃO + FEIJÃO" at bounding box center [995, 113] width 175 height 60
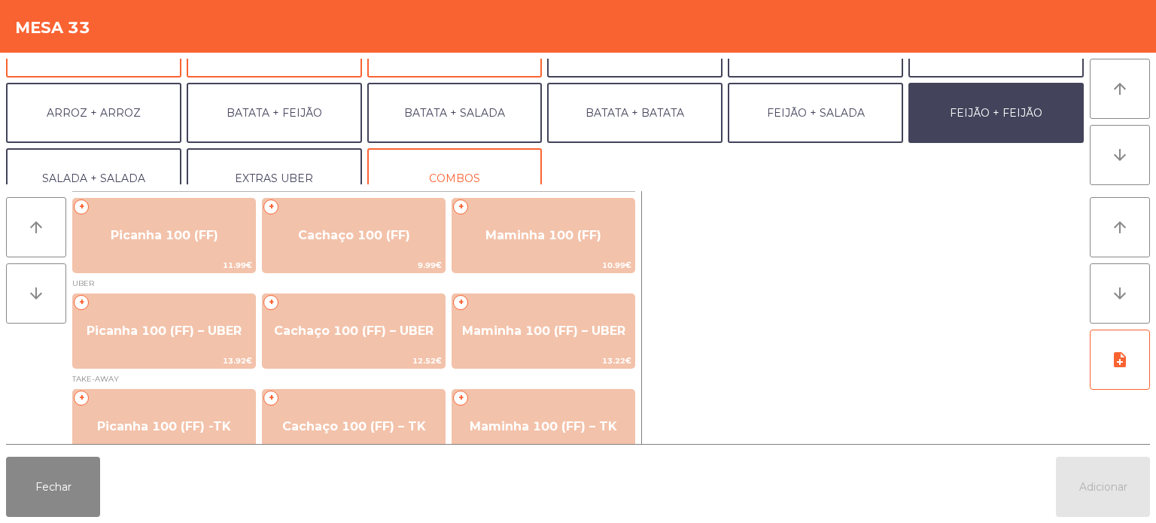
click at [420, 468] on div "Fechar Adicionar" at bounding box center [578, 487] width 1156 height 72
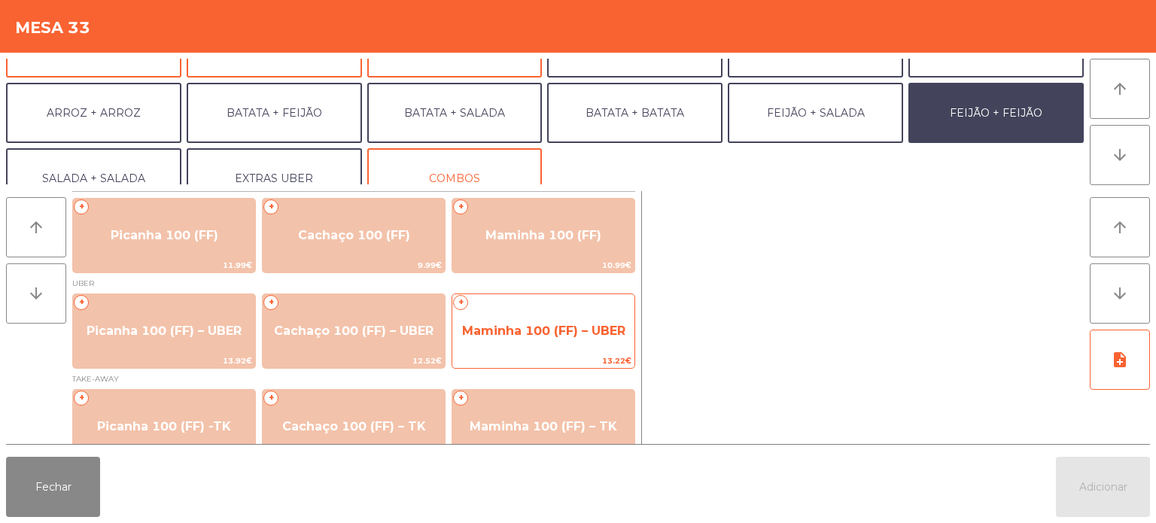
click at [516, 318] on span "Maminha 100 (FF) – UBER" at bounding box center [543, 331] width 182 height 41
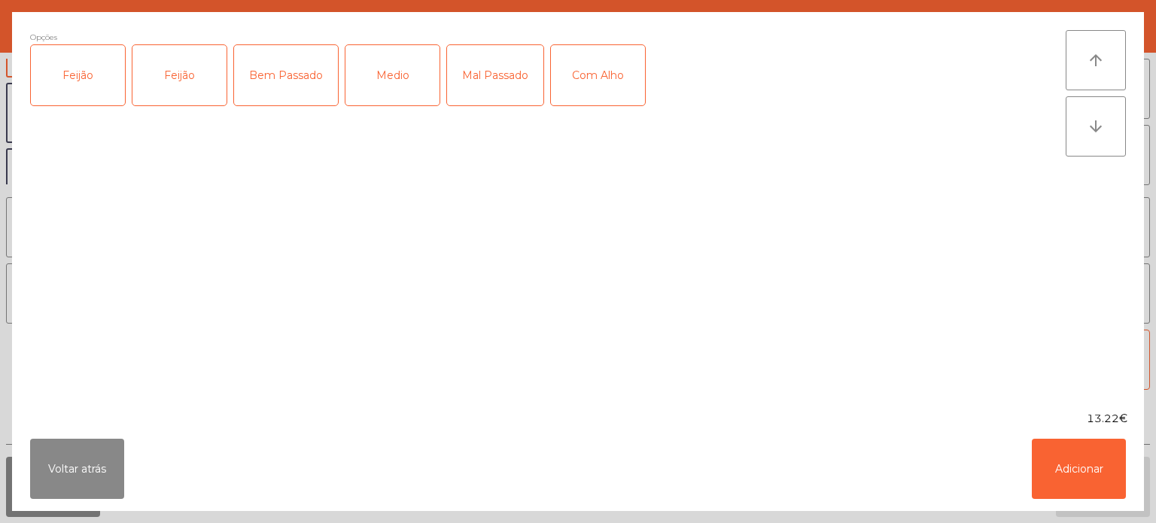
click at [132, 45] on div "Feijão" at bounding box center [179, 75] width 94 height 60
click at [596, 225] on div "Opções (Feijão) Feijão Feijão Bem Passado Medio Mal Passado Com Alho" at bounding box center [547, 211] width 1035 height 363
click at [420, 87] on div "Medio" at bounding box center [392, 75] width 94 height 60
click at [625, 74] on div "Com Alho" at bounding box center [598, 75] width 94 height 60
click at [1102, 482] on button "Adicionar" at bounding box center [1079, 469] width 94 height 60
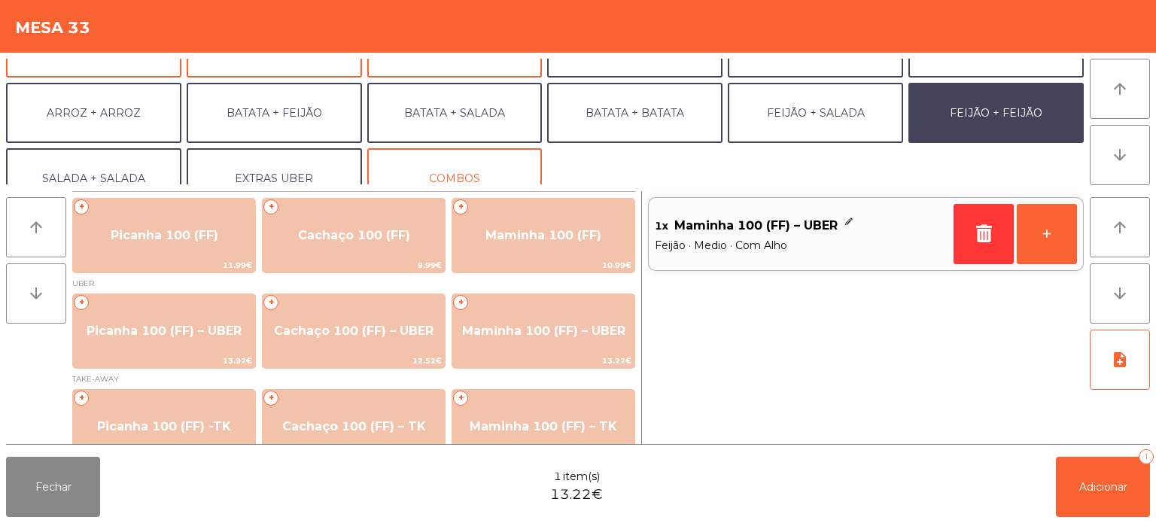
scroll to position [196, 0]
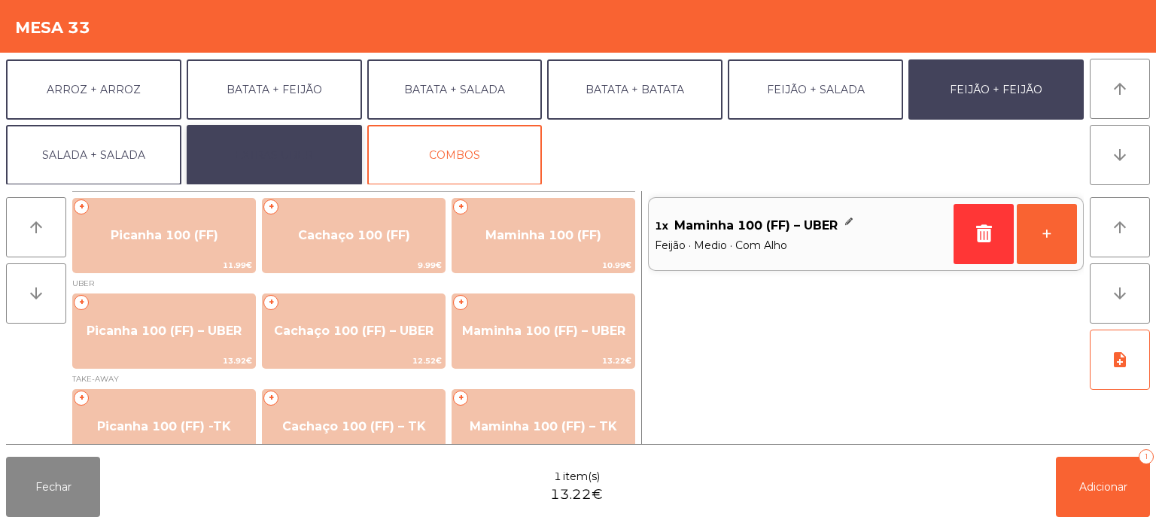
click at [257, 173] on button "EXTRAS UBER" at bounding box center [274, 155] width 175 height 60
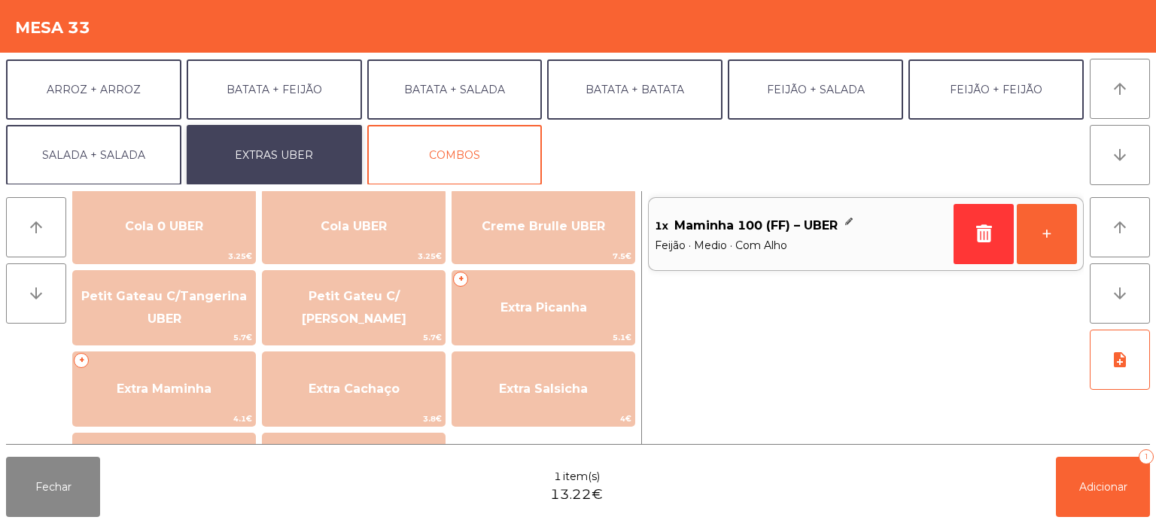
scroll to position [283, 0]
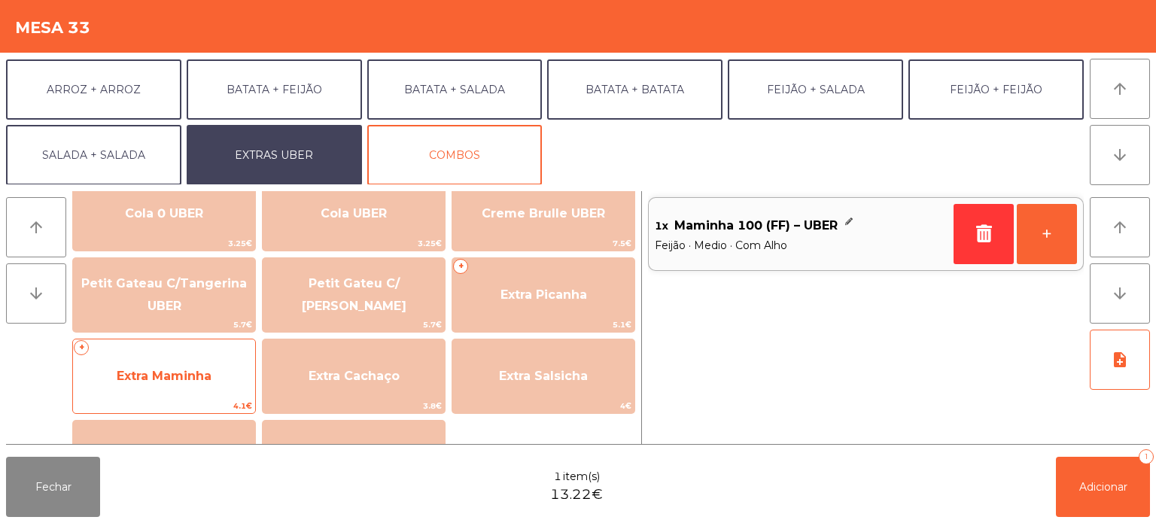
click at [208, 389] on span "Extra Maminha" at bounding box center [164, 376] width 182 height 41
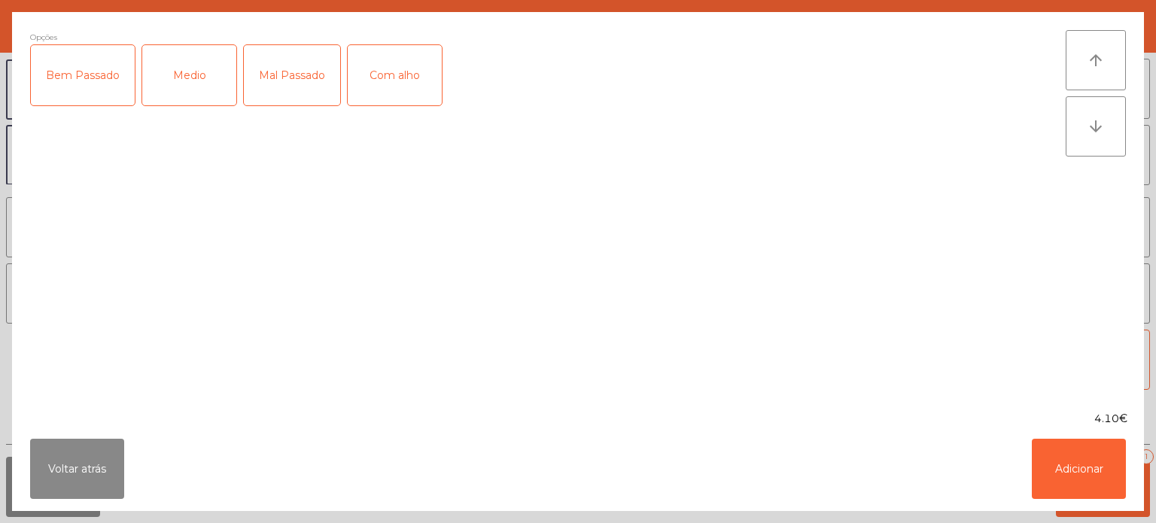
click at [289, 93] on div "Mal Passado" at bounding box center [292, 75] width 96 height 60
click at [248, 66] on div "Mal Passado" at bounding box center [292, 75] width 96 height 60
click at [180, 77] on div "Medio" at bounding box center [189, 75] width 94 height 60
click at [394, 66] on div "Com alho" at bounding box center [395, 75] width 94 height 60
click at [1070, 445] on button "Adicionar" at bounding box center [1079, 469] width 94 height 60
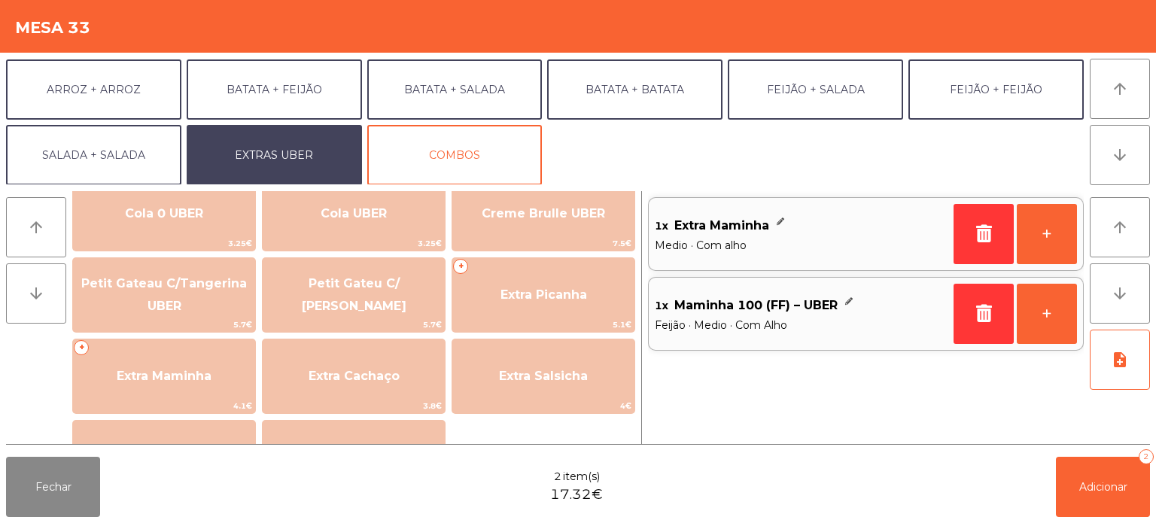
scroll to position [0, 0]
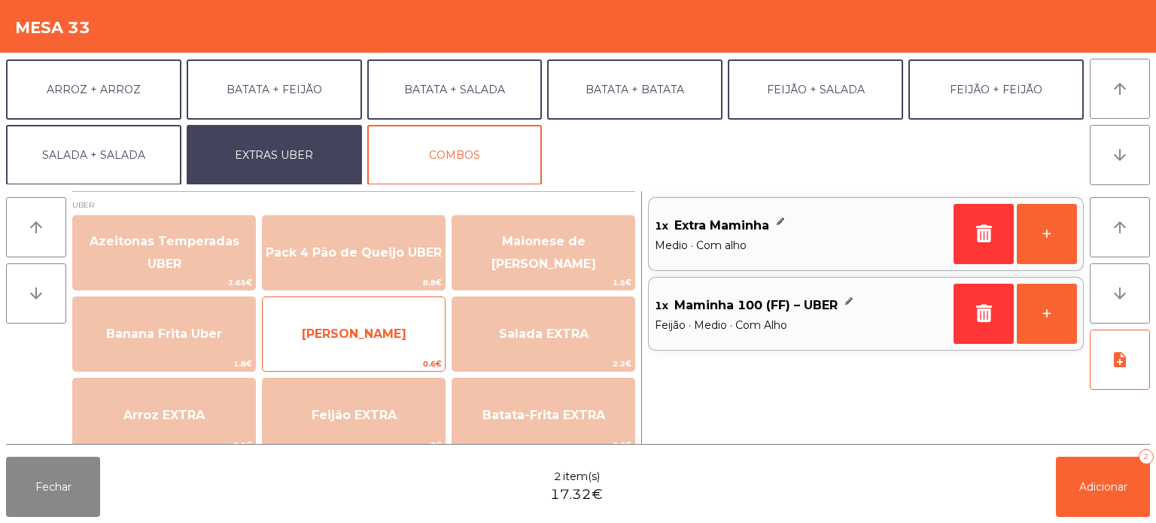
click at [383, 304] on div "Farofa Uber 0.6€" at bounding box center [354, 333] width 184 height 75
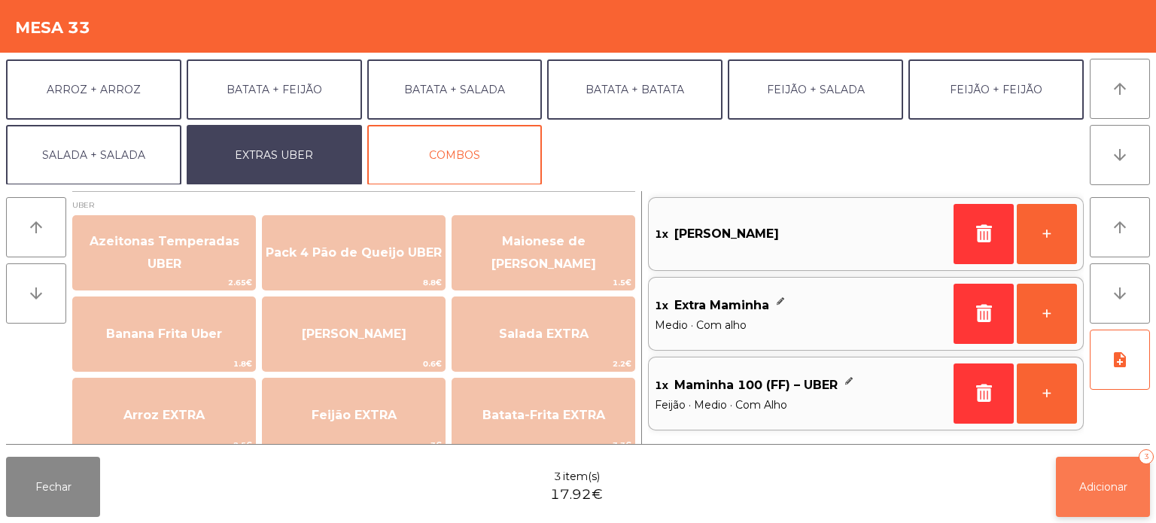
click at [1112, 494] on button "Adicionar 3" at bounding box center [1103, 487] width 94 height 60
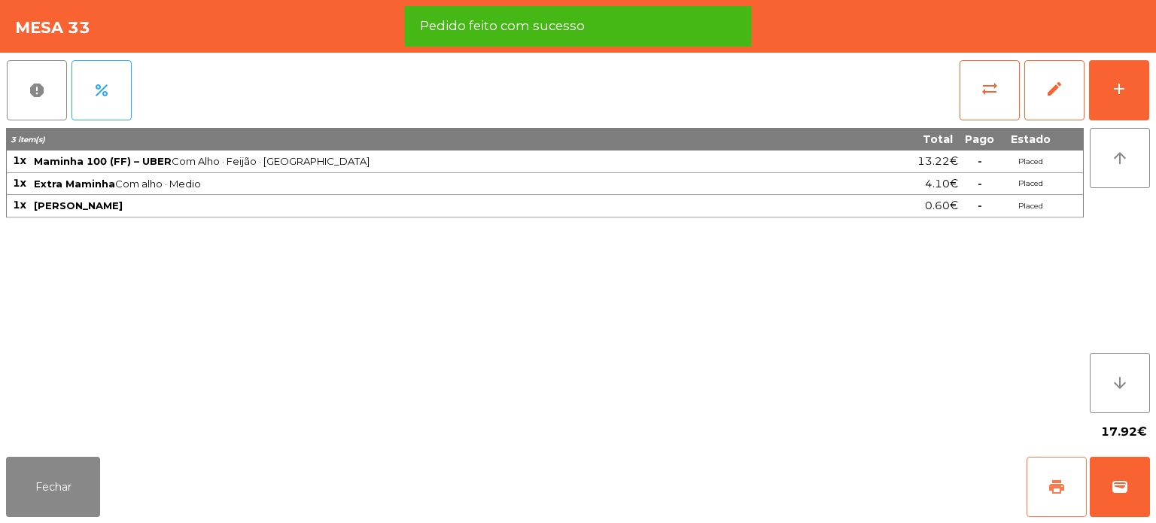
click at [1056, 477] on button "print" at bounding box center [1056, 487] width 60 height 60
click at [1146, 494] on button "wallet" at bounding box center [1120, 487] width 60 height 60
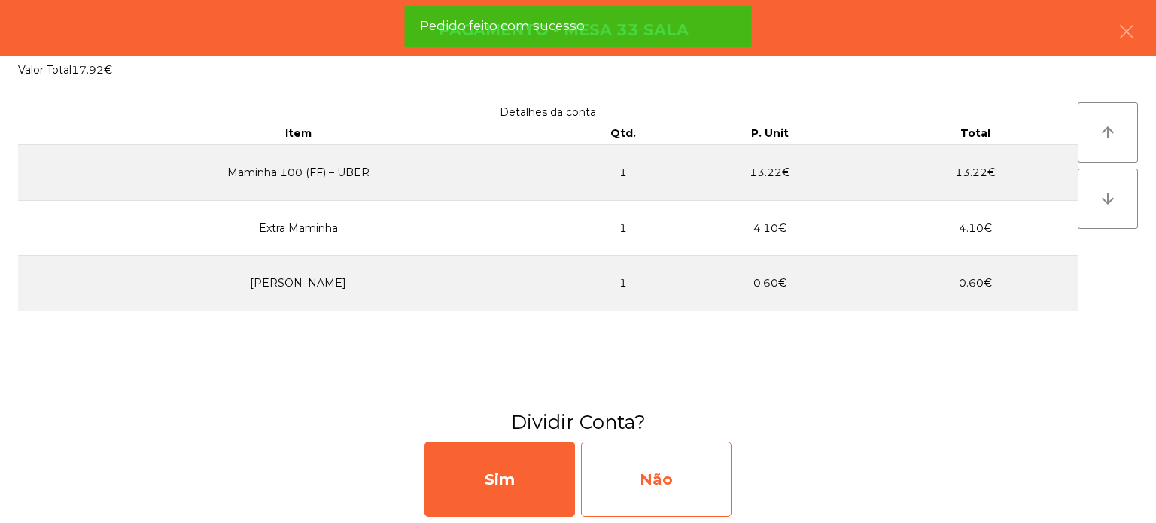
click at [660, 491] on div "Não" at bounding box center [656, 479] width 150 height 75
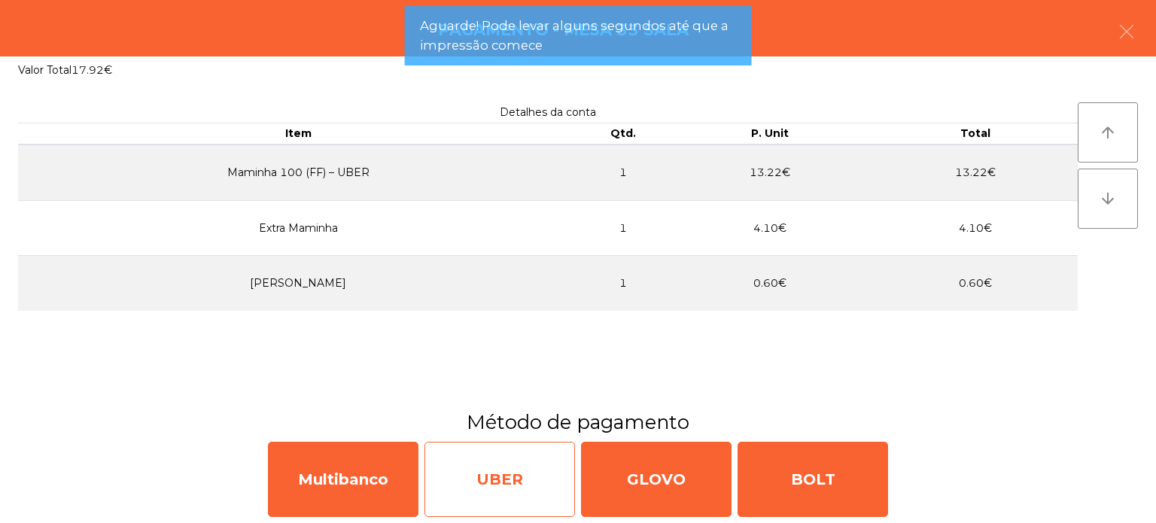
click at [485, 456] on div "UBER" at bounding box center [499, 479] width 150 height 75
select select "**"
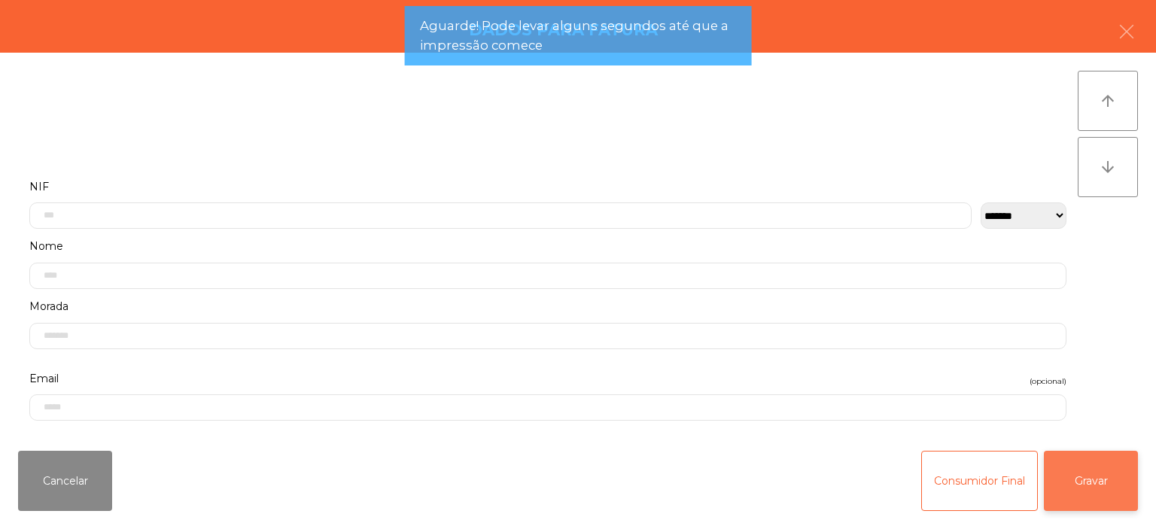
click at [1120, 488] on button "Gravar" at bounding box center [1091, 481] width 94 height 60
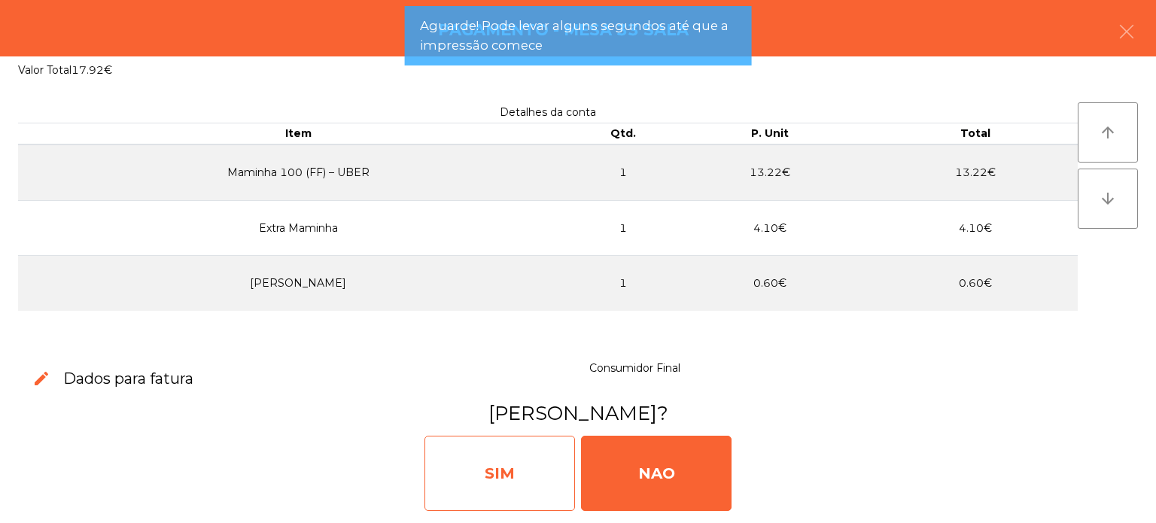
click at [494, 444] on div "SIM" at bounding box center [499, 473] width 150 height 75
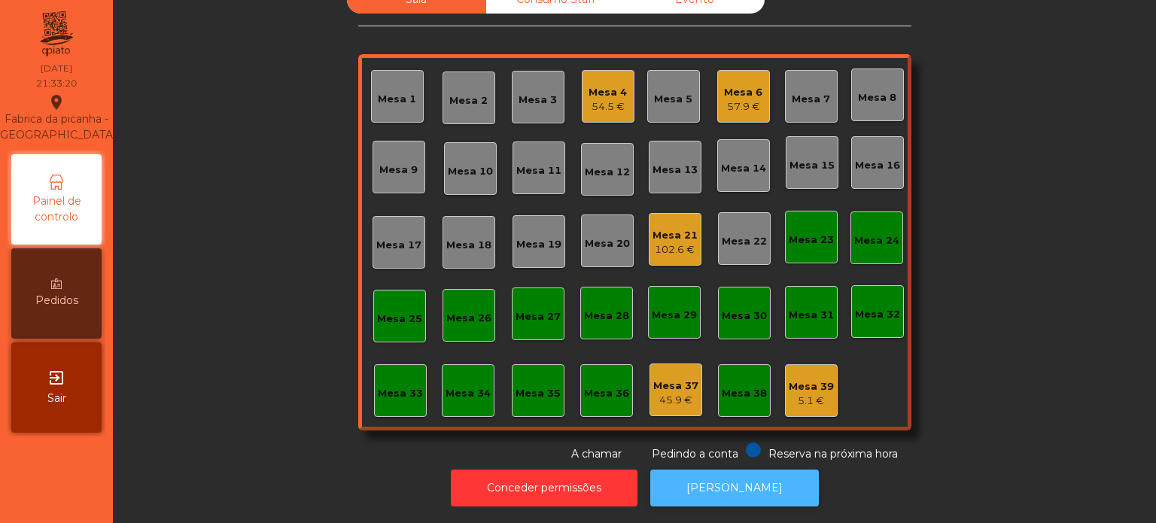
click at [728, 470] on button "[PERSON_NAME]" at bounding box center [734, 488] width 169 height 37
click at [725, 79] on div "Mesa 6 57.9 €" at bounding box center [743, 96] width 38 height 35
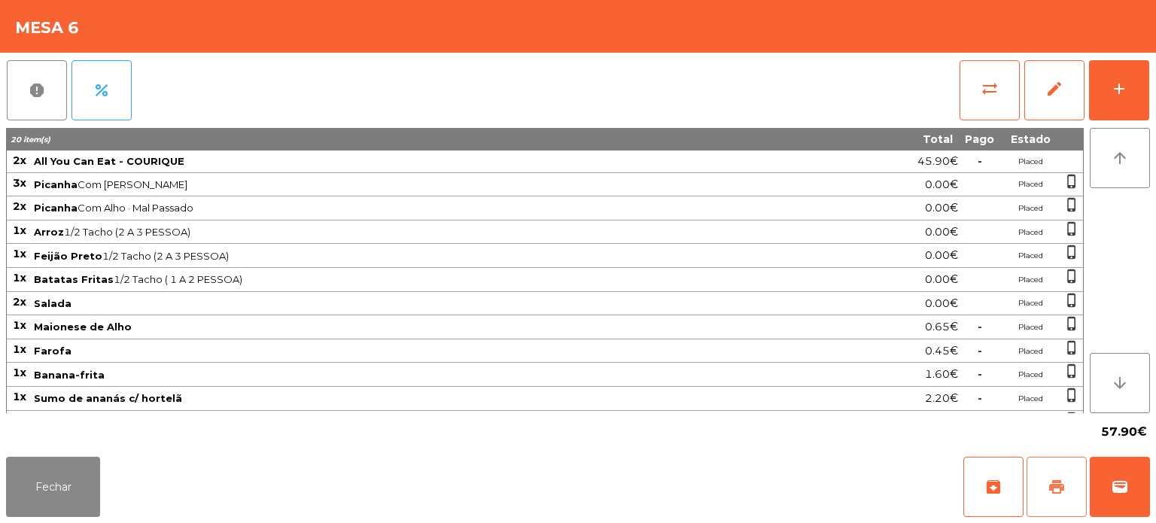
click at [1033, 470] on button "print" at bounding box center [1056, 487] width 60 height 60
click at [80, 457] on button "Fechar" at bounding box center [53, 487] width 94 height 60
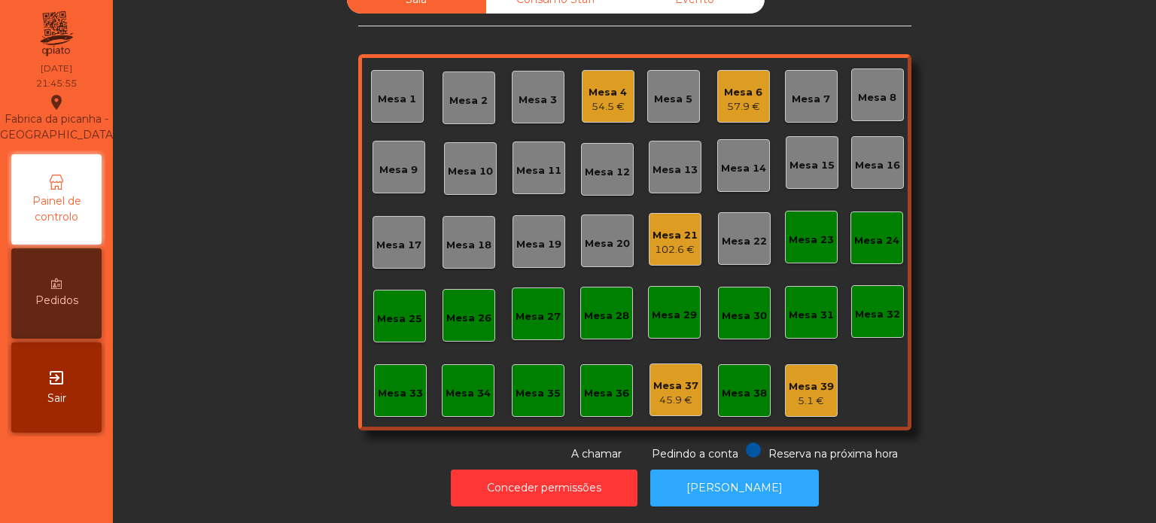
click at [669, 308] on div "Mesa 29" at bounding box center [674, 315] width 45 height 15
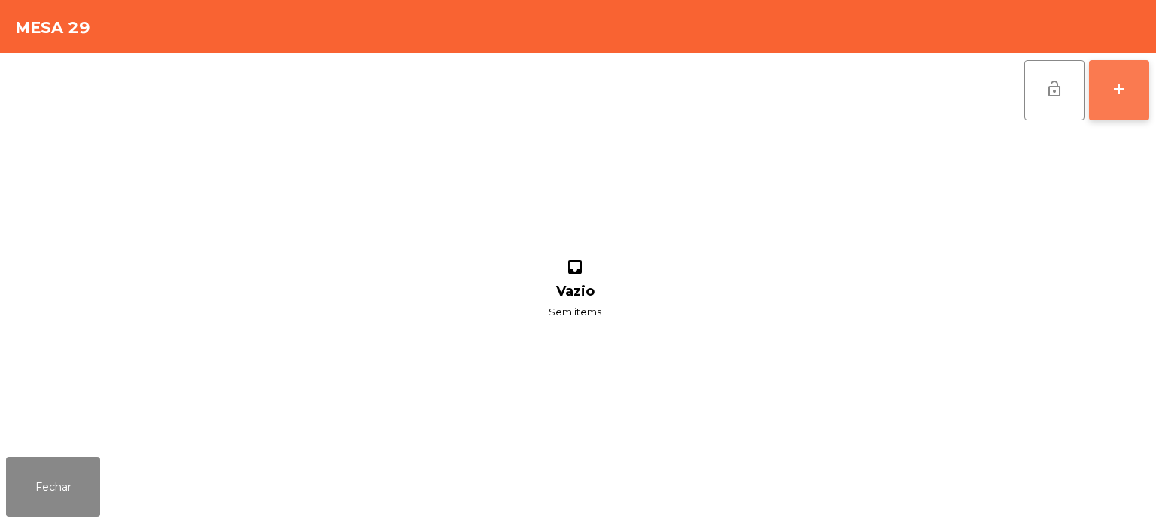
click at [1132, 79] on button "add" at bounding box center [1119, 90] width 60 height 60
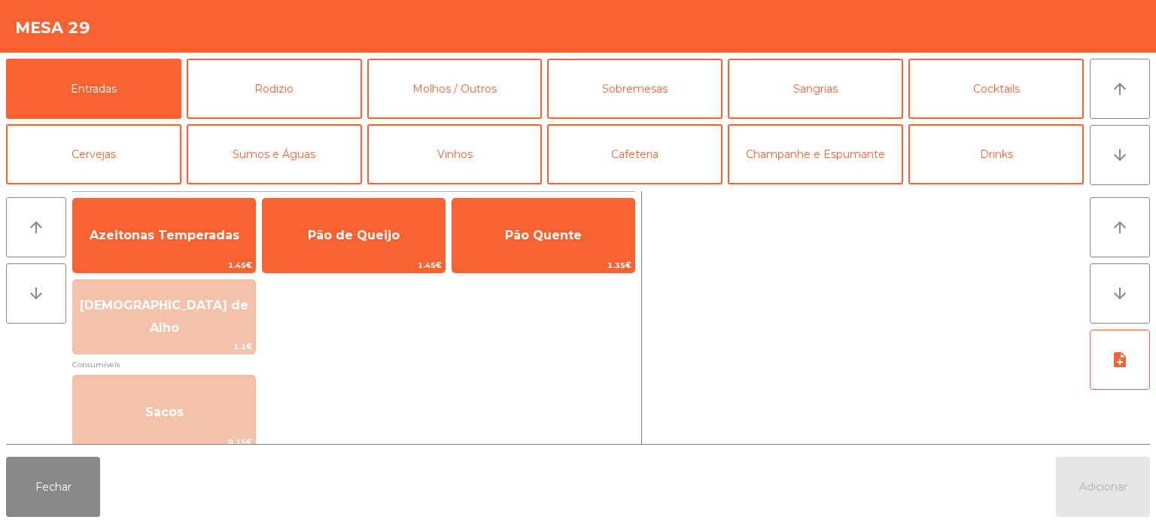
click at [129, 159] on button "Cervejas" at bounding box center [93, 154] width 175 height 60
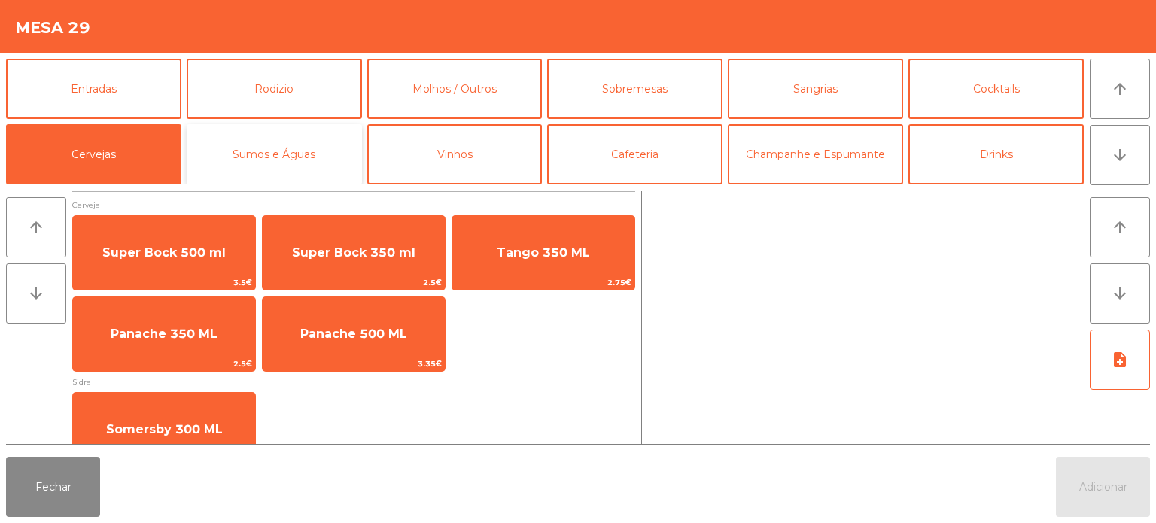
click at [267, 154] on button "Sumos e Águas" at bounding box center [274, 154] width 175 height 60
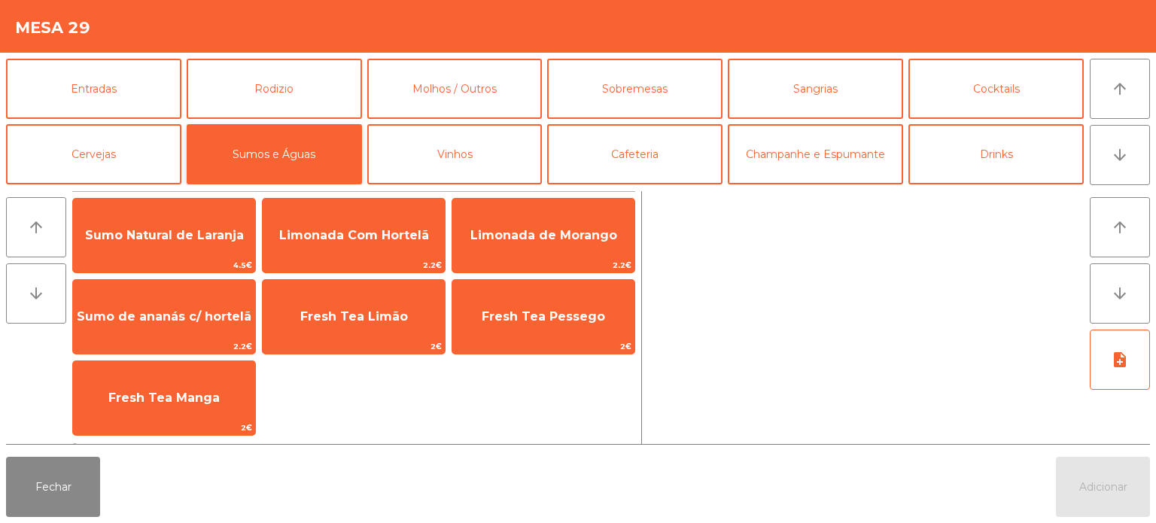
scroll to position [69, 0]
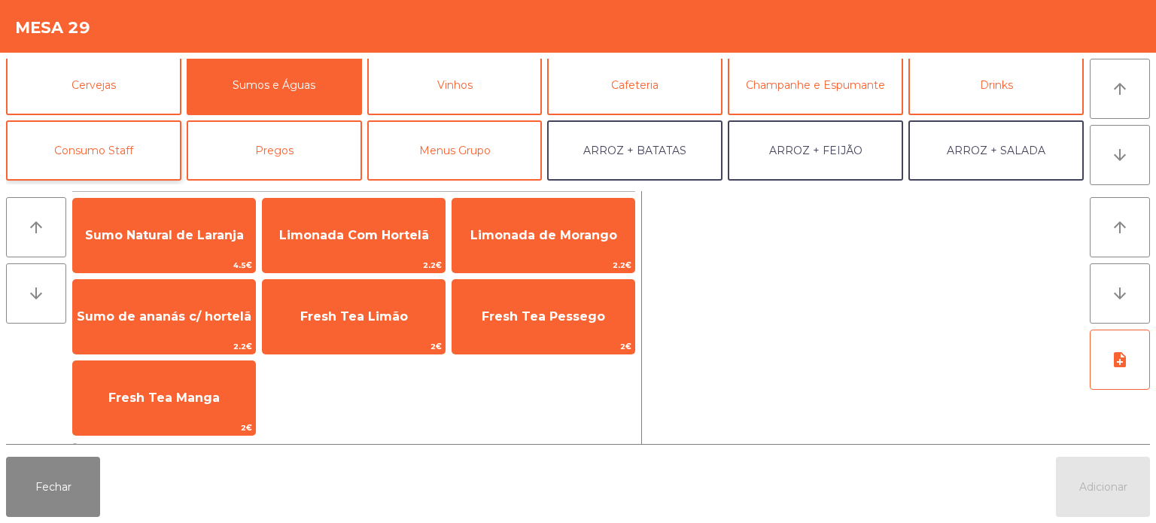
click at [150, 147] on button "Consumo Staff" at bounding box center [93, 150] width 175 height 60
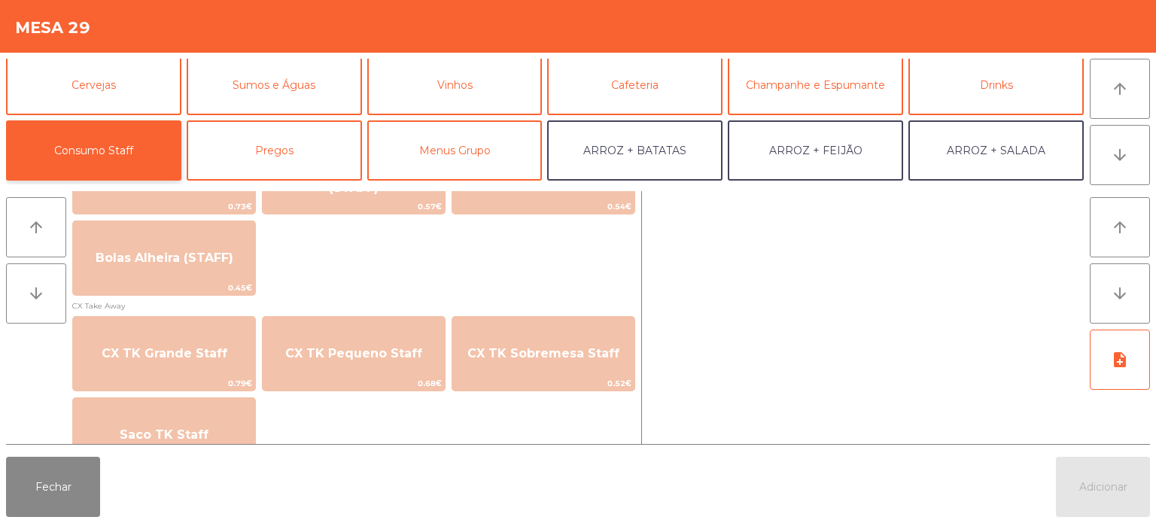
scroll to position [1330, 0]
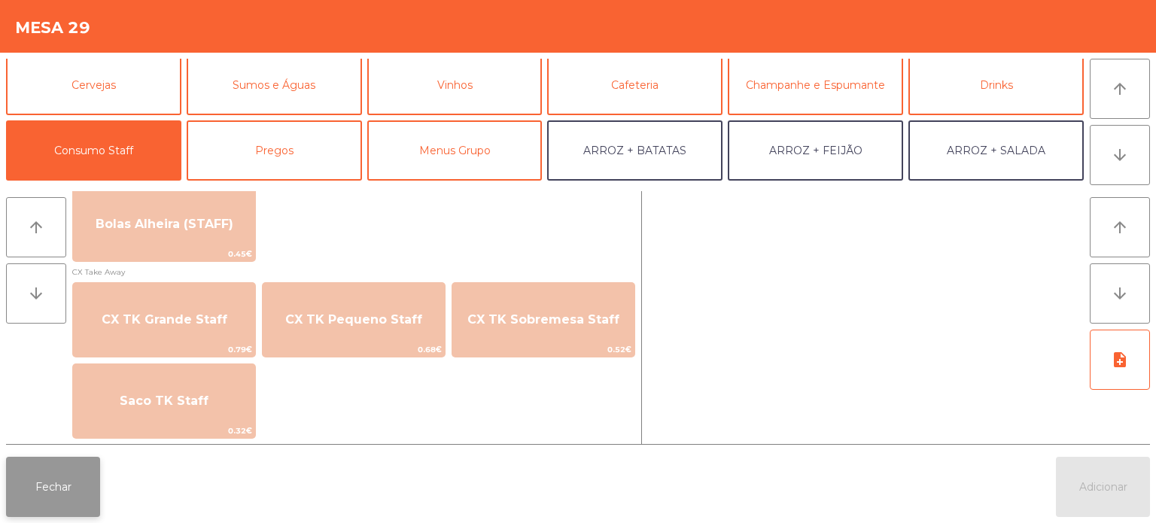
click at [68, 470] on button "Fechar" at bounding box center [53, 487] width 94 height 60
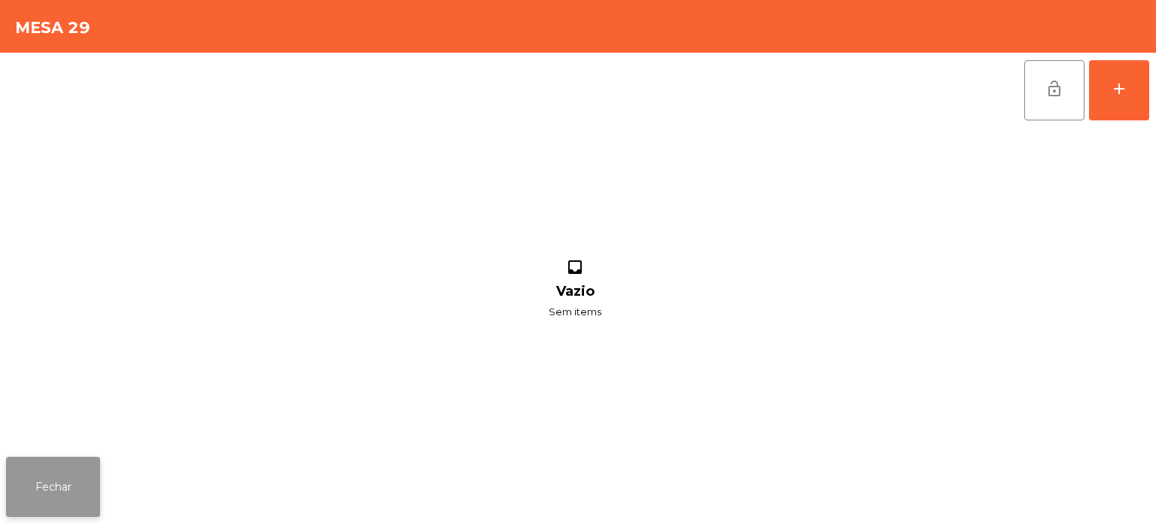
click at [92, 479] on button "Fechar" at bounding box center [53, 487] width 94 height 60
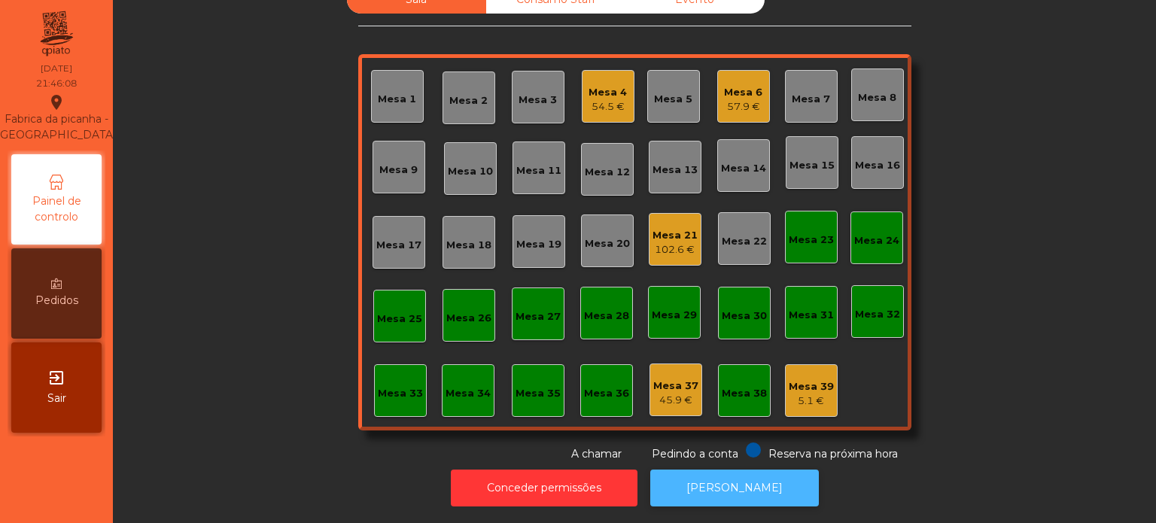
click at [707, 470] on button "[PERSON_NAME]" at bounding box center [734, 488] width 169 height 37
click at [738, 87] on div "Mesa 6" at bounding box center [743, 92] width 38 height 15
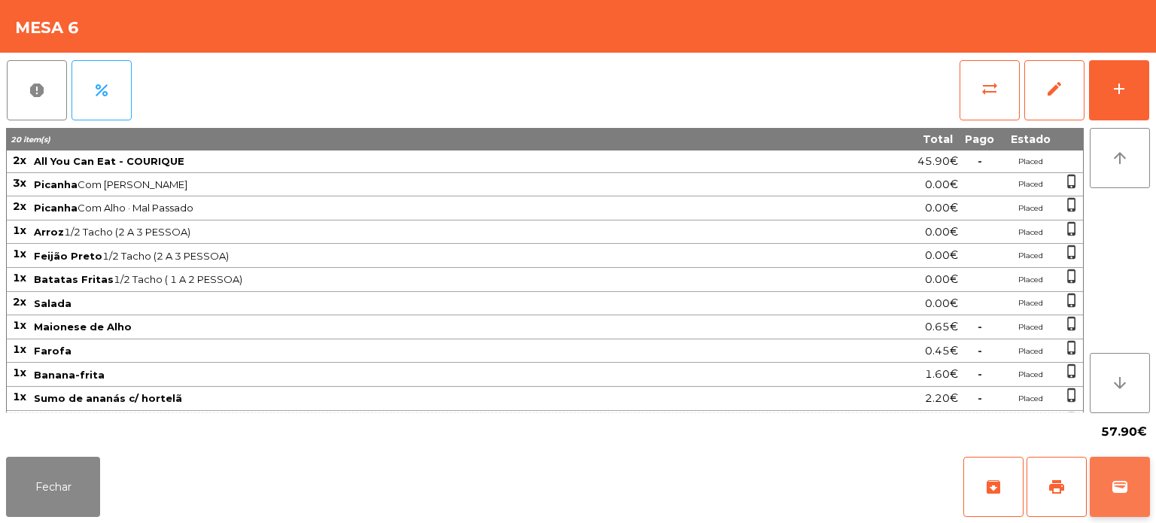
click at [1106, 491] on button "wallet" at bounding box center [1120, 487] width 60 height 60
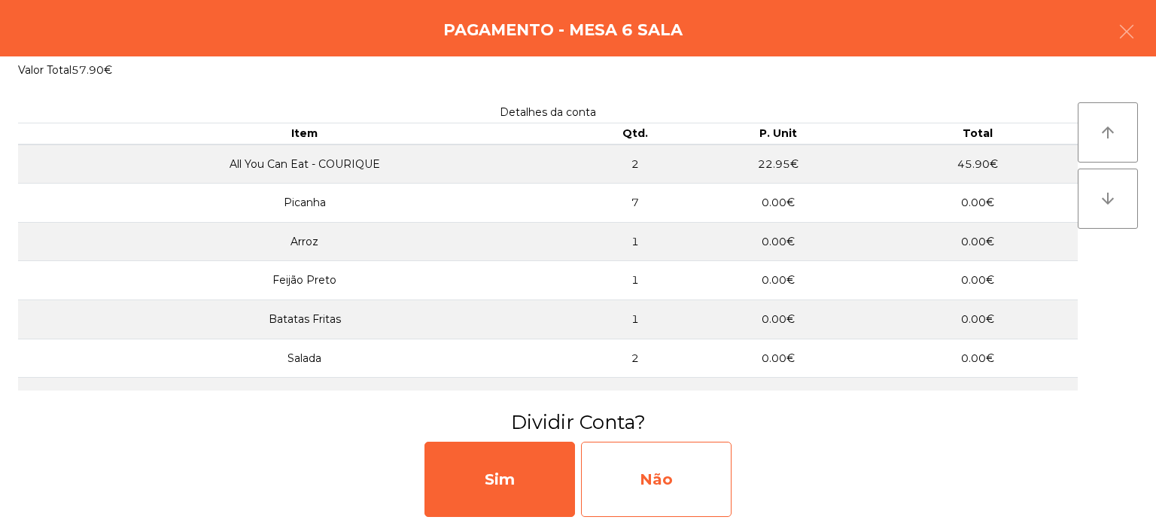
click at [666, 473] on div "Não" at bounding box center [656, 479] width 150 height 75
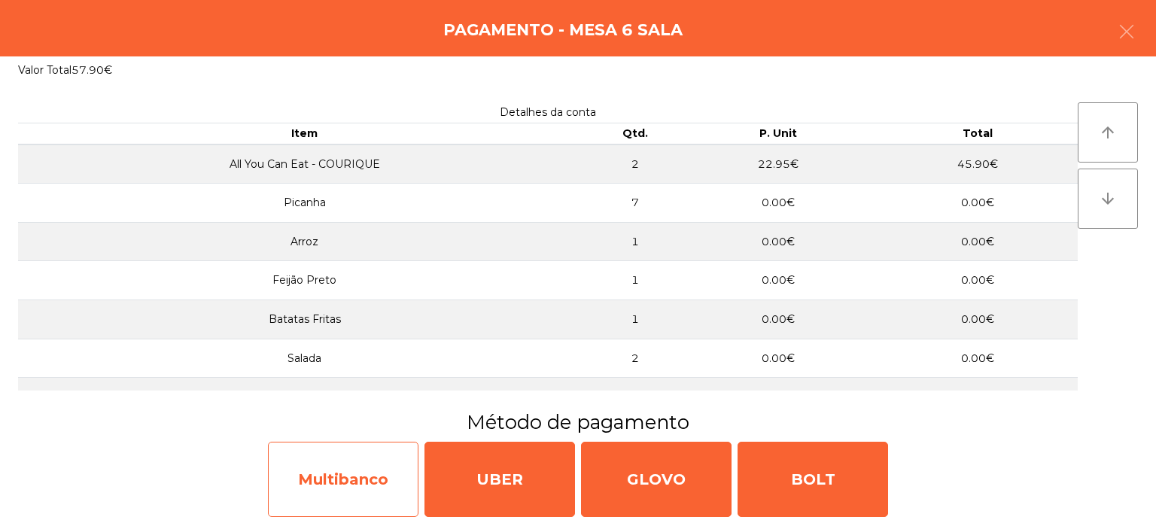
click at [355, 462] on div "Multibanco" at bounding box center [343, 479] width 150 height 75
select select "**"
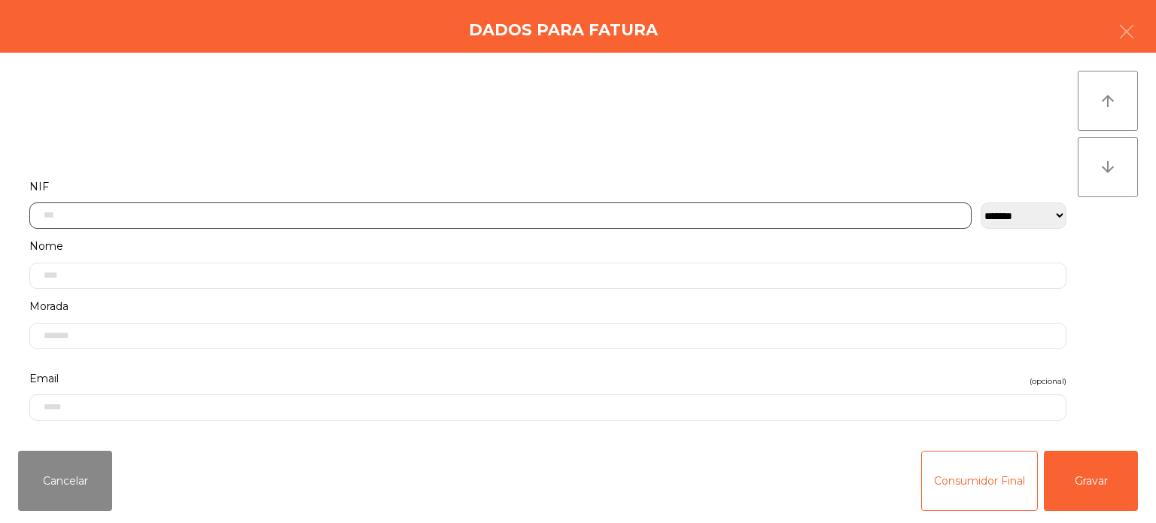
click at [739, 214] on input "text" at bounding box center [500, 215] width 942 height 26
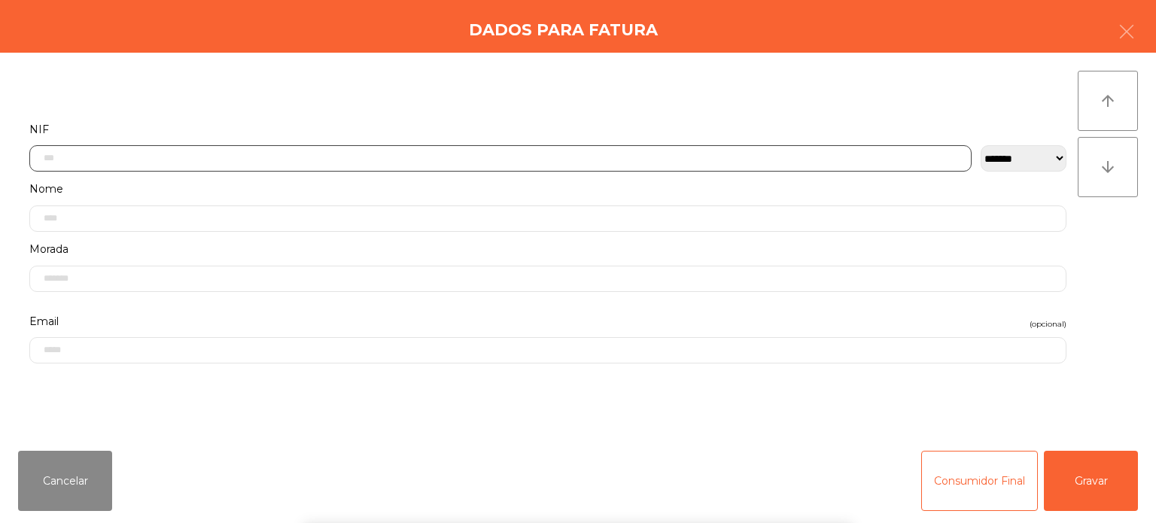
scroll to position [105, 0]
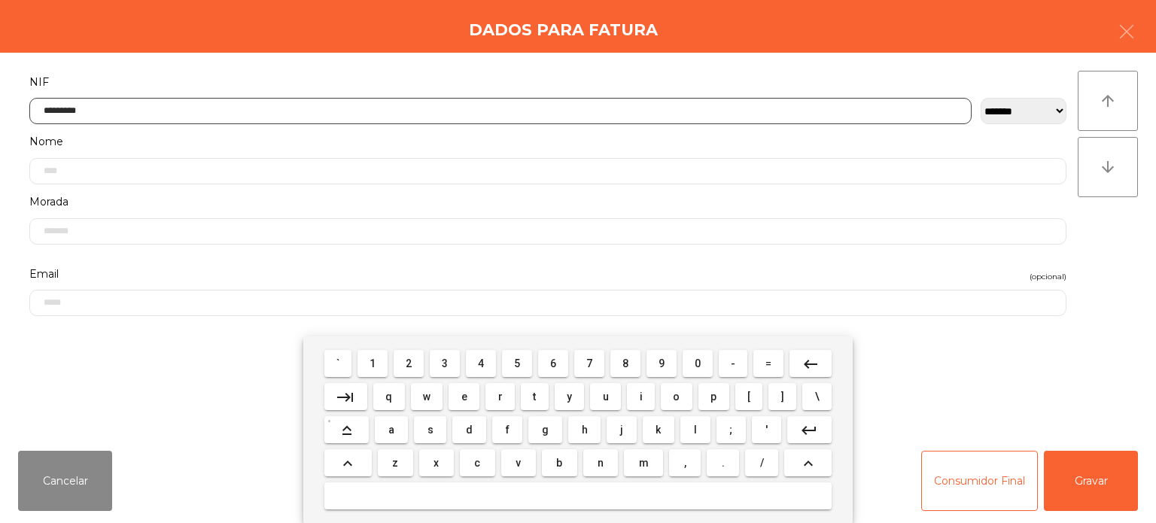
type input "*********"
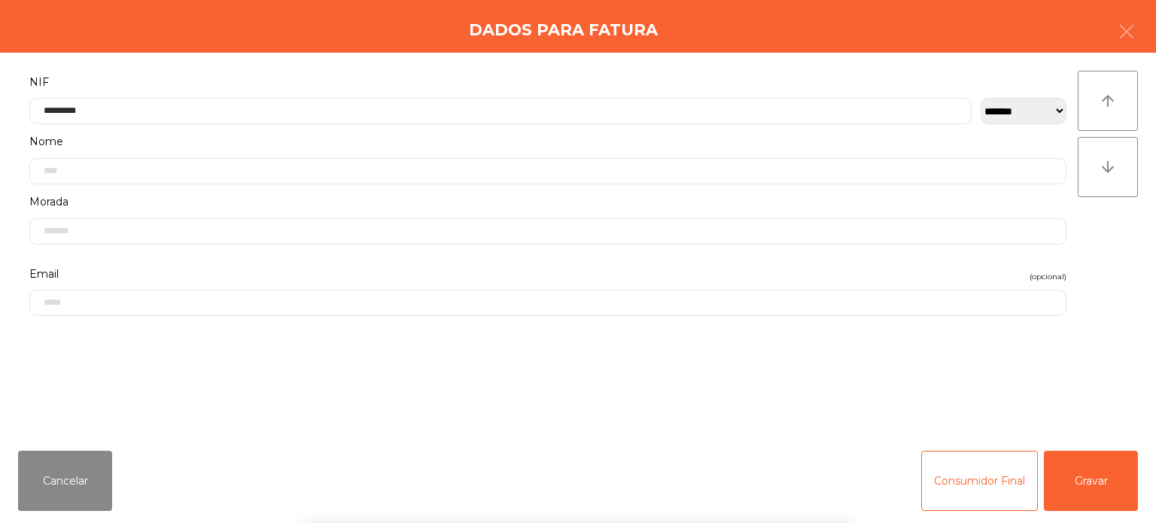
click at [1090, 479] on div "` 1 2 3 4 5 6 7 8 9 0 - = keyboard_backspace keyboard_tab q w e r t y u i o p […" at bounding box center [578, 429] width 1156 height 187
click at [1092, 485] on button "Gravar" at bounding box center [1091, 481] width 94 height 60
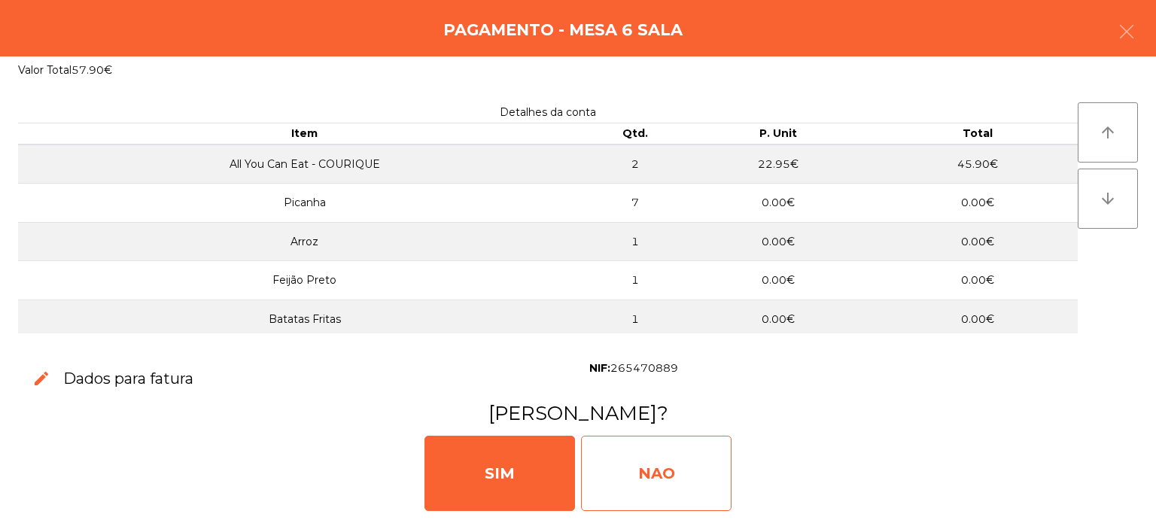
click at [644, 461] on div "NAO" at bounding box center [656, 473] width 150 height 75
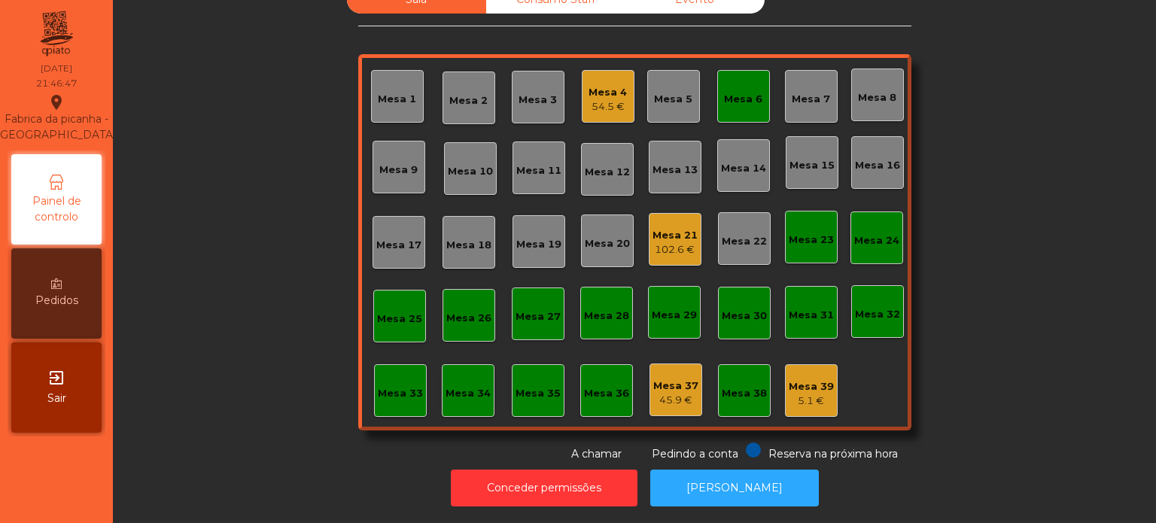
click at [628, 82] on div "Mesa 4 54.5 €" at bounding box center [608, 96] width 53 height 53
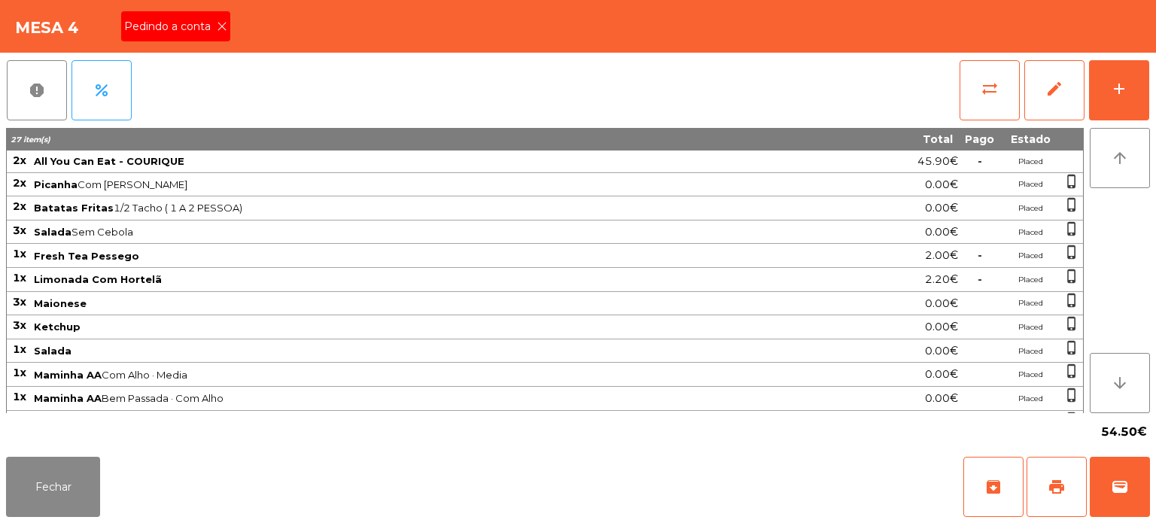
click at [220, 26] on icon at bounding box center [222, 26] width 11 height 11
click at [1039, 470] on button "print" at bounding box center [1056, 487] width 60 height 60
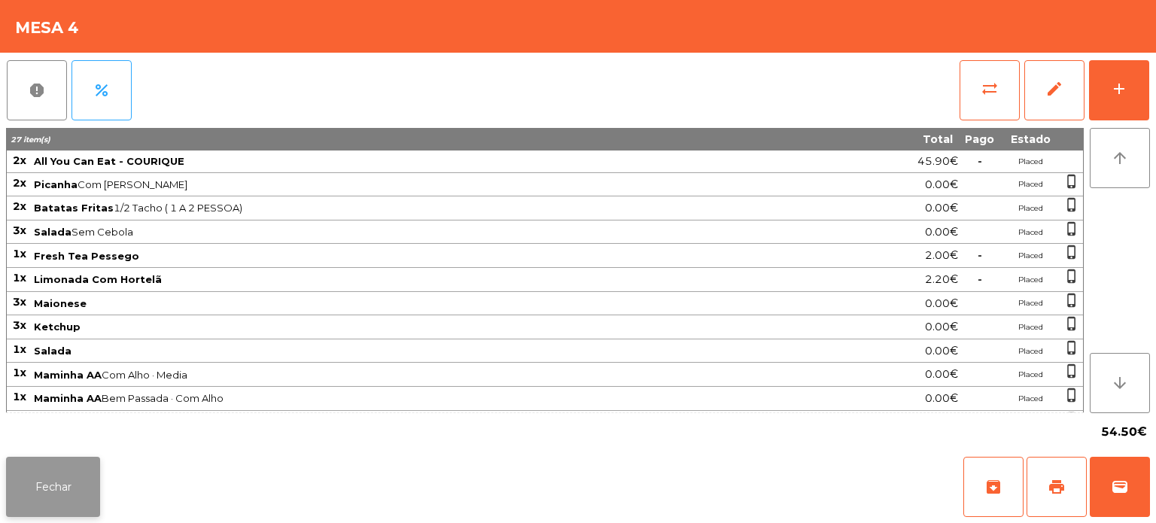
click at [70, 470] on button "Fechar" at bounding box center [53, 487] width 94 height 60
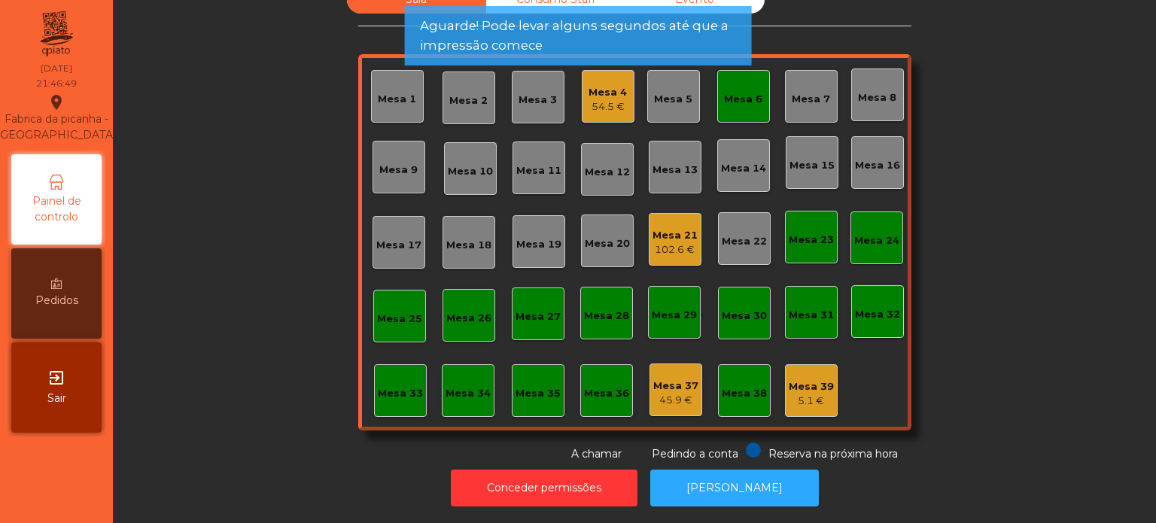
click at [725, 92] on div "Mesa 6" at bounding box center [743, 99] width 38 height 15
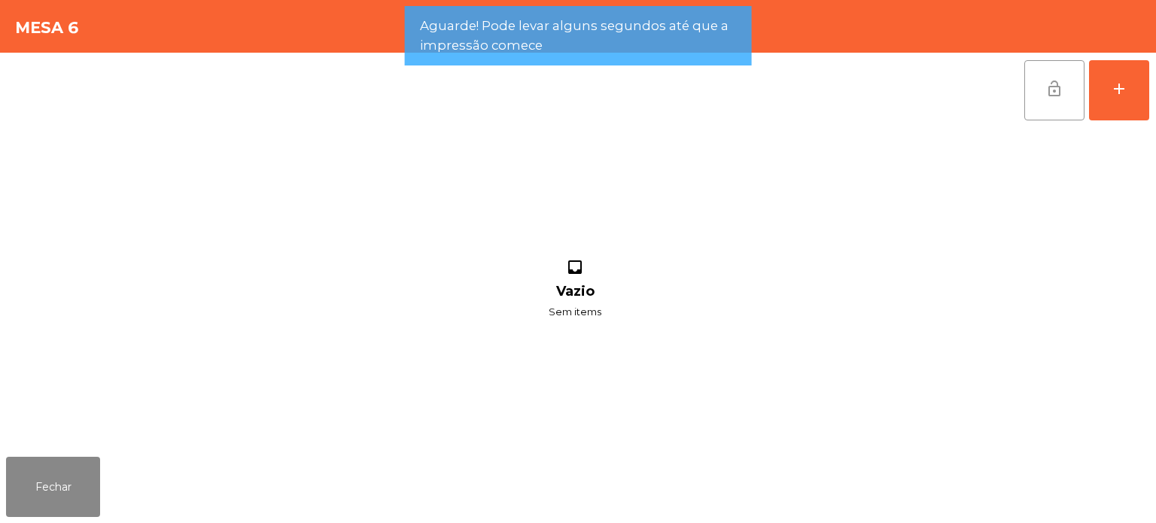
click at [1081, 81] on button "lock_open" at bounding box center [1054, 90] width 60 height 60
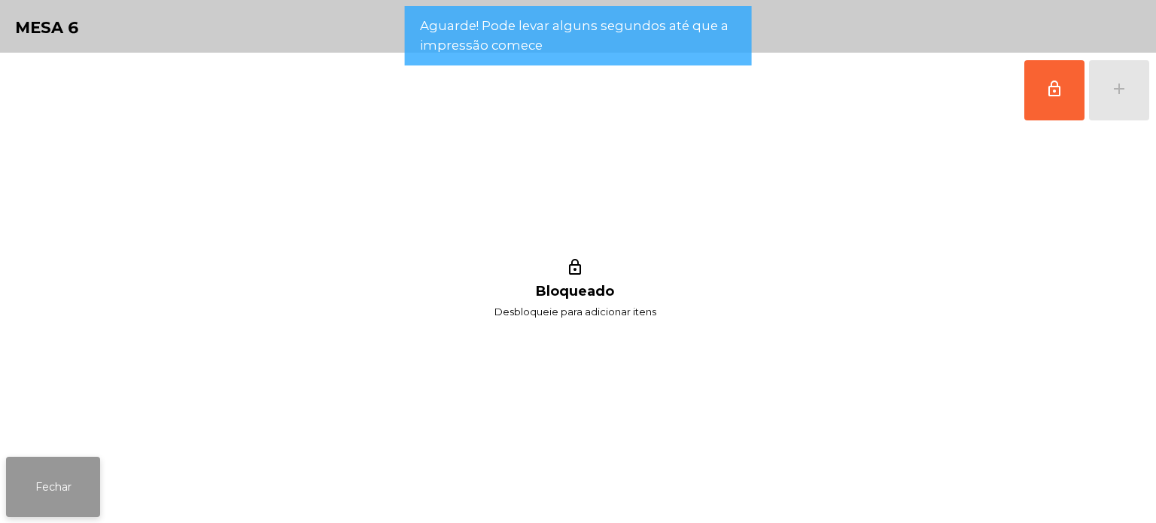
click at [65, 472] on button "Fechar" at bounding box center [53, 487] width 94 height 60
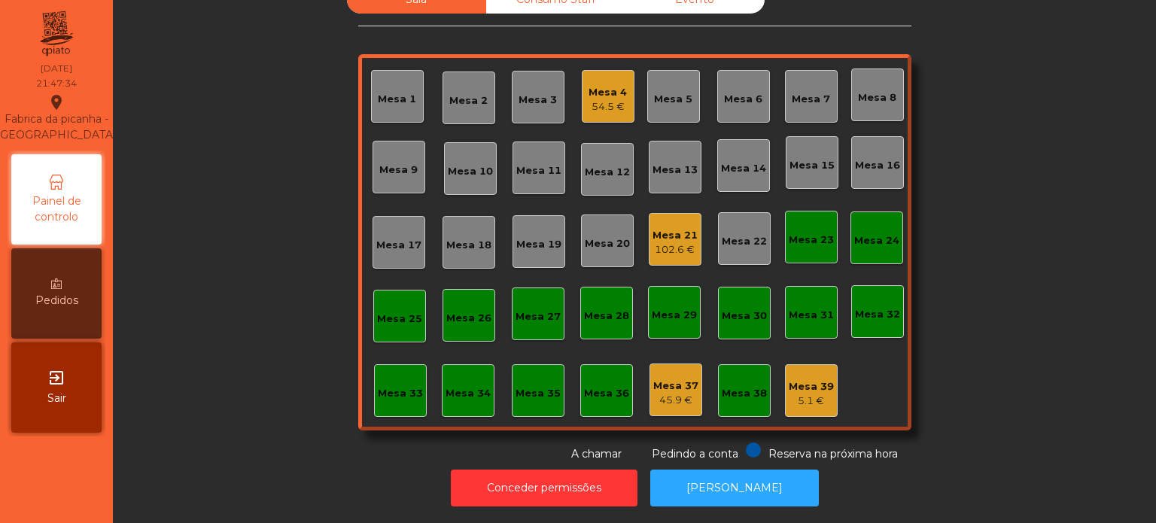
click at [596, 108] on div "Mesa 4 54.5 €" at bounding box center [608, 96] width 53 height 53
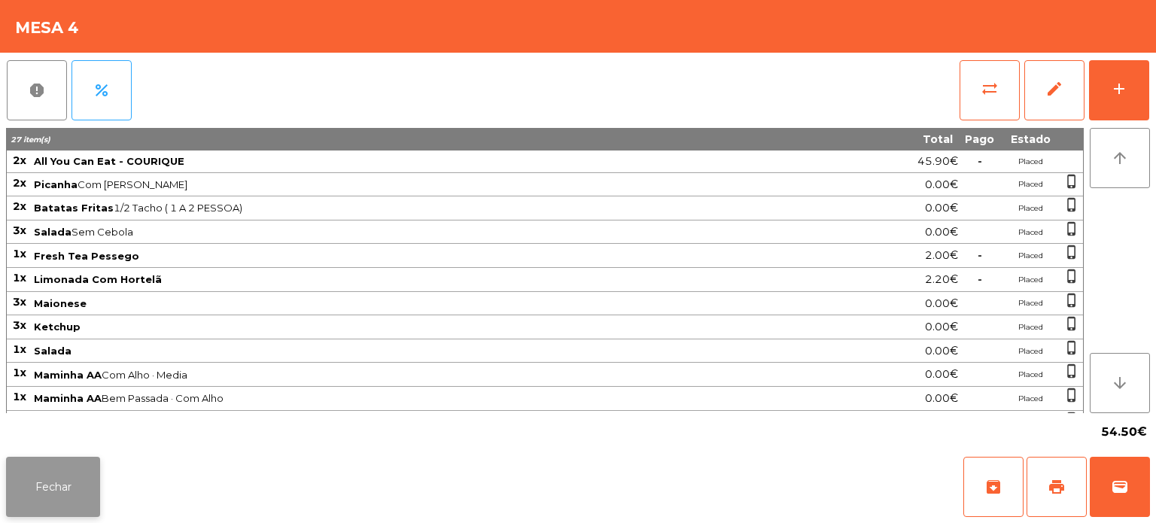
click at [59, 487] on button "Fechar" at bounding box center [53, 487] width 94 height 60
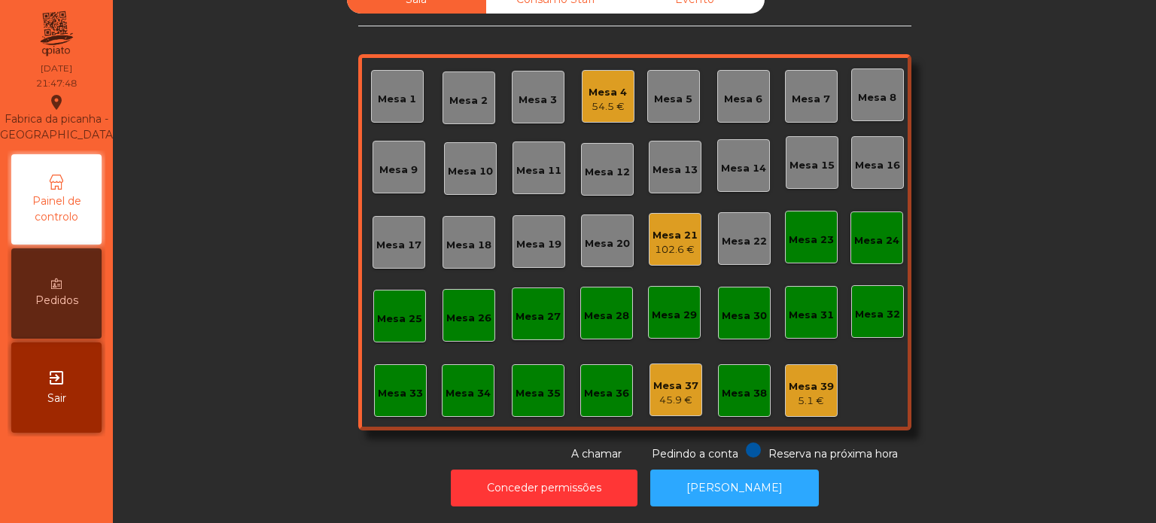
click at [665, 242] on div "102.6 €" at bounding box center [674, 249] width 45 height 15
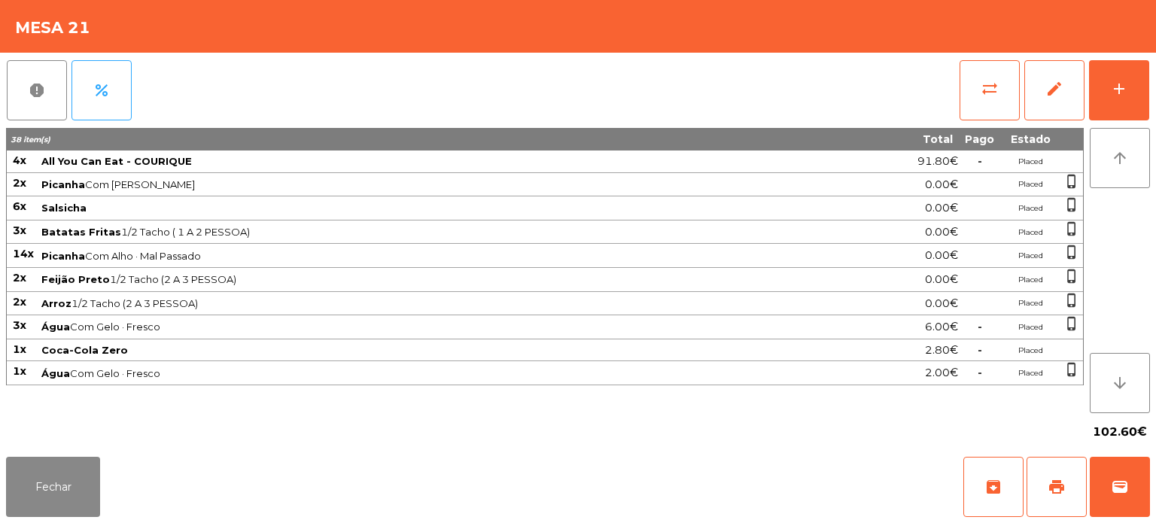
click at [72, 445] on div "102.60€" at bounding box center [578, 432] width 1144 height 38
click at [54, 488] on button "Fechar" at bounding box center [53, 487] width 94 height 60
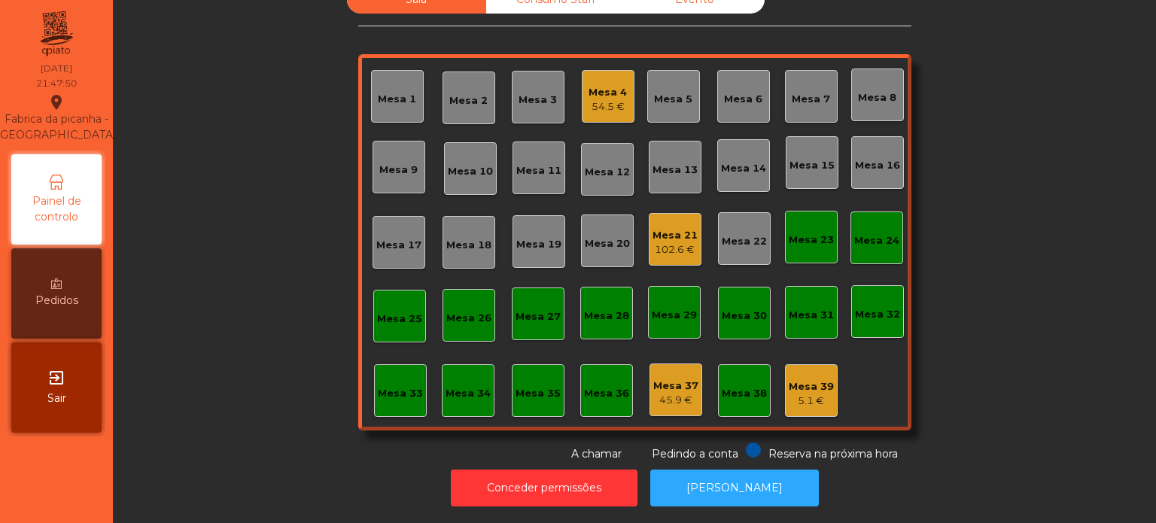
click at [665, 393] on div "45.9 €" at bounding box center [675, 400] width 45 height 15
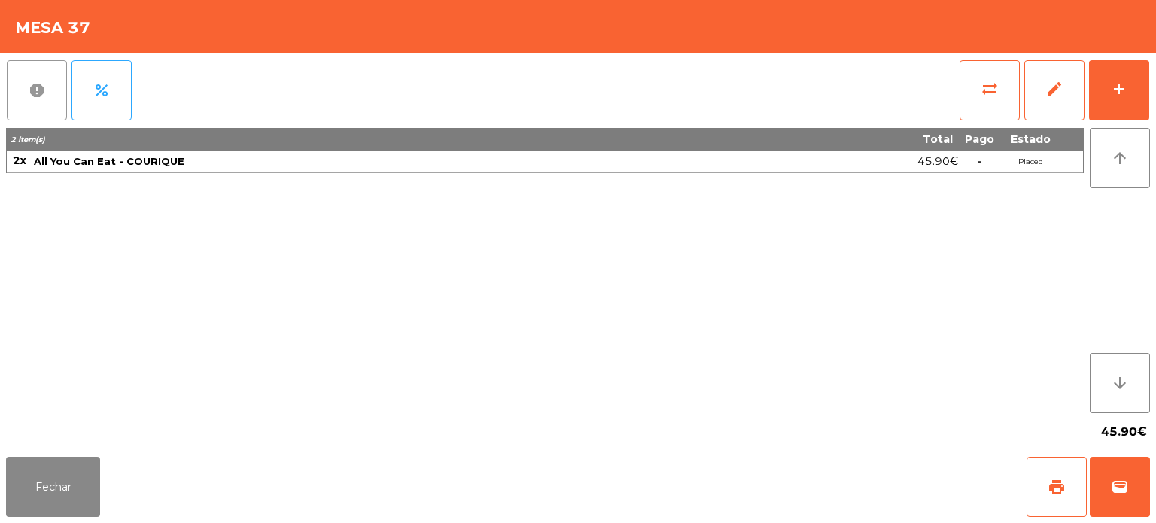
click at [40, 81] on button "report" at bounding box center [37, 90] width 60 height 60
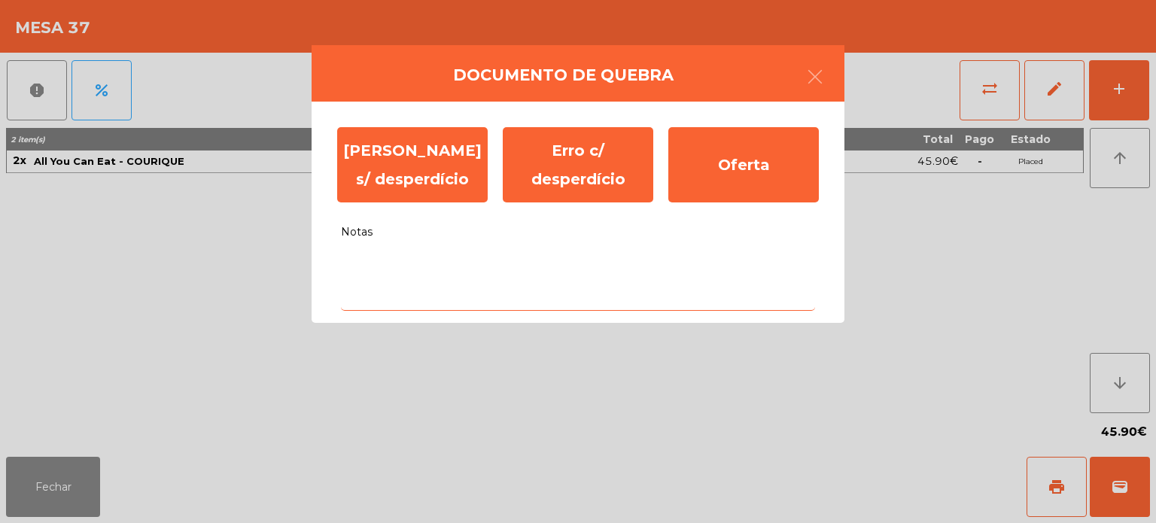
click at [416, 287] on textarea "Notas" at bounding box center [578, 279] width 474 height 62
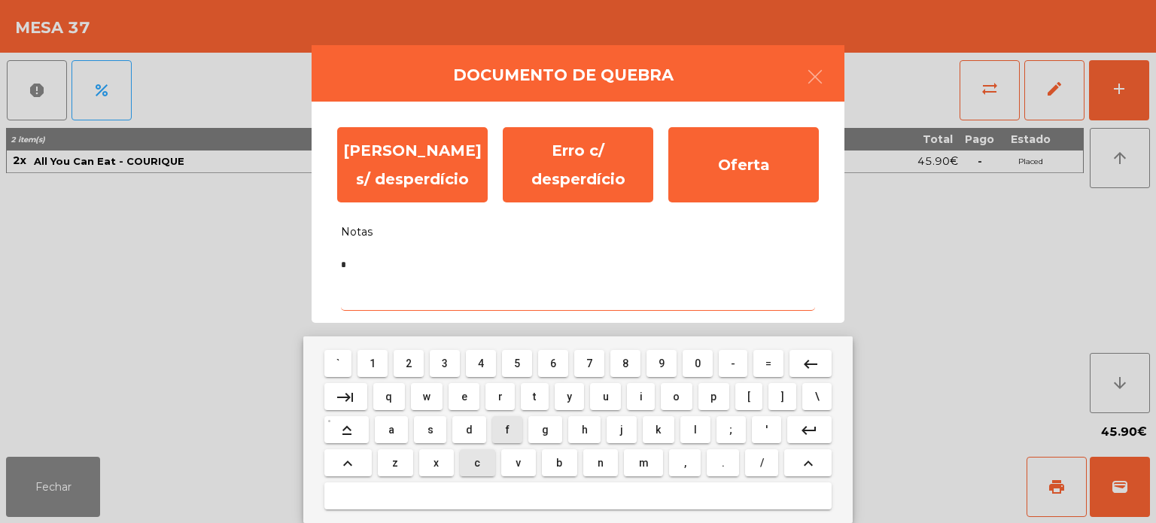
type textarea "**"
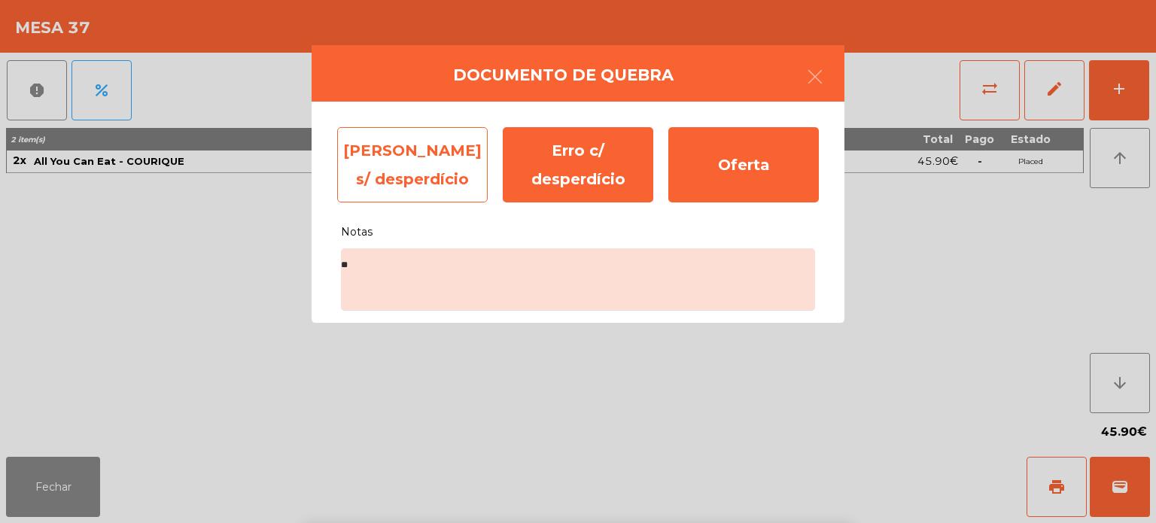
click at [422, 142] on div "[PERSON_NAME] s/ desperdício" at bounding box center [412, 164] width 150 height 75
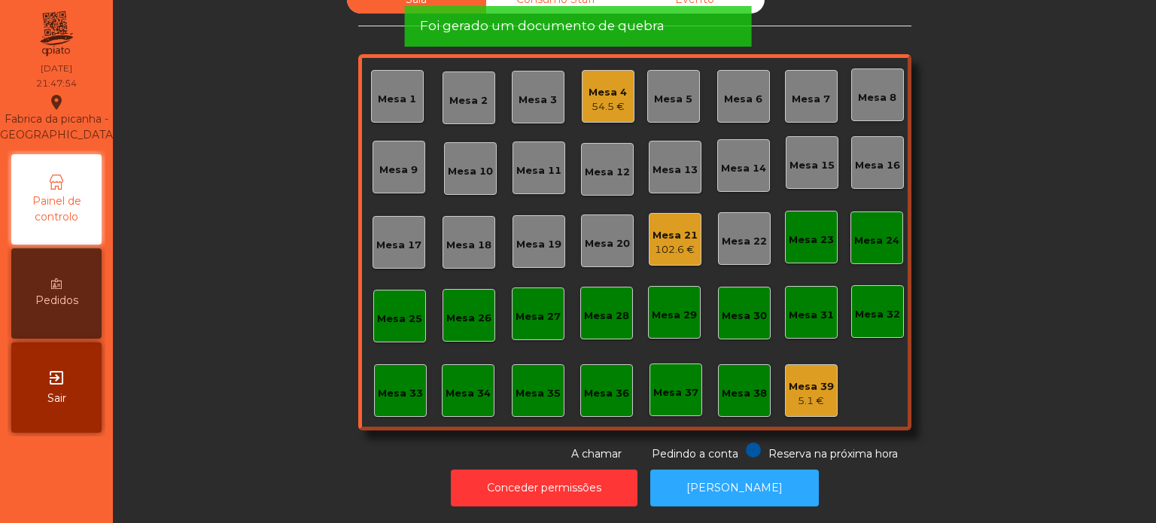
click at [801, 402] on div "Mesa 39 5.1 €" at bounding box center [811, 390] width 53 height 53
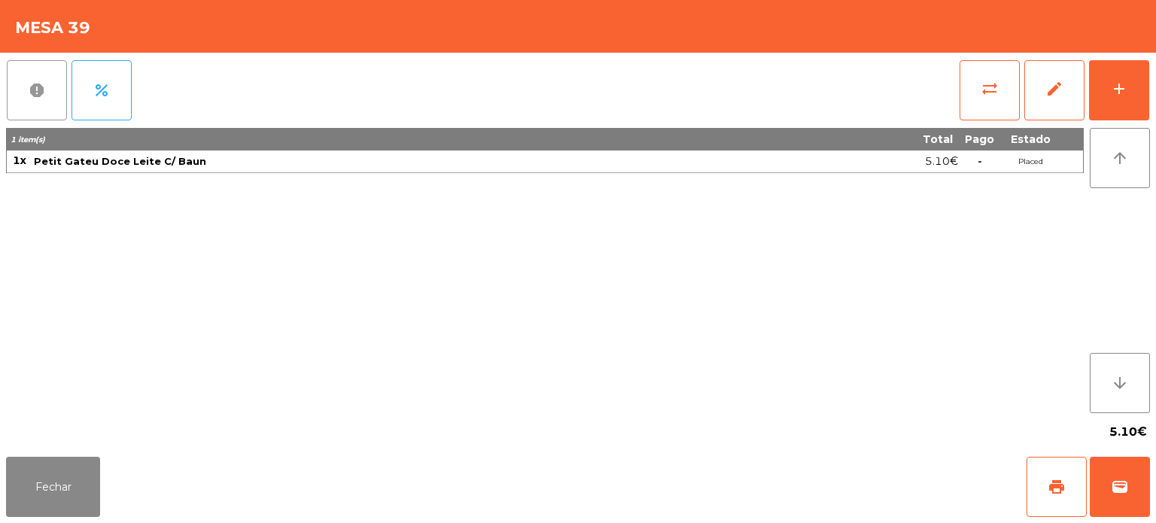
click at [36, 96] on span "report" at bounding box center [37, 90] width 18 height 18
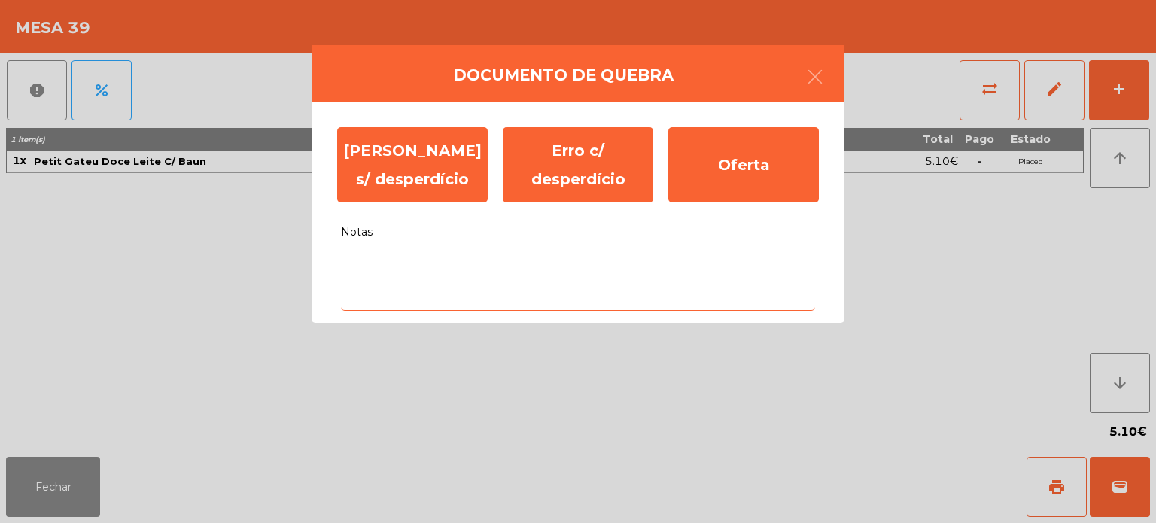
click at [378, 259] on textarea "Notas" at bounding box center [578, 279] width 474 height 62
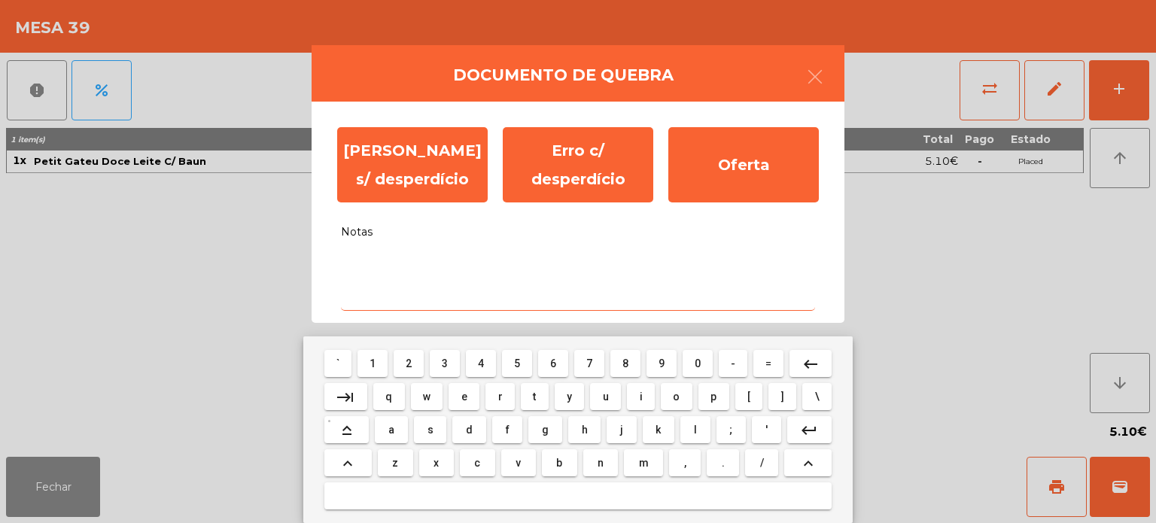
click at [469, 430] on span "d" at bounding box center [469, 430] width 7 height 12
type textarea "**"
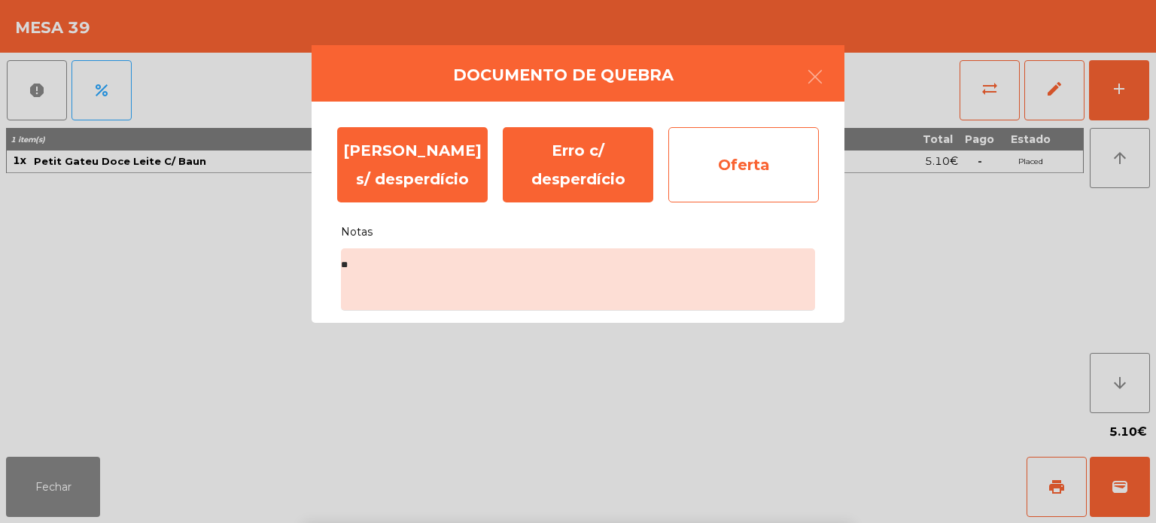
click at [746, 199] on div "Oferta" at bounding box center [743, 164] width 150 height 75
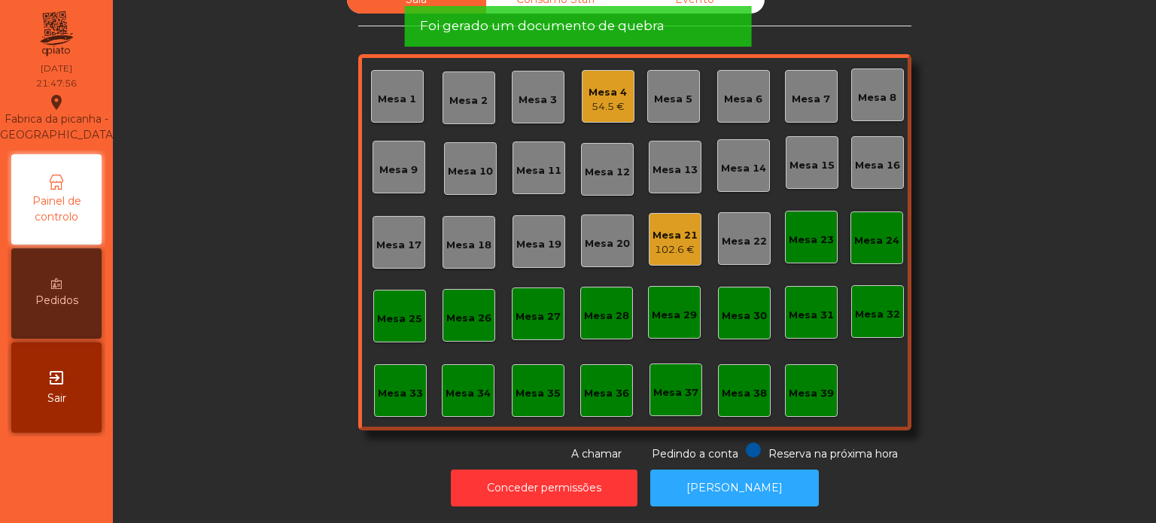
click at [529, 30] on span "Foi gerado um documento de quebra" at bounding box center [542, 26] width 245 height 19
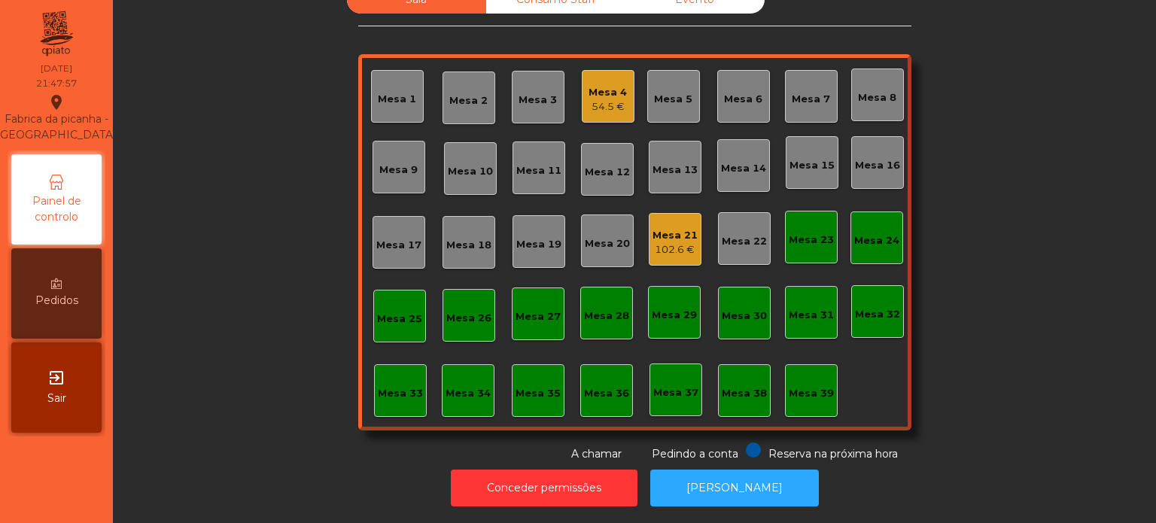
scroll to position [0, 0]
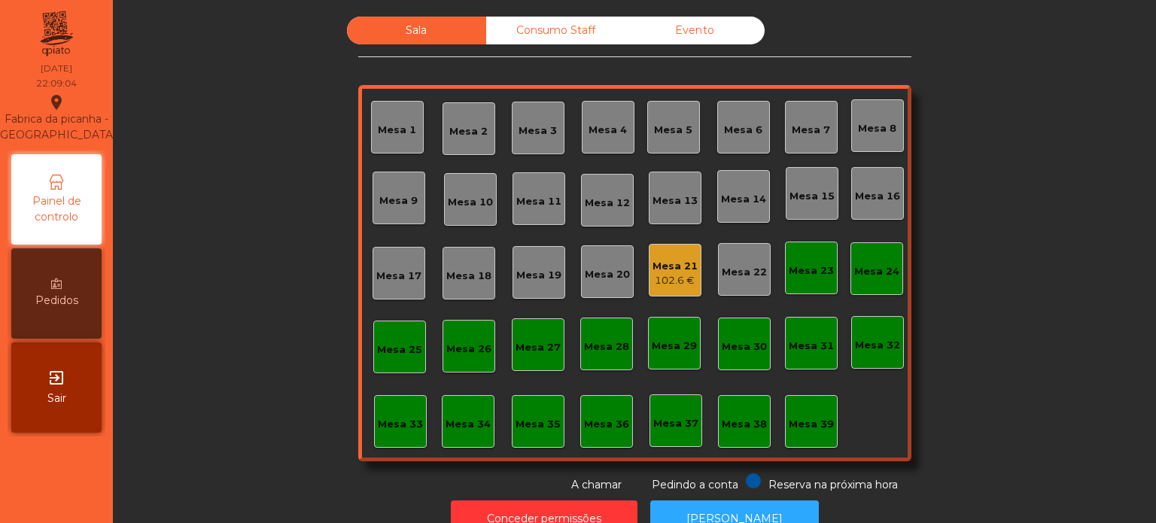
click at [662, 270] on div "Mesa 21" at bounding box center [674, 266] width 45 height 15
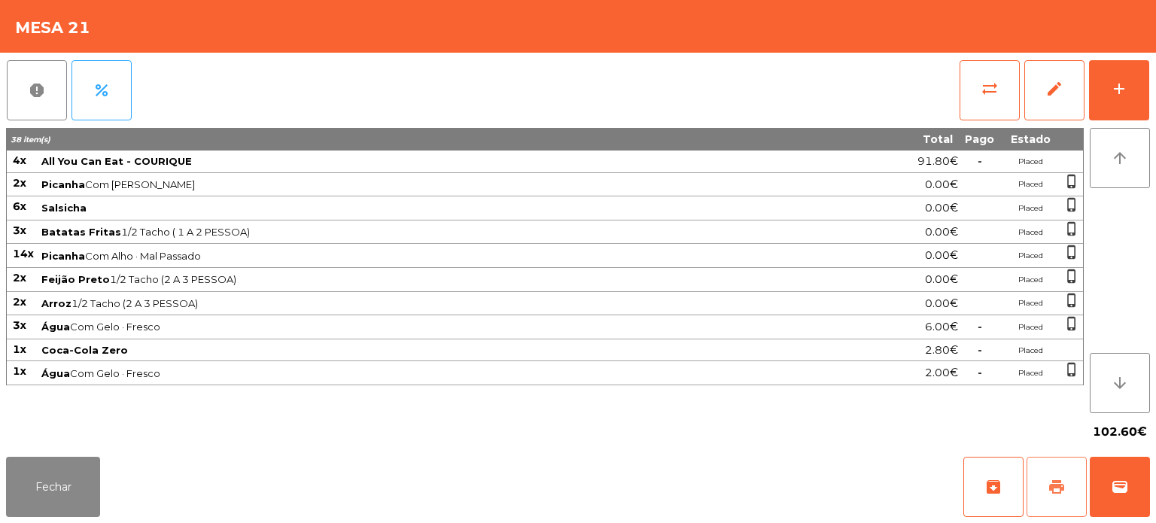
click at [1062, 510] on button "print" at bounding box center [1056, 487] width 60 height 60
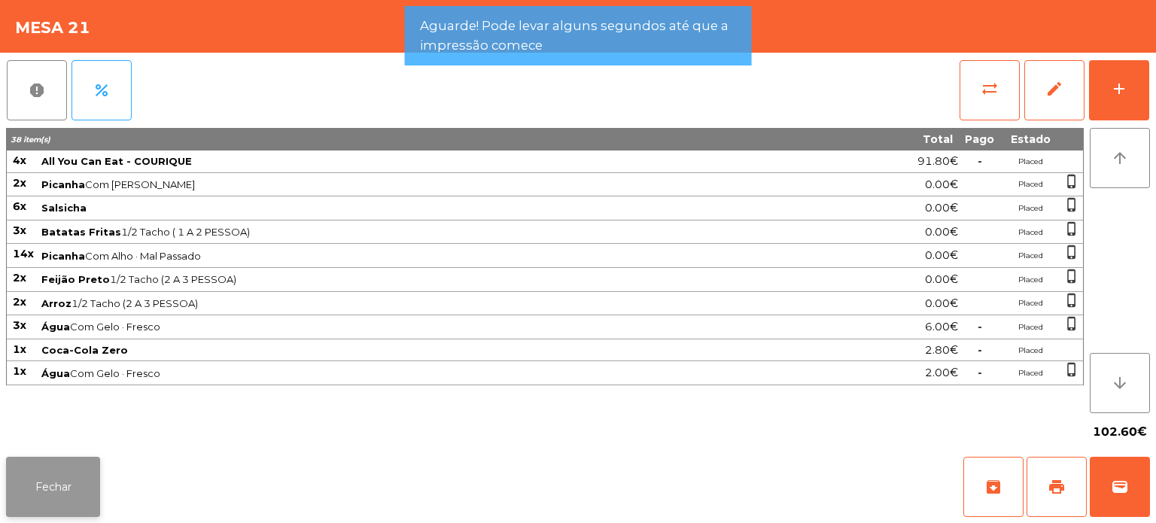
click at [81, 471] on button "Fechar" at bounding box center [53, 487] width 94 height 60
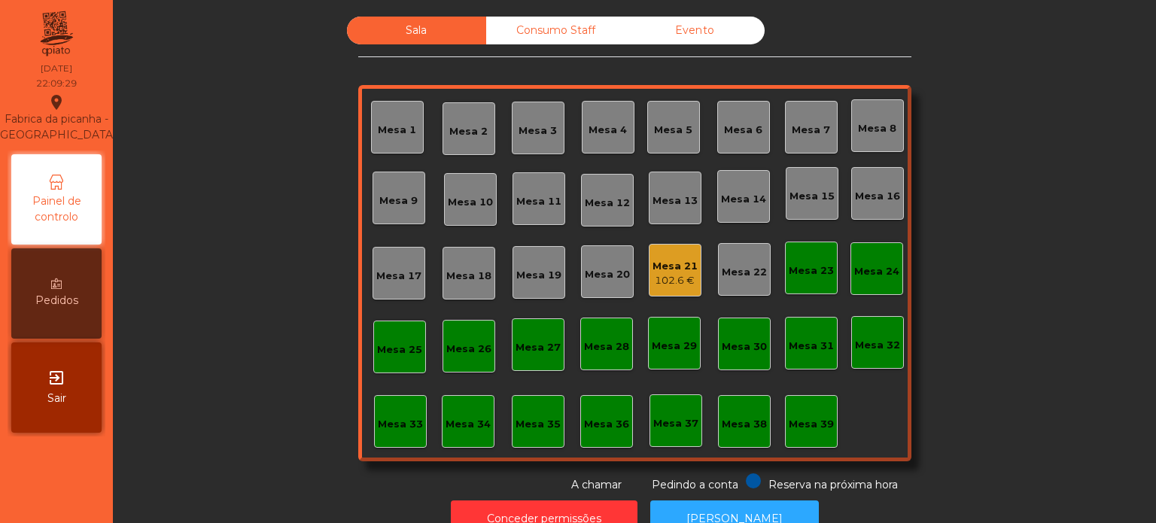
click at [664, 269] on div "Mesa 21" at bounding box center [674, 266] width 45 height 15
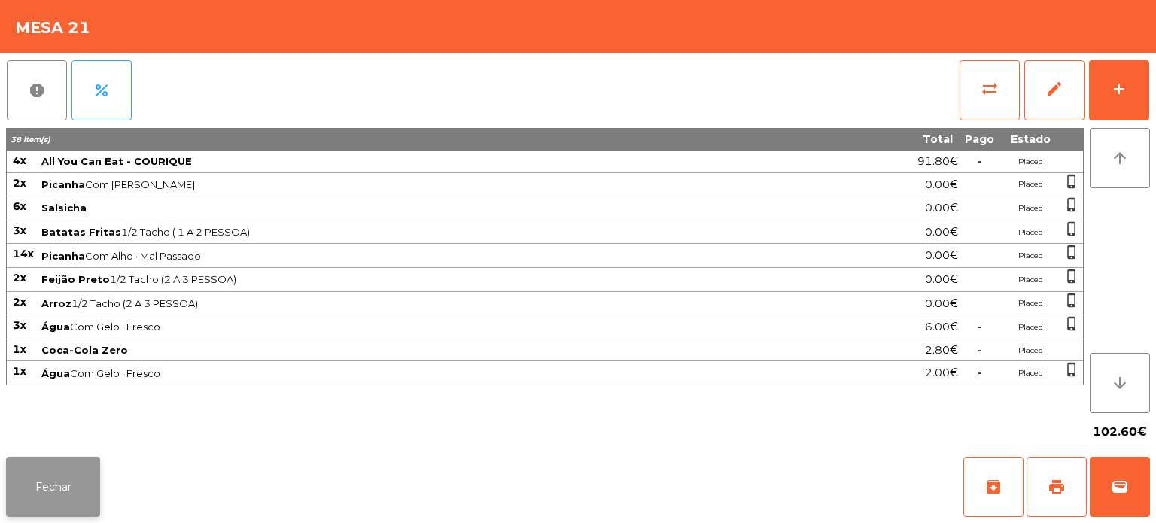
click at [18, 461] on button "Fechar" at bounding box center [53, 487] width 94 height 60
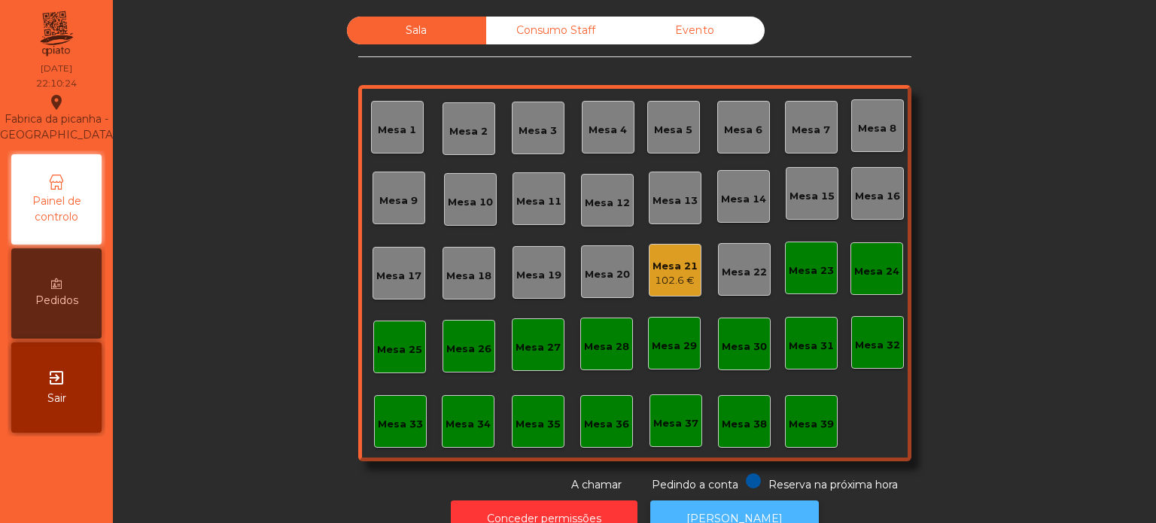
click at [701, 502] on button "[PERSON_NAME]" at bounding box center [734, 518] width 169 height 37
click at [657, 254] on div "Mesa 21 102.6 €" at bounding box center [674, 270] width 45 height 35
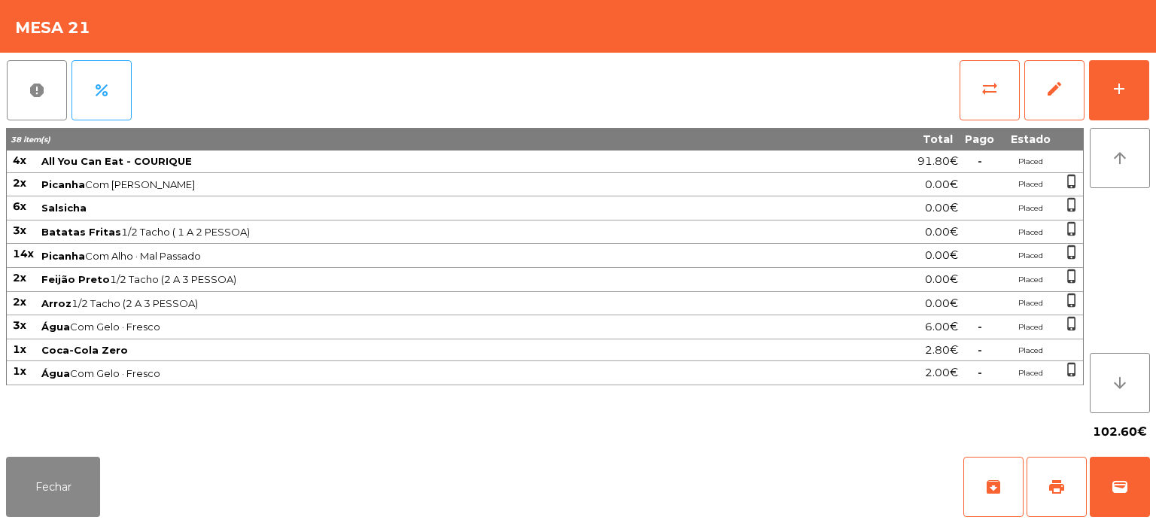
click at [1150, 464] on div "Fechar archive print wallet" at bounding box center [578, 487] width 1156 height 72
click at [1120, 480] on span "wallet" at bounding box center [1120, 487] width 18 height 18
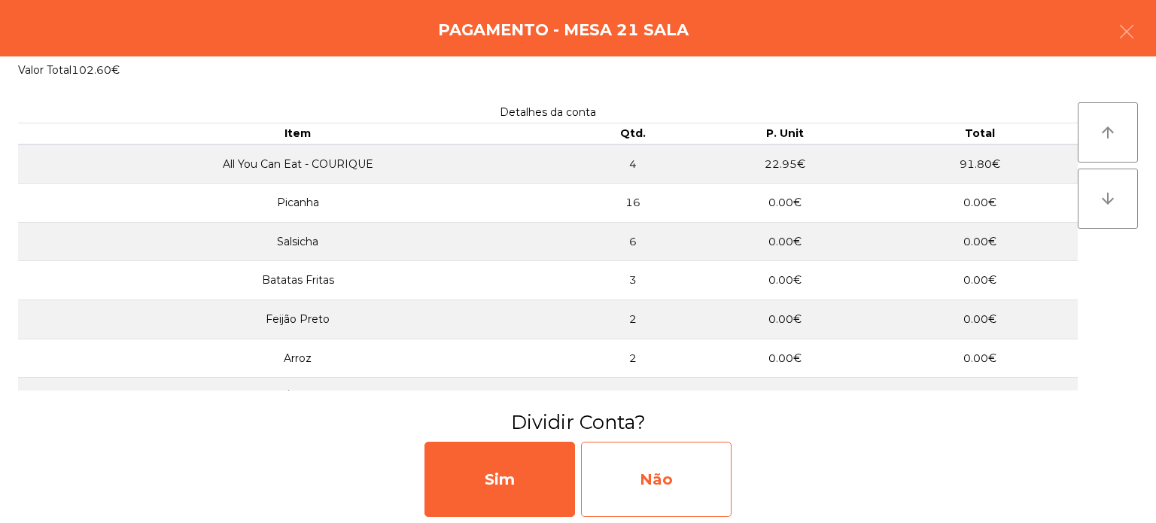
click at [689, 459] on div "Não" at bounding box center [656, 479] width 150 height 75
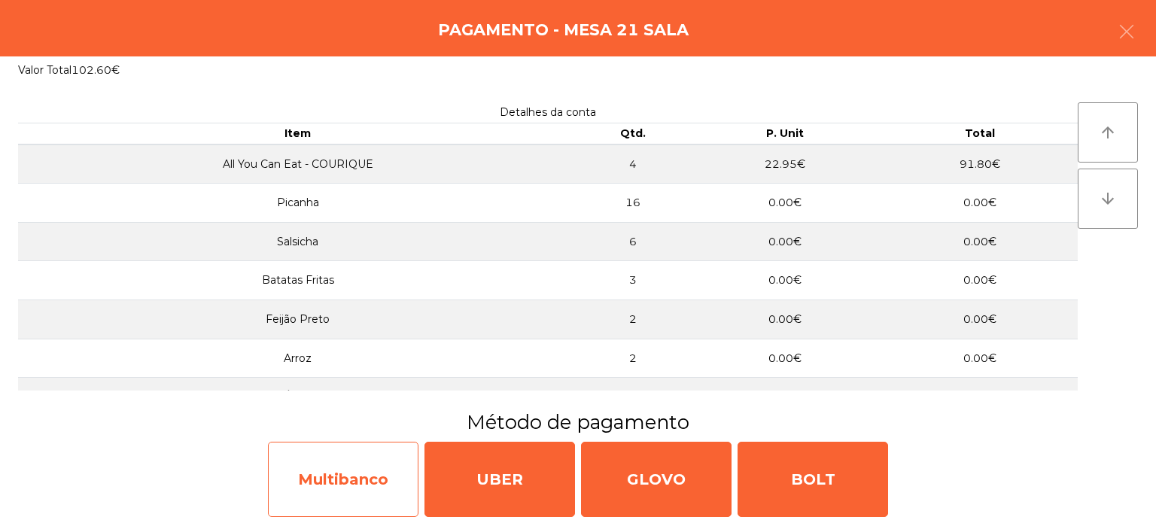
click at [353, 474] on div "Multibanco" at bounding box center [343, 479] width 150 height 75
select select "**"
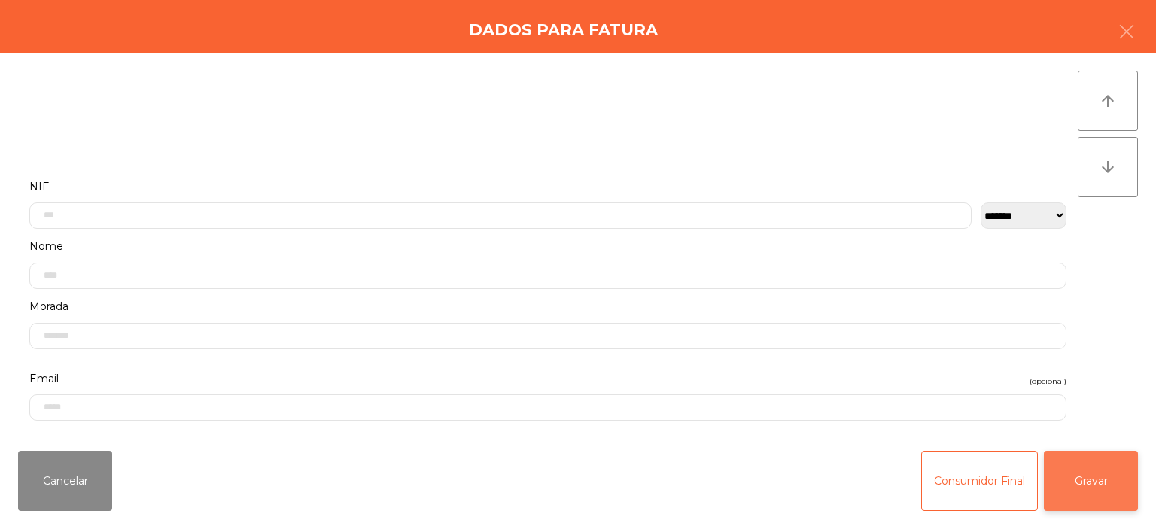
click at [1096, 477] on button "Gravar" at bounding box center [1091, 481] width 94 height 60
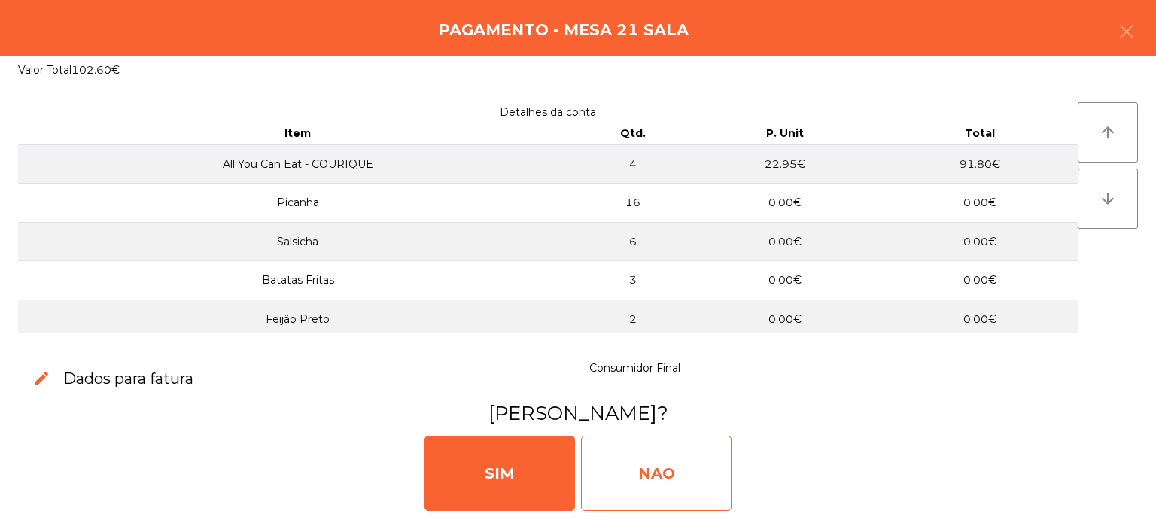
click at [662, 448] on div "NAO" at bounding box center [656, 473] width 150 height 75
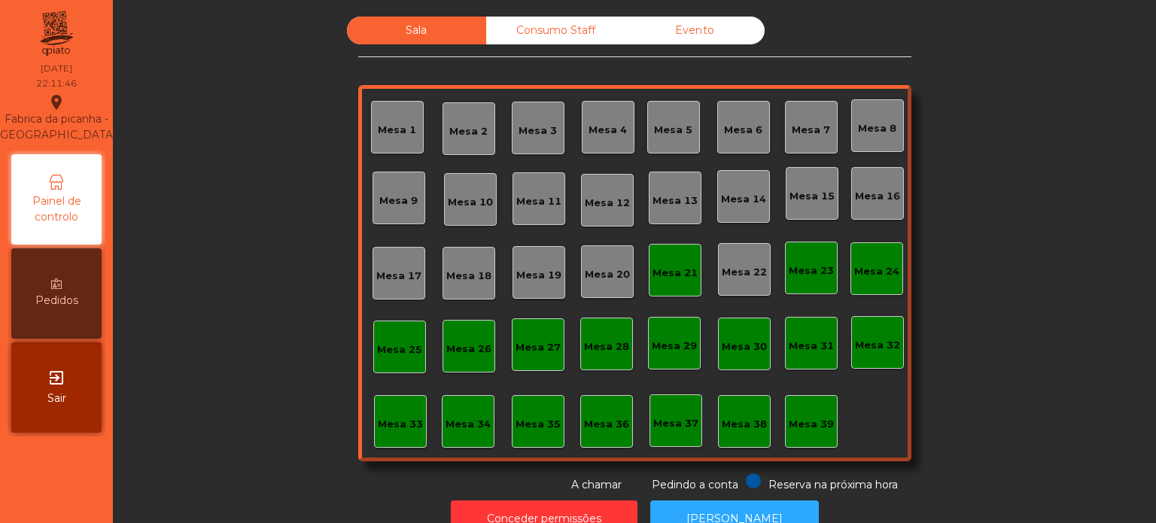
click at [798, 418] on div "Mesa 39" at bounding box center [811, 424] width 45 height 15
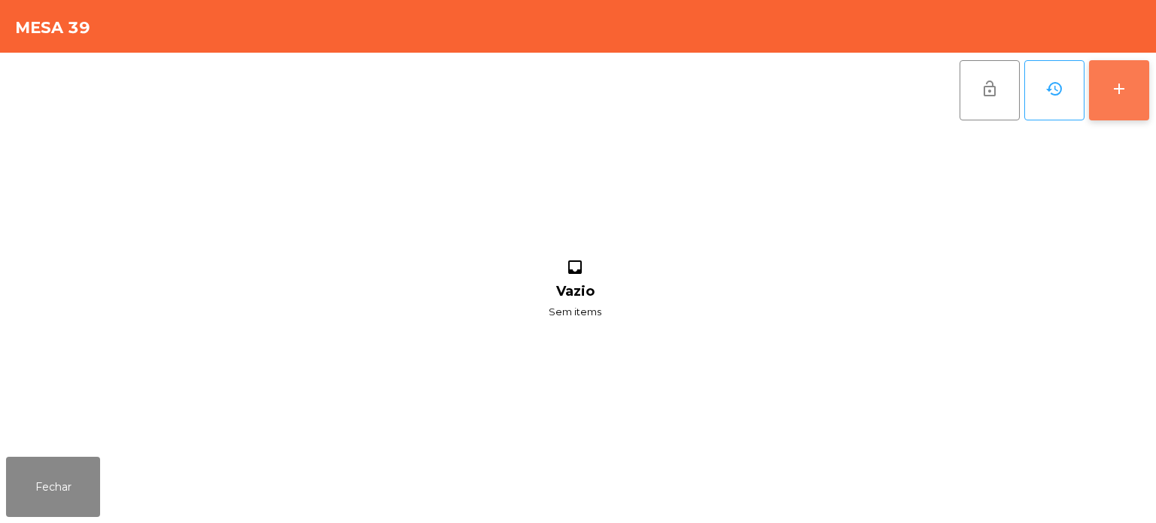
click at [1148, 95] on button "add" at bounding box center [1119, 90] width 60 height 60
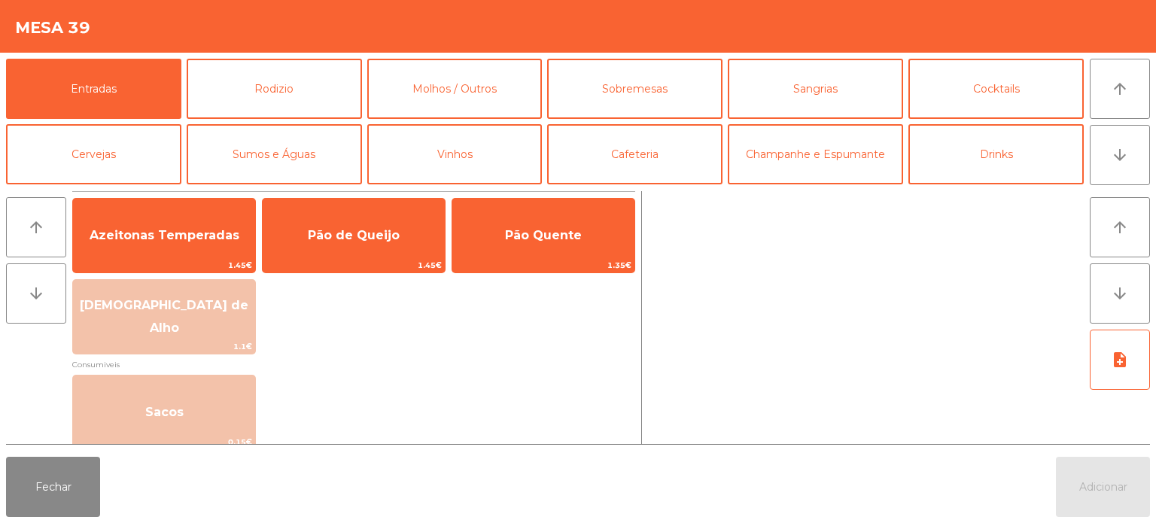
scroll to position [35, 0]
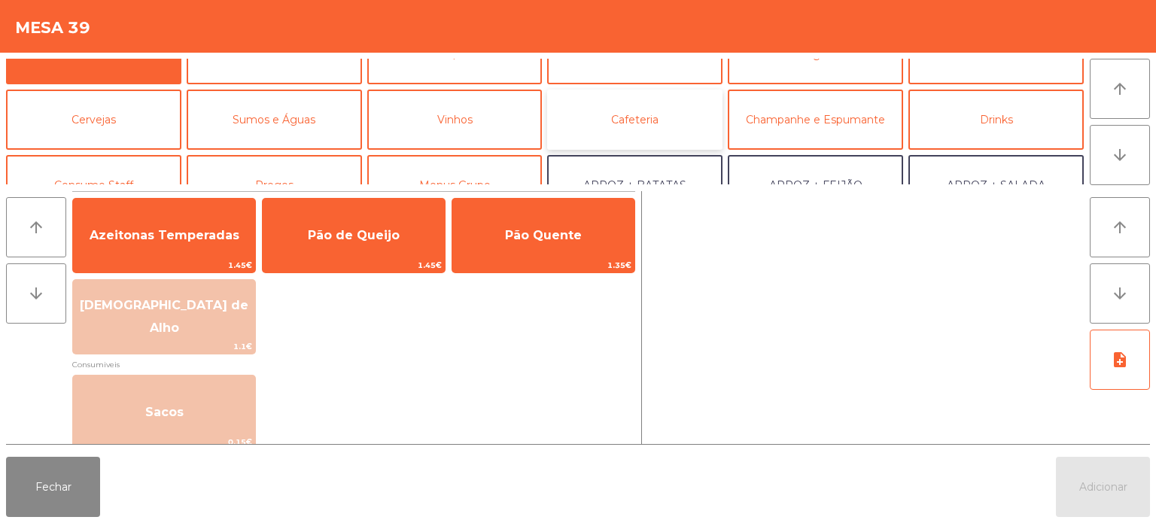
click at [654, 111] on button "Cafeteria" at bounding box center [634, 120] width 175 height 60
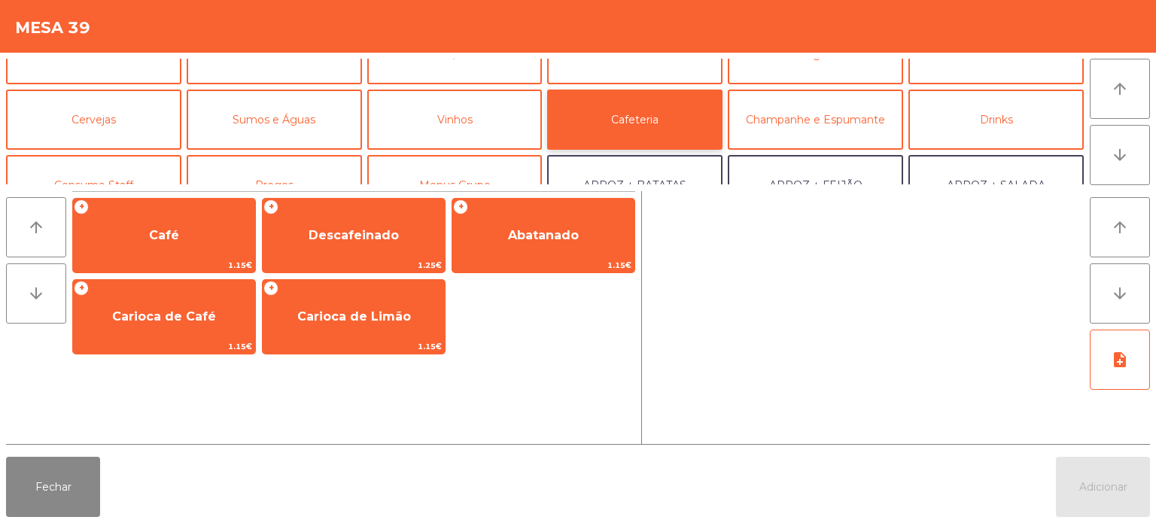
scroll to position [84, 0]
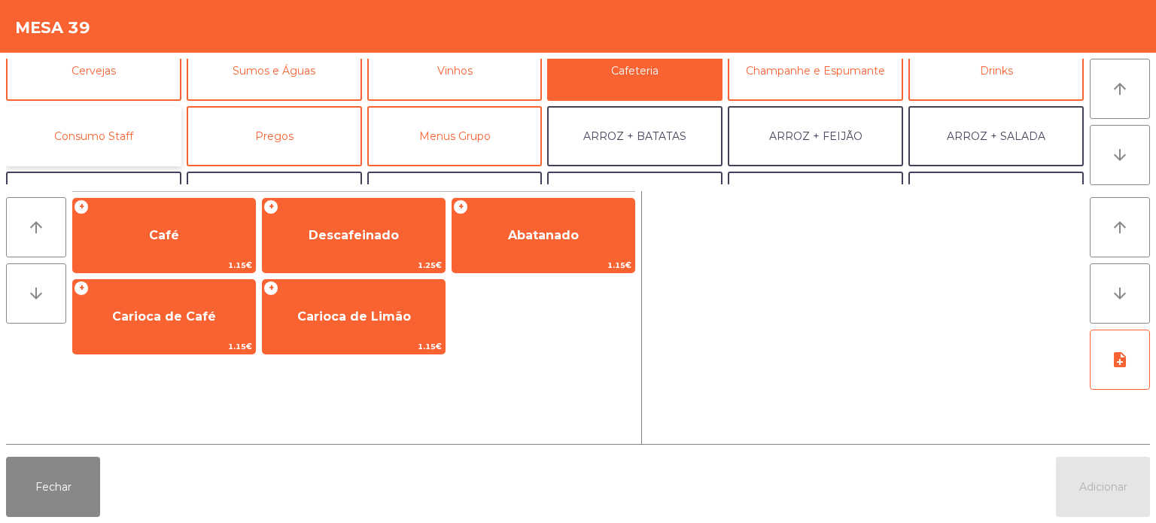
click at [135, 135] on button "Consumo Staff" at bounding box center [93, 136] width 175 height 60
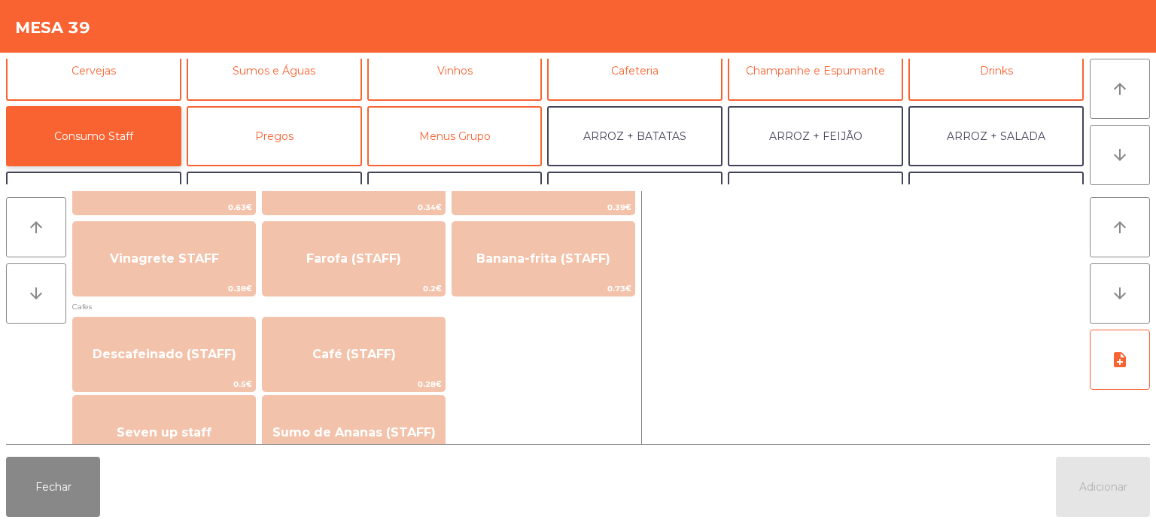
scroll to position [802, 0]
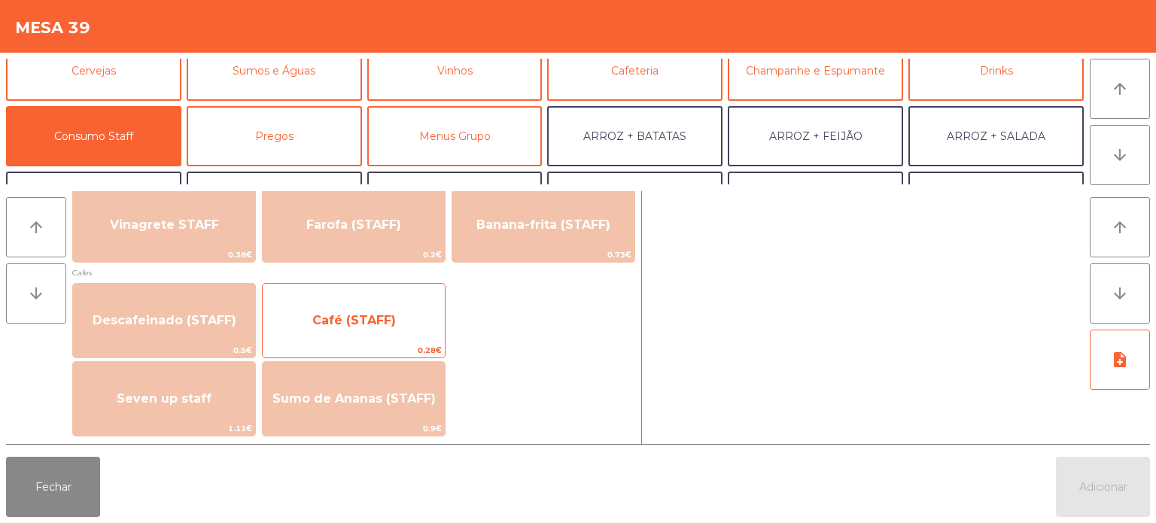
click at [397, 324] on span "Café (STAFF)" at bounding box center [354, 320] width 182 height 41
click at [403, 312] on span "Café (STAFF)" at bounding box center [354, 320] width 182 height 41
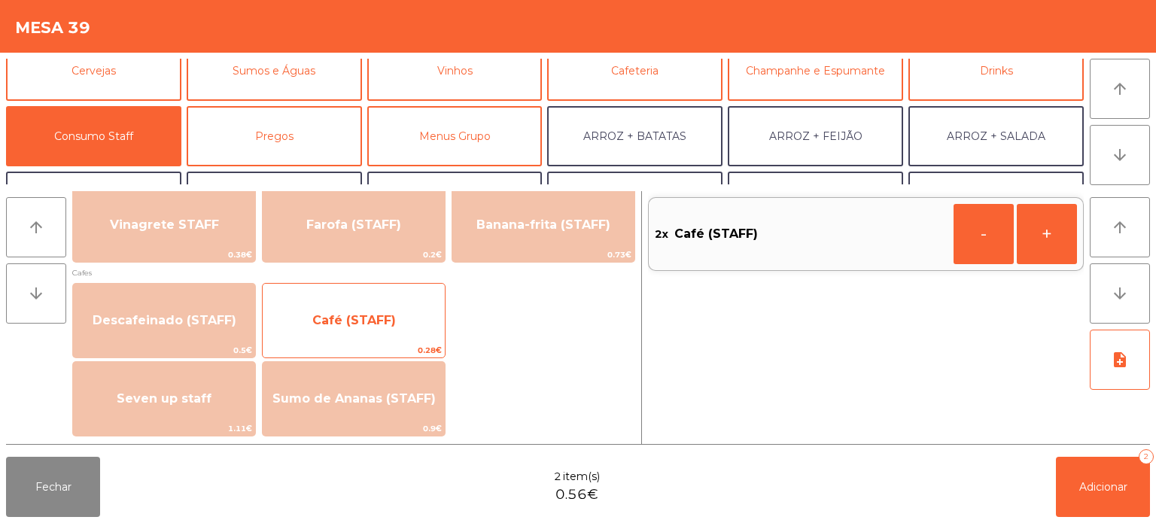
click at [402, 305] on span "Café (STAFF)" at bounding box center [354, 320] width 182 height 41
click at [403, 311] on span "Café (STAFF)" at bounding box center [354, 320] width 182 height 41
click at [385, 320] on span "Café (STAFF)" at bounding box center [354, 320] width 84 height 14
click at [383, 339] on span "Café (STAFF)" at bounding box center [354, 320] width 182 height 41
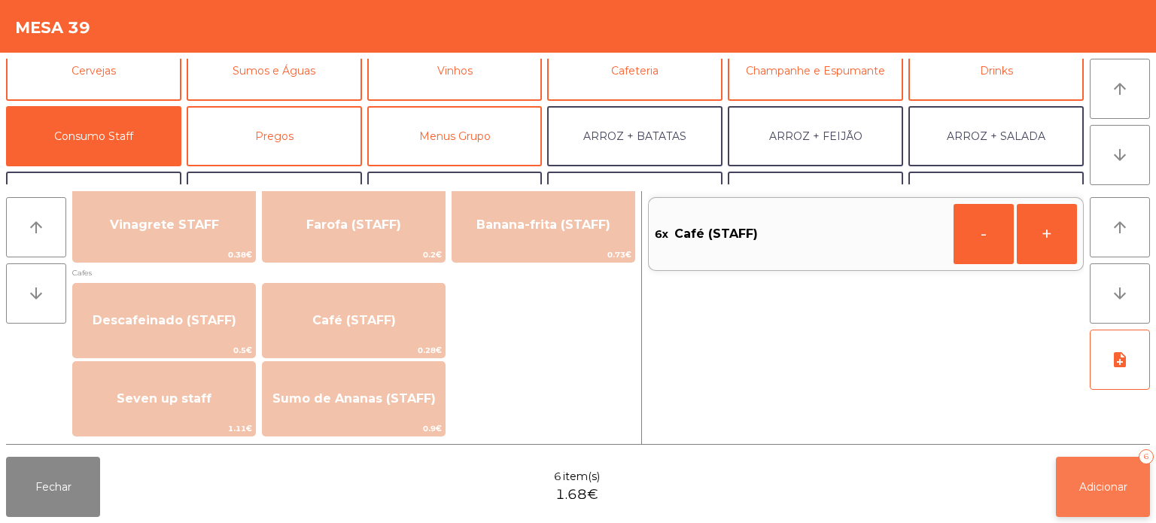
click at [1097, 501] on button "Adicionar 6" at bounding box center [1103, 487] width 94 height 60
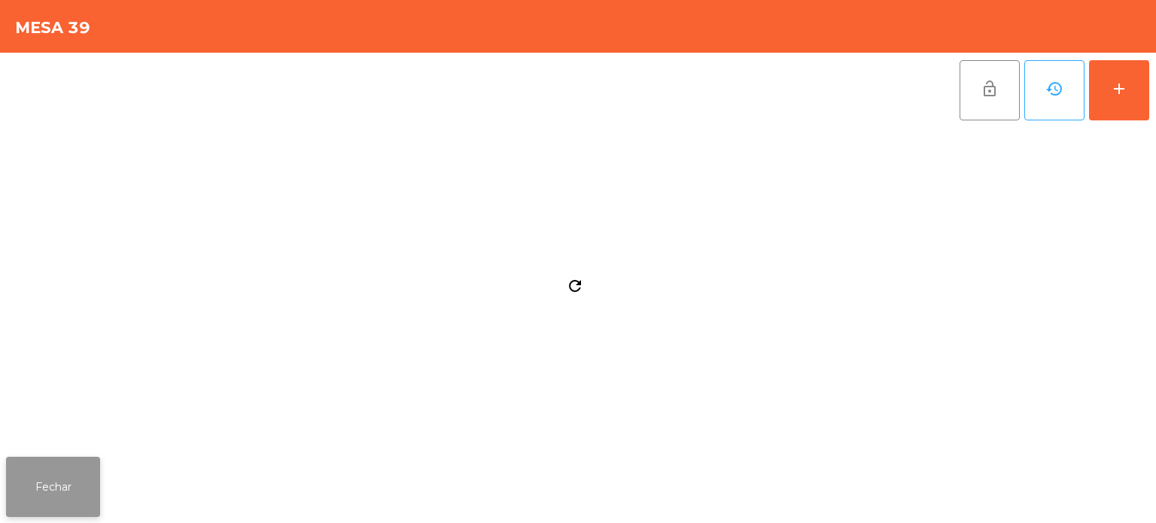
click at [75, 461] on button "Fechar" at bounding box center [53, 487] width 94 height 60
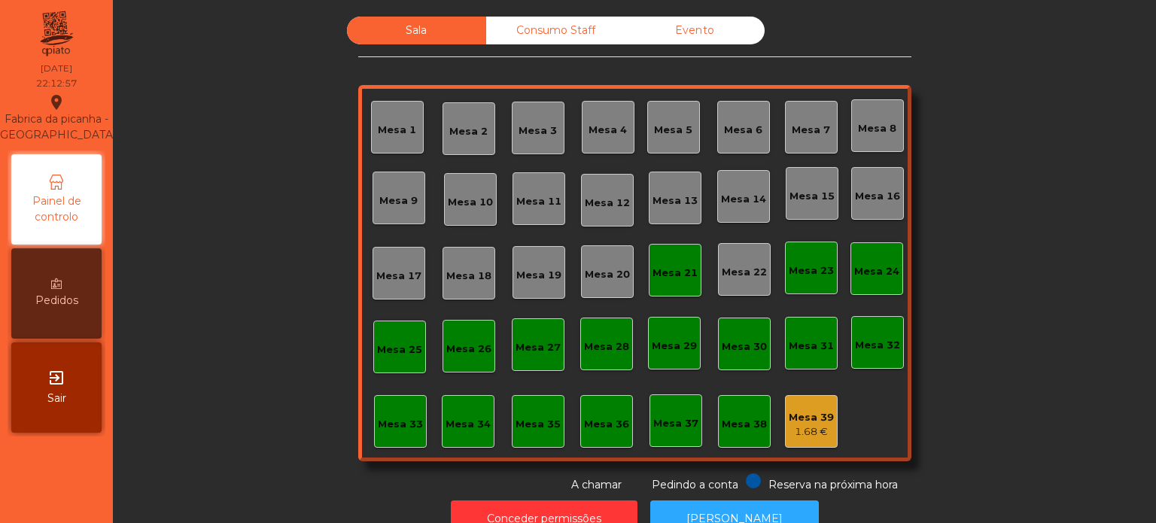
click at [693, 271] on div "Mesa 21" at bounding box center [675, 270] width 53 height 53
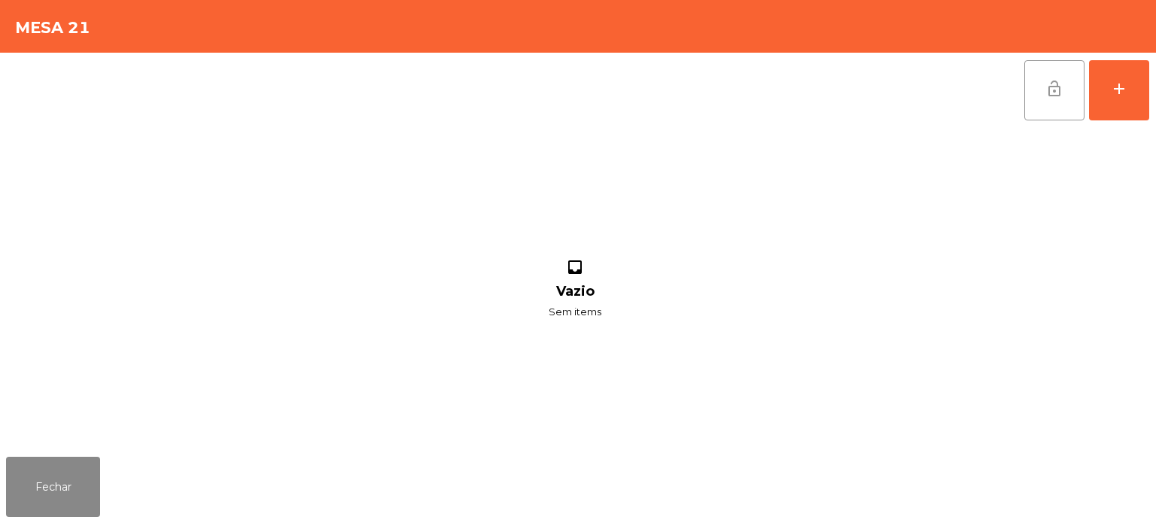
click at [1065, 96] on button "lock_open" at bounding box center [1054, 90] width 60 height 60
click at [60, 461] on button "Fechar" at bounding box center [53, 487] width 94 height 60
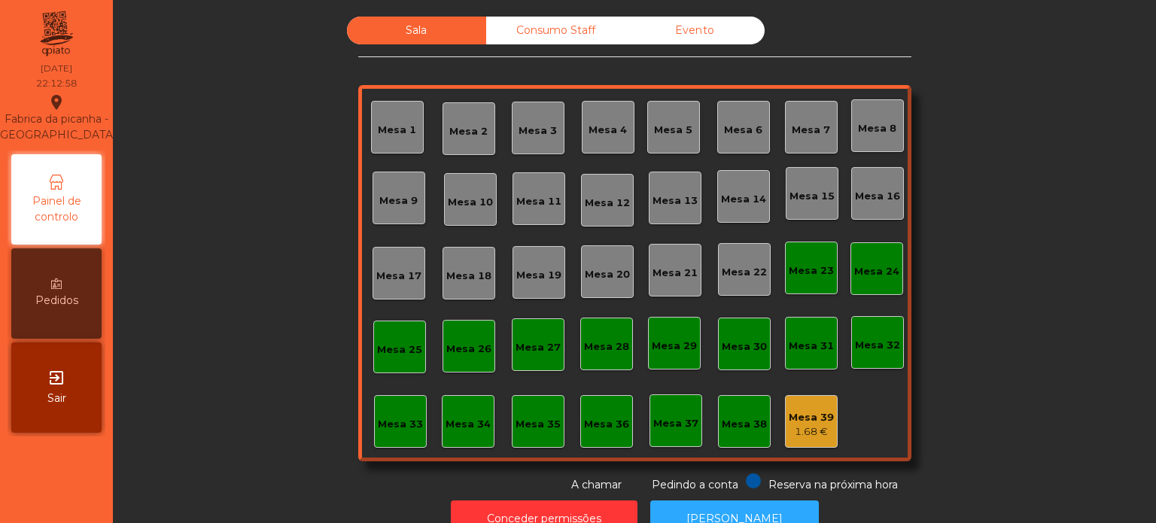
click at [553, 35] on div "Consumo Staff" at bounding box center [555, 31] width 139 height 28
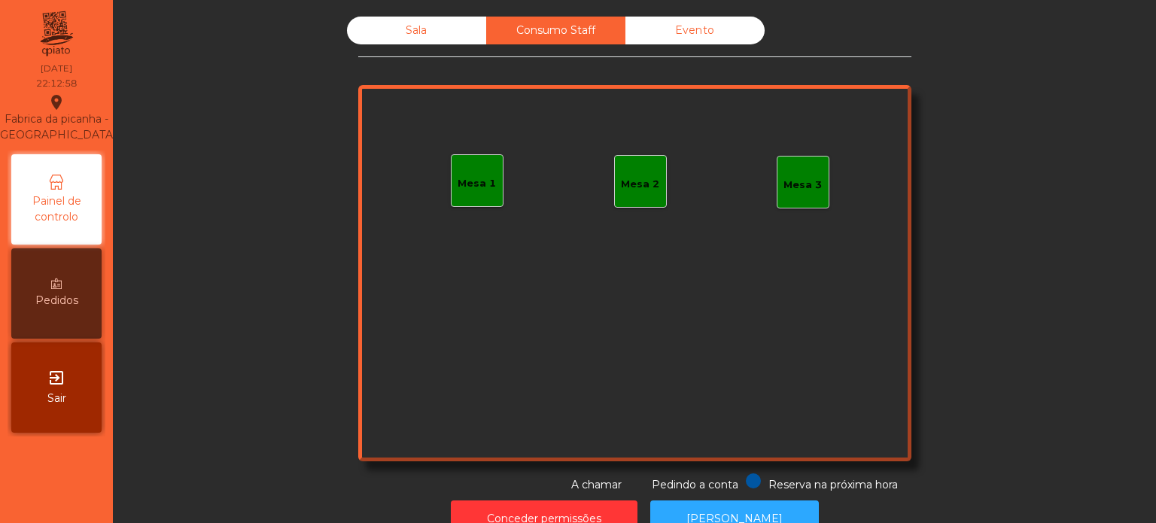
click at [418, 33] on div "Sala" at bounding box center [416, 31] width 139 height 28
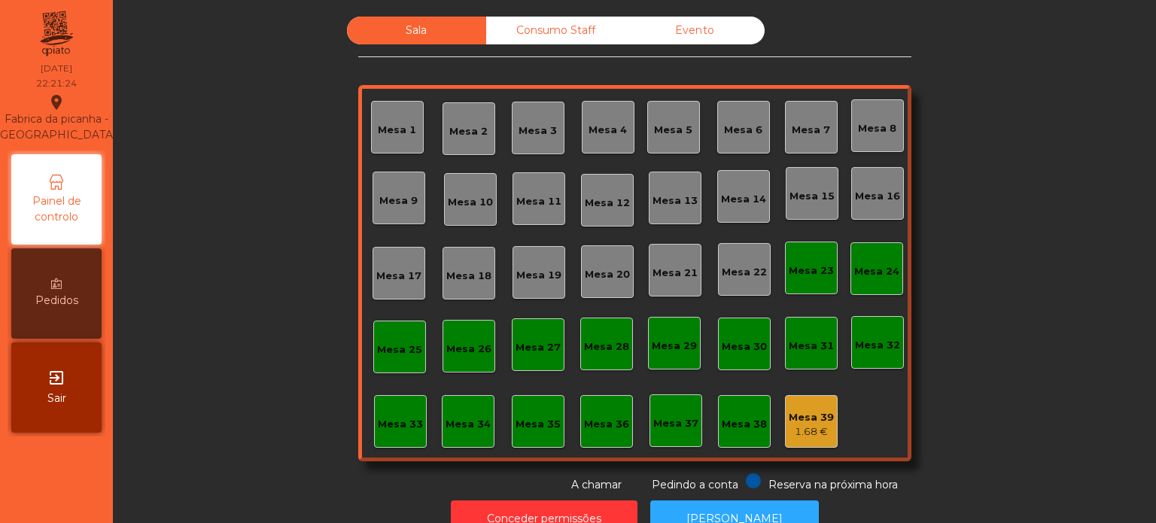
click at [801, 369] on div "Mesa 31" at bounding box center [811, 343] width 53 height 53
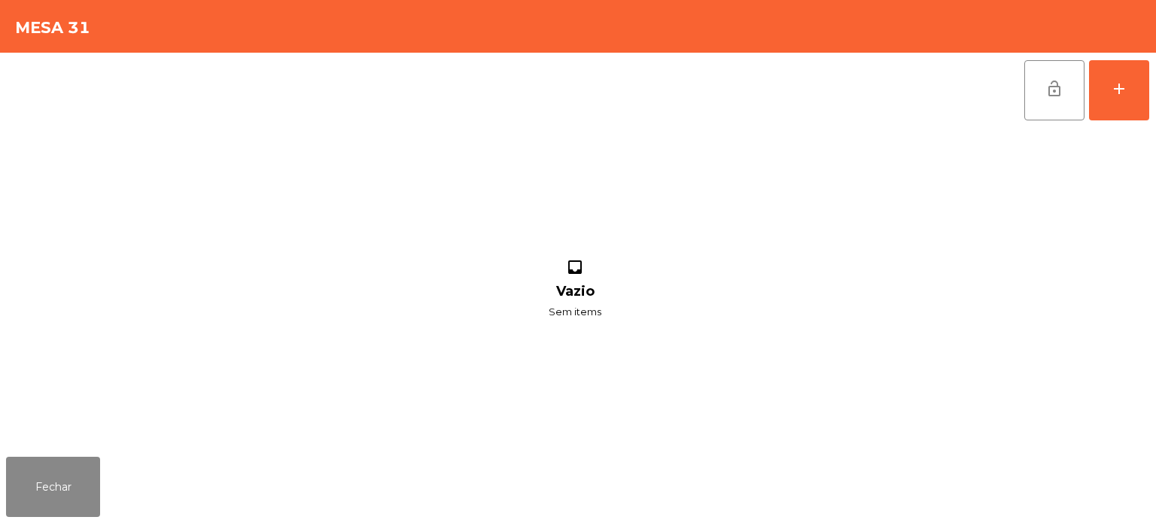
click at [1085, 138] on div "inbox Vazio Sem items" at bounding box center [575, 289] width 1138 height 323
click at [99, 465] on button "Fechar" at bounding box center [53, 487] width 94 height 60
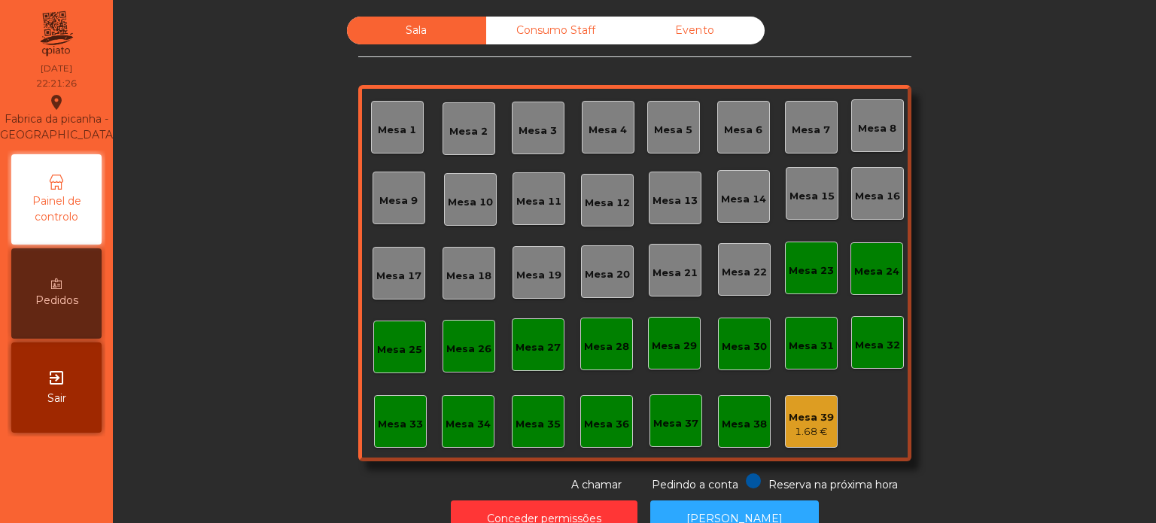
click at [827, 433] on div "Mesa 39 1.68 €" at bounding box center [811, 421] width 53 height 53
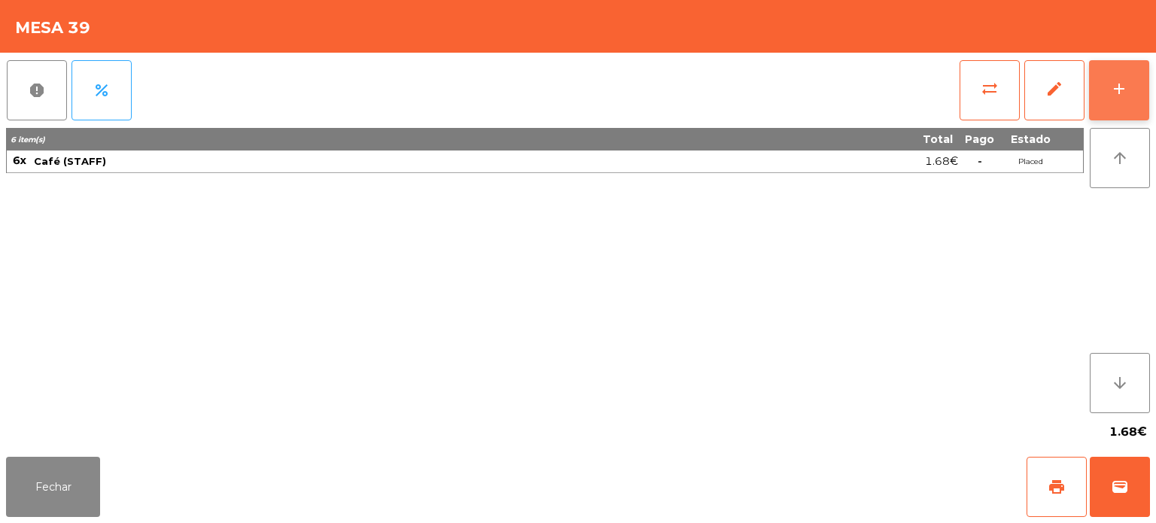
click at [1117, 75] on button "add" at bounding box center [1119, 90] width 60 height 60
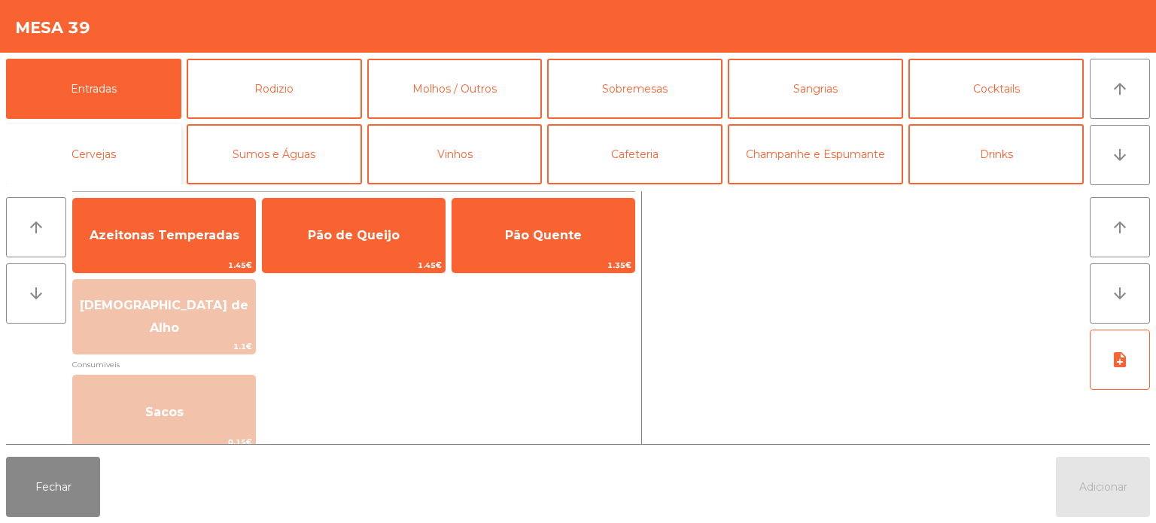
click at [141, 169] on button "Cervejas" at bounding box center [93, 154] width 175 height 60
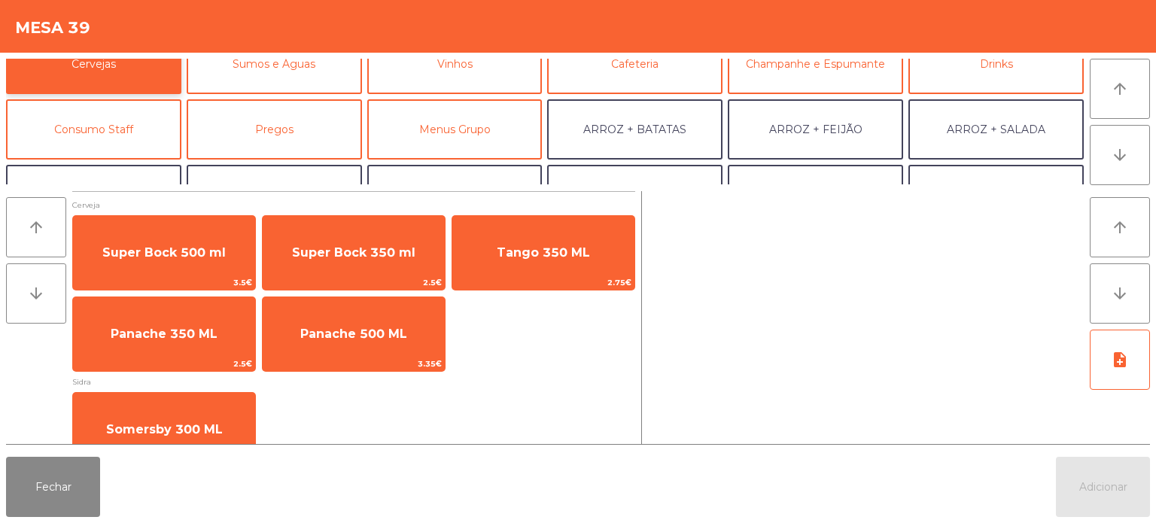
scroll to position [93, 0]
click at [120, 123] on button "Consumo Staff" at bounding box center [93, 127] width 175 height 60
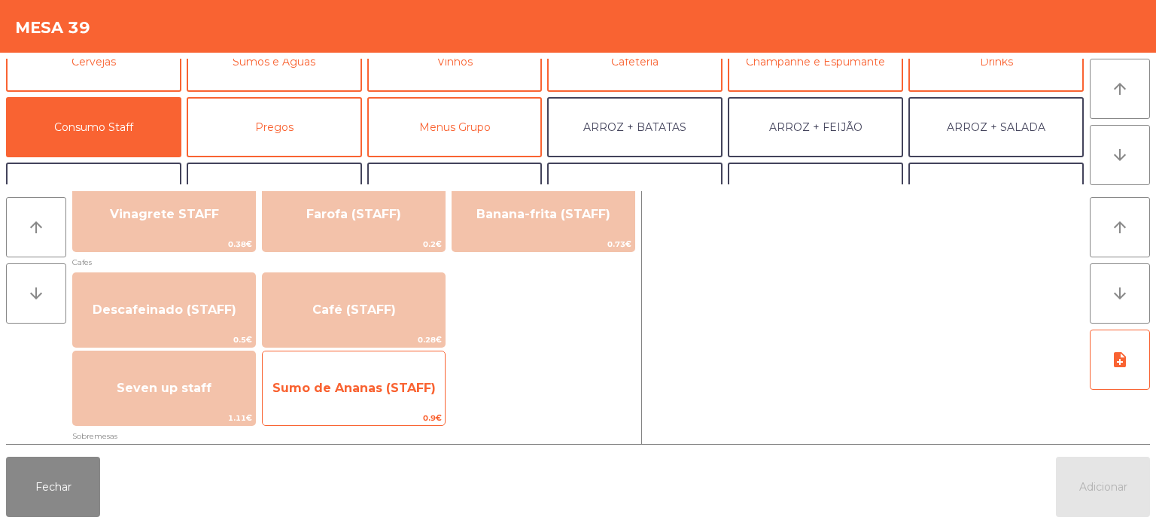
click at [343, 417] on span "0.9€" at bounding box center [354, 418] width 182 height 14
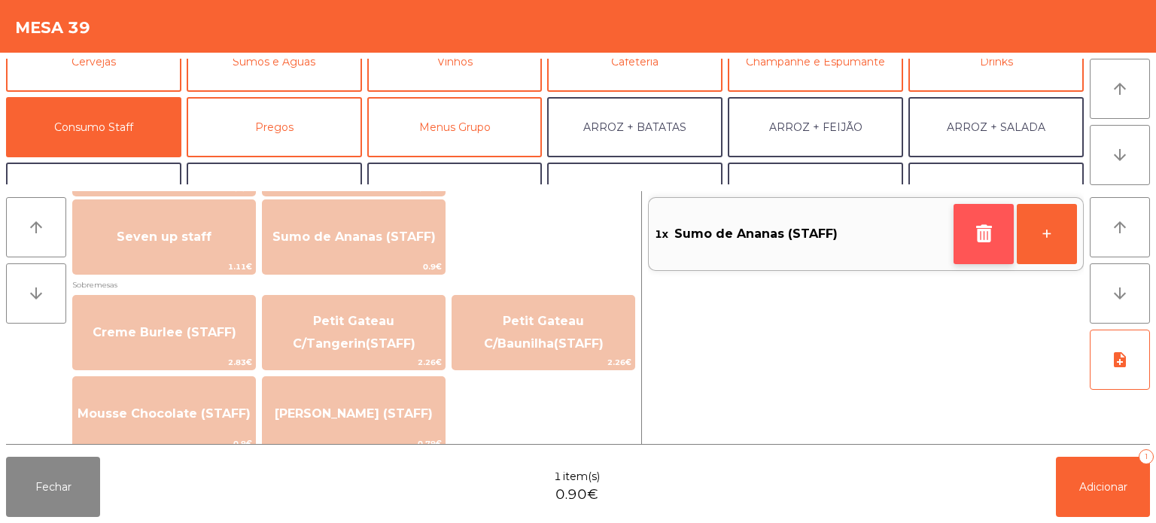
click at [953, 241] on button "button" at bounding box center [983, 234] width 60 height 60
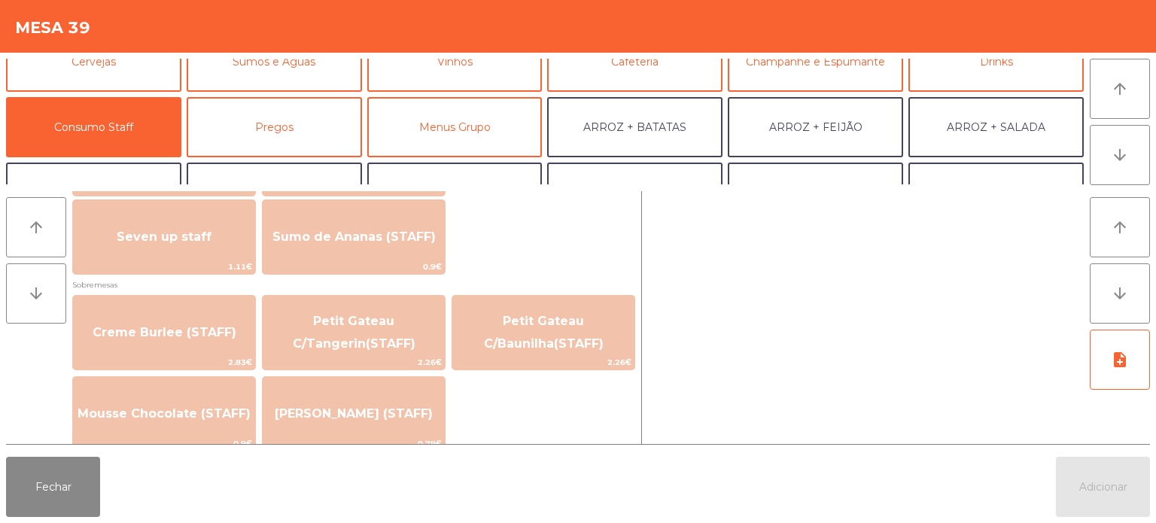
scroll to position [996, 0]
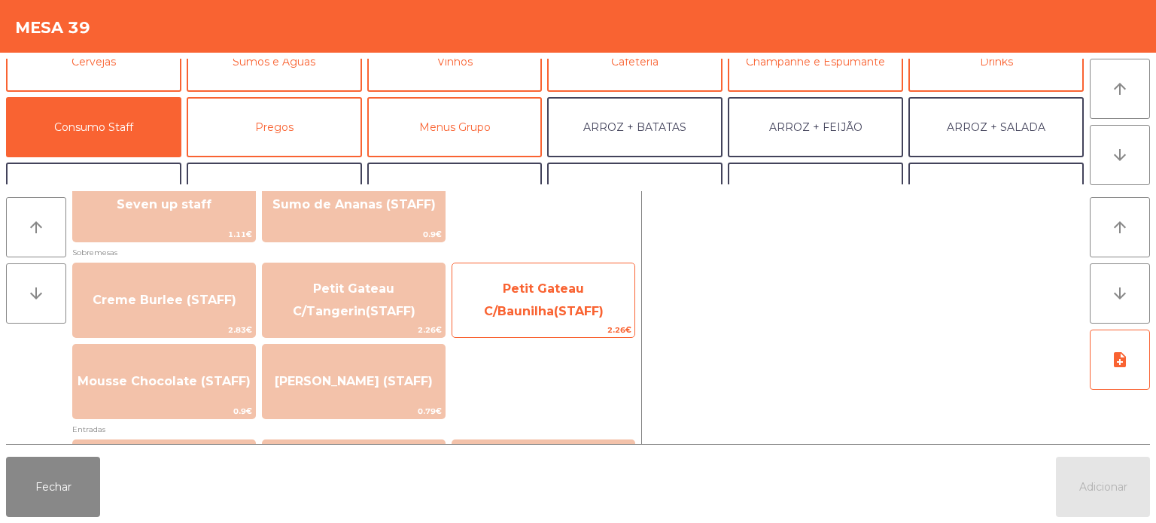
click at [553, 278] on span "Petit Gateau C/Baunilha(STAFF)" at bounding box center [543, 301] width 182 height 64
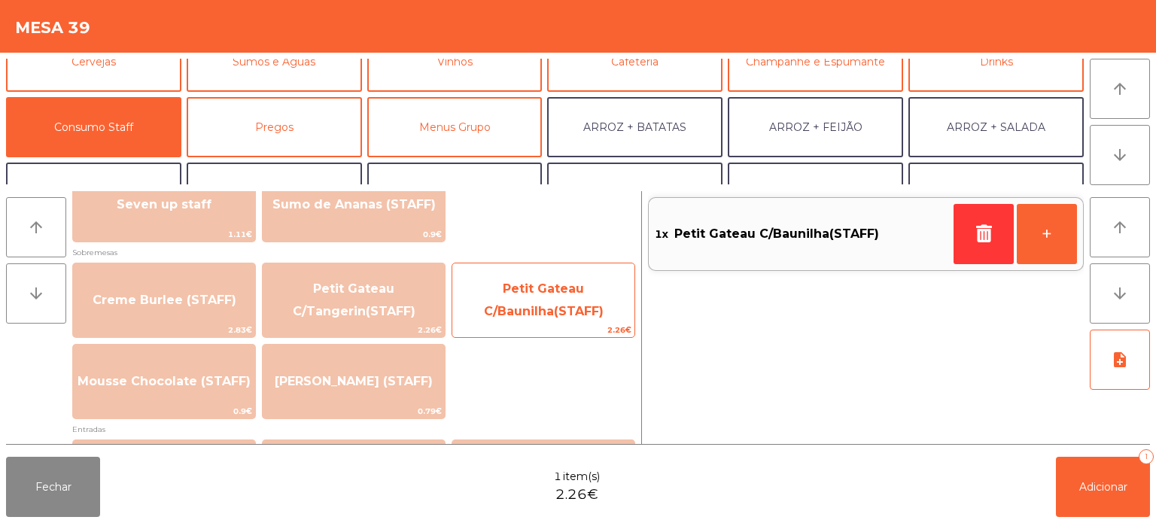
click at [529, 295] on span "Petit Gateau C/Baunilha(STAFF)" at bounding box center [543, 301] width 182 height 64
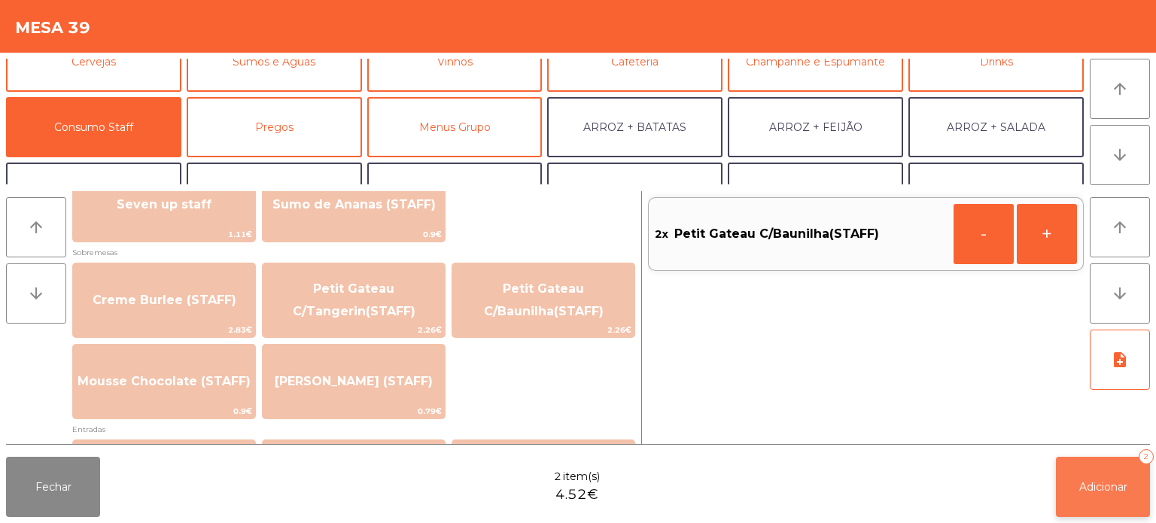
click at [1093, 475] on button "Adicionar 2" at bounding box center [1103, 487] width 94 height 60
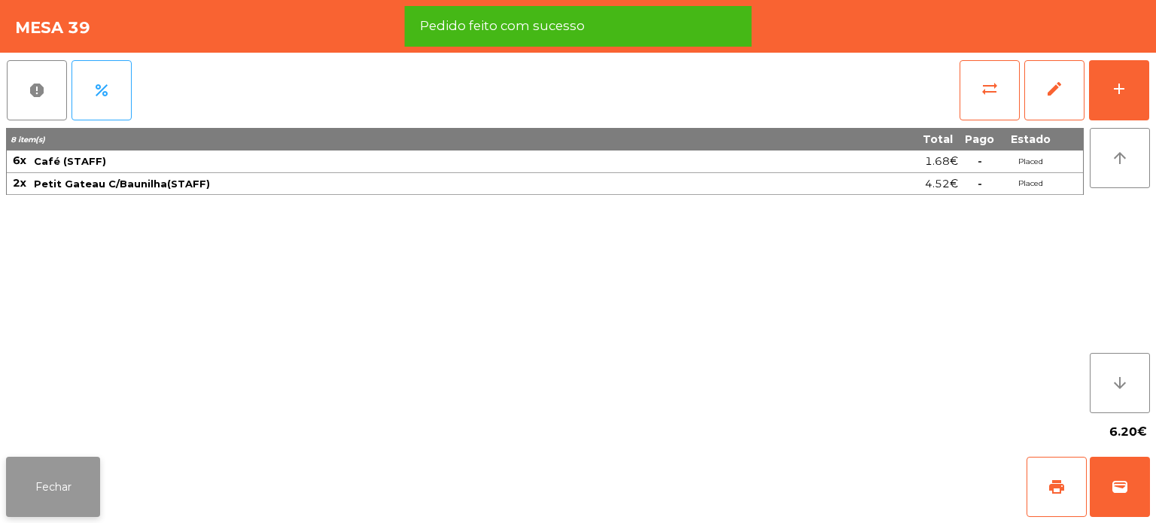
click at [69, 486] on button "Fechar" at bounding box center [53, 487] width 94 height 60
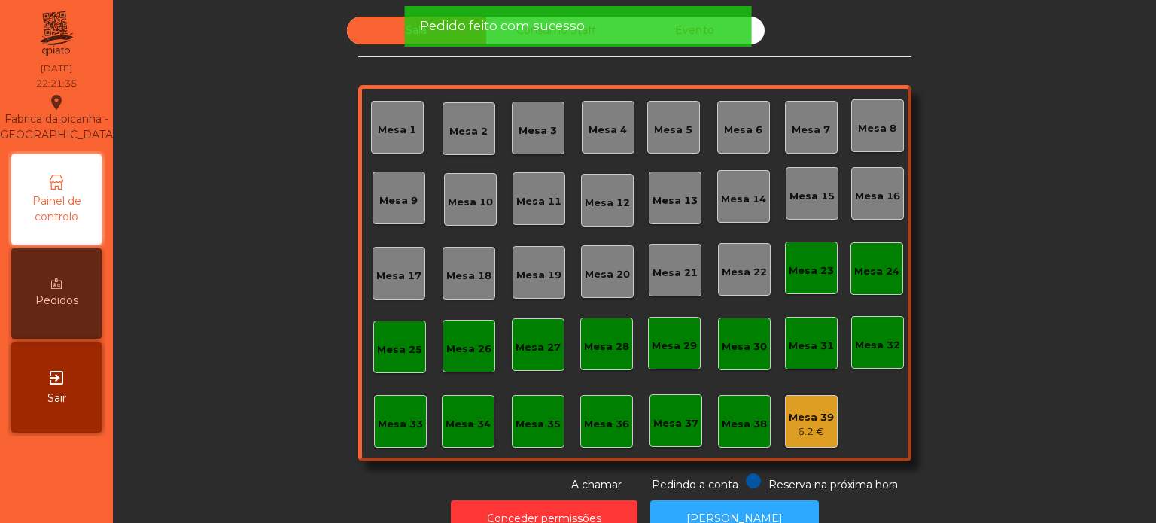
click at [956, 226] on div "Sala Consumo Staff Evento Mesa 1 [GEOGRAPHIC_DATA] 3 Mesa 4 Mesa 5 [GEOGRAPHIC_…" at bounding box center [634, 255] width 1002 height 476
click at [998, 207] on div "Sala Consumo Staff Evento Mesa 1 [GEOGRAPHIC_DATA] 3 Mesa 4 Mesa 5 [GEOGRAPHIC_…" at bounding box center [634, 255] width 1002 height 476
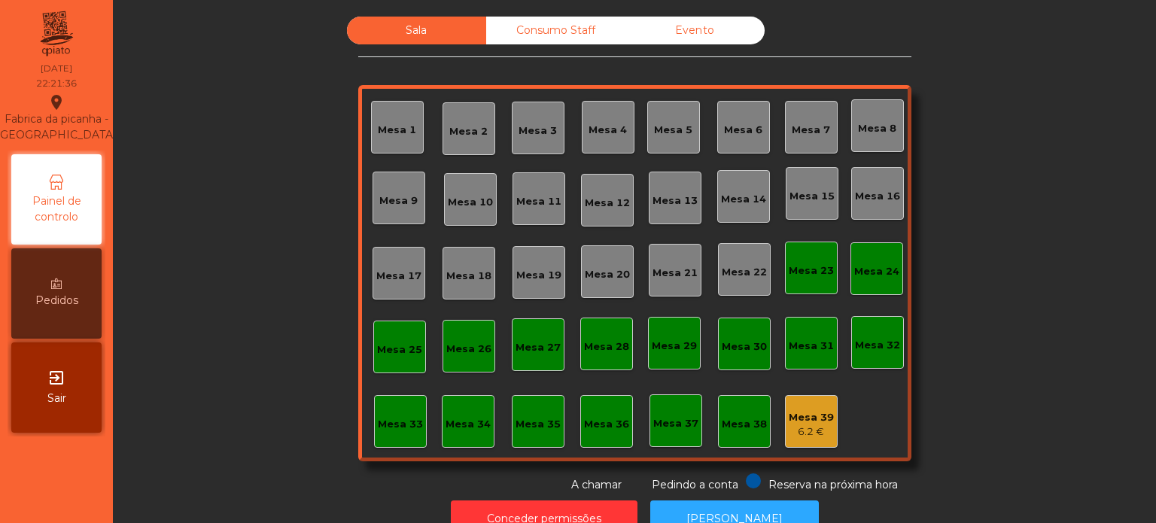
click at [990, 206] on div "Sala Consumo Staff Evento Mesa 1 [GEOGRAPHIC_DATA] 3 Mesa 4 Mesa 5 [GEOGRAPHIC_…" at bounding box center [634, 255] width 1002 height 476
click at [724, 505] on button "[PERSON_NAME]" at bounding box center [734, 518] width 169 height 37
click at [236, 388] on div "Sala Consumo Staff Evento Mesa 1 [GEOGRAPHIC_DATA] 3 Mesa 4 Mesa 5 [GEOGRAPHIC_…" at bounding box center [634, 255] width 1002 height 476
click at [408, 351] on div "Mesa 25" at bounding box center [399, 349] width 45 height 15
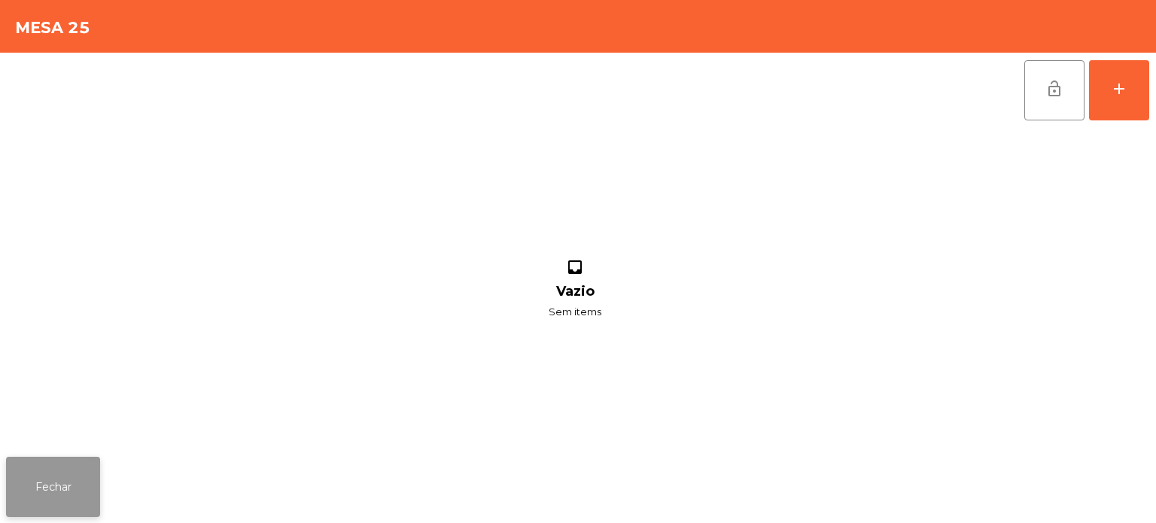
click at [94, 482] on button "Fechar" at bounding box center [53, 487] width 94 height 60
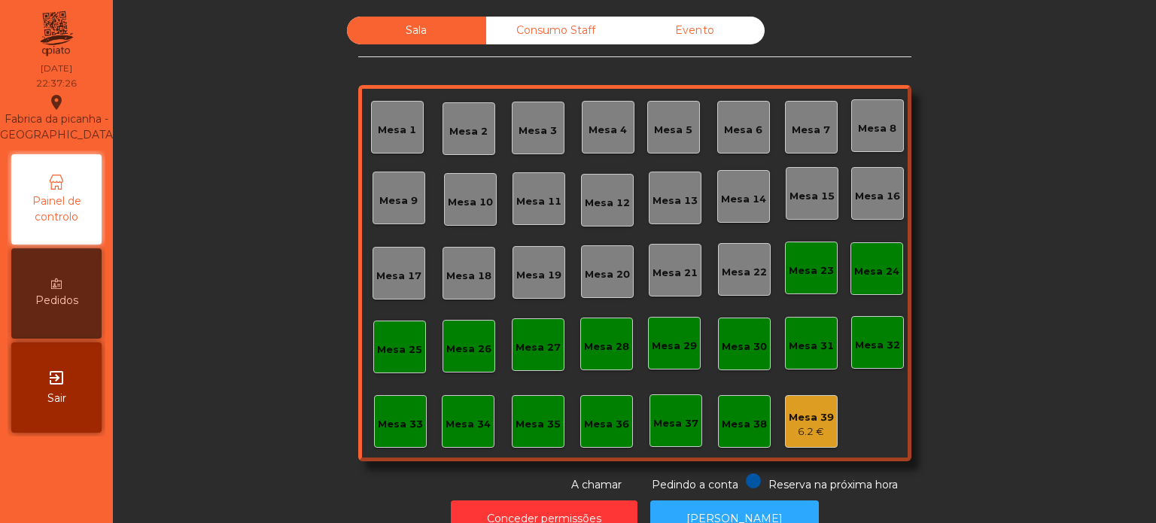
click at [822, 395] on div "Mesa 39 6.2 €" at bounding box center [811, 421] width 53 height 53
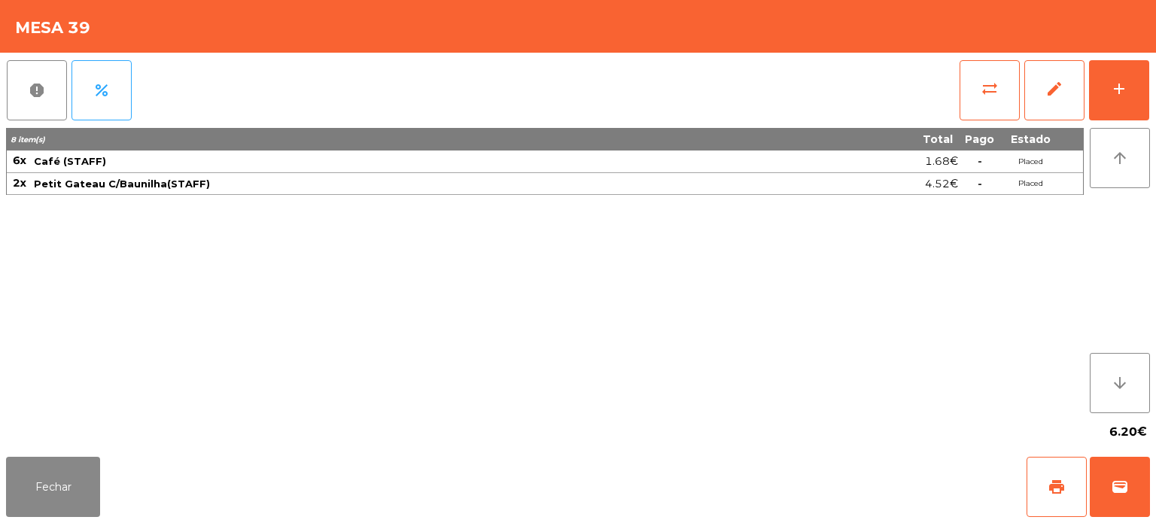
click at [126, 445] on div "6.20€" at bounding box center [578, 432] width 1144 height 38
click at [102, 433] on div "6.20€" at bounding box center [578, 432] width 1144 height 38
click at [29, 470] on button "Fechar" at bounding box center [53, 487] width 94 height 60
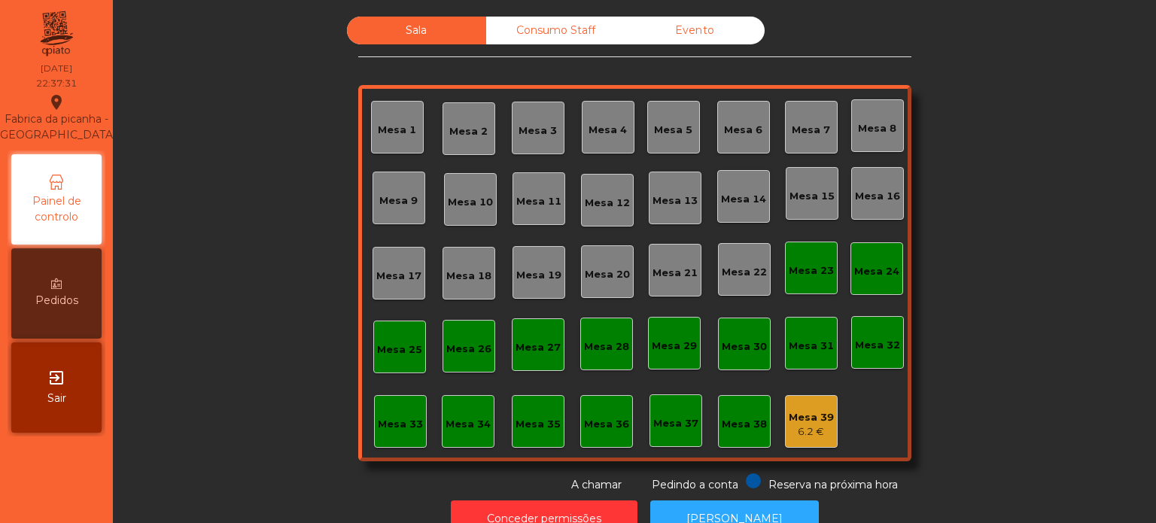
click at [524, 64] on div "Sala Consumo Staff Evento Mesa 1 [GEOGRAPHIC_DATA] 3 Mesa 4 Mesa 5 [GEOGRAPHIC_…" at bounding box center [634, 255] width 553 height 476
click at [668, 43] on div "Evento" at bounding box center [694, 31] width 139 height 28
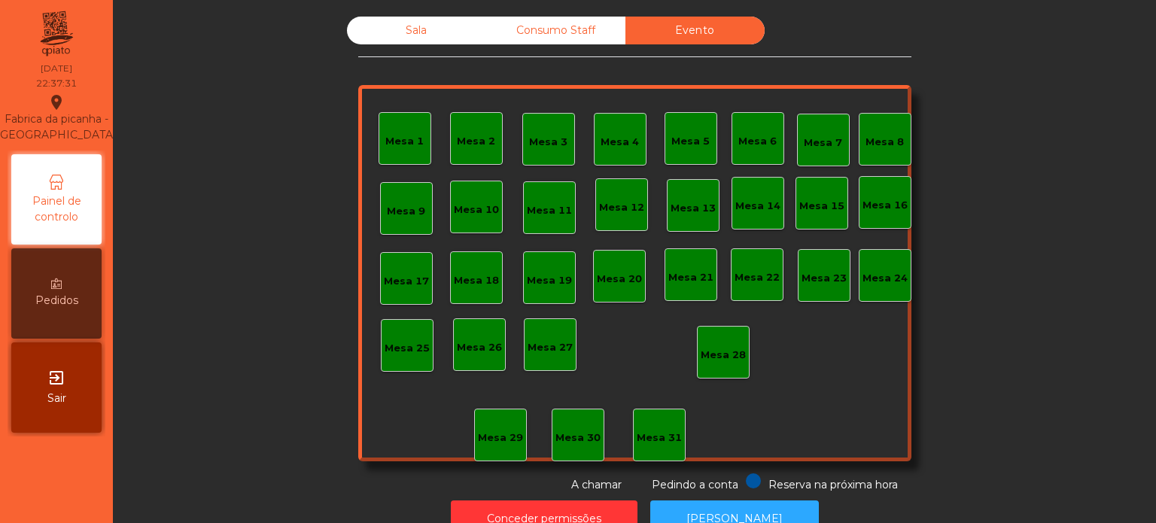
click at [536, 31] on div "Consumo Staff" at bounding box center [555, 31] width 139 height 28
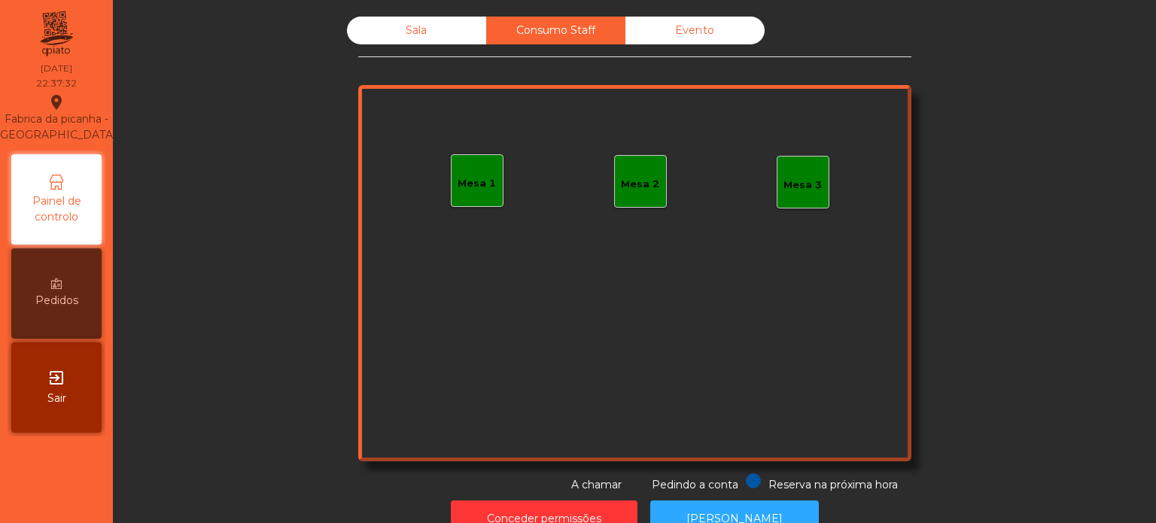
click at [396, 40] on div "Sala" at bounding box center [416, 31] width 139 height 28
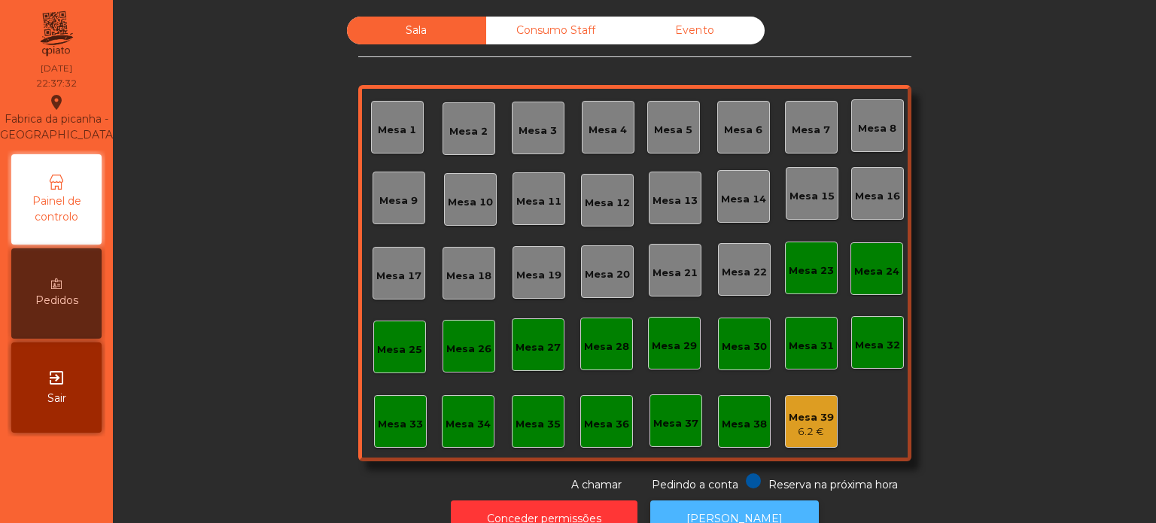
click at [735, 505] on button "[PERSON_NAME]" at bounding box center [734, 518] width 169 height 37
click at [374, 440] on div "Mesa 33" at bounding box center [400, 421] width 53 height 53
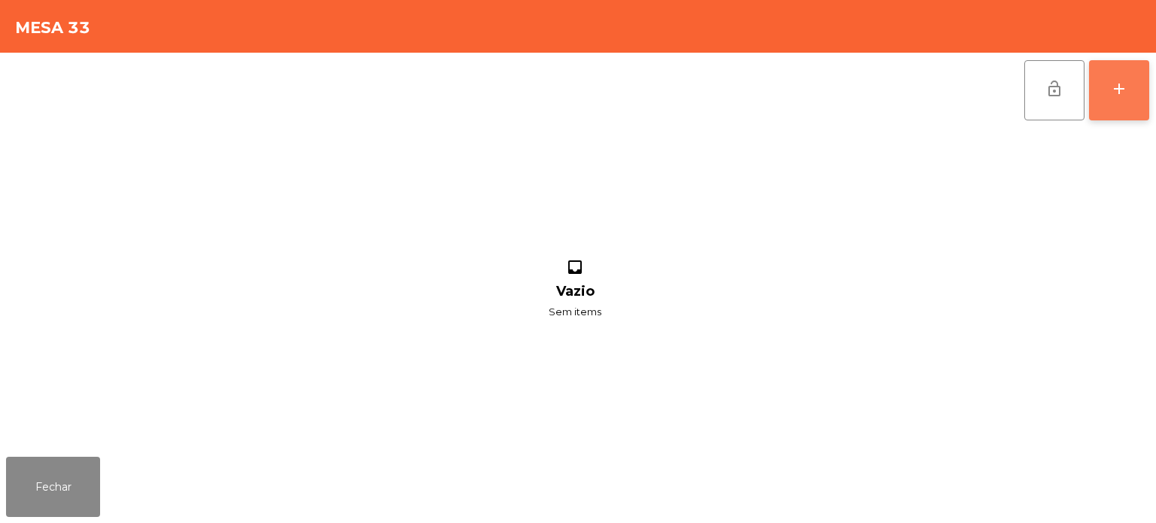
click at [1104, 90] on button "add" at bounding box center [1119, 90] width 60 height 60
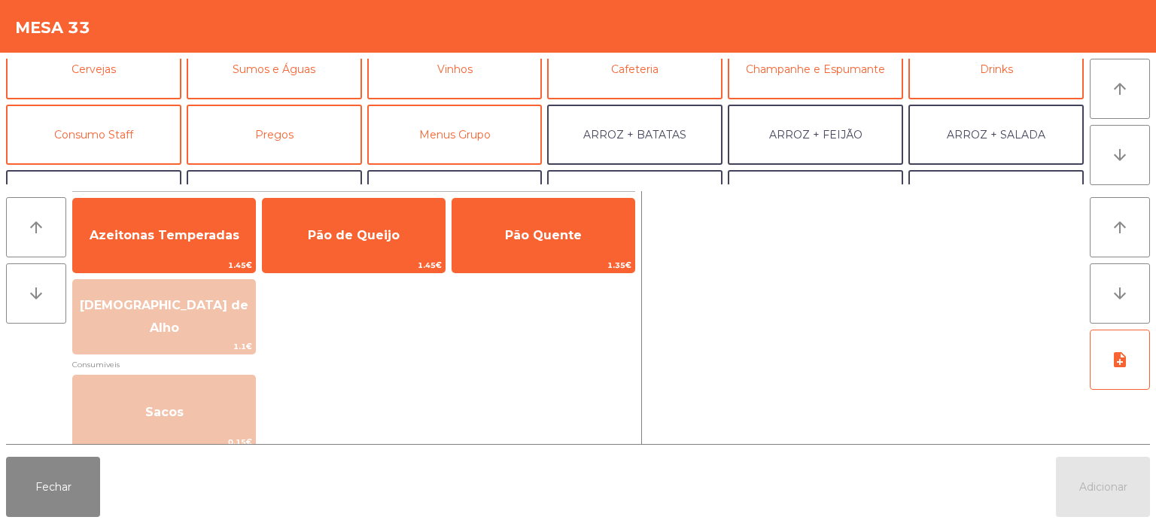
scroll to position [87, 0]
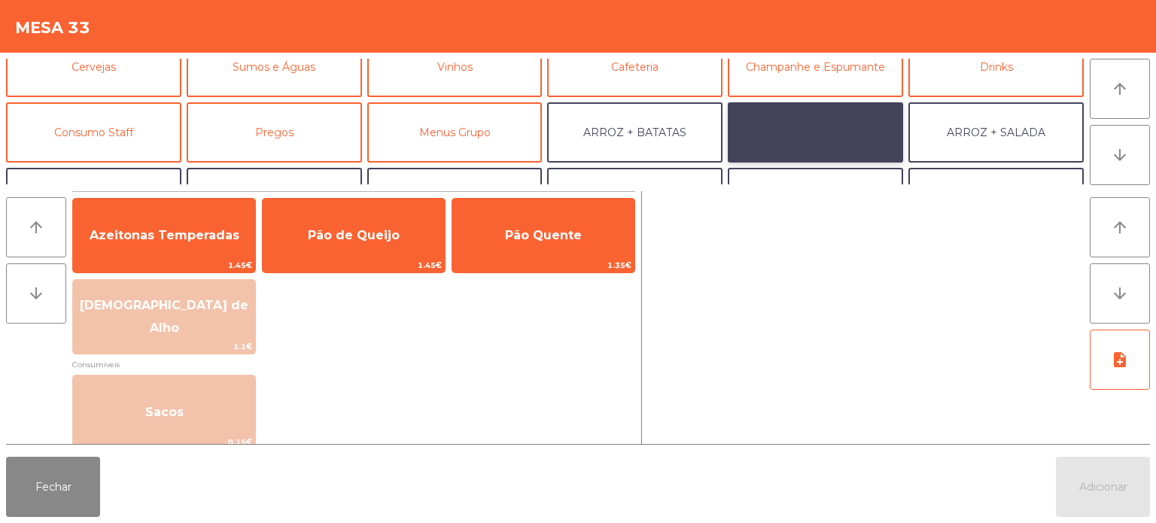
click at [807, 150] on button "ARROZ + FEIJÃO" at bounding box center [815, 132] width 175 height 60
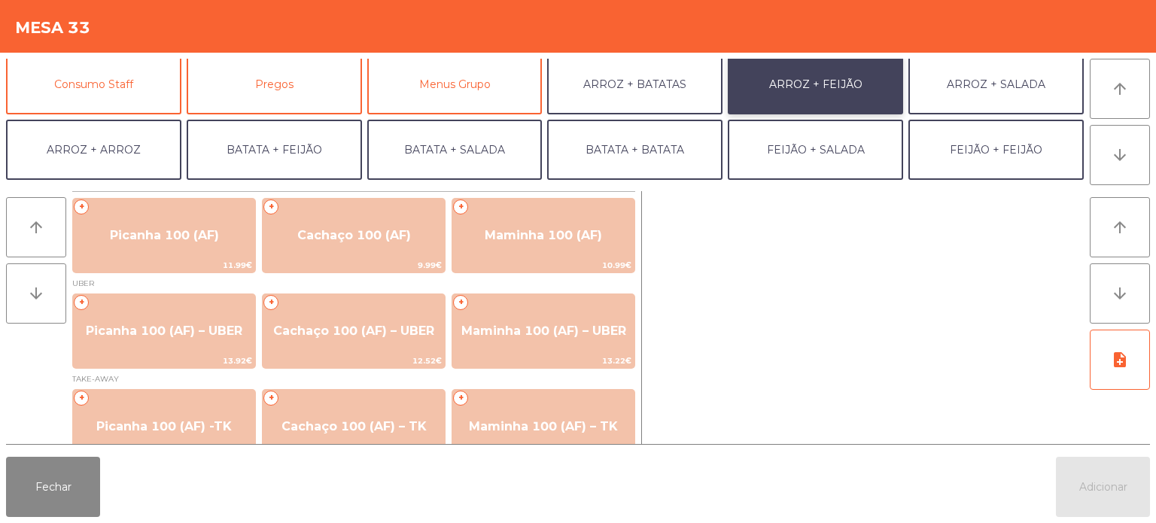
scroll to position [138, 0]
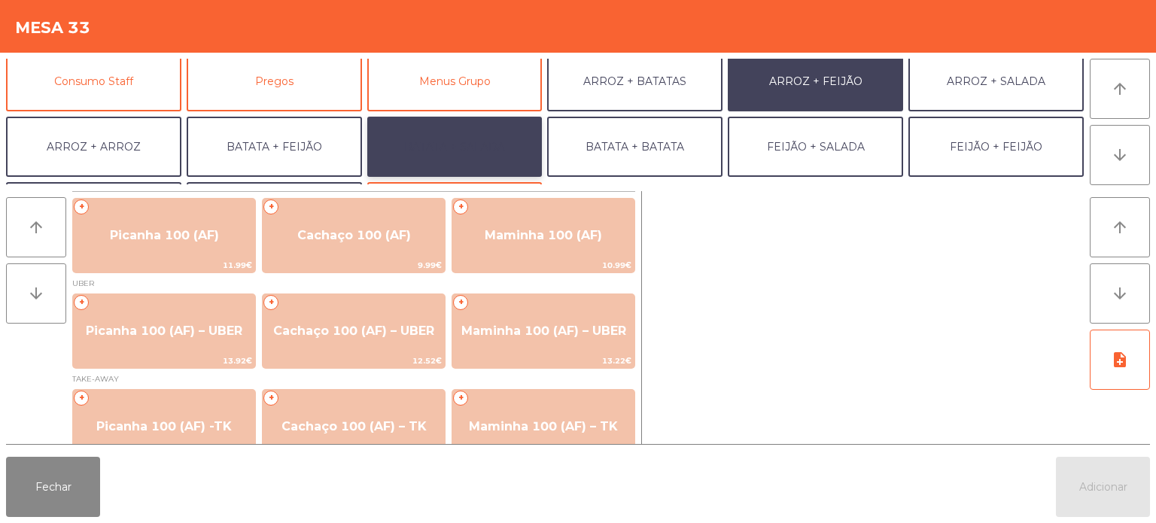
click at [457, 132] on button "BATATA + SALADA" at bounding box center [454, 147] width 175 height 60
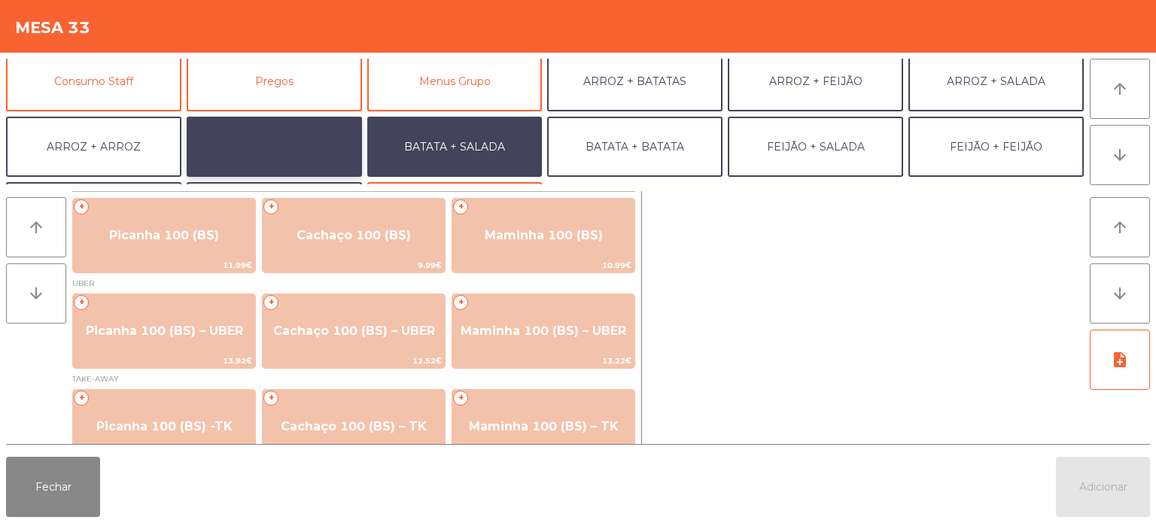
click at [291, 129] on button "BATATA + FEIJÃO" at bounding box center [274, 147] width 175 height 60
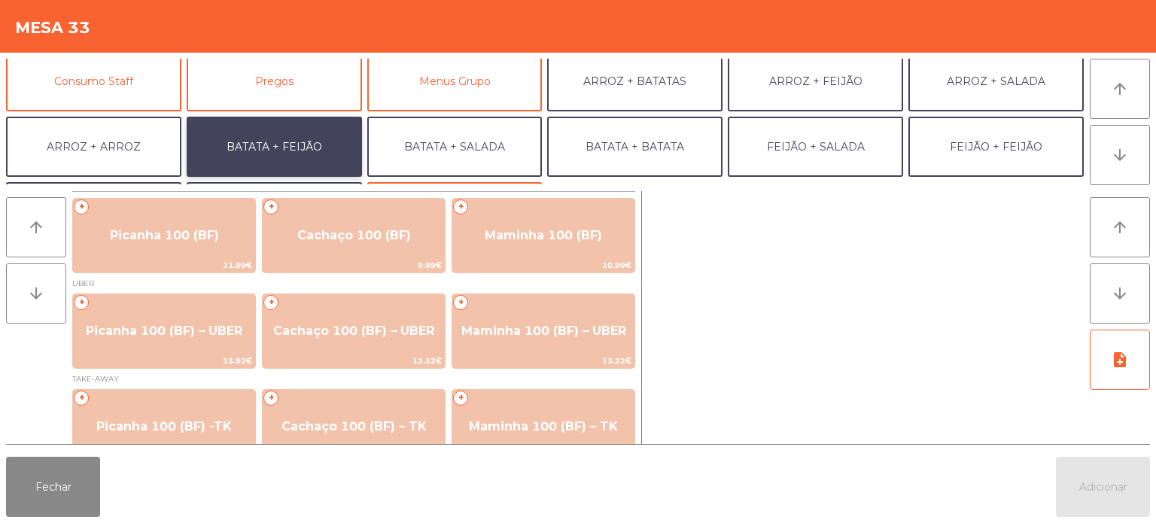
scroll to position [26, 0]
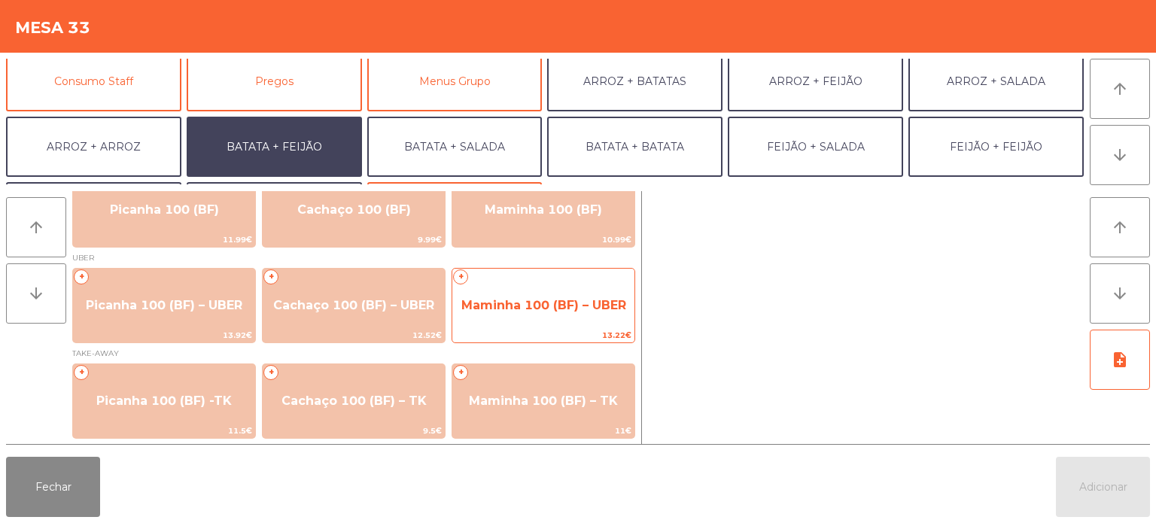
click at [532, 302] on span "Maminha 100 (BF) – UBER" at bounding box center [543, 305] width 165 height 14
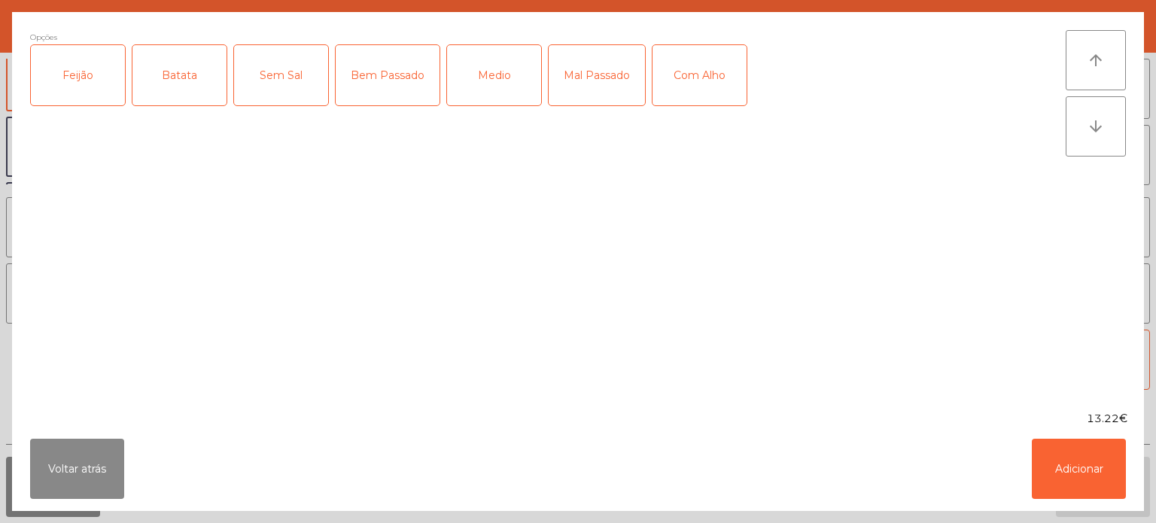
click at [105, 82] on div "Feijão" at bounding box center [78, 75] width 94 height 60
click at [178, 75] on div "Batata" at bounding box center [179, 75] width 94 height 60
click at [349, 85] on div "Bem Passado" at bounding box center [388, 75] width 104 height 60
click at [1065, 485] on button "Adicionar" at bounding box center [1079, 469] width 94 height 60
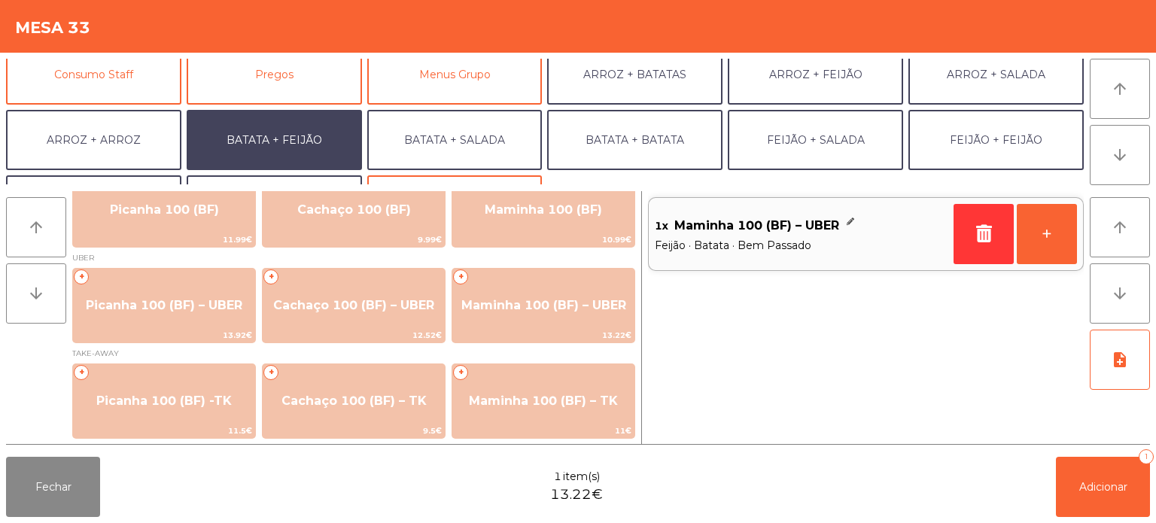
scroll to position [178, 0]
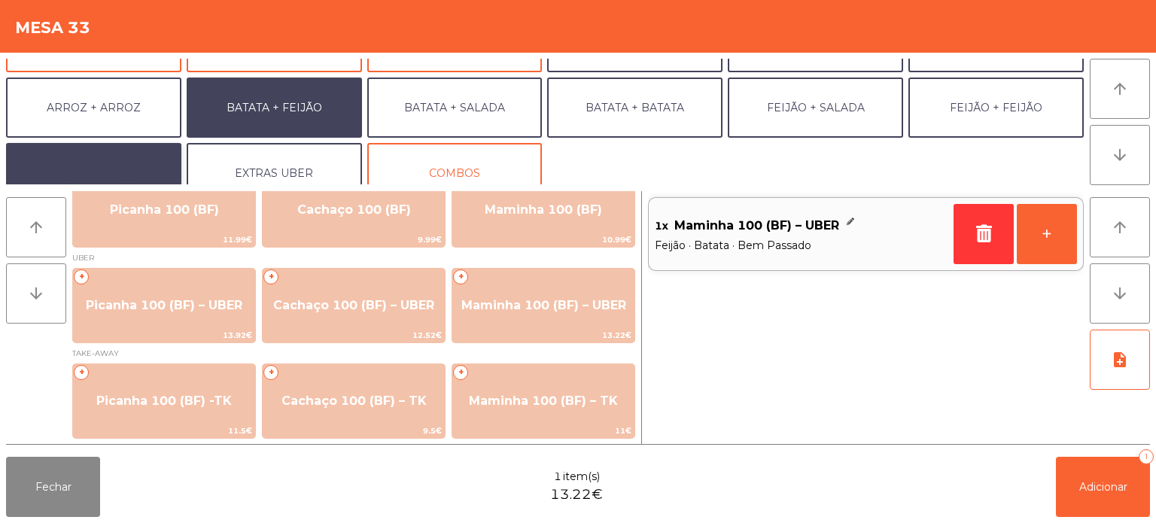
click at [126, 147] on button "SALADA + SALADA" at bounding box center [93, 173] width 175 height 60
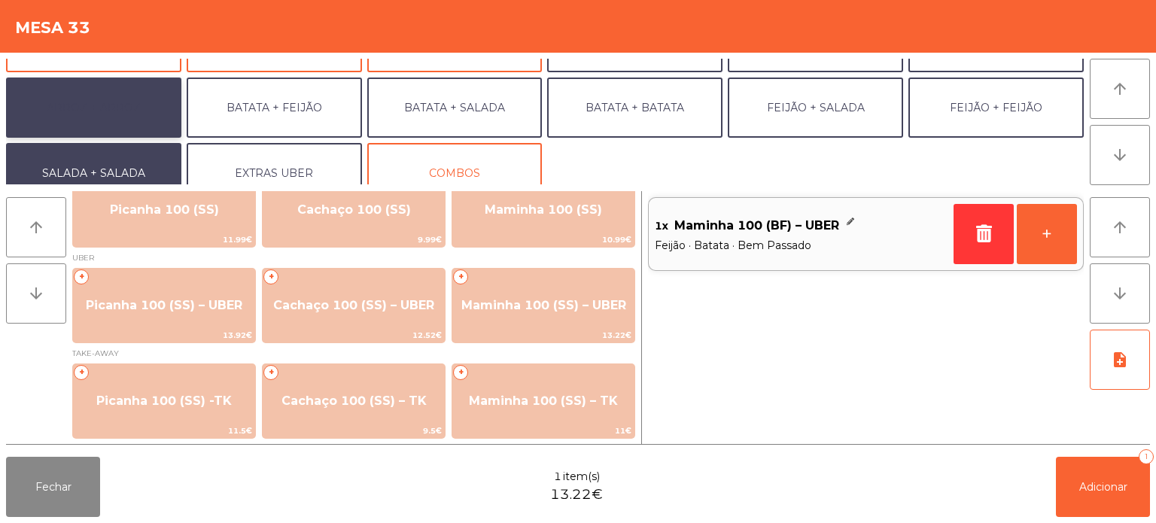
click at [120, 125] on button "ARROZ + ARROZ" at bounding box center [93, 108] width 175 height 60
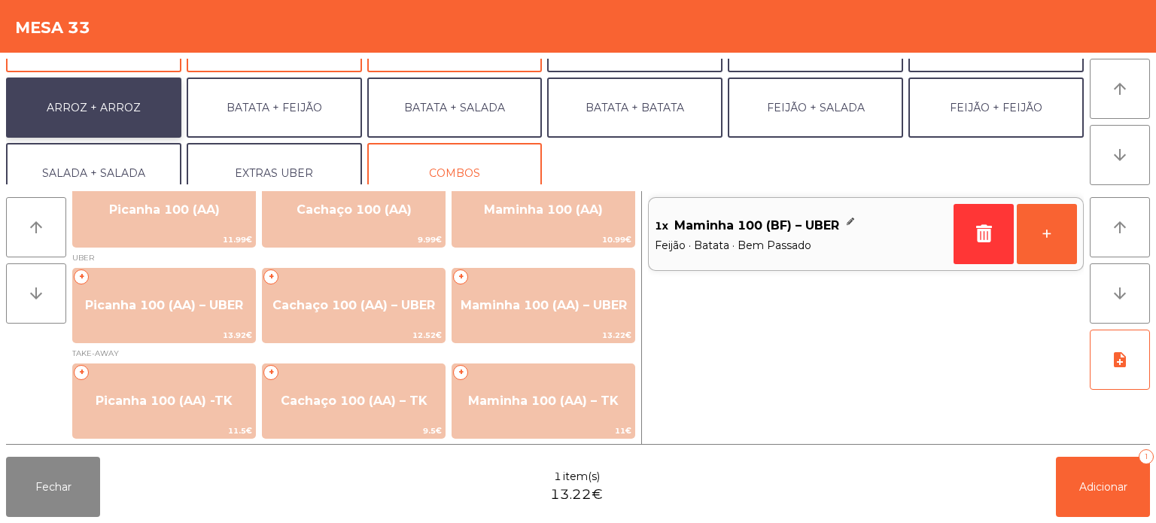
click at [95, 109] on button "ARROZ + ARROZ" at bounding box center [93, 108] width 175 height 60
click at [114, 116] on button "ARROZ + ARROZ" at bounding box center [93, 108] width 175 height 60
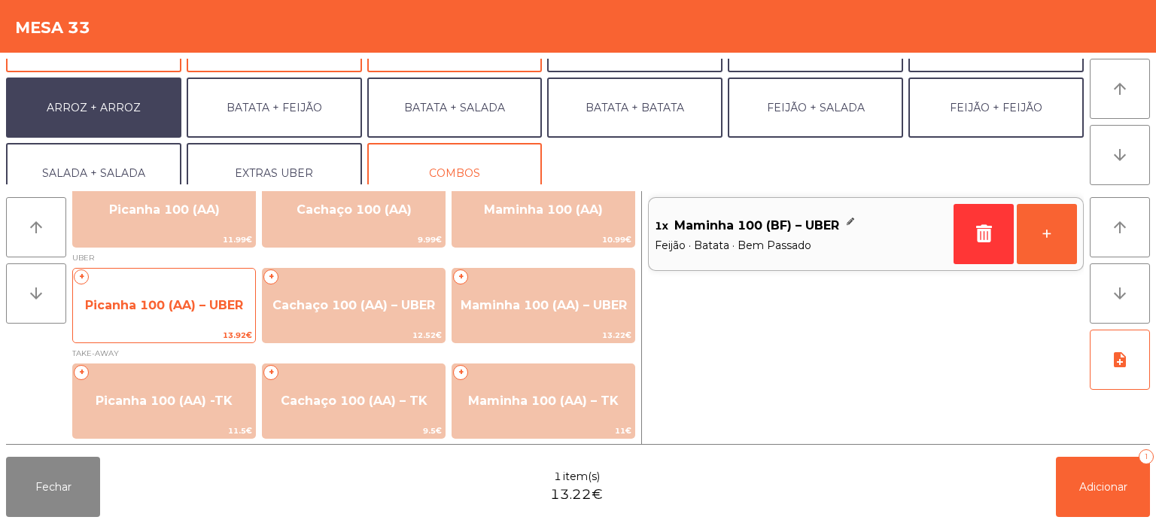
click at [150, 301] on span "Picanha 100 (AA) – UBER" at bounding box center [164, 305] width 158 height 14
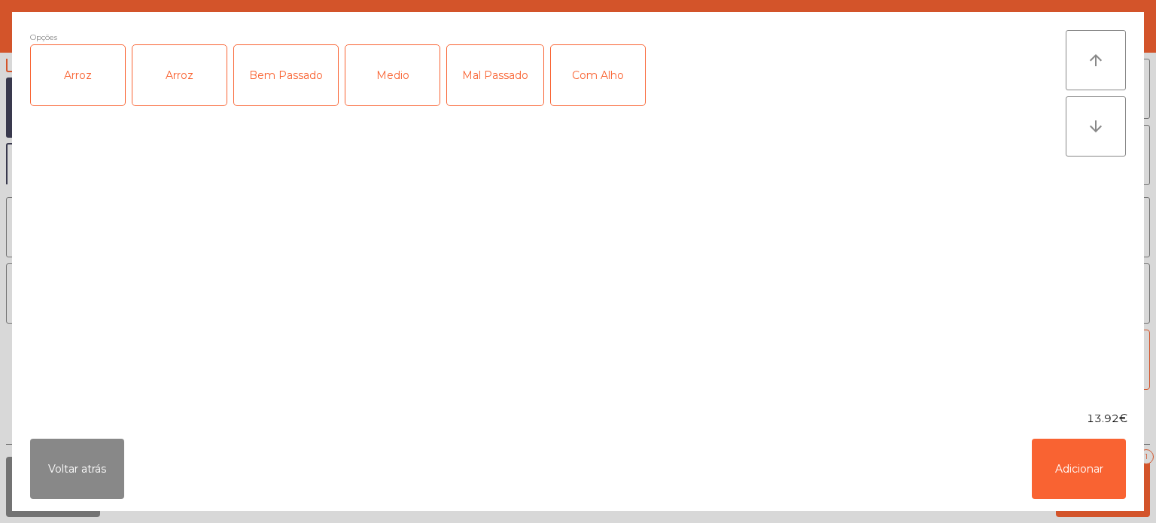
click at [87, 84] on div "Arroz" at bounding box center [78, 75] width 94 height 60
click at [187, 69] on div "Arroz" at bounding box center [179, 75] width 94 height 60
click at [171, 76] on div "Arroz" at bounding box center [179, 75] width 94 height 60
click at [493, 70] on div "Mal Passado" at bounding box center [495, 75] width 96 height 60
click at [470, 84] on div "Mal Passado" at bounding box center [495, 75] width 96 height 60
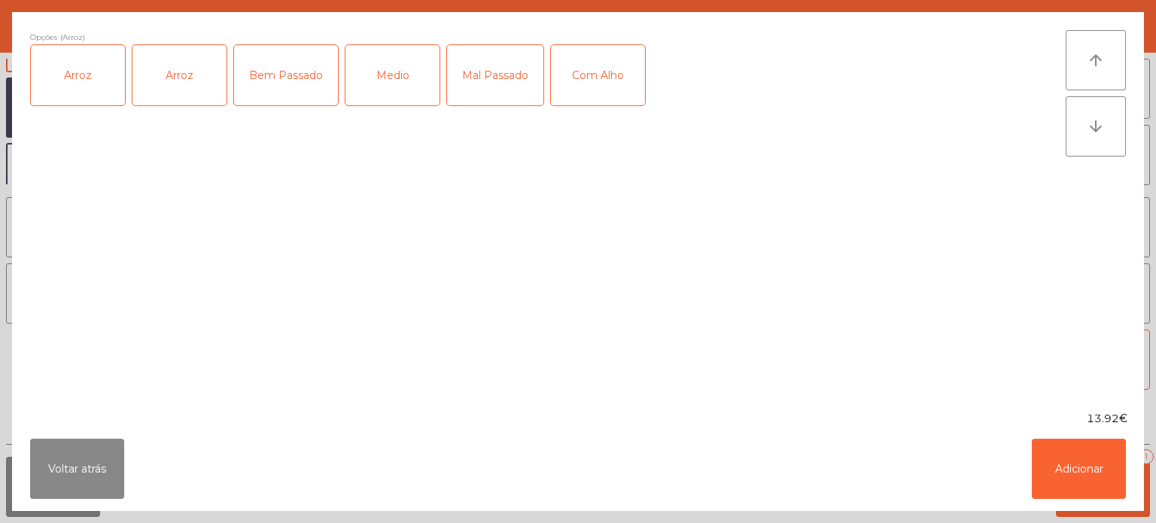
click at [290, 85] on div "Bem Passado" at bounding box center [286, 75] width 104 height 60
click at [1044, 461] on button "Adicionar" at bounding box center [1079, 469] width 94 height 60
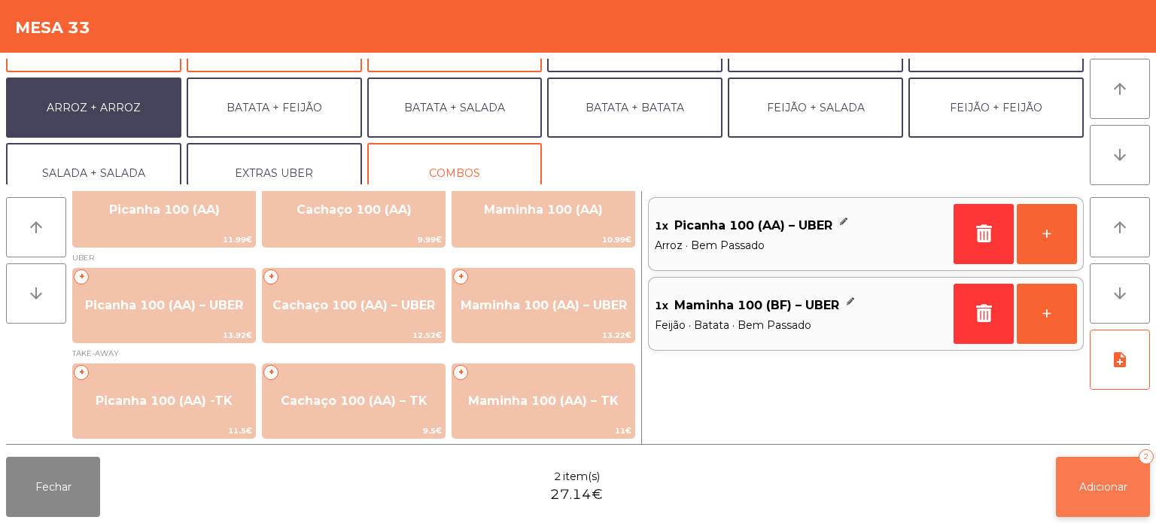
click at [1085, 491] on span "Adicionar" at bounding box center [1103, 487] width 48 height 14
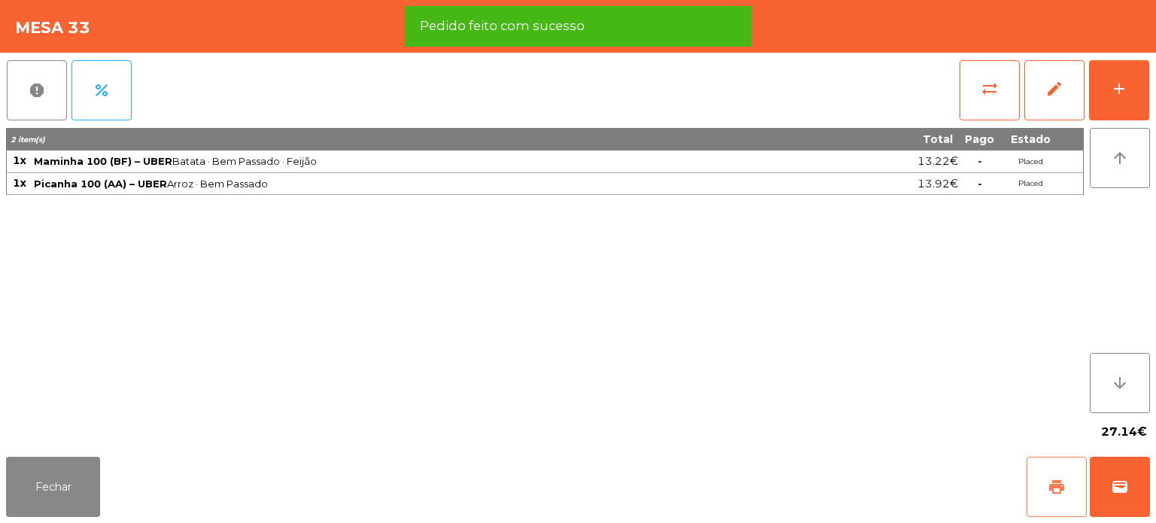
click at [1062, 478] on span "print" at bounding box center [1056, 487] width 18 height 18
click at [1124, 491] on span "wallet" at bounding box center [1120, 487] width 18 height 18
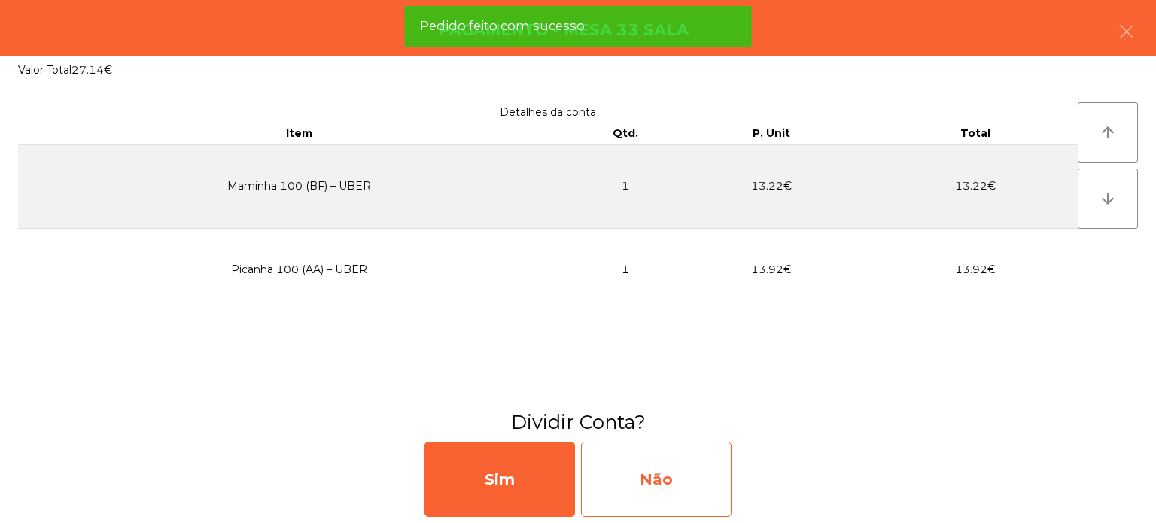
click at [717, 479] on div "Não" at bounding box center [656, 479] width 150 height 75
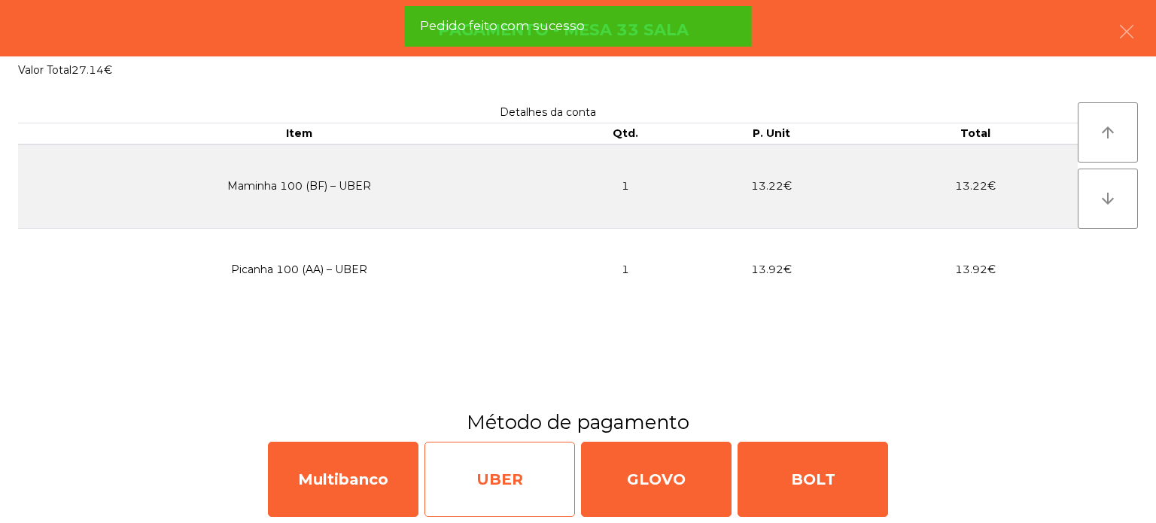
click at [474, 467] on div "UBER" at bounding box center [499, 479] width 150 height 75
select select "**"
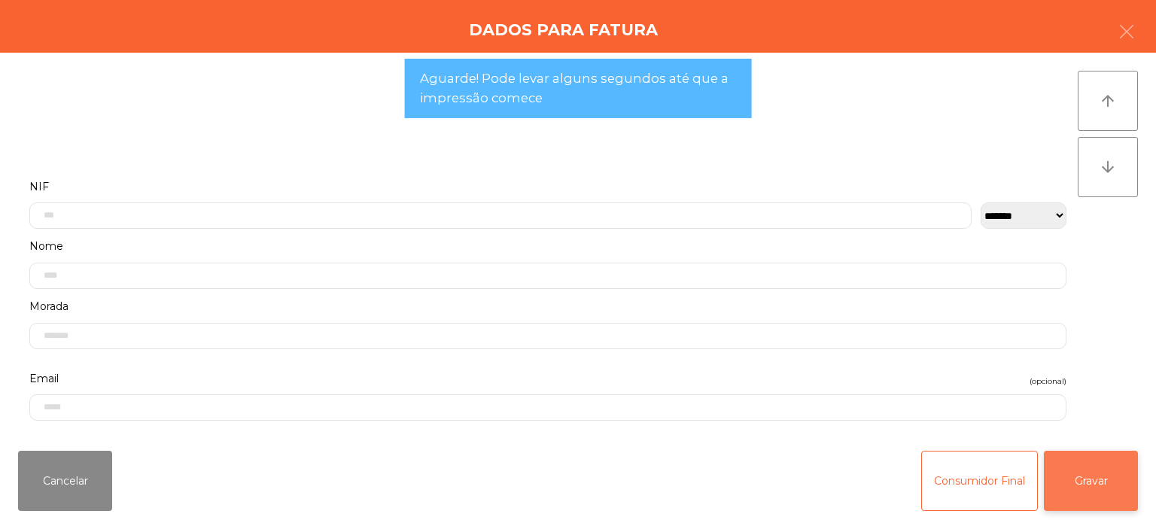
click at [1078, 492] on button "Gravar" at bounding box center [1091, 481] width 94 height 60
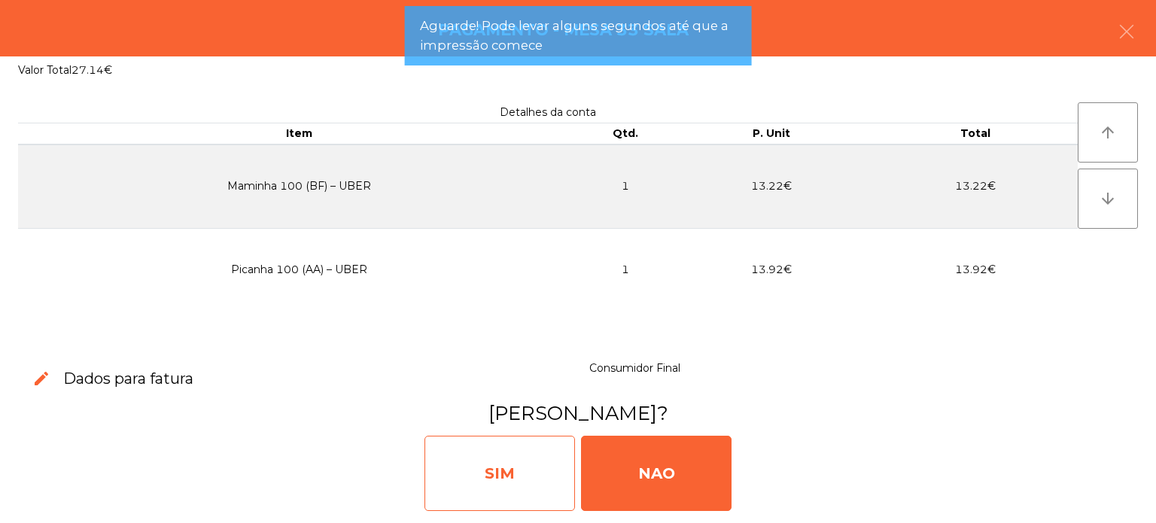
click at [512, 443] on div "SIM" at bounding box center [499, 473] width 150 height 75
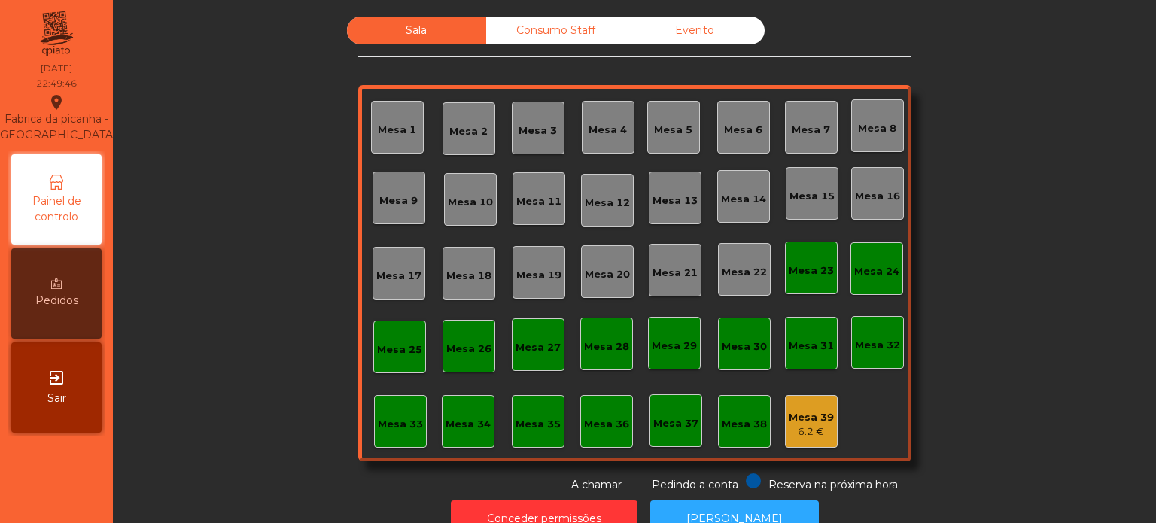
click at [567, 33] on div "Consumo Staff" at bounding box center [555, 31] width 139 height 28
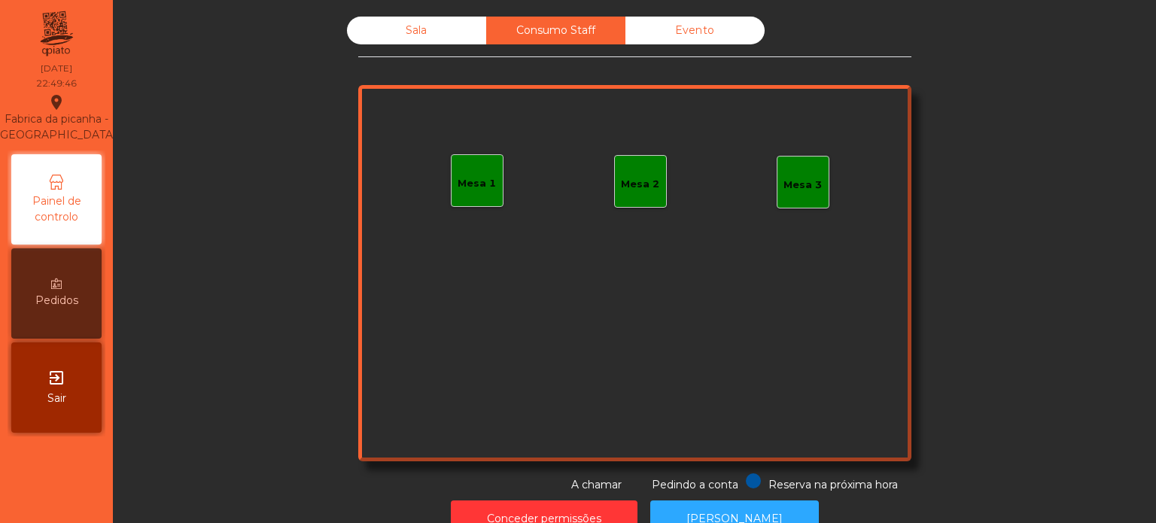
click at [462, 166] on div "Mesa 1" at bounding box center [477, 180] width 53 height 53
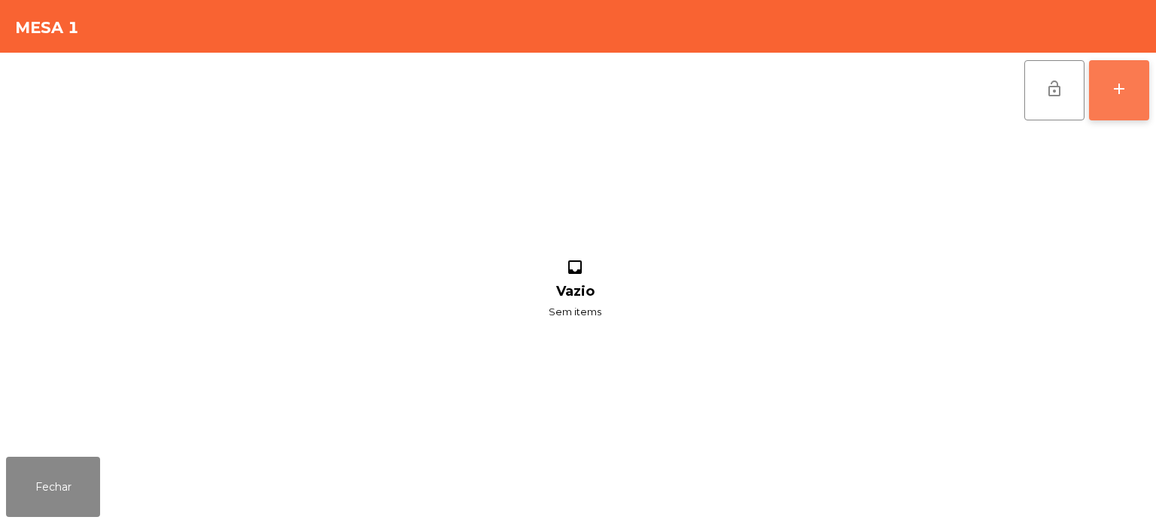
click at [1118, 75] on button "add" at bounding box center [1119, 90] width 60 height 60
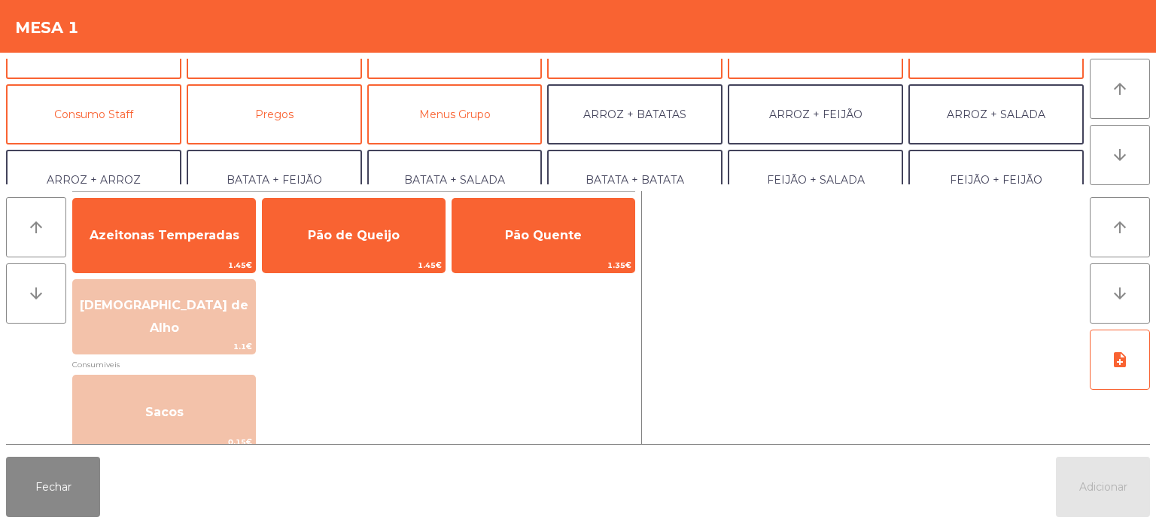
scroll to position [110, 0]
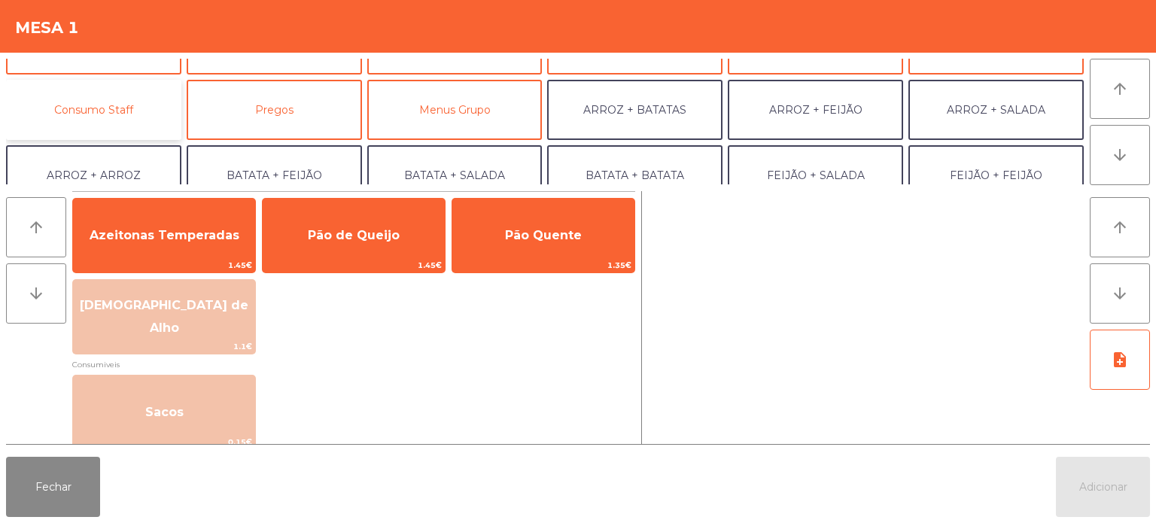
click at [120, 126] on button "Consumo Staff" at bounding box center [93, 110] width 175 height 60
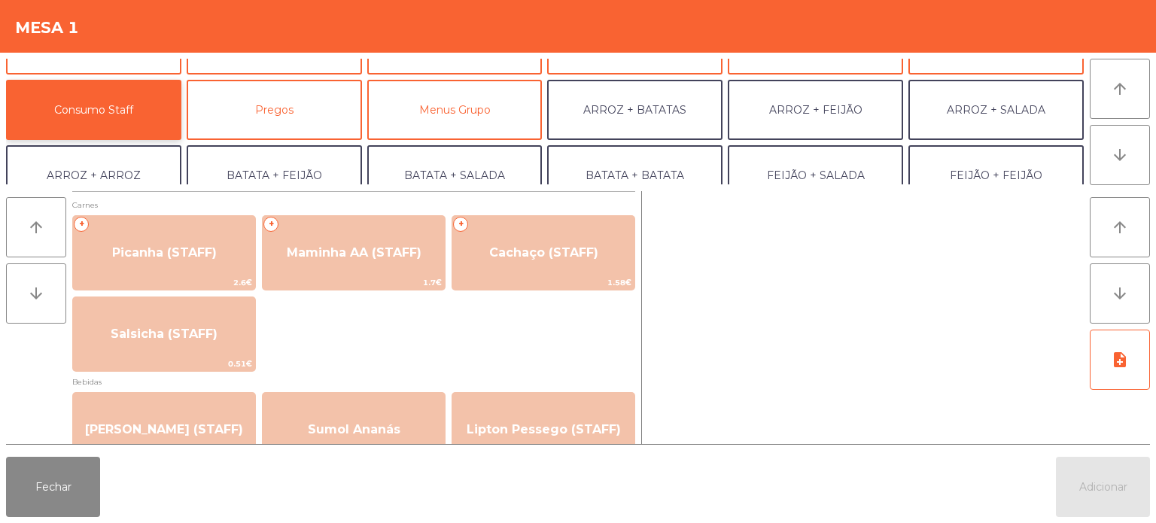
scroll to position [0, 0]
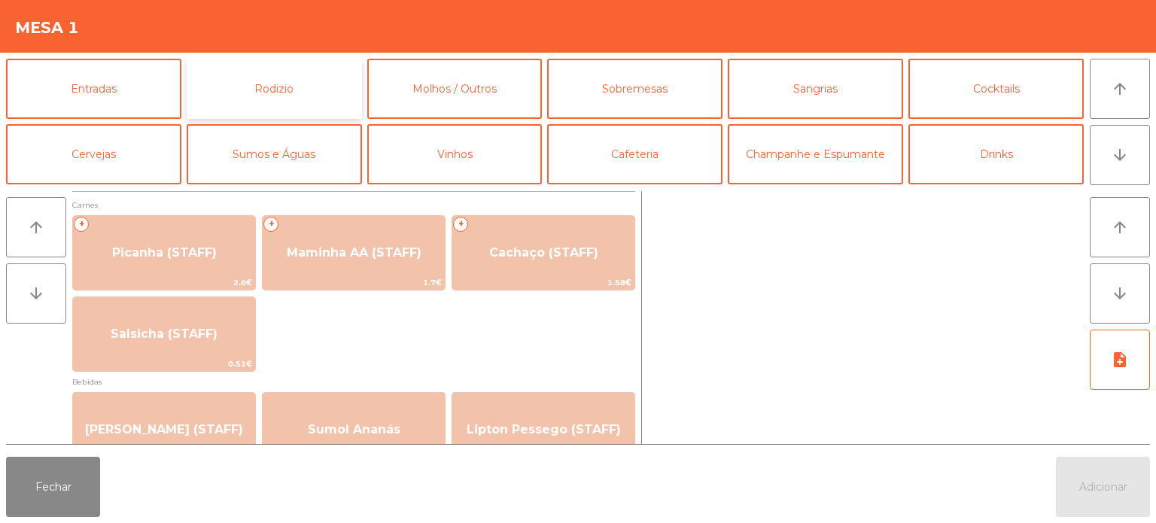
click at [296, 92] on button "Rodizio" at bounding box center [274, 89] width 175 height 60
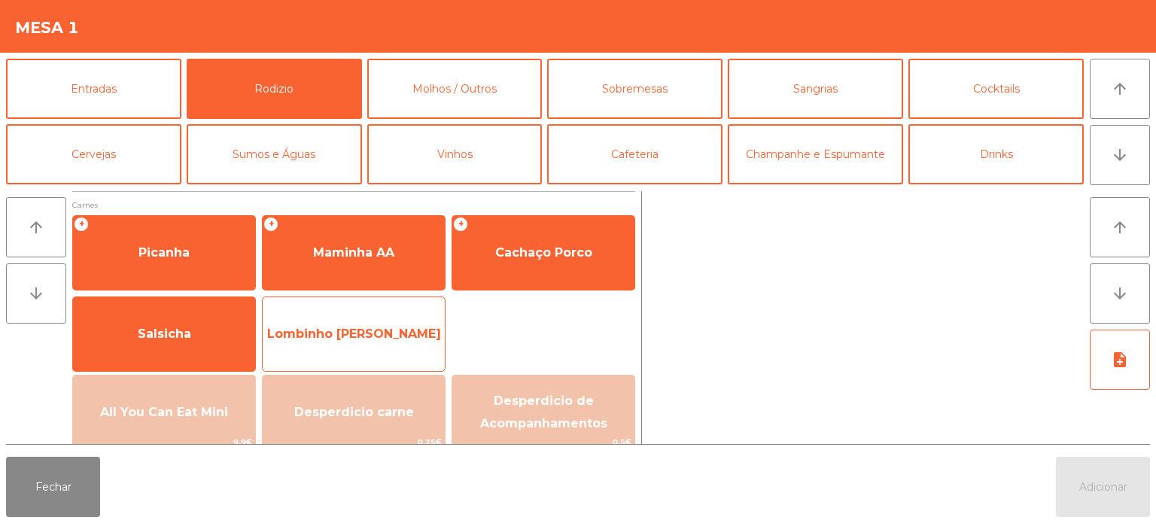
click at [403, 335] on span "Lombinho [PERSON_NAME]" at bounding box center [354, 334] width 182 height 41
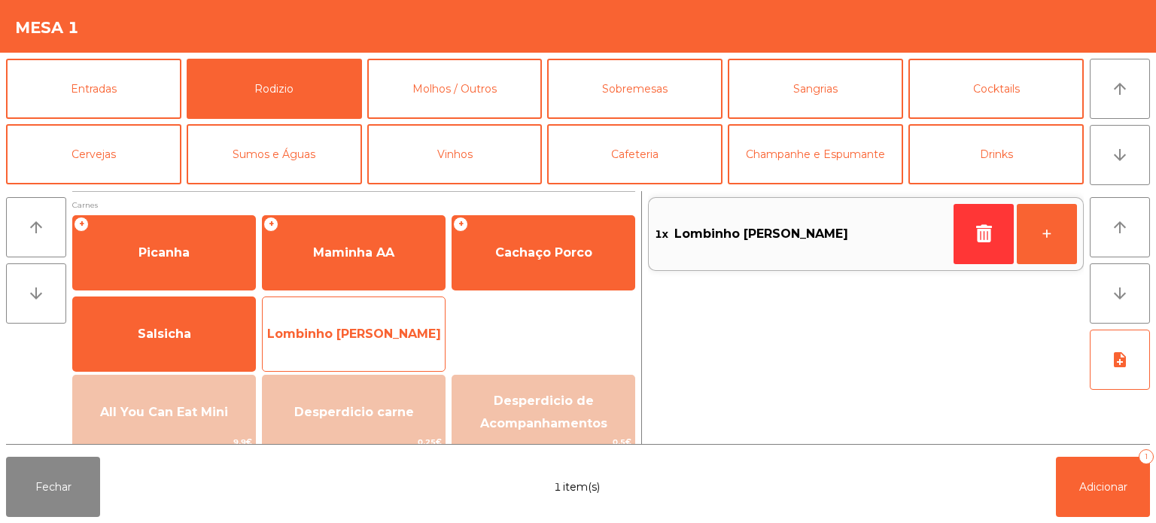
click at [392, 328] on span "Lombinho [PERSON_NAME]" at bounding box center [354, 334] width 174 height 14
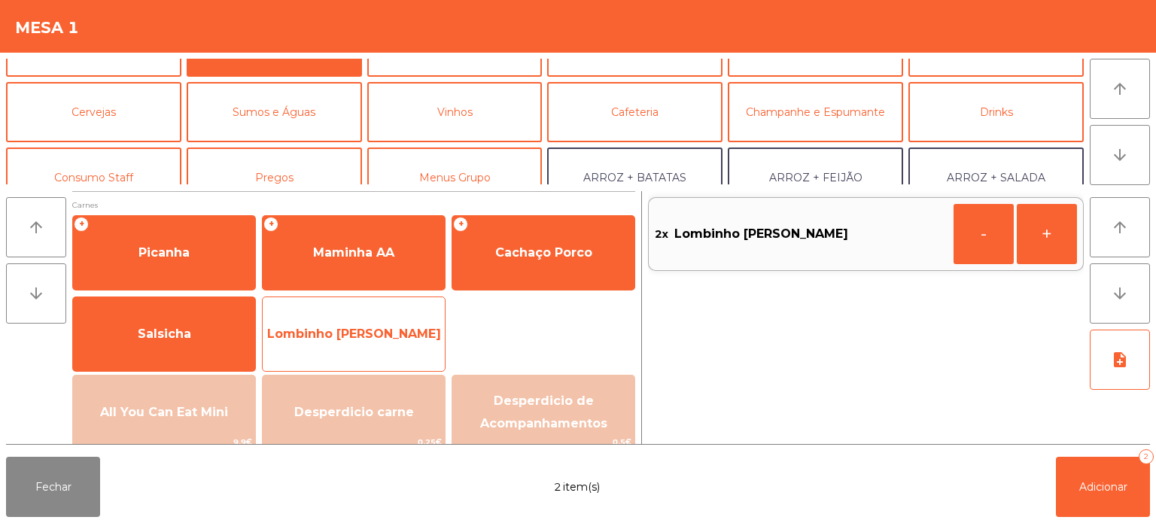
scroll to position [48, 0]
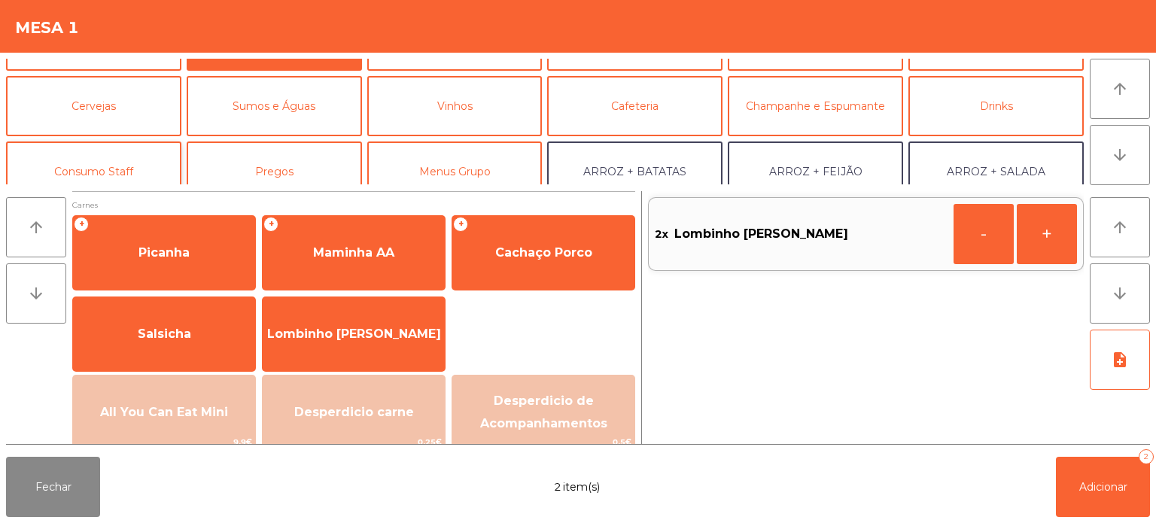
click at [120, 154] on button "Consumo Staff" at bounding box center [93, 171] width 175 height 60
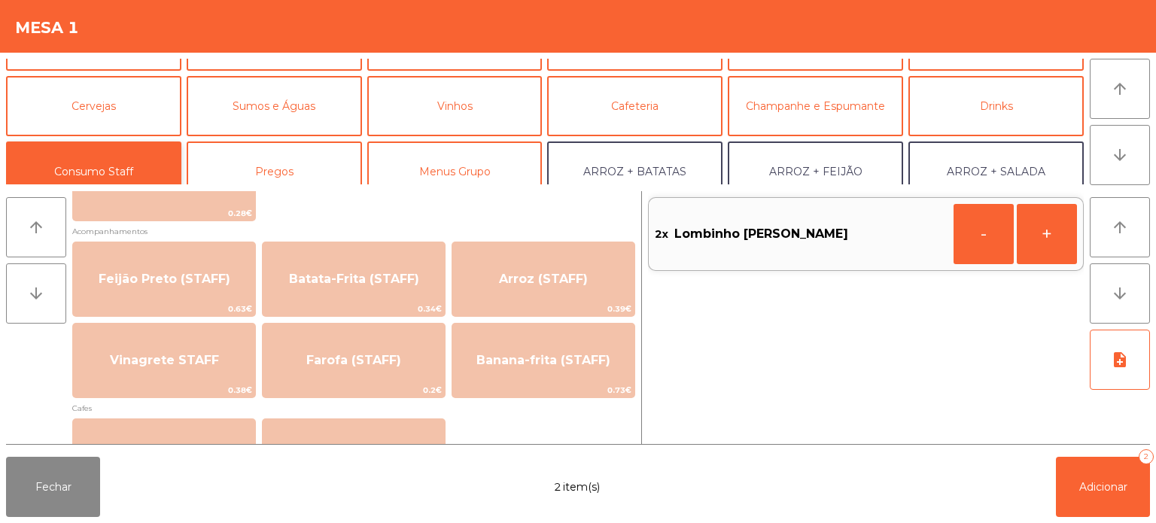
scroll to position [665, 0]
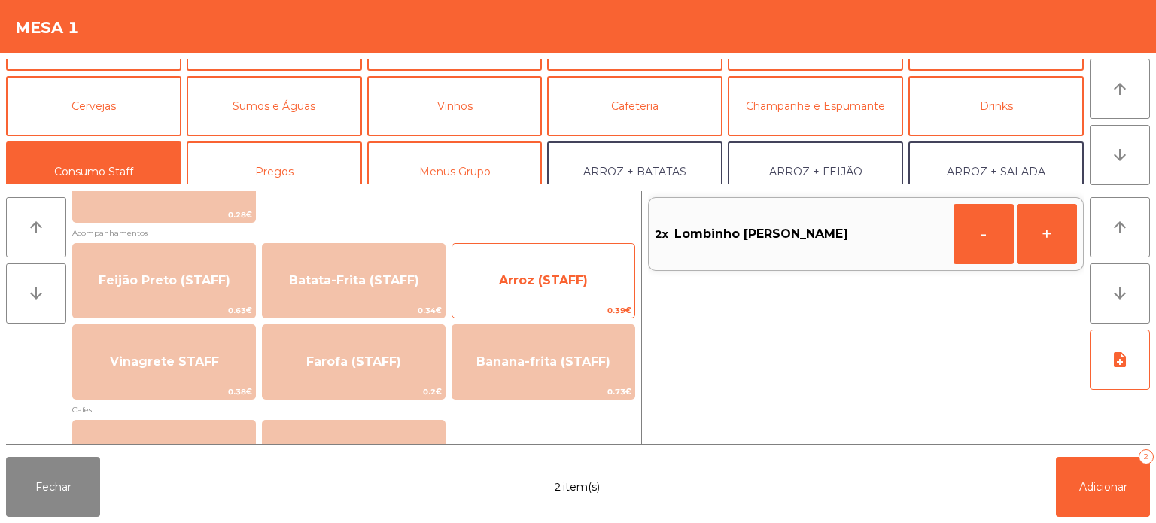
click at [539, 284] on span "Arroz (STAFF)" at bounding box center [543, 280] width 89 height 14
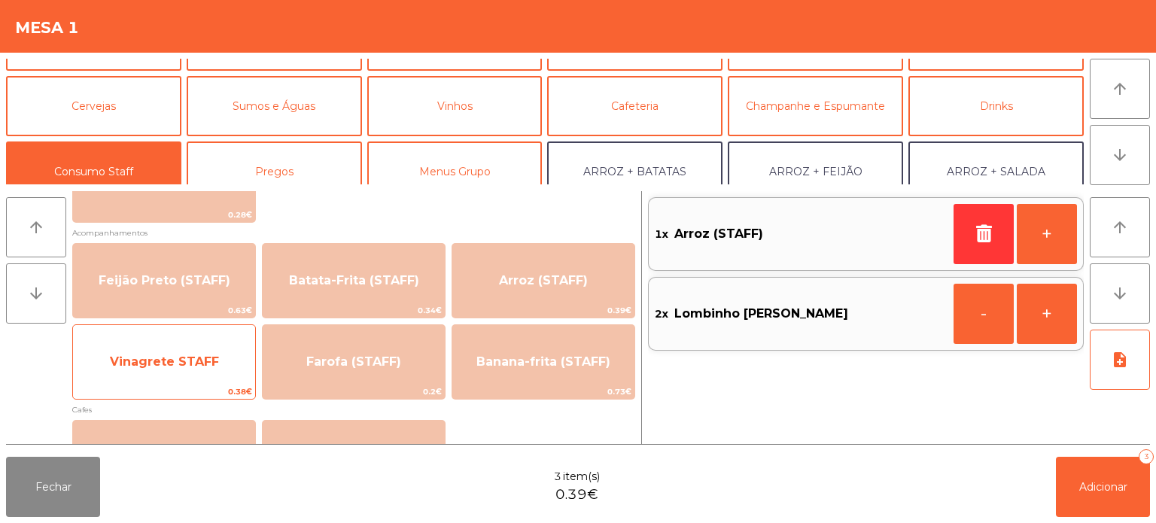
click at [211, 375] on span "Vinagrete STAFF" at bounding box center [164, 362] width 182 height 41
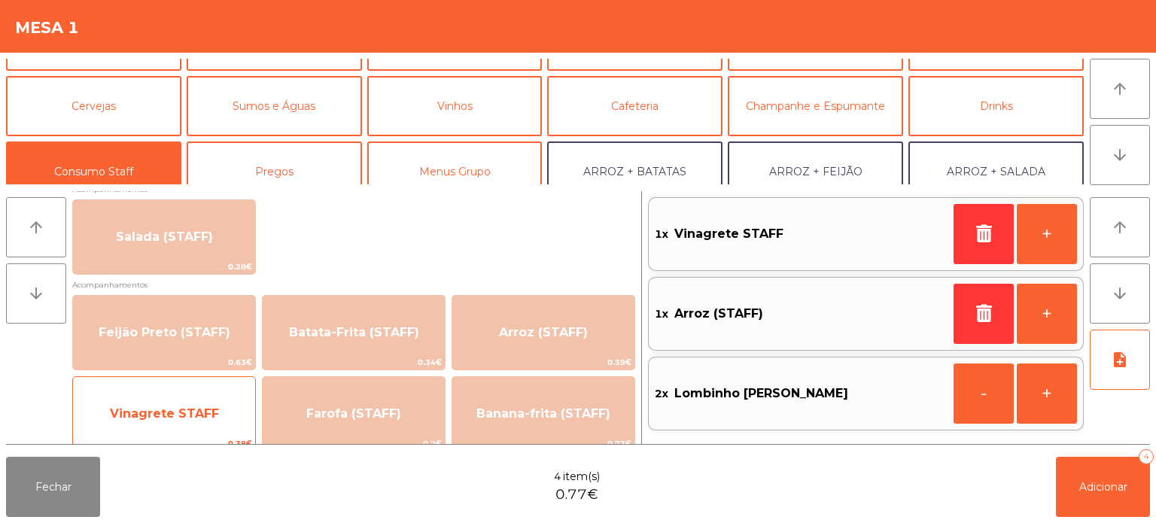
scroll to position [598, 0]
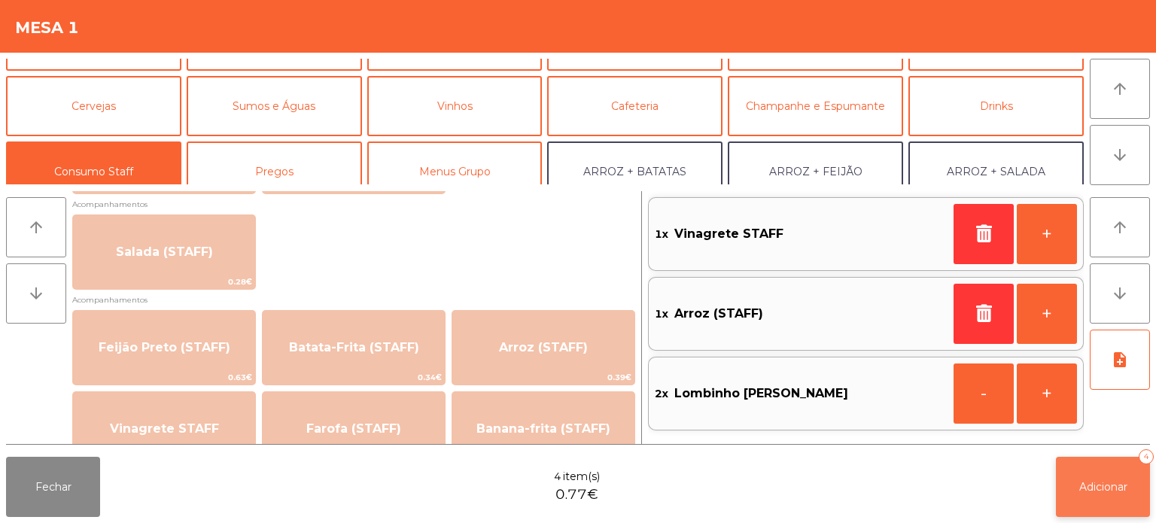
click at [1099, 475] on button "Adicionar 4" at bounding box center [1103, 487] width 94 height 60
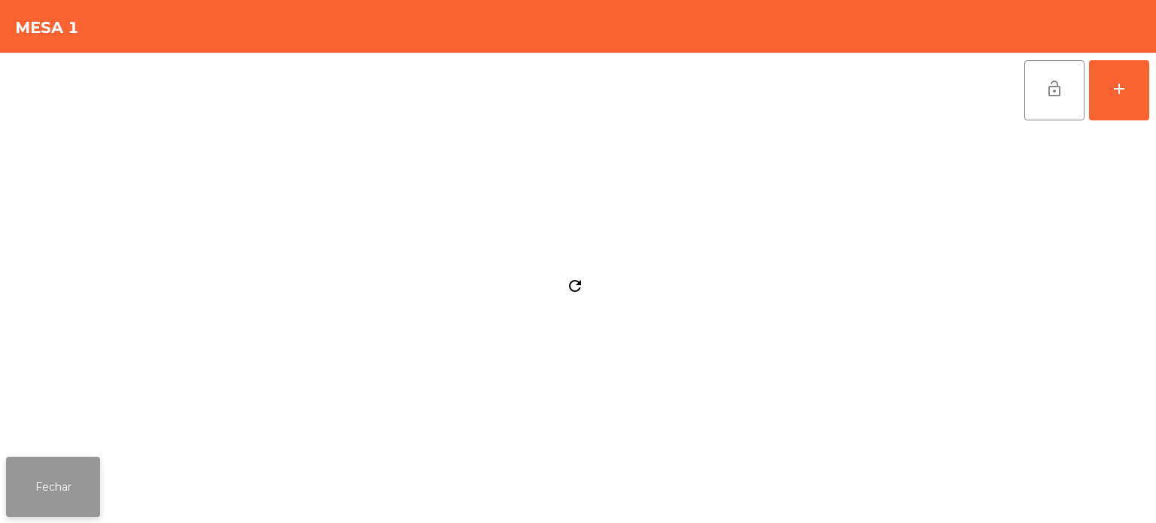
click at [67, 491] on button "Fechar" at bounding box center [53, 487] width 94 height 60
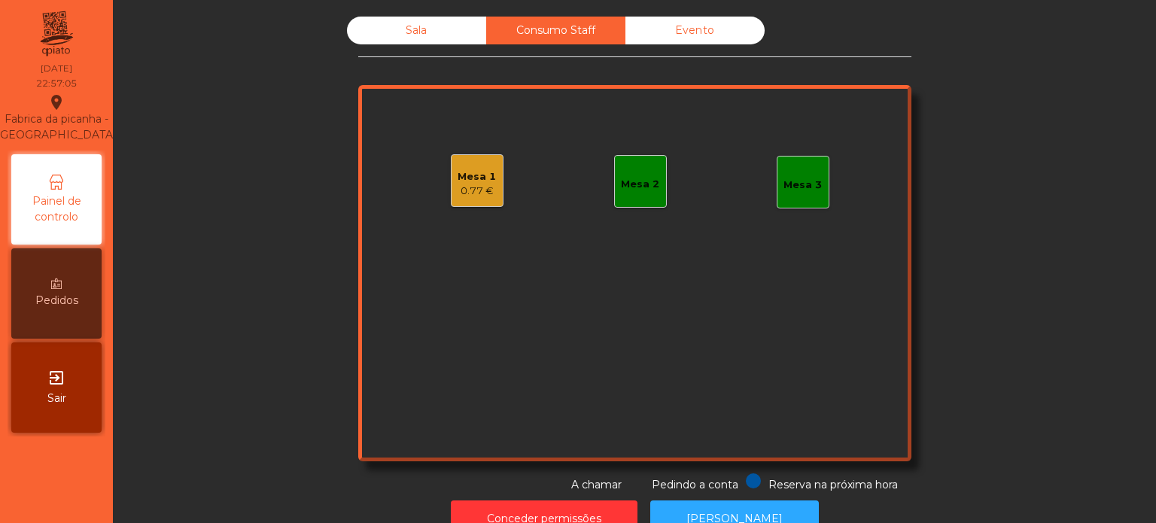
click at [451, 193] on div "Mesa 1 0.77 €" at bounding box center [477, 180] width 53 height 53
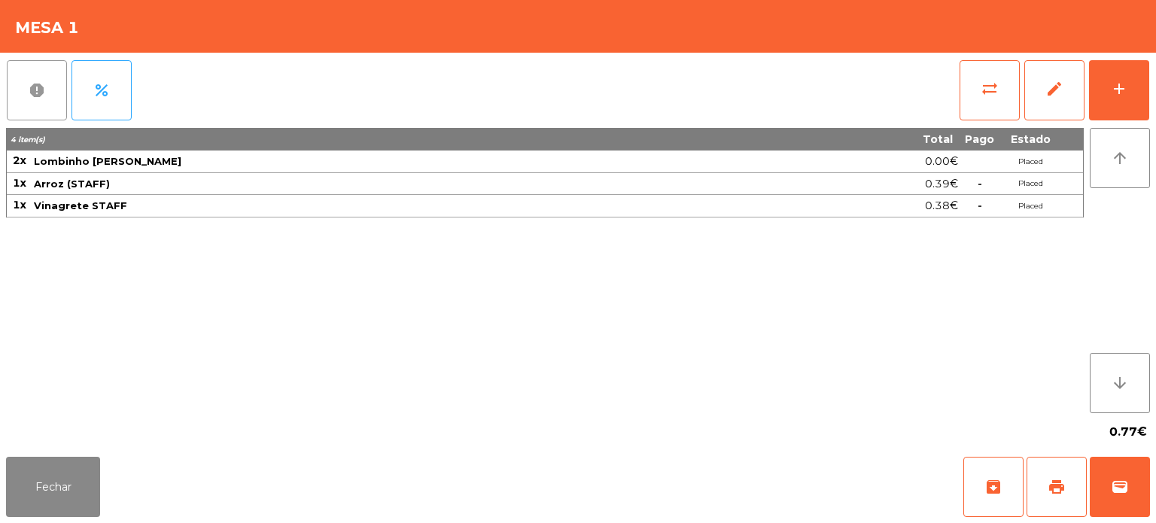
click at [21, 111] on button "report" at bounding box center [37, 90] width 60 height 60
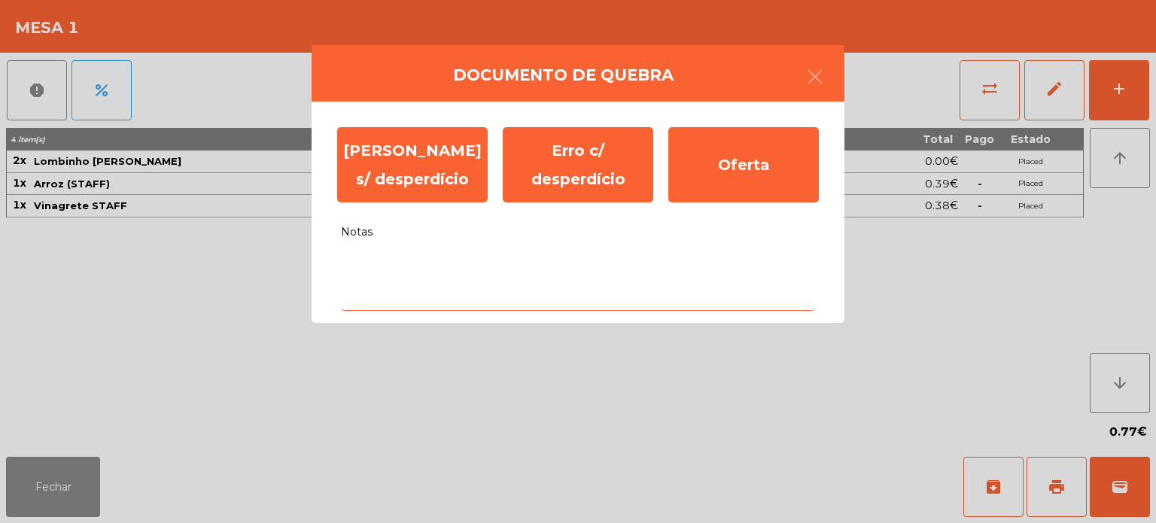
click at [470, 308] on textarea "Notas" at bounding box center [578, 279] width 474 height 62
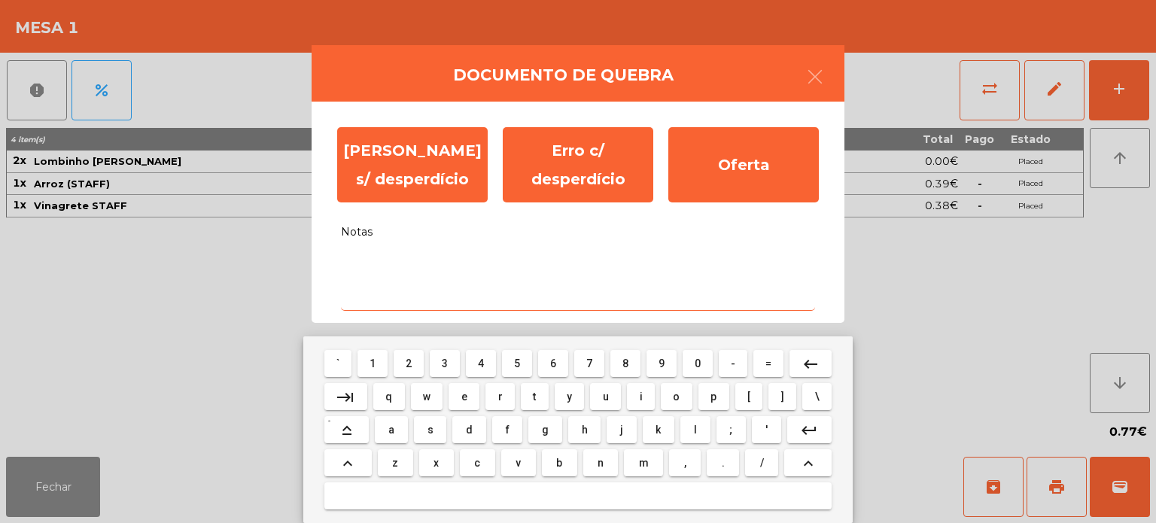
click at [496, 434] on button "f" at bounding box center [507, 429] width 30 height 27
type textarea "*"
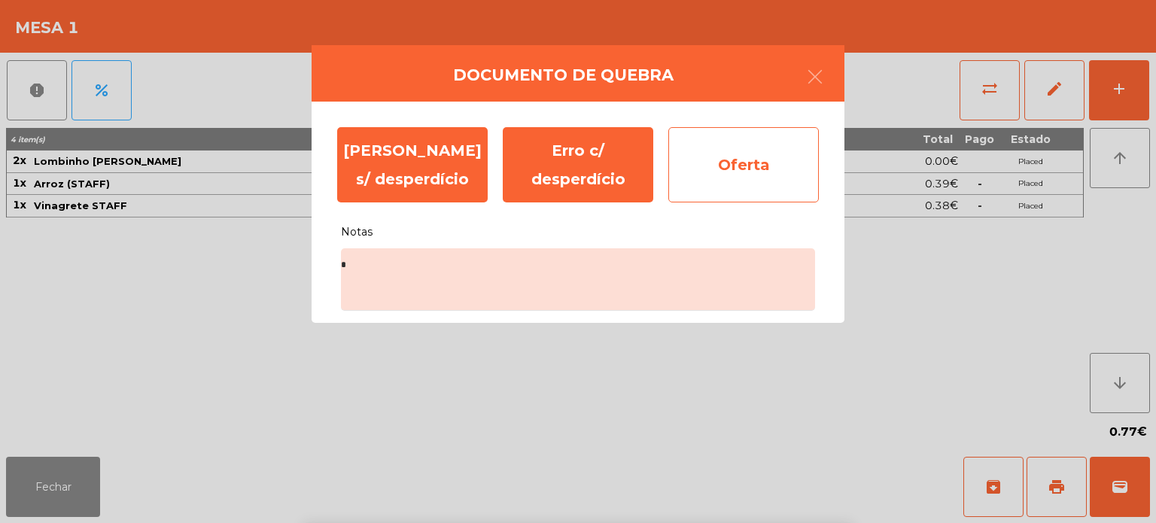
click at [756, 178] on div "Oferta" at bounding box center [743, 164] width 150 height 75
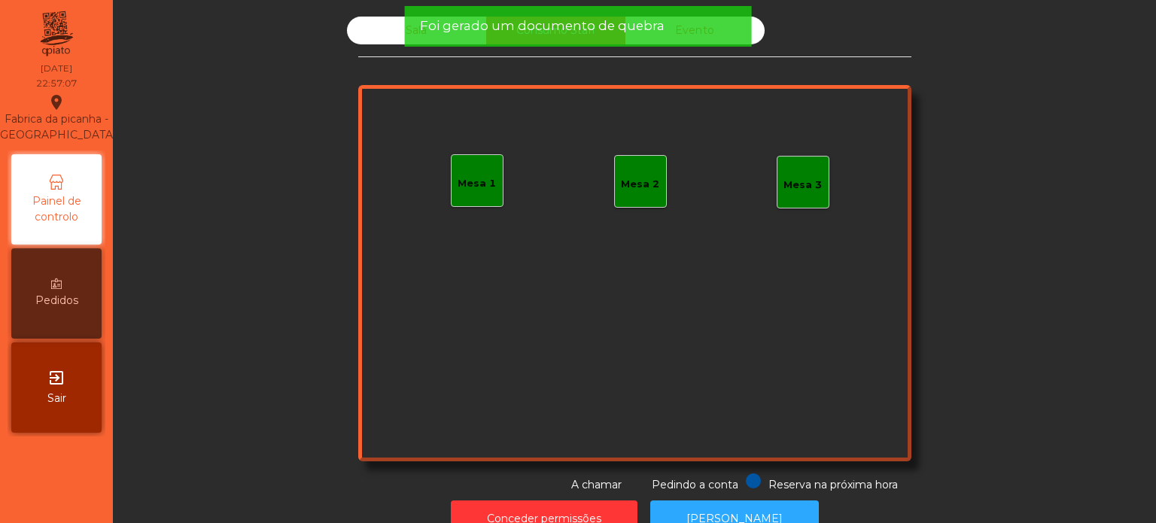
click at [559, 27] on span "Foi gerado um documento de quebra" at bounding box center [542, 26] width 245 height 19
click at [476, 30] on span "Foi gerado um documento de quebra" at bounding box center [542, 26] width 245 height 19
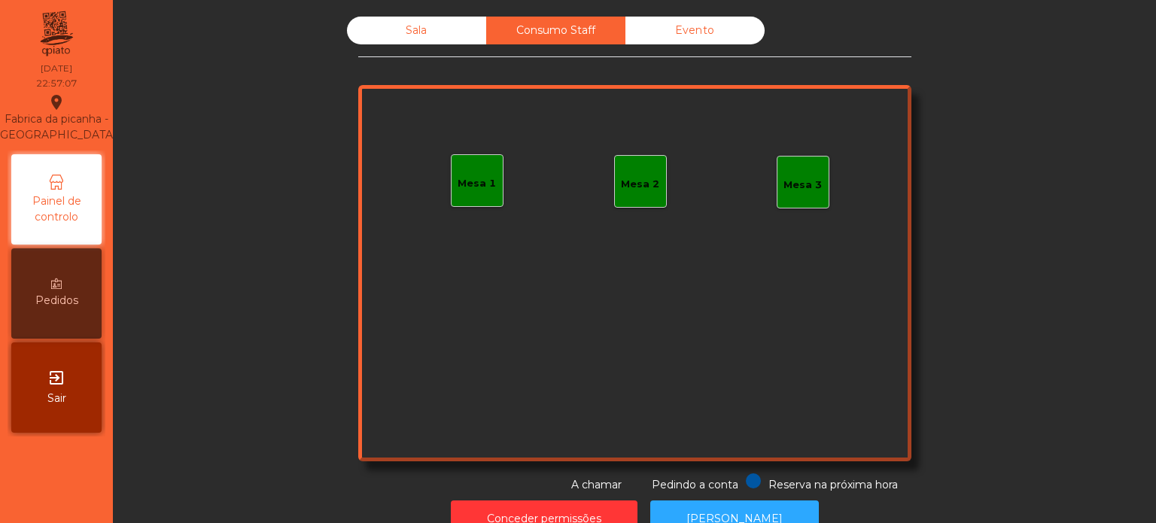
click at [443, 24] on div "Sala" at bounding box center [416, 31] width 139 height 28
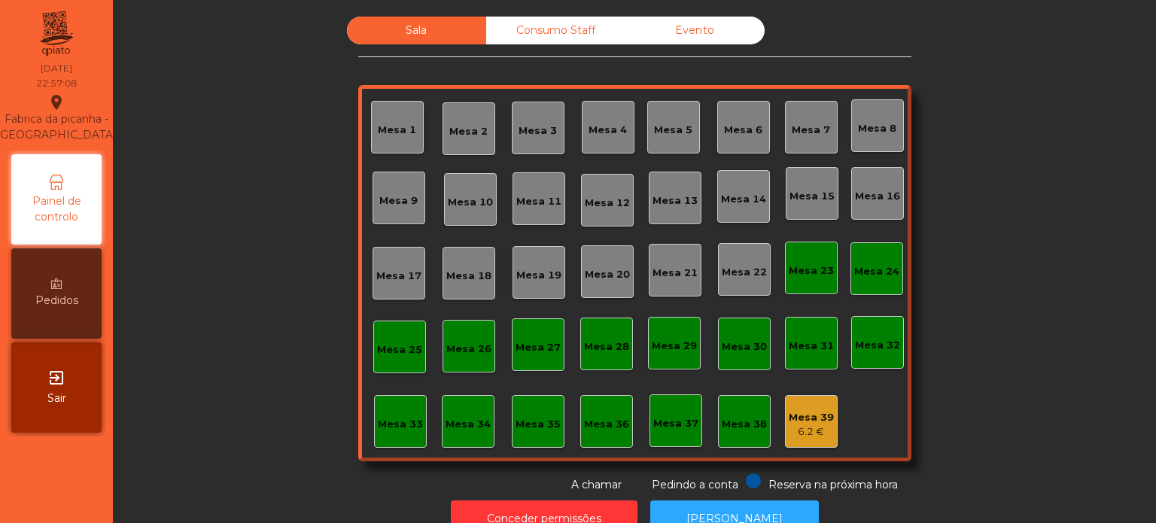
click at [680, 31] on div "Evento" at bounding box center [694, 31] width 139 height 28
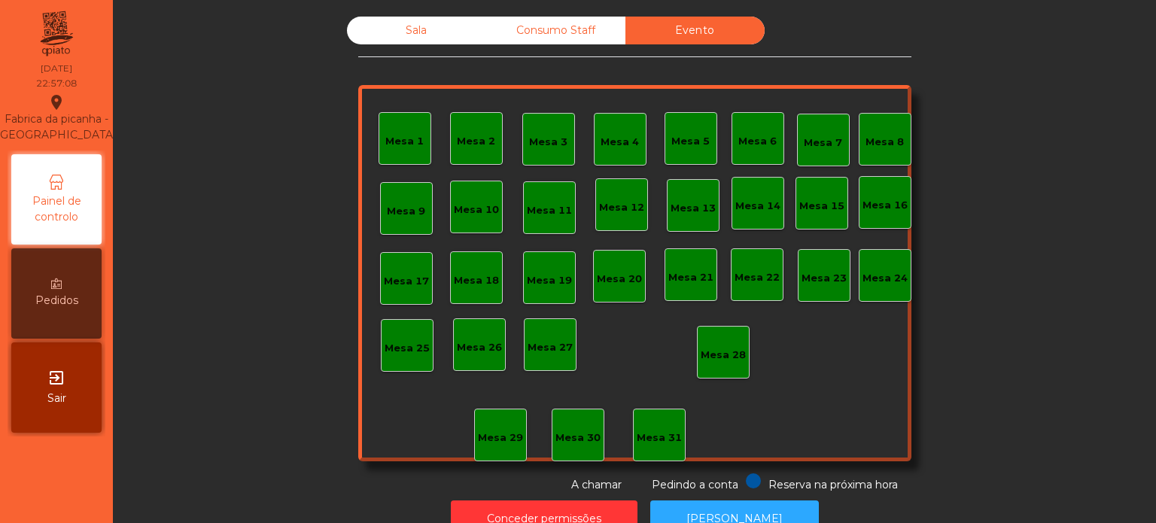
click at [397, 23] on div "Sala" at bounding box center [416, 31] width 139 height 28
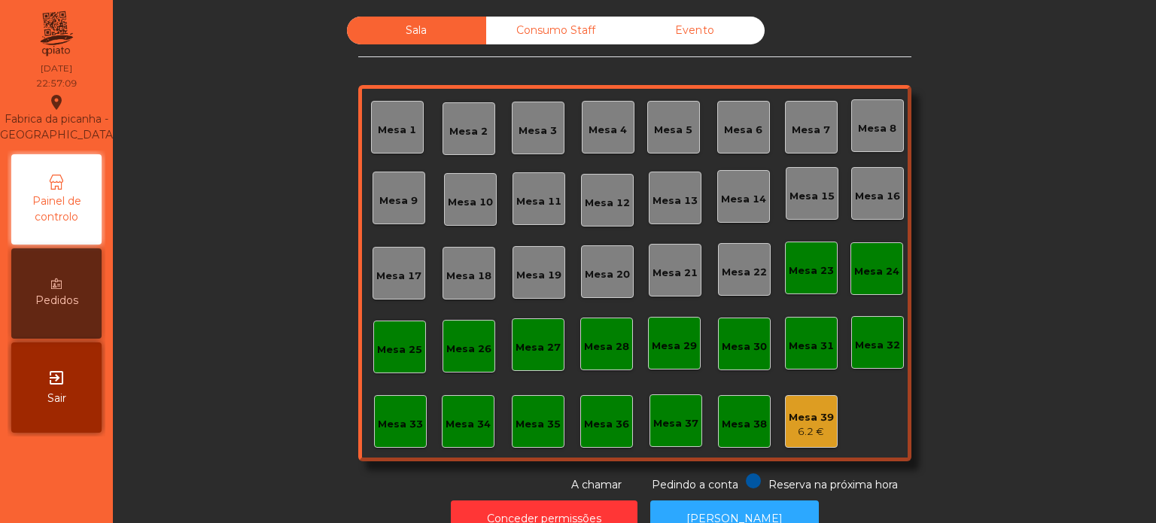
click at [801, 426] on div "6.2 €" at bounding box center [811, 431] width 45 height 15
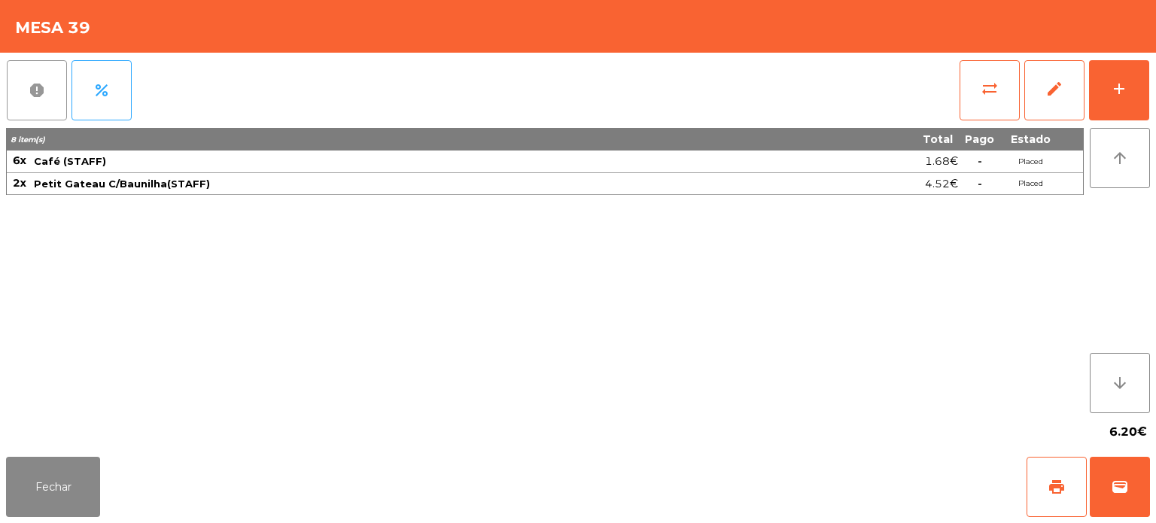
click at [46, 87] on button "report" at bounding box center [37, 90] width 60 height 60
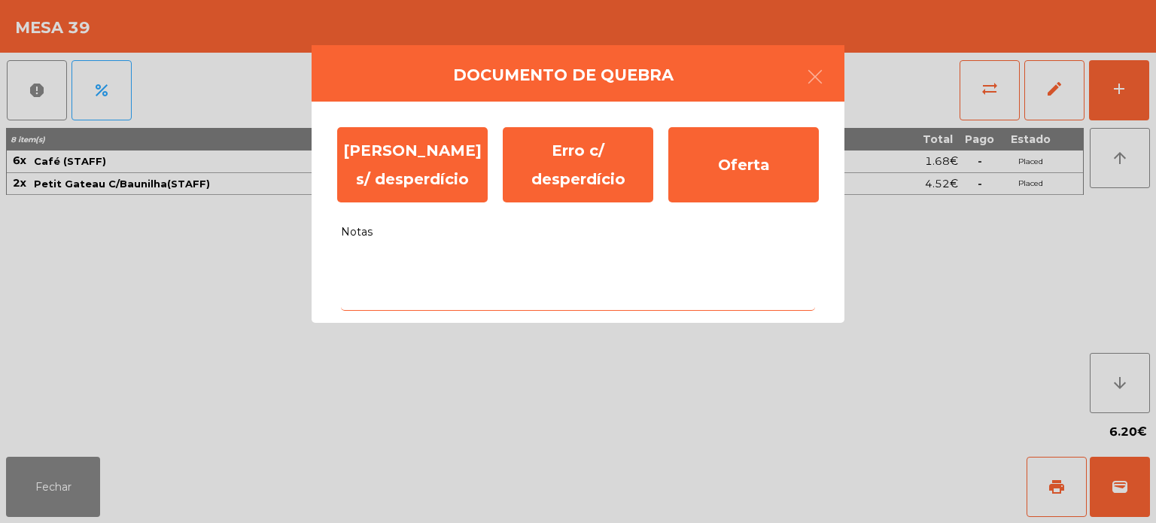
click at [509, 265] on textarea "Notas" at bounding box center [578, 279] width 474 height 62
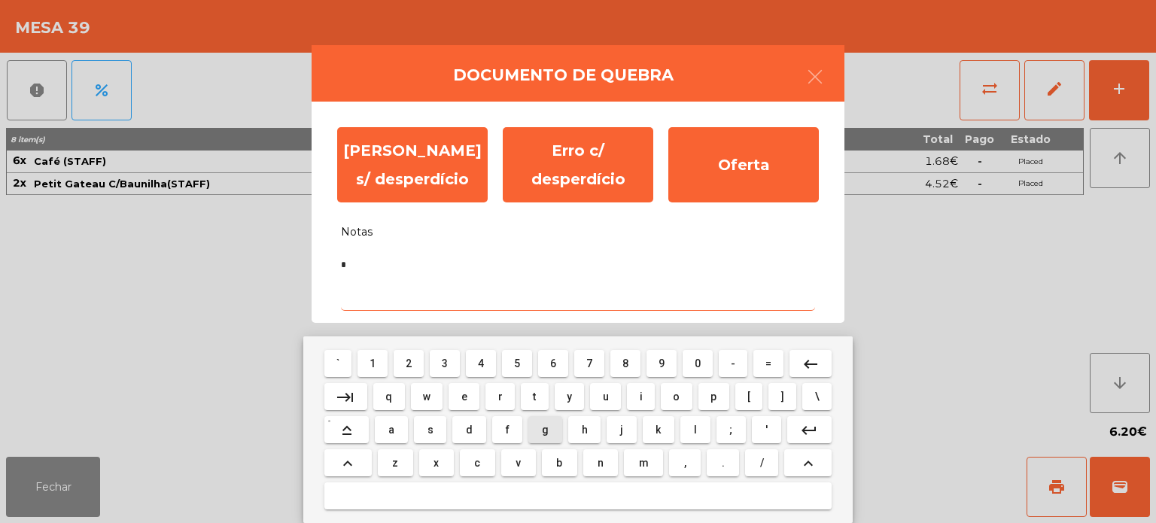
click at [557, 430] on button "g" at bounding box center [544, 429] width 33 height 27
type textarea "**"
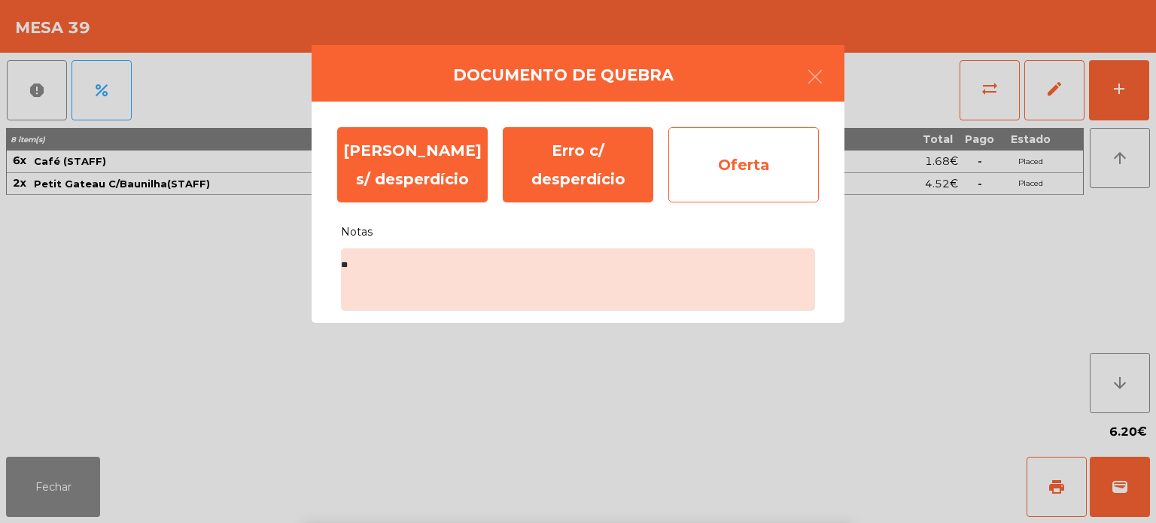
click at [744, 171] on div "Oferta" at bounding box center [743, 164] width 150 height 75
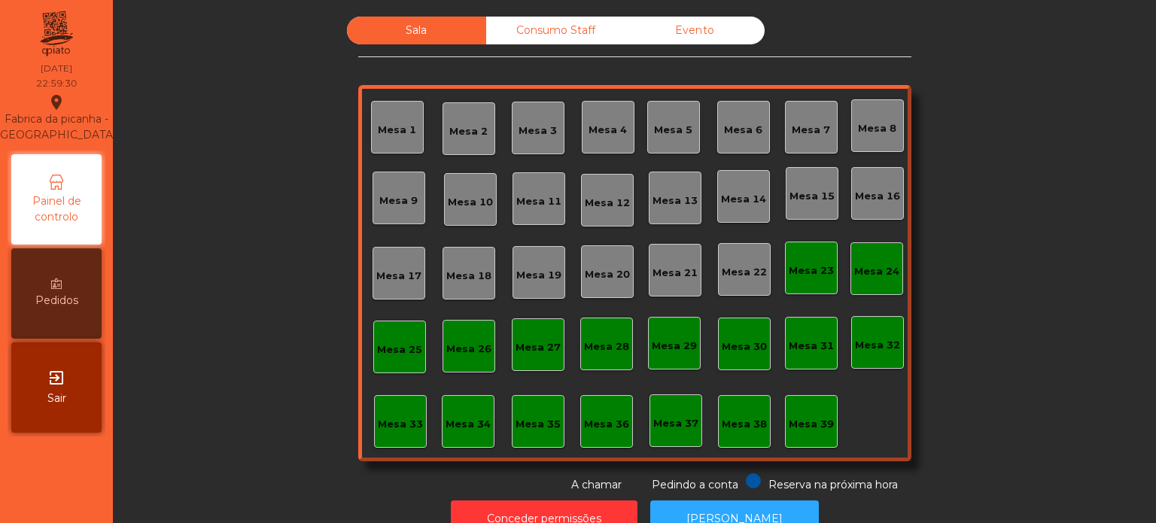
click at [407, 415] on div "Mesa 33" at bounding box center [400, 421] width 45 height 21
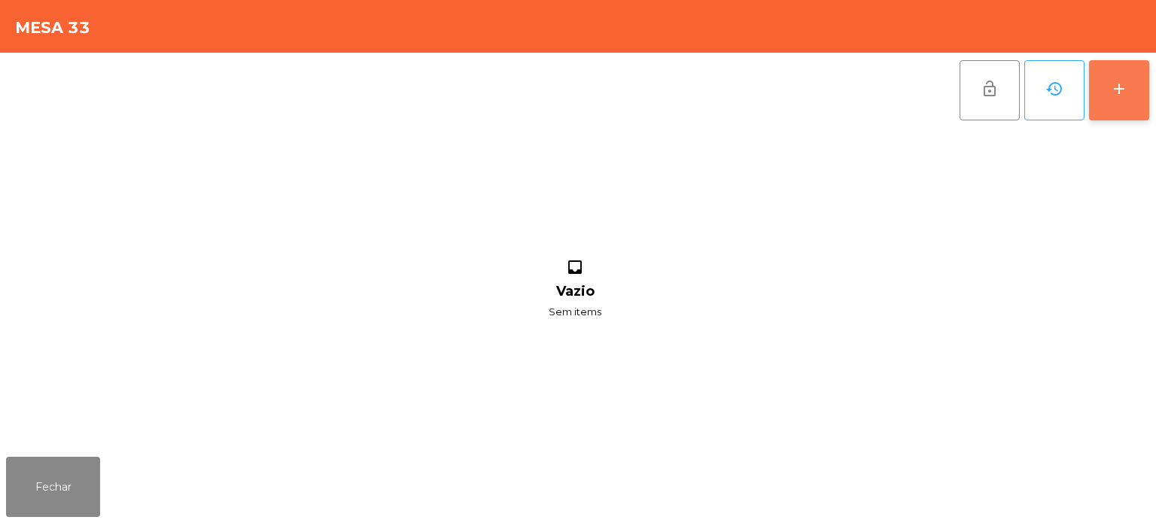
click at [1147, 87] on button "add" at bounding box center [1119, 90] width 60 height 60
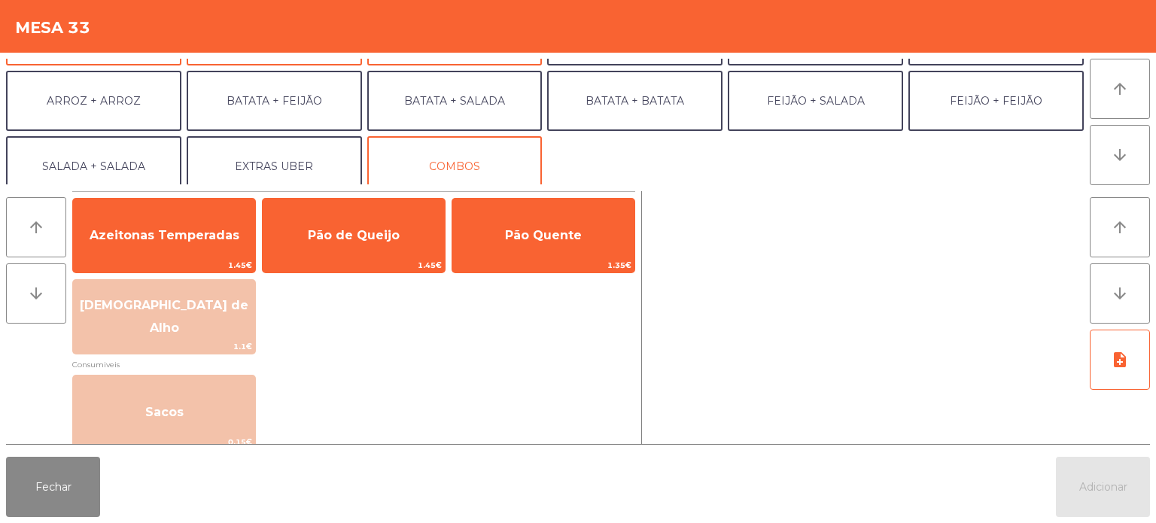
scroll to position [196, 0]
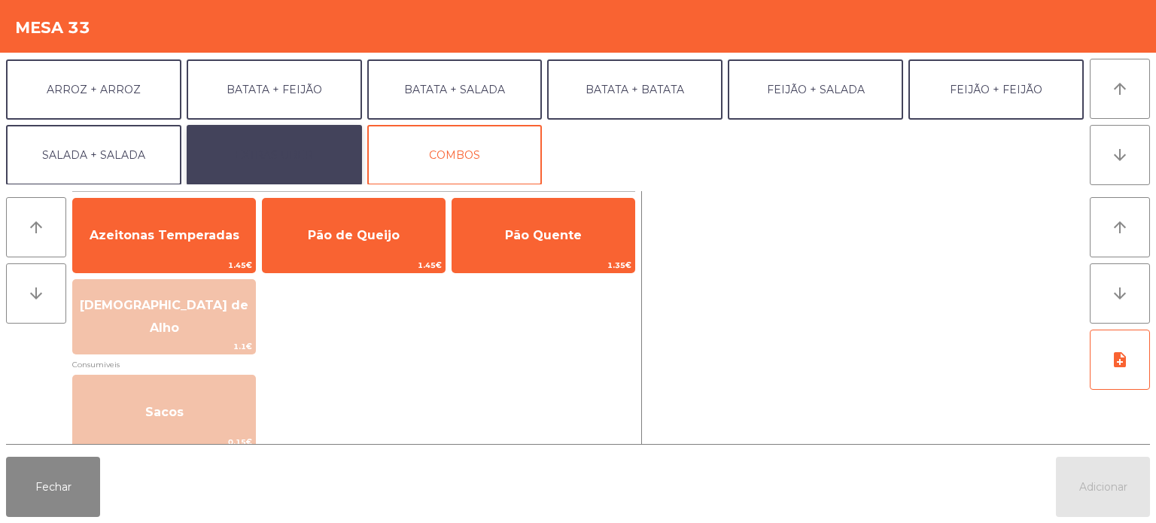
click at [284, 157] on button "EXTRAS UBER" at bounding box center [274, 155] width 175 height 60
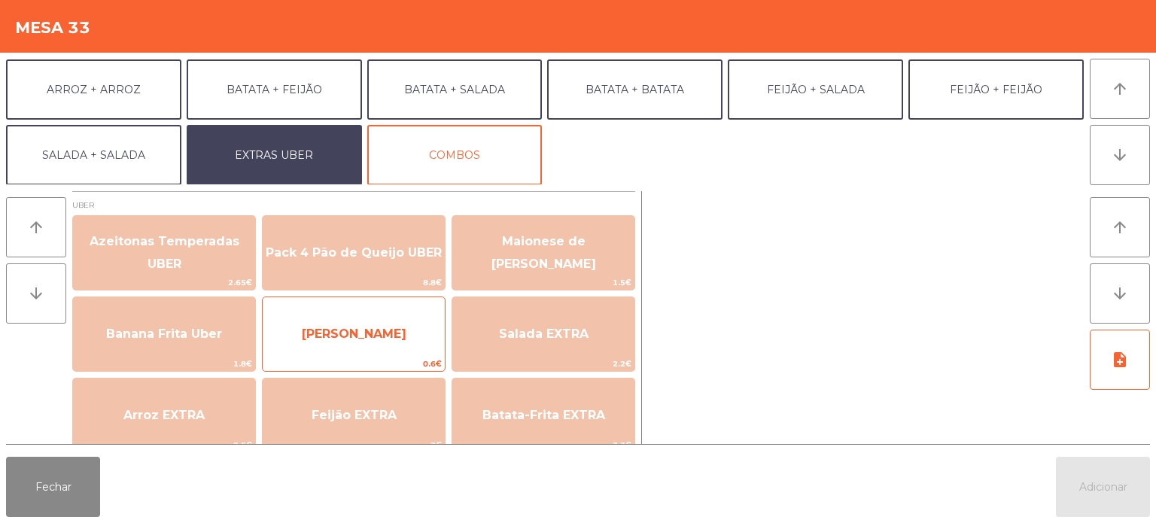
click at [400, 340] on span "[PERSON_NAME]" at bounding box center [354, 334] width 182 height 41
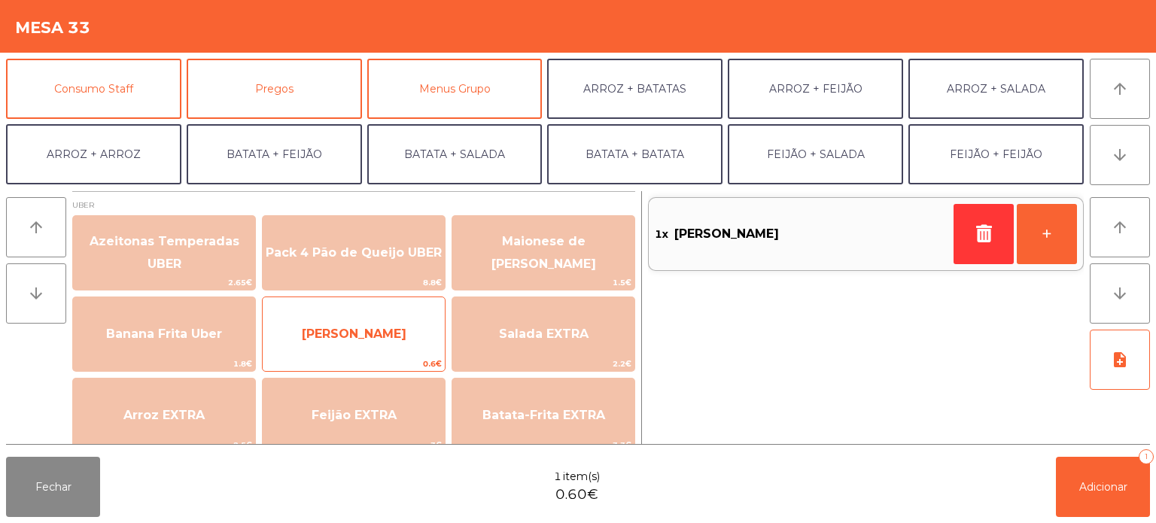
scroll to position [132, 0]
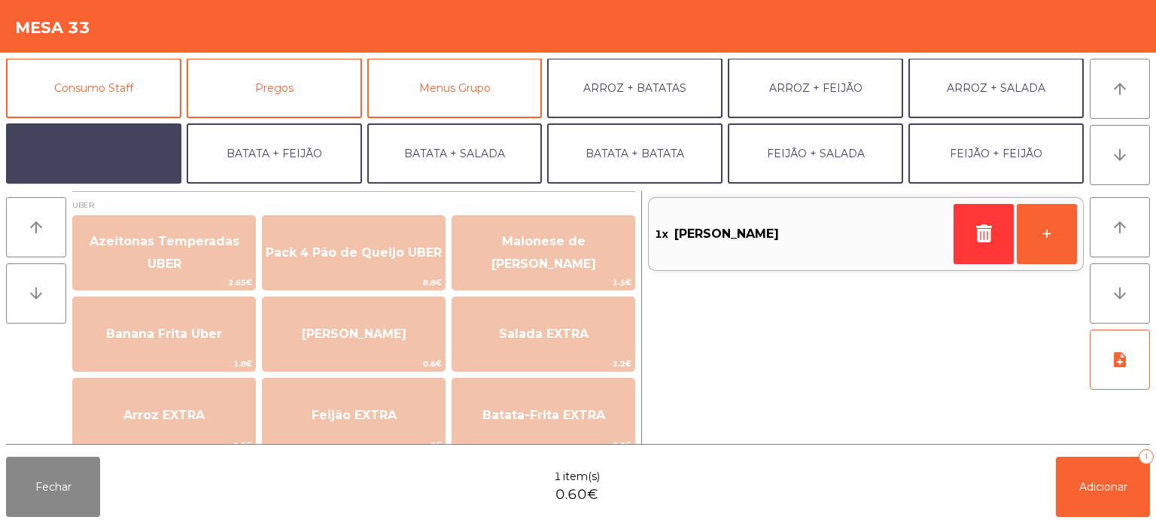
click at [124, 154] on button "ARROZ + ARROZ" at bounding box center [93, 153] width 175 height 60
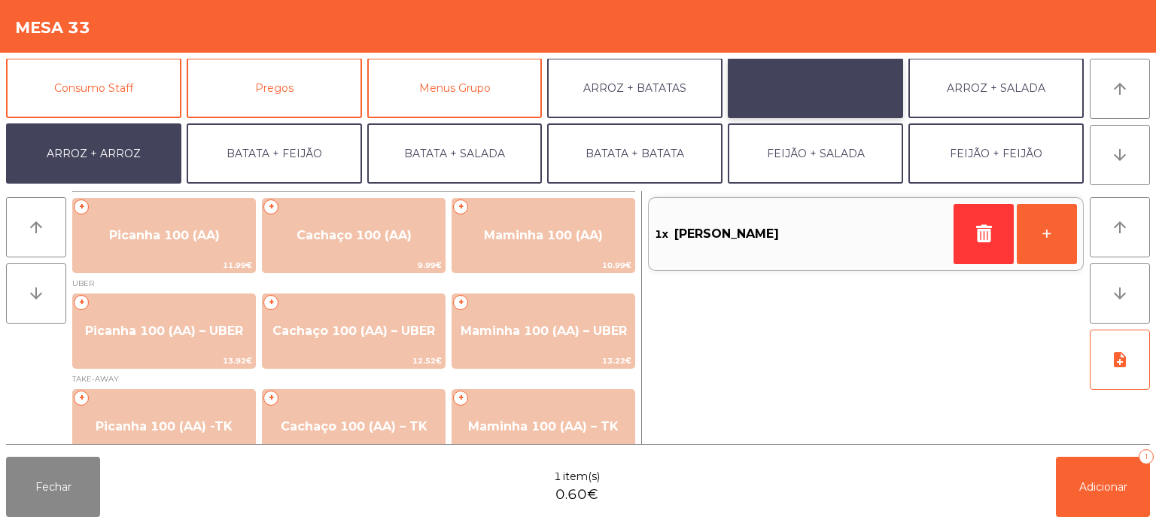
click at [827, 87] on button "ARROZ + FEIJÃO" at bounding box center [815, 88] width 175 height 60
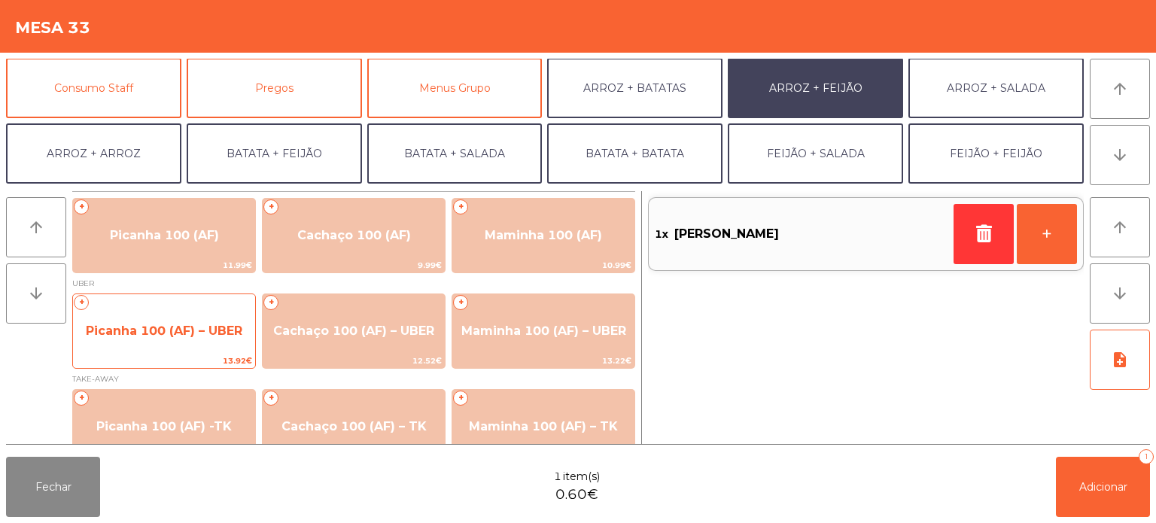
click at [178, 345] on span "Picanha 100 (AF) – UBER" at bounding box center [164, 331] width 182 height 41
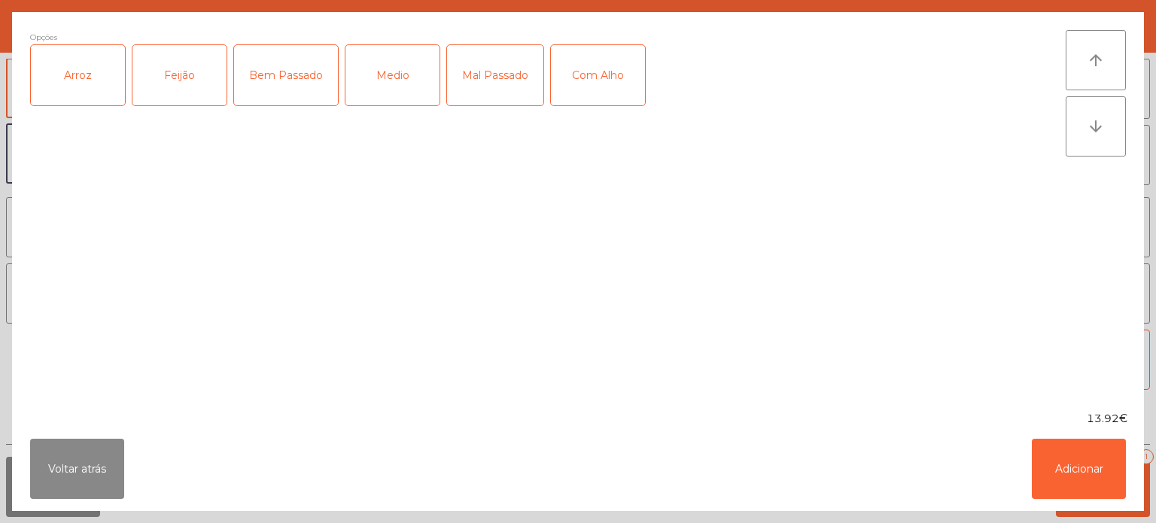
click at [100, 96] on div "Arroz" at bounding box center [78, 75] width 94 height 60
click at [181, 93] on div "Feijão" at bounding box center [179, 75] width 94 height 60
click at [266, 70] on div "Bem Passado" at bounding box center [286, 75] width 104 height 60
click at [1049, 466] on button "Adicionar" at bounding box center [1079, 469] width 94 height 60
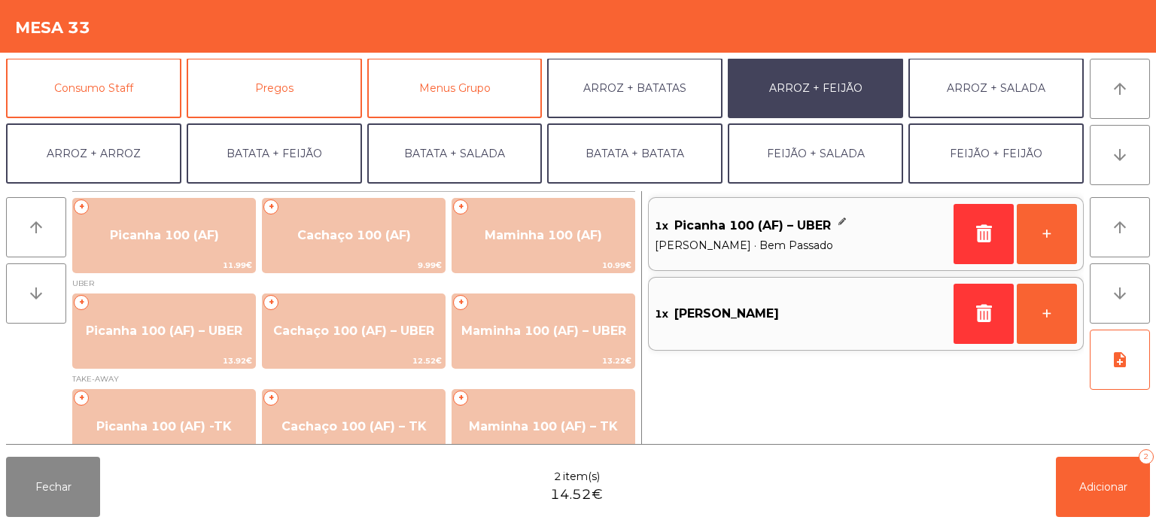
scroll to position [196, 0]
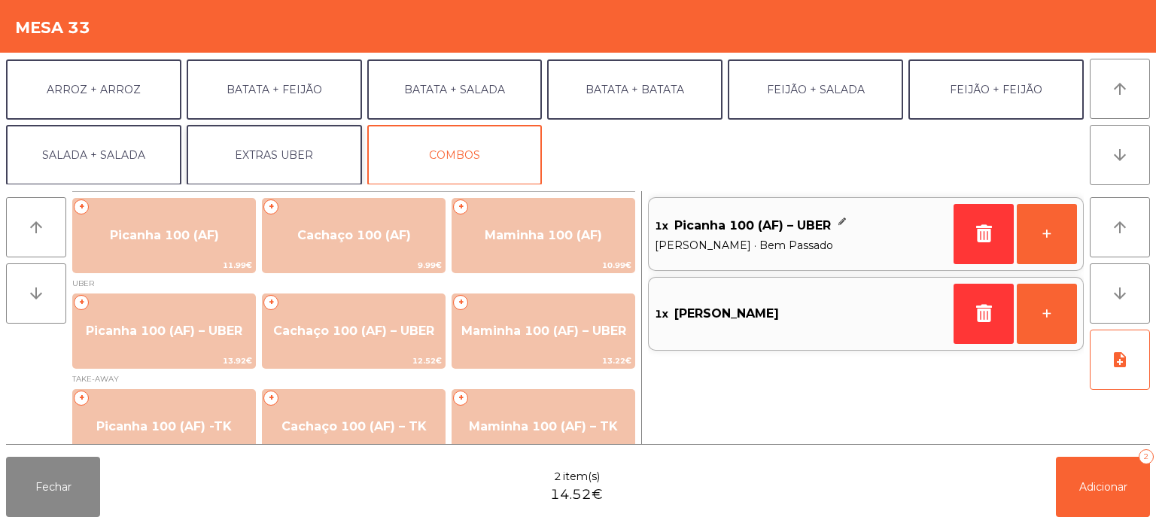
click at [253, 179] on button "EXTRAS UBER" at bounding box center [274, 155] width 175 height 60
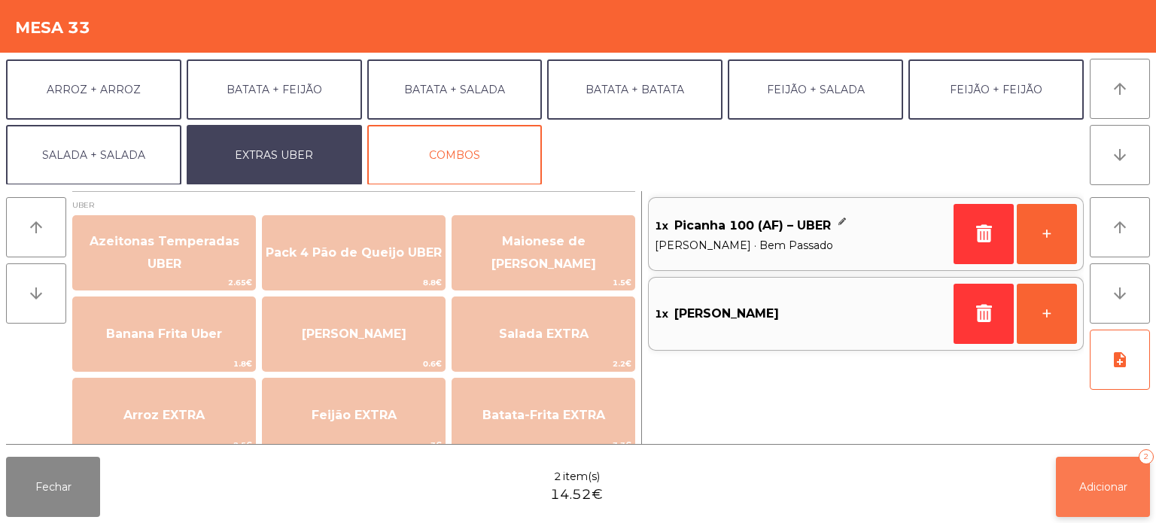
click at [1100, 474] on button "Adicionar 2" at bounding box center [1103, 487] width 94 height 60
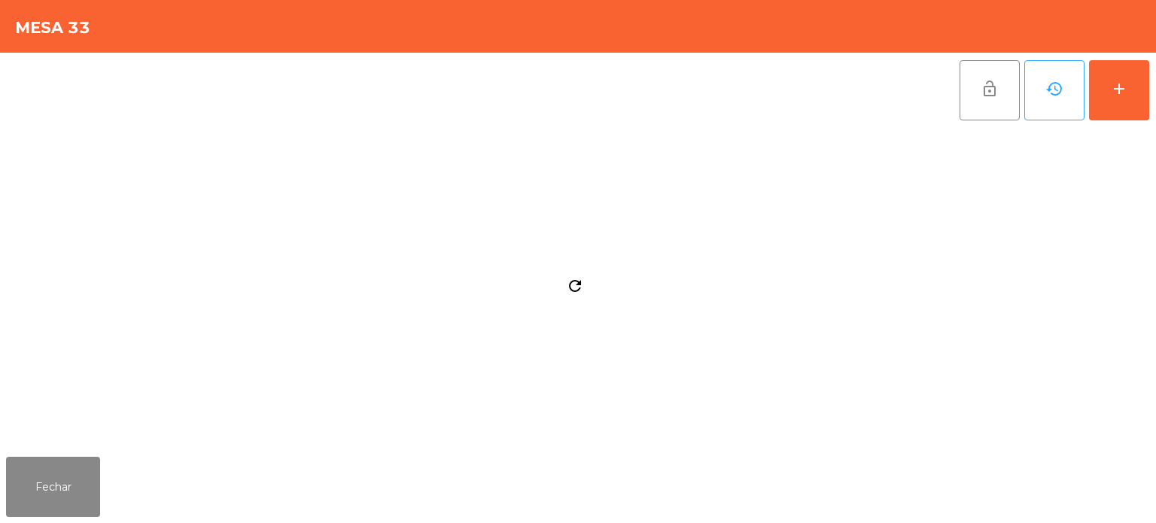
click at [1043, 486] on div "Fechar" at bounding box center [578, 487] width 1156 height 72
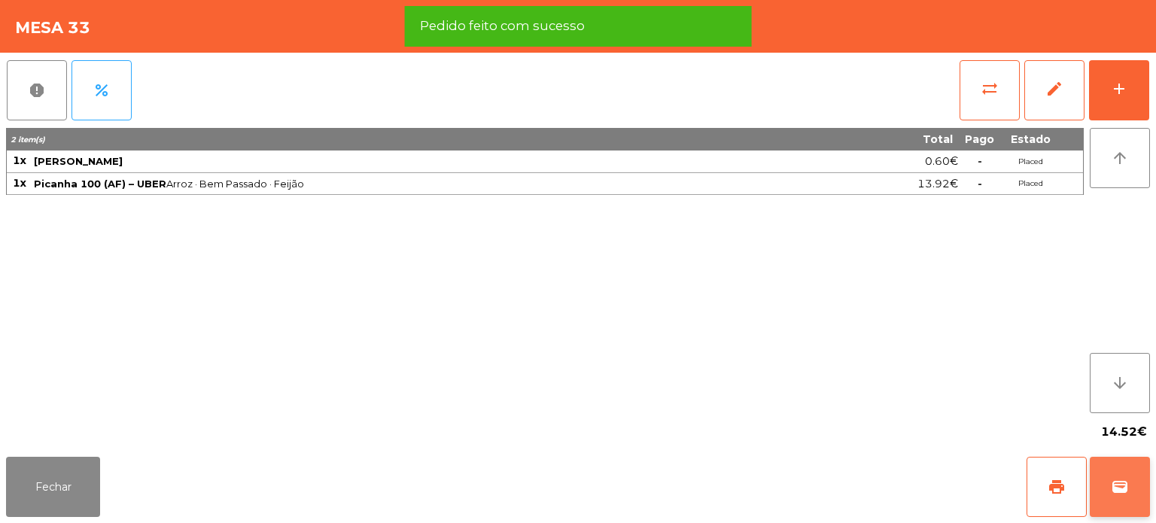
click at [1038, 473] on button "print" at bounding box center [1056, 487] width 60 height 60
click at [1110, 492] on button "wallet" at bounding box center [1120, 487] width 60 height 60
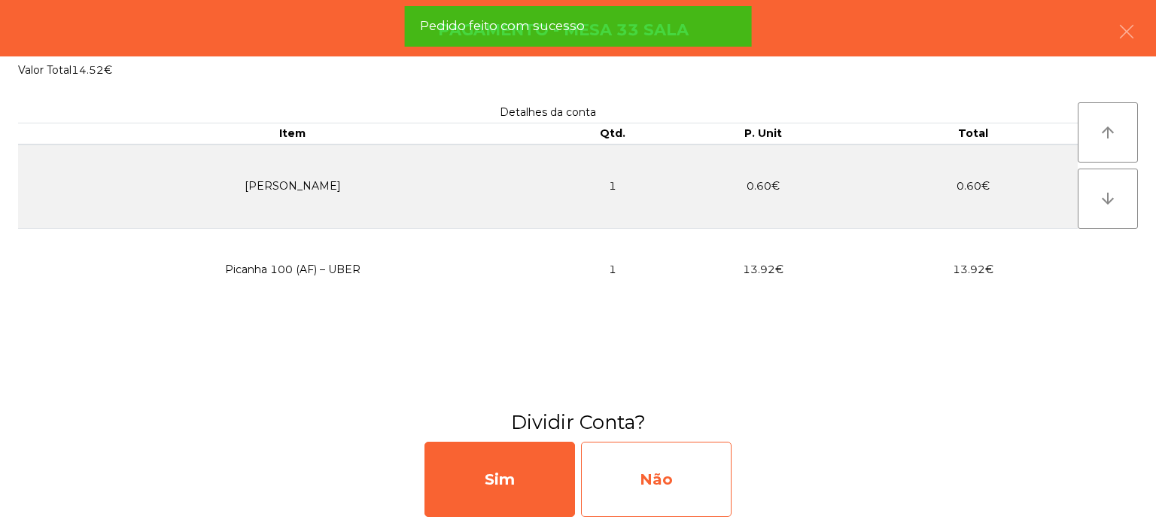
click at [683, 452] on div "Não" at bounding box center [656, 479] width 150 height 75
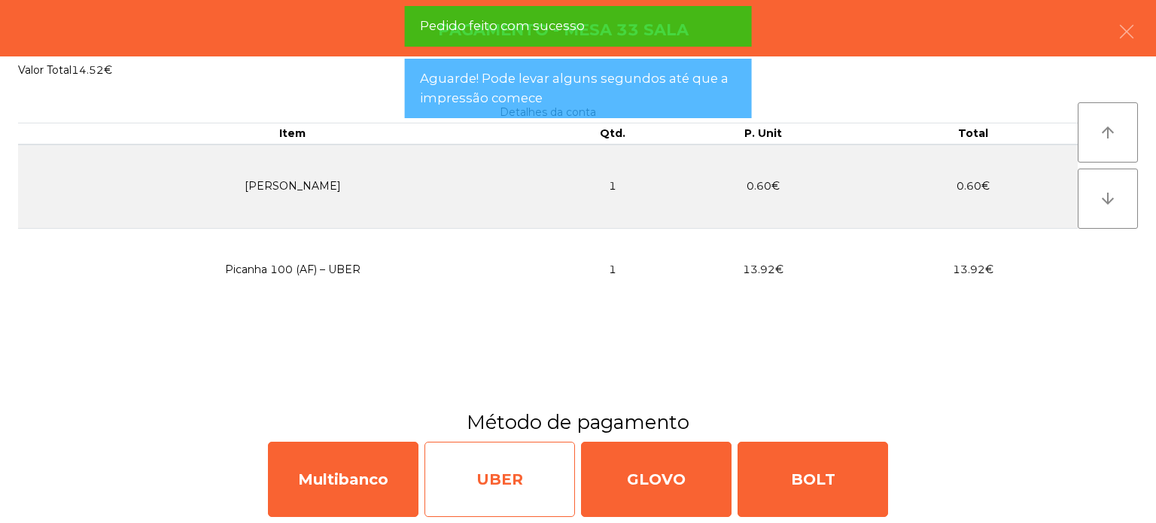
click at [504, 458] on div "UBER" at bounding box center [499, 479] width 150 height 75
select select "**"
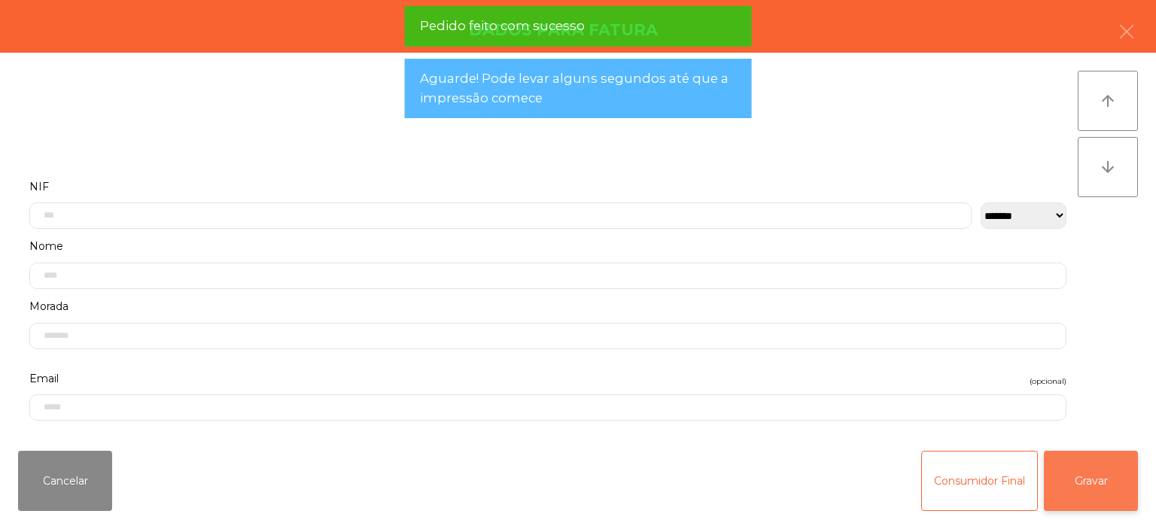
click at [1116, 487] on button "Gravar" at bounding box center [1091, 481] width 94 height 60
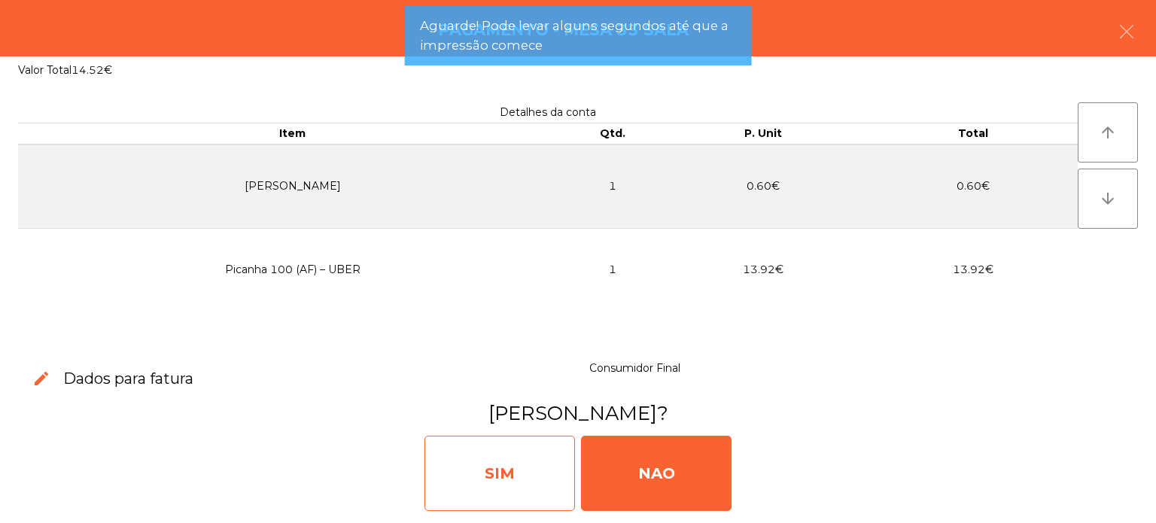
click at [488, 469] on div "SIM" at bounding box center [499, 473] width 150 height 75
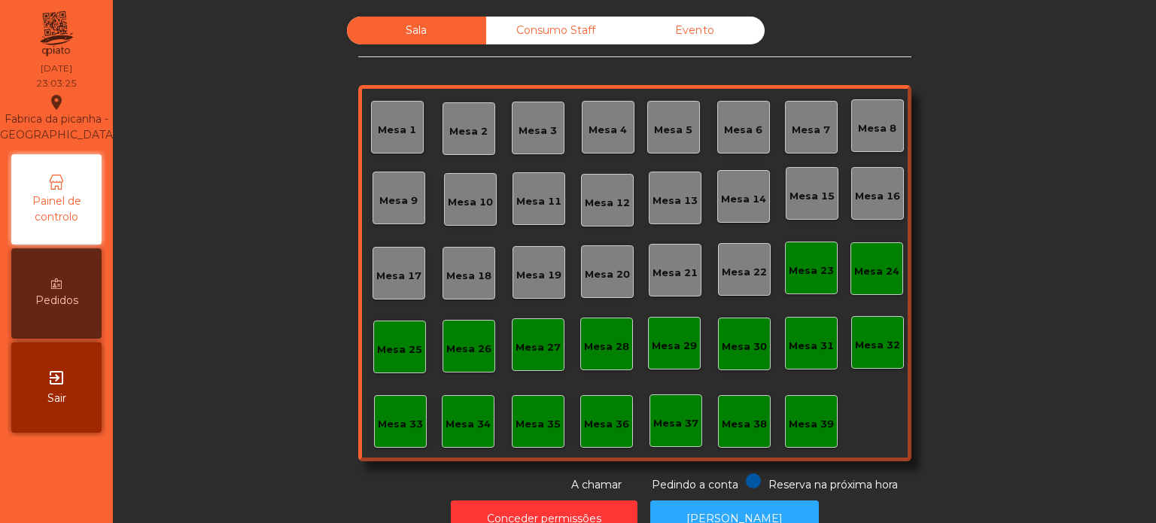
click at [561, 18] on div "Consumo Staff" at bounding box center [555, 31] width 139 height 28
click at [698, 32] on div "Evento" at bounding box center [694, 31] width 139 height 28
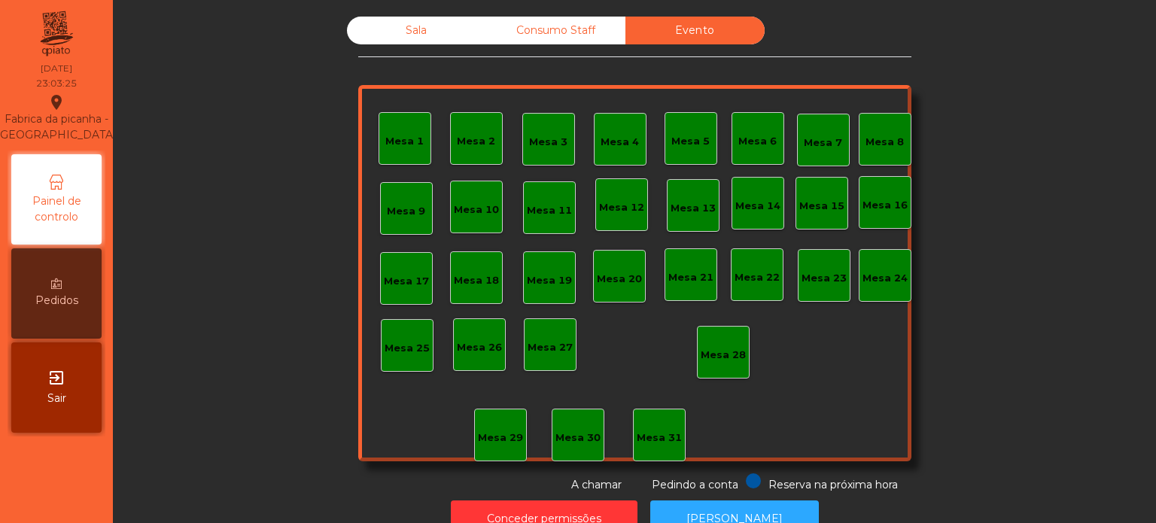
click at [409, 41] on div "Sala" at bounding box center [416, 31] width 139 height 28
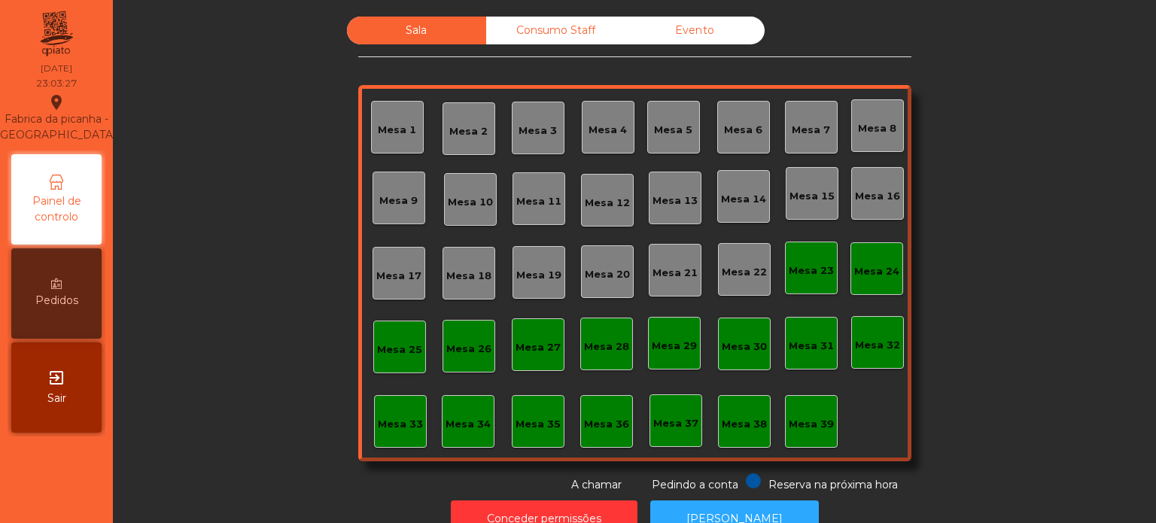
click at [603, 487] on span "A chamar" at bounding box center [596, 485] width 50 height 14
click at [551, 502] on button "Conceder permissões" at bounding box center [544, 518] width 187 height 37
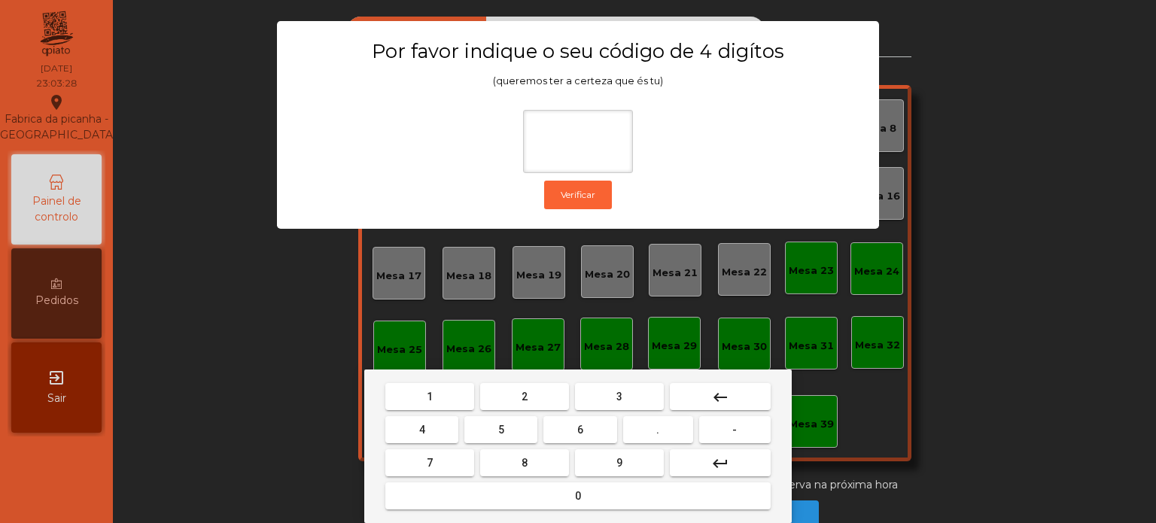
click at [441, 394] on button "1" at bounding box center [429, 396] width 89 height 27
click at [631, 388] on button "3" at bounding box center [619, 396] width 89 height 27
click at [493, 418] on button "5" at bounding box center [500, 429] width 73 height 27
click at [509, 500] on button "0" at bounding box center [577, 495] width 385 height 27
type input "****"
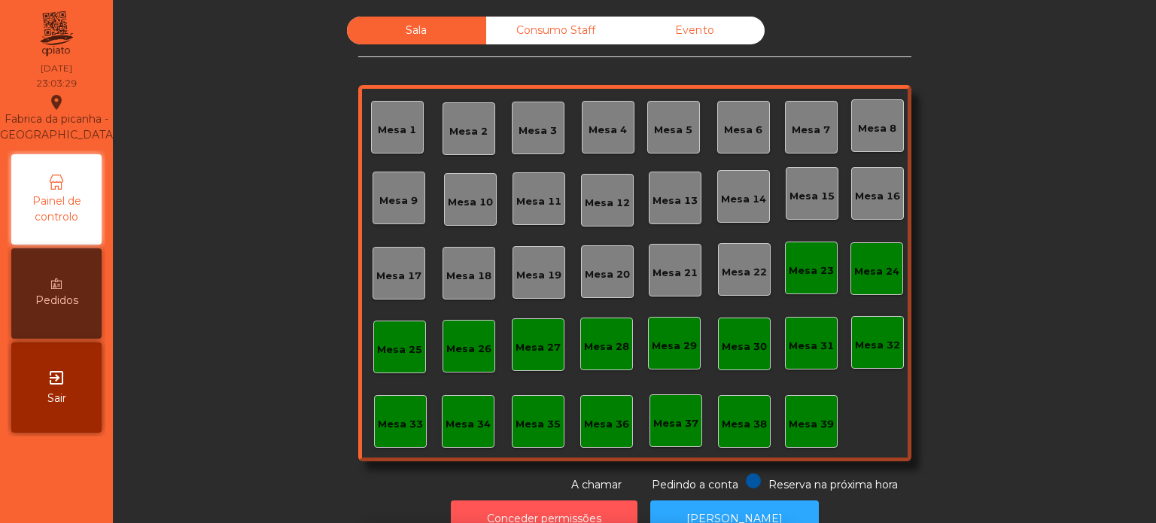
scroll to position [25, 0]
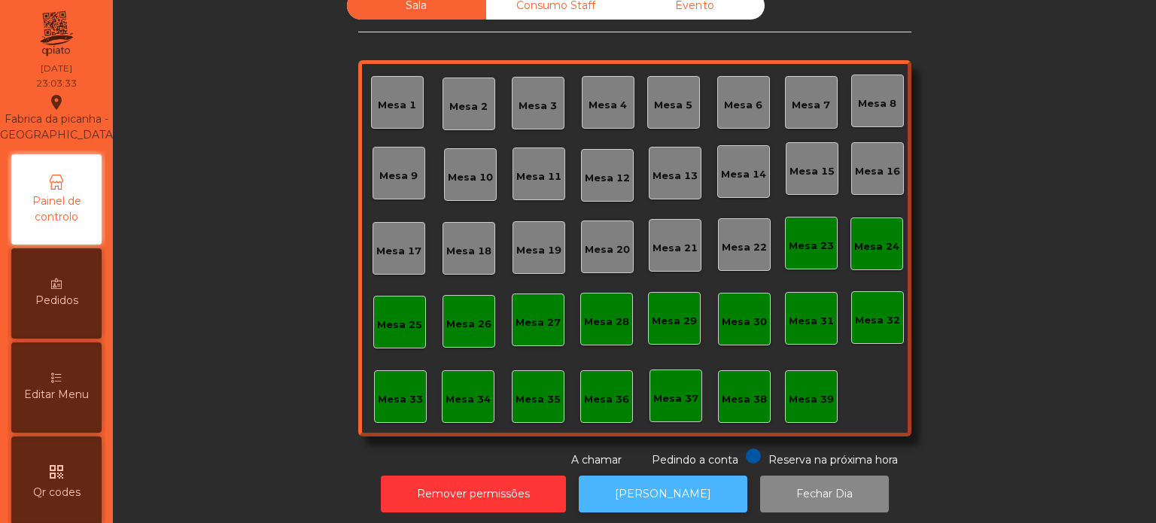
click at [692, 487] on button "[PERSON_NAME]" at bounding box center [663, 494] width 169 height 37
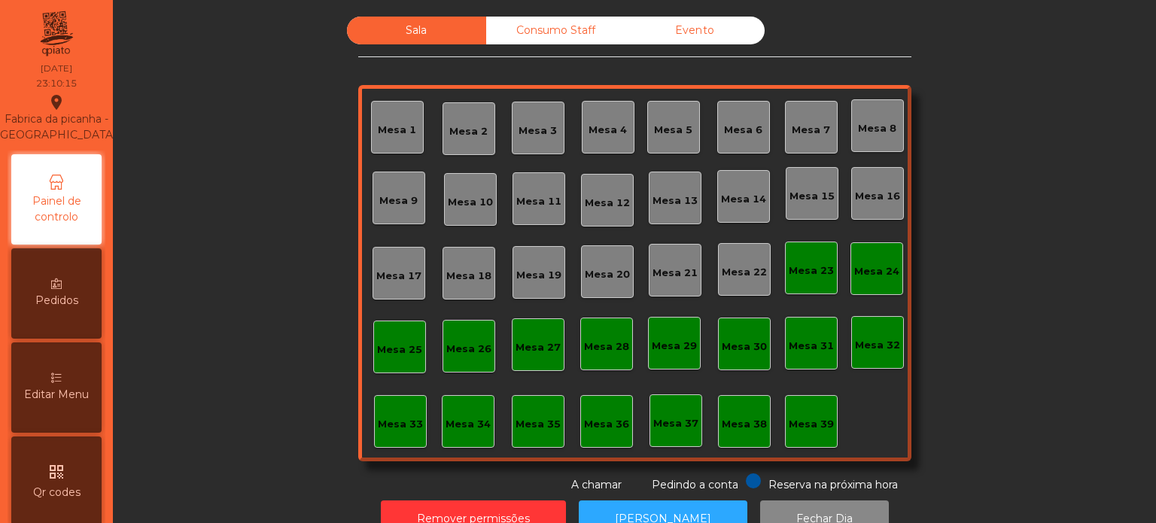
scroll to position [25, 0]
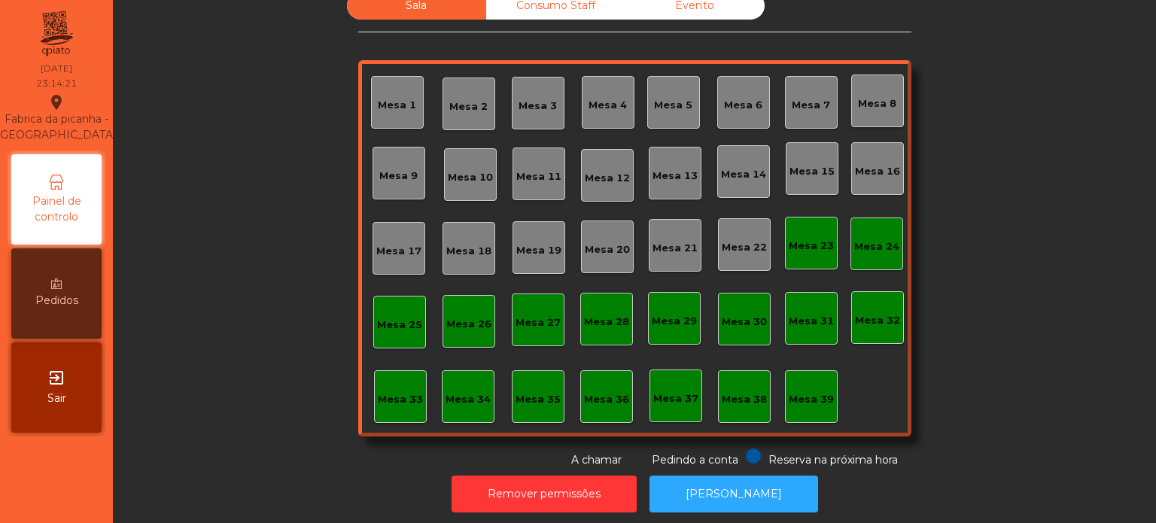
click at [740, 476] on button "[PERSON_NAME]" at bounding box center [733, 494] width 169 height 37
click at [542, 479] on button "Remover permissões" at bounding box center [543, 494] width 185 height 37
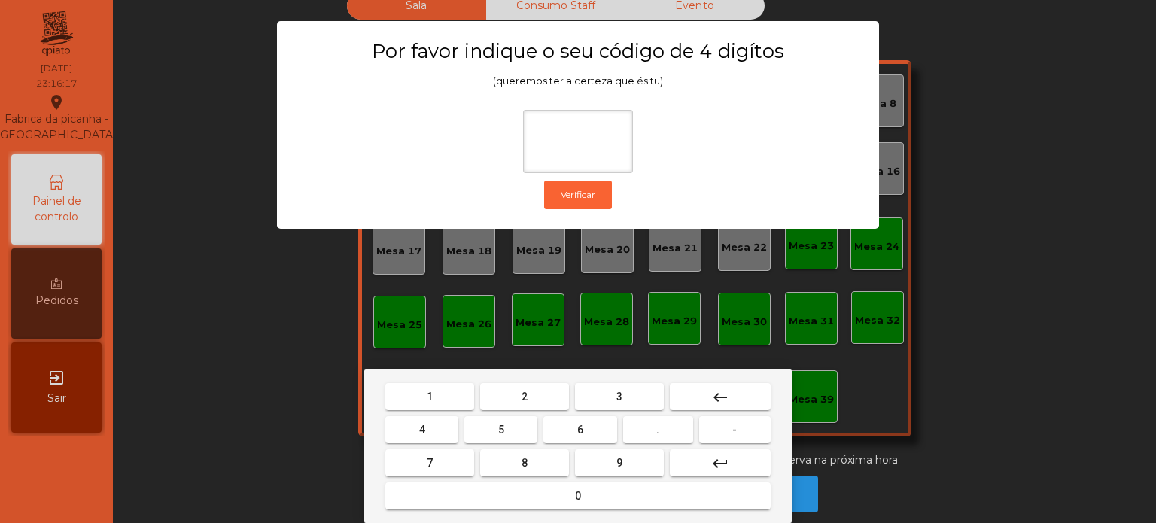
click at [428, 379] on div "1 2 3 keyboard_backspace 4 5 6 . - 7 8 9 keyboard_return 0" at bounding box center [577, 446] width 427 height 154
click at [637, 389] on button "3" at bounding box center [619, 396] width 89 height 27
click at [710, 380] on mat-keyboard-key "keyboard_backspace" at bounding box center [720, 396] width 107 height 33
click at [436, 398] on button "1" at bounding box center [429, 396] width 89 height 27
click at [704, 395] on button "keyboard_backspace" at bounding box center [720, 396] width 101 height 27
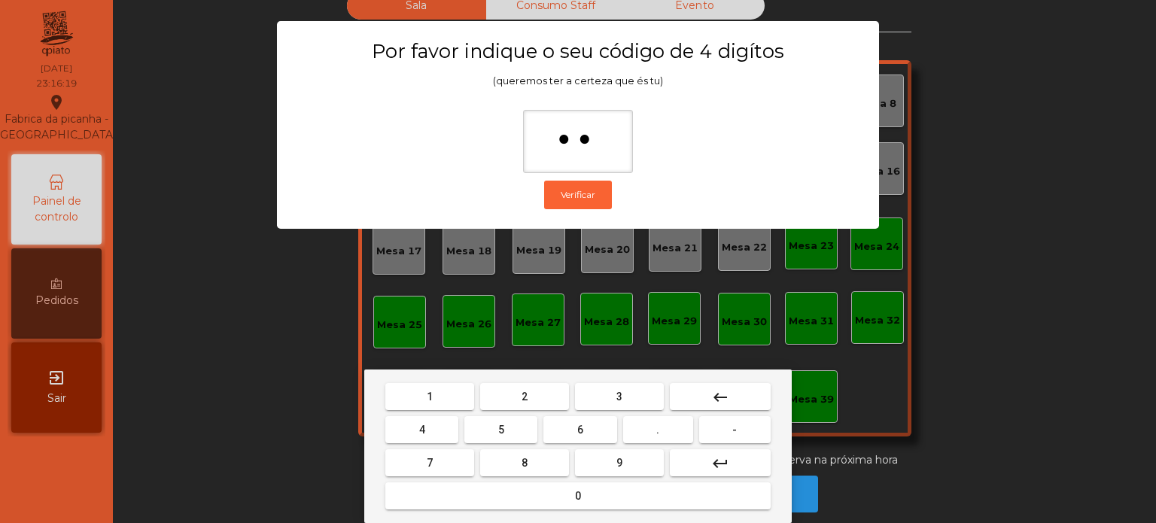
type input "*"
click at [708, 386] on button "keyboard_backspace" at bounding box center [720, 396] width 101 height 27
click at [438, 406] on button "1" at bounding box center [429, 396] width 89 height 27
click at [619, 397] on span "3" at bounding box center [619, 397] width 6 height 12
click at [518, 432] on button "5" at bounding box center [500, 429] width 73 height 27
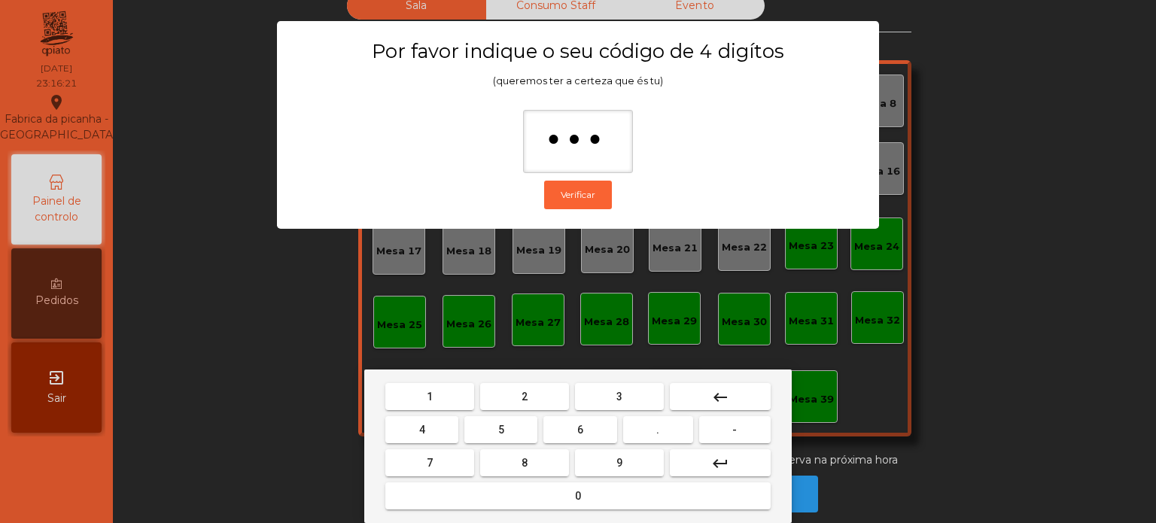
click at [605, 503] on button "0" at bounding box center [577, 495] width 385 height 27
type input "****"
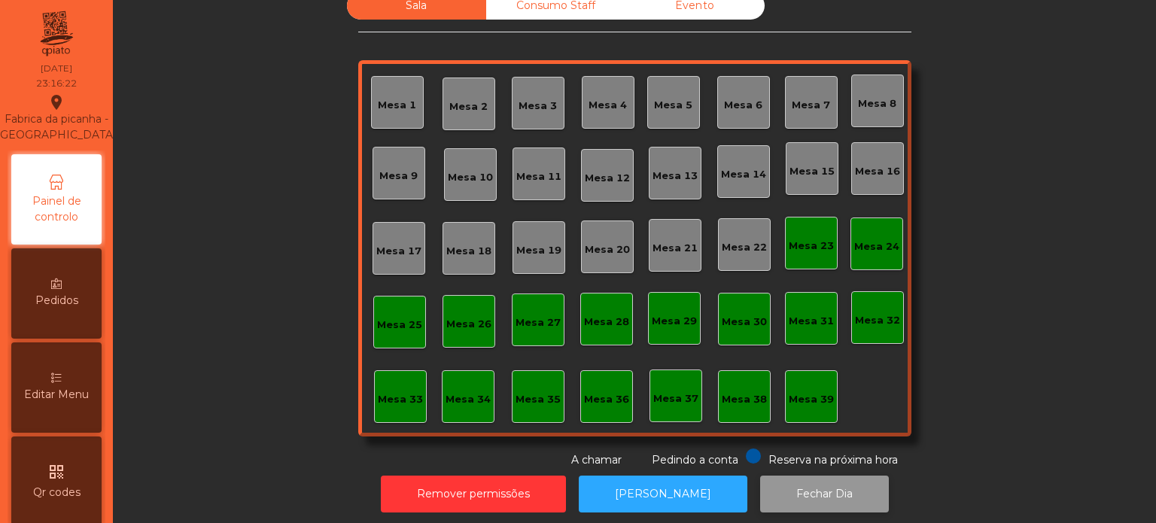
click at [783, 485] on button "Fechar Dia" at bounding box center [824, 494] width 129 height 37
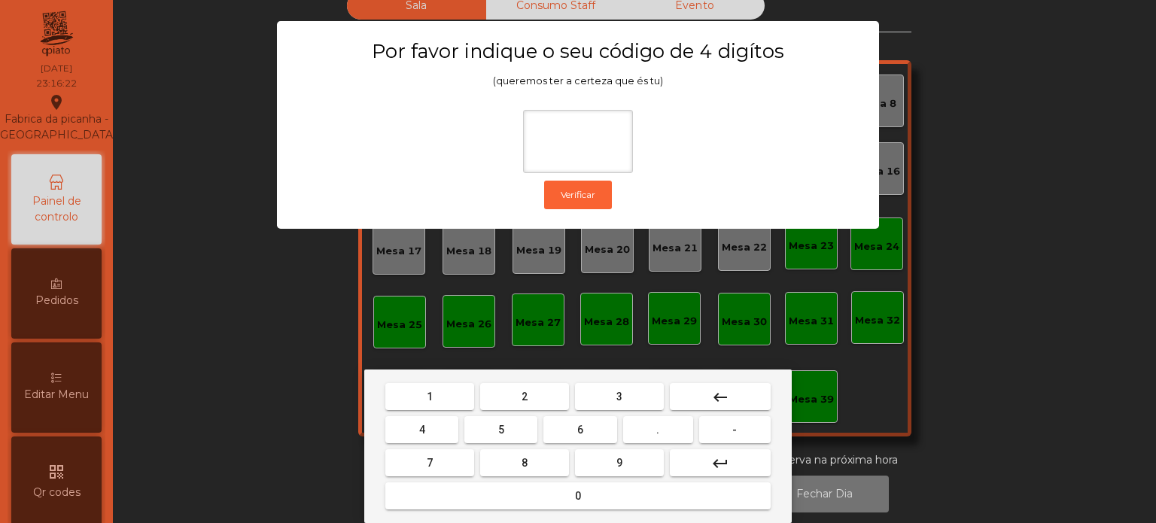
click at [427, 394] on span "1" at bounding box center [430, 397] width 6 height 12
click at [631, 381] on mat-keyboard-key "3" at bounding box center [619, 396] width 95 height 33
click at [617, 395] on span "3" at bounding box center [619, 397] width 6 height 12
click at [500, 420] on button "5" at bounding box center [500, 429] width 73 height 27
click at [587, 488] on button "0" at bounding box center [577, 495] width 385 height 27
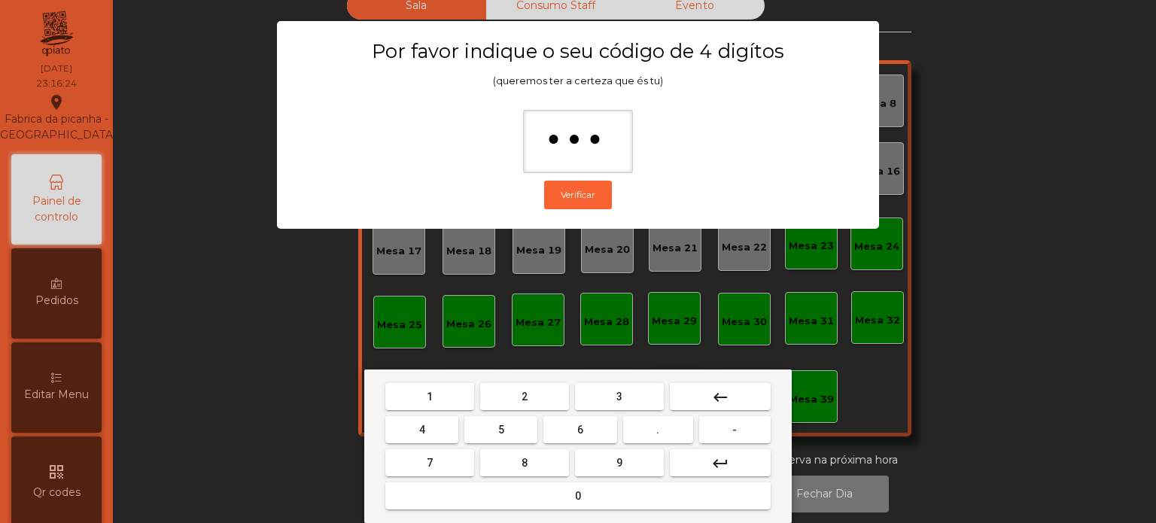
type input "****"
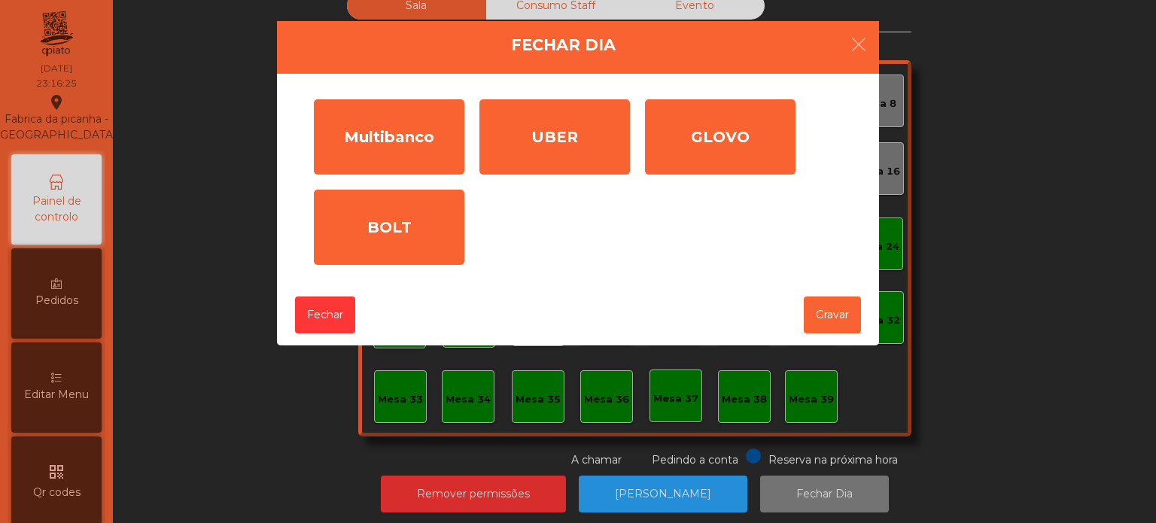
click at [433, 156] on div "Multibanco" at bounding box center [389, 136] width 150 height 75
click at [0, 0] on input "*" at bounding box center [0, 0] width 0 height 0
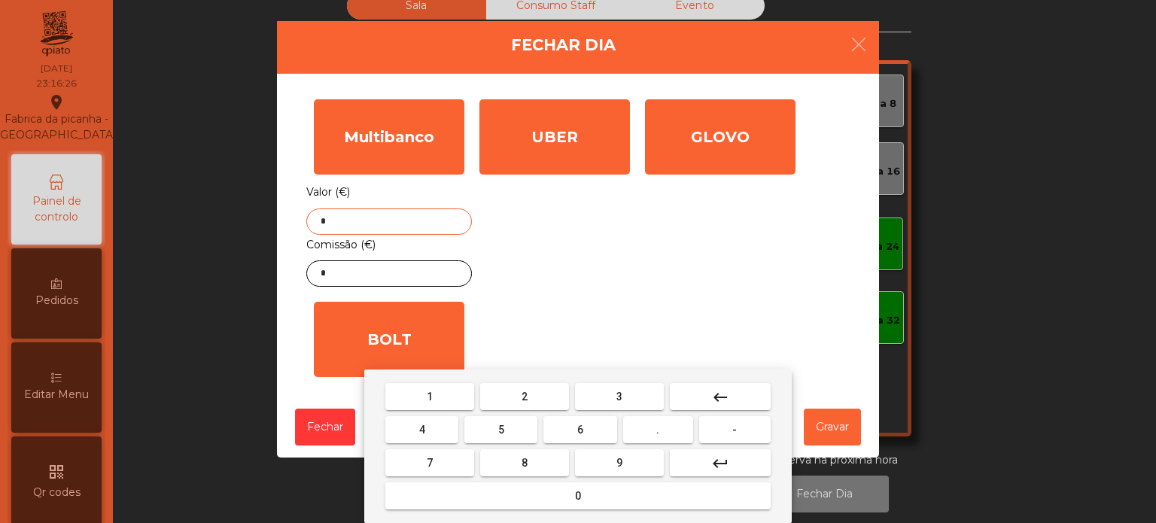
click at [706, 400] on button "keyboard_backspace" at bounding box center [720, 396] width 101 height 27
click at [632, 385] on button "3" at bounding box center [619, 396] width 89 height 27
click at [529, 464] on button "8" at bounding box center [524, 462] width 89 height 27
click at [430, 397] on span "1" at bounding box center [430, 397] width 6 height 12
click at [658, 430] on span "." at bounding box center [657, 430] width 3 height 12
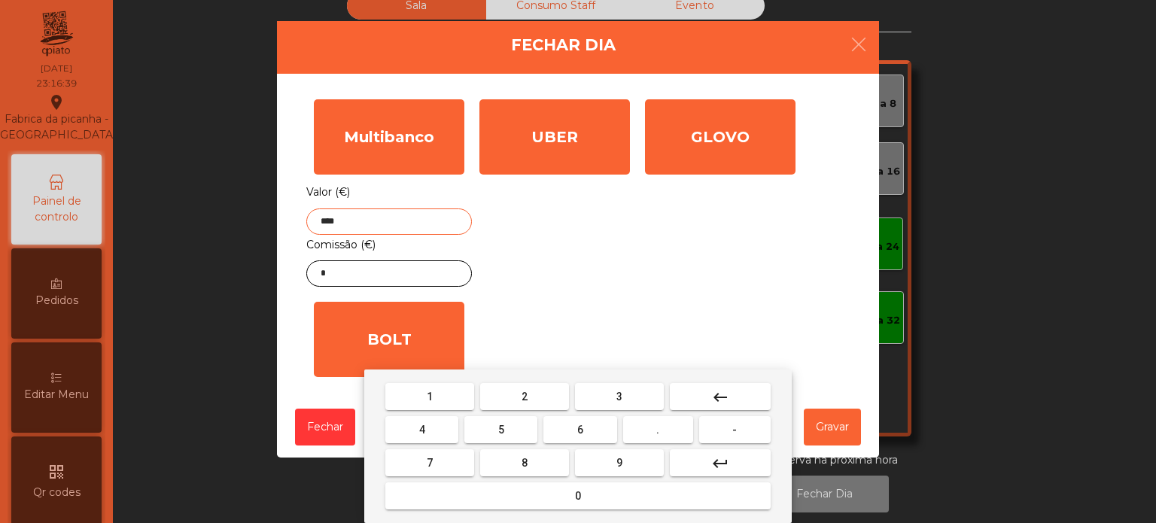
click at [403, 409] on button "1" at bounding box center [429, 396] width 89 height 27
click at [452, 503] on button "0" at bounding box center [577, 495] width 385 height 27
type input "******"
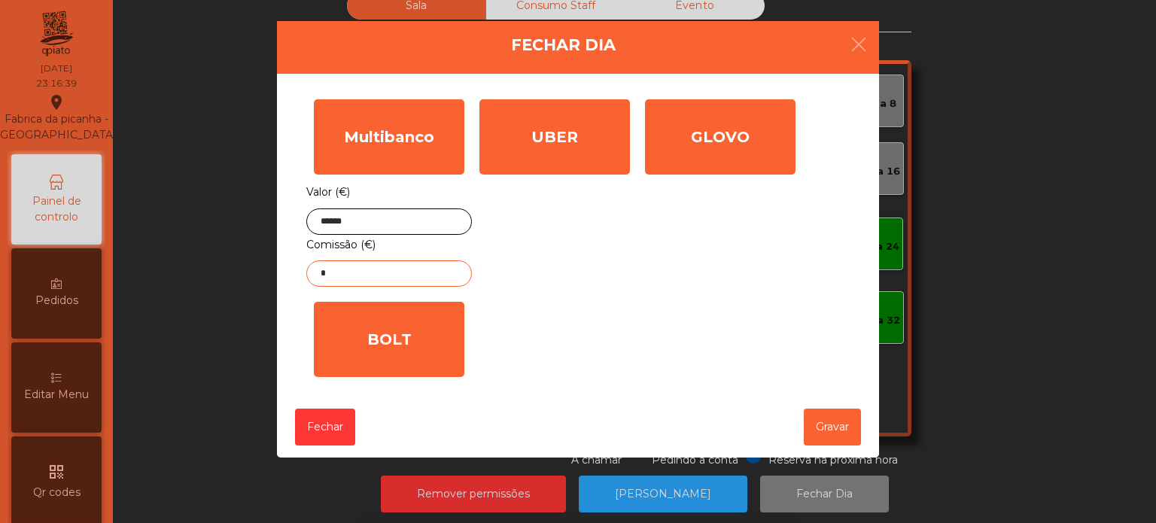
click at [383, 280] on input "*" at bounding box center [389, 273] width 166 height 26
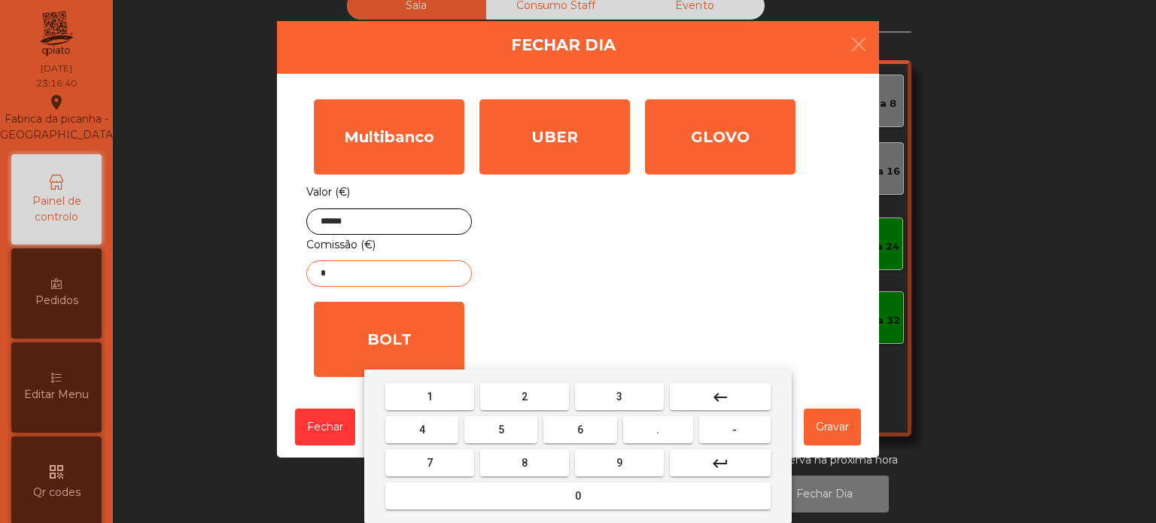
click at [725, 388] on button "keyboard_backspace" at bounding box center [720, 396] width 101 height 27
click at [543, 397] on button "2" at bounding box center [524, 396] width 89 height 27
click at [665, 439] on button "." at bounding box center [658, 429] width 70 height 27
click at [540, 470] on button "8" at bounding box center [524, 462] width 89 height 27
click at [604, 457] on button "9" at bounding box center [619, 462] width 89 height 27
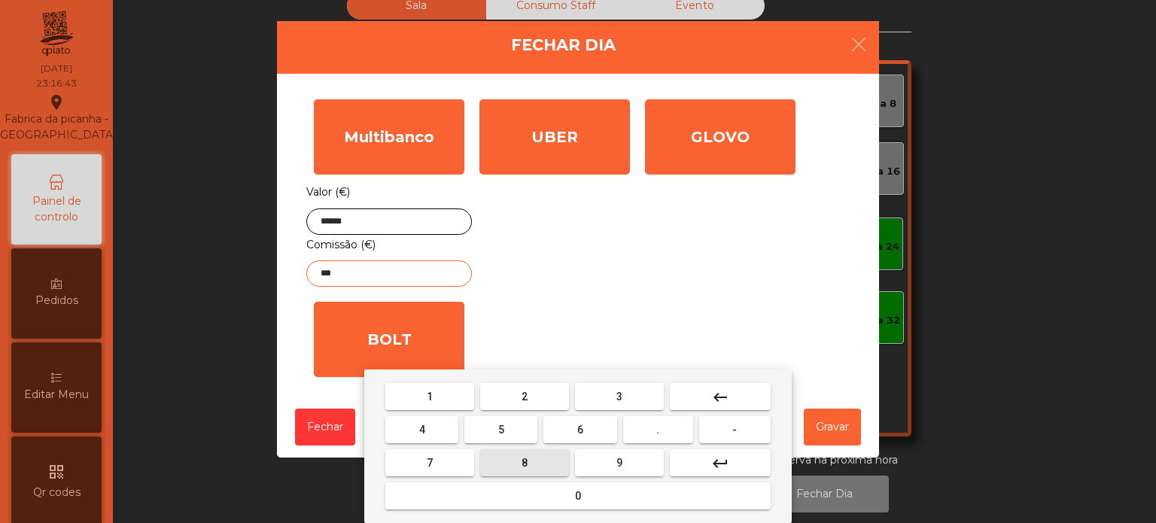
type input "****"
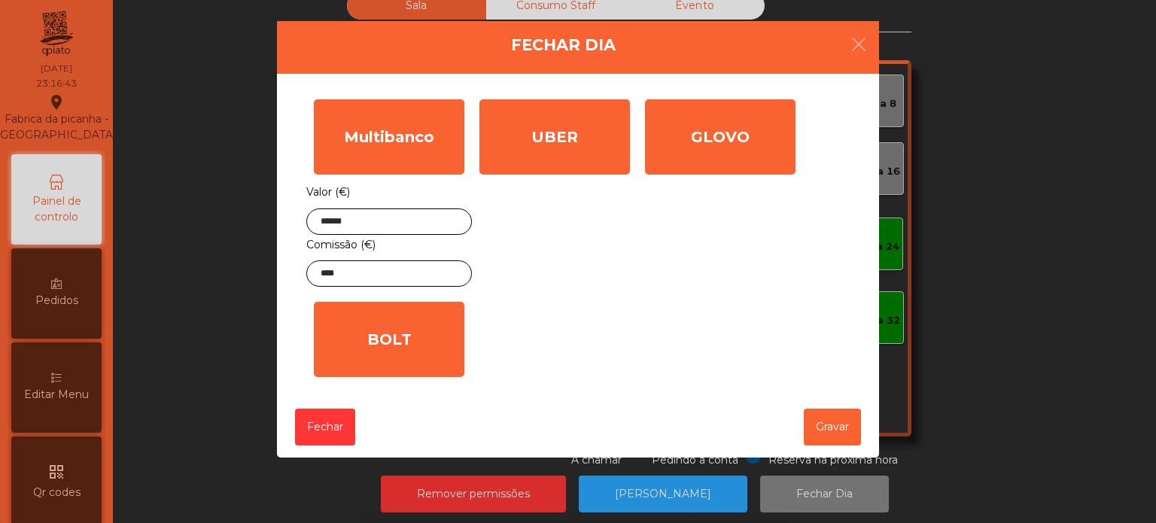
click at [571, 160] on div "UBER" at bounding box center [554, 136] width 150 height 75
click at [0, 0] on input "*" at bounding box center [0, 0] width 0 height 0
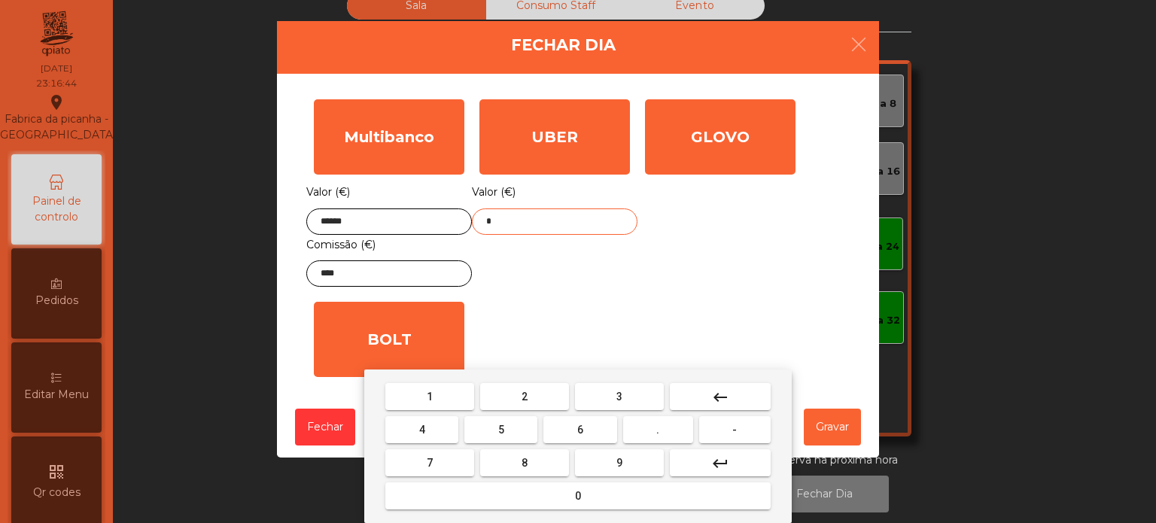
click at [728, 403] on mat-icon "keyboard_backspace" at bounding box center [720, 397] width 18 height 18
click at [436, 378] on div "1 2 3 keyboard_backspace 4 5 6 . - 7 8 9 keyboard_return 0" at bounding box center [577, 446] width 427 height 154
click at [445, 397] on button "1" at bounding box center [429, 396] width 89 height 27
click at [601, 432] on button "6" at bounding box center [579, 429] width 73 height 27
click at [524, 457] on span "8" at bounding box center [524, 463] width 6 height 12
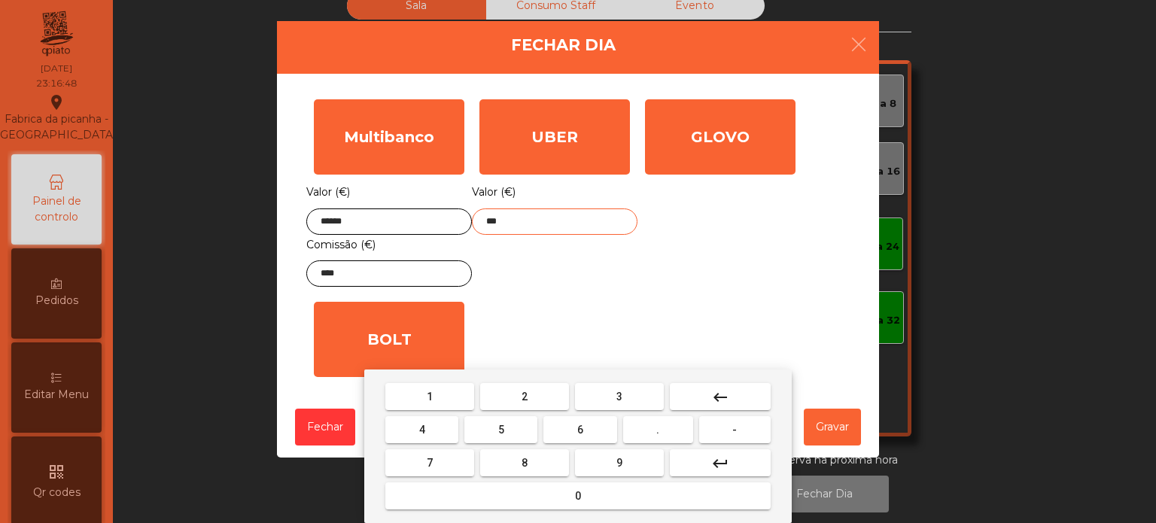
click at [657, 436] on span "." at bounding box center [657, 430] width 3 height 12
click at [519, 428] on button "5" at bounding box center [500, 429] width 73 height 27
click at [513, 497] on button "0" at bounding box center [577, 495] width 385 height 27
type input "******"
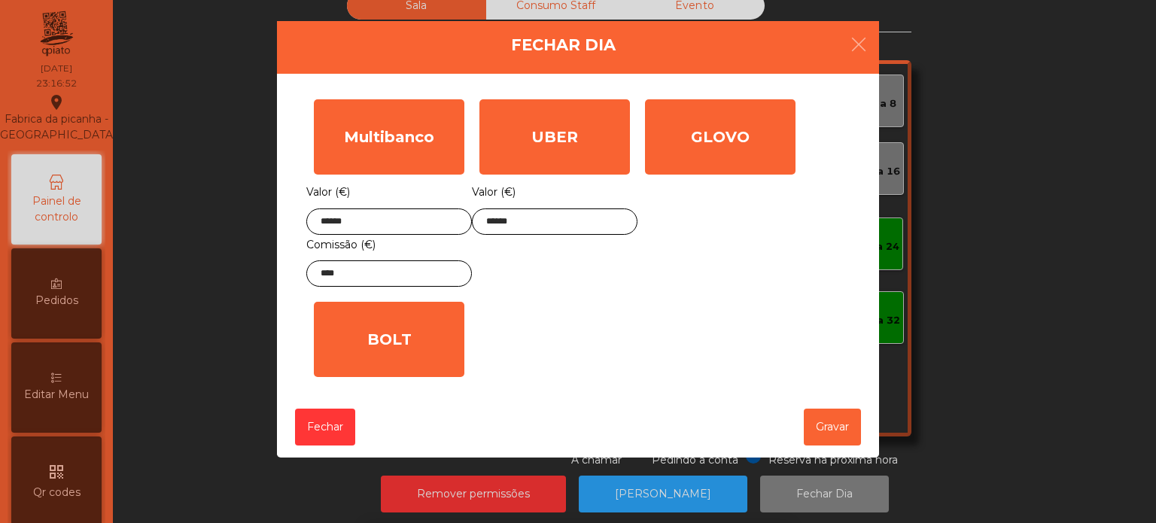
click at [735, 141] on div "GLOVO" at bounding box center [720, 136] width 150 height 75
click at [0, 0] on input "*" at bounding box center [0, 0] width 0 height 0
click at [856, 435] on div "1 2 3 keyboard_backspace 4 5 6 . - 7 8 9 keyboard_return 0" at bounding box center [578, 446] width 1156 height 154
click at [839, 430] on button "Gravar" at bounding box center [832, 427] width 57 height 37
